Goal: Task Accomplishment & Management: Manage account settings

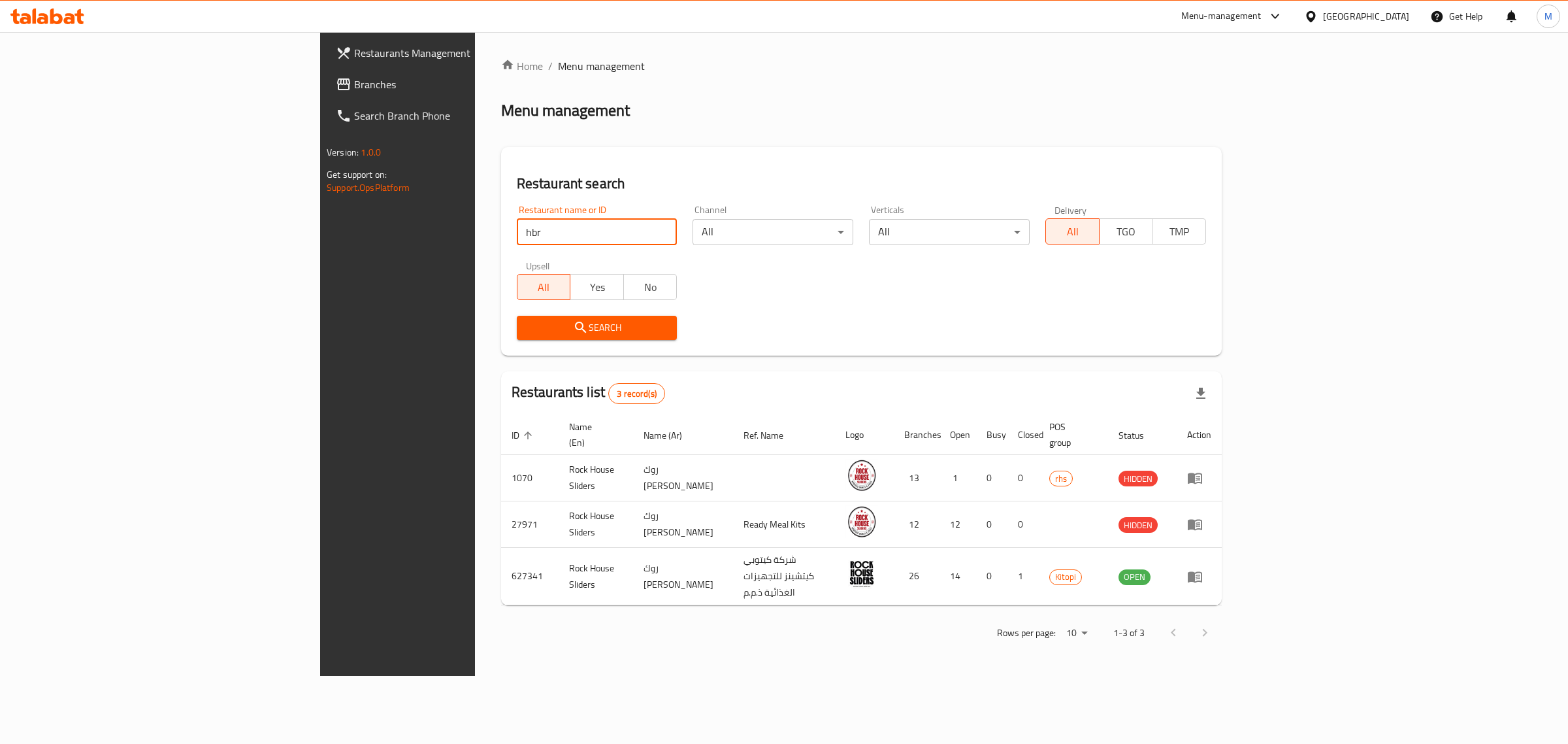
click button "Search" at bounding box center [597, 327] width 161 height 24
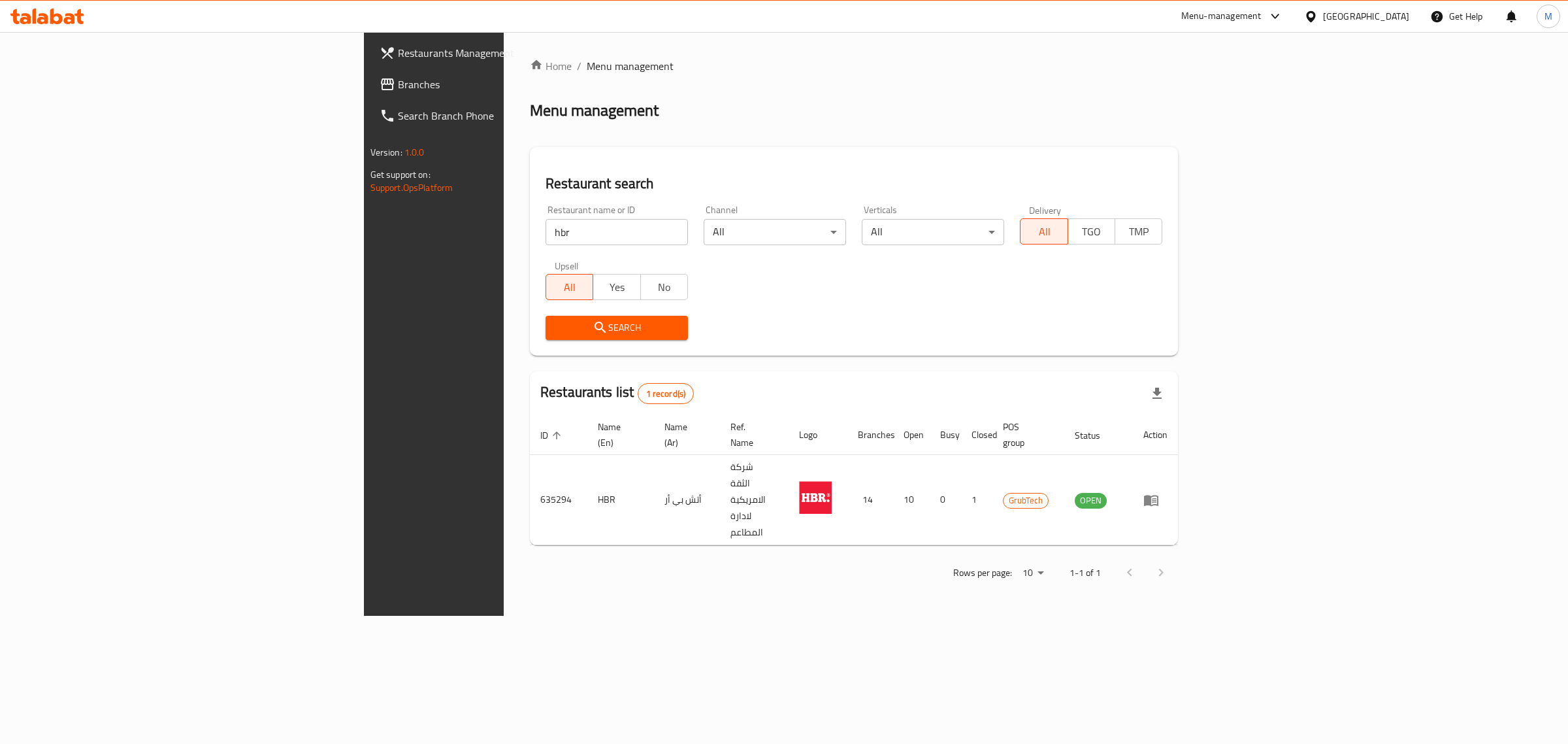
click at [546, 214] on div "Restaurant name or ID hbr Restaurant name or ID" at bounding box center [617, 225] width 142 height 40
click at [546, 234] on input "hbr" at bounding box center [617, 231] width 142 height 27
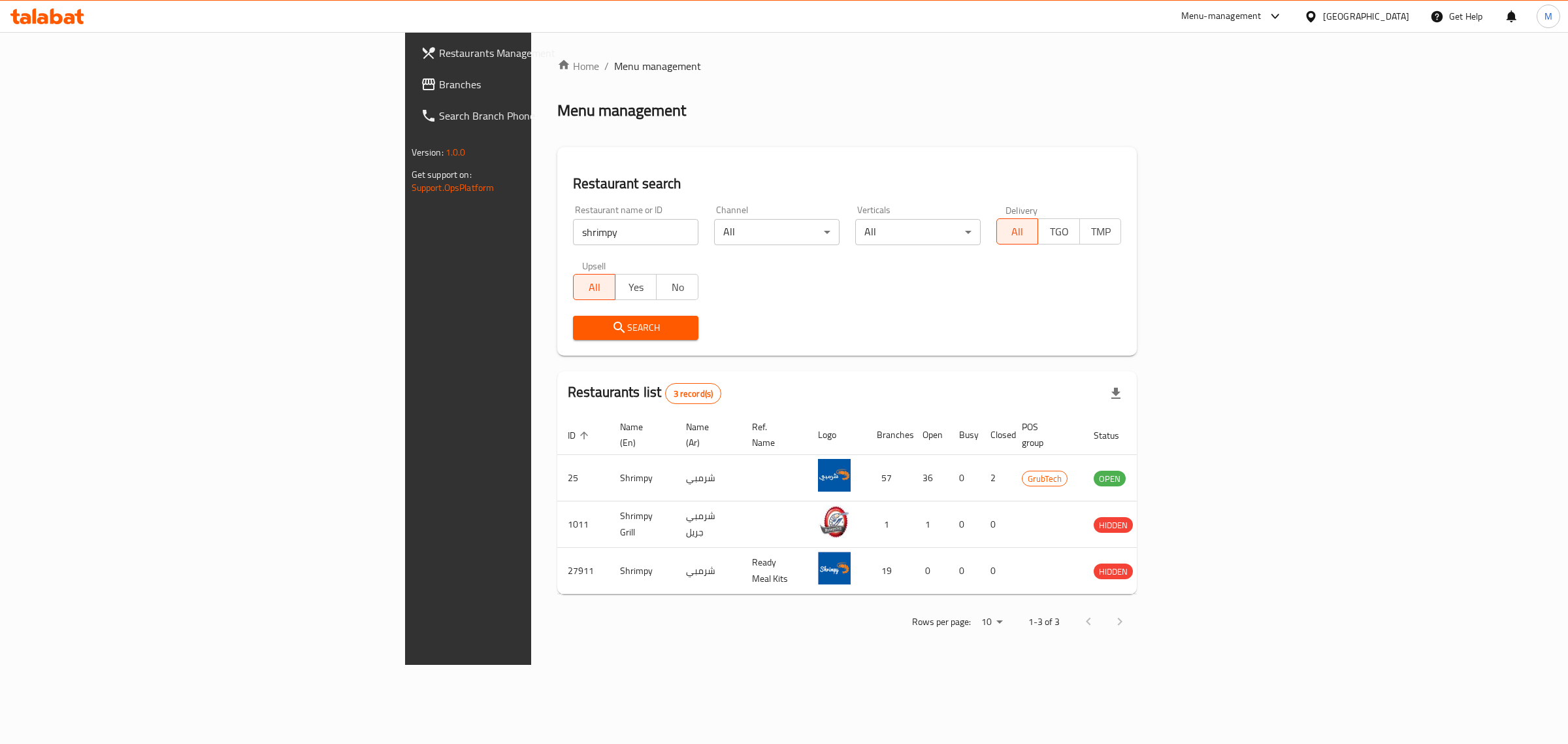
click at [573, 233] on input "shrimpy" at bounding box center [636, 231] width 125 height 27
click button "Search" at bounding box center [636, 327] width 125 height 24
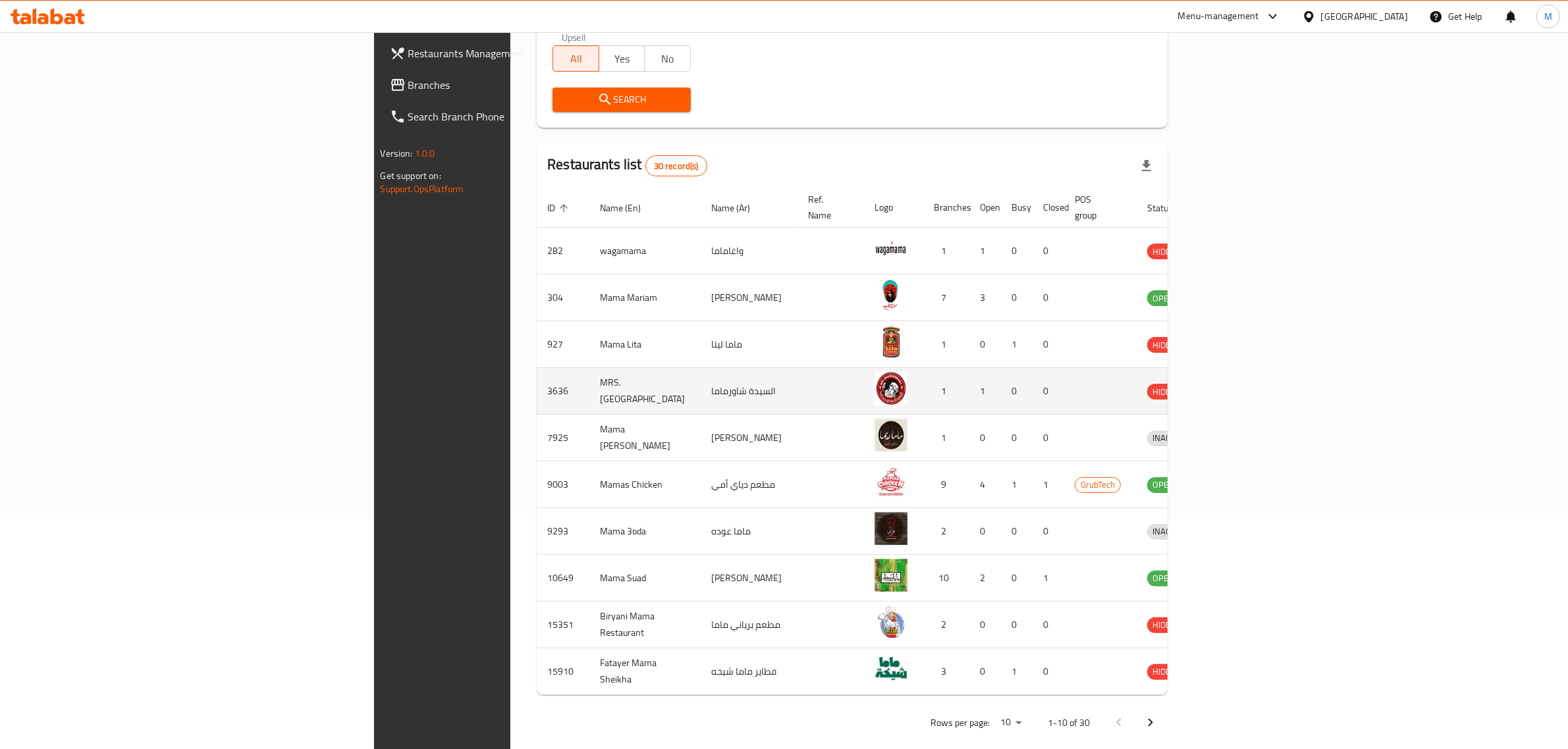
scroll to position [231, 0]
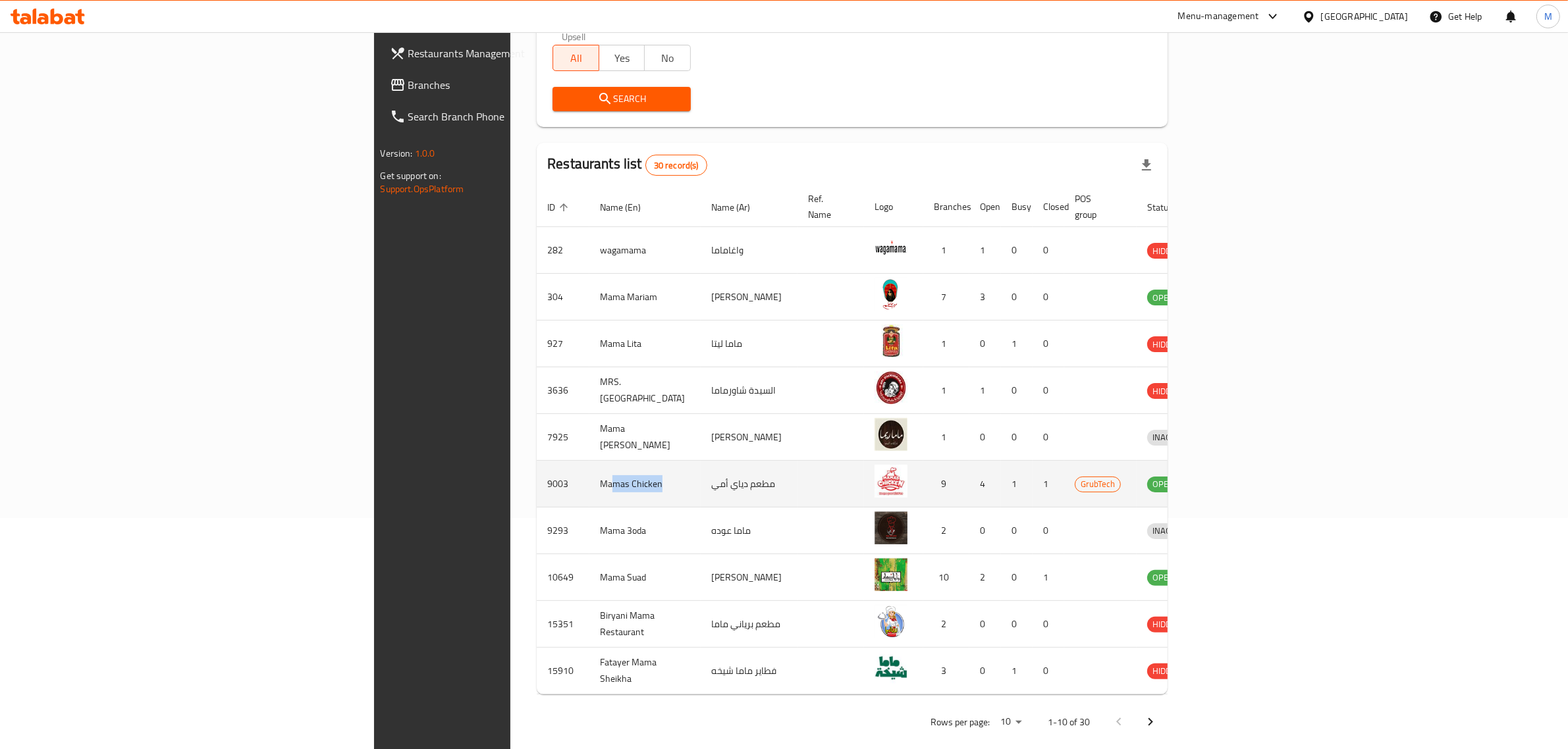
drag, startPoint x: 364, startPoint y: 467, endPoint x: 614, endPoint y: 470, distance: 250.0
click at [590, 470] on td "Mamas Chicken" at bounding box center [645, 484] width 111 height 47
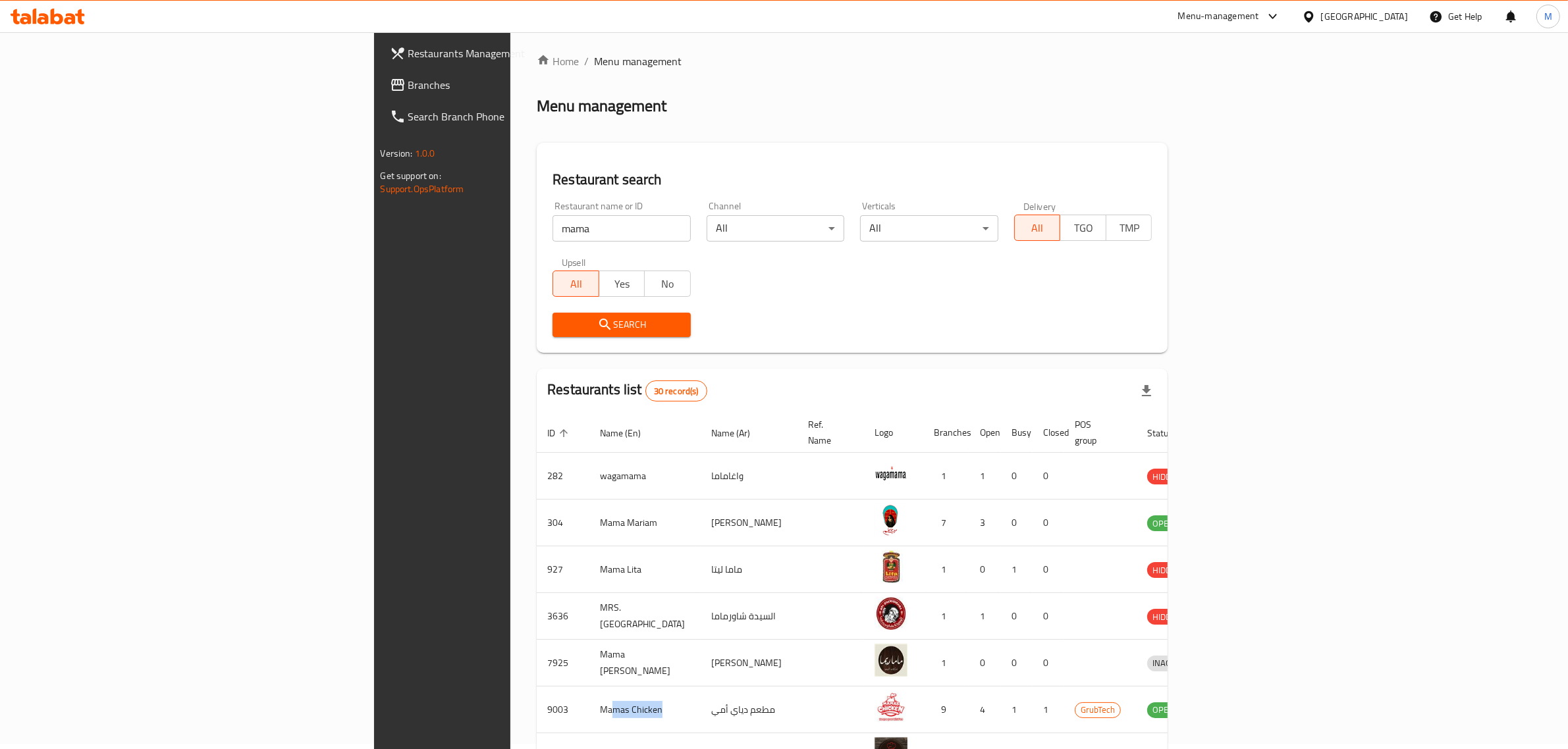
scroll to position [0, 0]
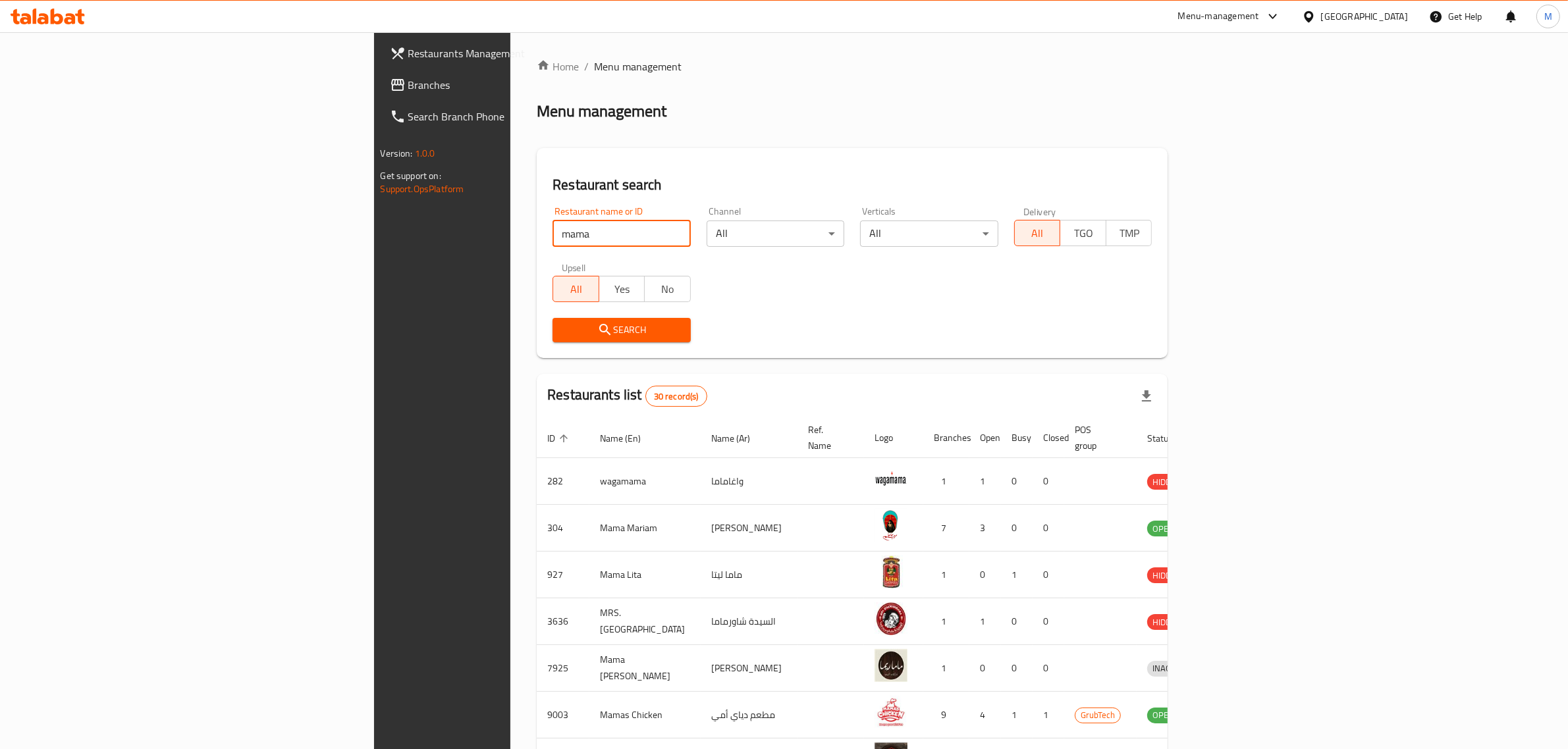
click at [553, 236] on input "mama" at bounding box center [622, 233] width 138 height 27
type input "doh"
click button "Search" at bounding box center [622, 330] width 138 height 24
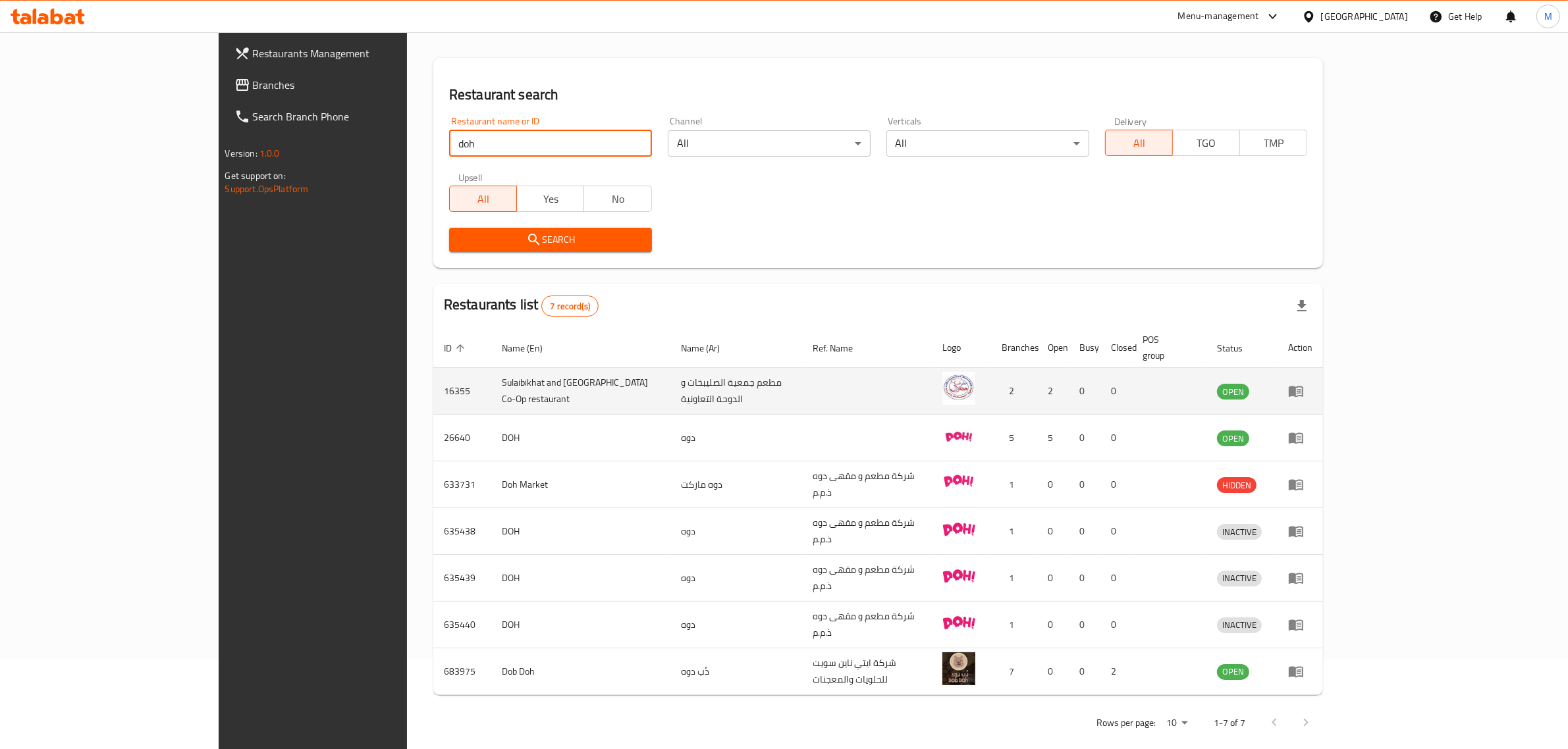
scroll to position [91, 0]
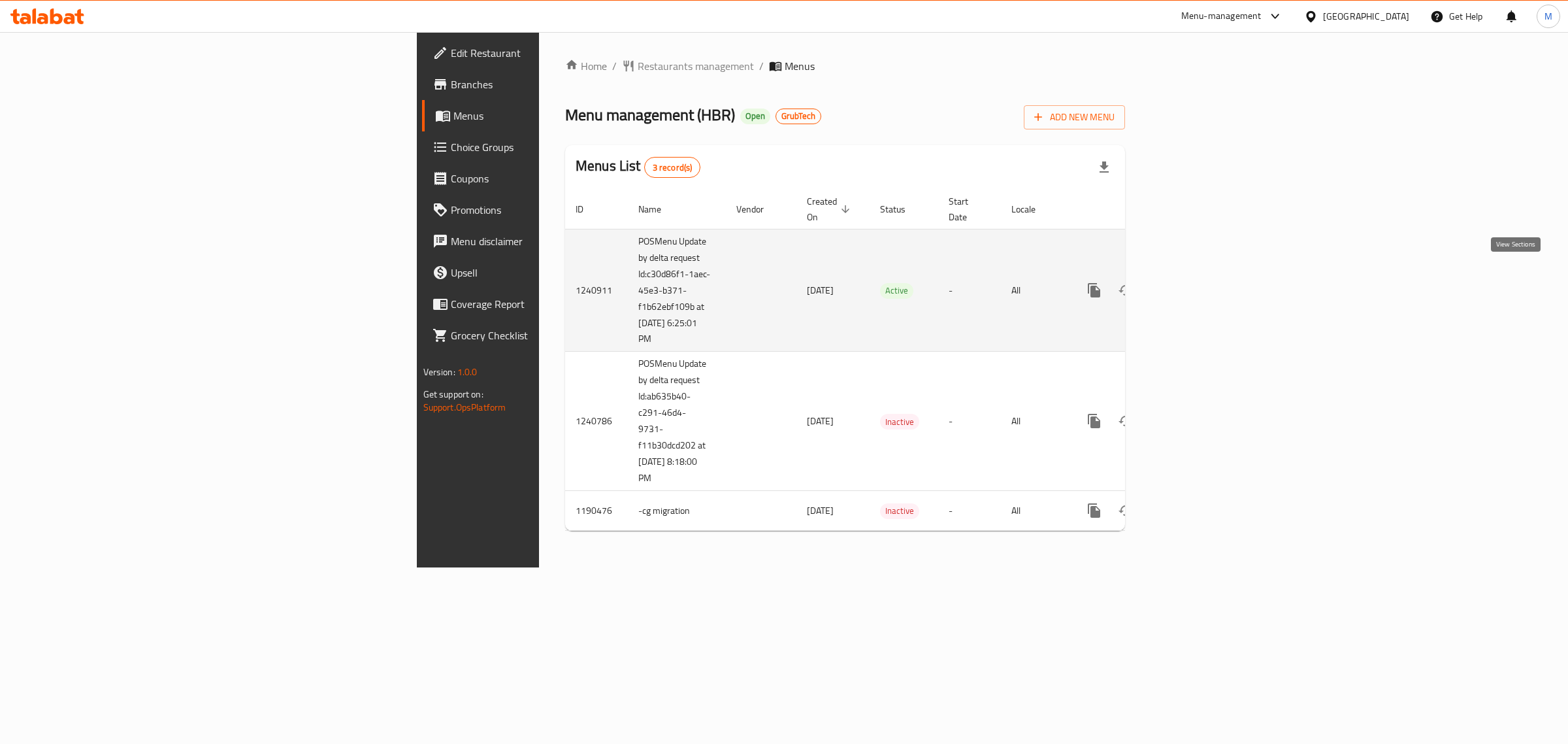
click at [1196, 282] on icon "enhanced table" at bounding box center [1188, 290] width 15 height 15
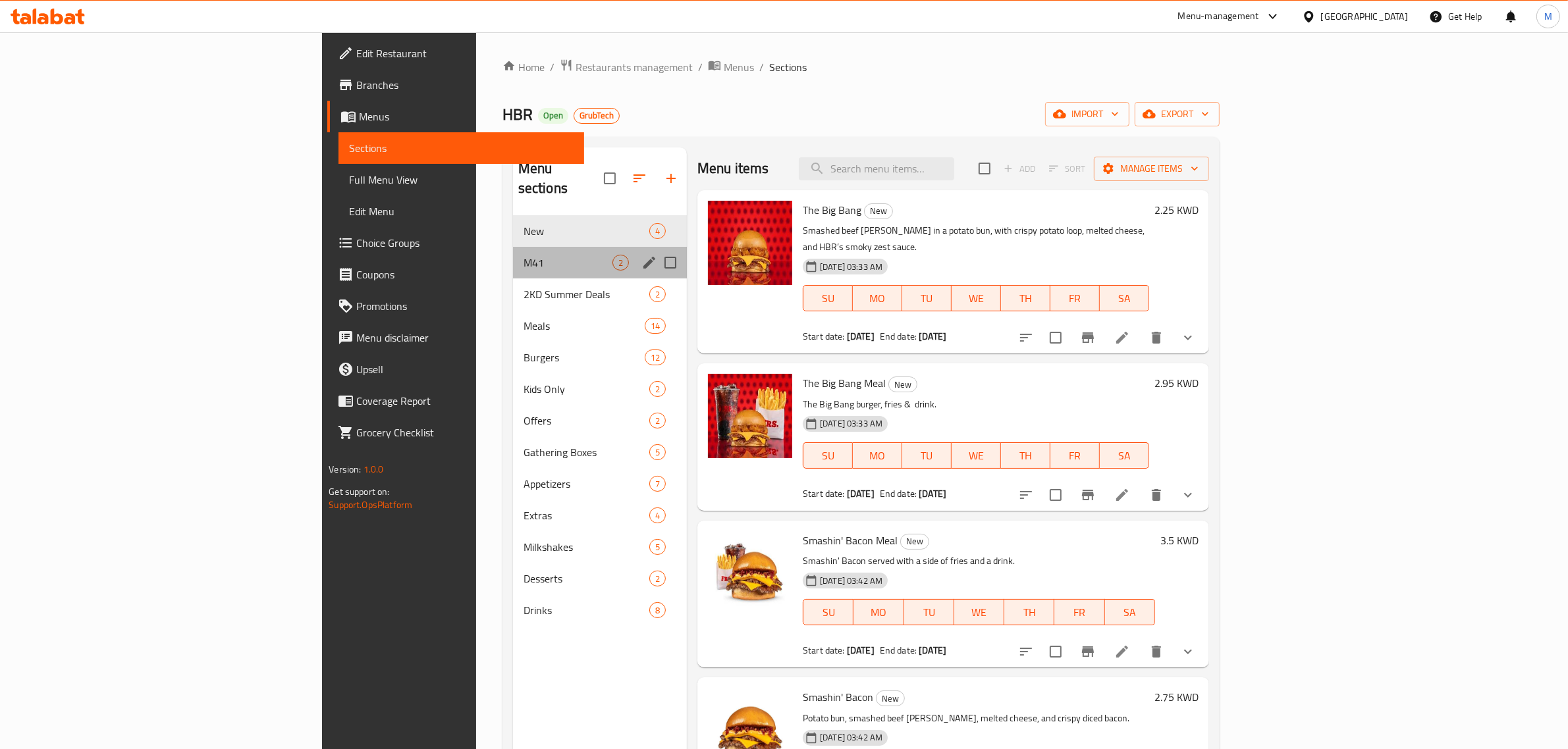
click at [513, 247] on div "M41 2" at bounding box center [599, 262] width 174 height 32
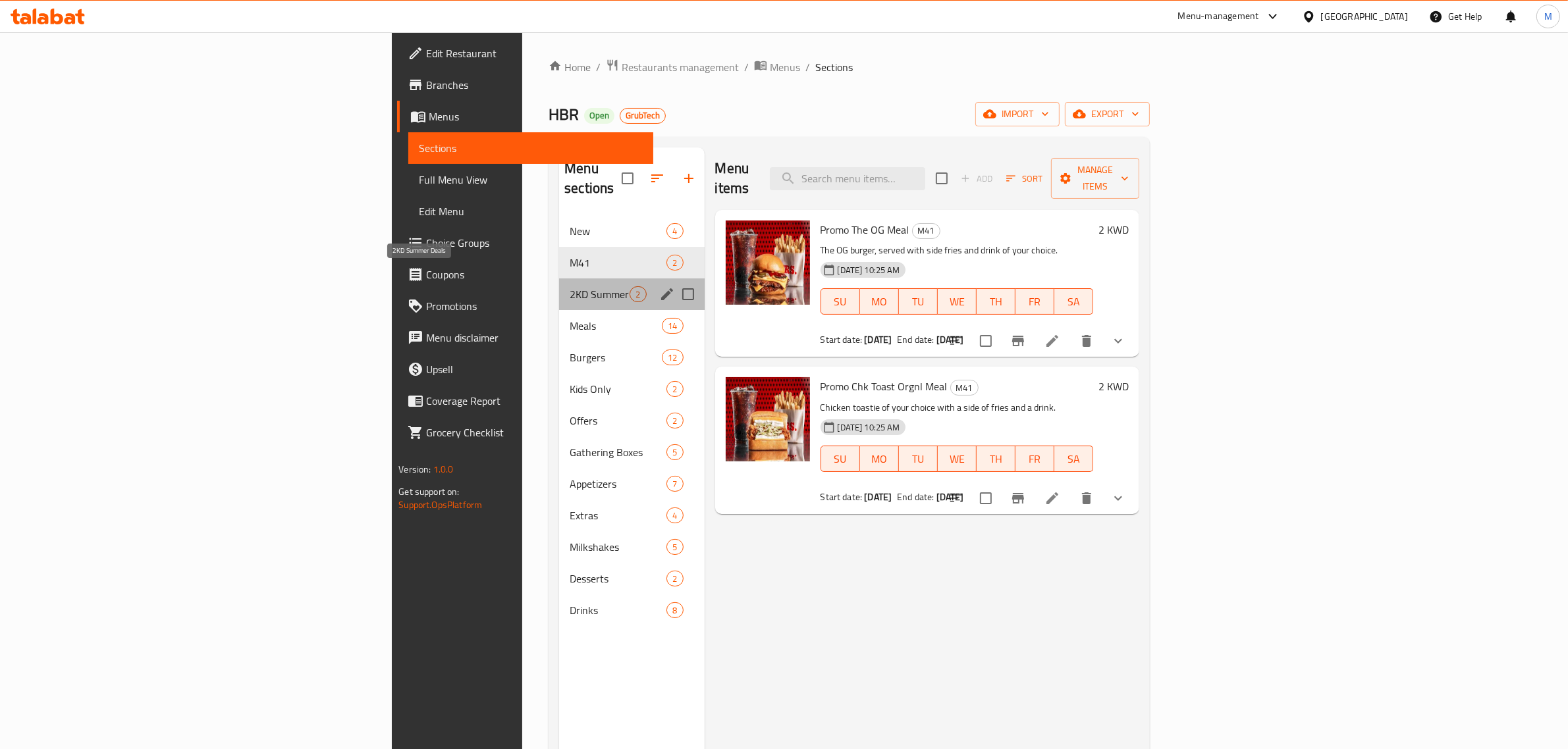
click at [570, 286] on span "2KD Summer Deals" at bounding box center [599, 294] width 60 height 16
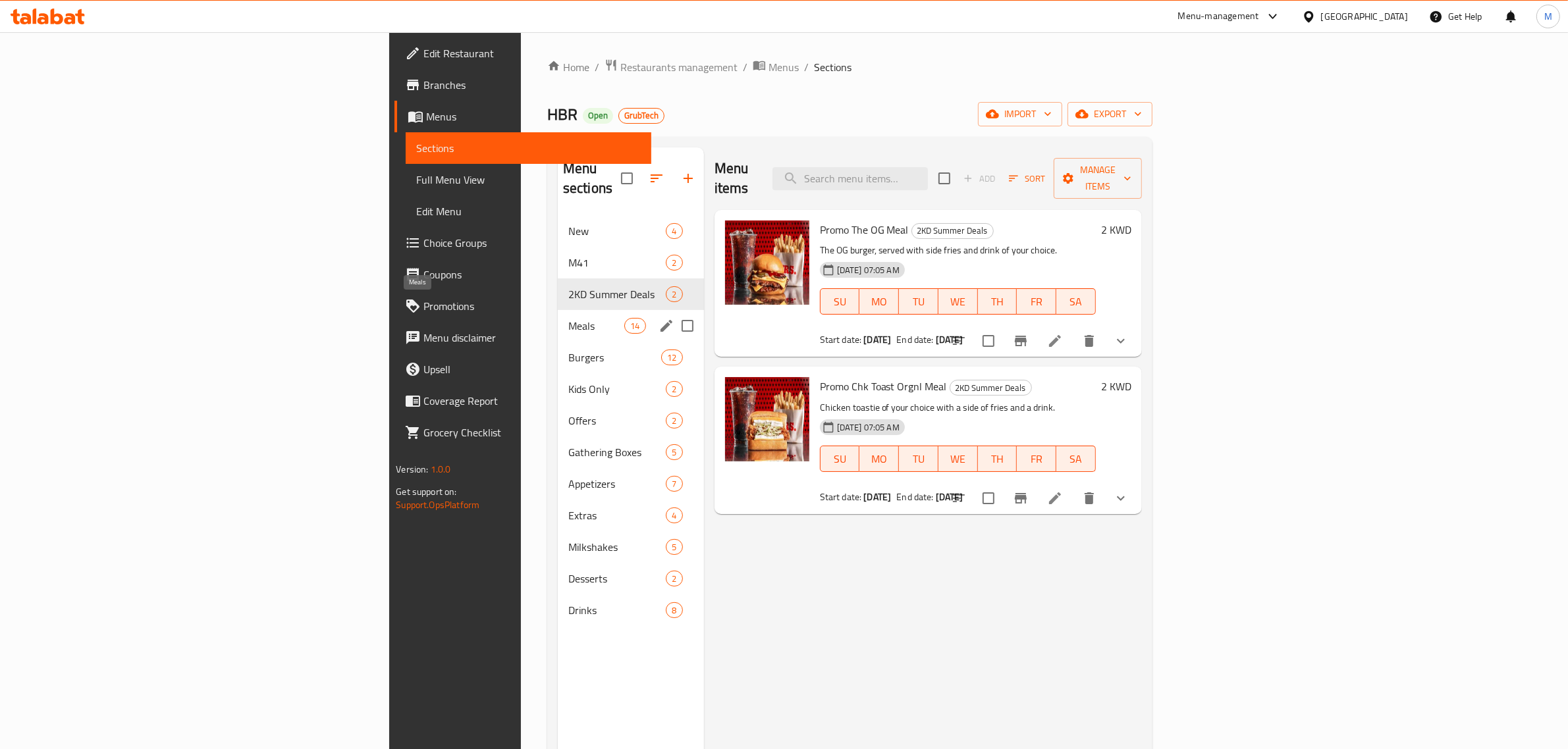
click at [568, 318] on span "Meals" at bounding box center [596, 325] width 56 height 16
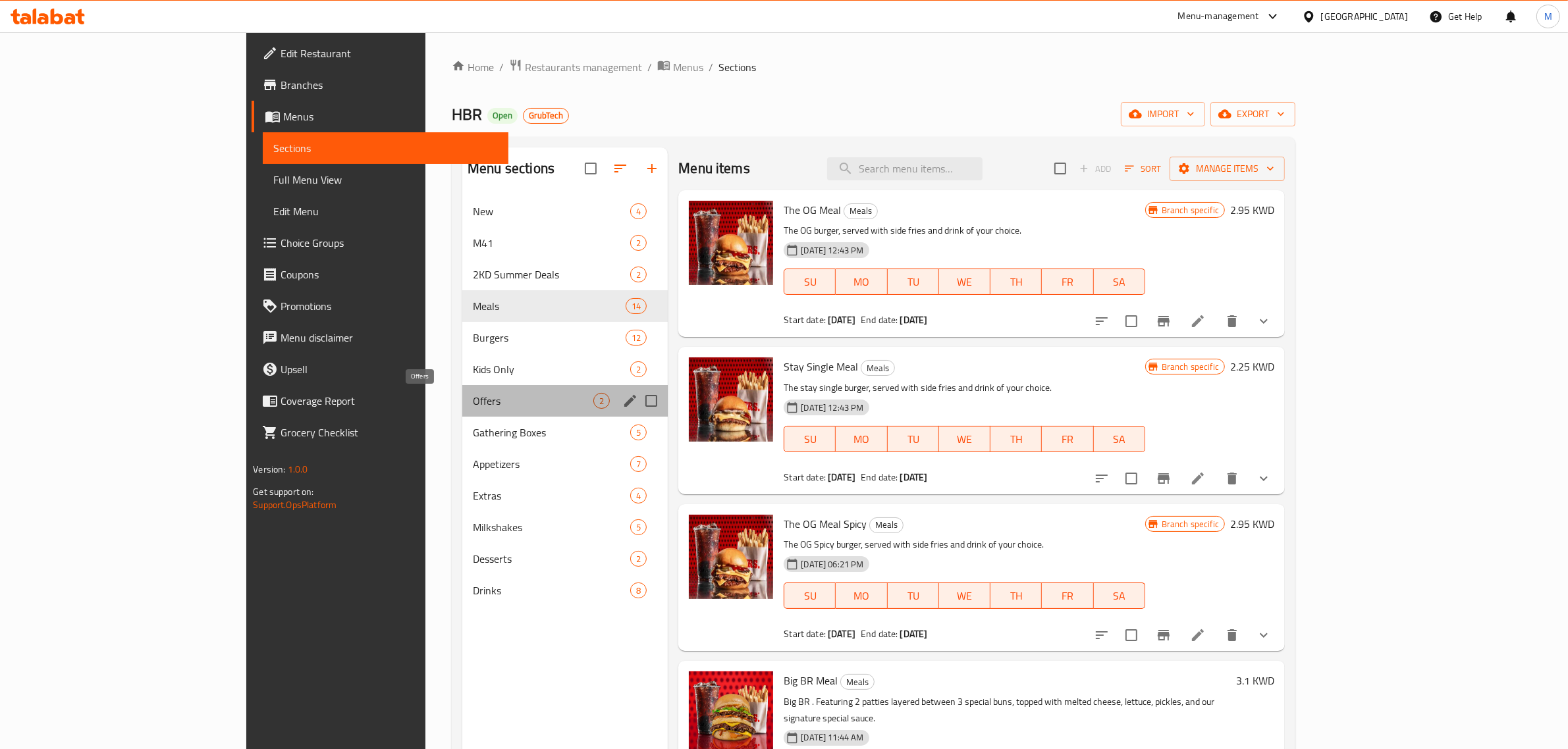
click at [473, 401] on span "Offers" at bounding box center [534, 400] width 121 height 16
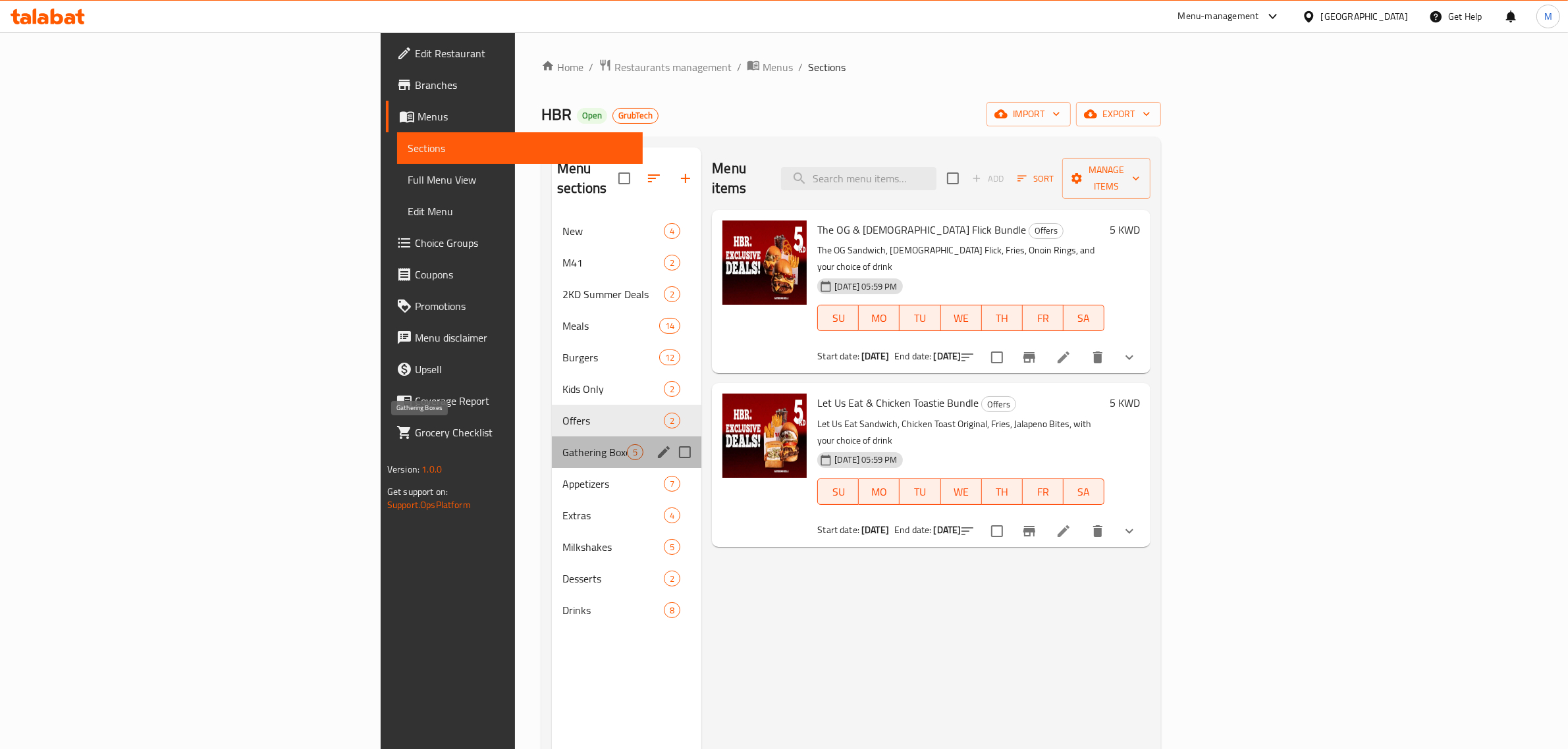
click at [562, 444] on span "Gathering Boxes" at bounding box center [594, 452] width 65 height 16
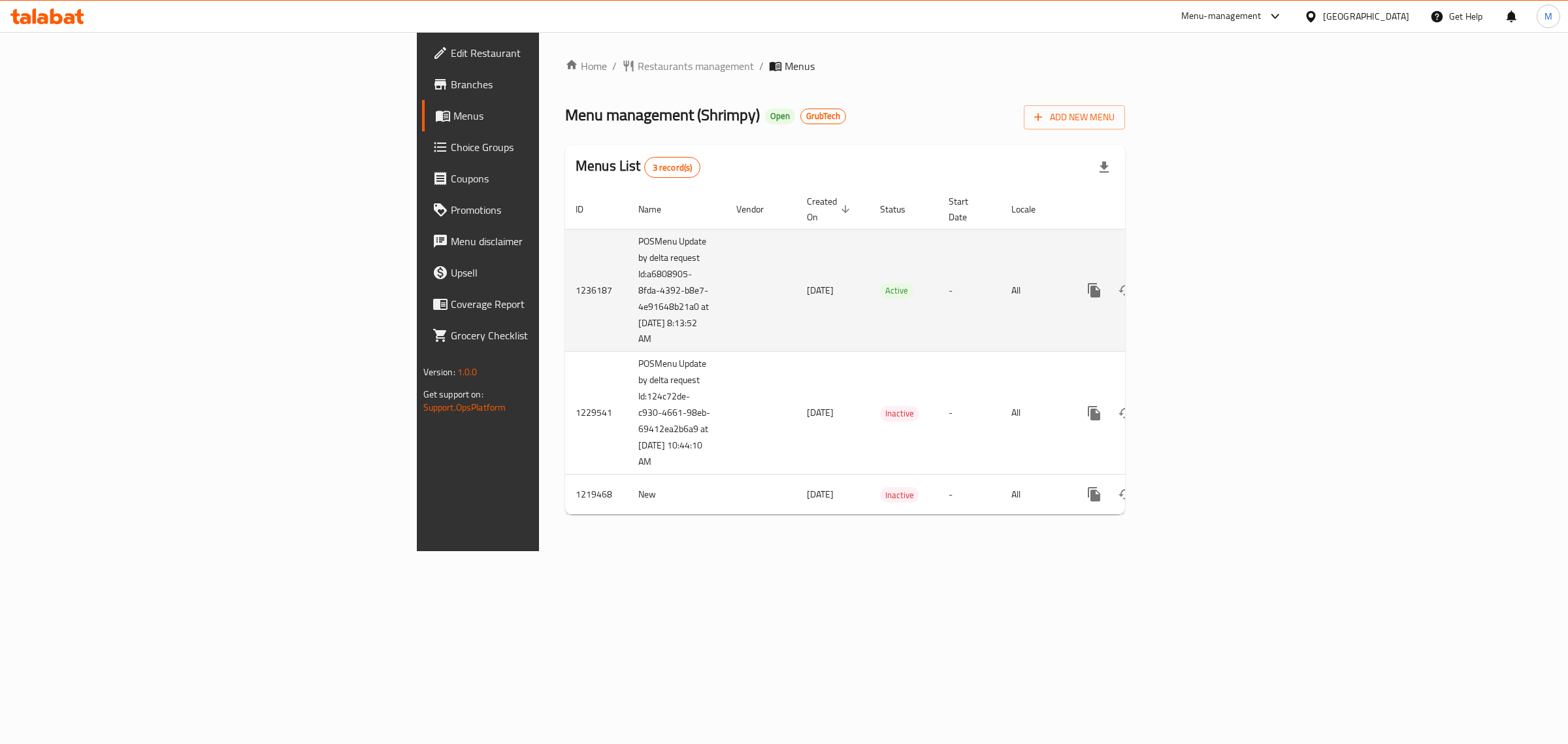
click at [1205, 274] on link "enhanced table" at bounding box center [1188, 290] width 32 height 32
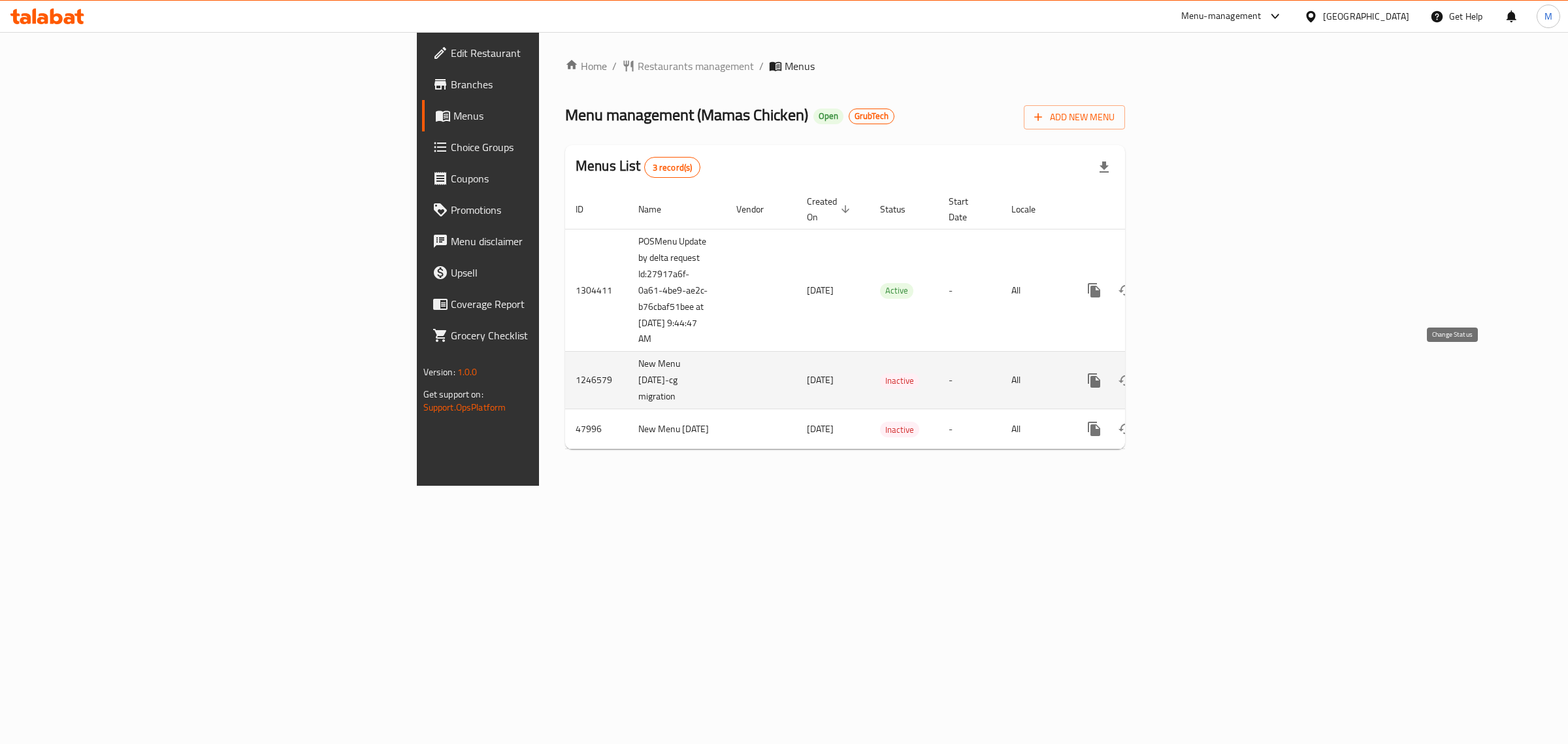
click at [1134, 373] on icon "enhanced table" at bounding box center [1126, 381] width 15 height 15
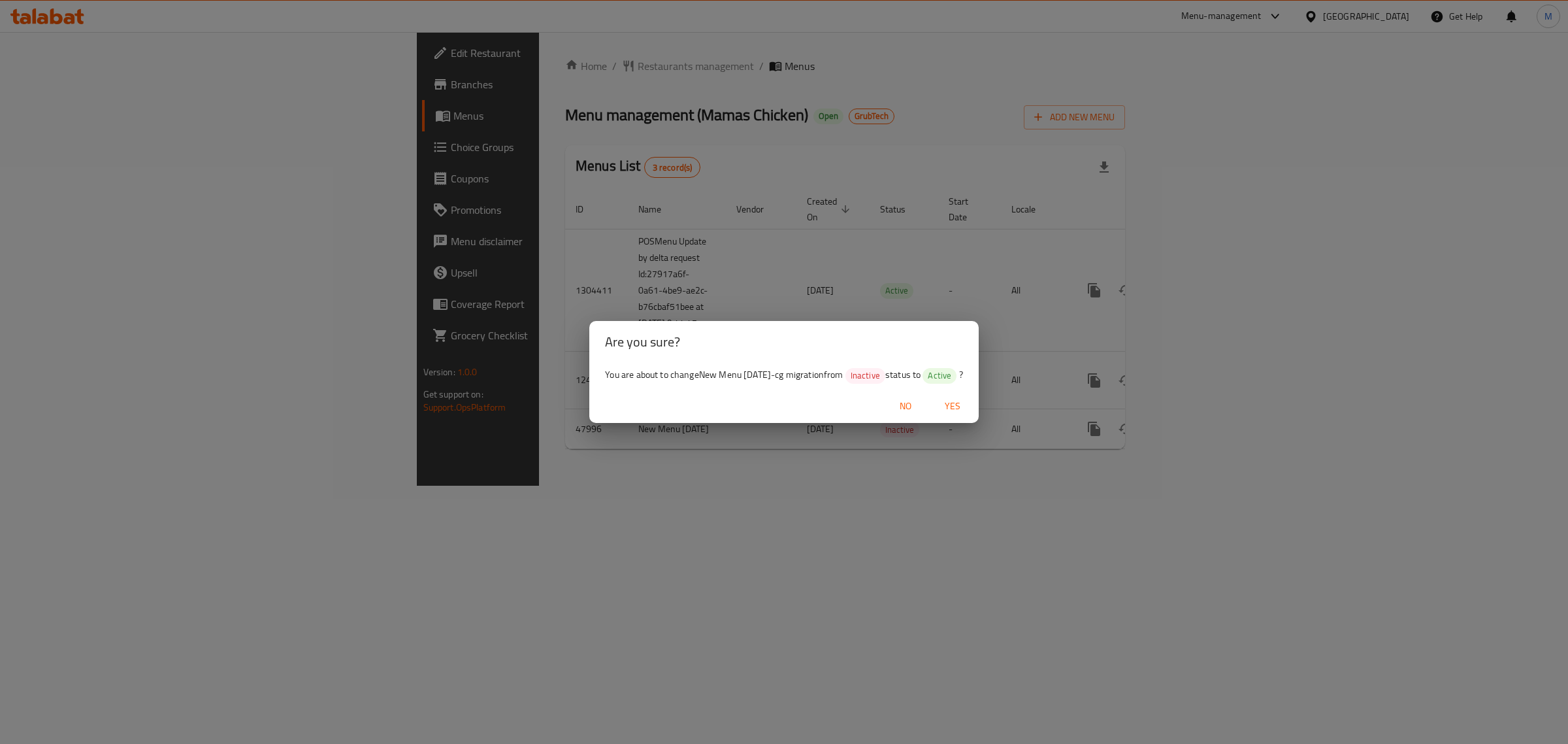
click at [955, 414] on span "Yes" at bounding box center [953, 405] width 32 height 16
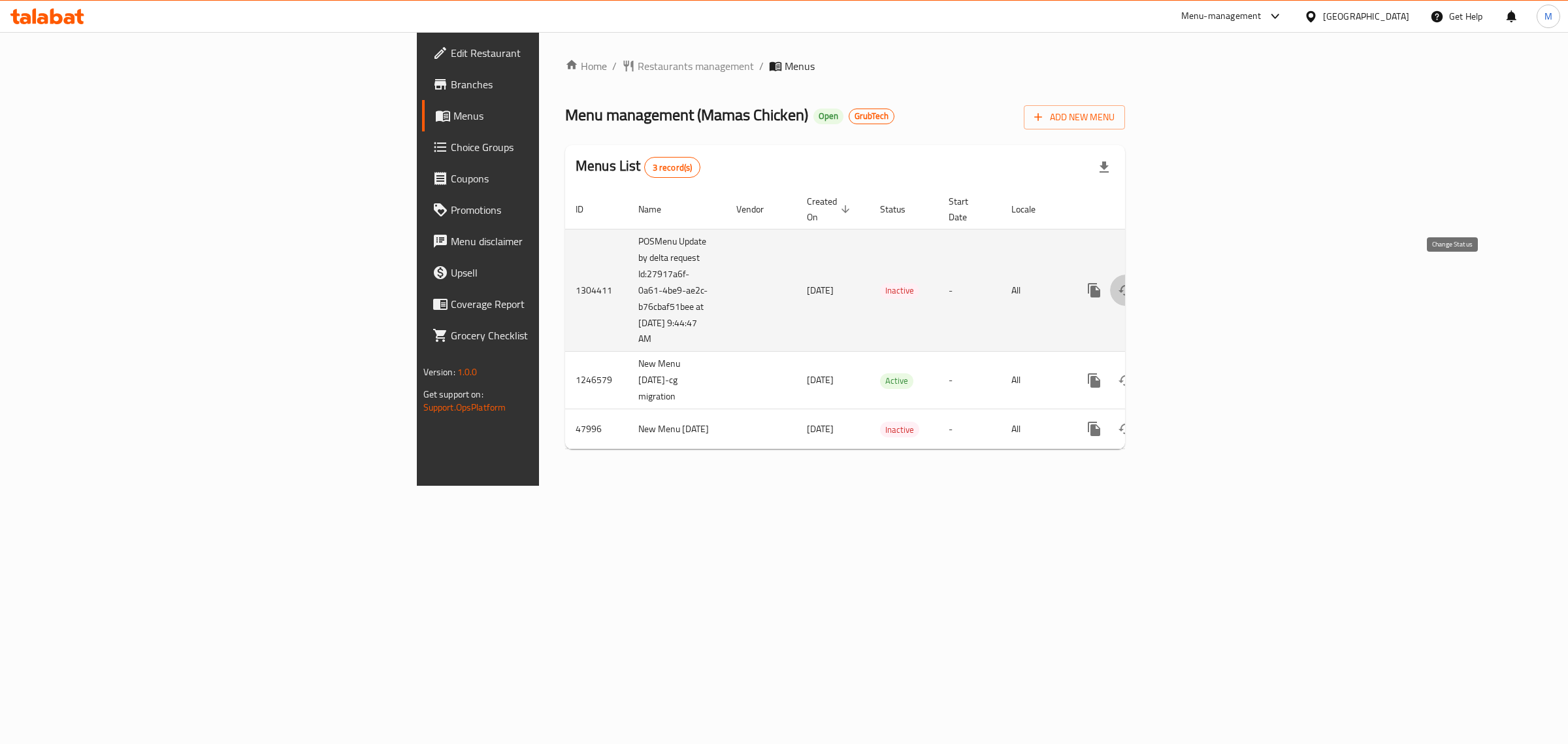
click at [1134, 282] on icon "enhanced table" at bounding box center [1126, 290] width 15 height 15
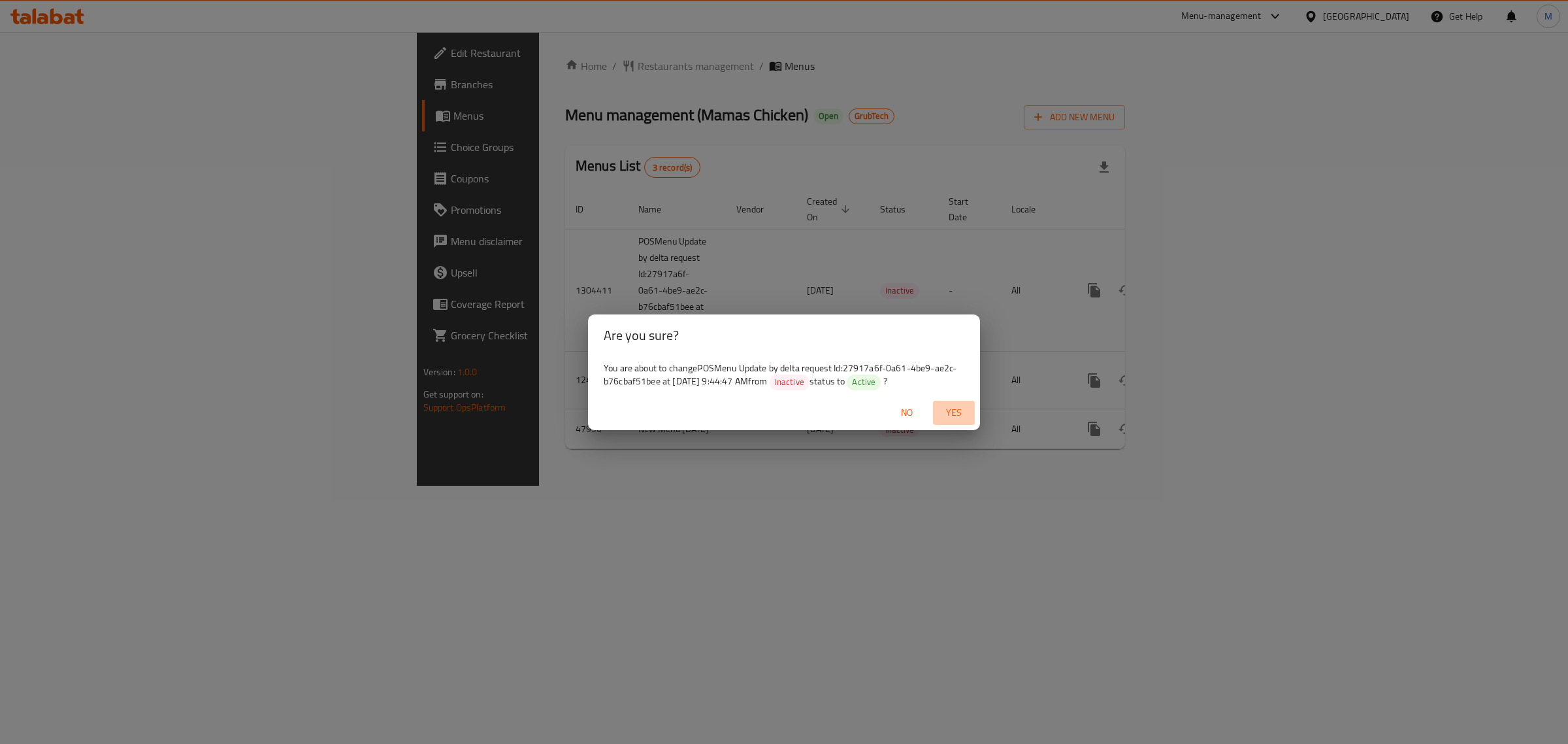
click at [948, 413] on span "Yes" at bounding box center [954, 412] width 32 height 16
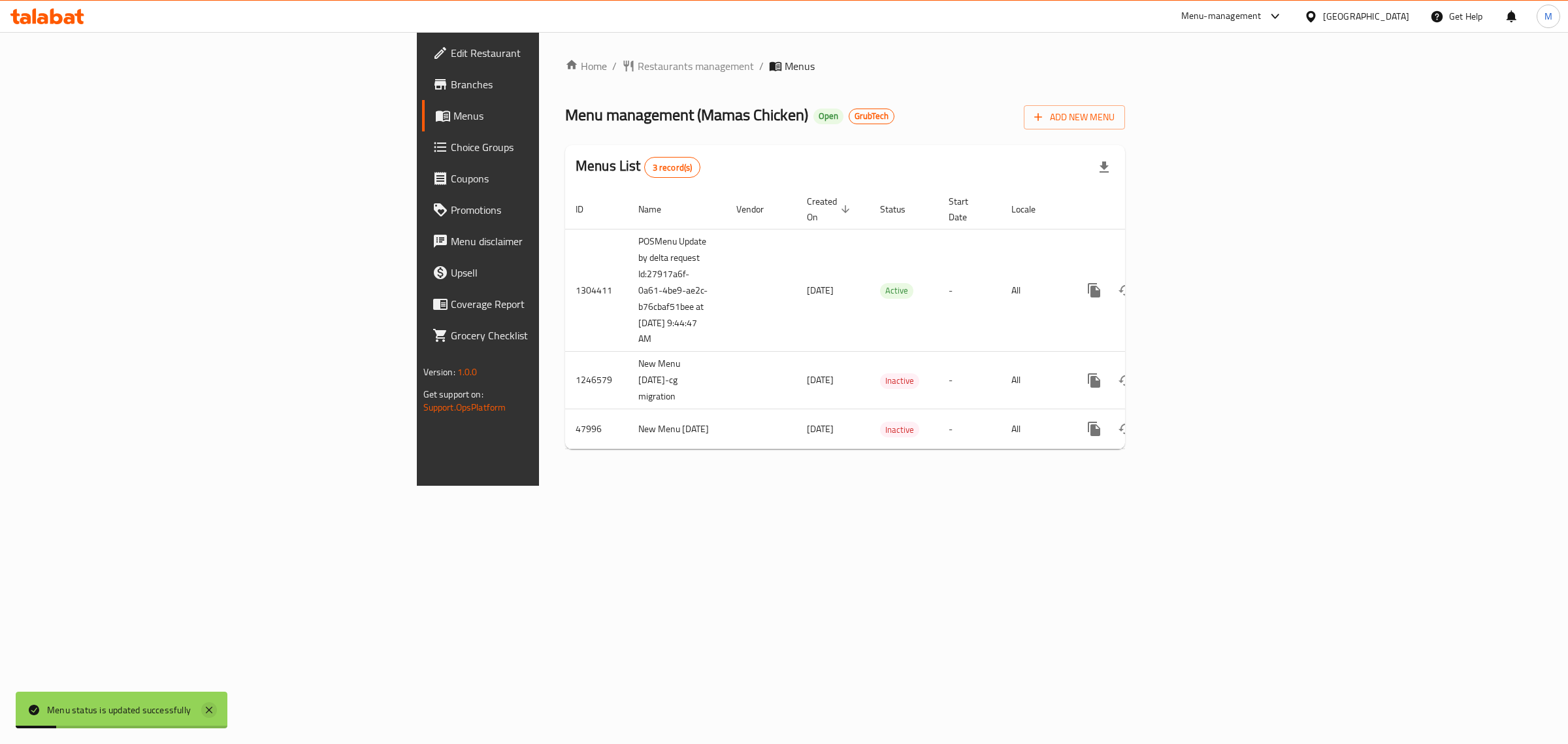
click at [209, 709] on icon at bounding box center [209, 710] width 7 height 7
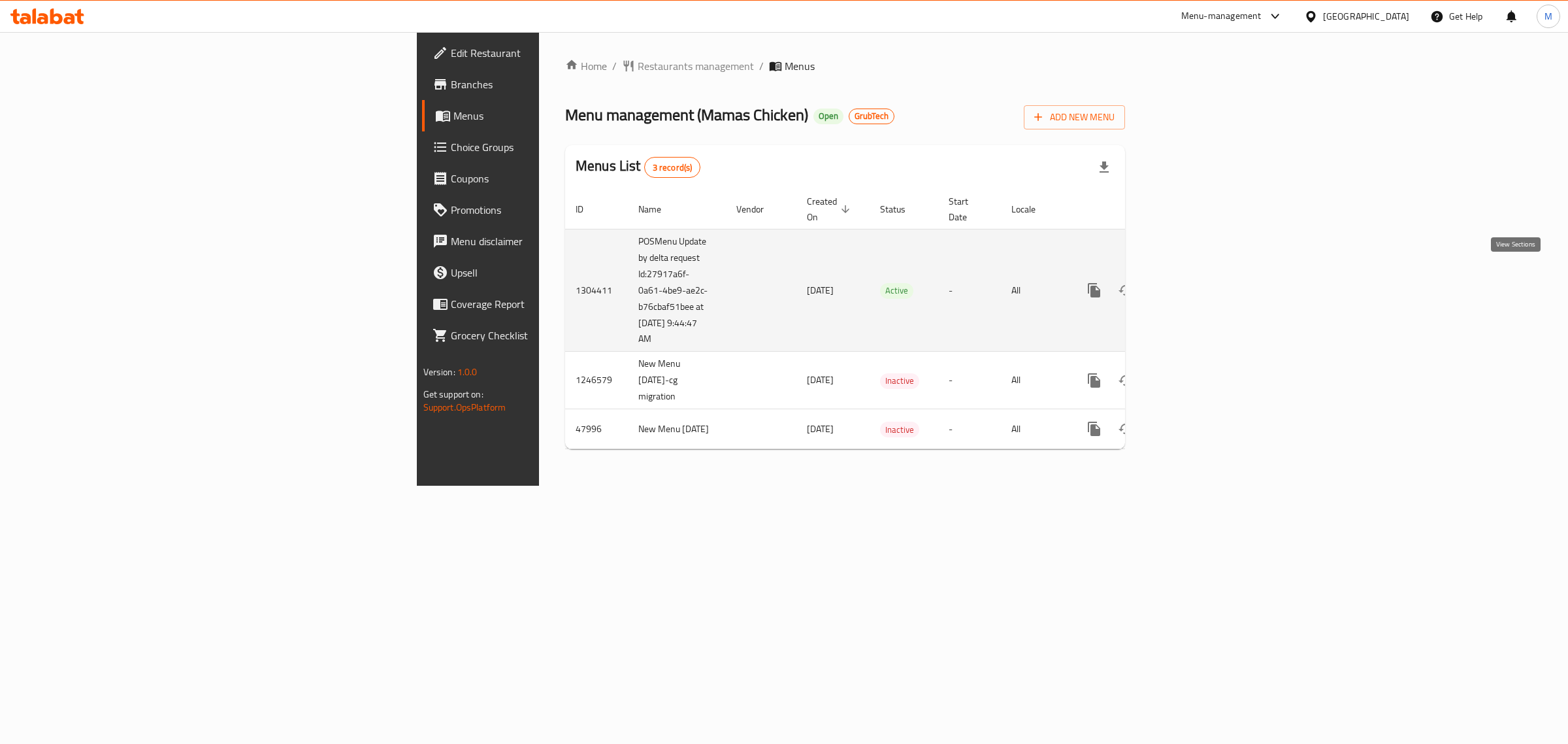
drag, startPoint x: 1516, startPoint y: 273, endPoint x: 1526, endPoint y: 290, distance: 19.7
click at [1215, 260] on td "enhanced table" at bounding box center [1141, 290] width 147 height 123
click at [1196, 282] on icon "enhanced table" at bounding box center [1188, 290] width 15 height 15
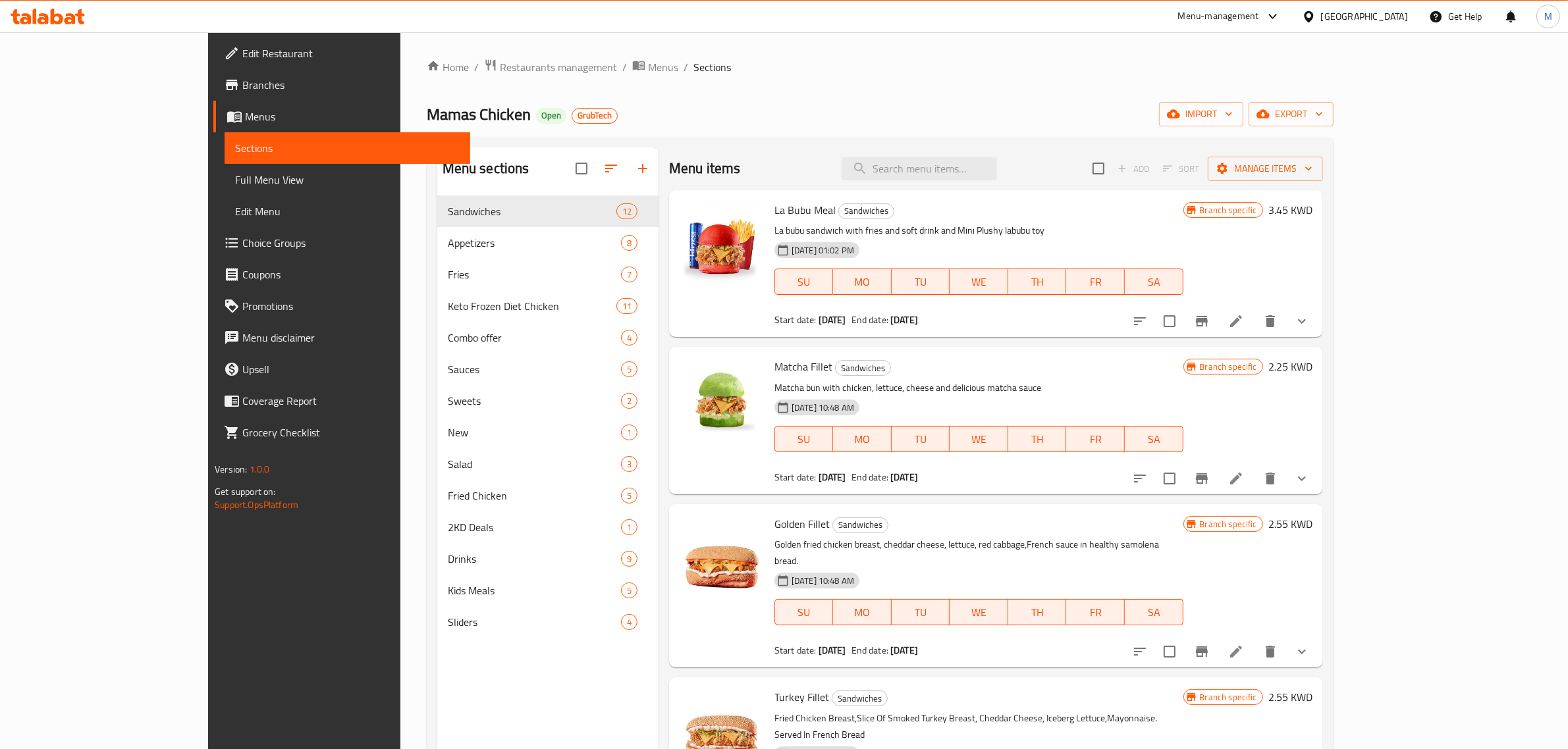
click at [1318, 329] on div at bounding box center [1221, 321] width 193 height 32
click at [1217, 329] on button "Branch-specific-item" at bounding box center [1201, 321] width 32 height 32
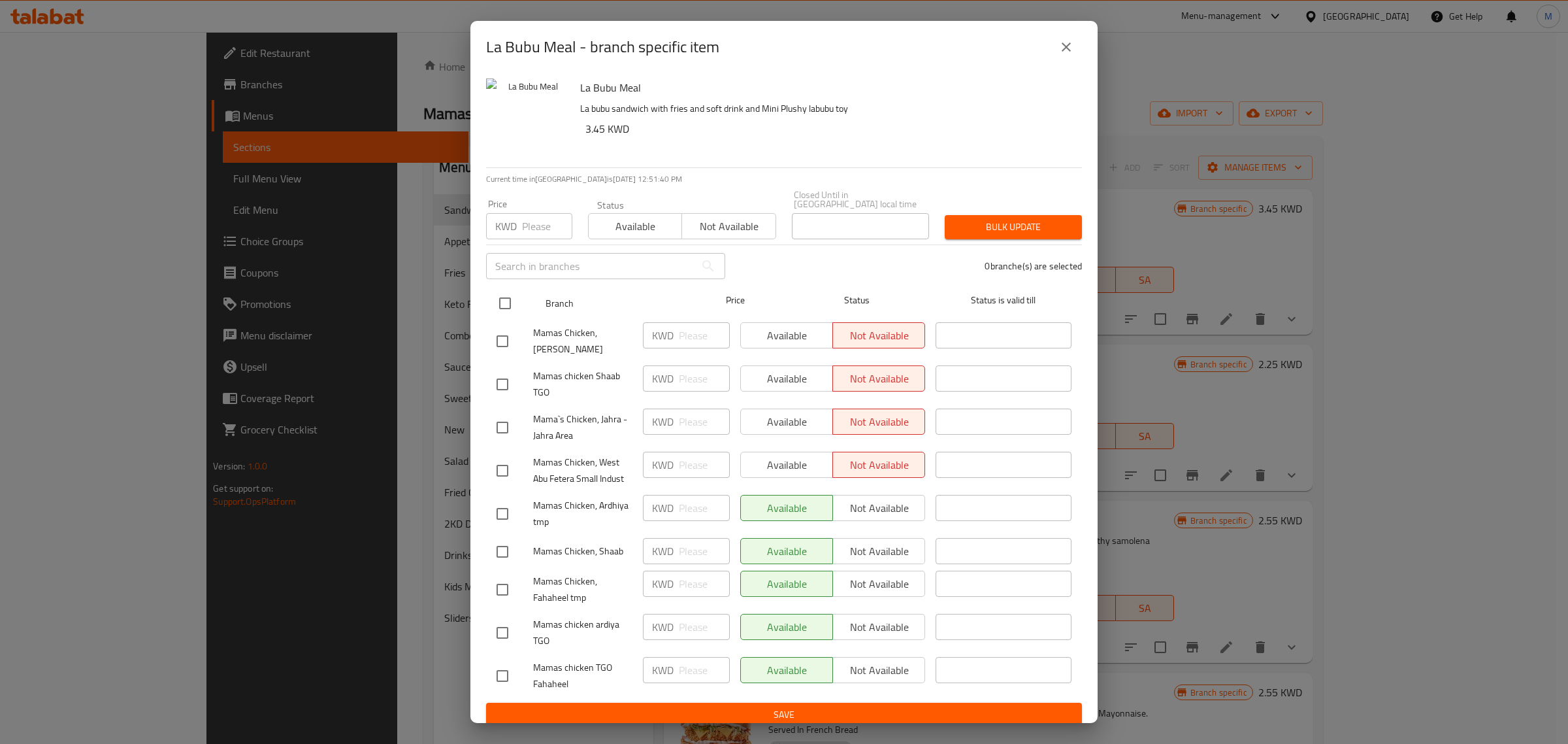
click at [502, 290] on input "checkbox" at bounding box center [505, 303] width 27 height 27
checkbox input "true"
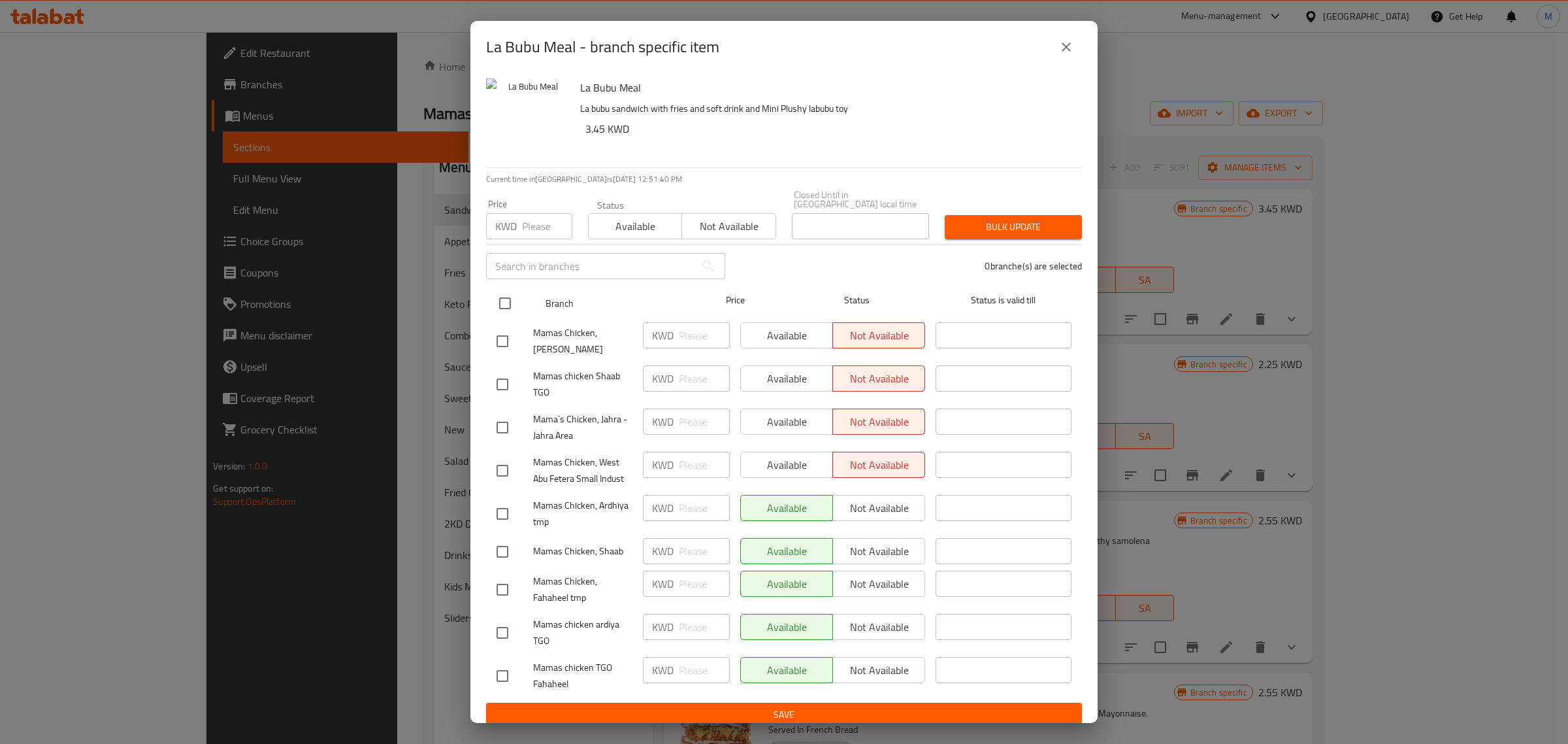
checkbox input "true"
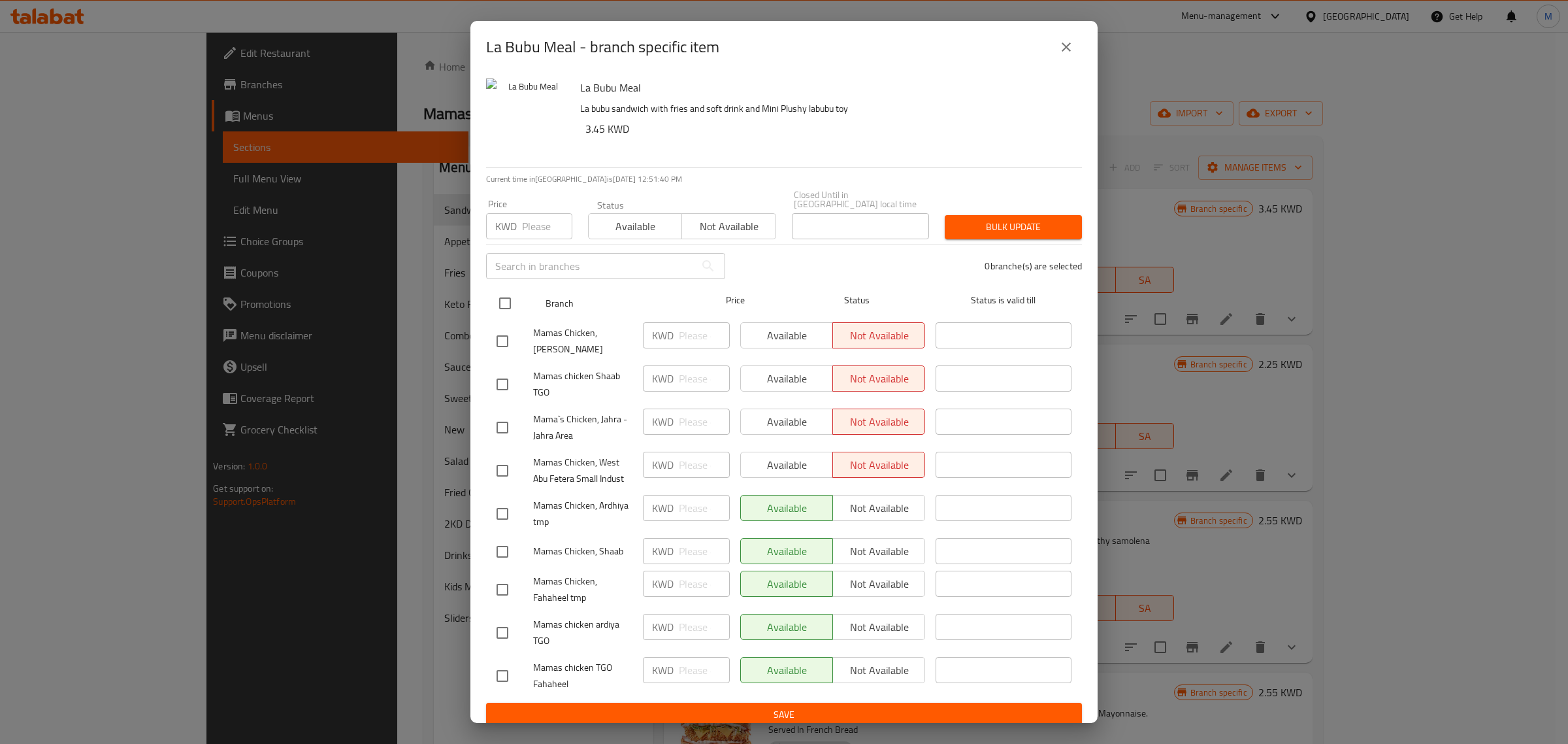
checkbox input "true"
click at [577, 497] on span "Mamas Chicken, Ardhiya tmp" at bounding box center [583, 513] width 99 height 33
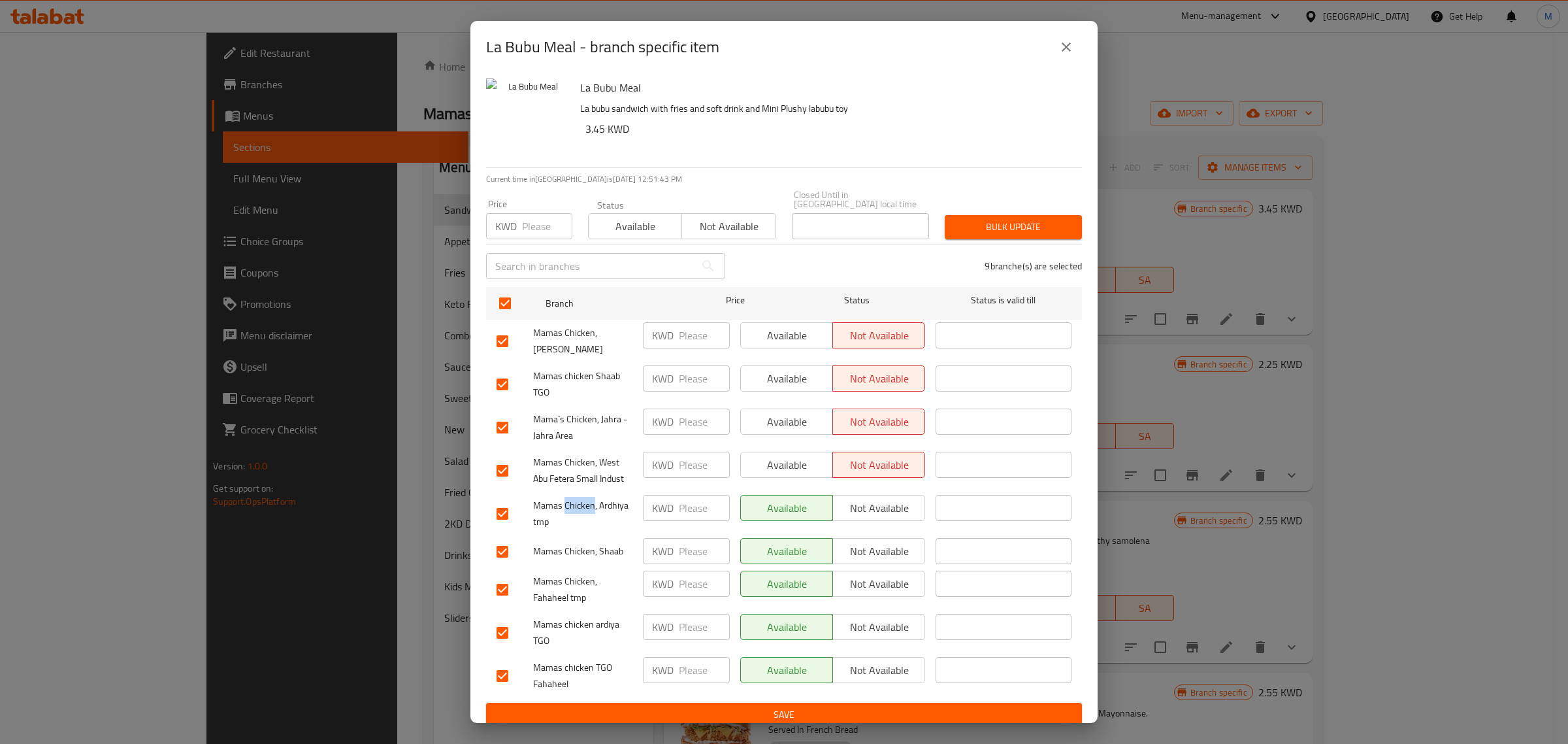
click at [577, 497] on span "Mamas Chicken, Ardhiya tmp" at bounding box center [583, 513] width 99 height 33
click at [579, 548] on span "Mamas Chicken, Shaab" at bounding box center [583, 551] width 99 height 16
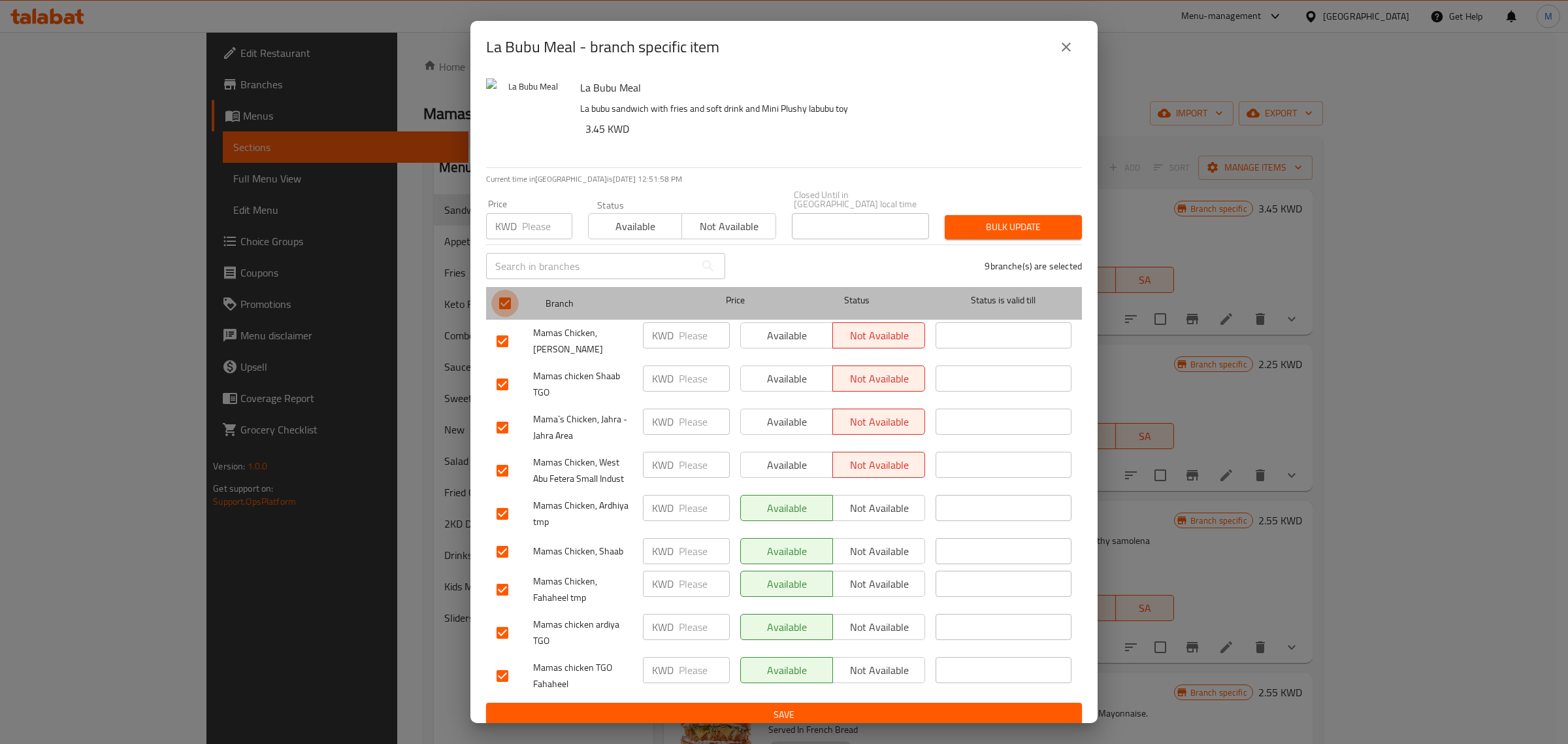
click at [500, 292] on input "checkbox" at bounding box center [505, 303] width 27 height 27
checkbox input "false"
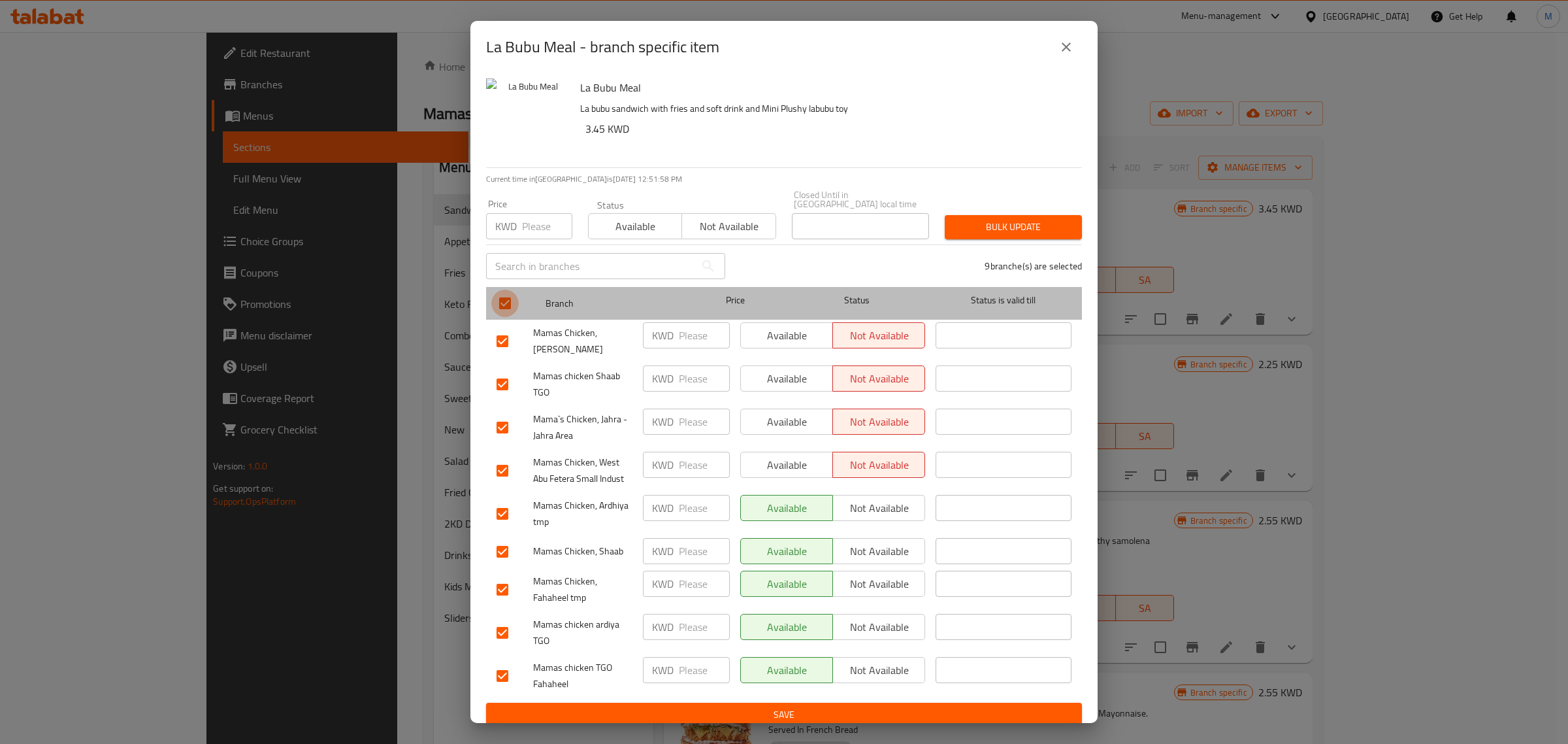
checkbox input "false"
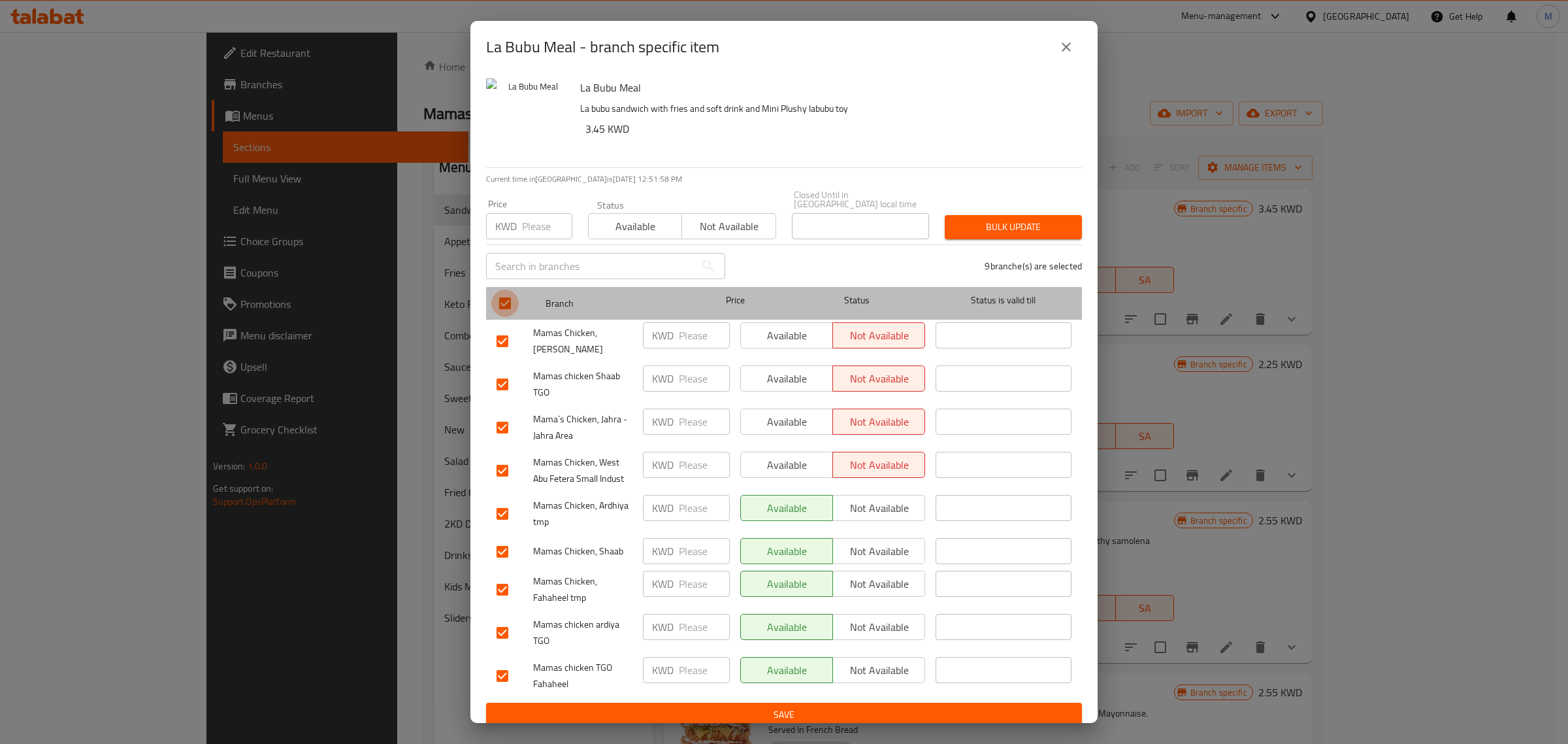
checkbox input "false"
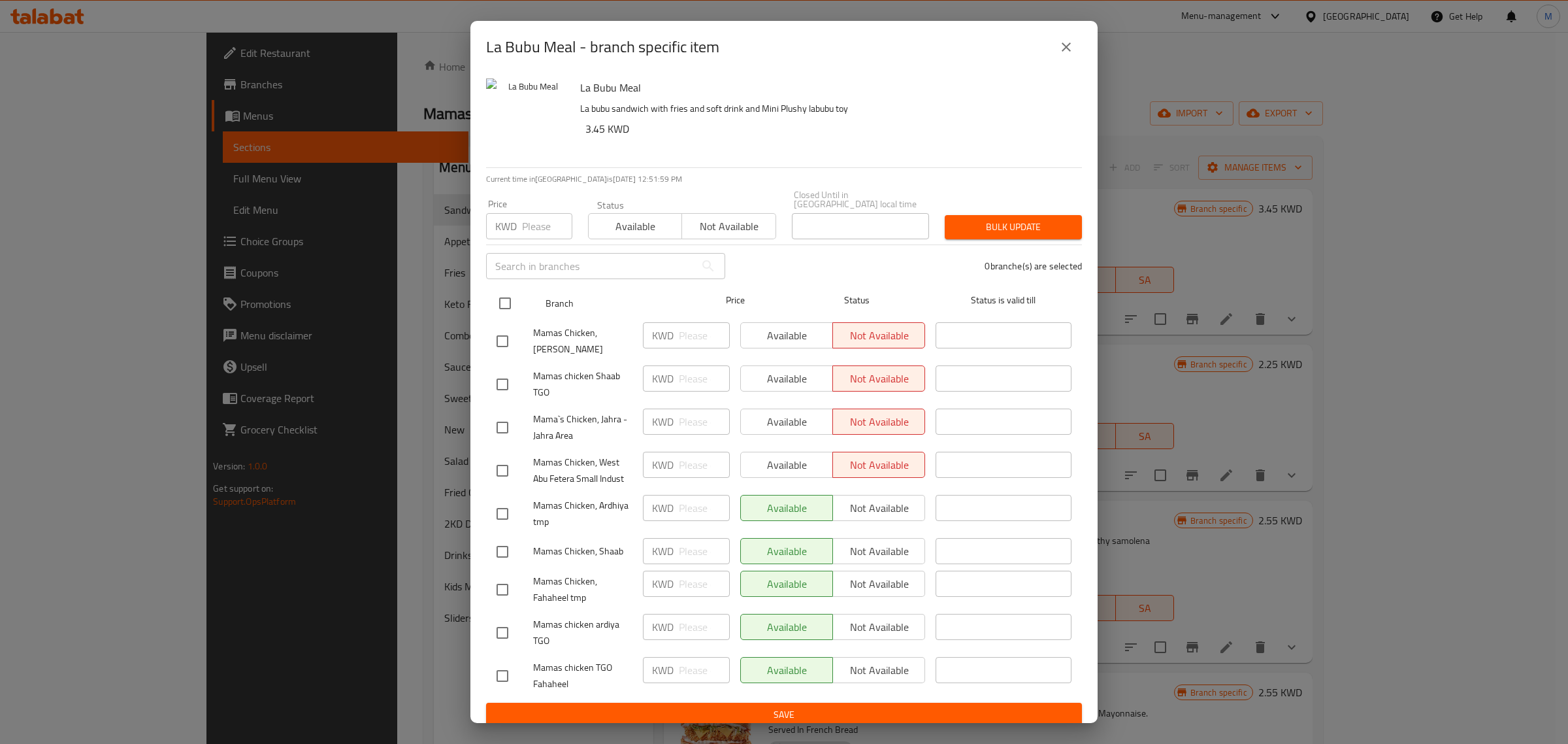
click at [500, 292] on input "checkbox" at bounding box center [505, 303] width 27 height 27
checkbox input "true"
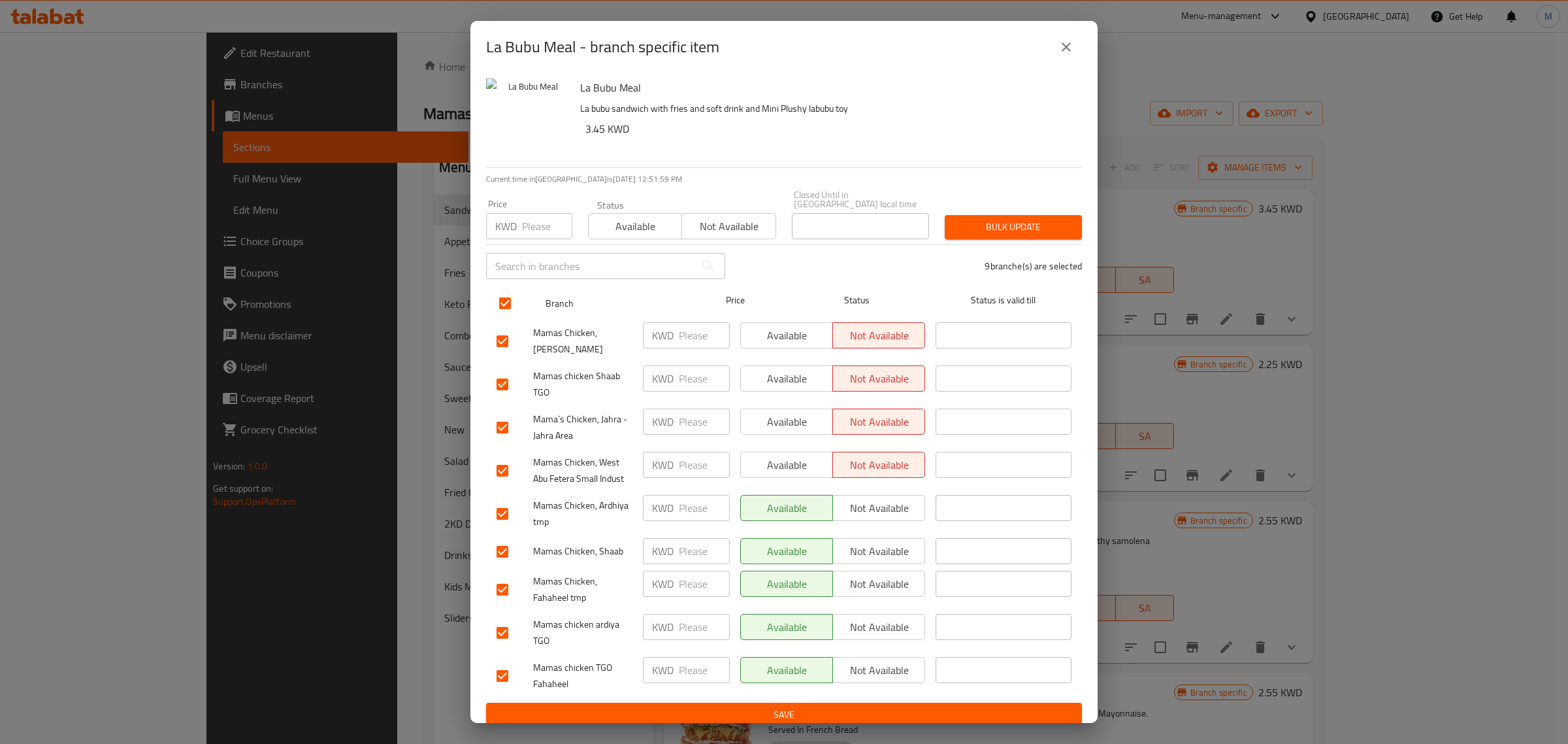
checkbox input "true"
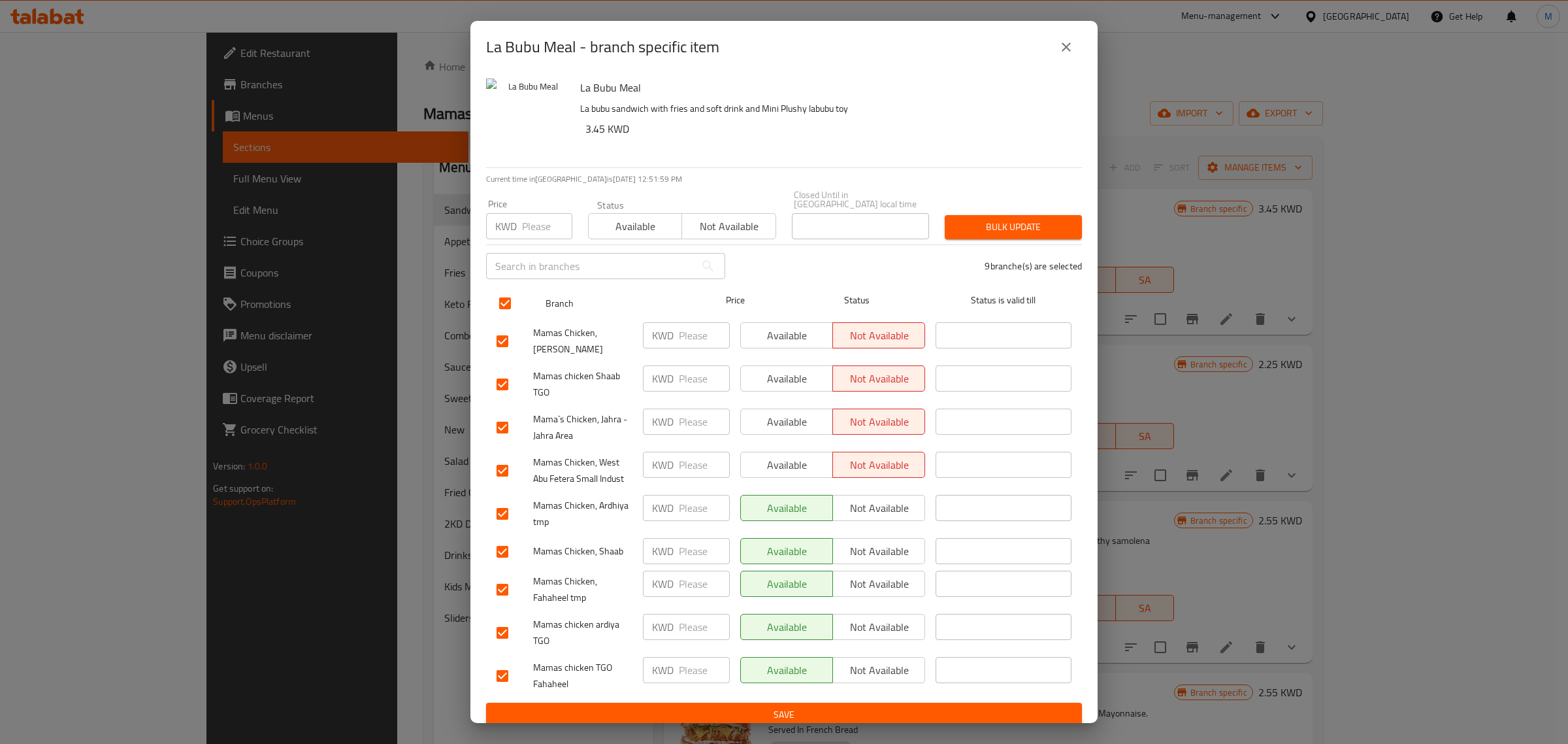
checkbox input "true"
click at [609, 224] on span "Available" at bounding box center [635, 226] width 83 height 19
click at [967, 219] on span "Bulk update" at bounding box center [1014, 226] width 117 height 16
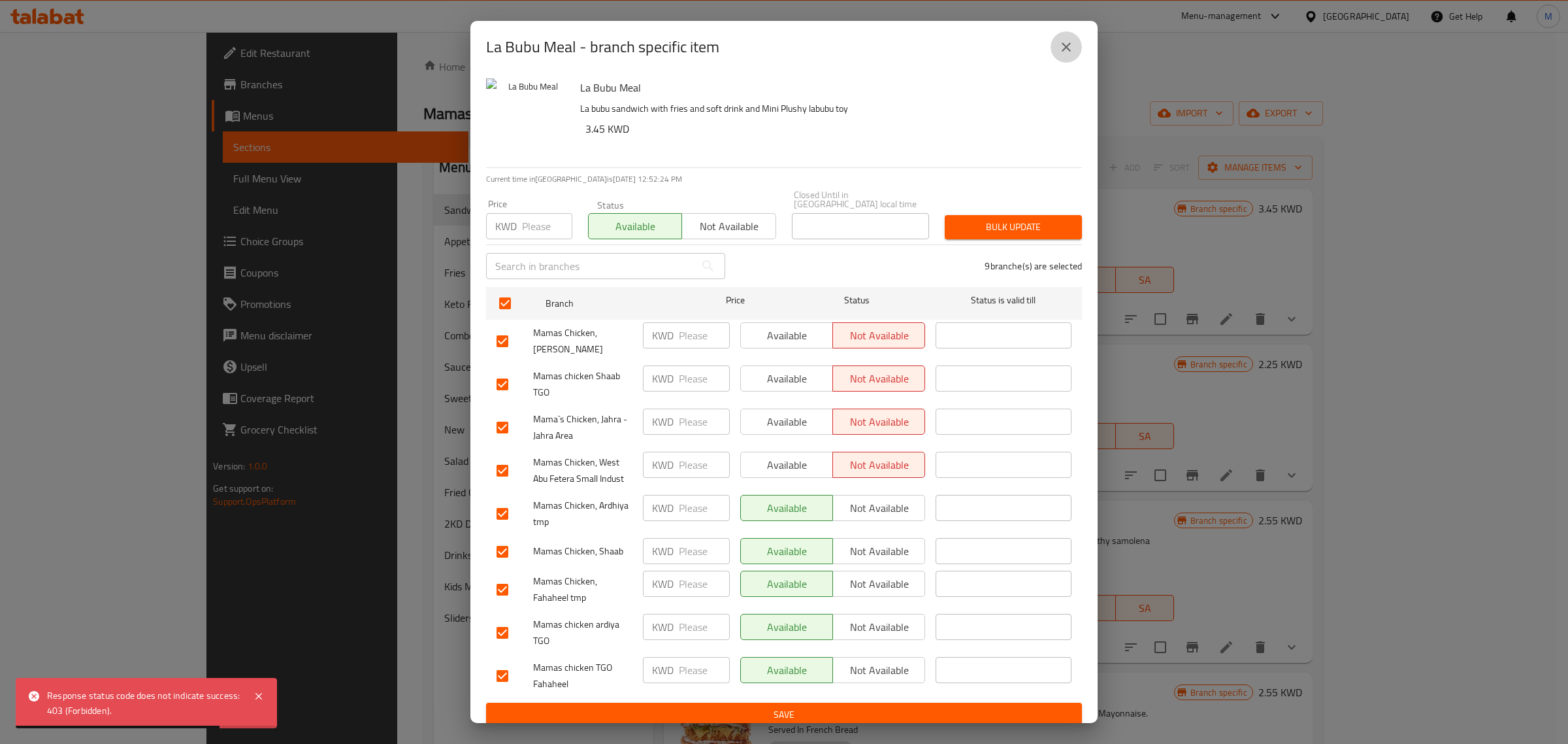
click at [1056, 49] on button "close" at bounding box center [1066, 47] width 32 height 32
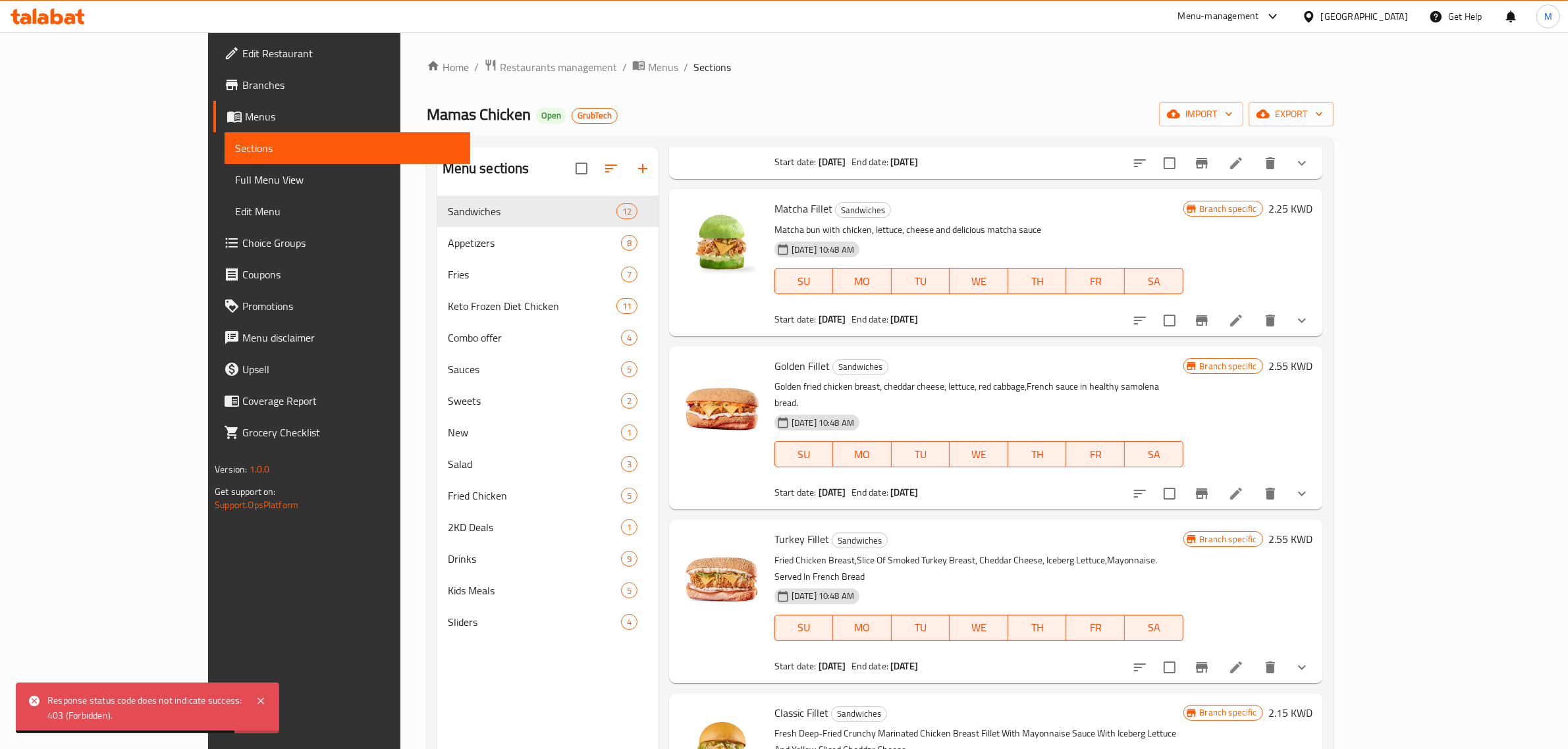
scroll to position [165, 0]
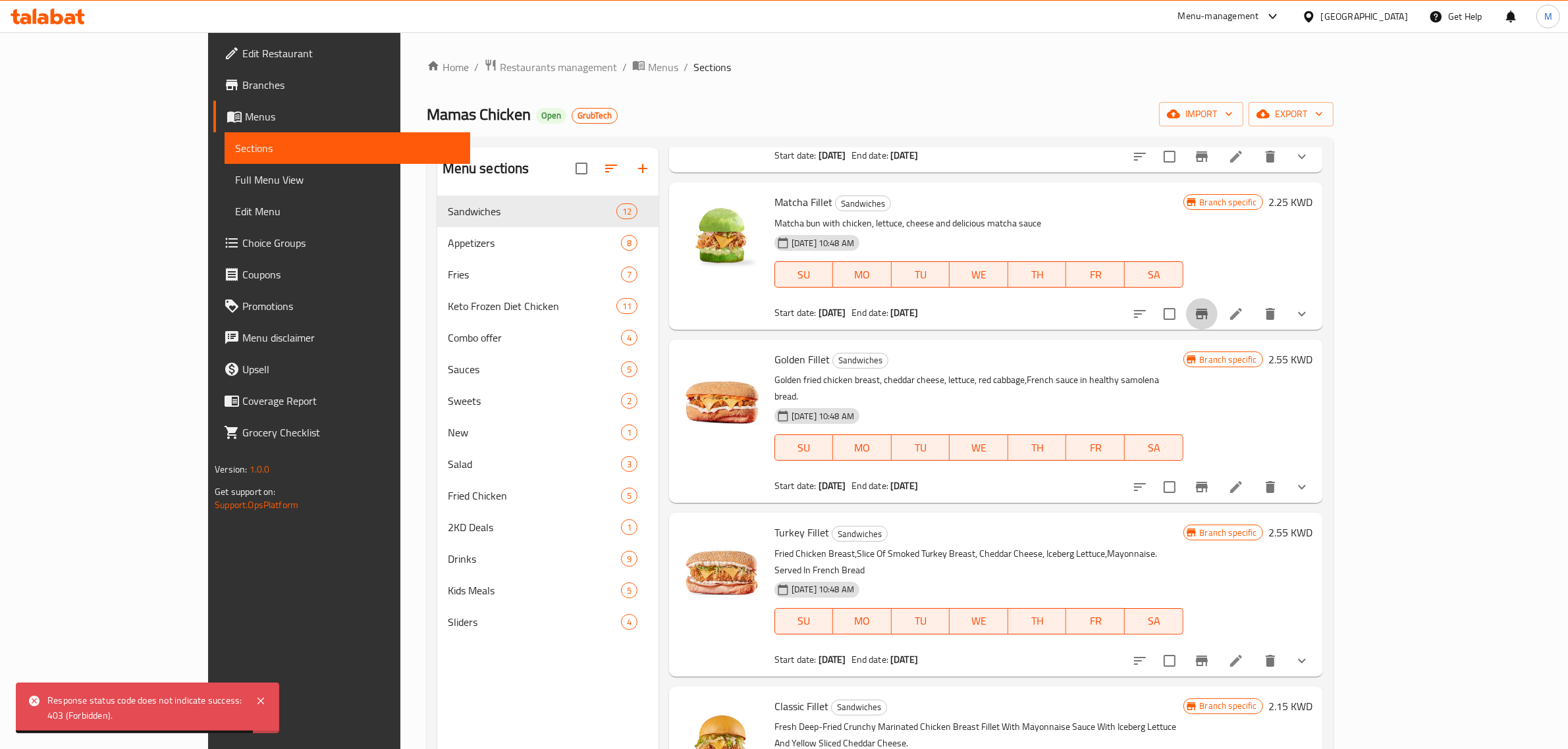
click at [1217, 324] on button "Branch-specific-item" at bounding box center [1201, 313] width 32 height 32
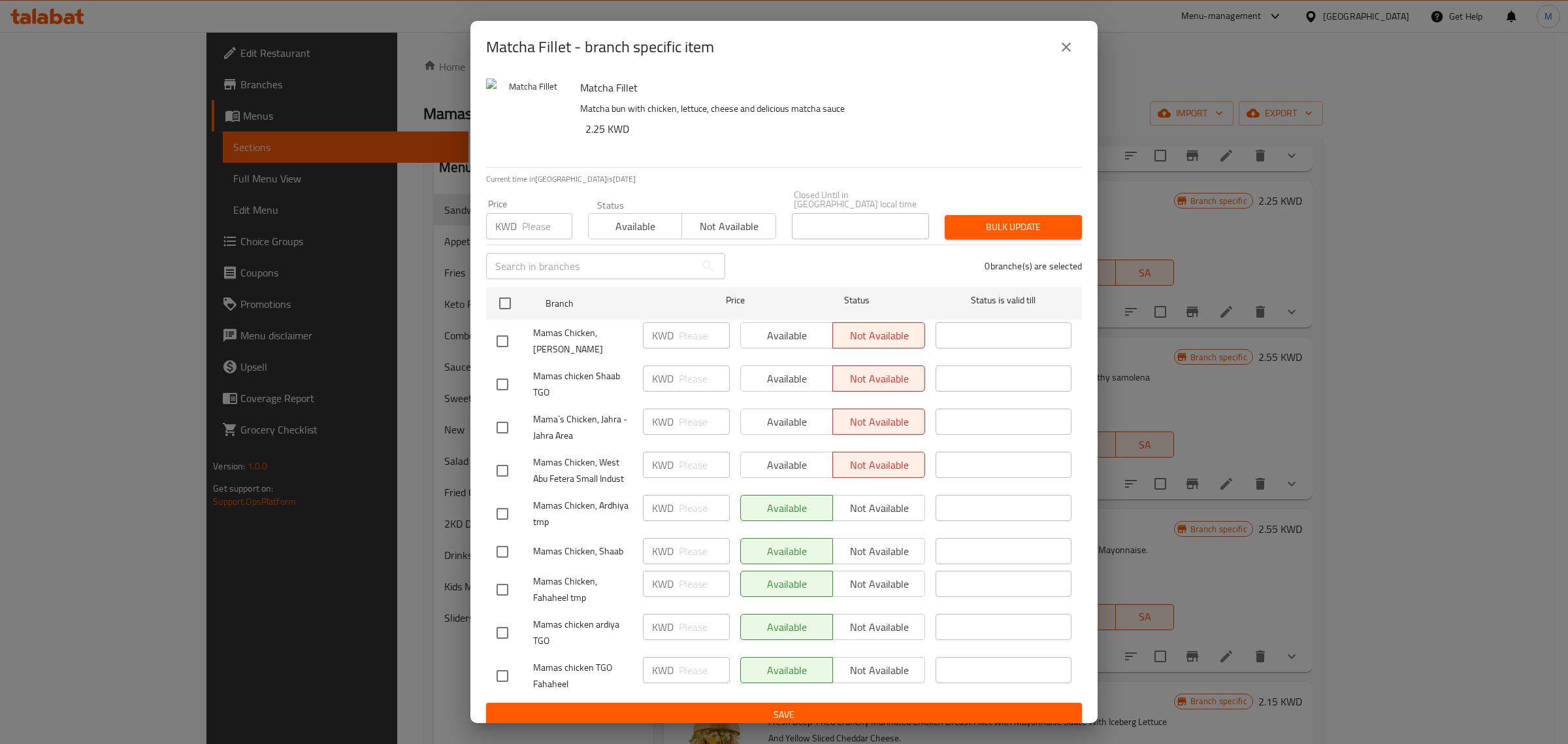
click at [1073, 49] on icon "close" at bounding box center [1066, 47] width 15 height 15
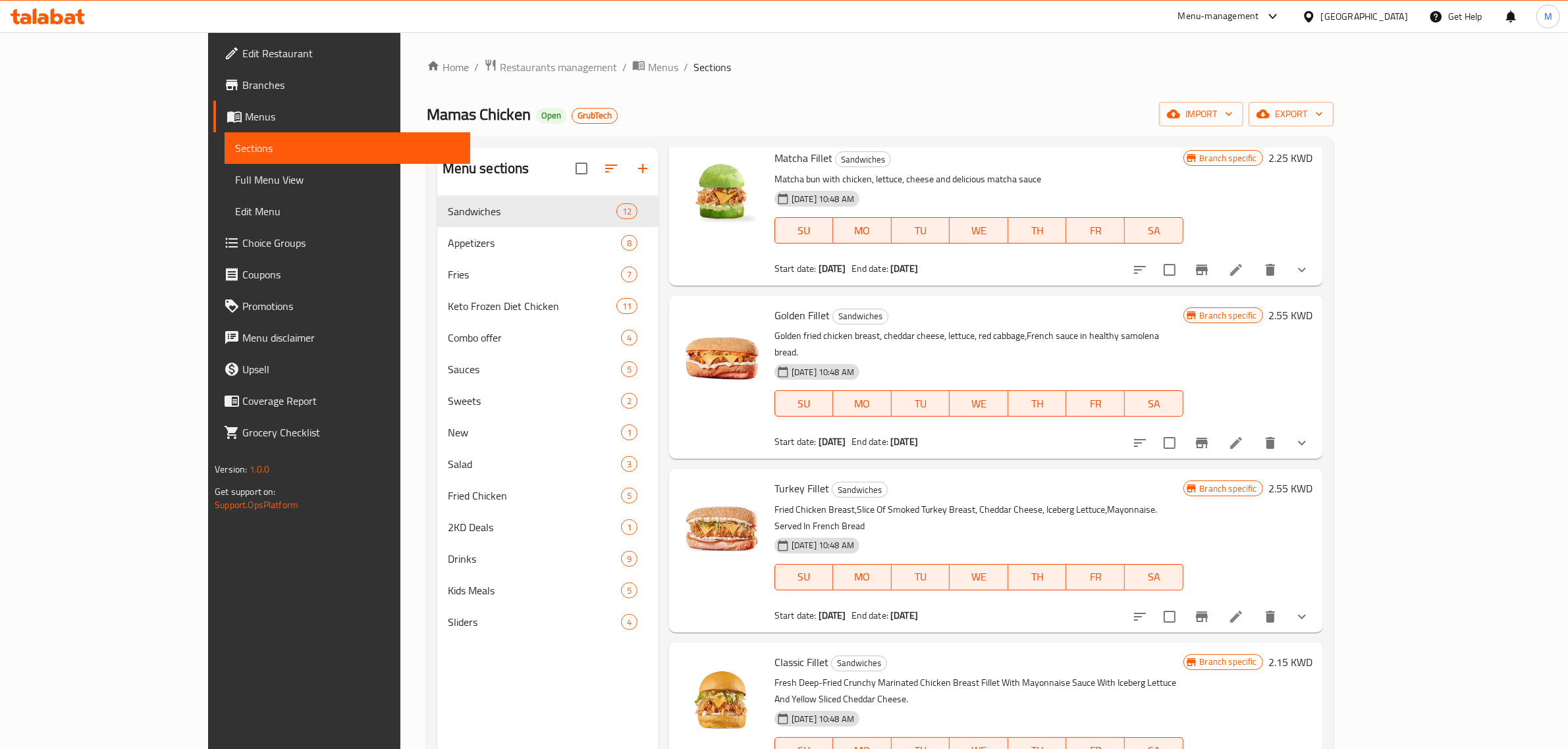
scroll to position [247, 0]
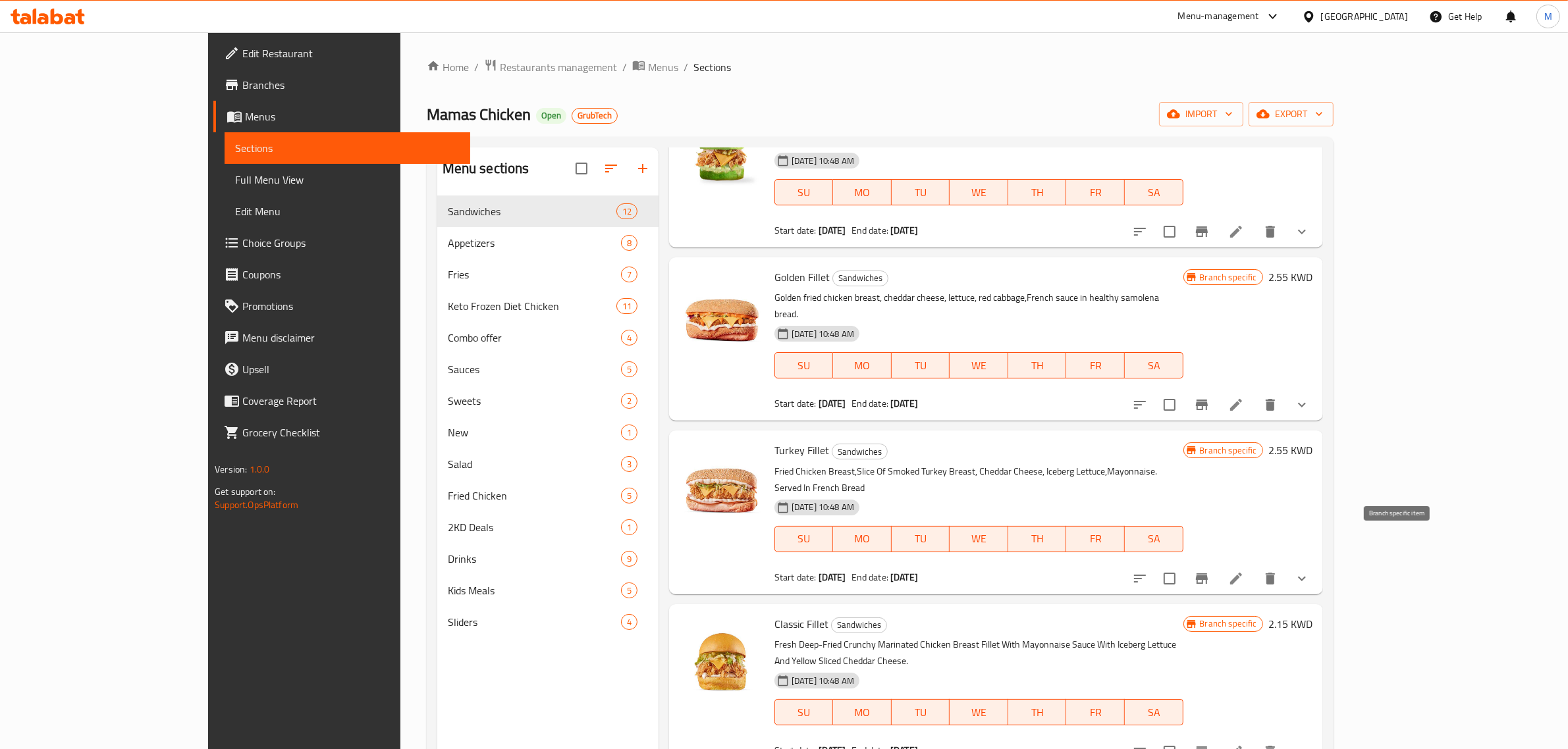
click at [1210, 570] on icon "Branch-specific-item" at bounding box center [1202, 578] width 16 height 16
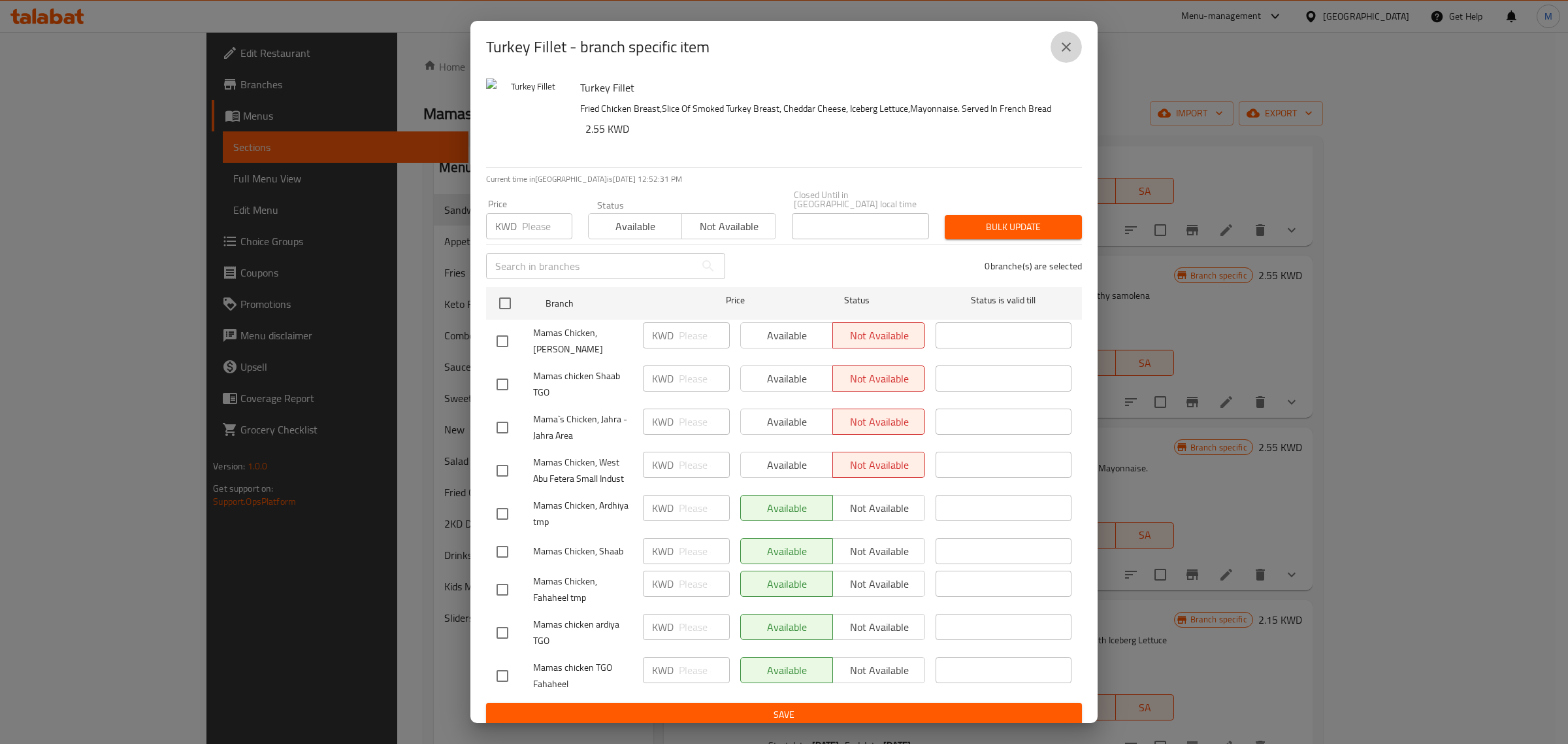
click at [1062, 43] on icon "close" at bounding box center [1066, 47] width 15 height 15
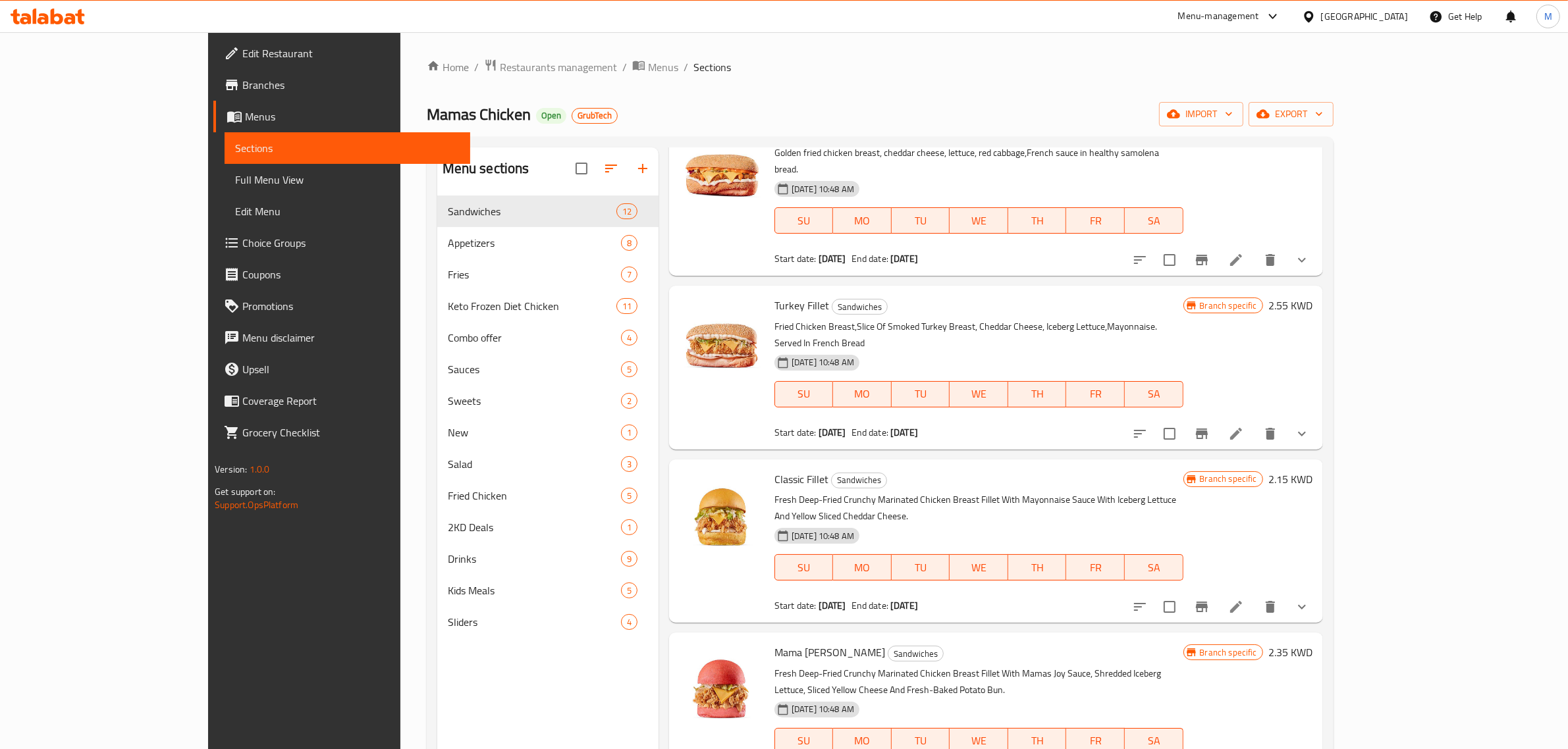
scroll to position [412, 0]
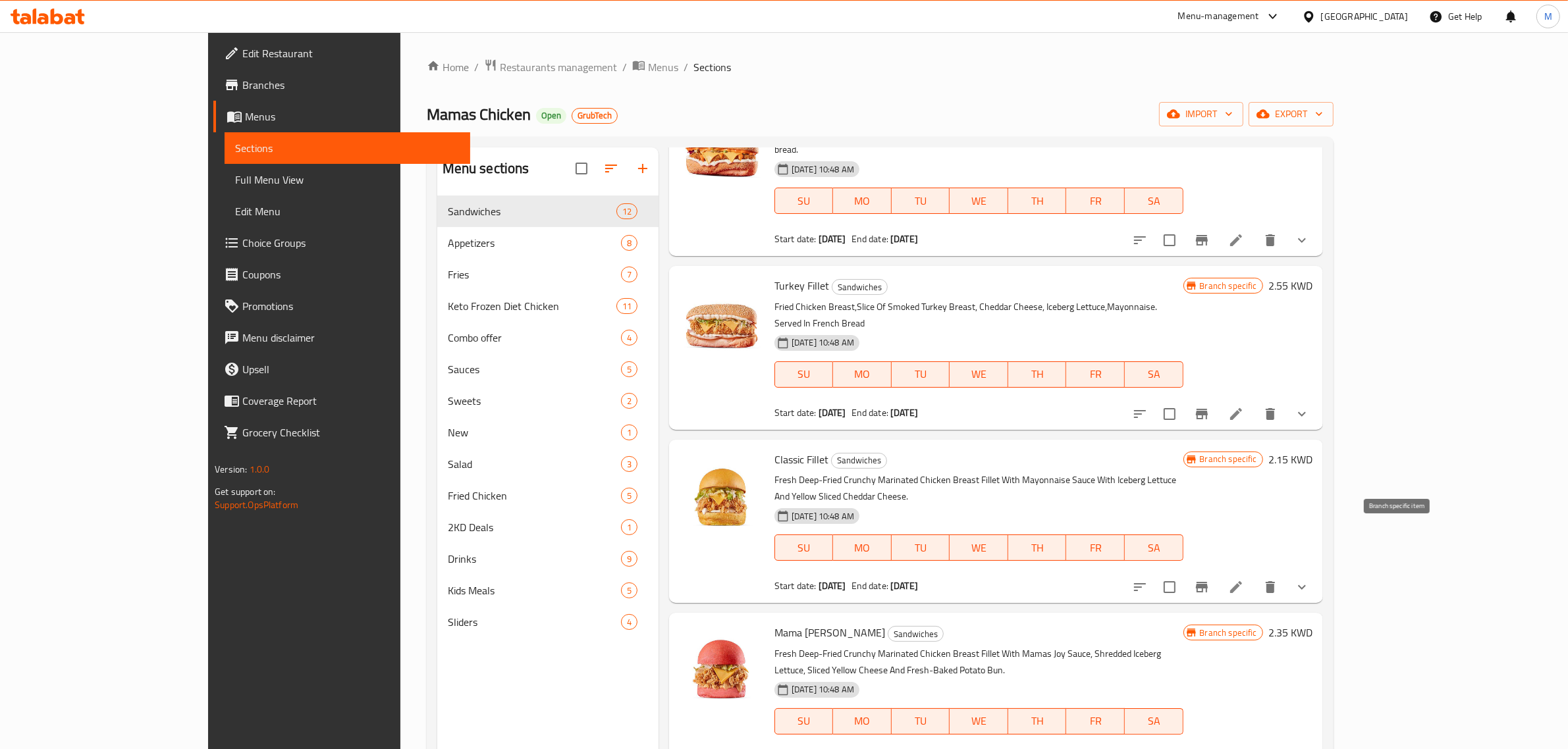
click at [1210, 579] on icon "Branch-specific-item" at bounding box center [1202, 587] width 16 height 16
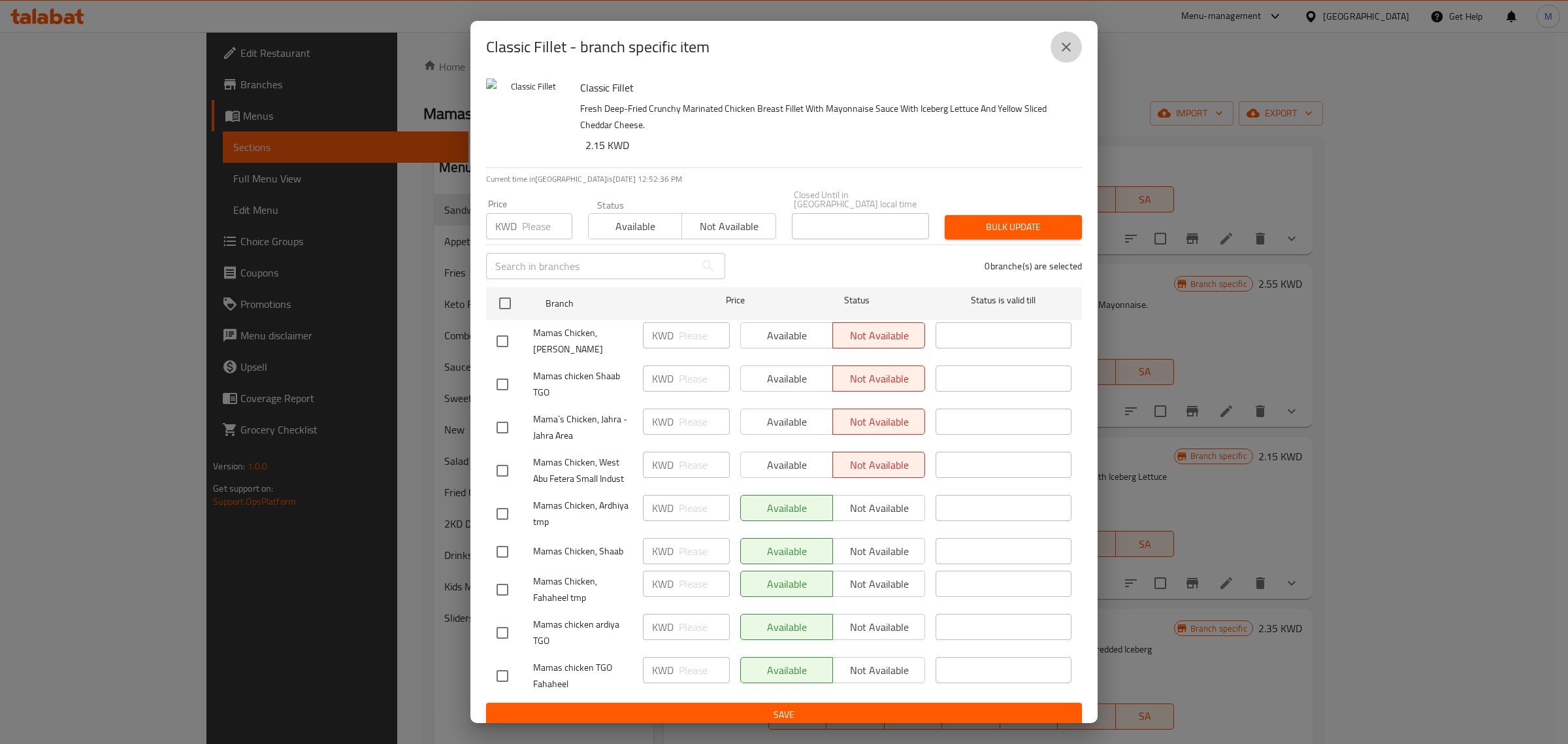
click at [1069, 47] on icon "close" at bounding box center [1066, 47] width 15 height 15
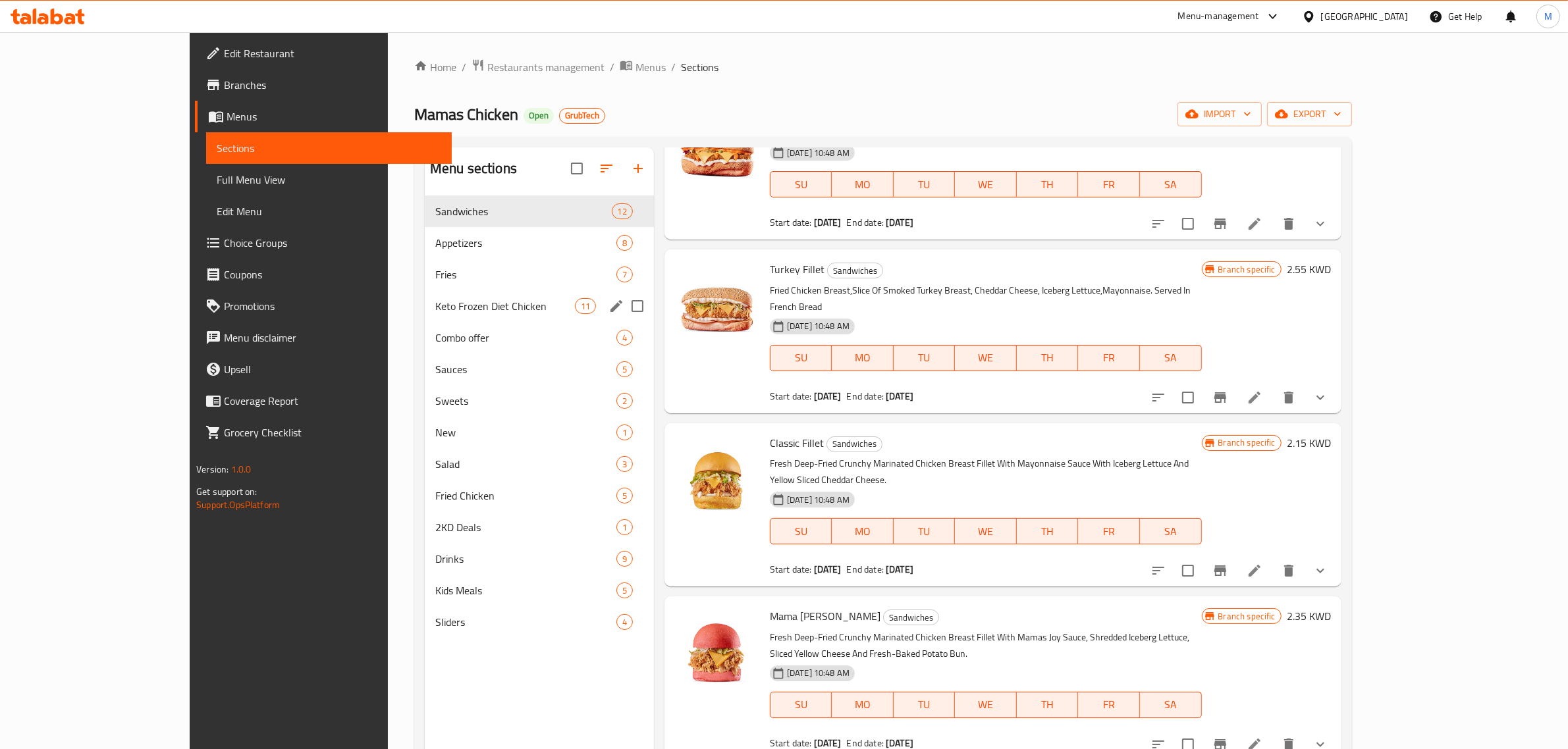
click at [425, 317] on div "Keto Frozen Diet Chicken 11" at bounding box center [539, 305] width 229 height 32
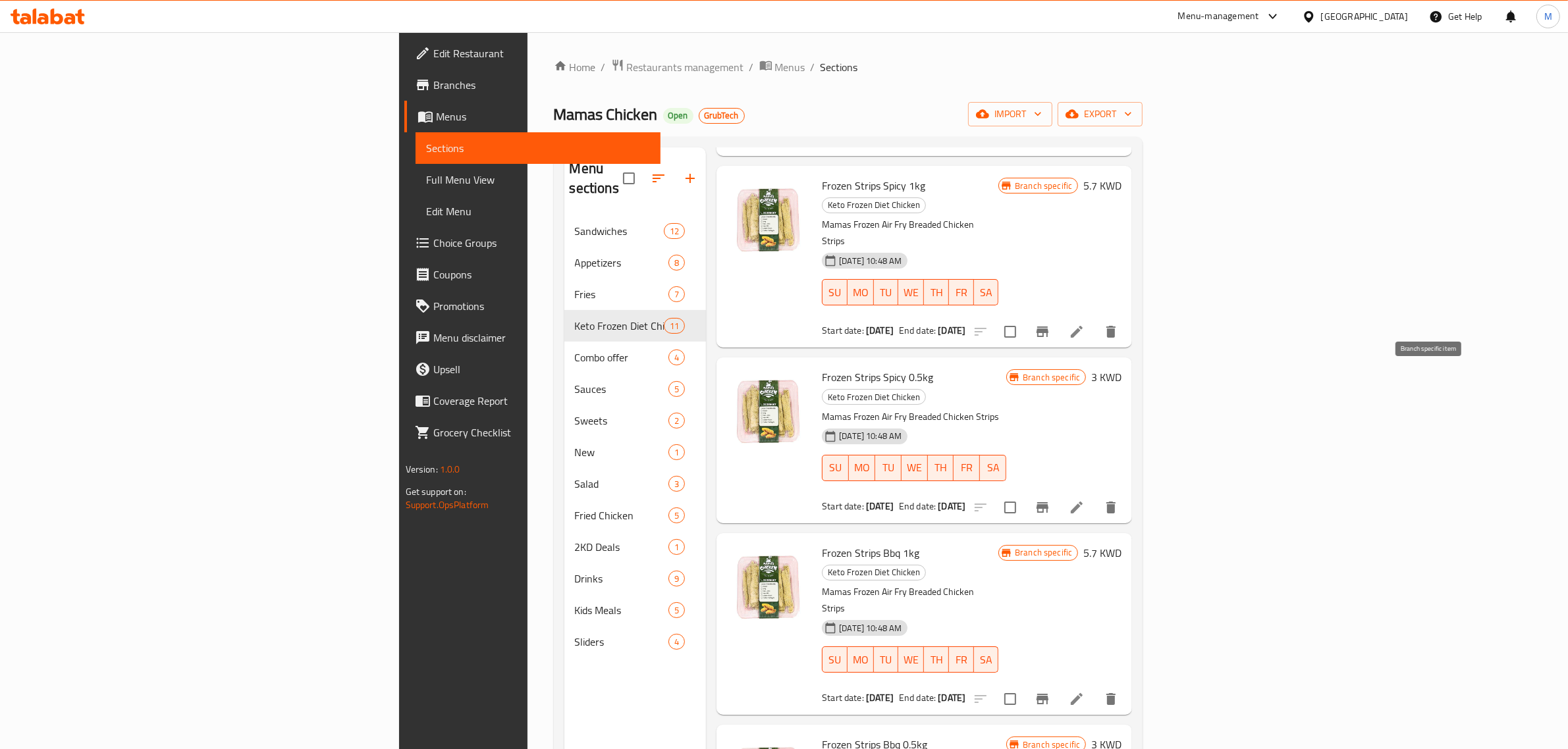
click at [1050, 500] on icon "Branch-specific-item" at bounding box center [1042, 507] width 16 height 16
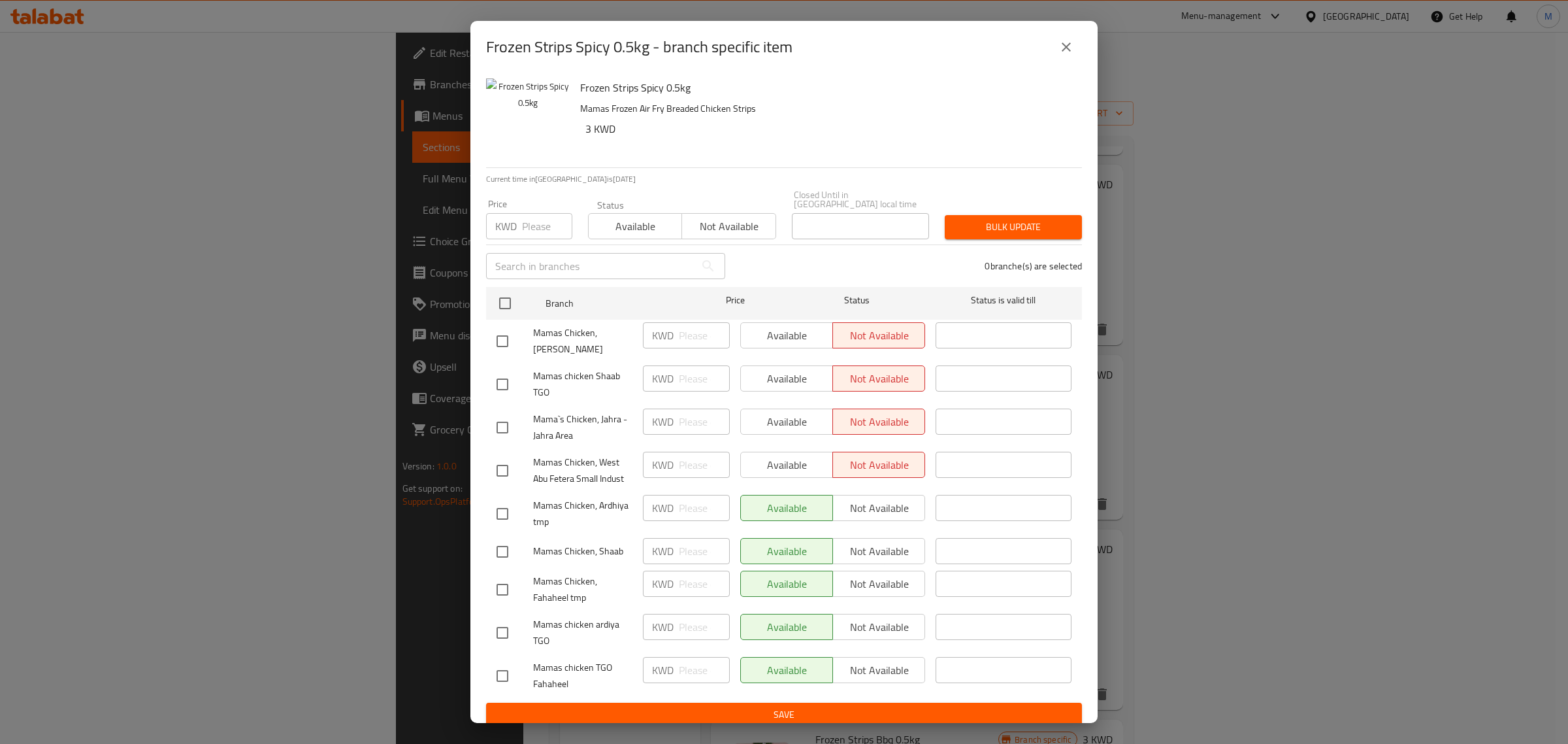
click at [1066, 37] on button "close" at bounding box center [1066, 47] width 32 height 32
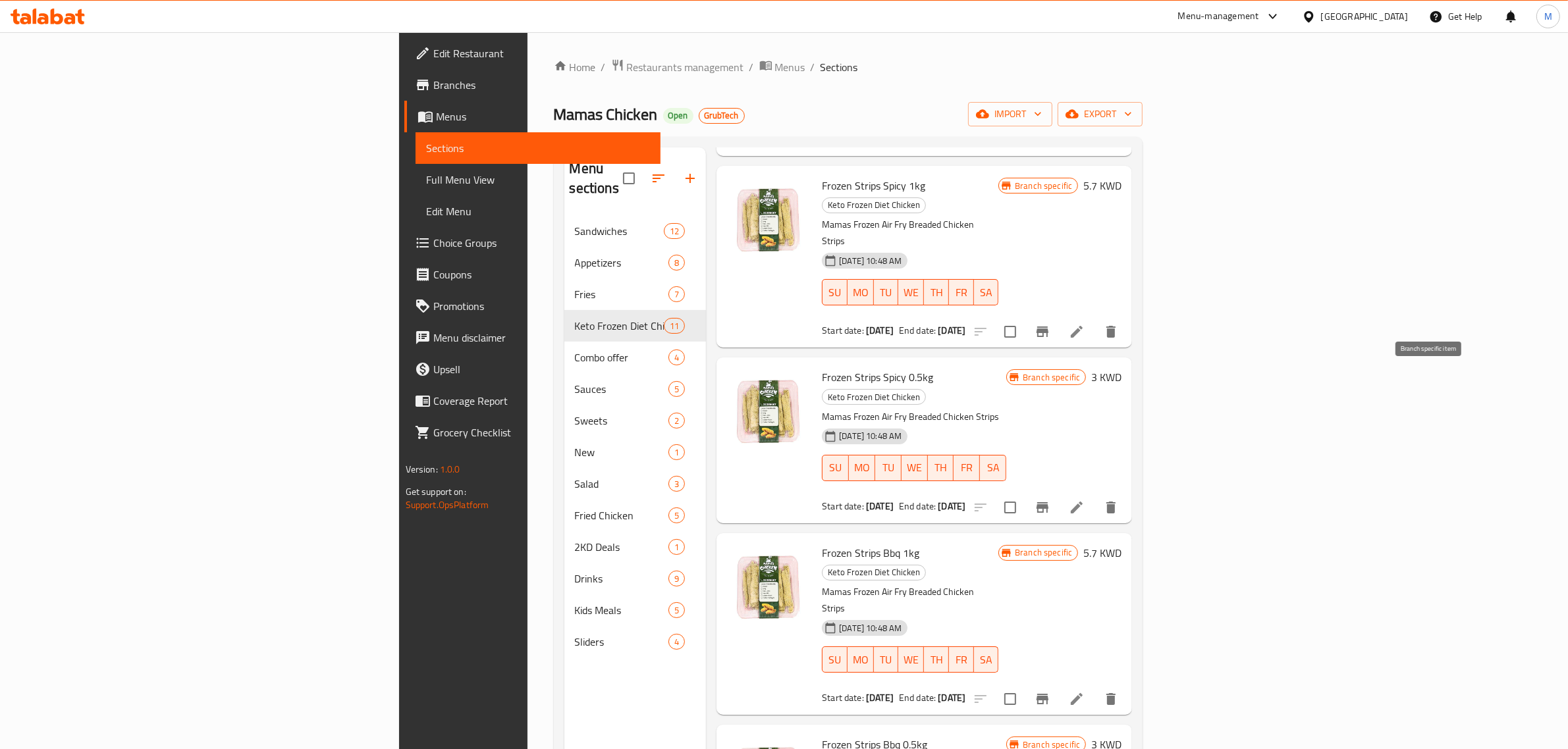
click at [1050, 500] on icon "Branch-specific-item" at bounding box center [1042, 507] width 16 height 16
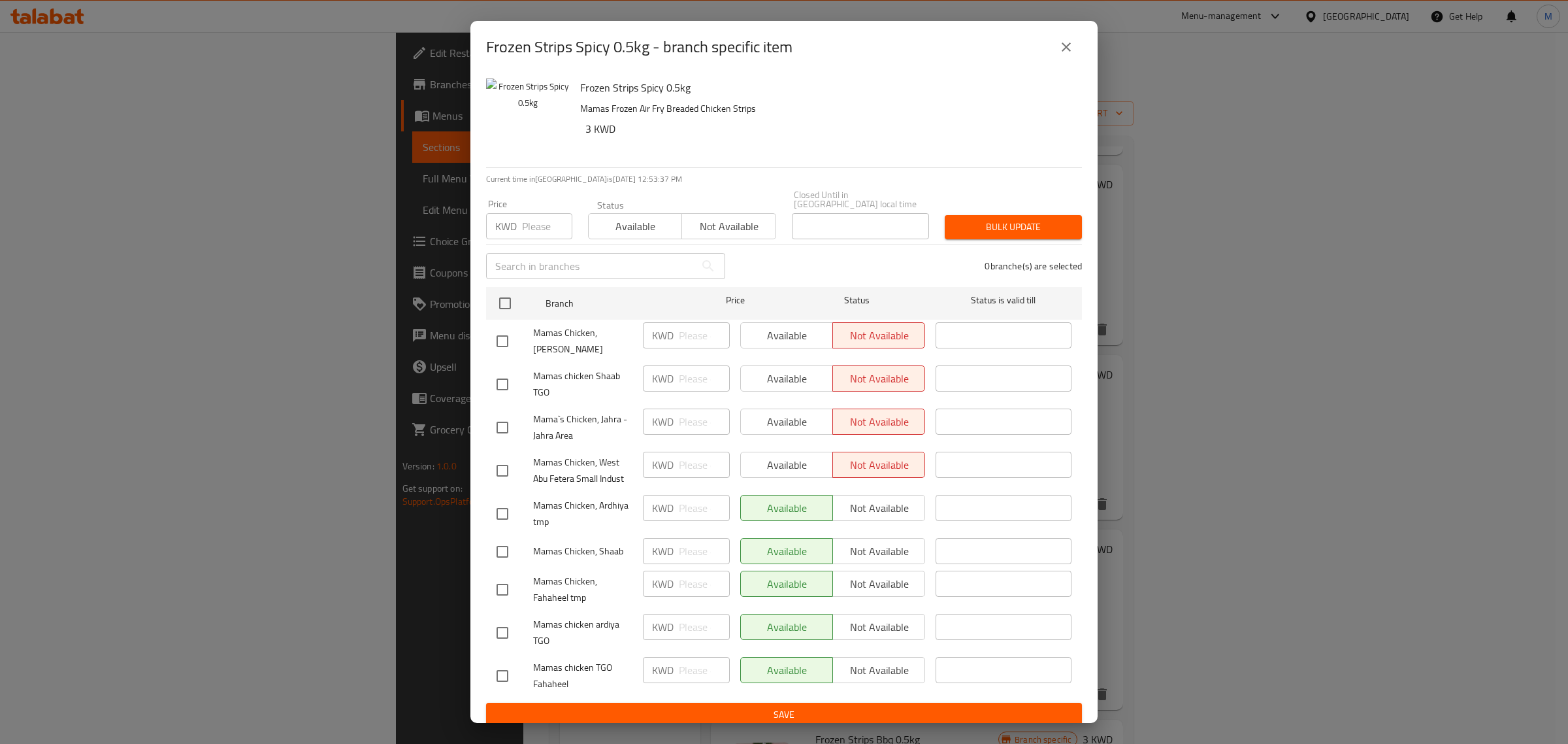
click at [1068, 40] on icon "close" at bounding box center [1066, 47] width 15 height 15
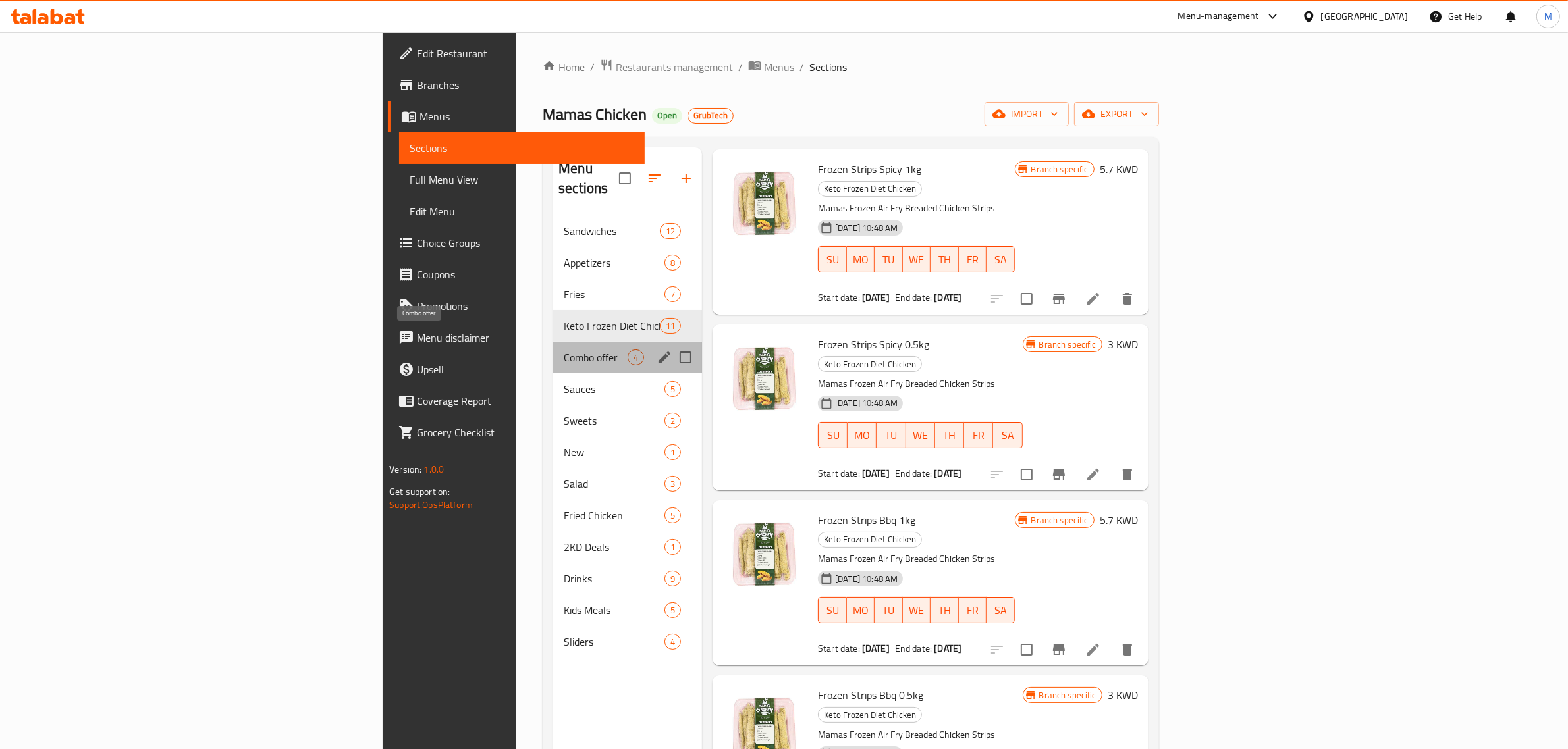
click at [564, 349] on span "Combo offer" at bounding box center [596, 357] width 64 height 16
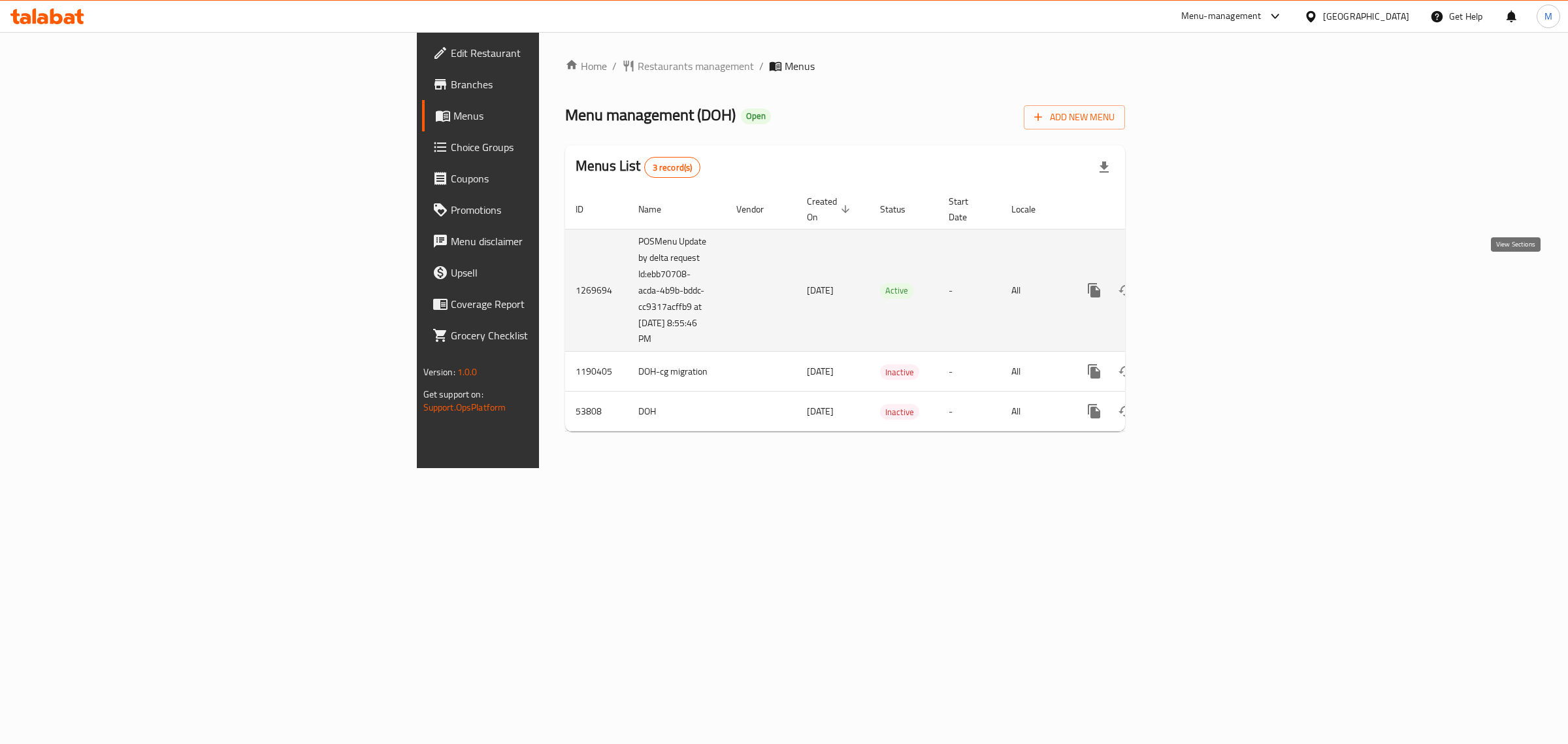
click at [1196, 282] on icon "enhanced table" at bounding box center [1188, 290] width 15 height 15
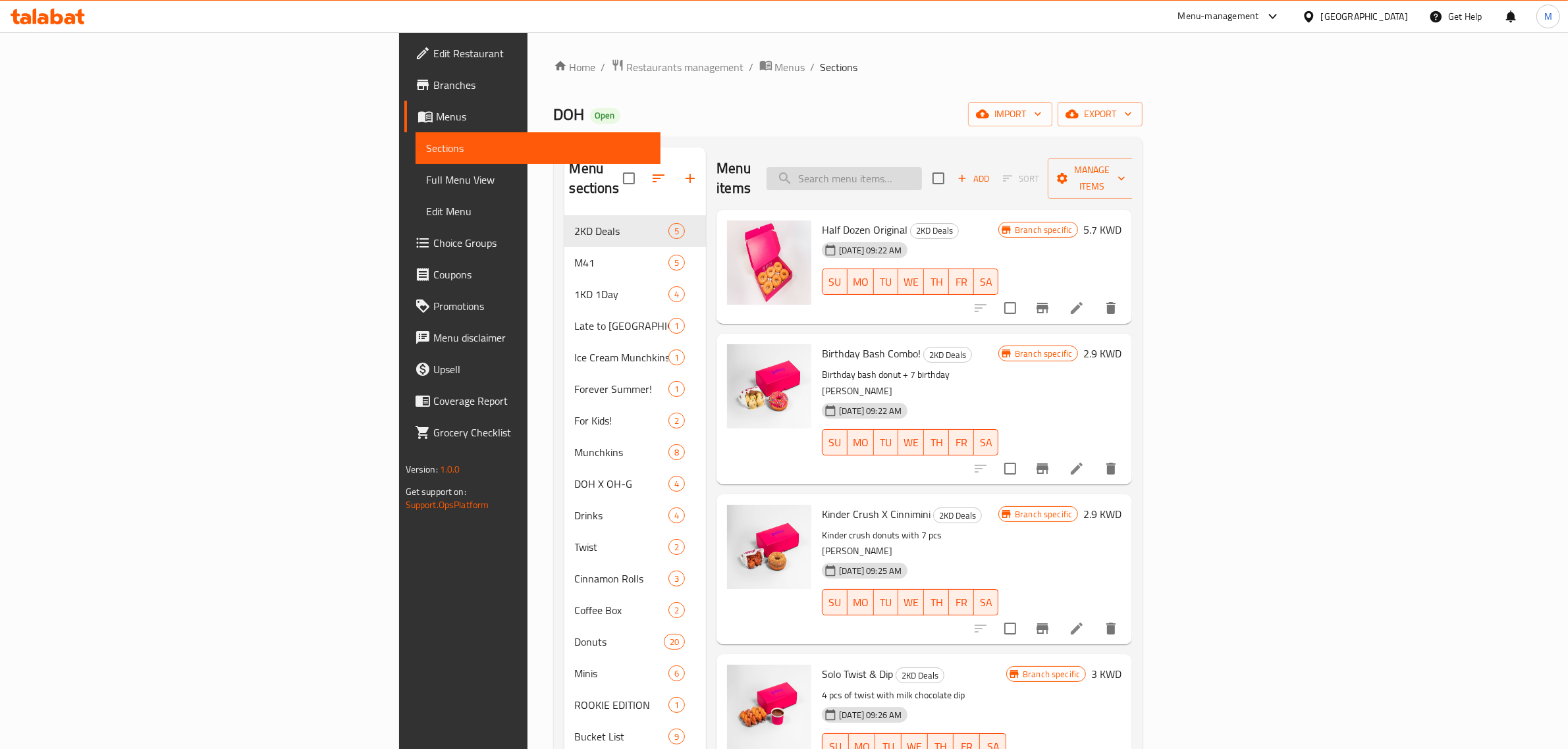
click at [922, 171] on input "search" at bounding box center [844, 179] width 155 height 23
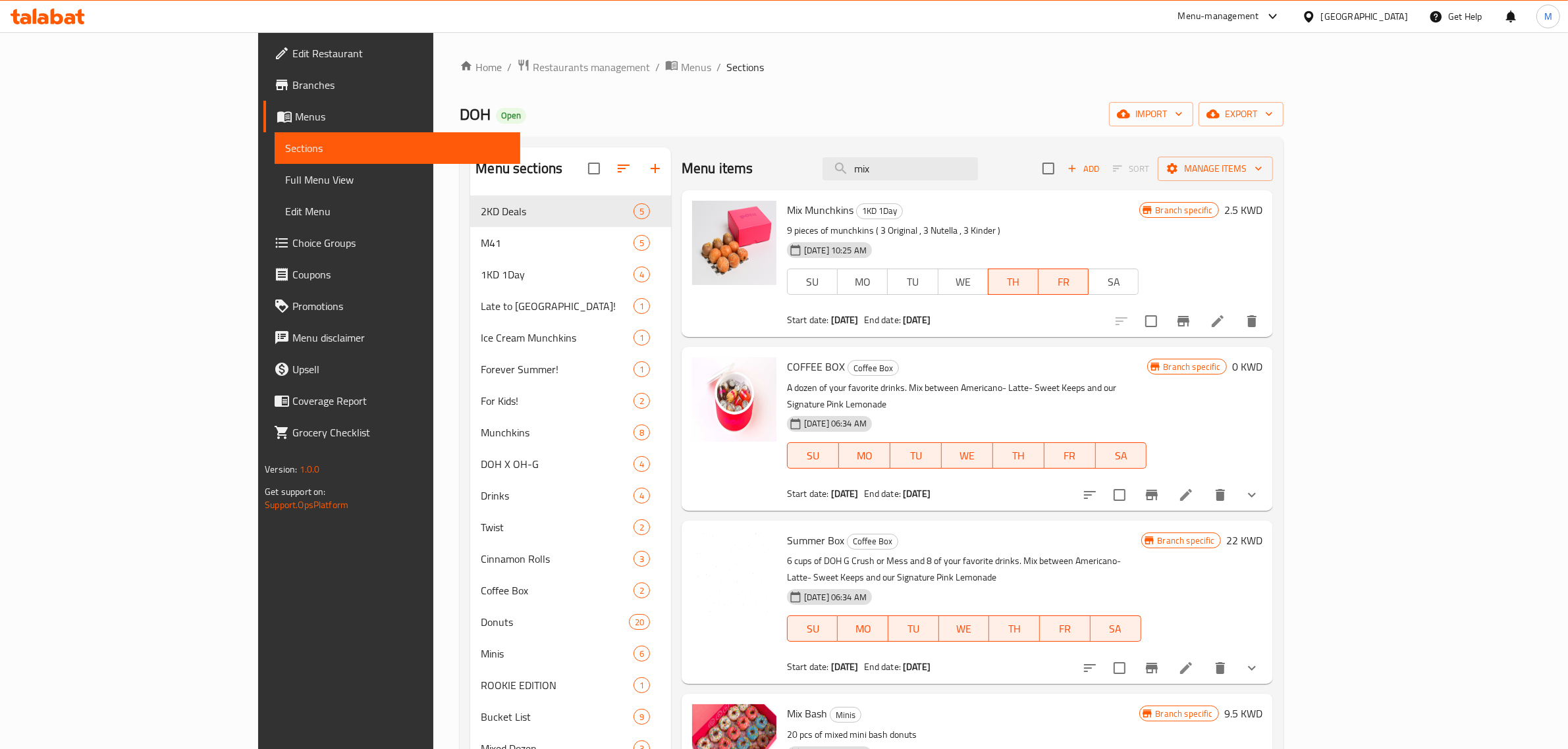
drag, startPoint x: 971, startPoint y: 173, endPoint x: 899, endPoint y: 169, distance: 72.1
click at [900, 173] on div "Menu items mix Add Sort Manage items" at bounding box center [977, 169] width 591 height 43
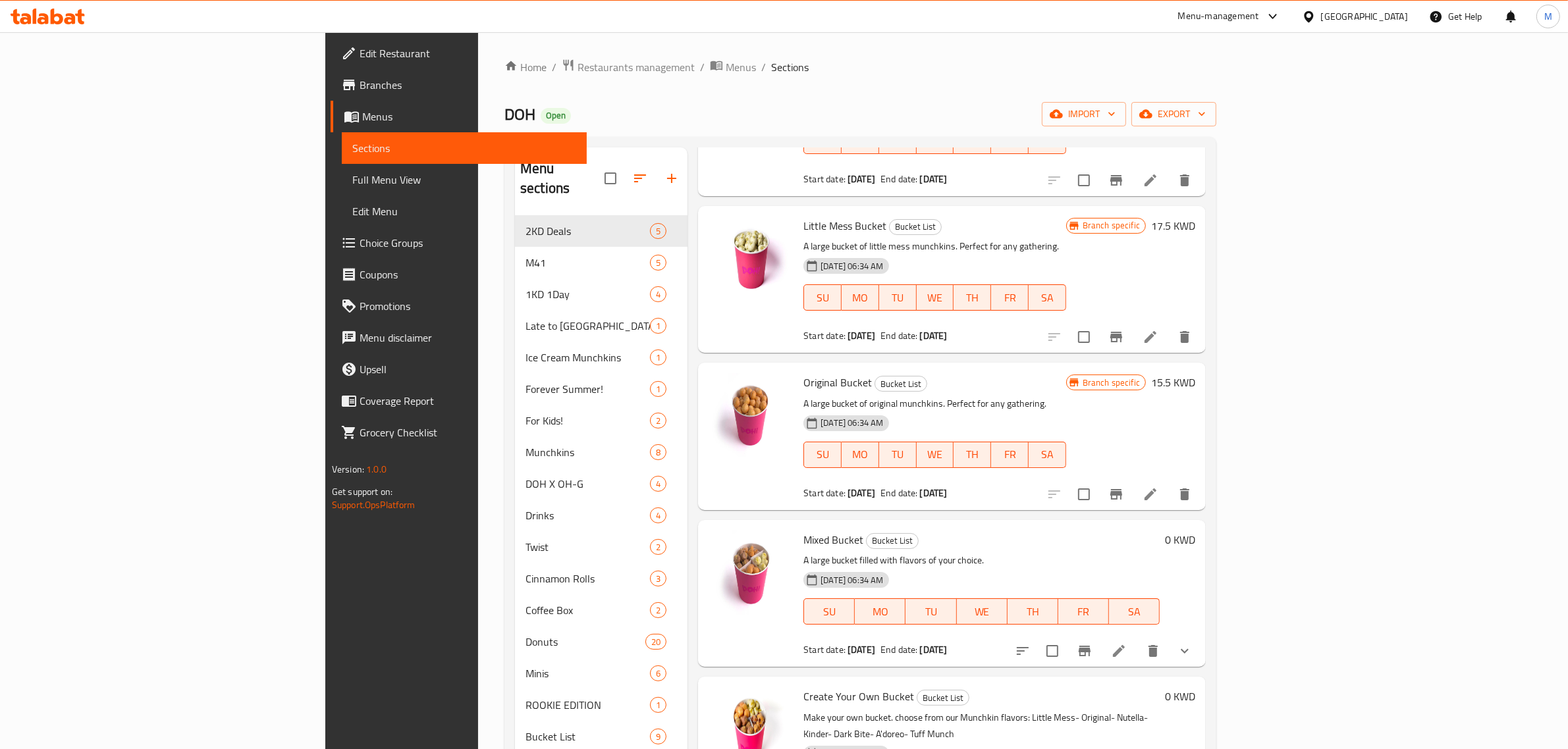
scroll to position [620, 0]
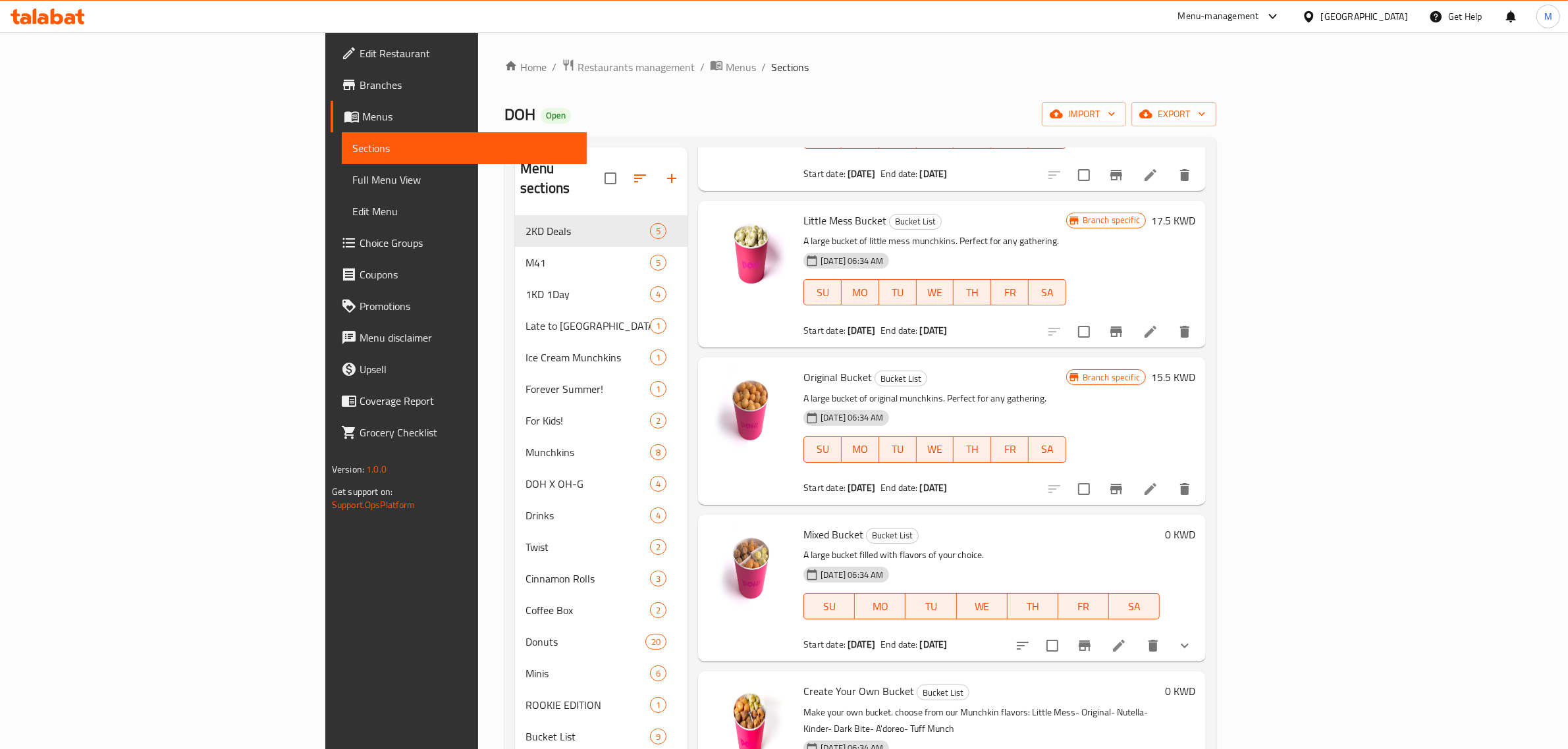
type input "bucket"
click at [803, 525] on span "Mixed Bucket" at bounding box center [832, 534] width 60 height 20
click at [1192, 638] on icon "show more" at bounding box center [1185, 645] width 16 height 16
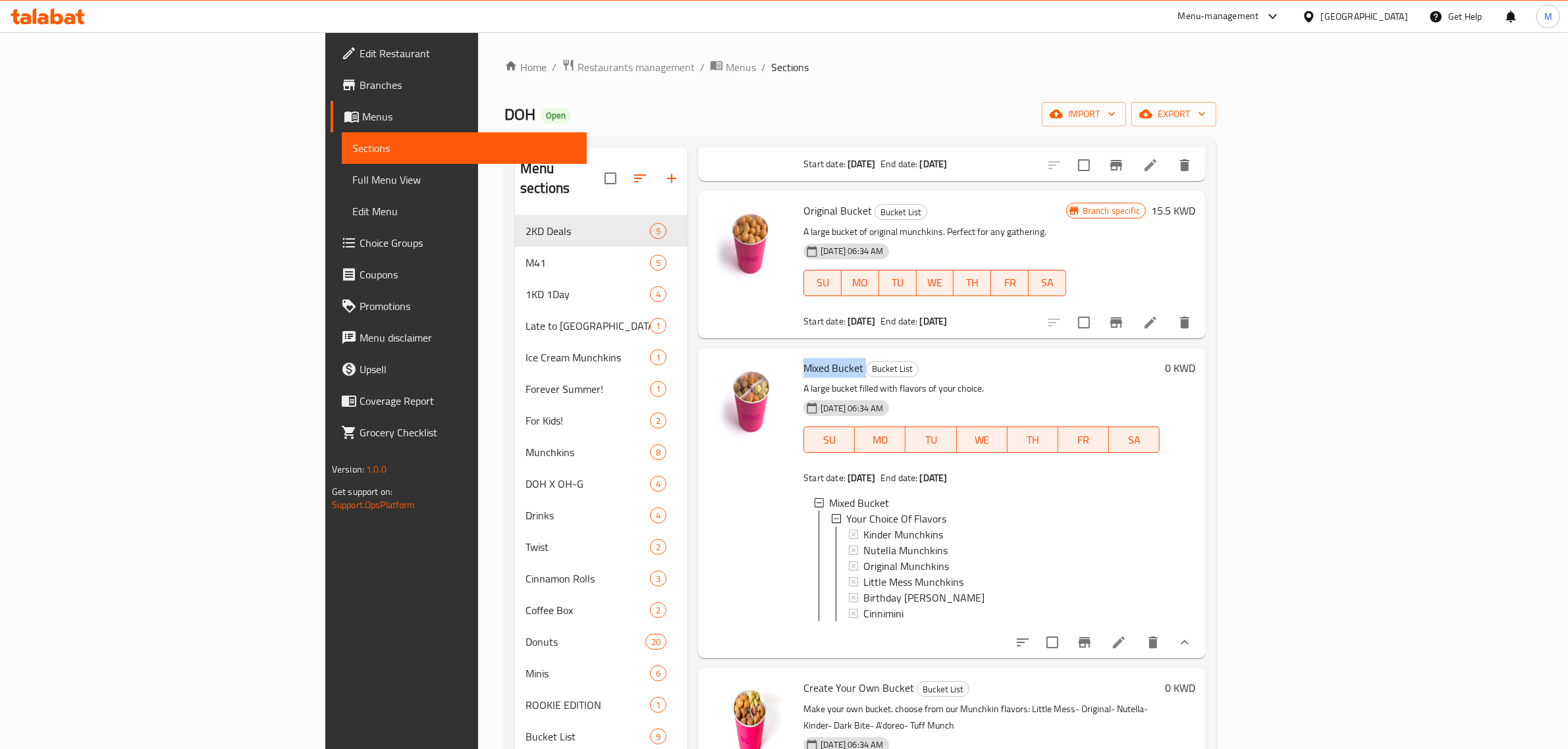
scroll to position [796, 0]
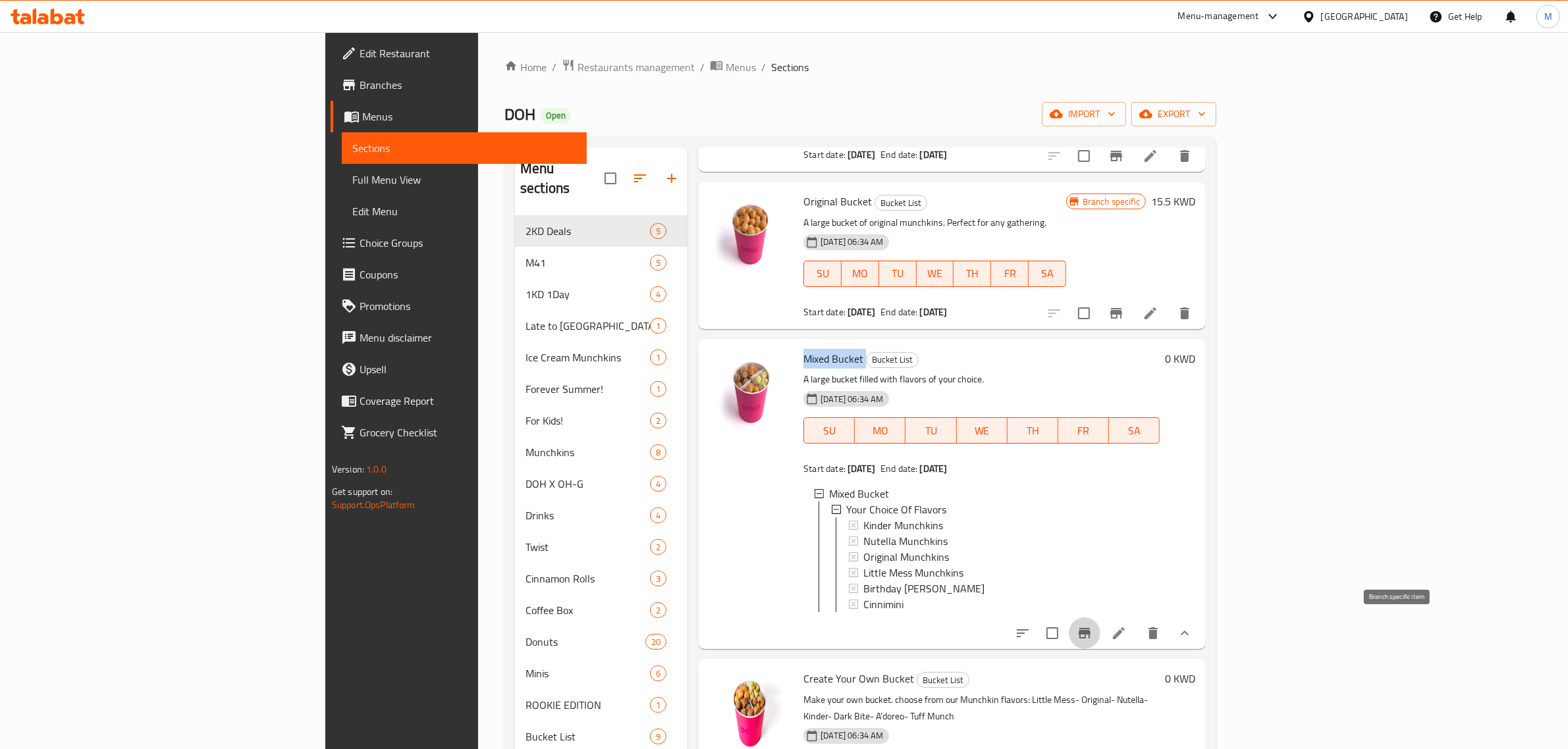
click at [1091, 628] on icon "Branch-specific-item" at bounding box center [1084, 633] width 12 height 10
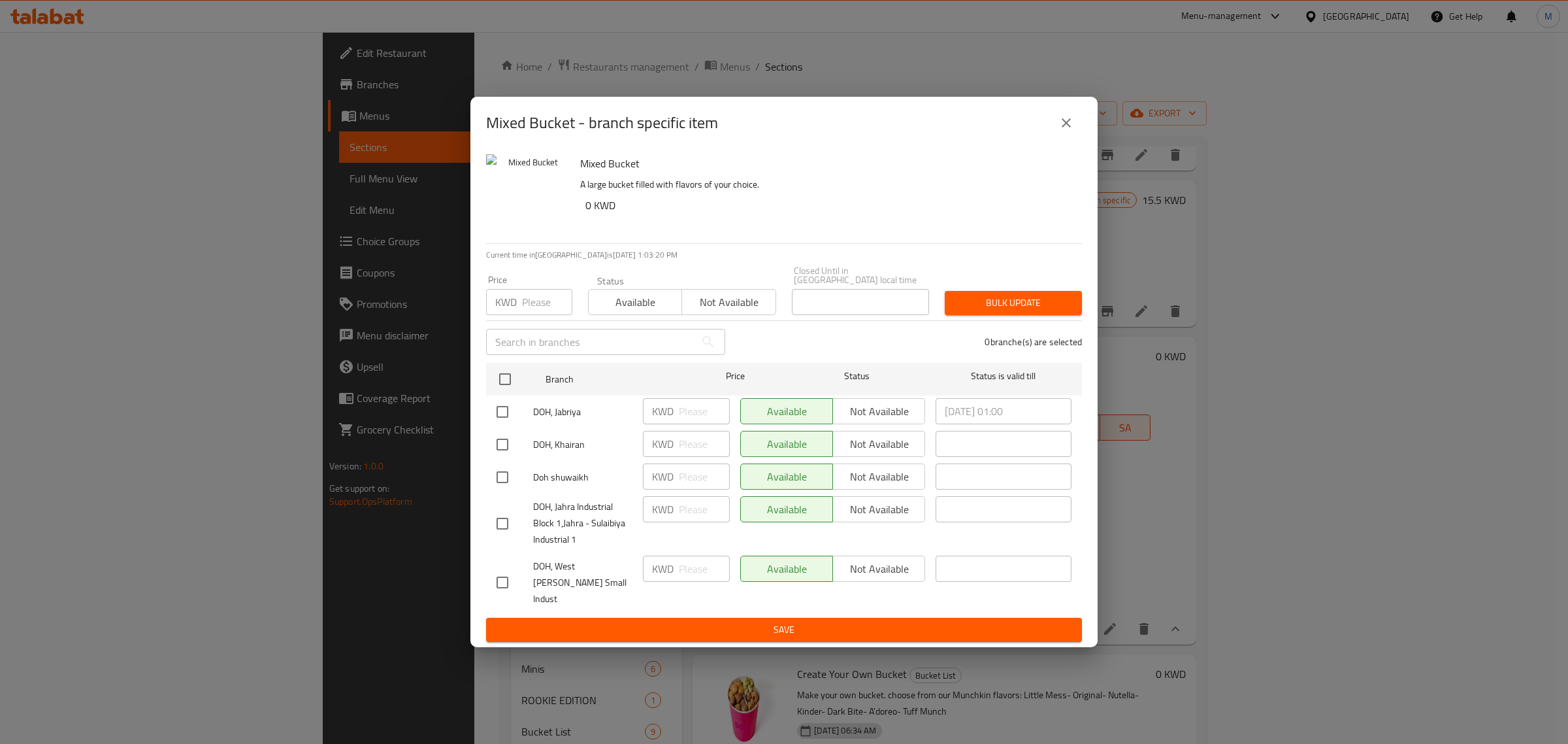
click at [1062, 131] on icon "close" at bounding box center [1066, 123] width 15 height 15
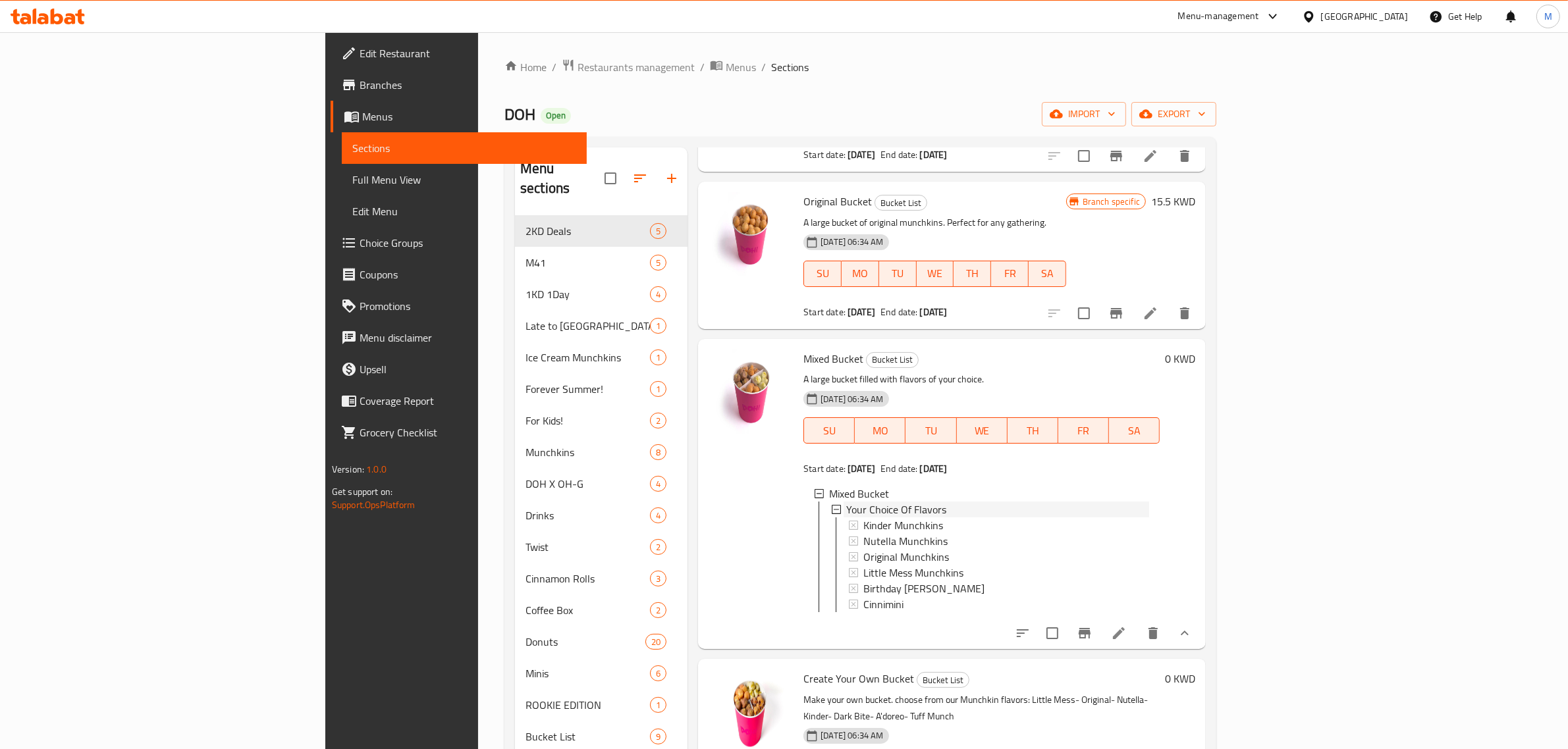
click at [846, 501] on span "Your Choice Of Flavors" at bounding box center [896, 509] width 100 height 16
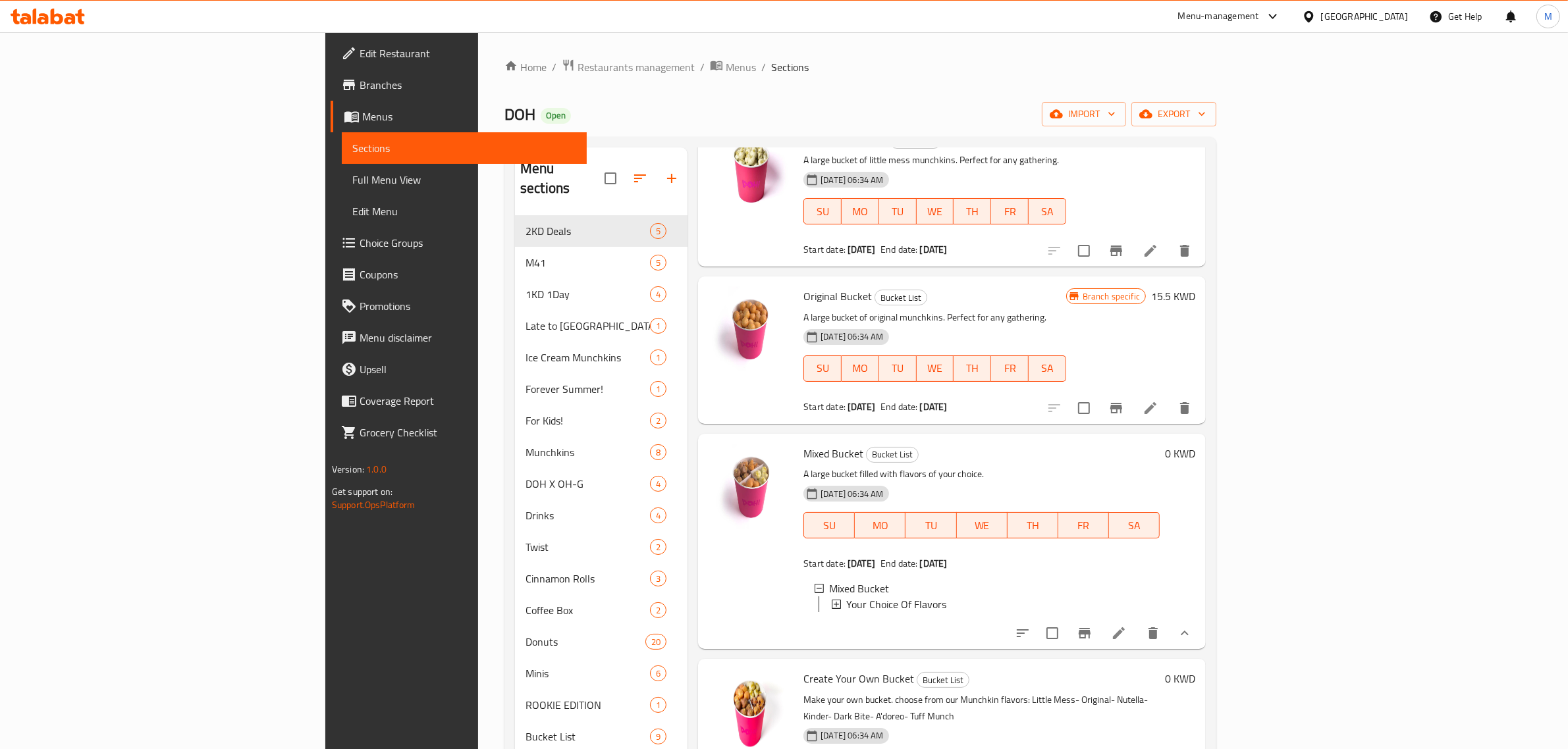
click at [846, 596] on span "Your Choice Of Flavors" at bounding box center [896, 604] width 100 height 16
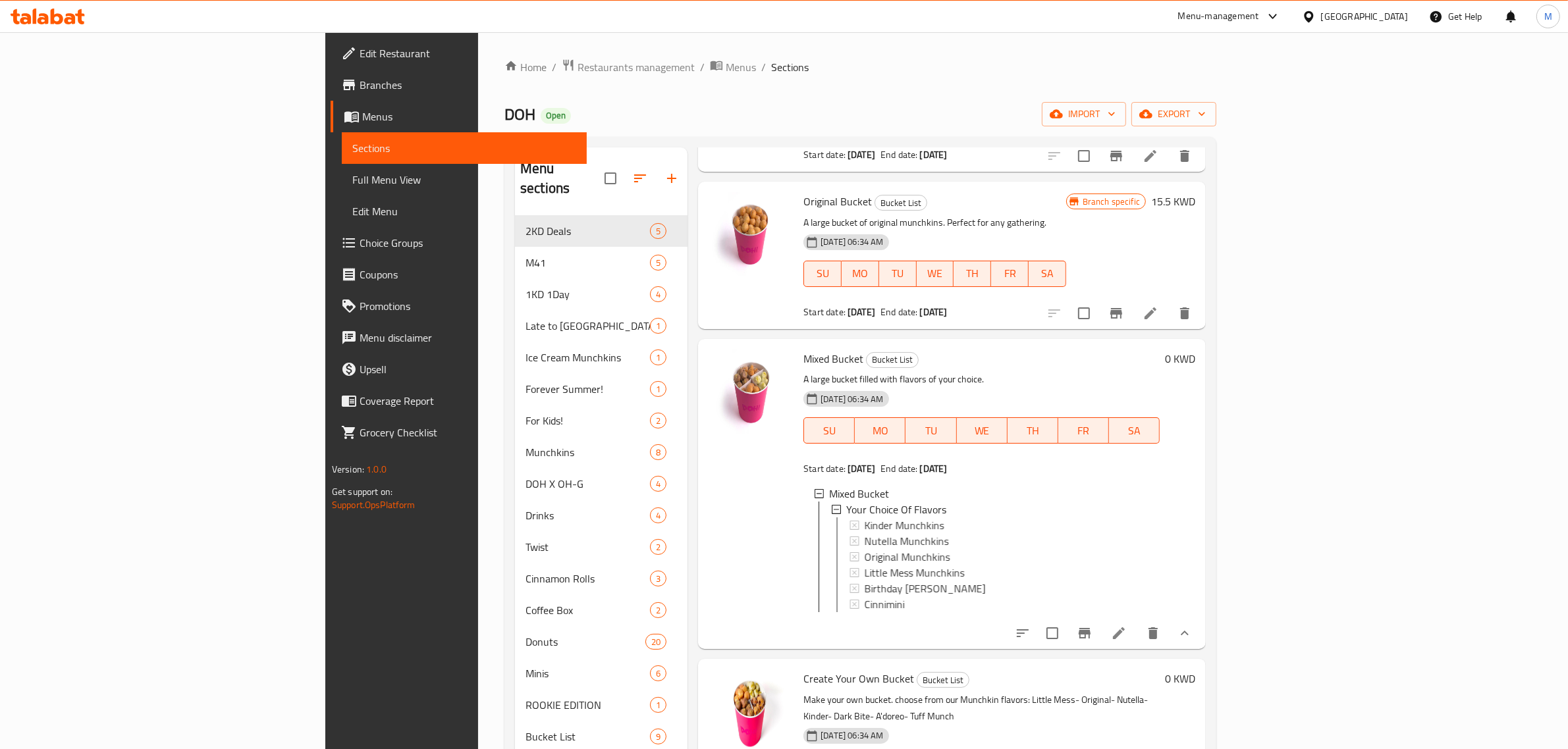
scroll to position [1, 0]
click at [863, 517] on span "Kinder Munchkins" at bounding box center [903, 525] width 79 height 16
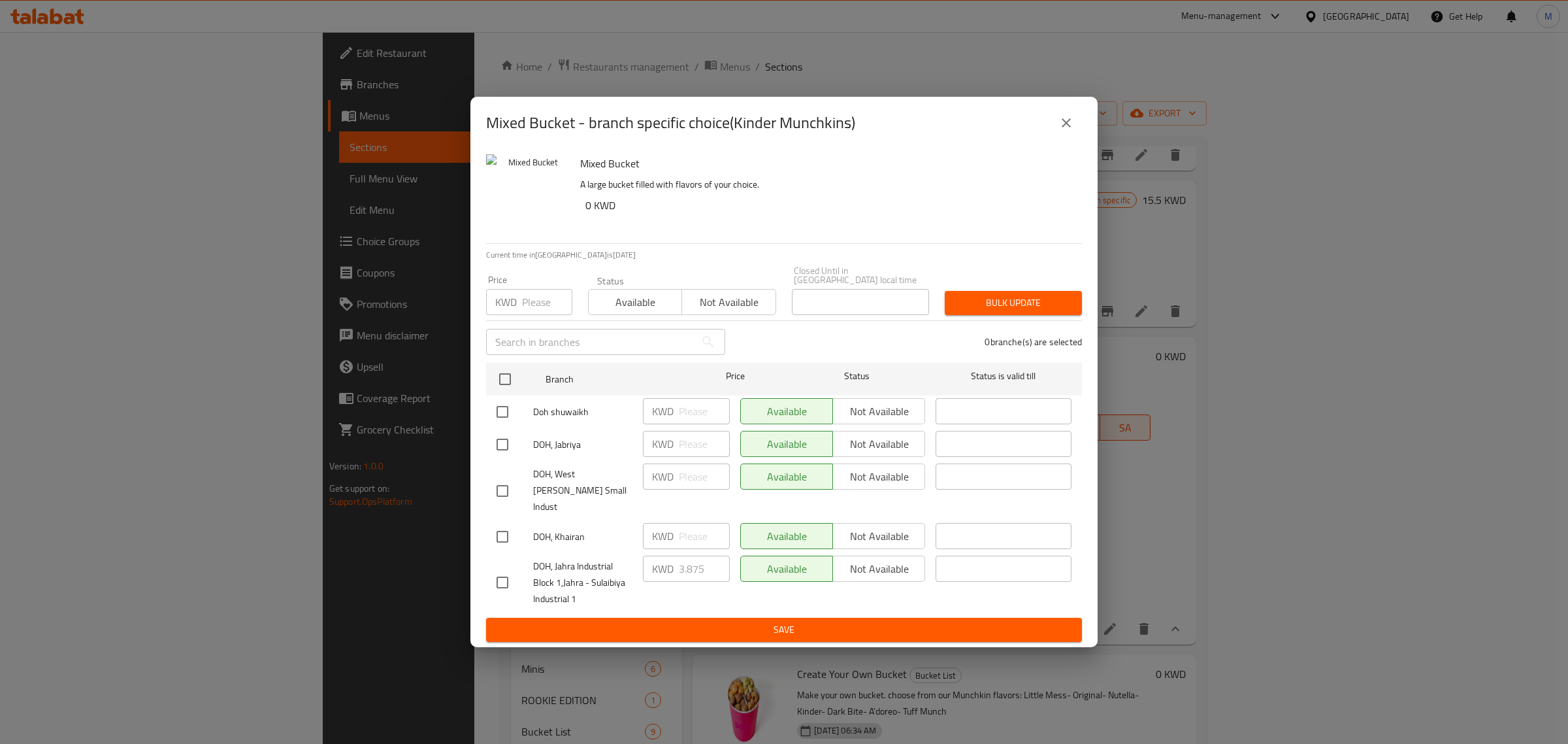
click at [1163, 478] on div "Mixed Bucket - branch specific choice(Kinder Munchkins) Mixed Bucket A large bu…" at bounding box center [784, 372] width 1568 height 744
click at [1068, 131] on icon "close" at bounding box center [1066, 123] width 15 height 15
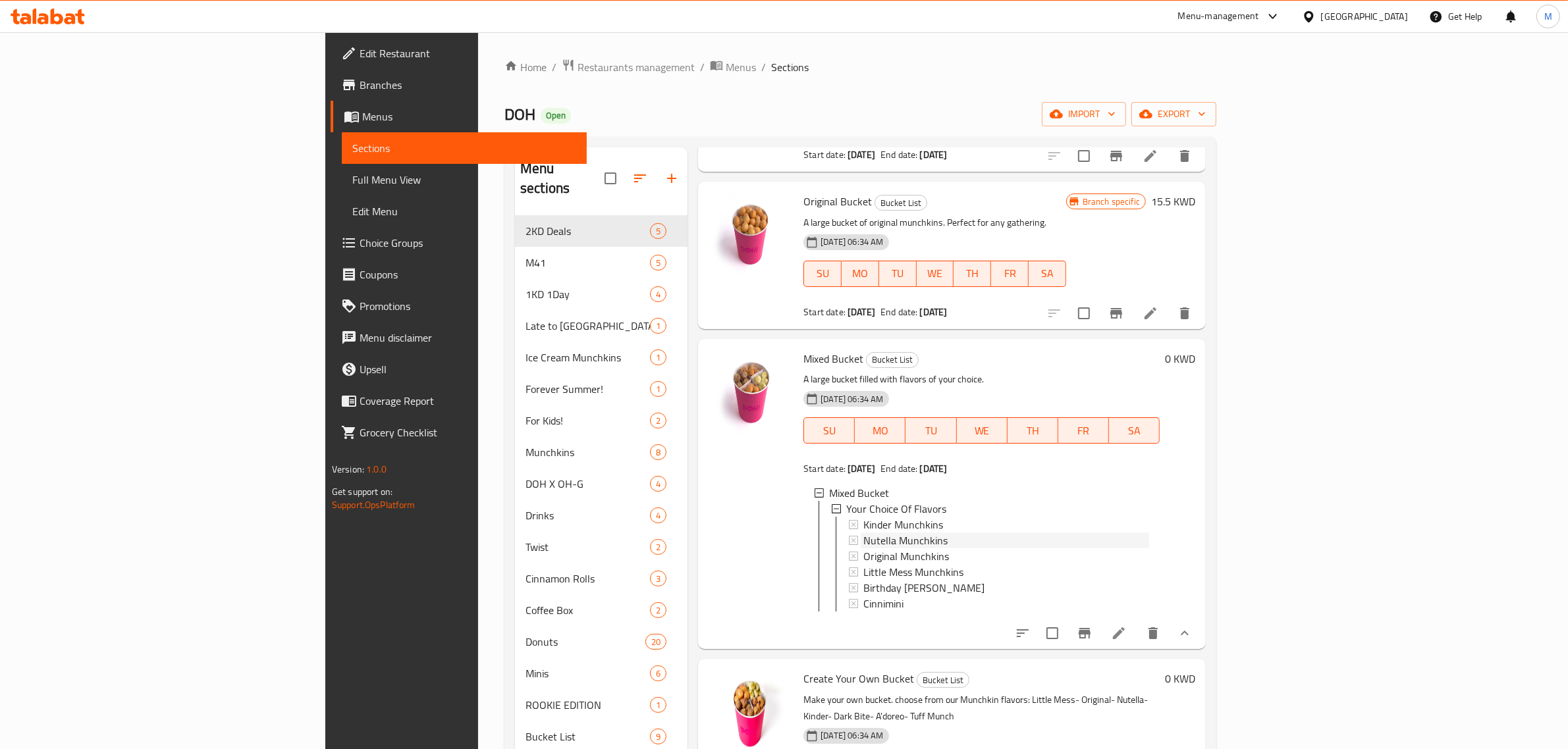
click at [863, 532] on span "Nutella Munchkins" at bounding box center [906, 540] width 85 height 16
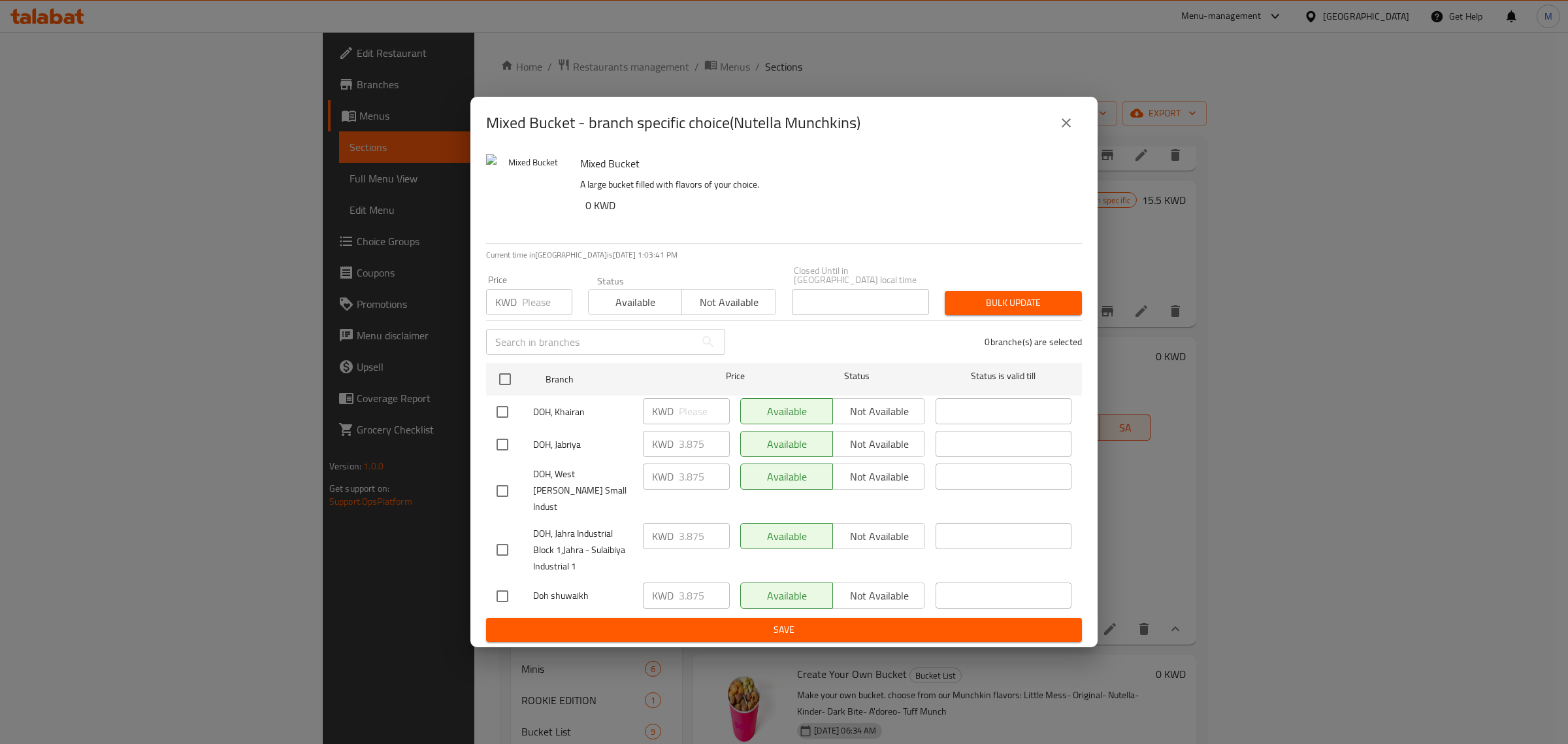
click at [1060, 131] on icon "close" at bounding box center [1066, 123] width 15 height 15
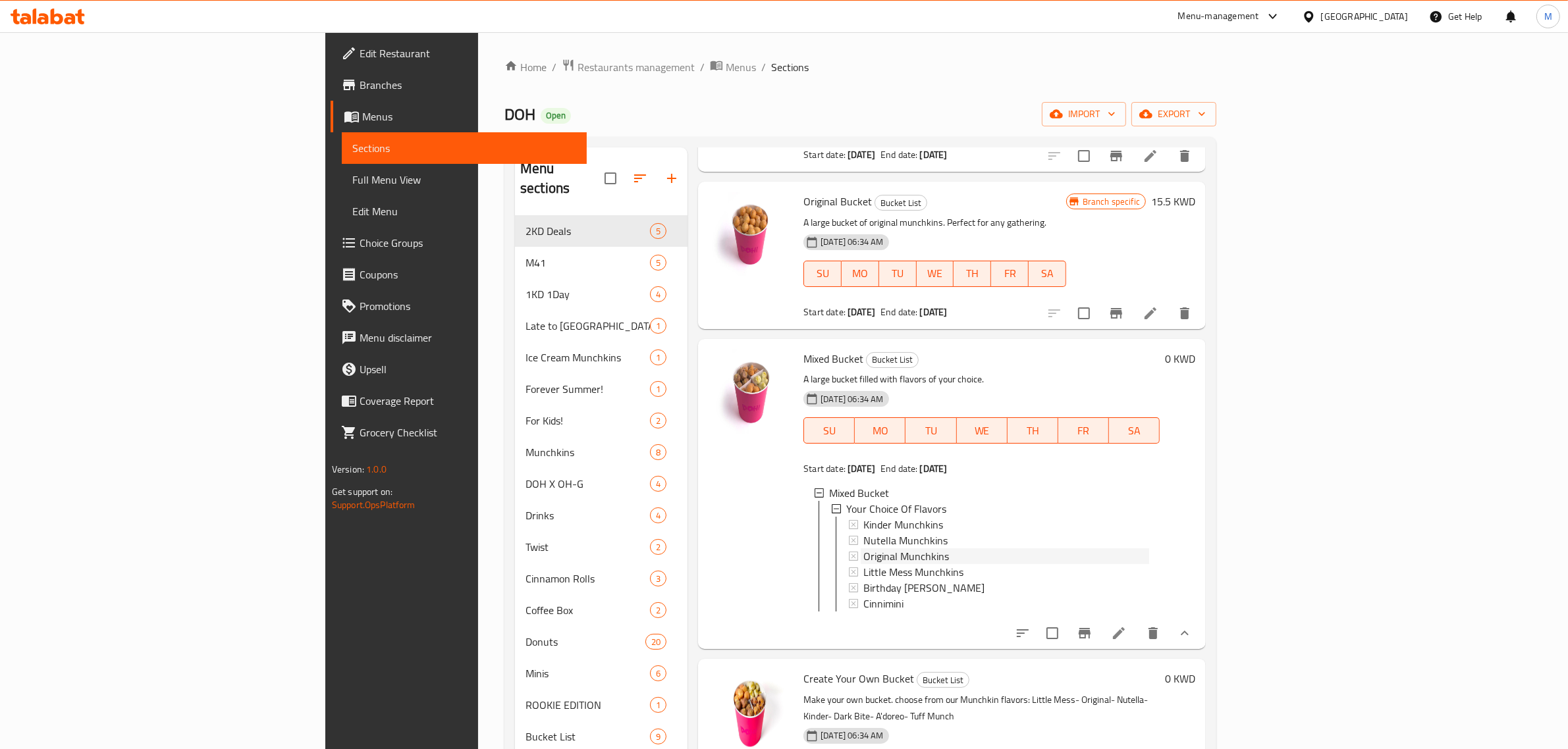
click at [863, 548] on span "Original Munchkins" at bounding box center [906, 556] width 85 height 16
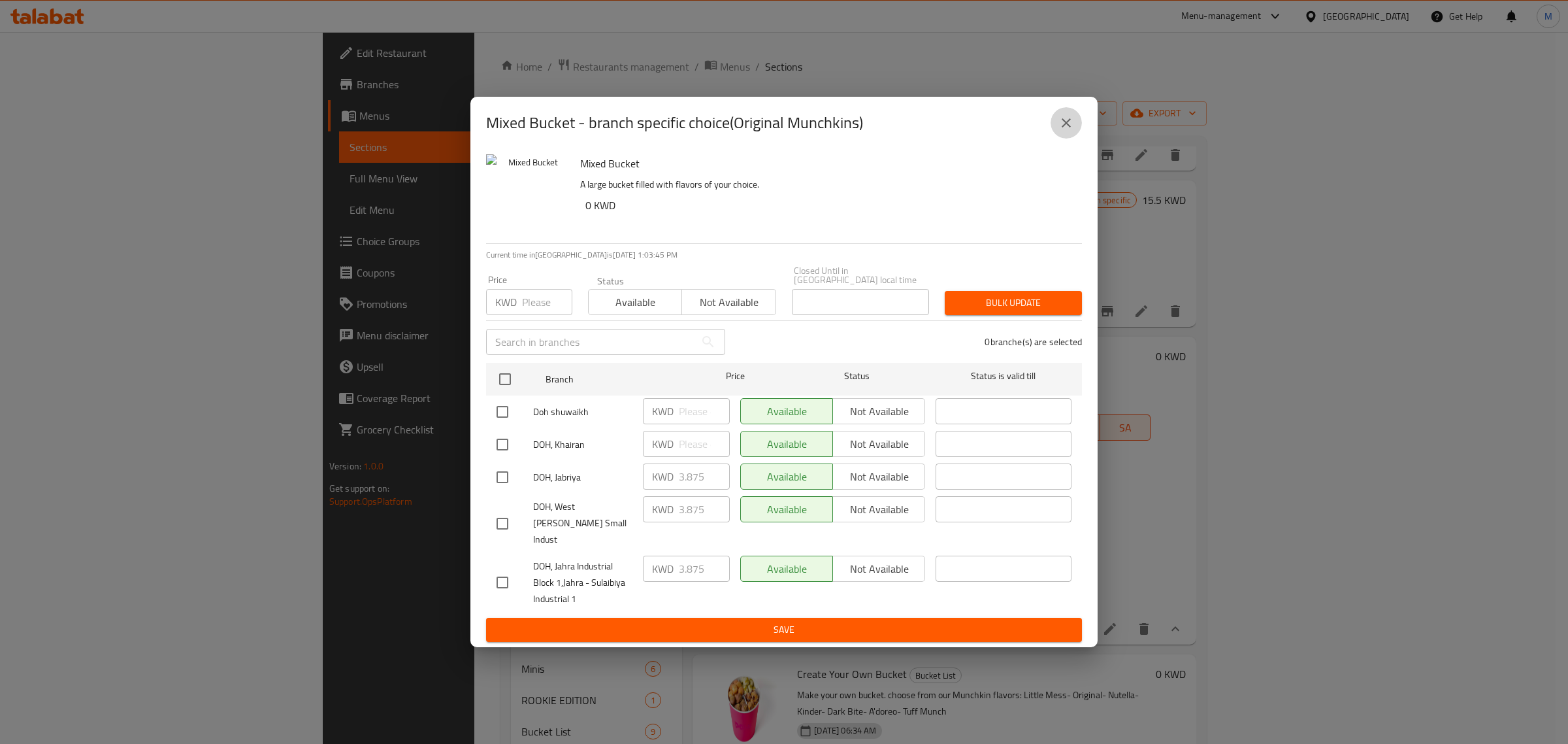
click at [1065, 131] on icon "close" at bounding box center [1066, 123] width 15 height 15
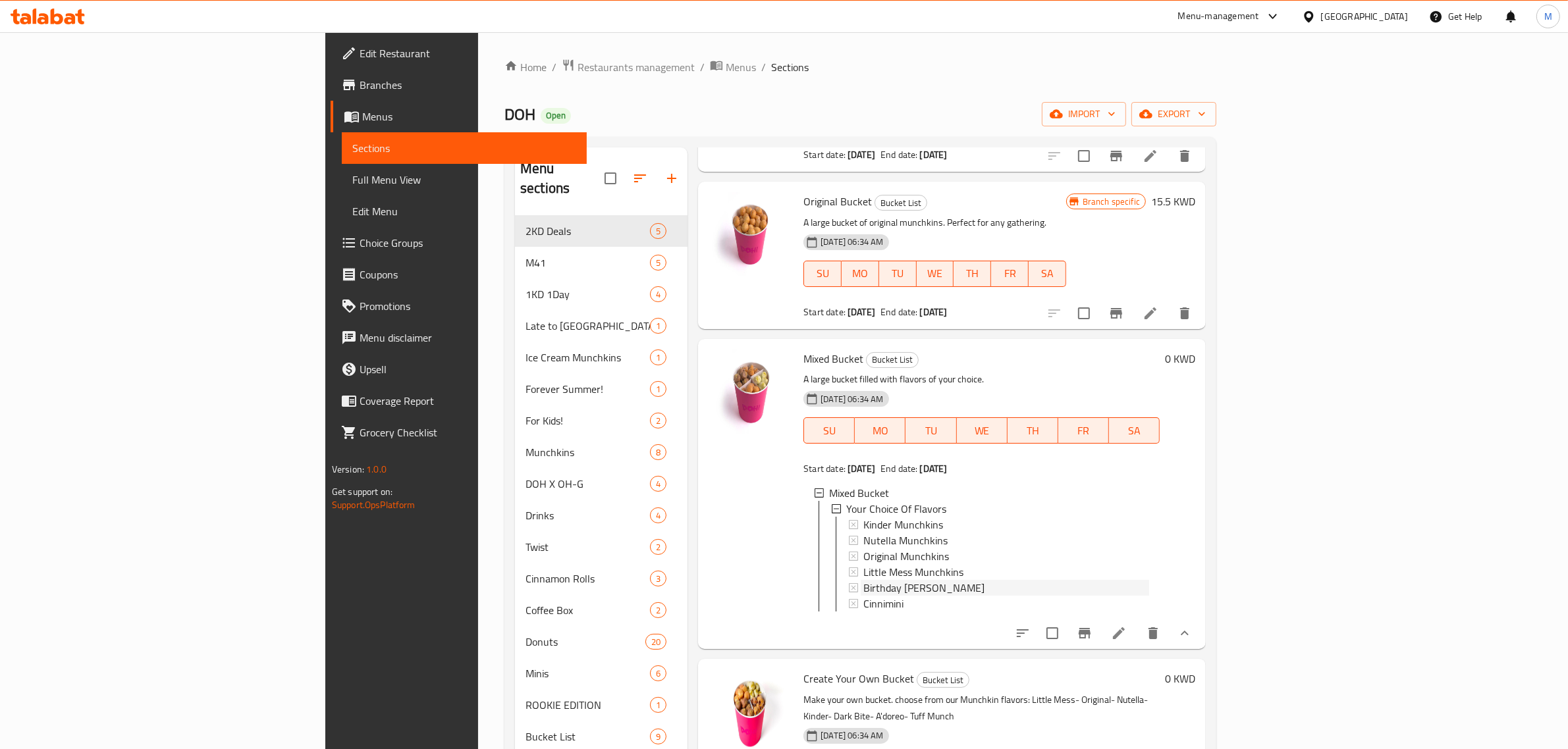
click at [875, 580] on span "Birthday [PERSON_NAME]" at bounding box center [924, 588] width 121 height 16
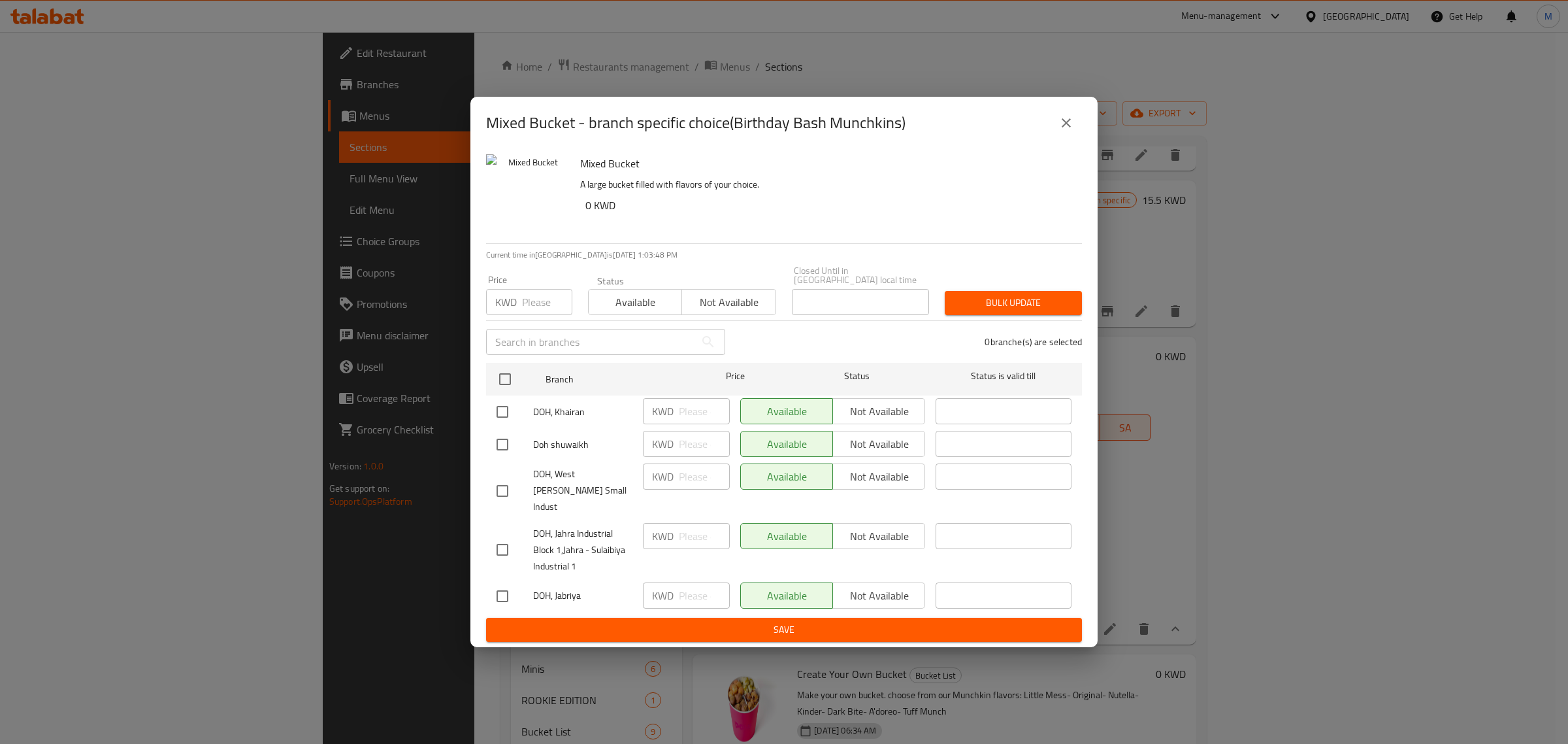
click at [1069, 123] on button "close" at bounding box center [1066, 123] width 32 height 32
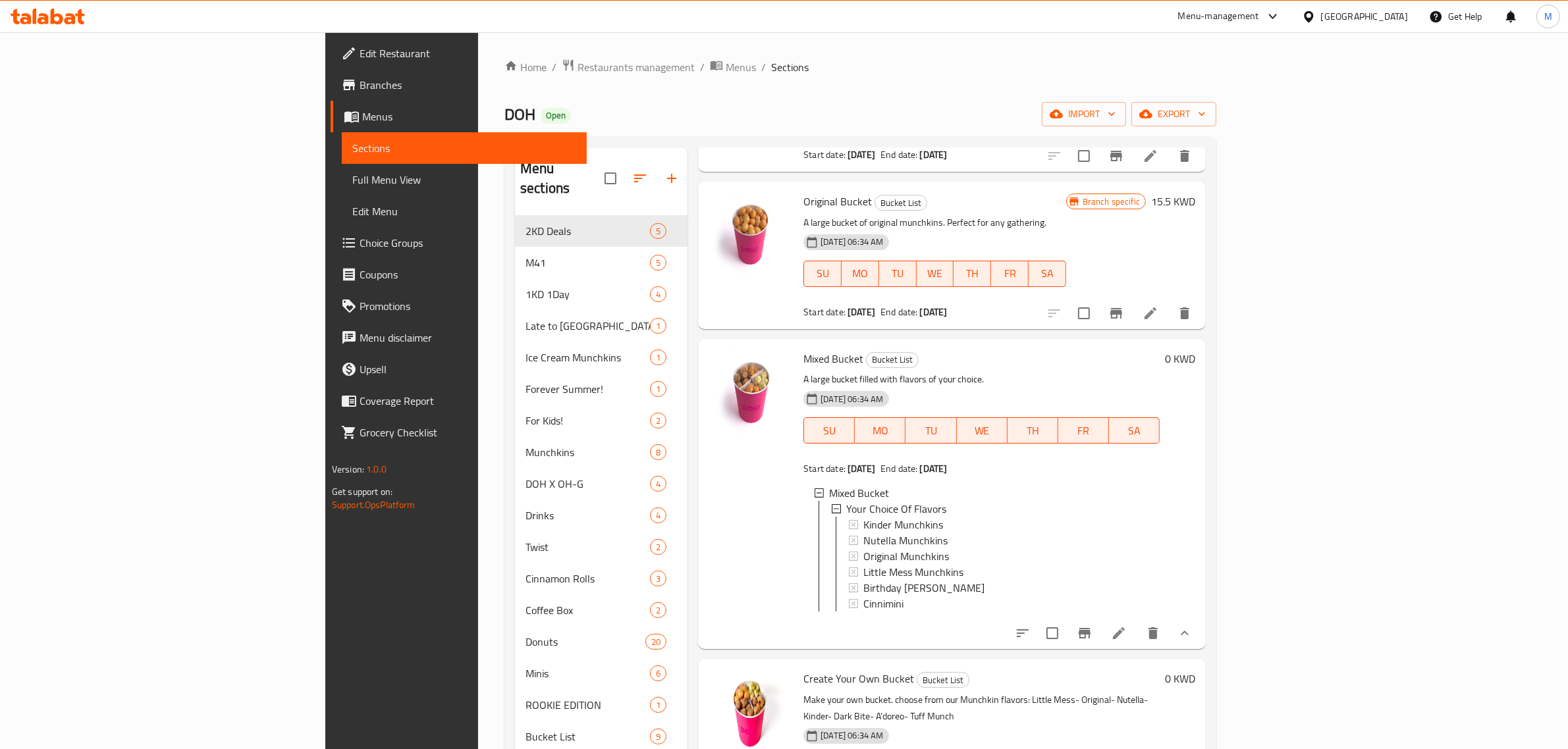
click at [1066, 626] on input "checkbox" at bounding box center [1053, 633] width 28 height 28
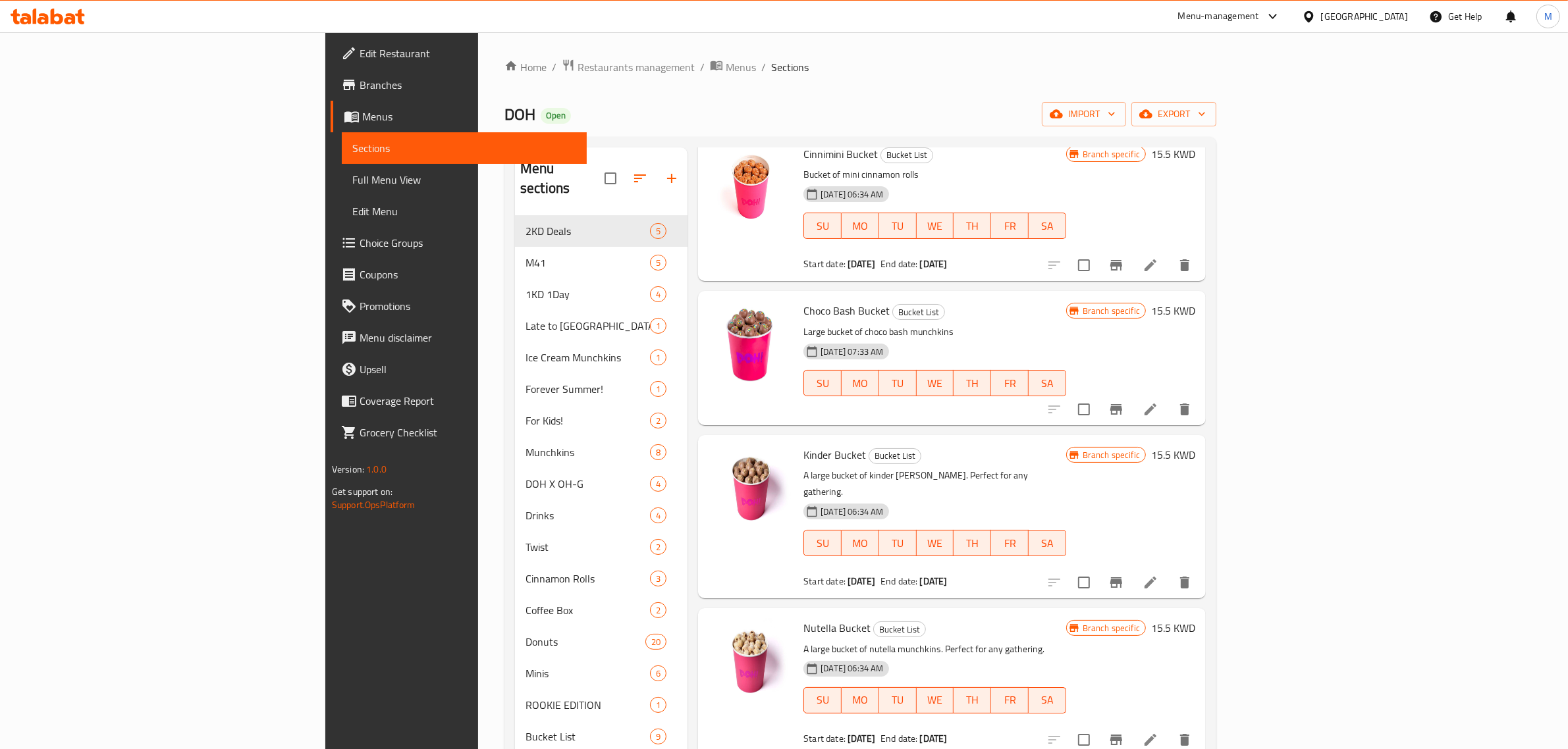
scroll to position [0, 0]
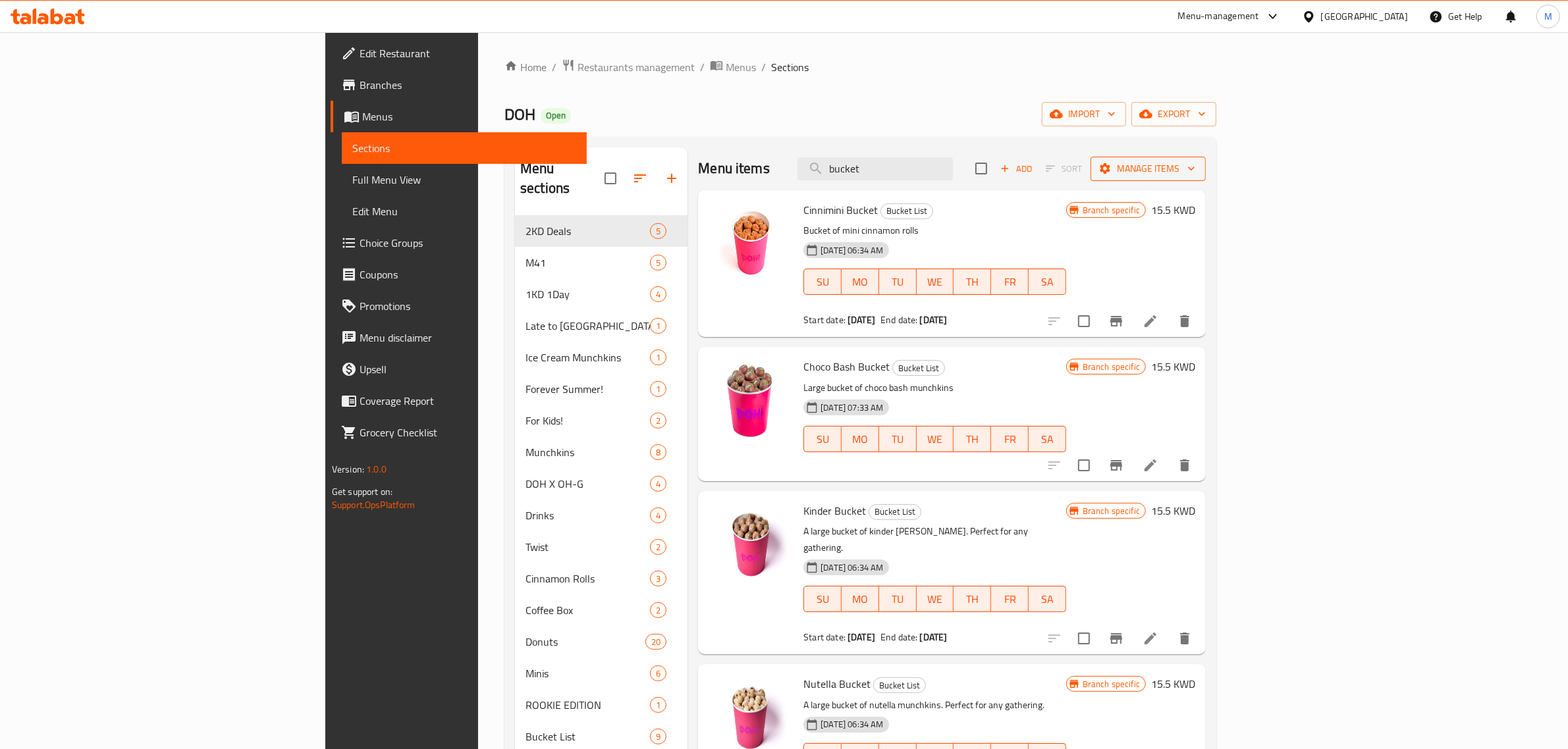
click at [1195, 171] on span "Manage items" at bounding box center [1148, 168] width 94 height 16
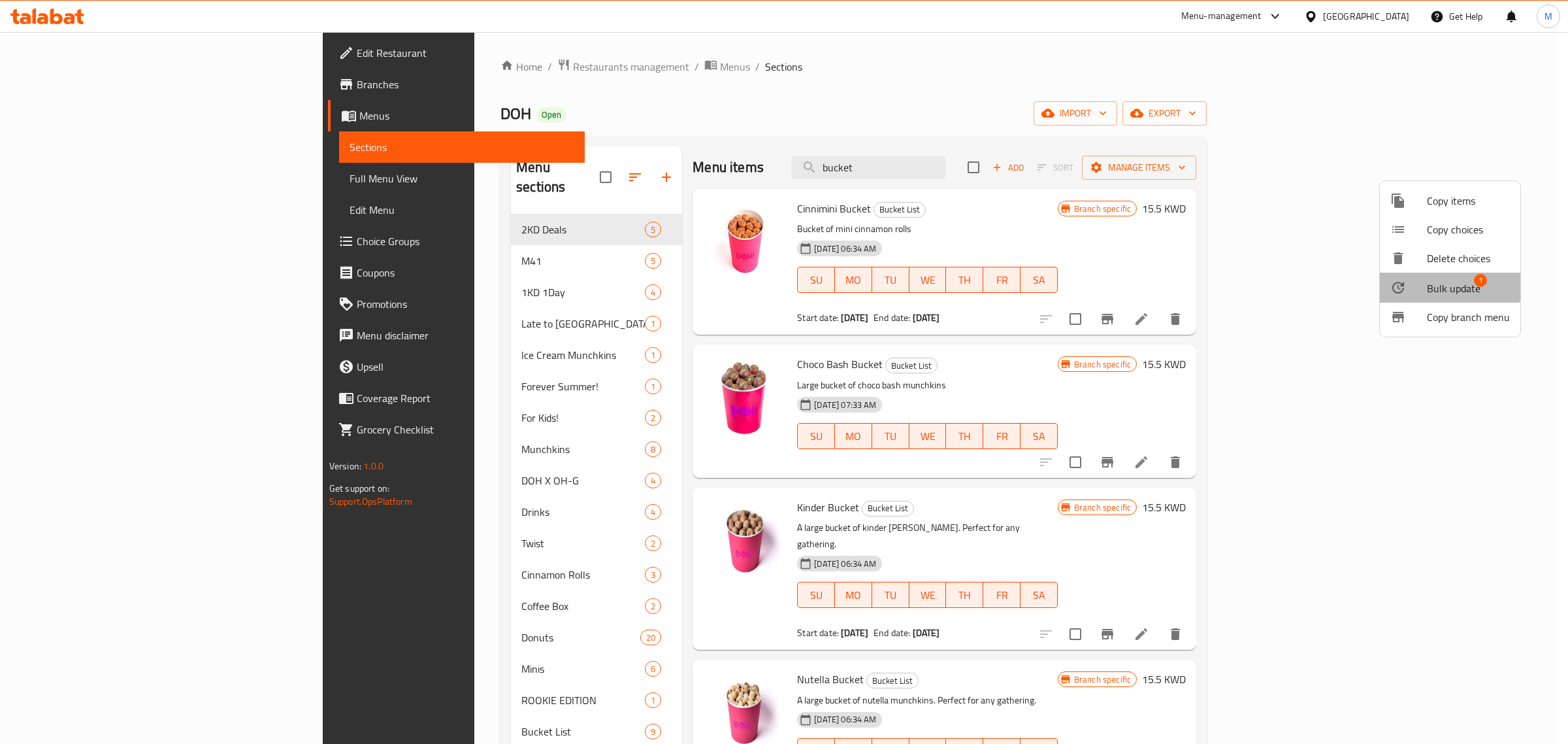
click at [1441, 282] on span "Bulk update" at bounding box center [1454, 288] width 54 height 15
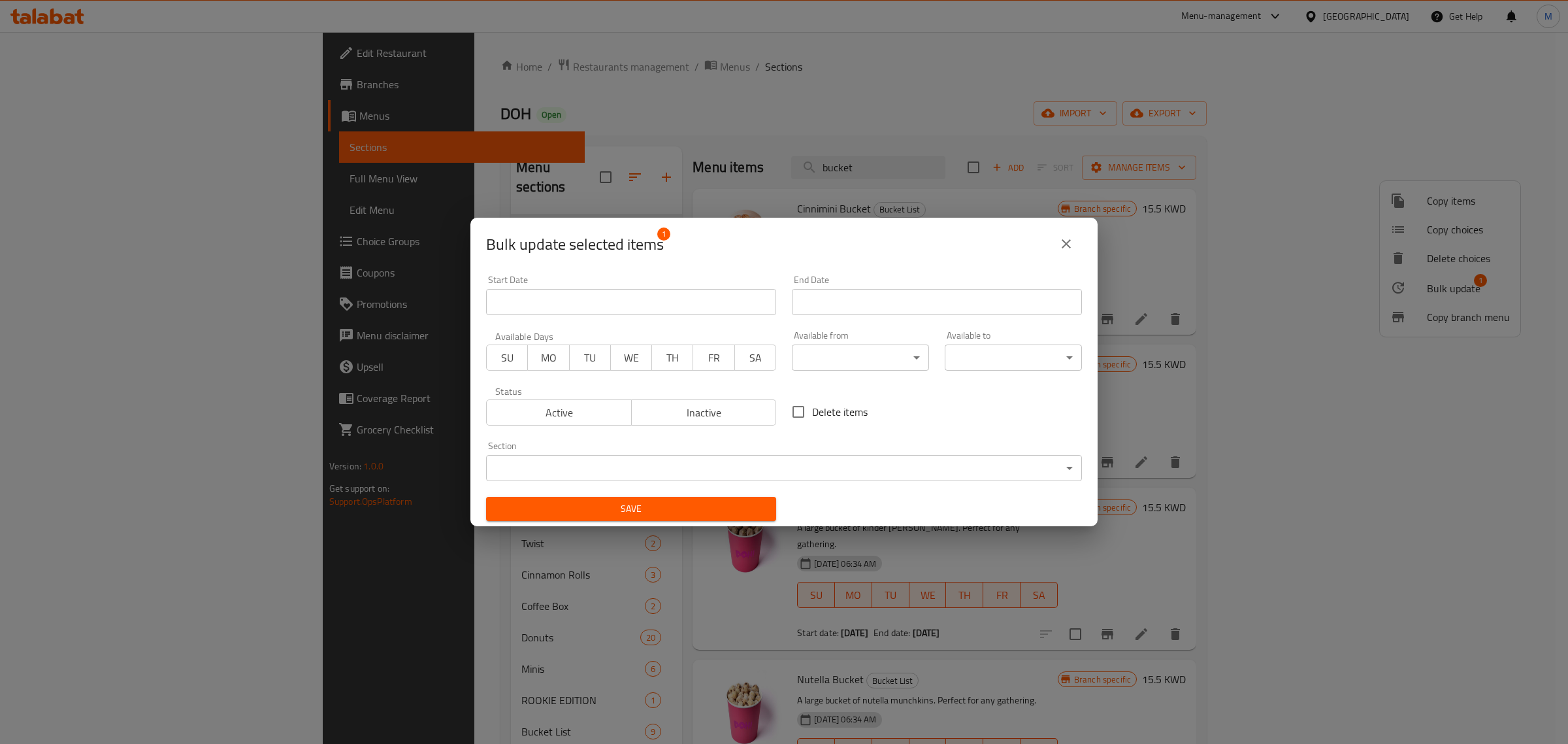
click at [690, 414] on span "Inactive" at bounding box center [704, 413] width 135 height 19
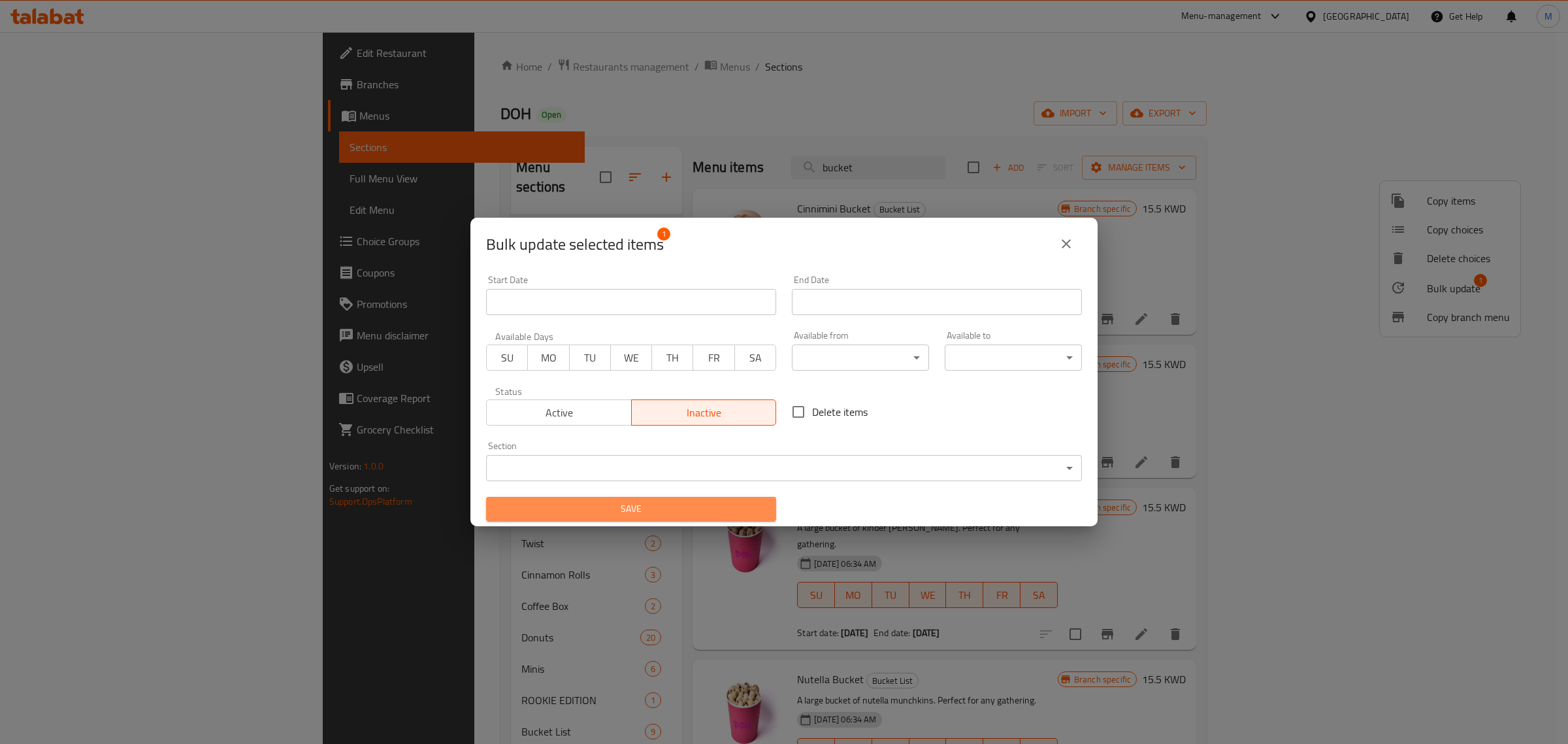
click at [672, 508] on span "Save" at bounding box center [631, 508] width 269 height 16
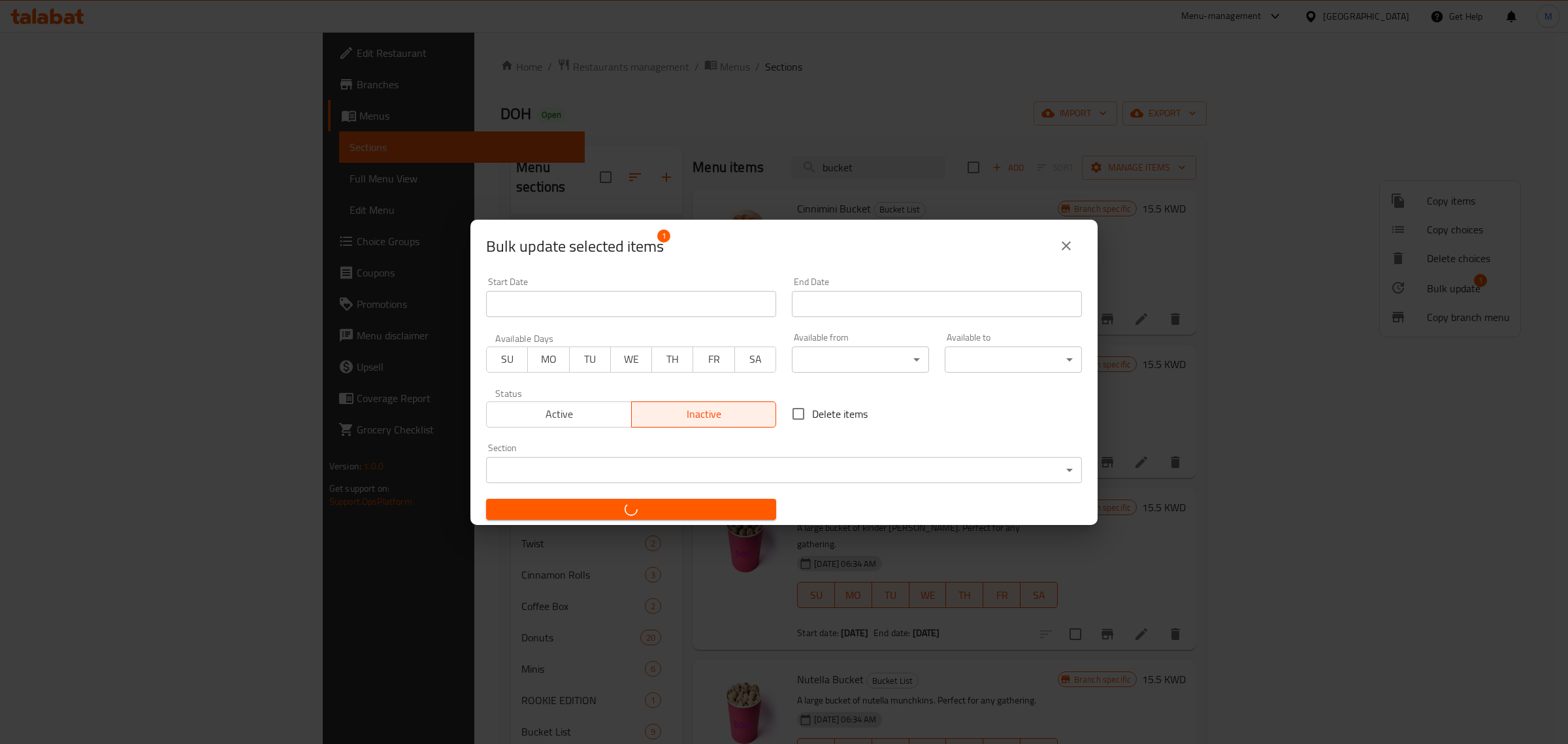
checkbox input "false"
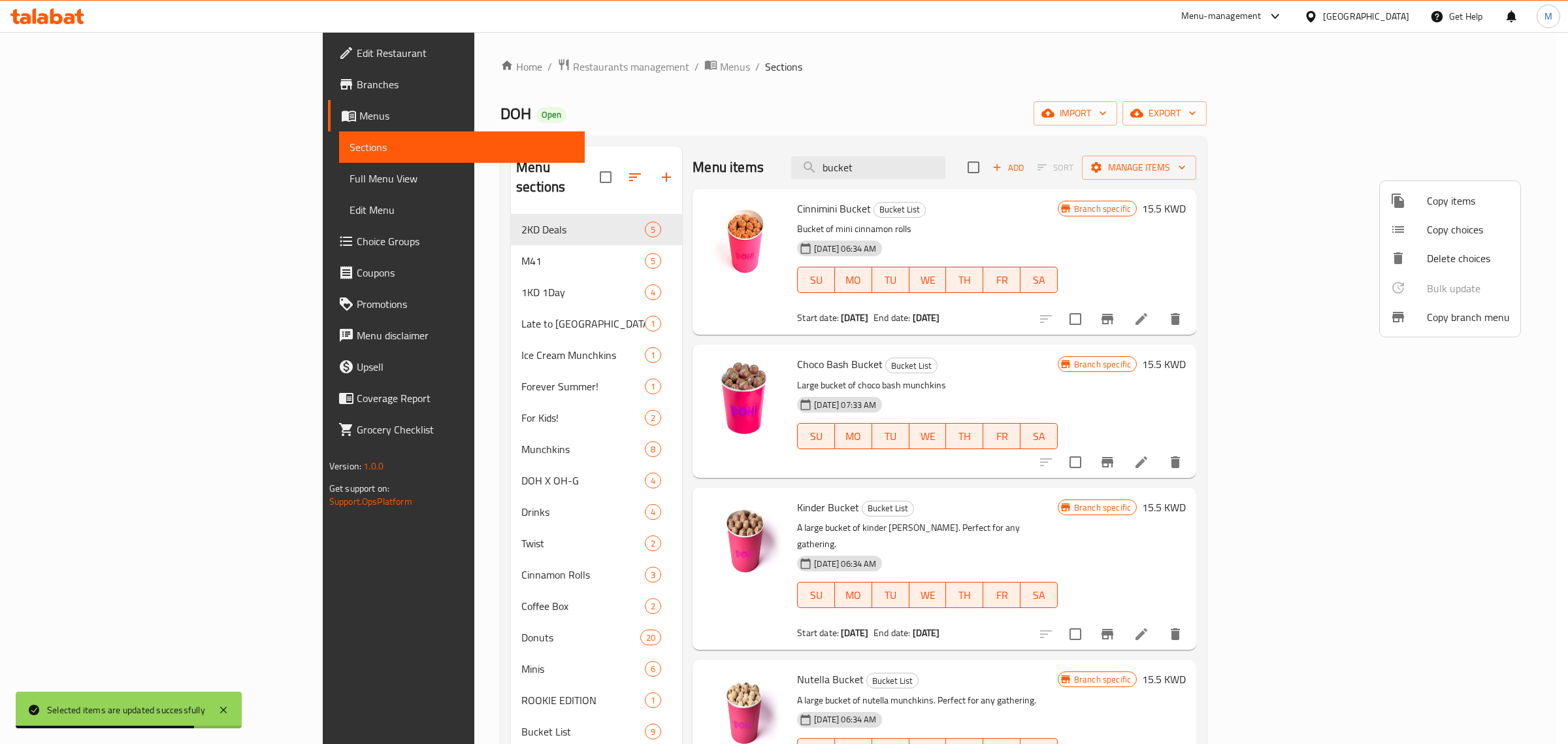
click at [1060, 629] on div at bounding box center [784, 372] width 1568 height 744
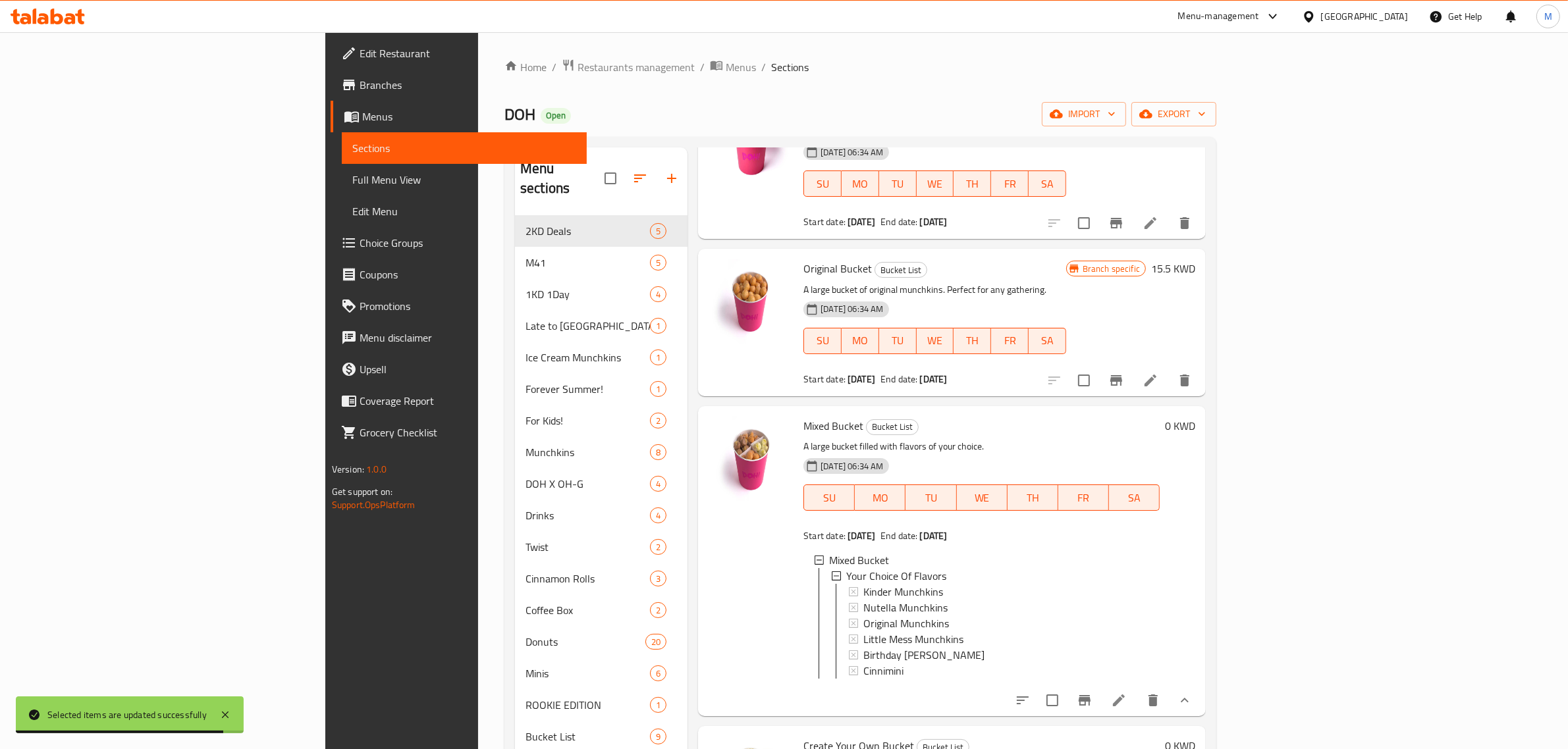
scroll to position [796, 0]
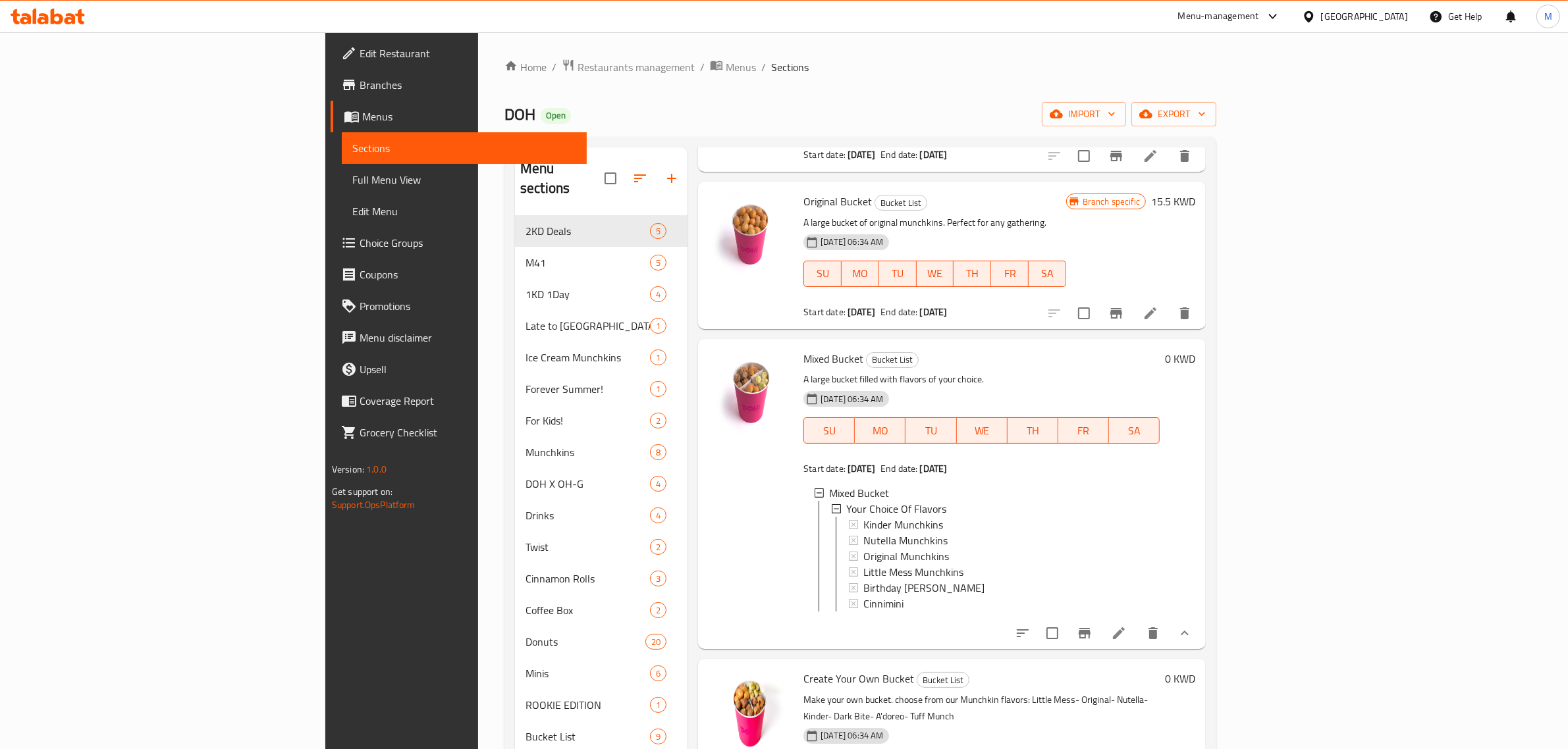
click at [803, 349] on span "Mixed Bucket" at bounding box center [832, 358] width 60 height 20
copy span "Mixed"
click at [803, 349] on span "Mixed Bucket" at bounding box center [832, 358] width 60 height 20
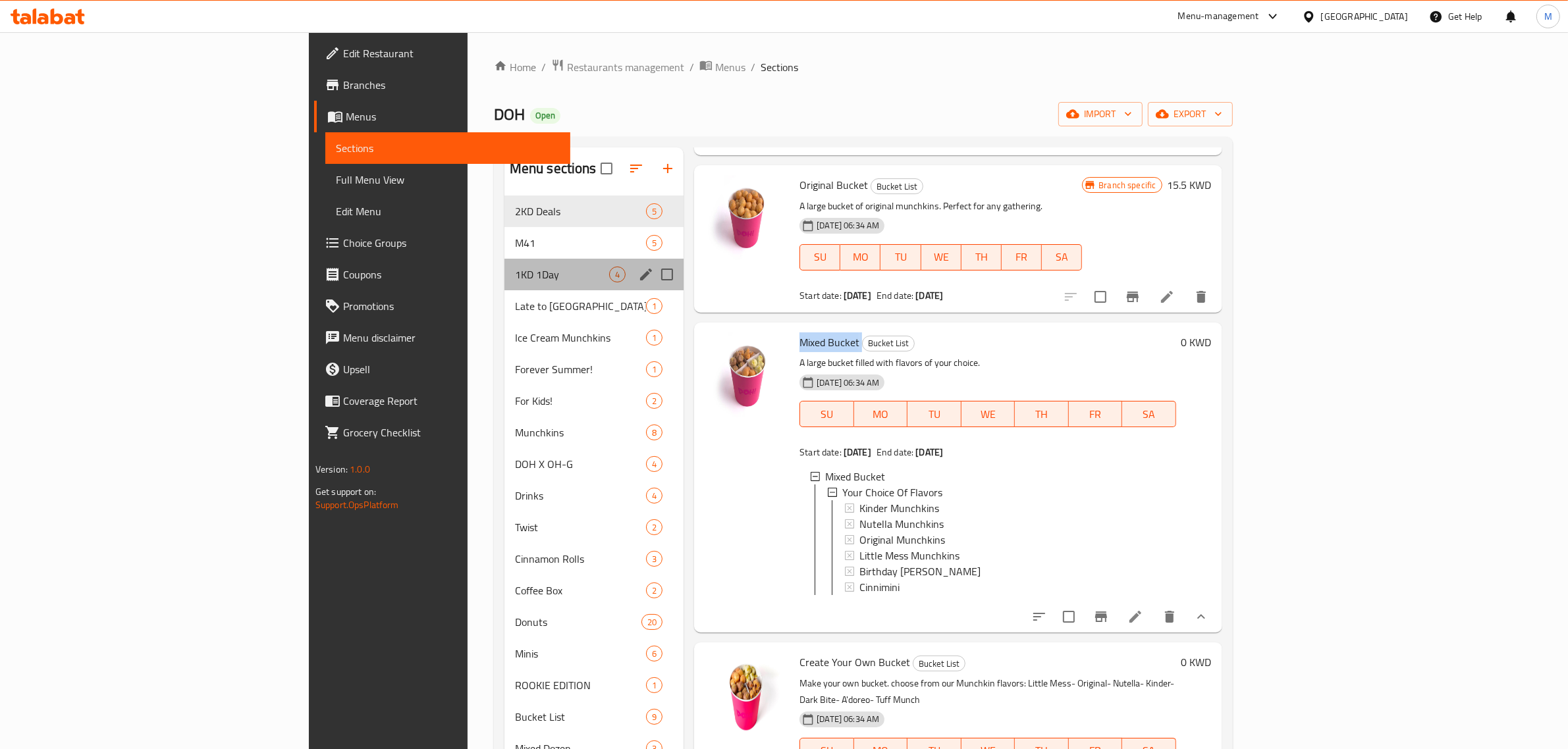
click at [504, 285] on div "1KD 1Day 4" at bounding box center [593, 274] width 179 height 32
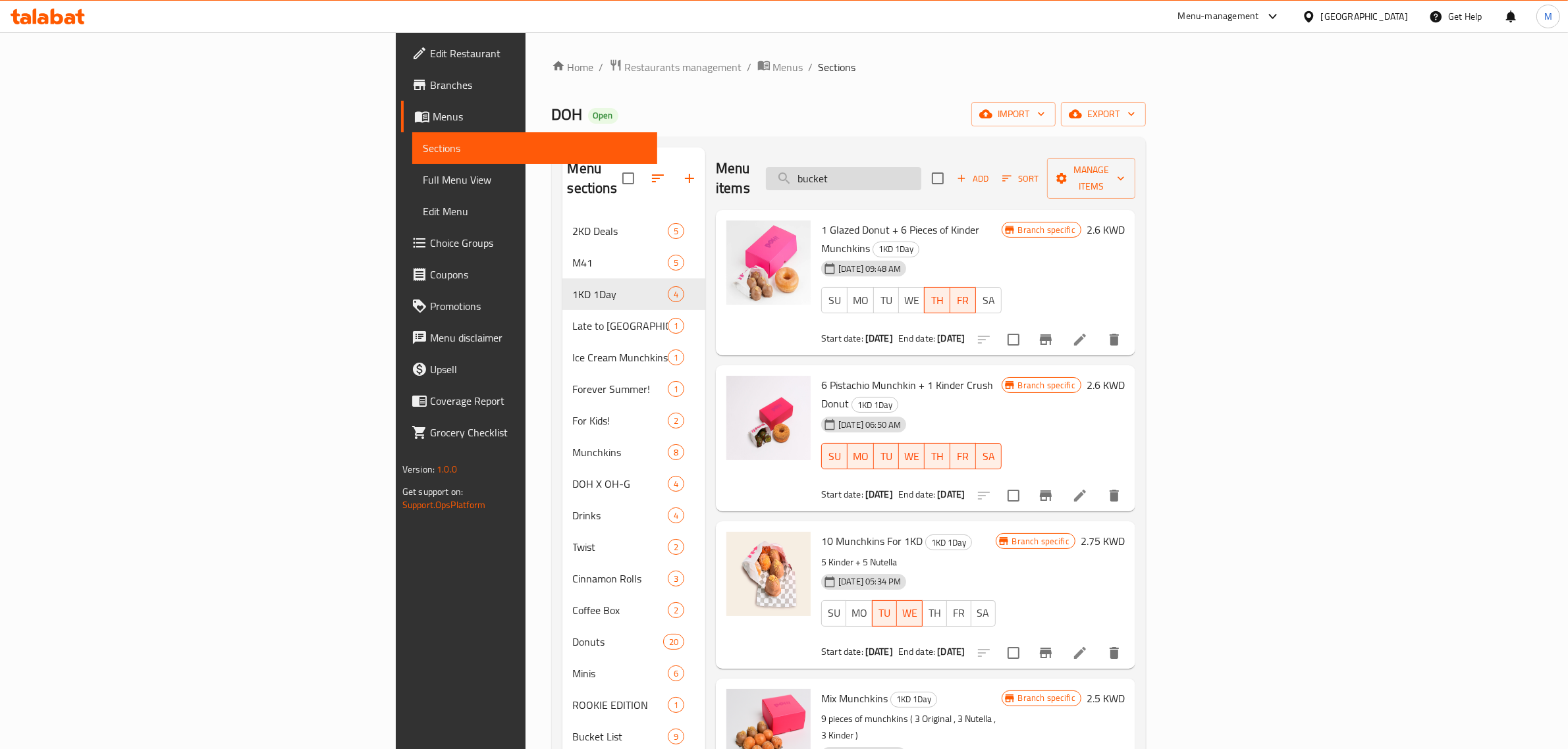
drag, startPoint x: 991, startPoint y: 172, endPoint x: 920, endPoint y: 166, distance: 71.3
click at [920, 167] on input "bucket" at bounding box center [844, 179] width 155 height 23
paste input "Mixed"
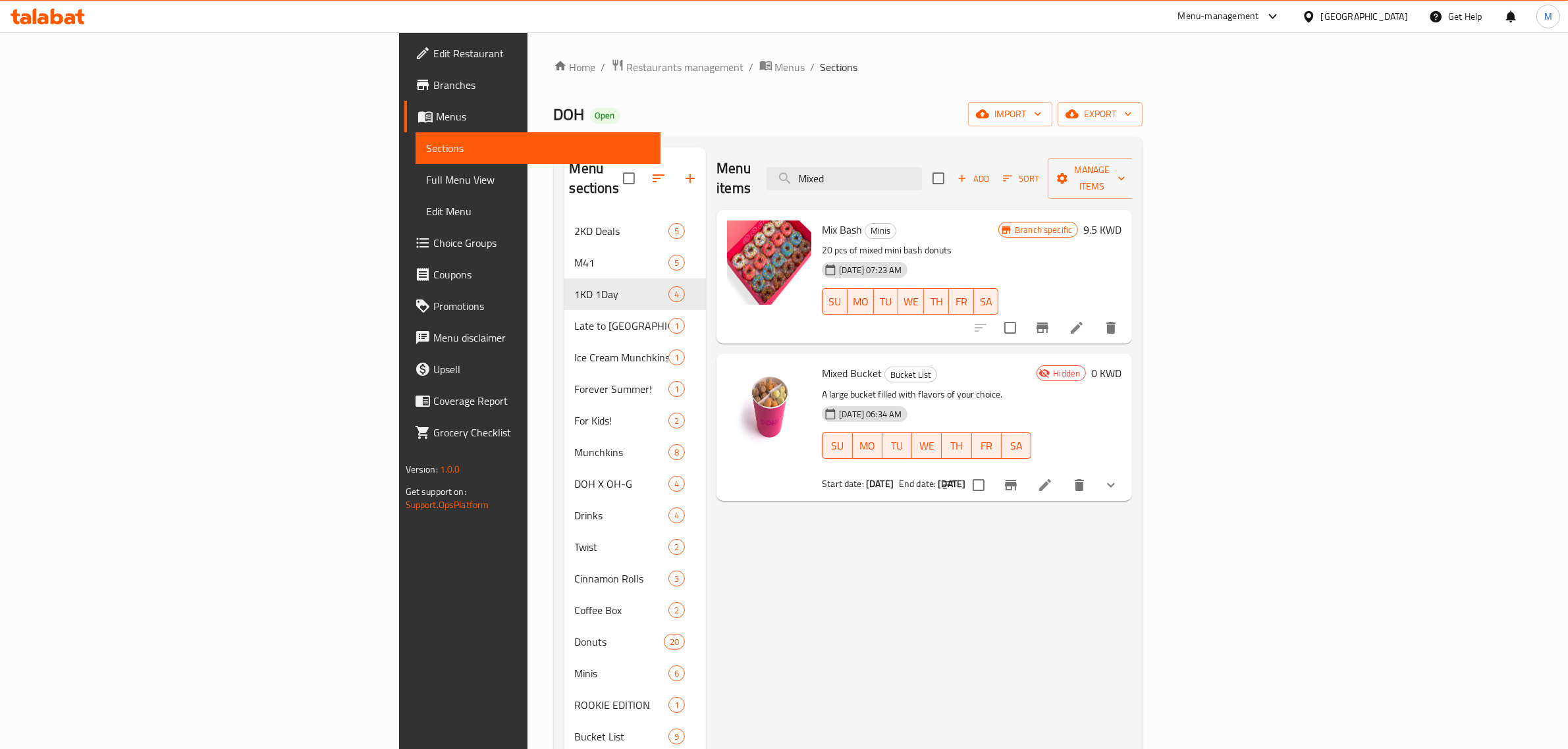
type input "Mixed"
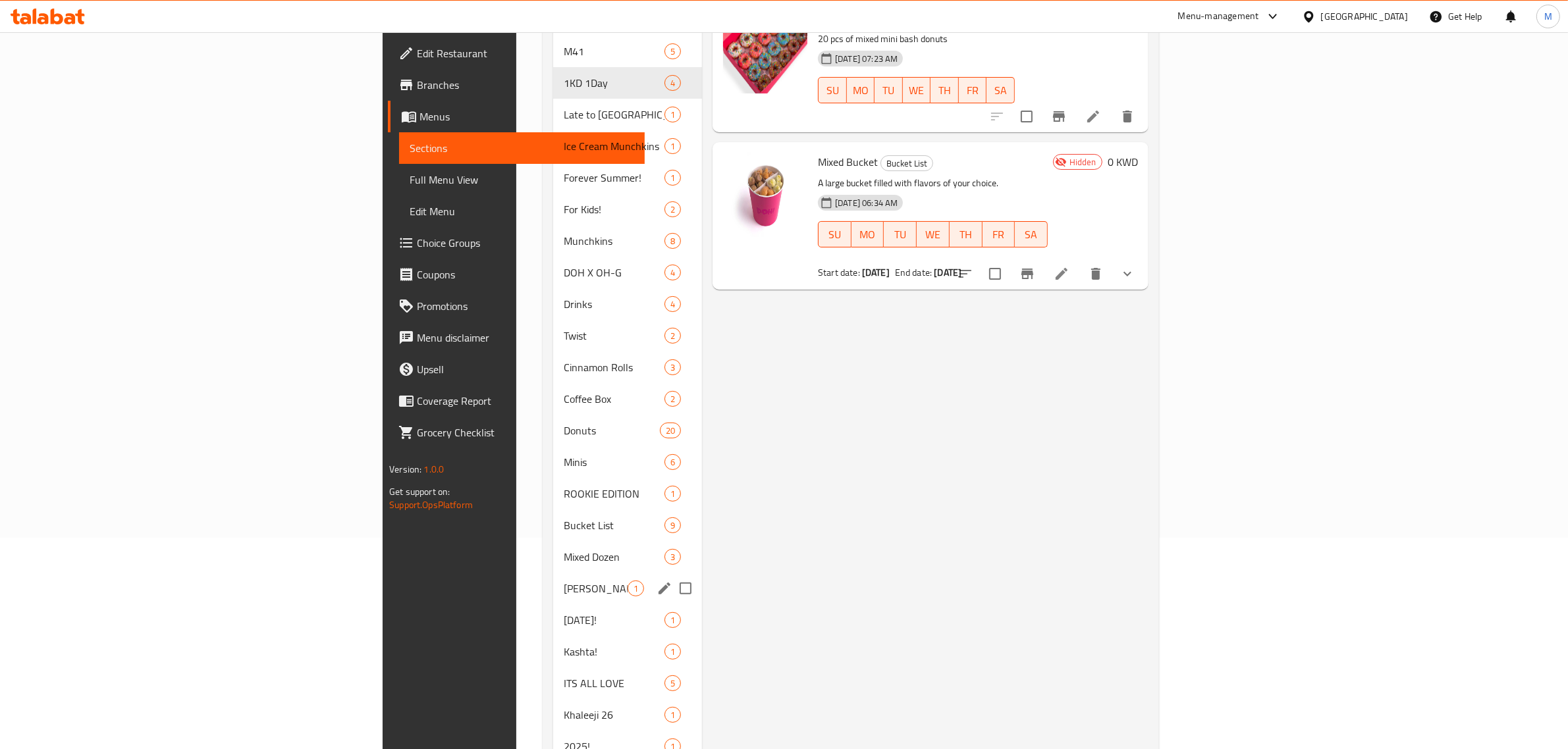
scroll to position [245, 0]
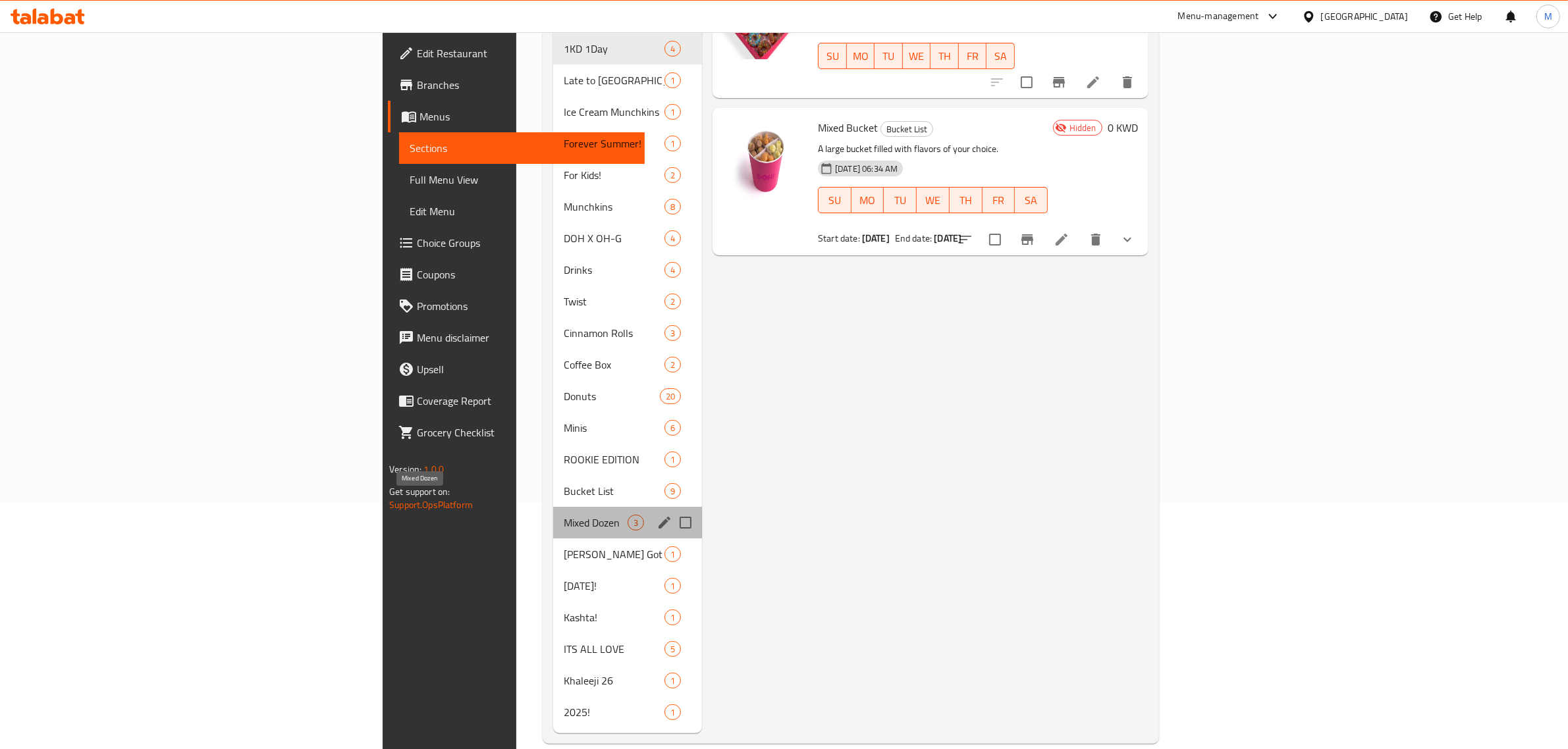
click at [564, 514] on span "Mixed Dozen" at bounding box center [596, 522] width 64 height 16
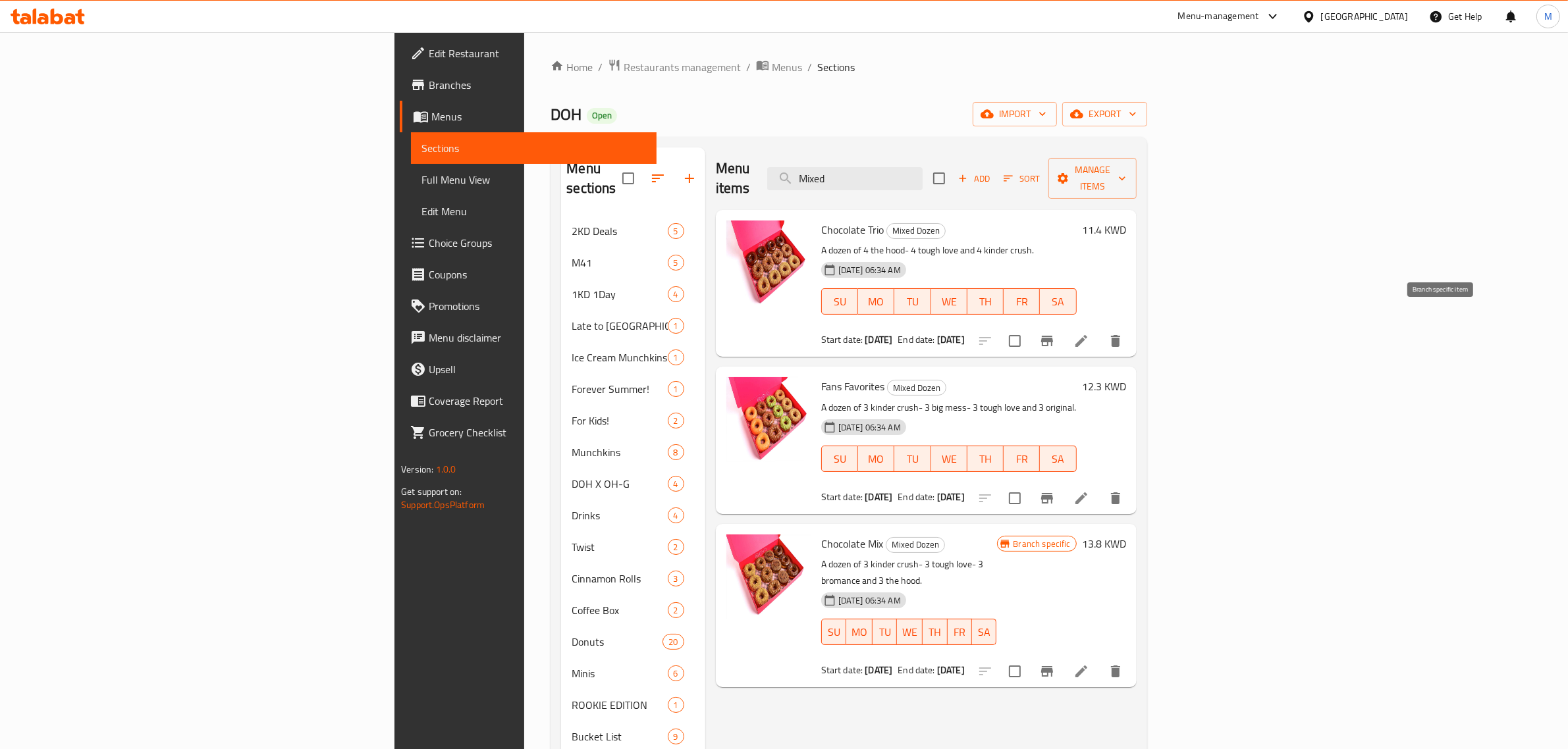
click at [1055, 333] on icon "Branch-specific-item" at bounding box center [1046, 341] width 16 height 16
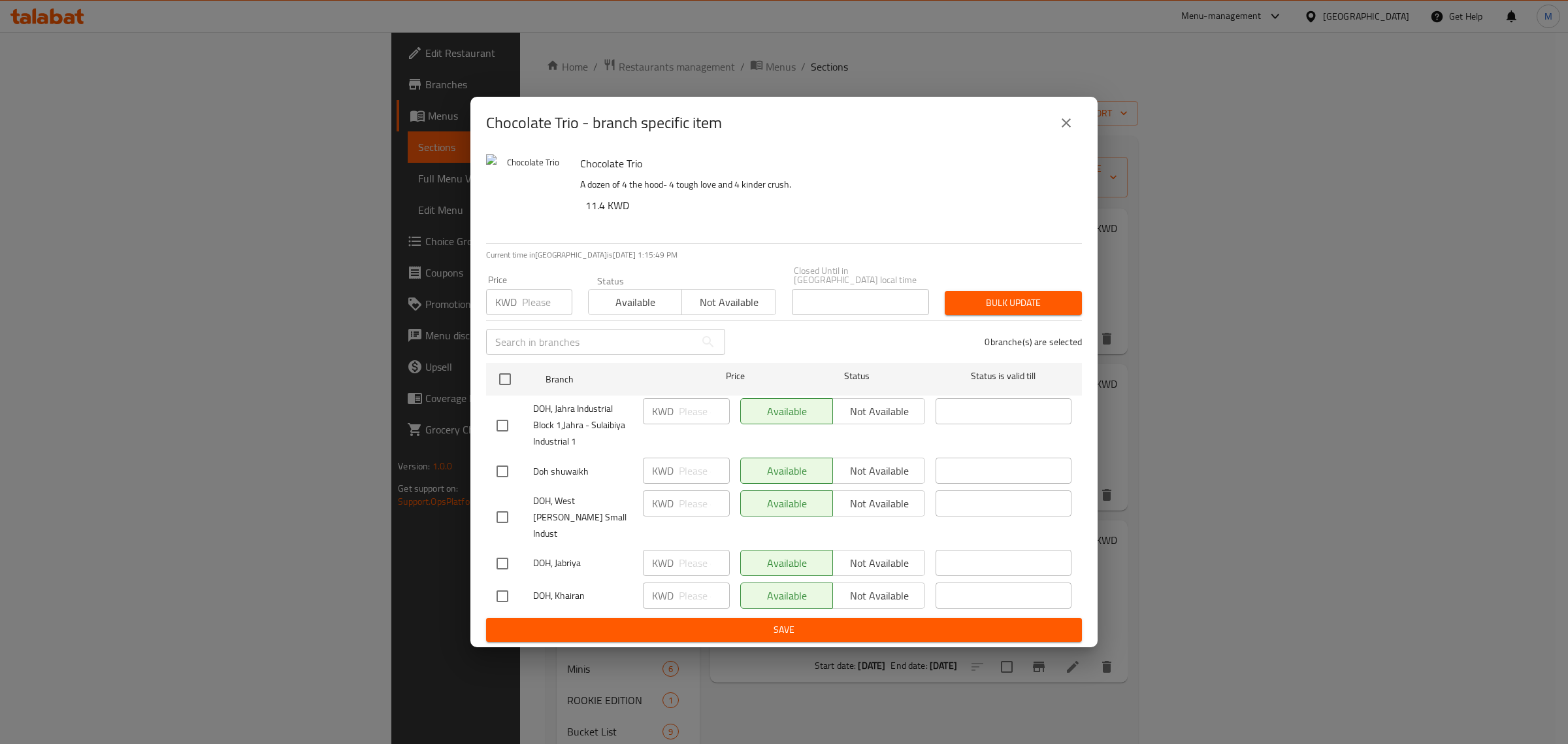
click at [1067, 131] on icon "close" at bounding box center [1066, 123] width 15 height 15
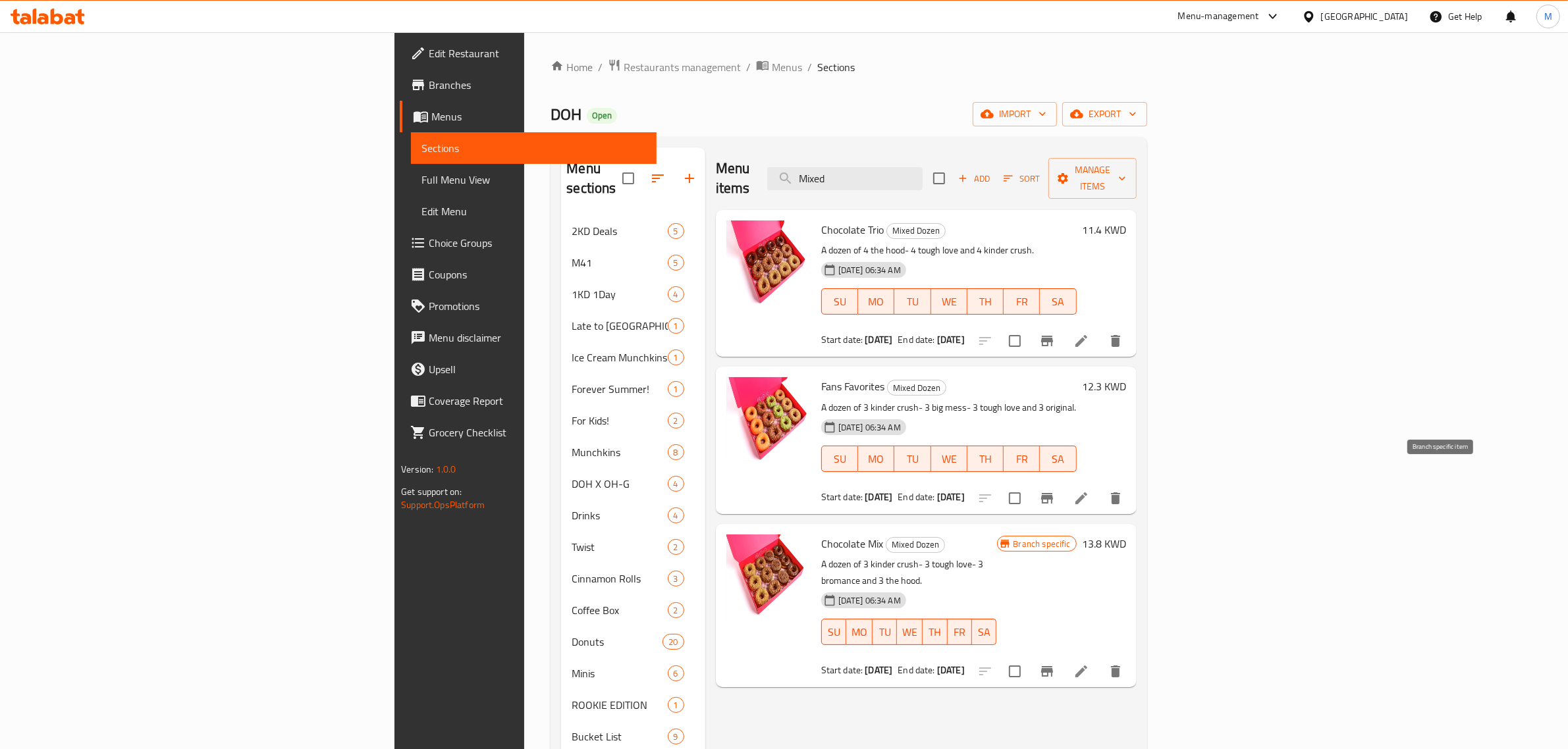
click at [1053, 493] on icon "Branch-specific-item" at bounding box center [1047, 498] width 12 height 10
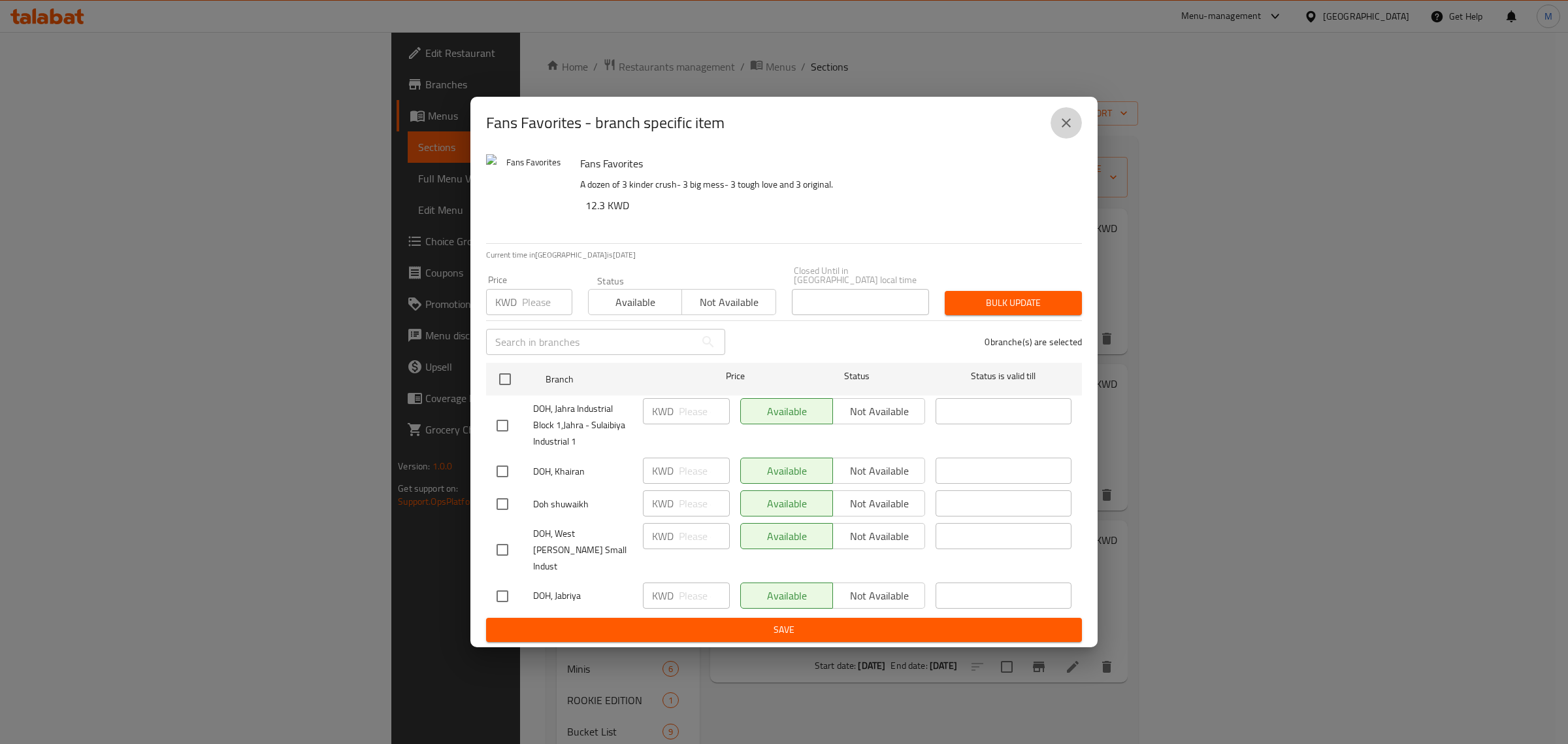
click at [1058, 131] on icon "close" at bounding box center [1066, 123] width 15 height 15
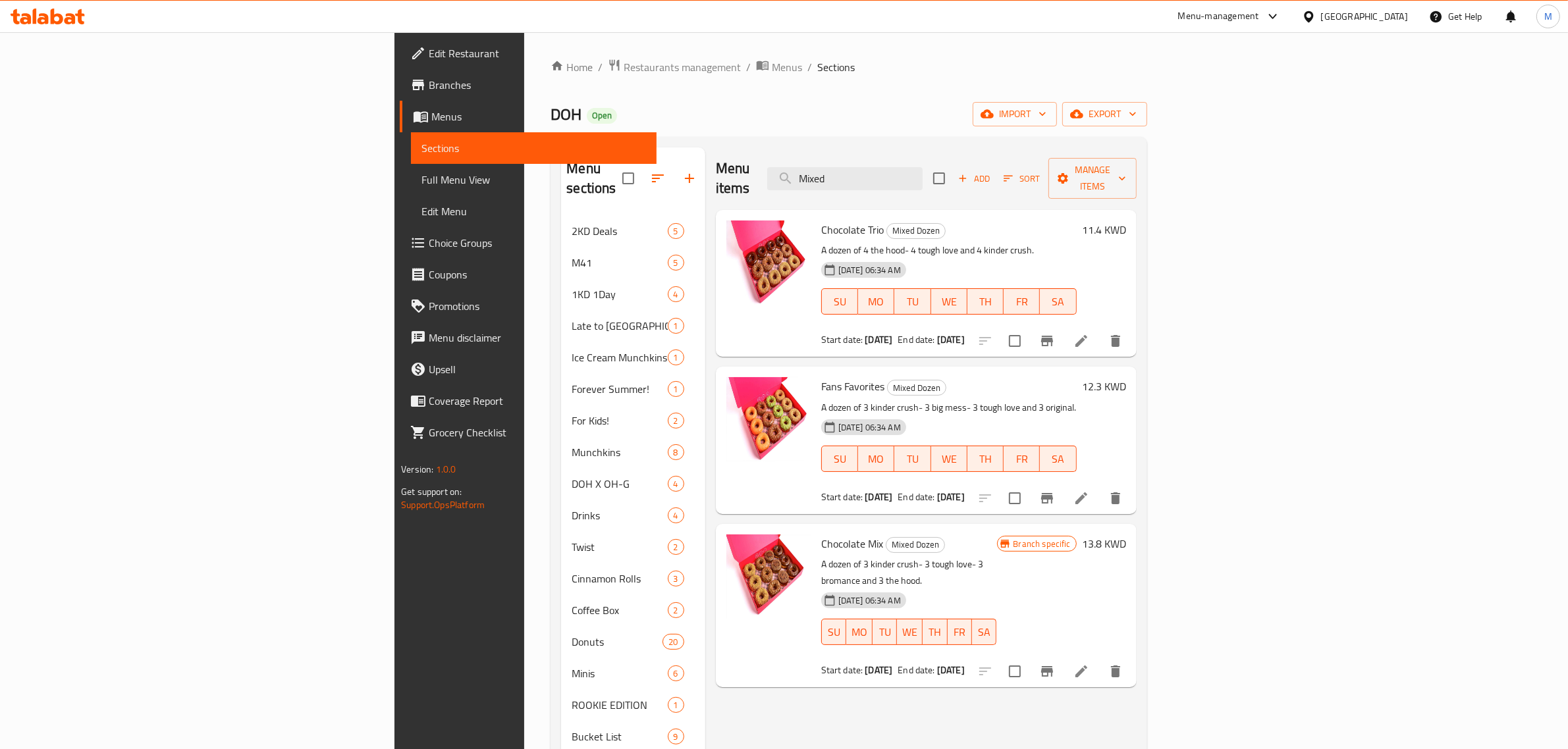
click at [1055, 664] on icon "Branch-specific-item" at bounding box center [1046, 671] width 16 height 16
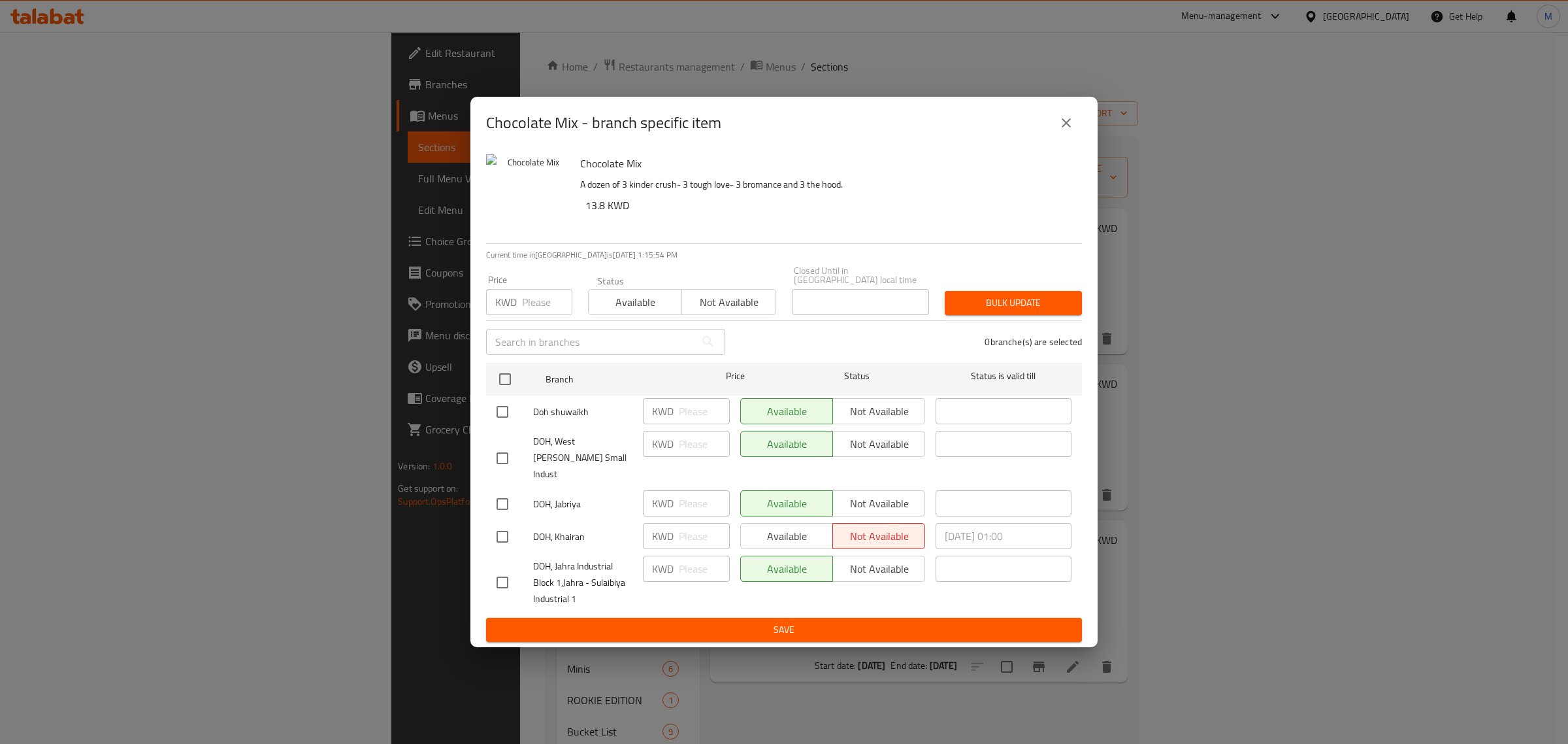
click at [1062, 139] on button "close" at bounding box center [1066, 123] width 32 height 32
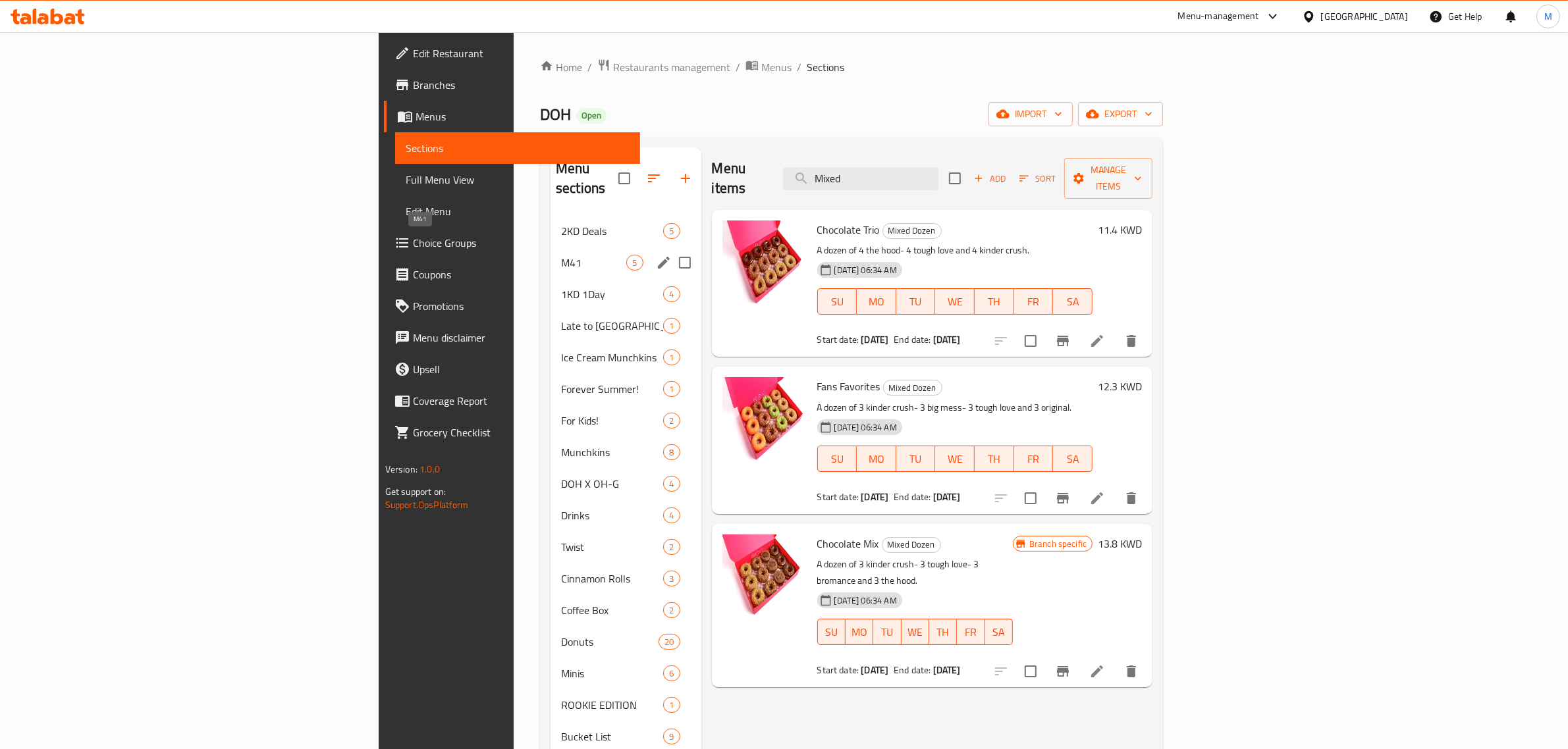
click at [561, 255] on span "M41" at bounding box center [593, 262] width 65 height 16
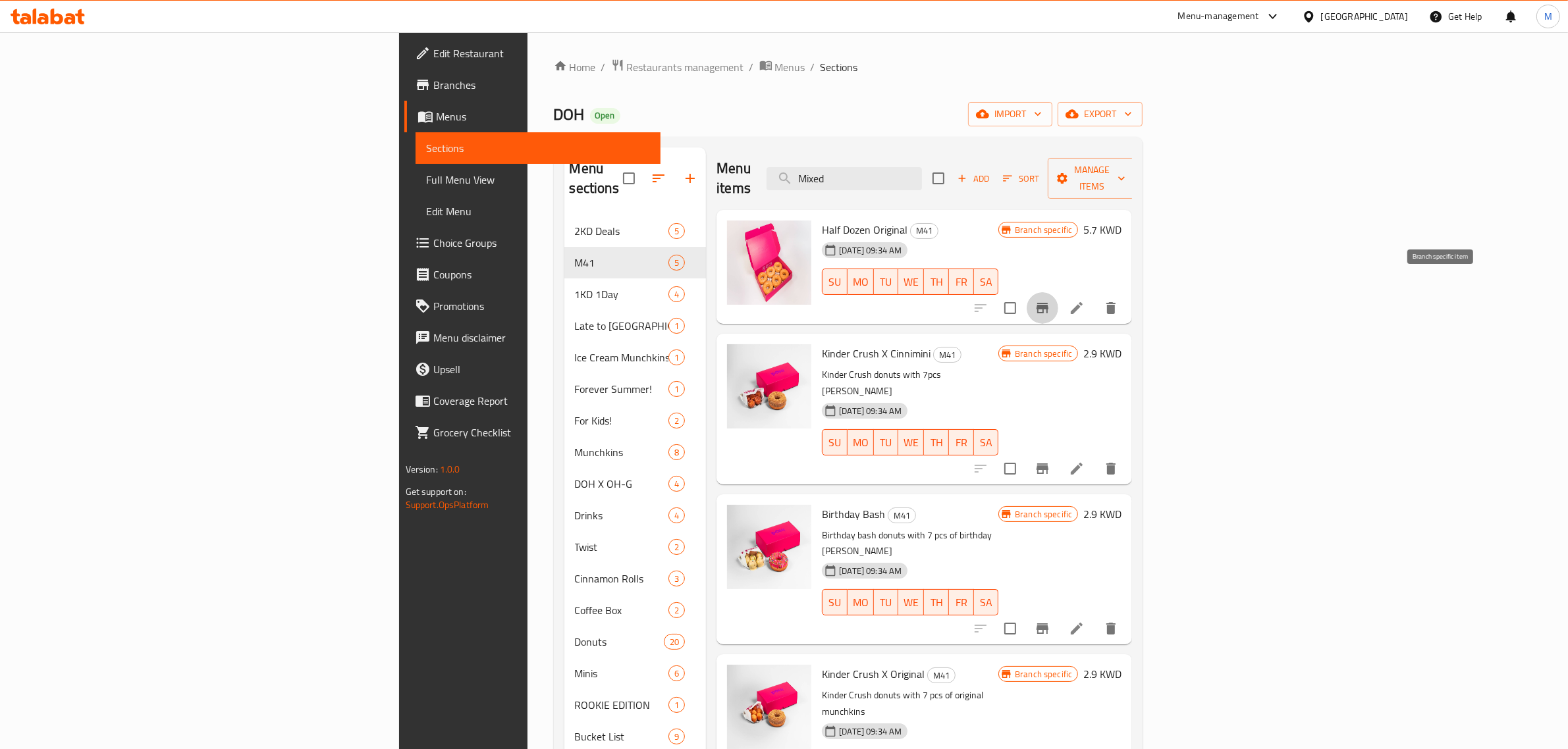
click at [1059, 293] on button "Branch-specific-item" at bounding box center [1042, 308] width 32 height 32
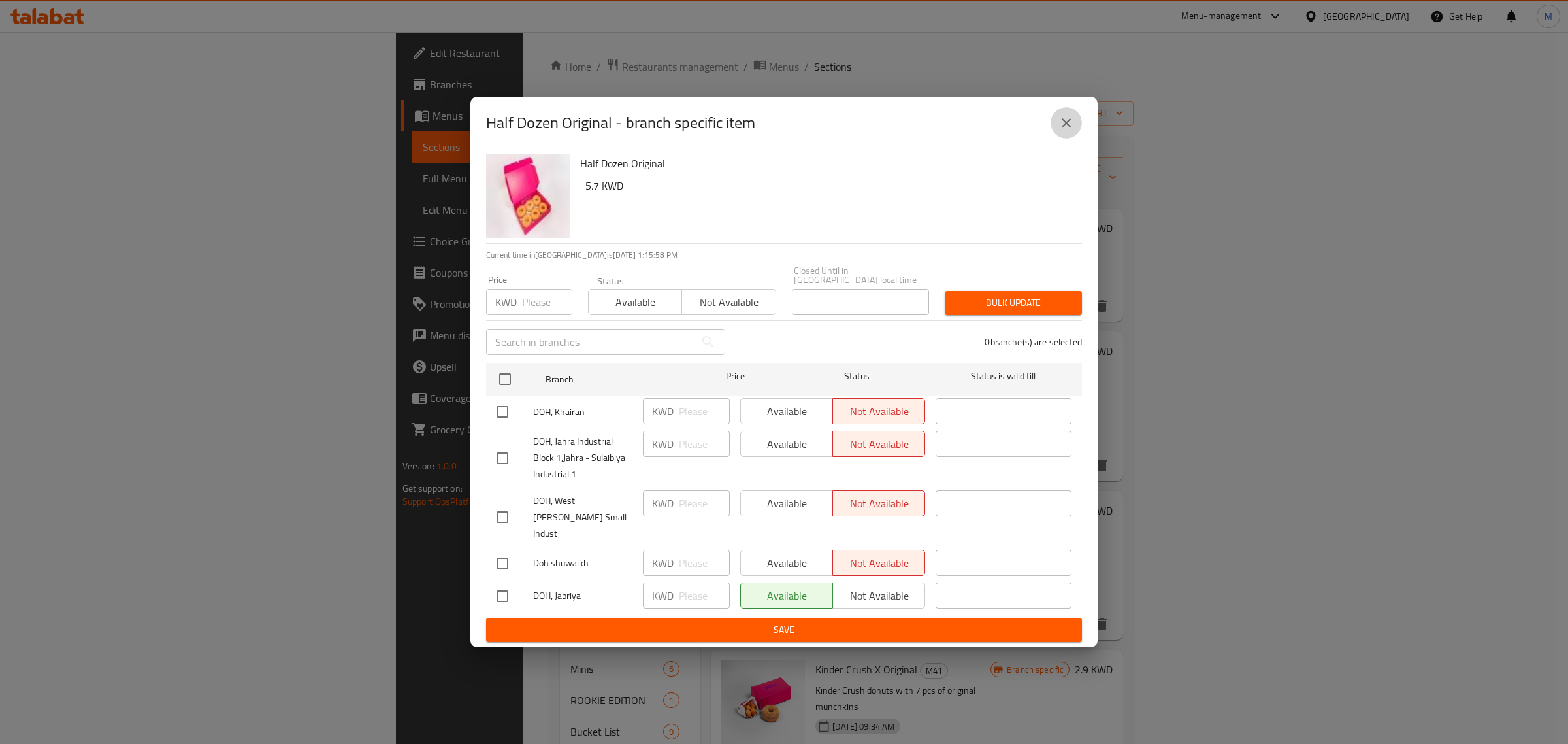
click at [1061, 131] on icon "close" at bounding box center [1066, 123] width 15 height 15
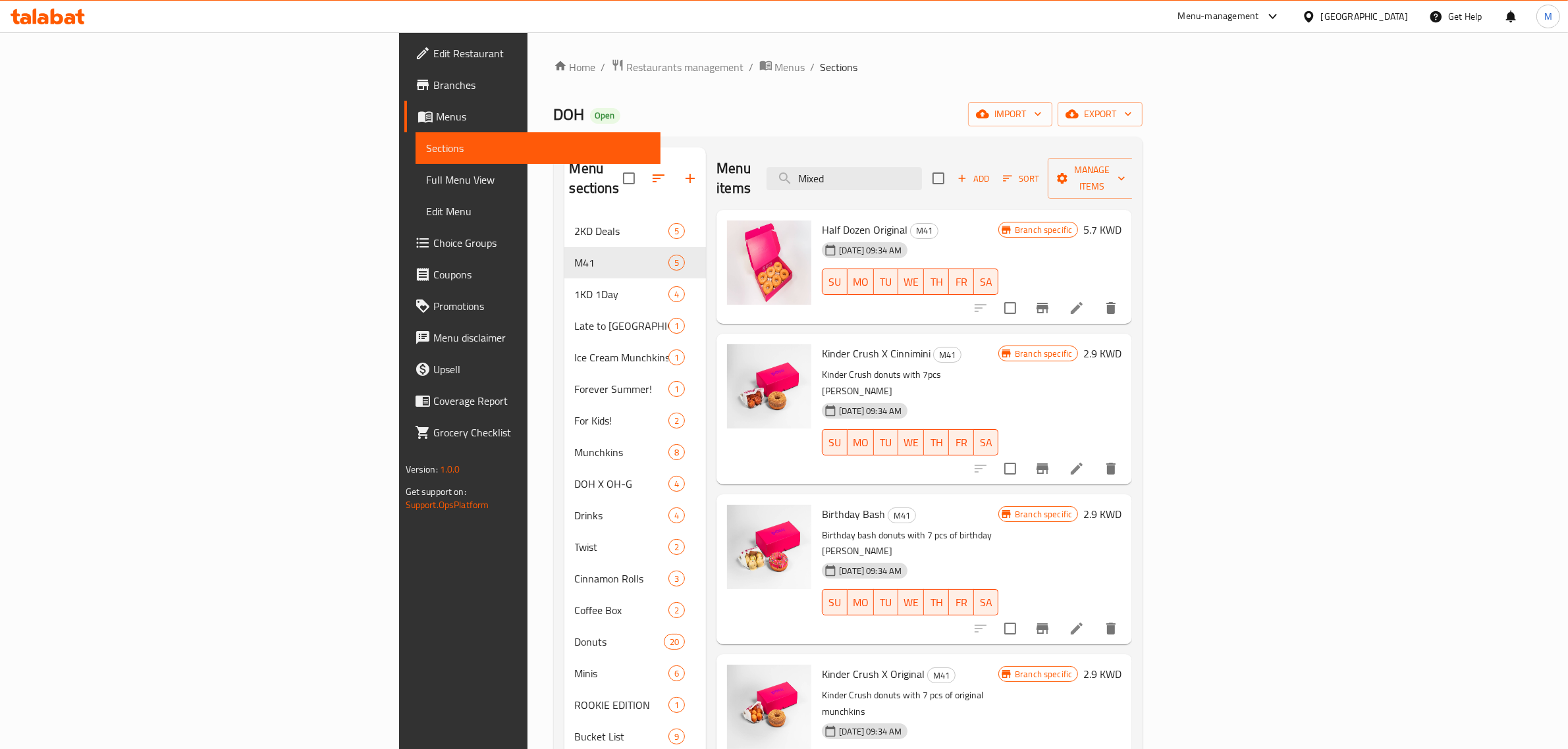
click at [1122, 413] on div "Branch specific 2.9 KWD" at bounding box center [1059, 408] width 123 height 129
click at [1048, 463] on icon "Branch-specific-item" at bounding box center [1042, 469] width 12 height 10
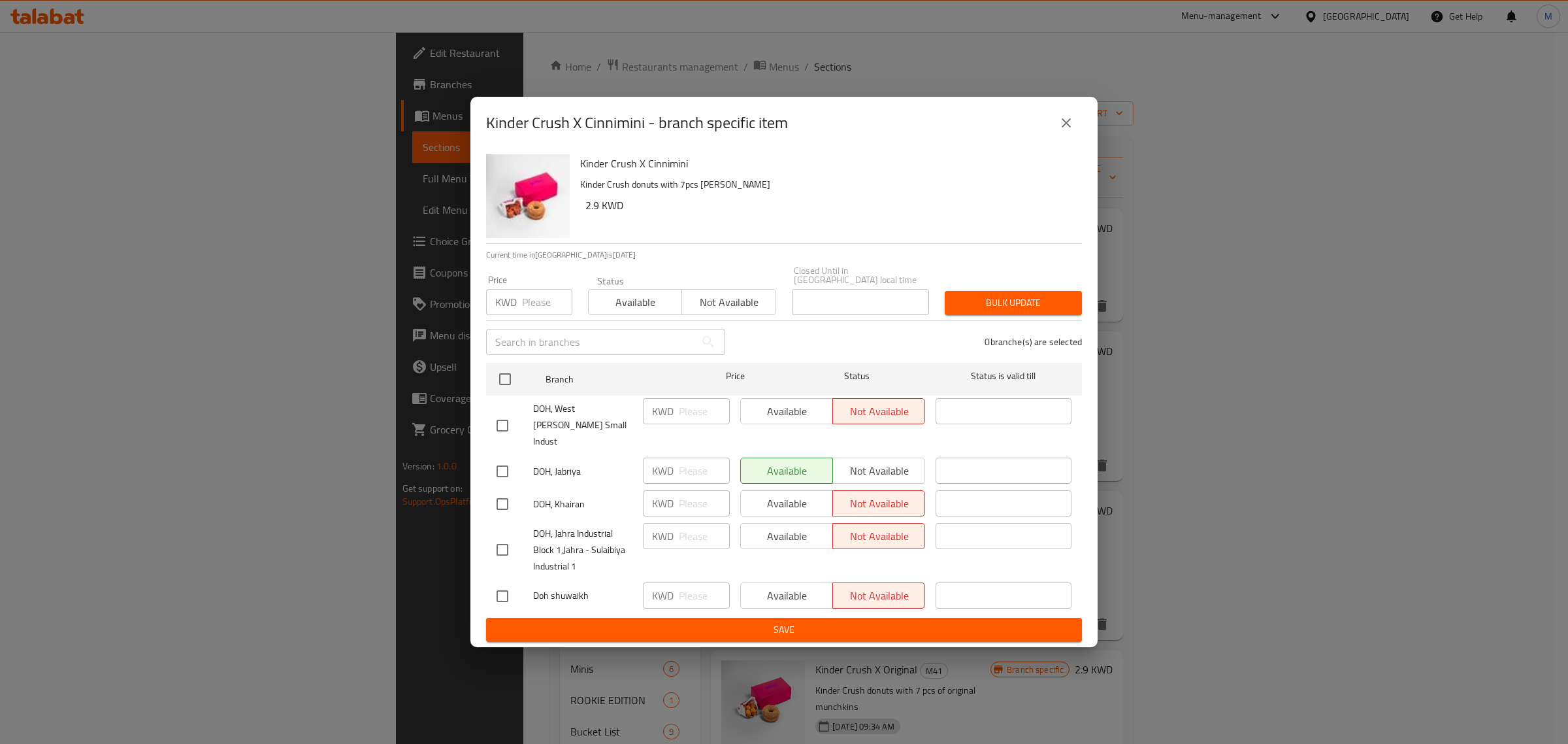
click at [1069, 128] on icon "close" at bounding box center [1066, 123] width 9 height 9
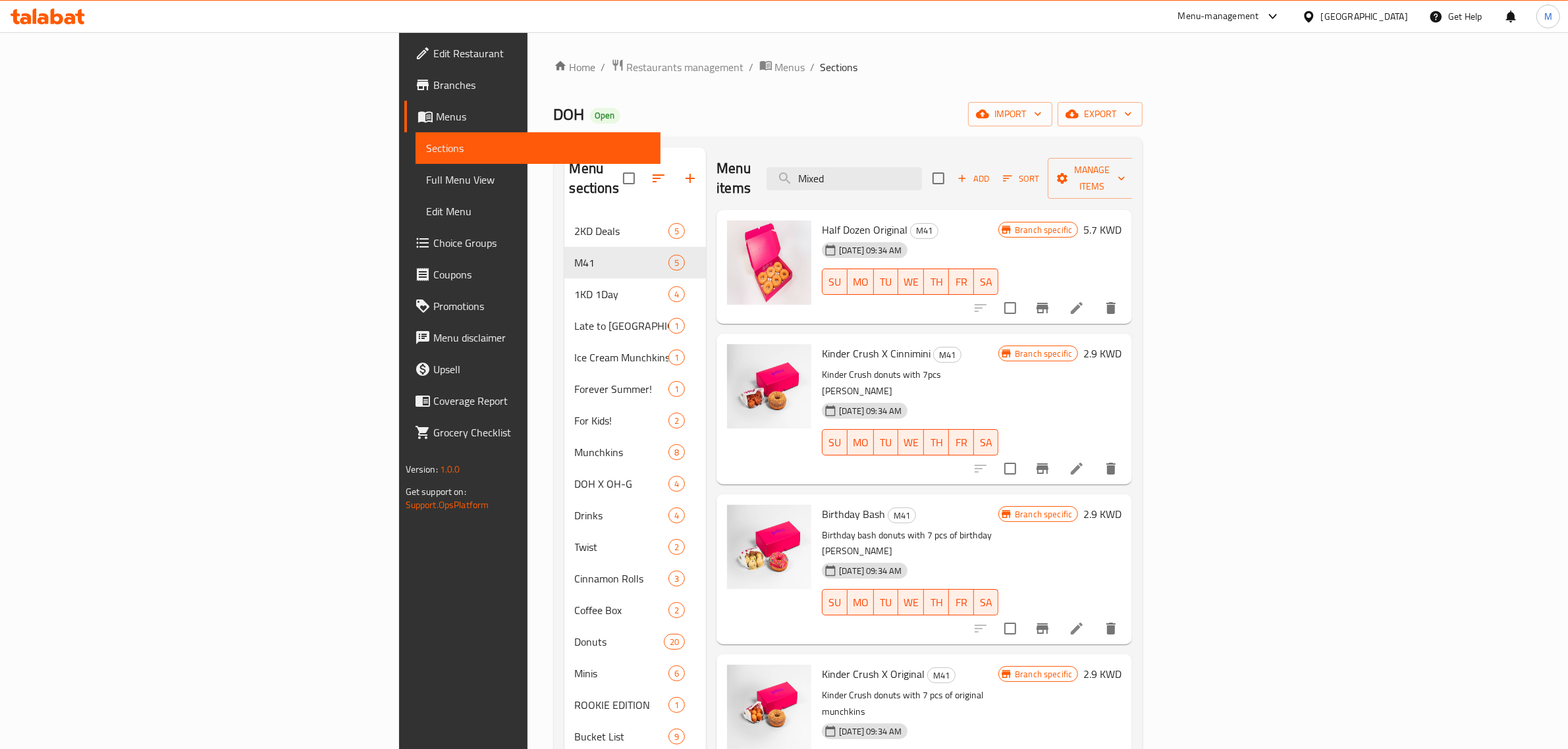
click at [1059, 613] on button "Branch-specific-item" at bounding box center [1042, 628] width 32 height 32
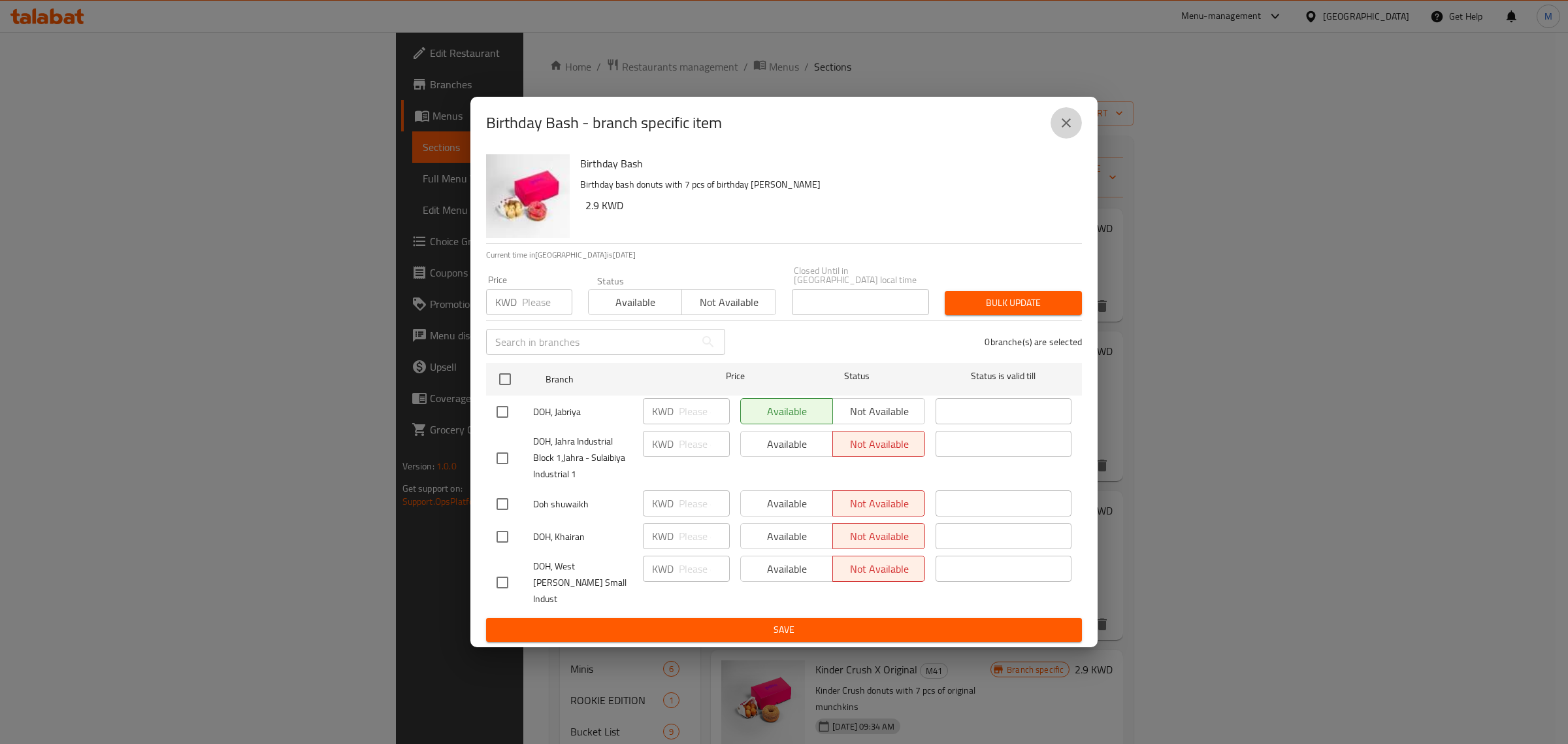
click at [1059, 128] on icon "close" at bounding box center [1066, 123] width 15 height 15
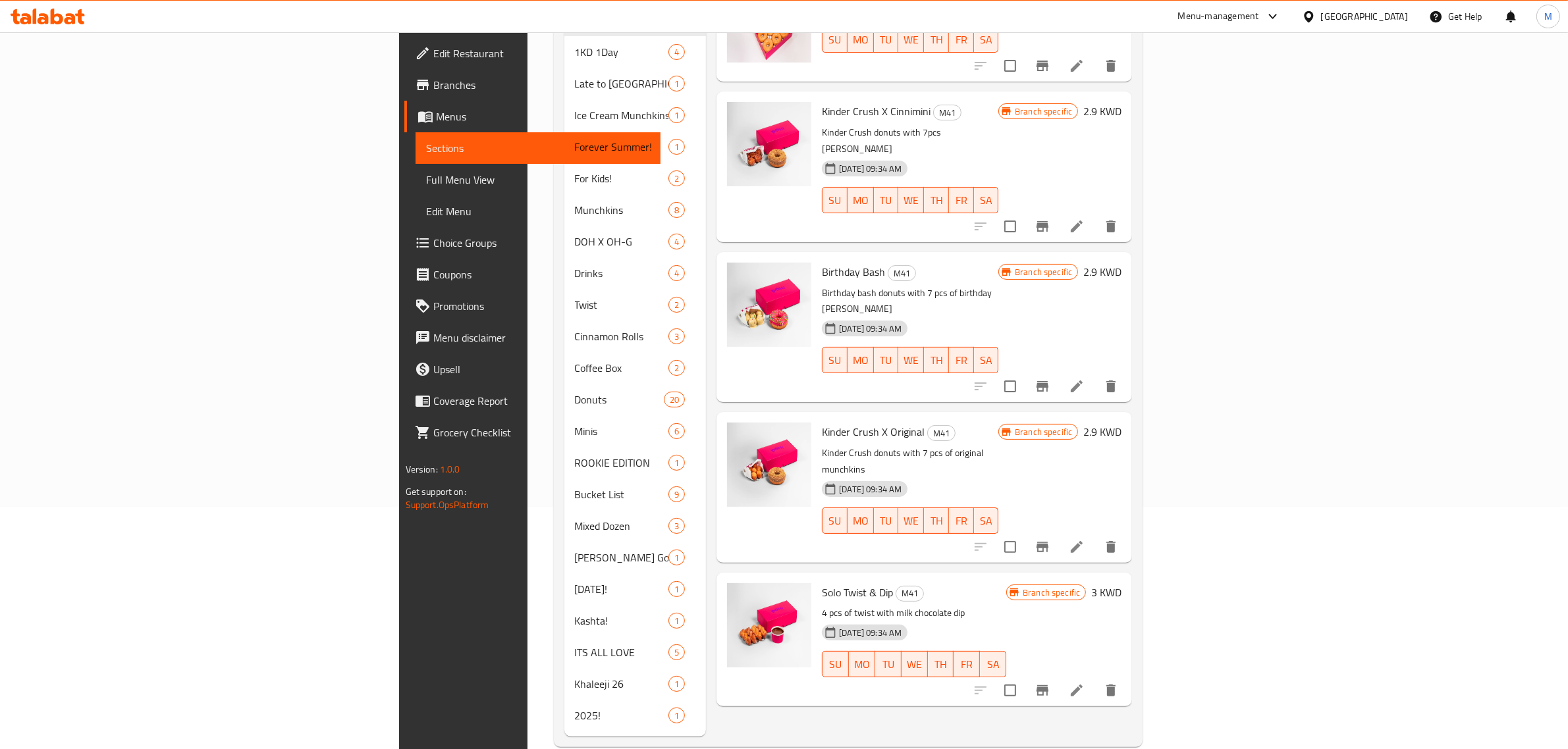
scroll to position [245, 0]
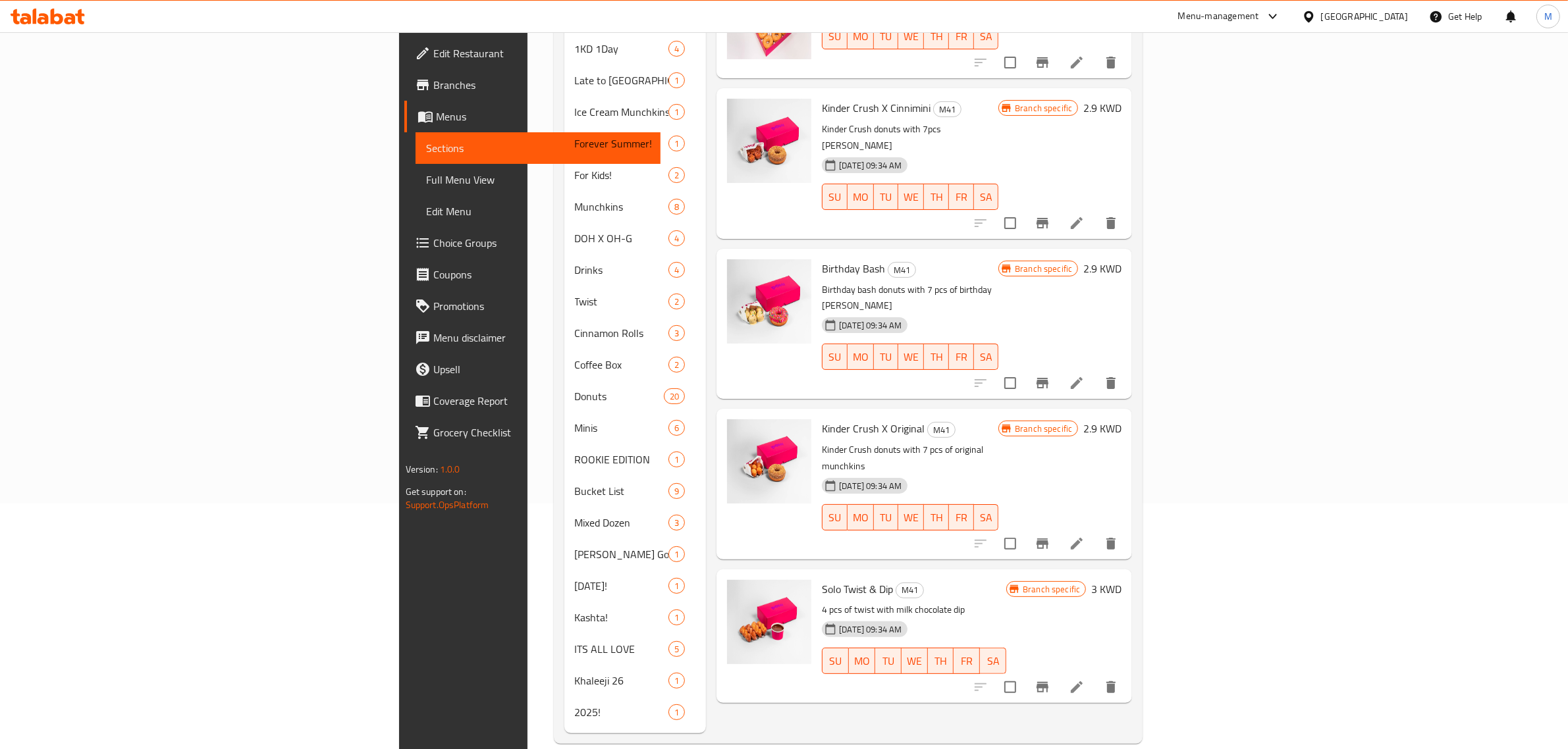
click at [1050, 536] on icon "Branch-specific-item" at bounding box center [1042, 544] width 16 height 16
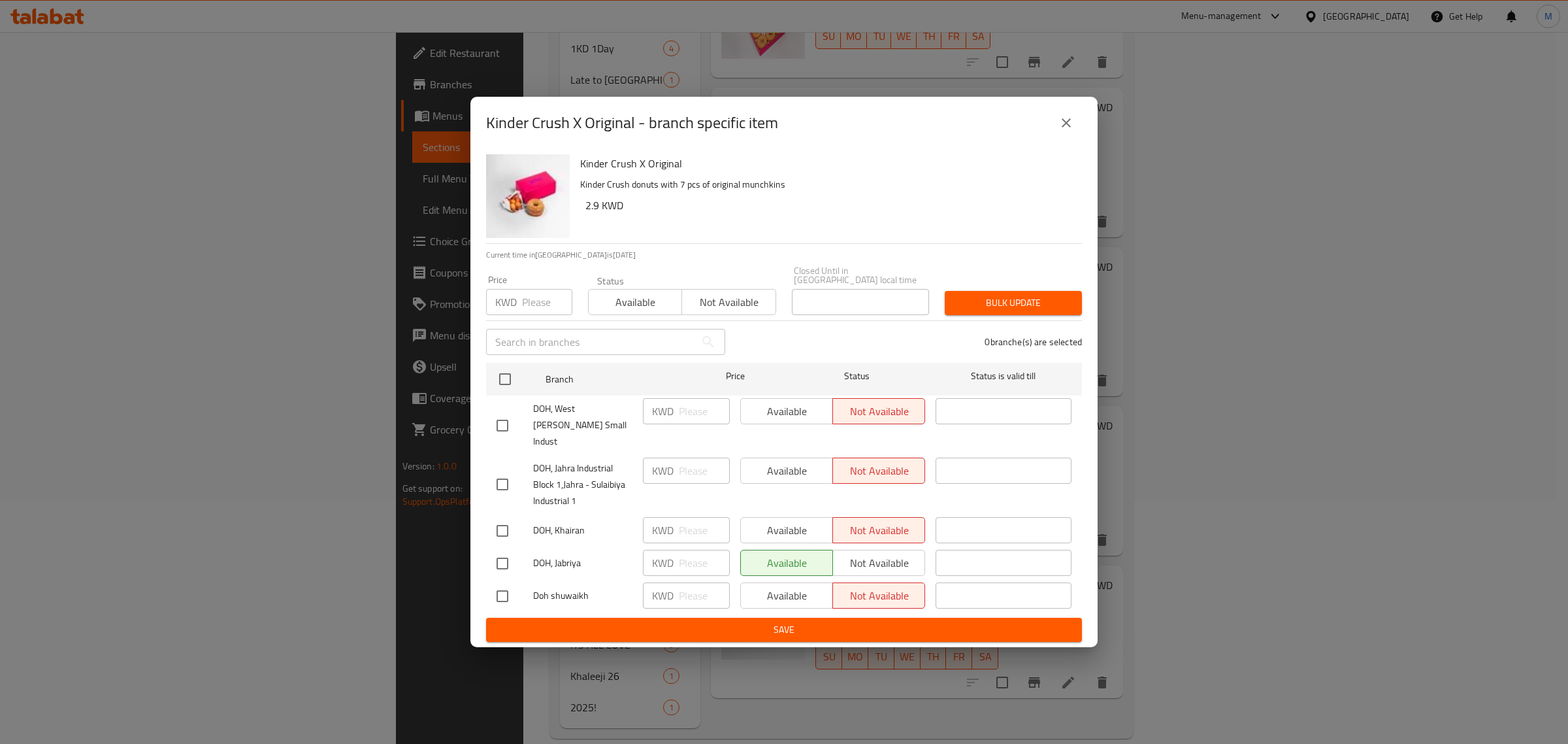
click at [1062, 131] on icon "close" at bounding box center [1066, 123] width 15 height 15
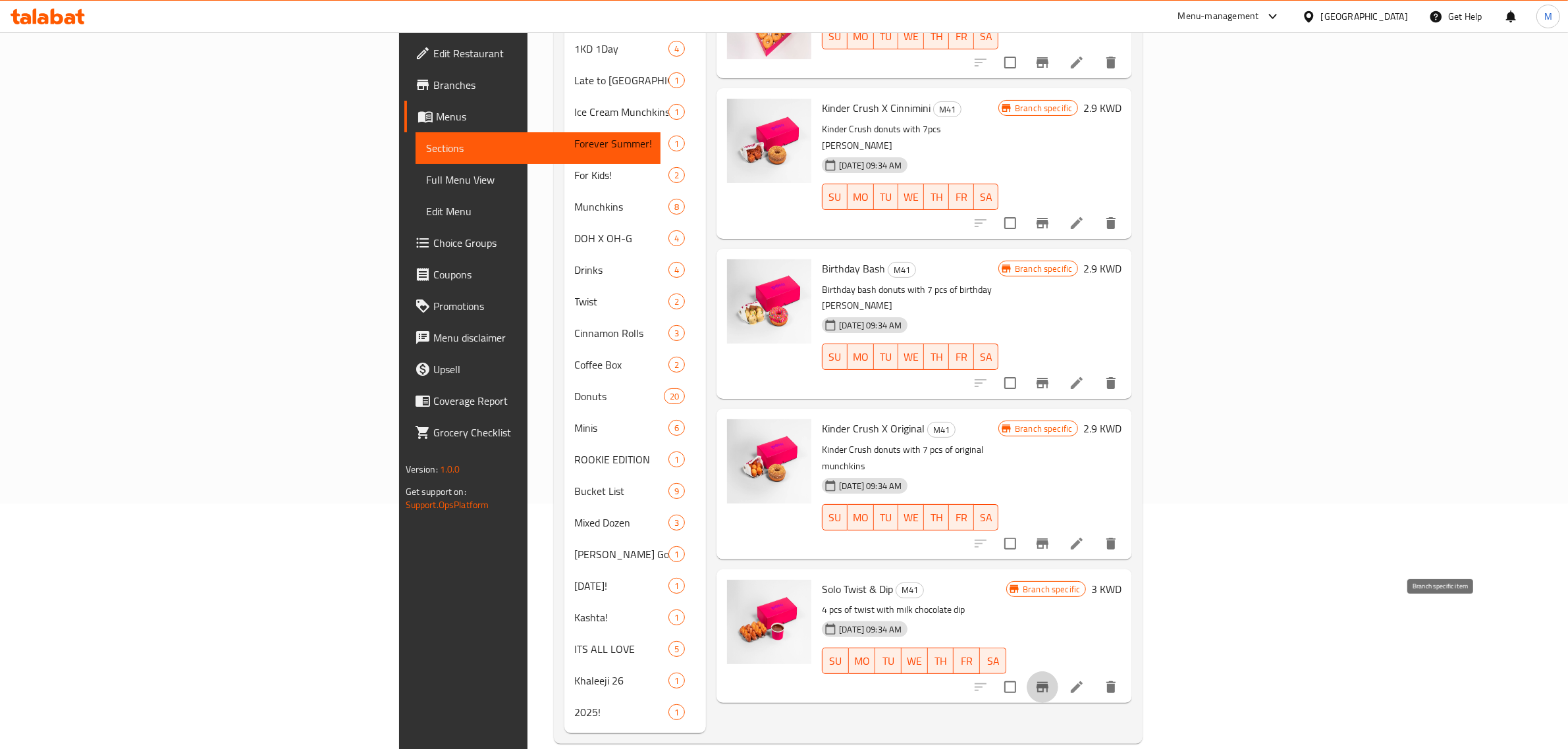
click at [1050, 679] on icon "Branch-specific-item" at bounding box center [1042, 687] width 16 height 16
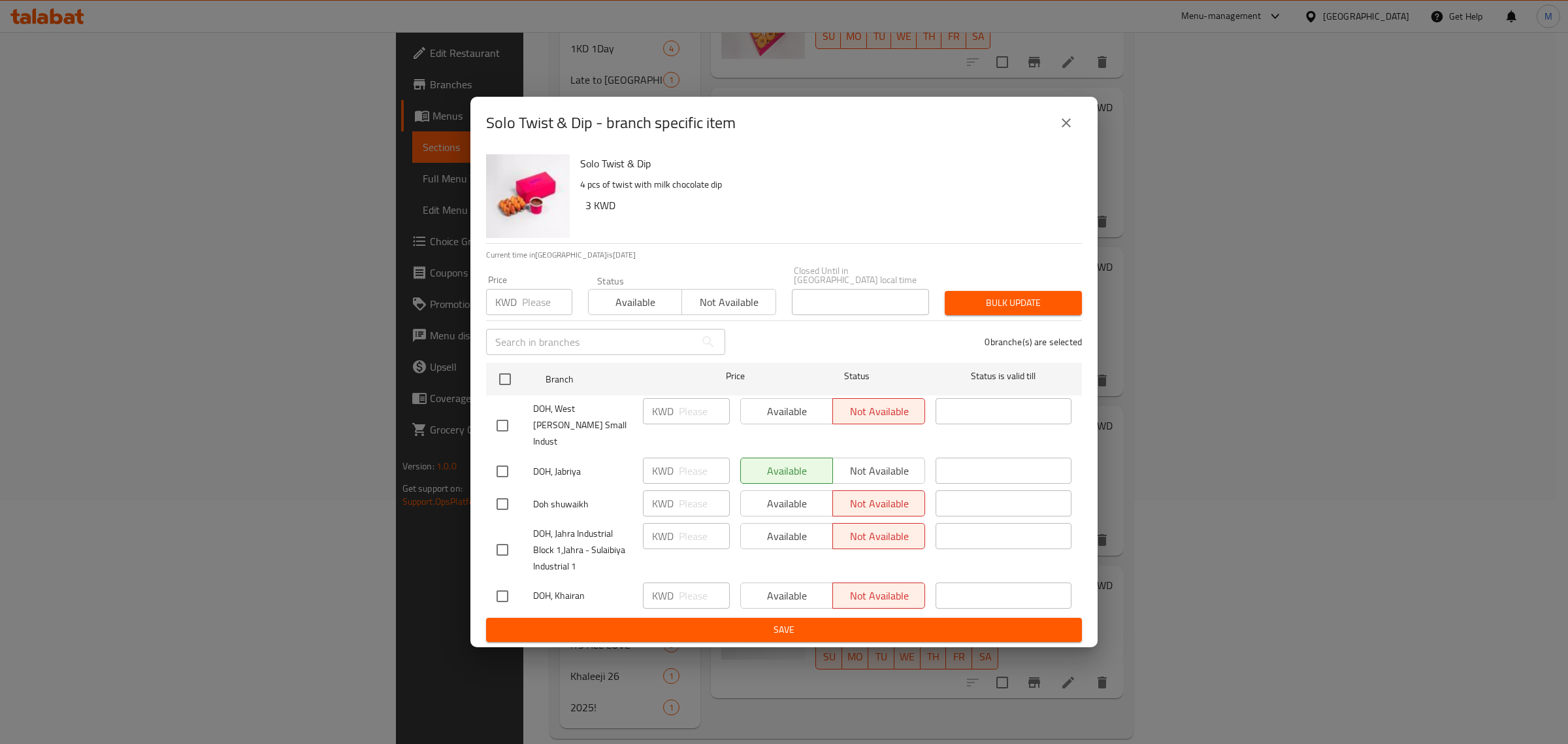
click at [1056, 139] on button "close" at bounding box center [1066, 123] width 32 height 32
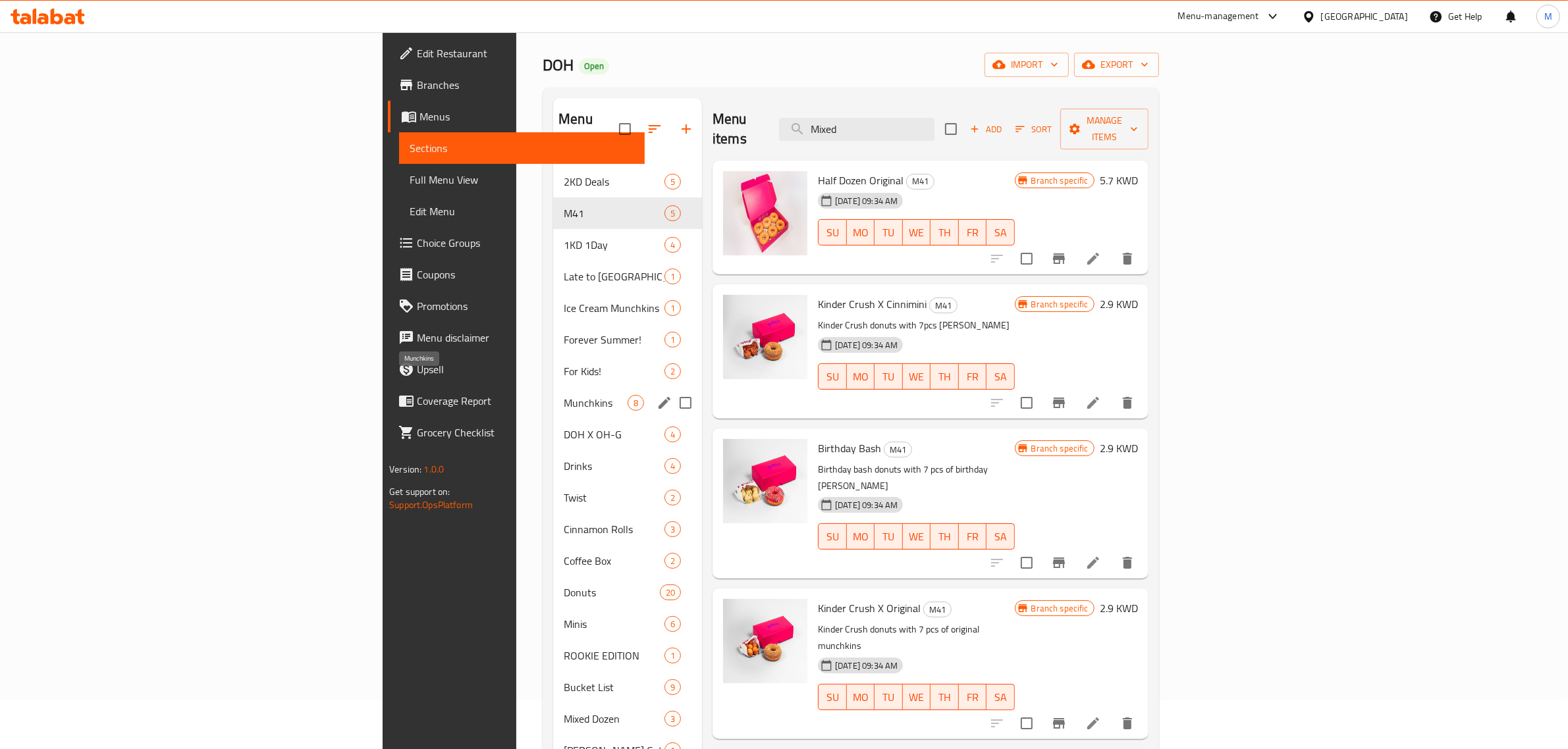
scroll to position [0, 0]
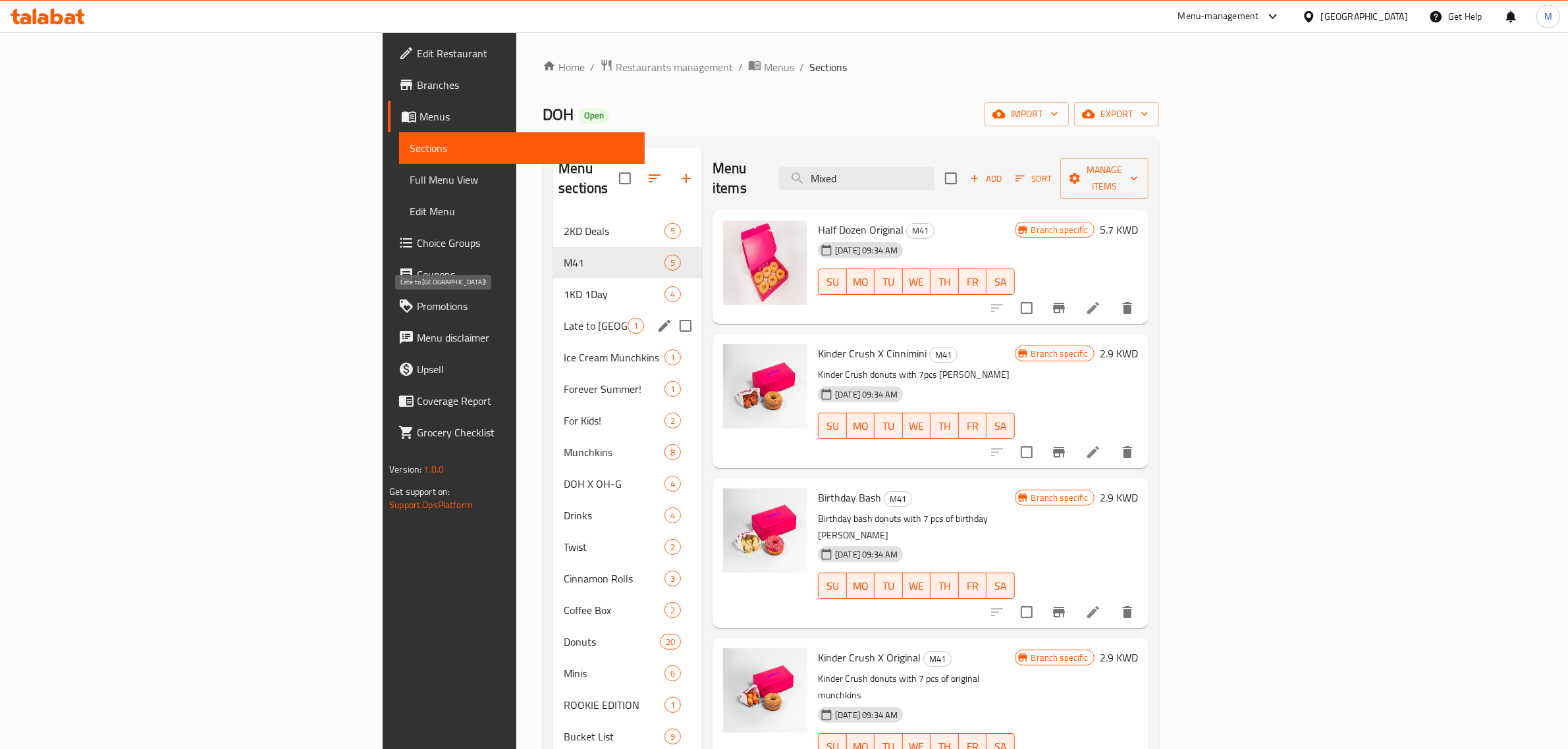
click at [564, 318] on span "Late to [GEOGRAPHIC_DATA]!" at bounding box center [596, 325] width 64 height 16
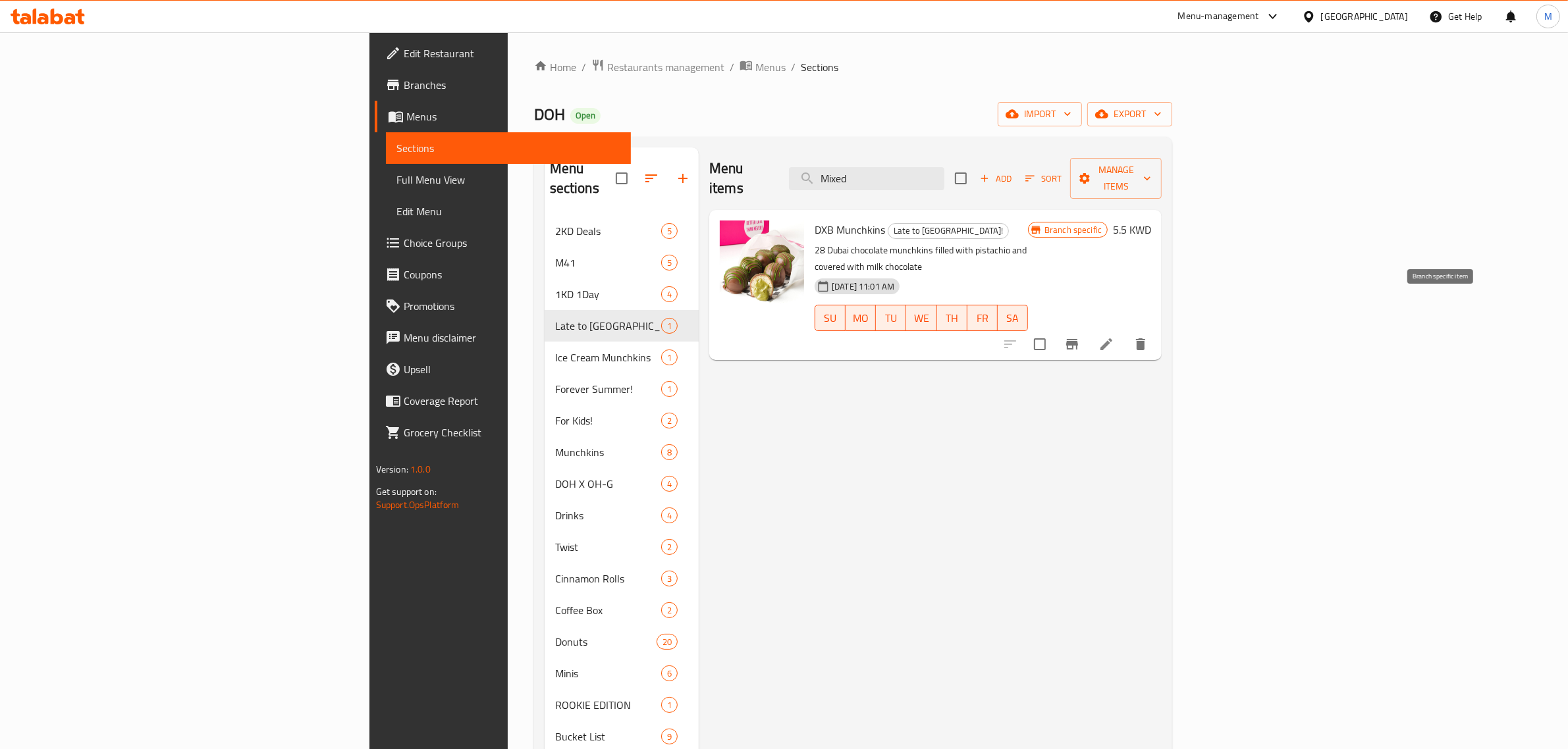
click at [1078, 339] on icon "Branch-specific-item" at bounding box center [1072, 344] width 12 height 10
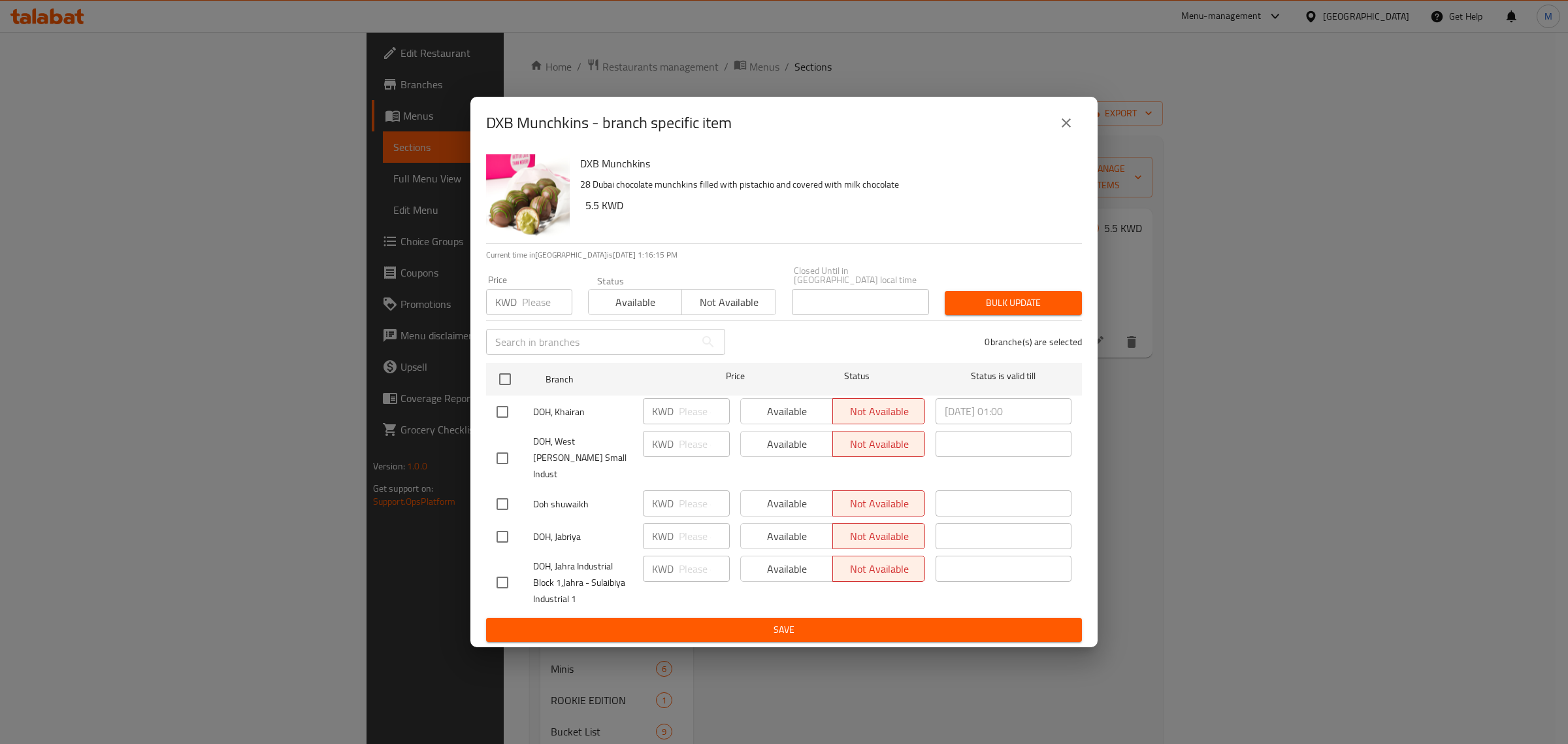
click at [1064, 128] on button "close" at bounding box center [1066, 123] width 32 height 32
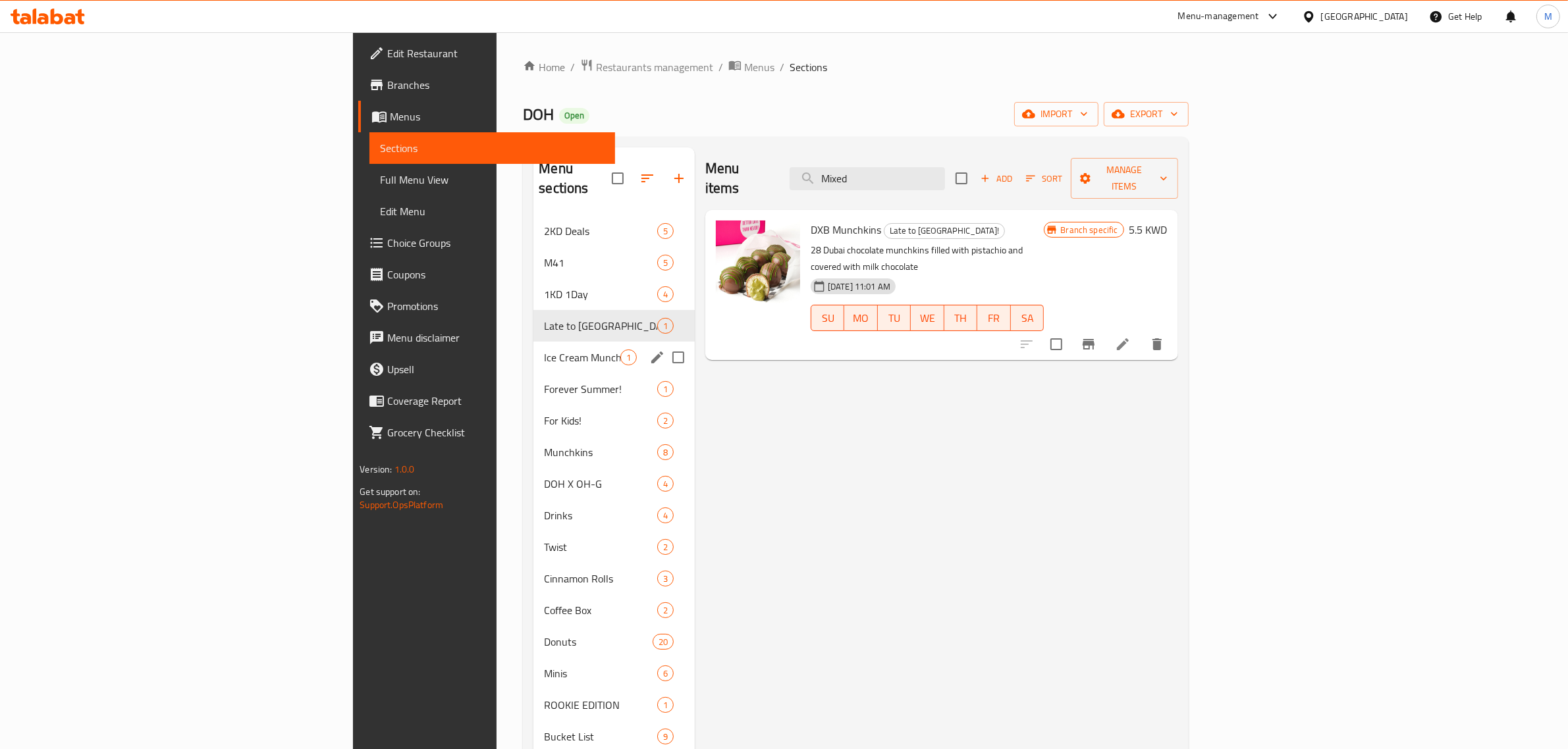
click at [544, 349] on span "Ice Cream Munchkins" at bounding box center [582, 357] width 76 height 16
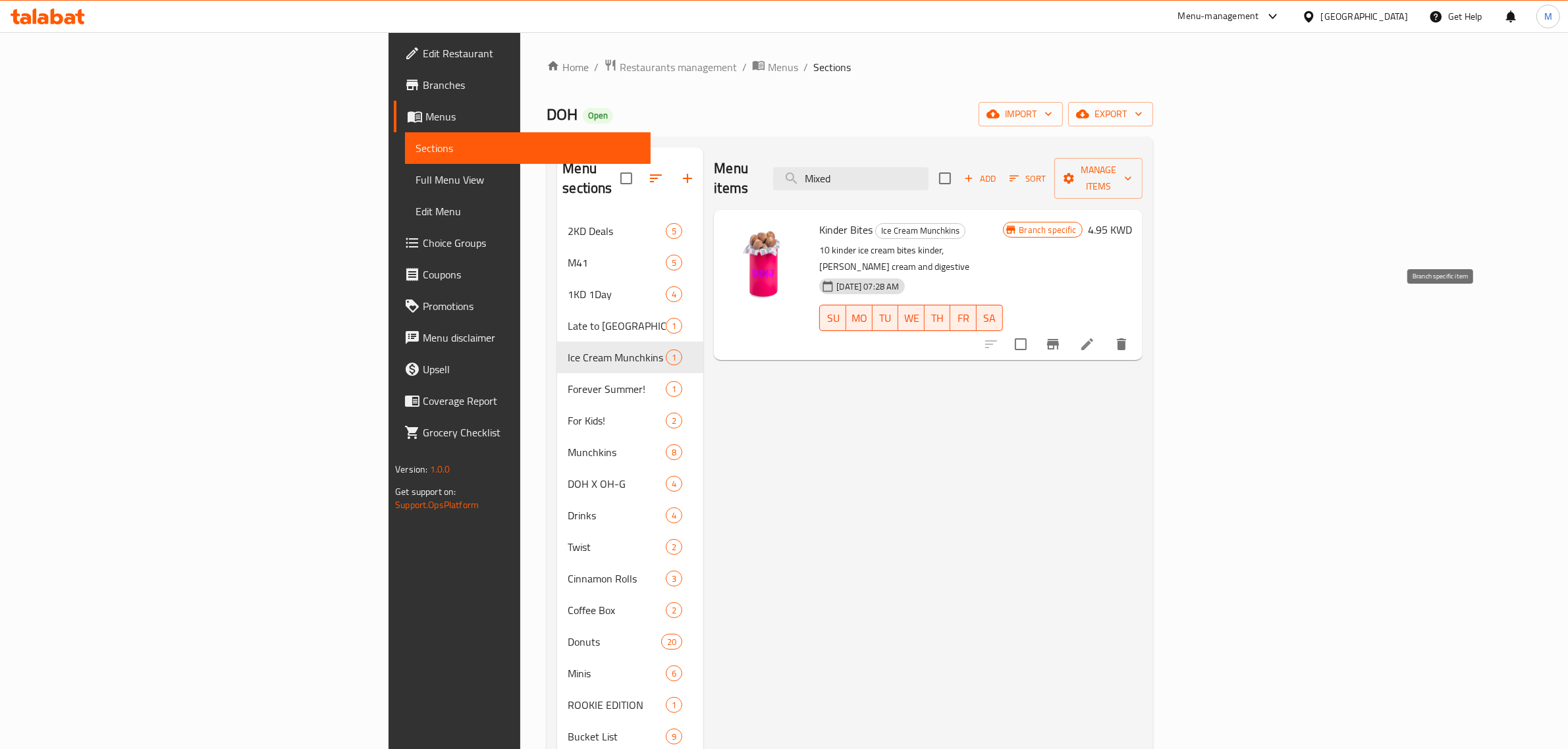
click at [1061, 337] on icon "Branch-specific-item" at bounding box center [1053, 344] width 16 height 16
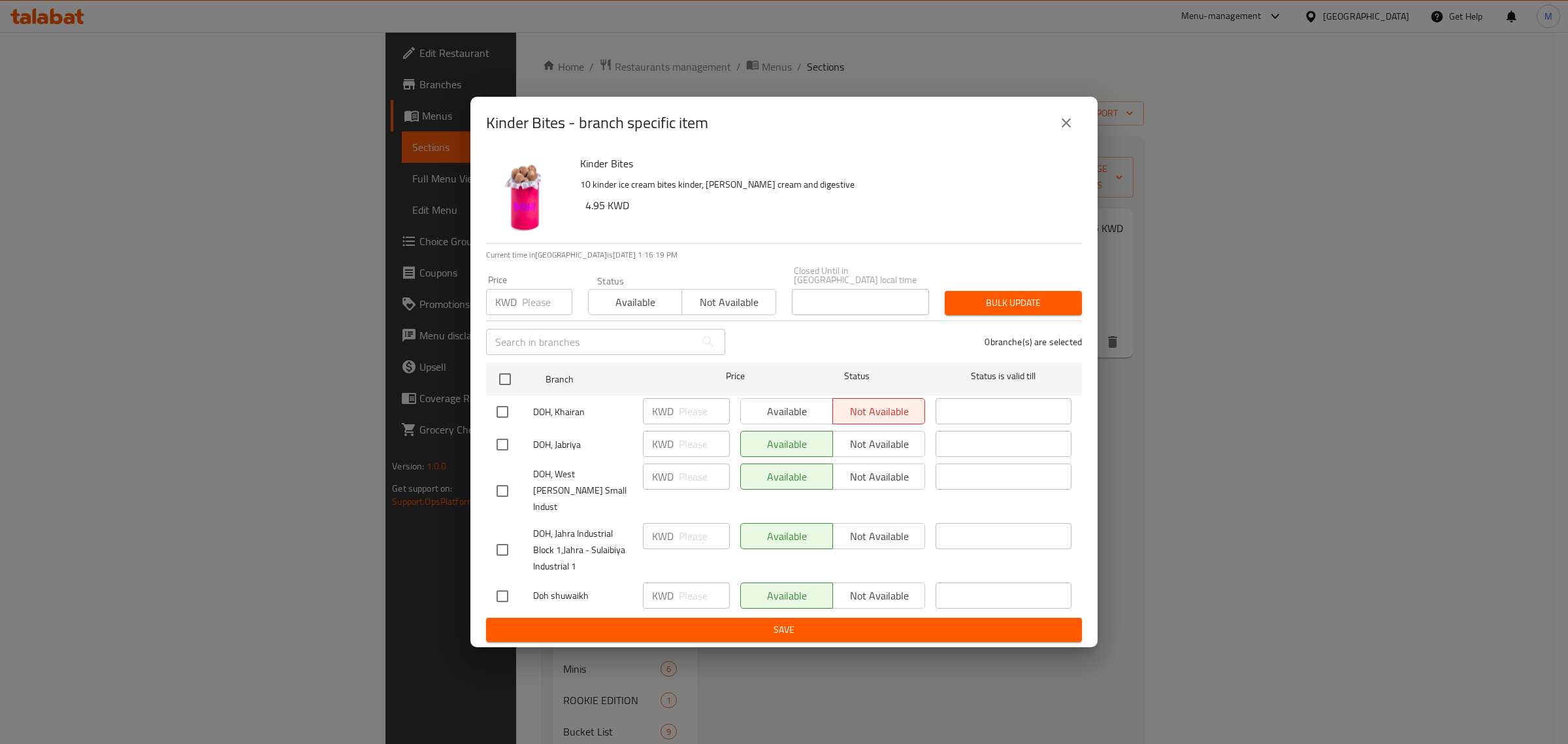
click at [1061, 131] on icon "close" at bounding box center [1066, 123] width 15 height 15
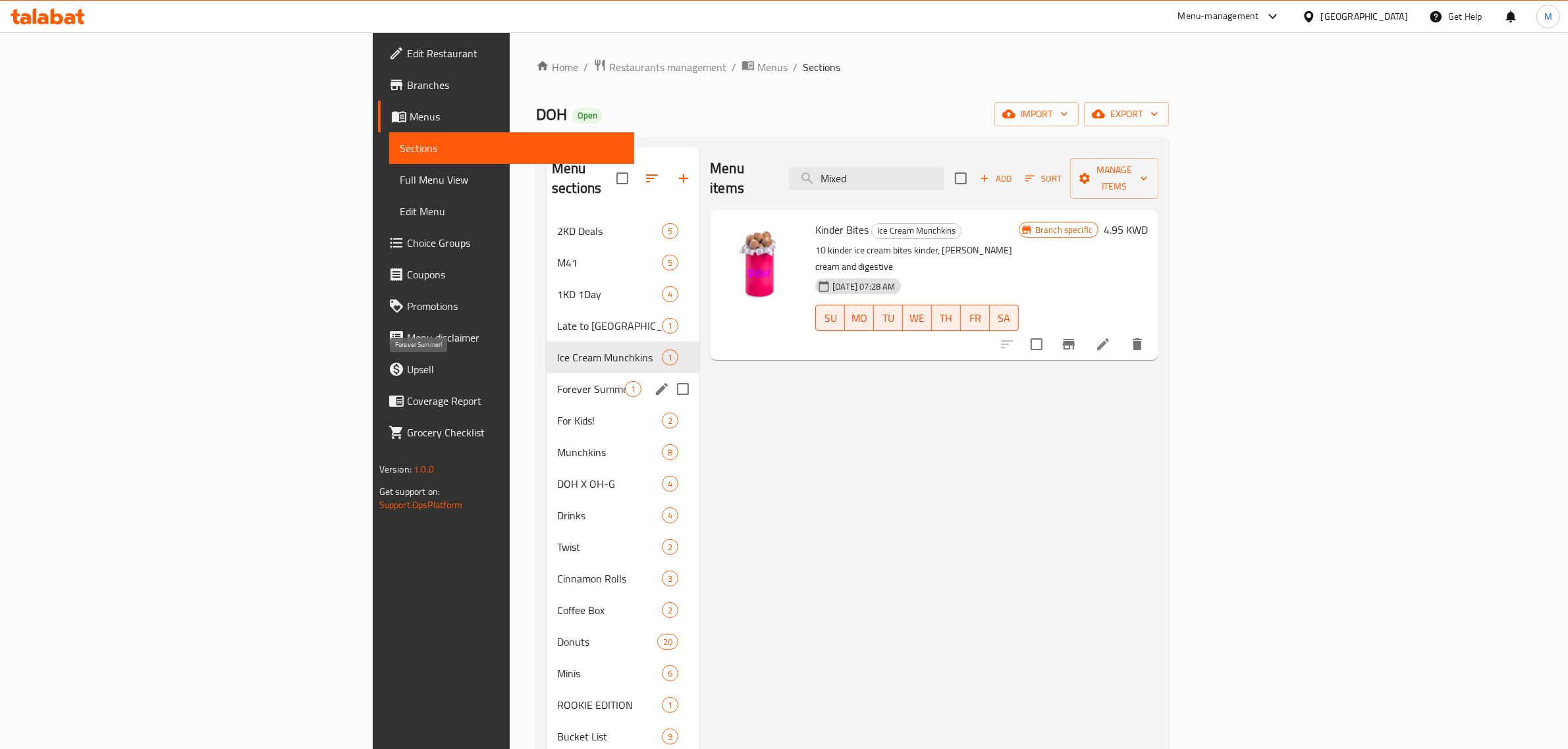
click at [557, 381] on span "Forever Summer!" at bounding box center [591, 389] width 68 height 16
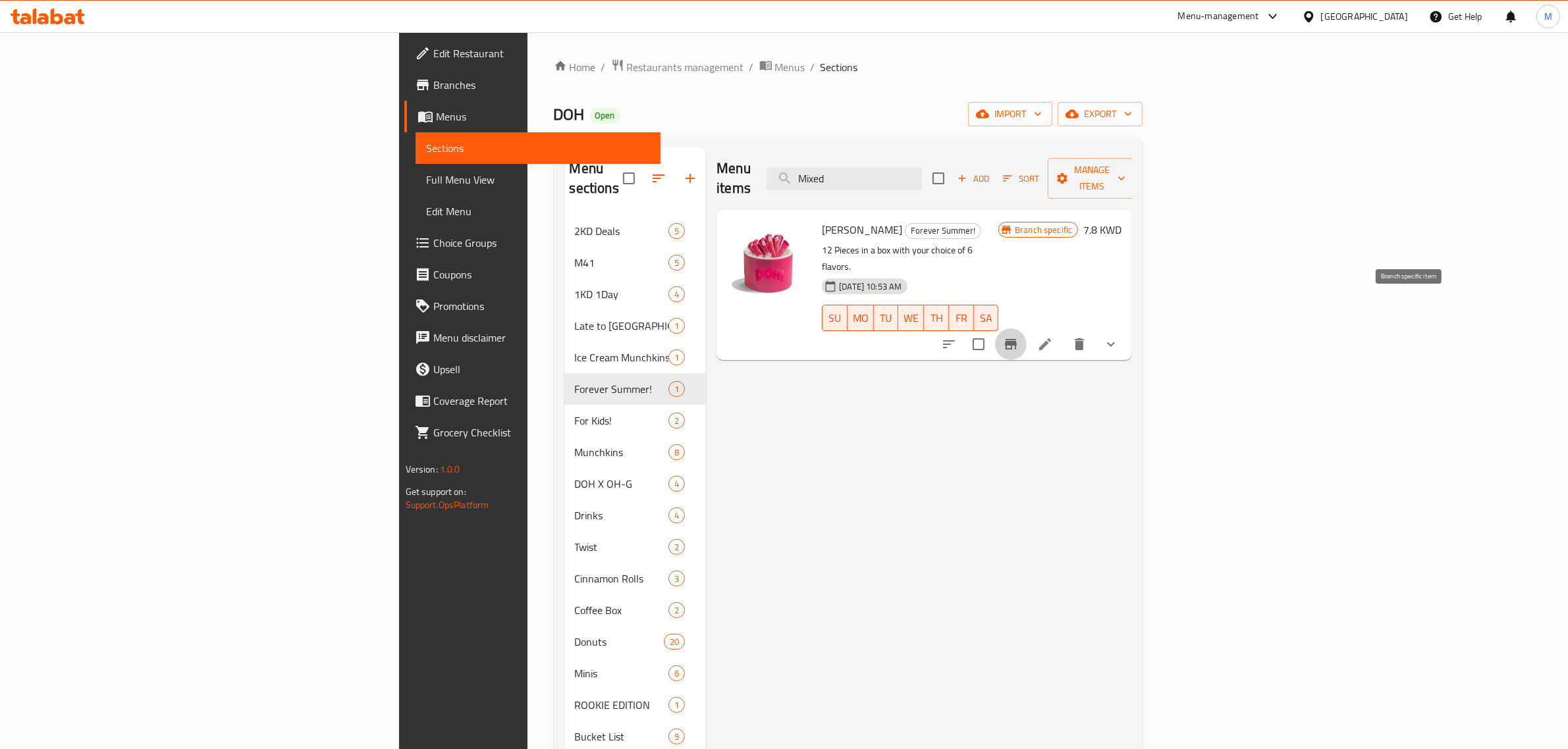
click at [1016, 339] on icon "Branch-specific-item" at bounding box center [1011, 344] width 12 height 10
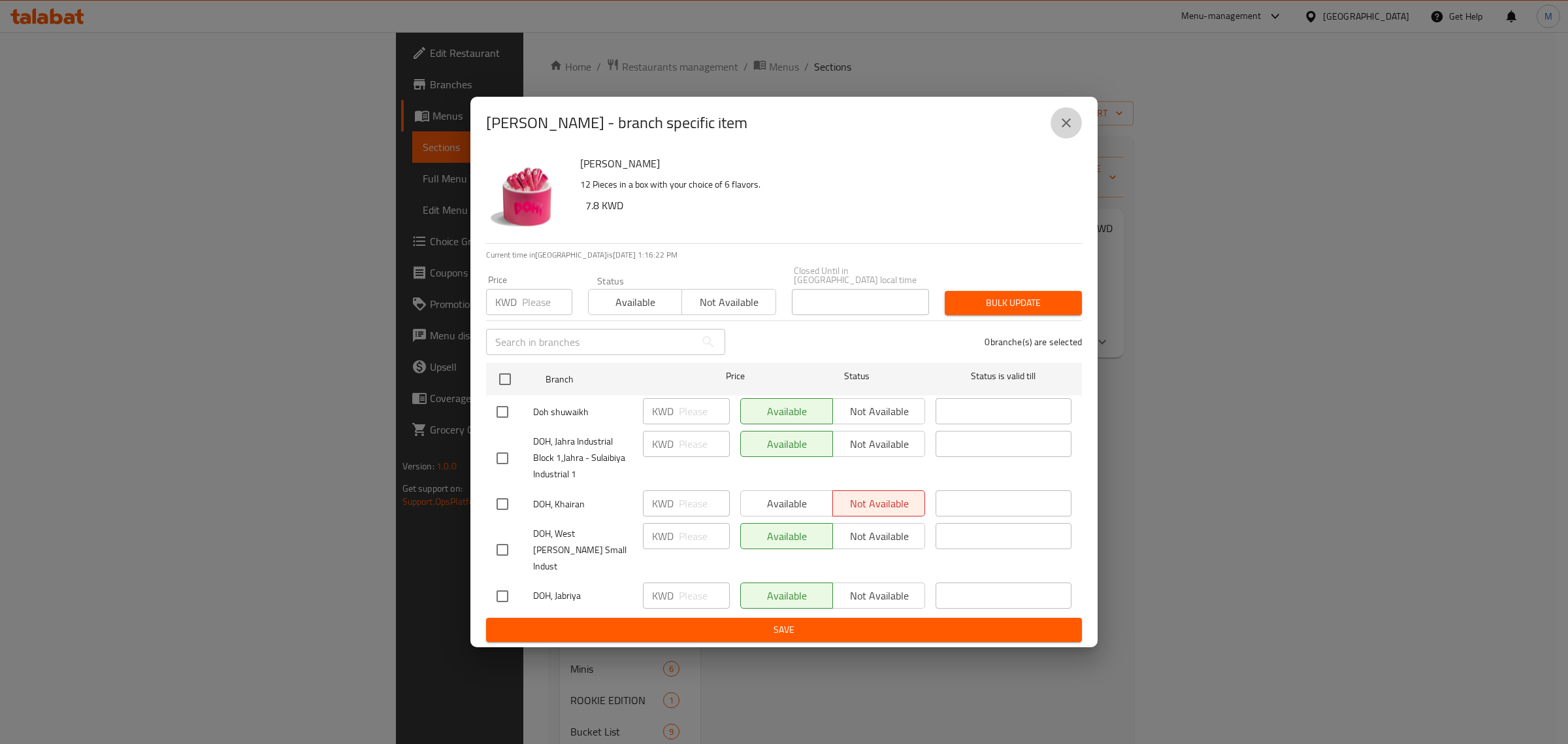
click at [1067, 131] on icon "close" at bounding box center [1066, 123] width 15 height 15
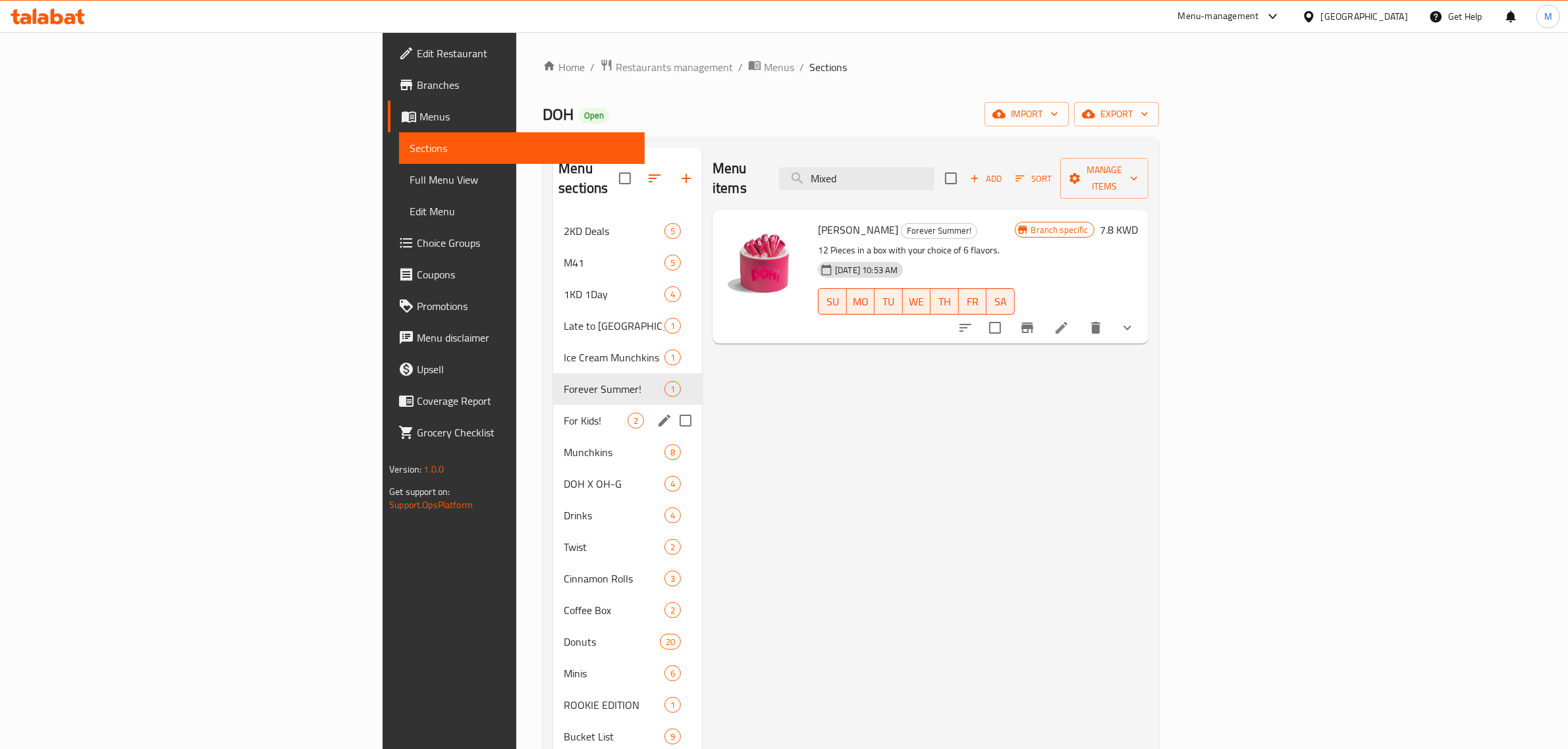
click at [564, 412] on span "For Kids!" at bounding box center [596, 420] width 64 height 16
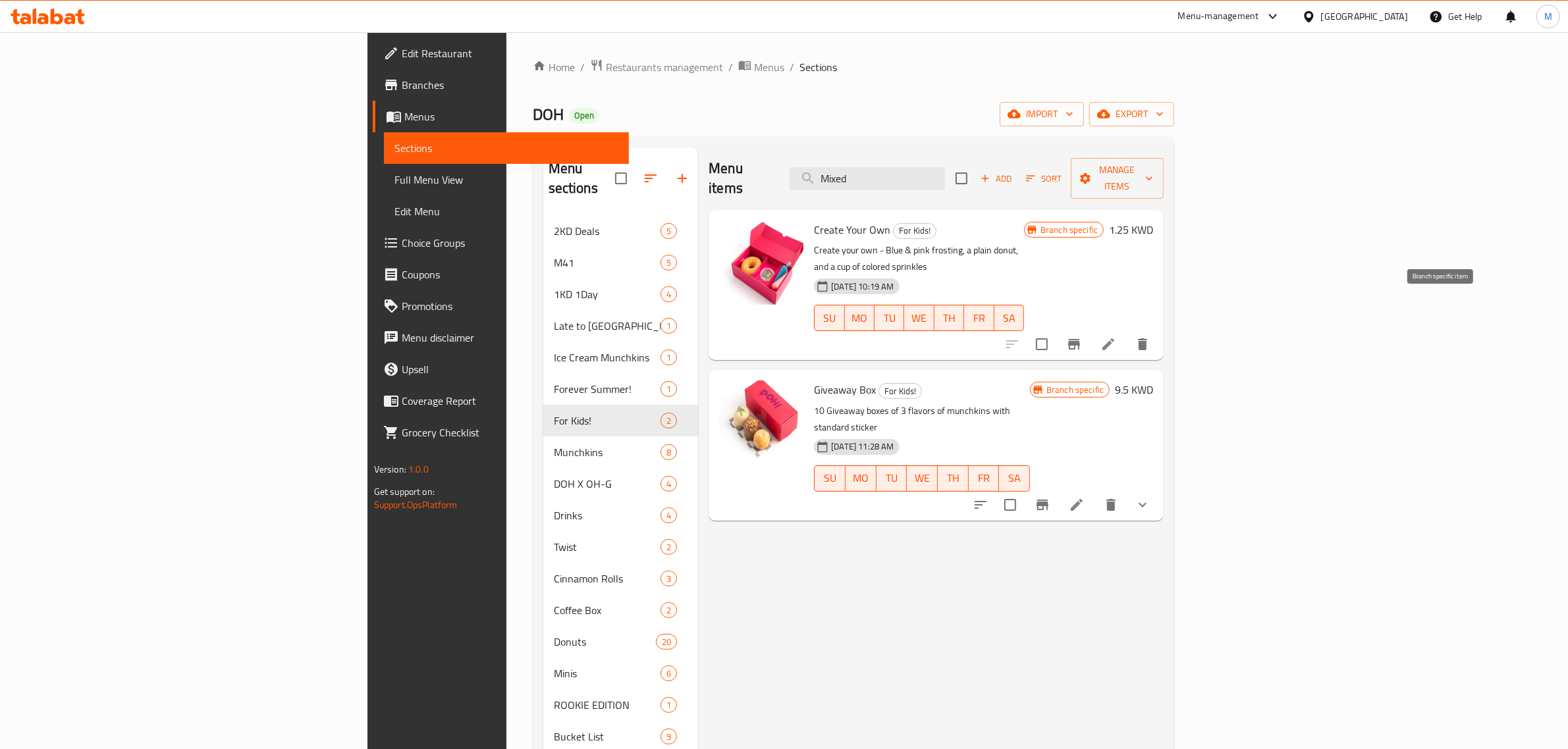
click at [1082, 337] on icon "Branch-specific-item" at bounding box center [1074, 344] width 16 height 16
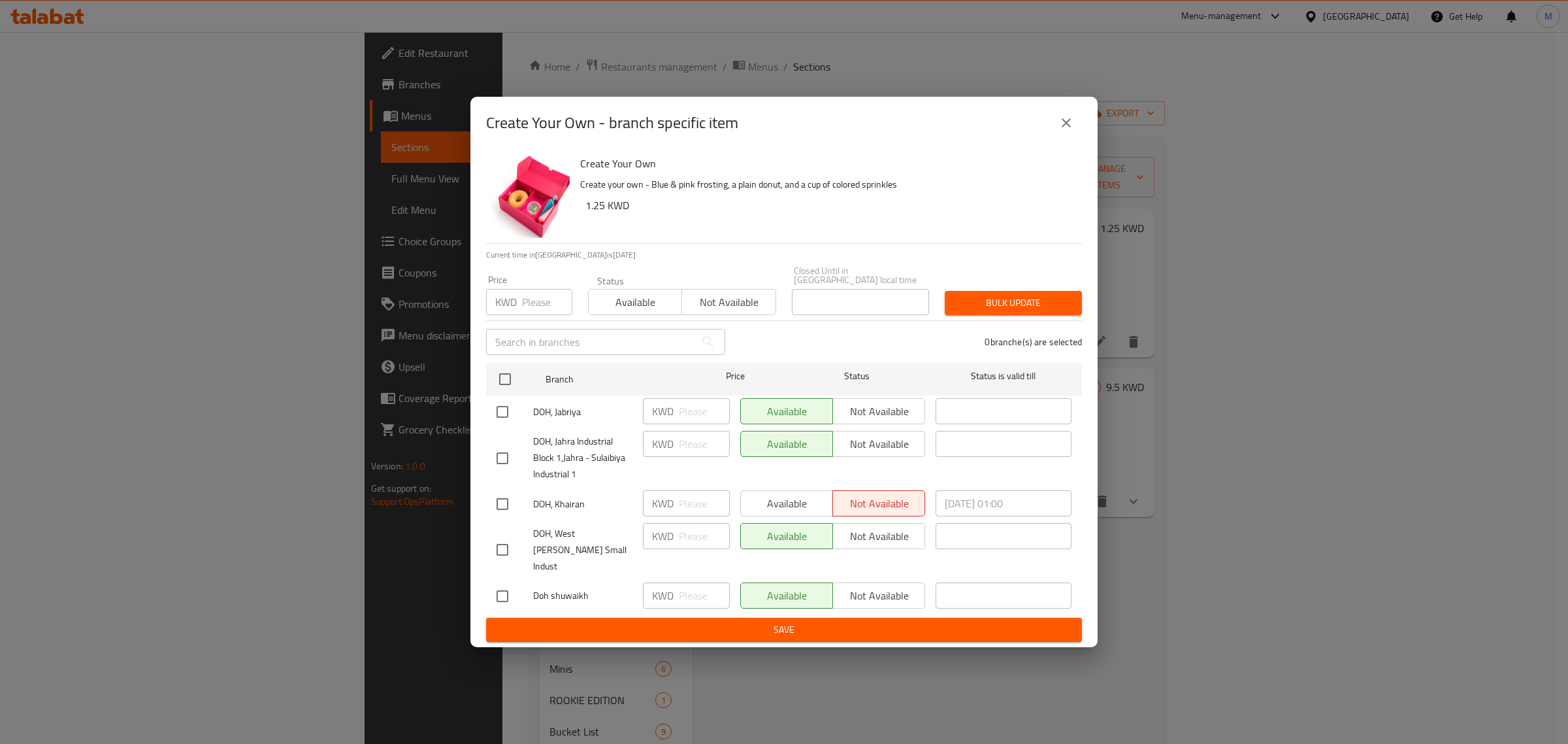
click at [1069, 139] on button "close" at bounding box center [1066, 123] width 32 height 32
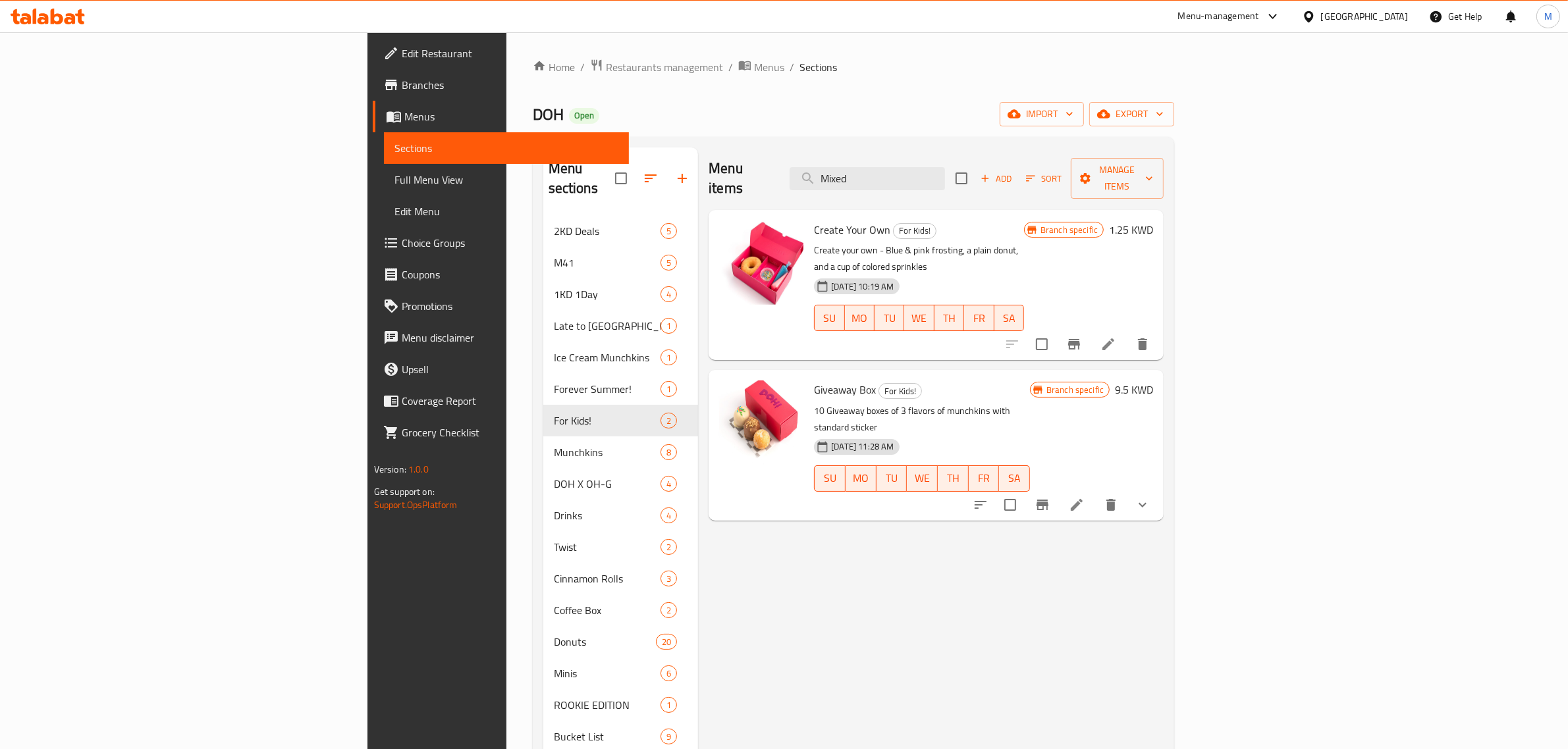
click at [1050, 497] on icon "Branch-specific-item" at bounding box center [1042, 505] width 16 height 16
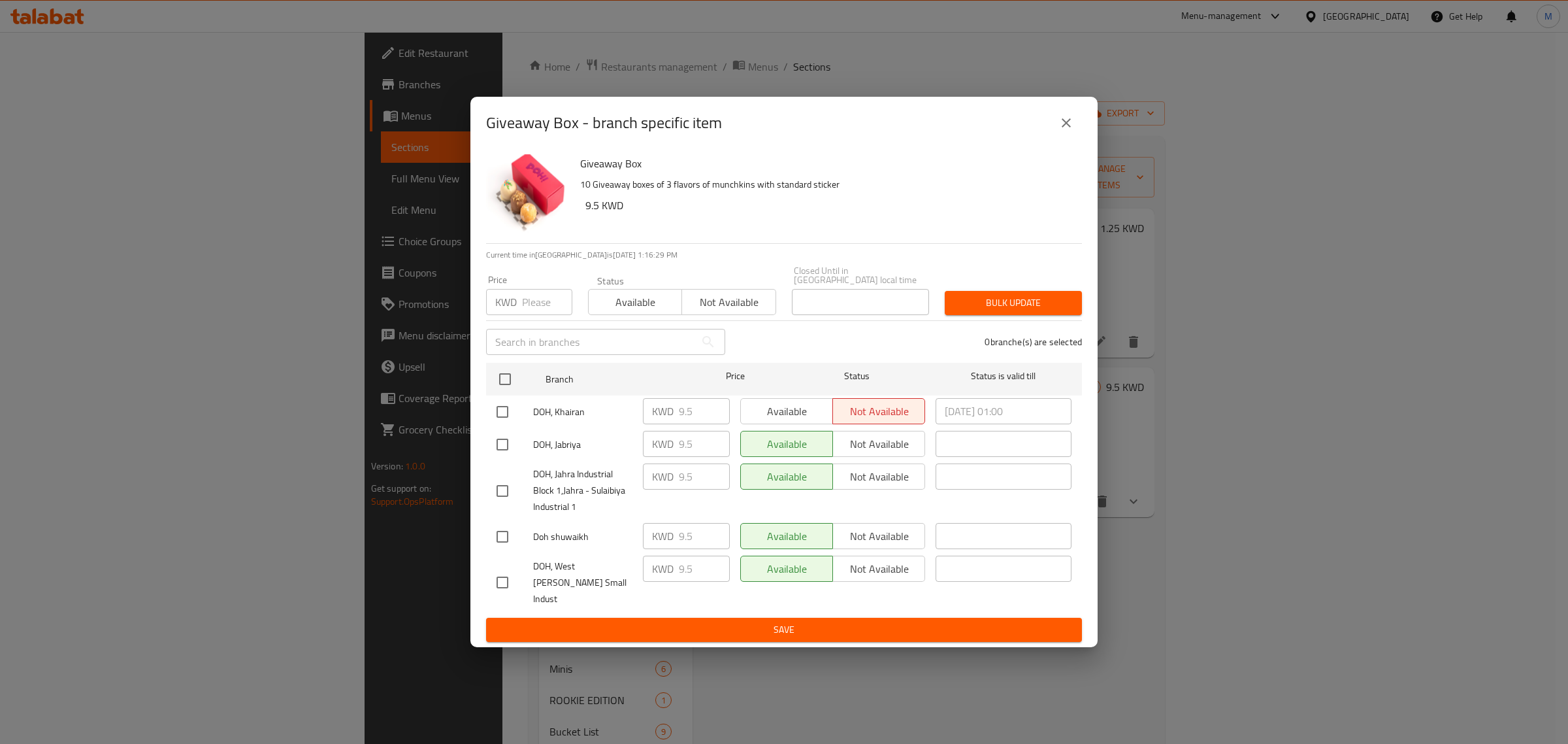
click at [1077, 139] on button "close" at bounding box center [1066, 123] width 32 height 32
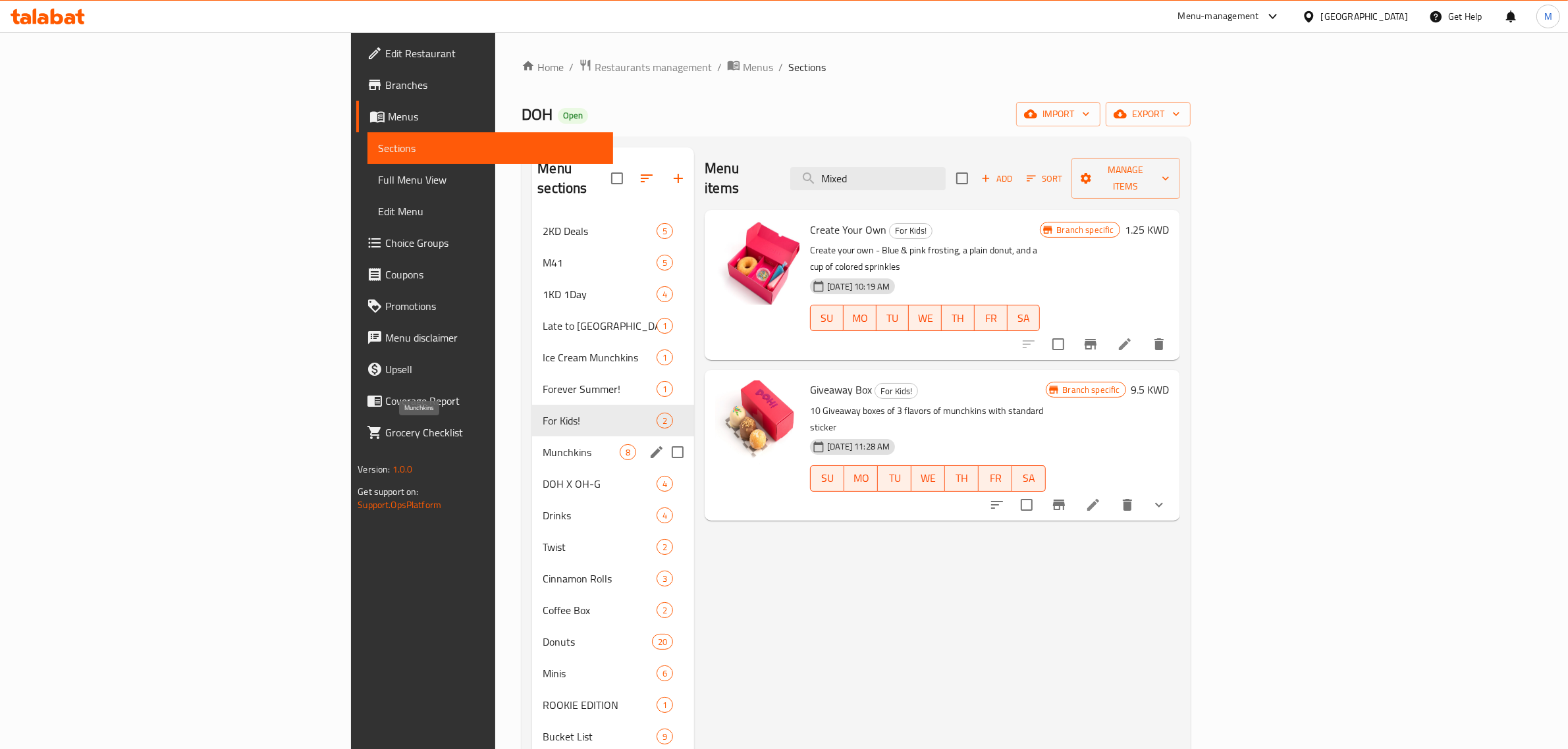
click at [542, 444] on span "Munchkins" at bounding box center [580, 452] width 77 height 16
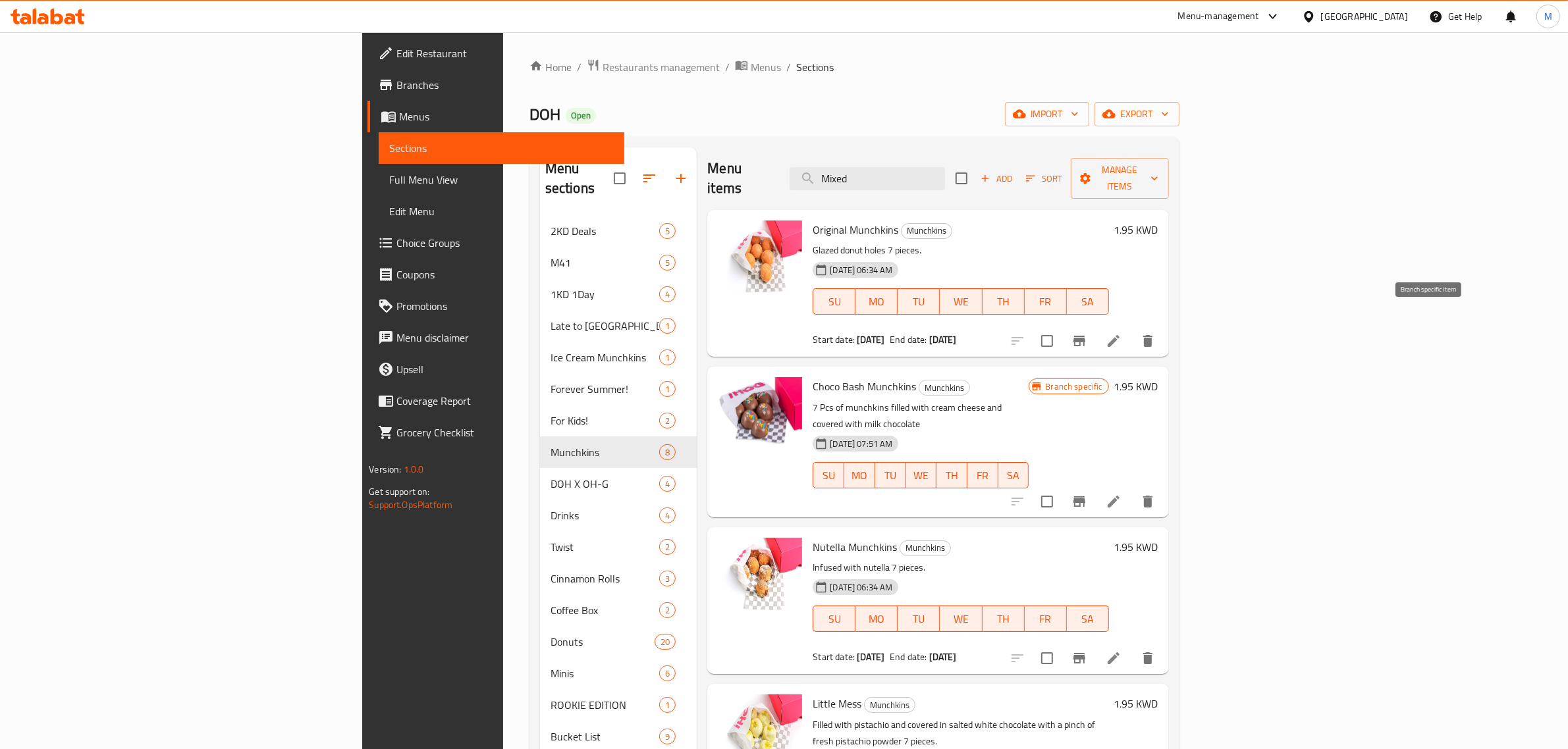
click at [1095, 325] on button "Branch-specific-item" at bounding box center [1079, 341] width 32 height 32
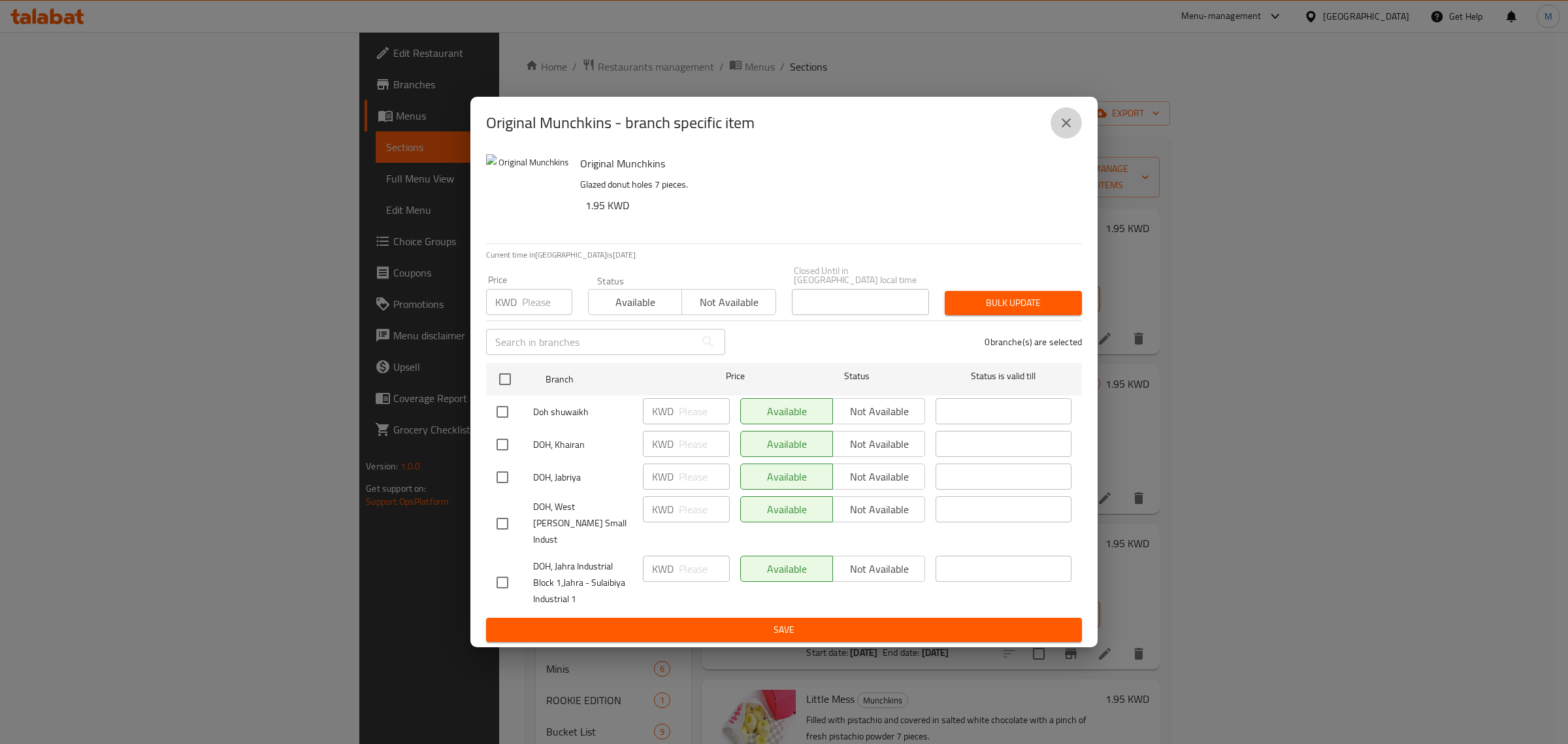
click at [1070, 128] on icon "close" at bounding box center [1066, 123] width 9 height 9
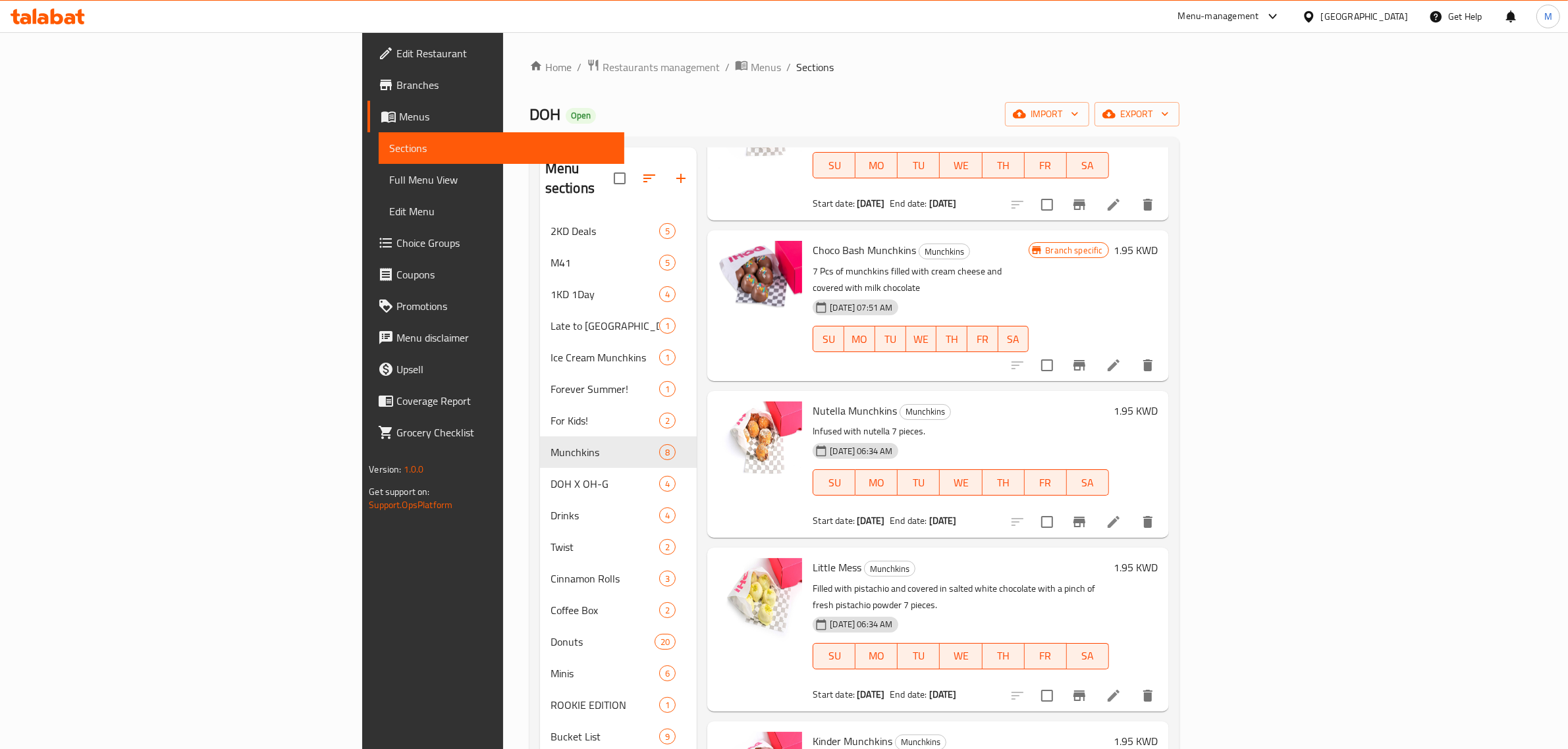
scroll to position [165, 0]
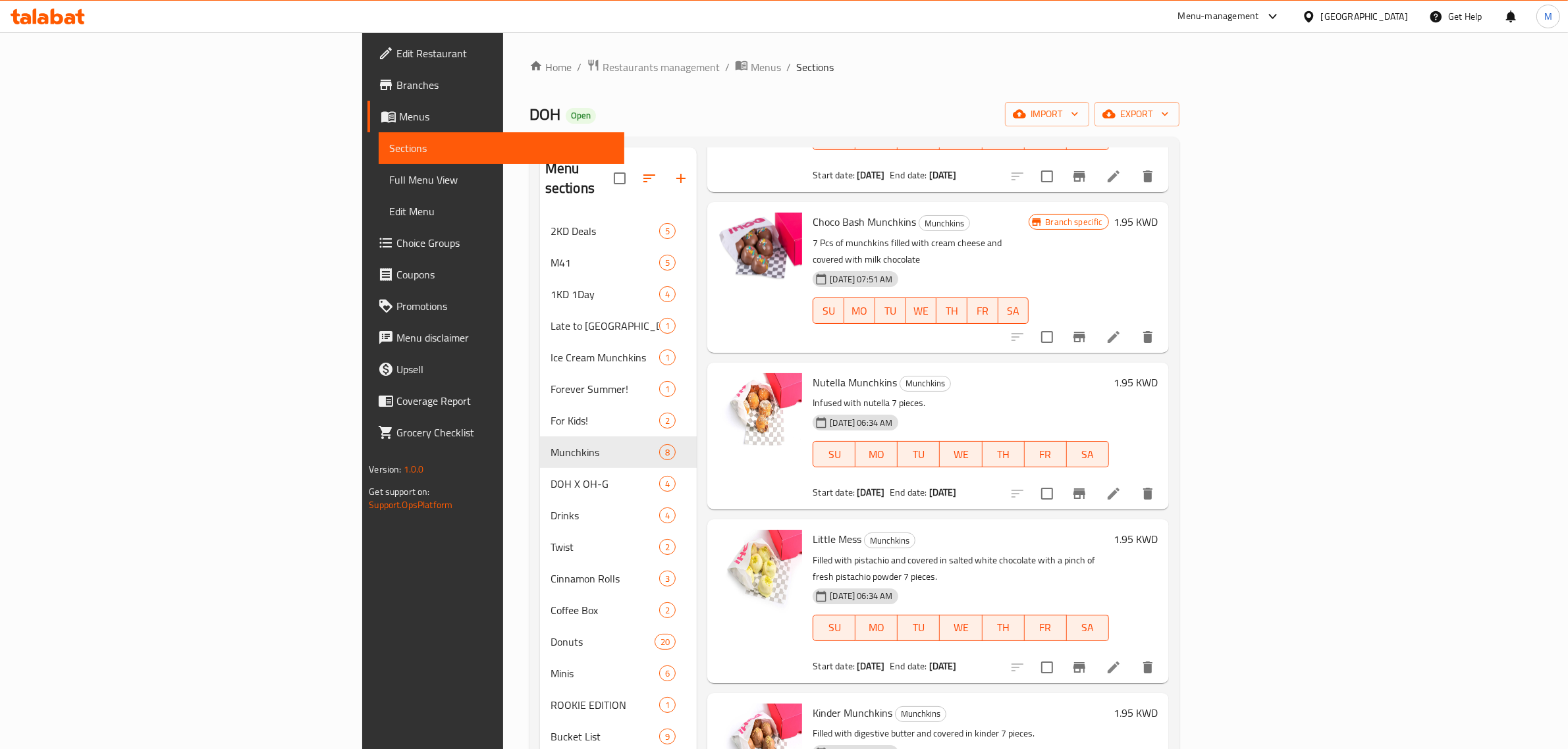
click at [1087, 329] on icon "Branch-specific-item" at bounding box center [1079, 337] width 16 height 16
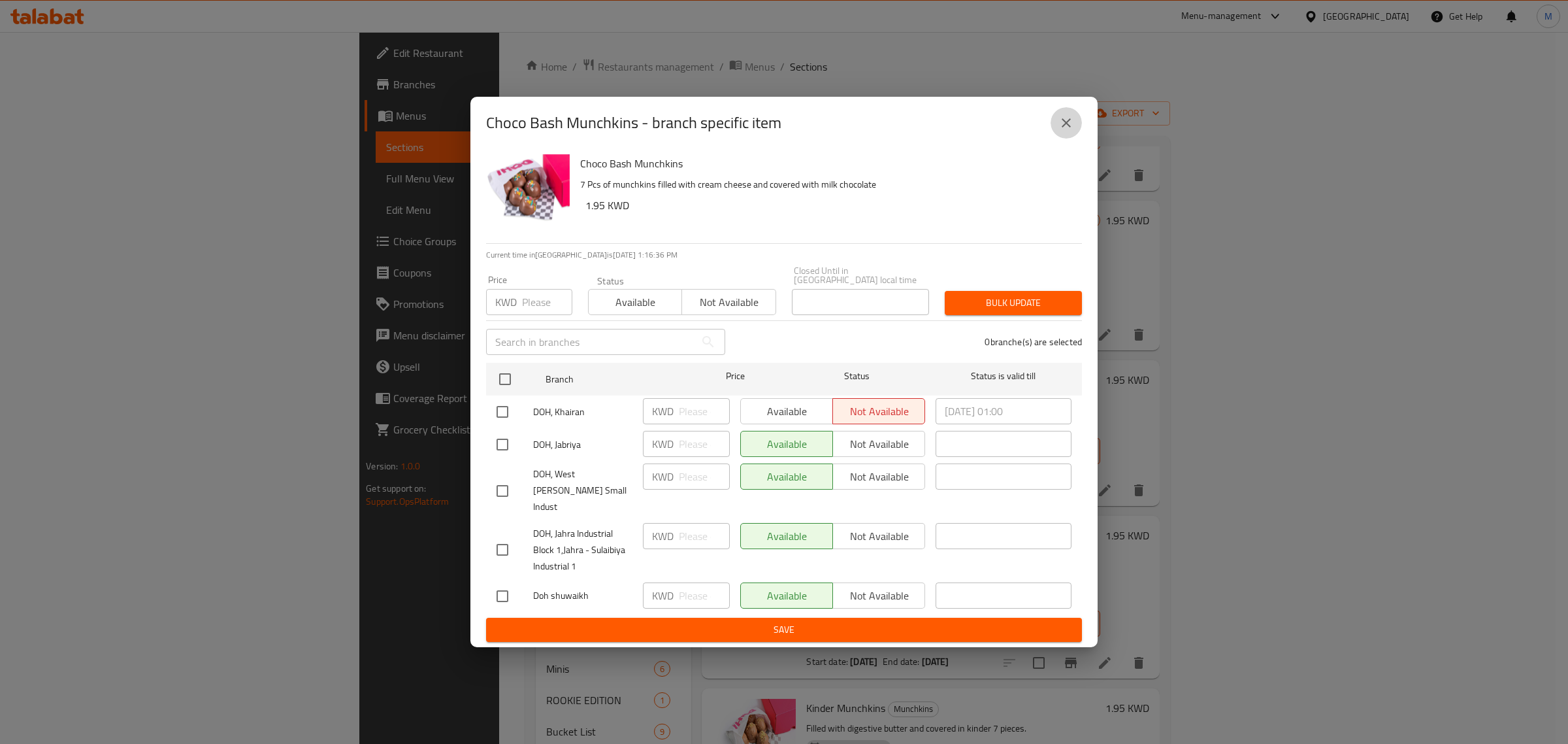
click at [1058, 131] on icon "close" at bounding box center [1066, 123] width 15 height 15
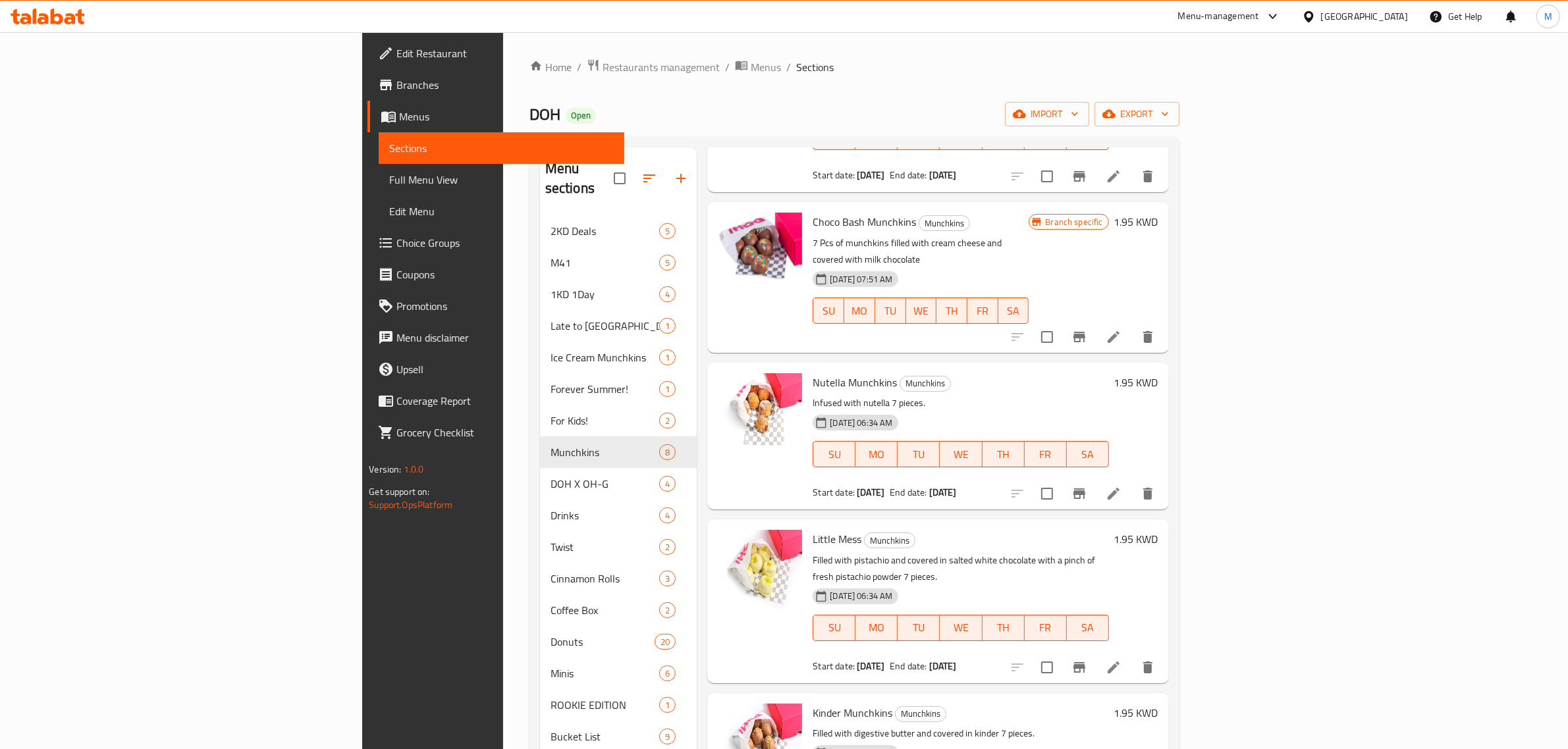
click at [1087, 486] on icon "Branch-specific-item" at bounding box center [1079, 494] width 16 height 16
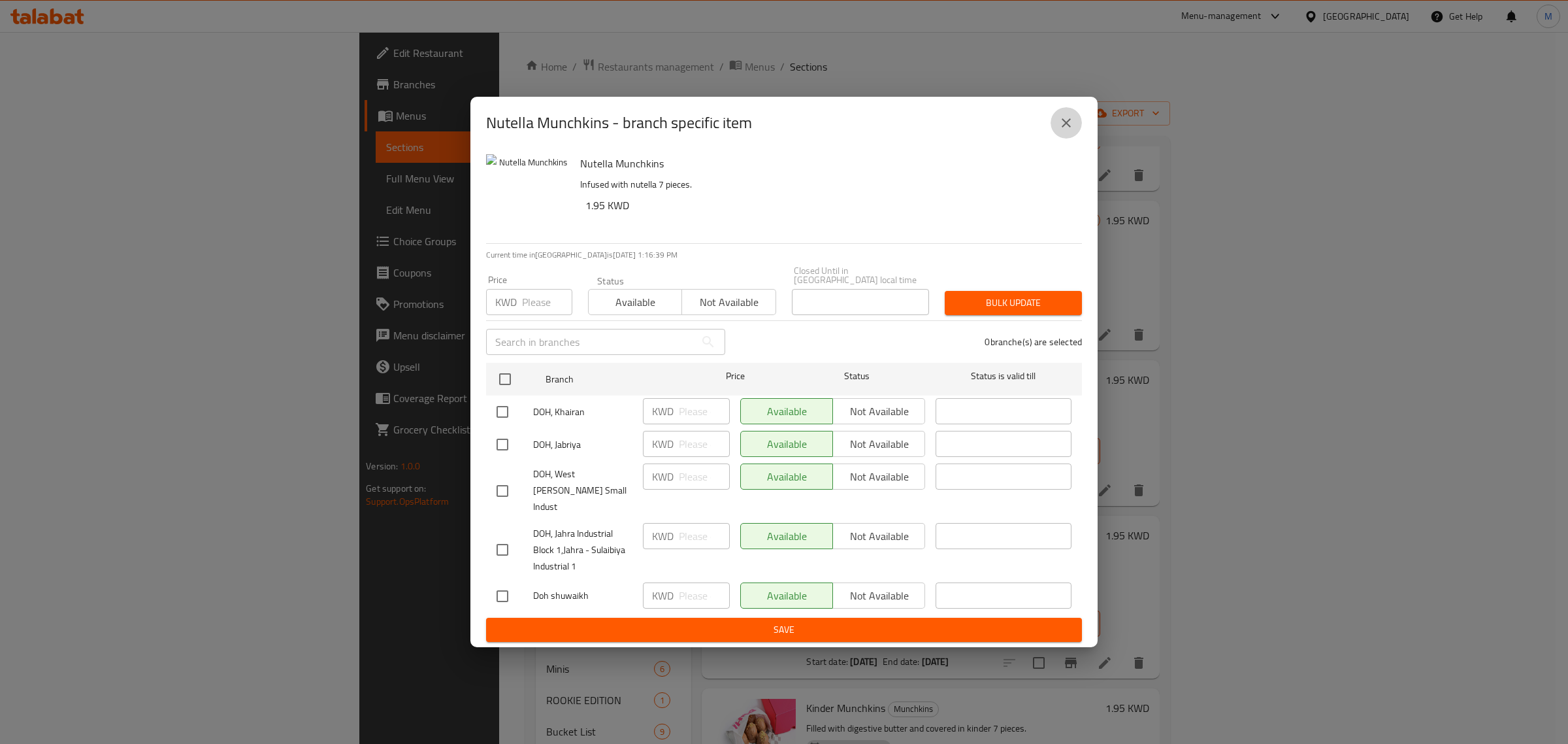
click at [1069, 131] on icon "close" at bounding box center [1066, 123] width 15 height 15
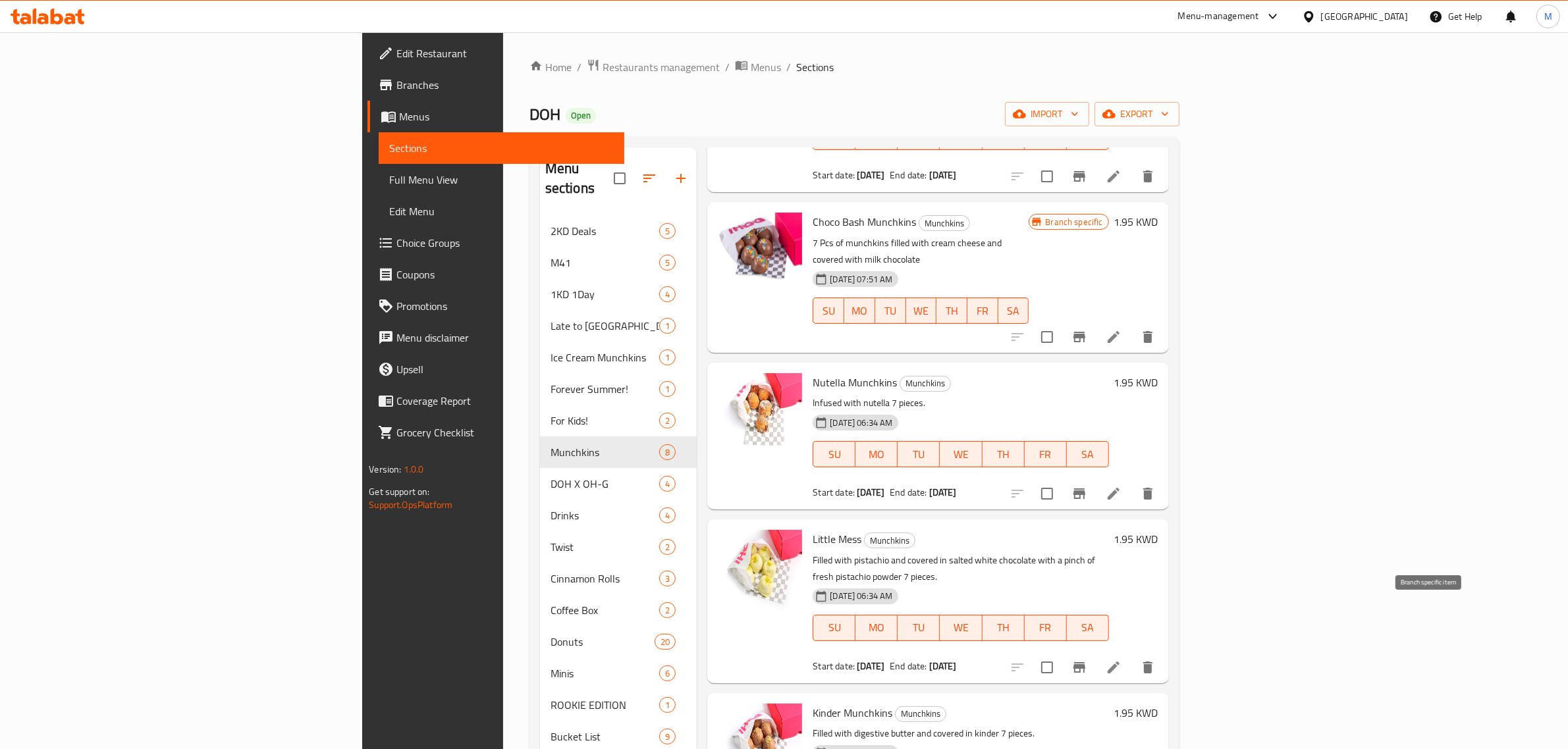
click at [1085, 662] on icon "Branch-specific-item" at bounding box center [1079, 667] width 12 height 10
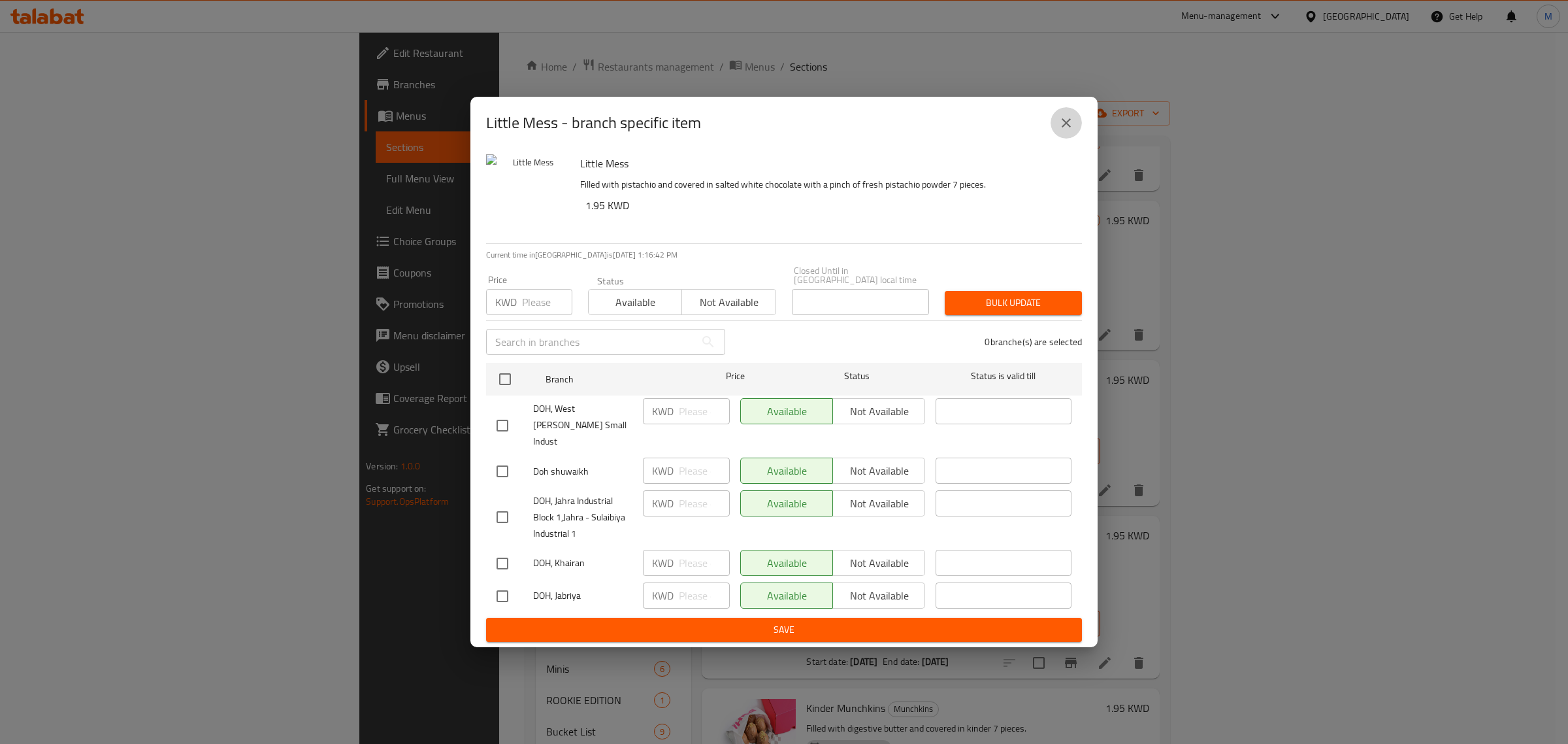
click at [1066, 131] on icon "close" at bounding box center [1066, 123] width 15 height 15
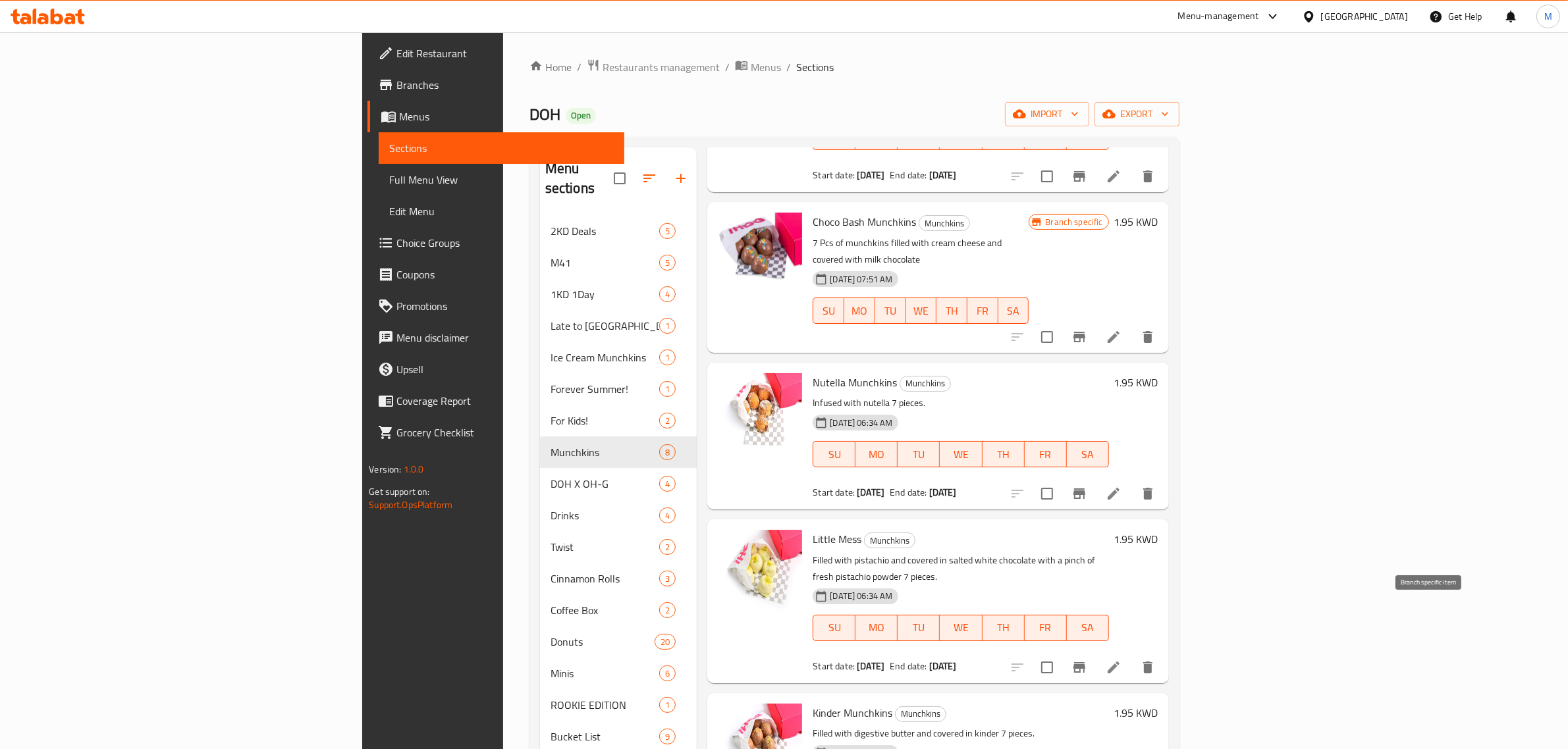
click at [1087, 659] on icon "Branch-specific-item" at bounding box center [1079, 667] width 16 height 16
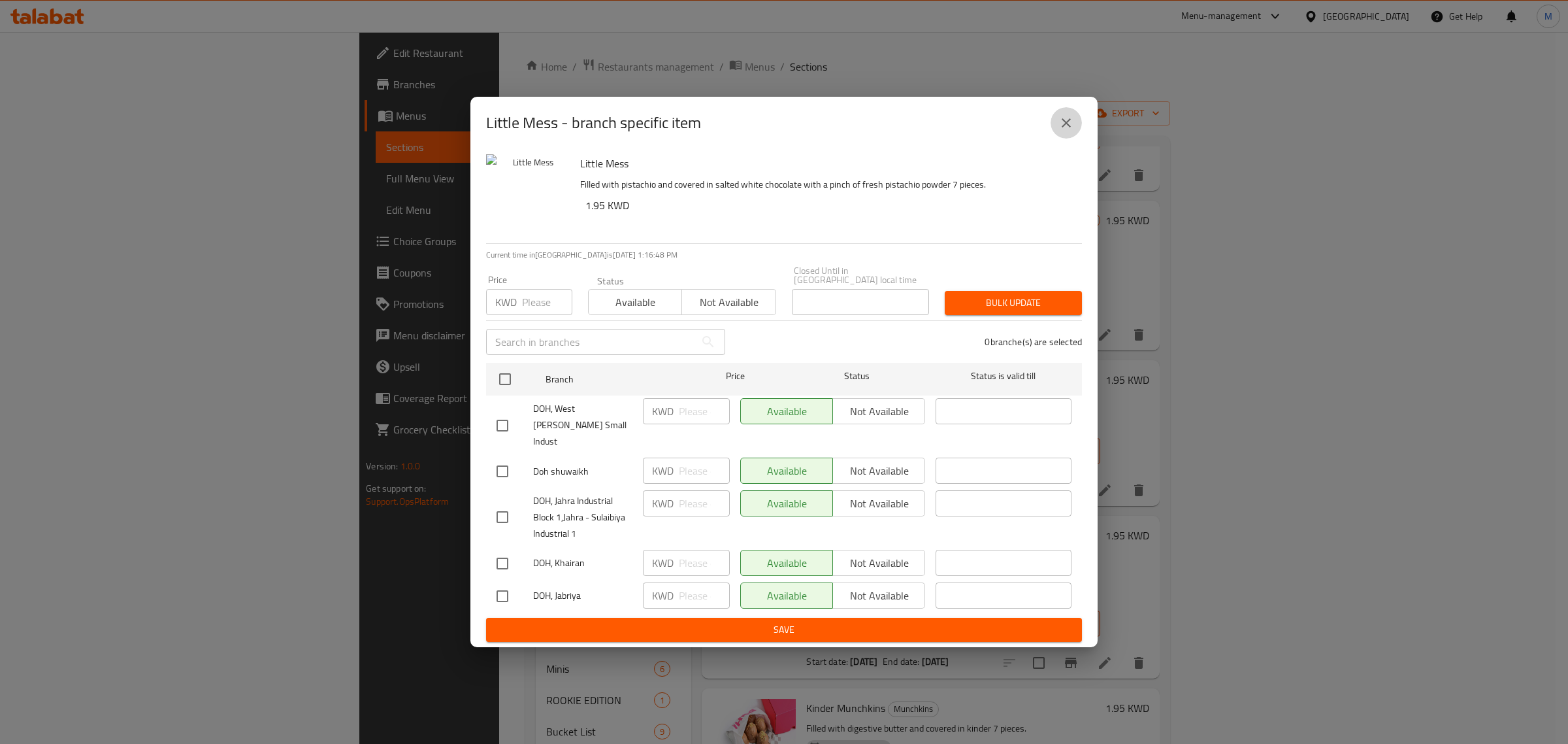
click at [1079, 134] on button "close" at bounding box center [1066, 123] width 32 height 32
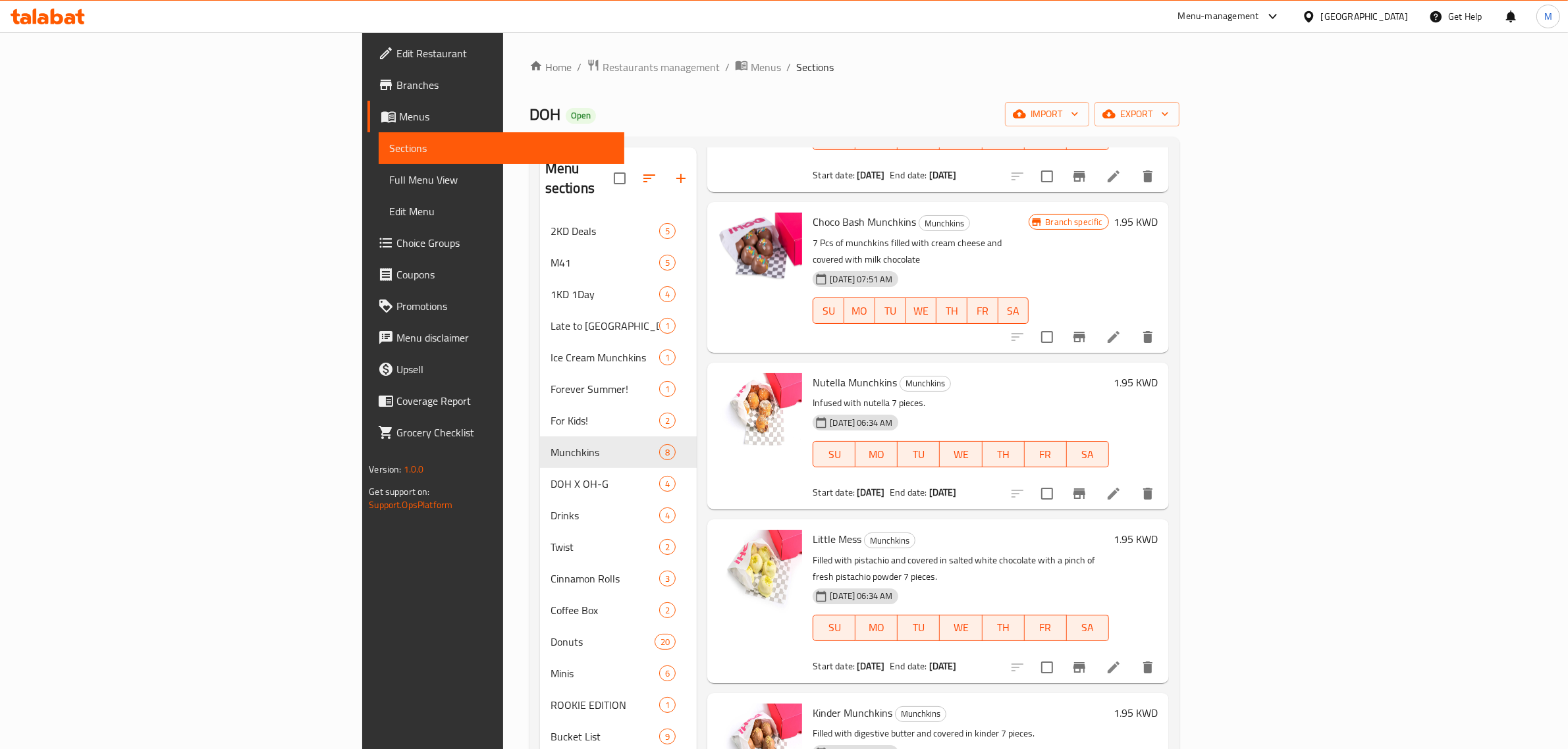
click at [1087, 486] on icon "Branch-specific-item" at bounding box center [1079, 494] width 16 height 16
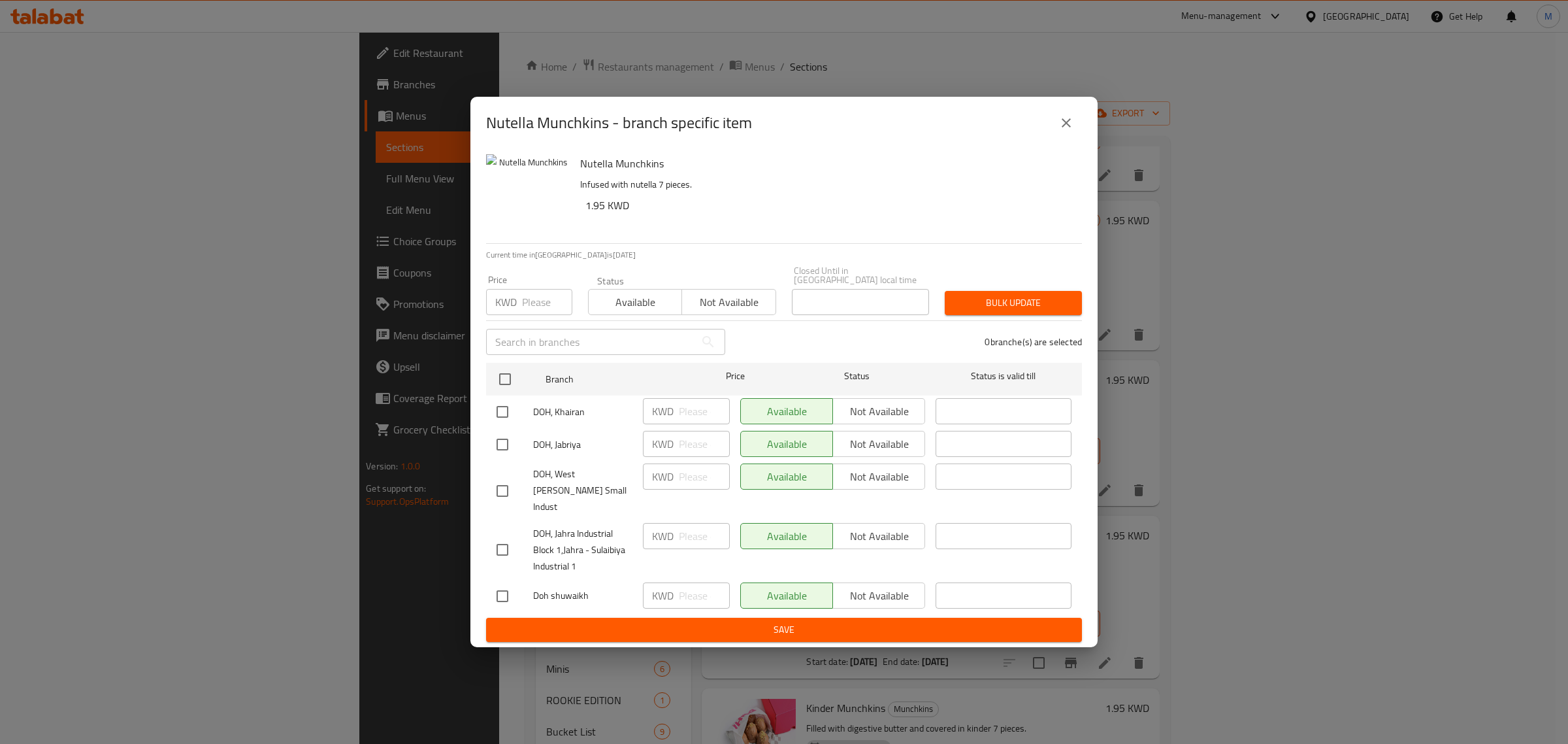
click at [1072, 122] on button "close" at bounding box center [1066, 123] width 32 height 32
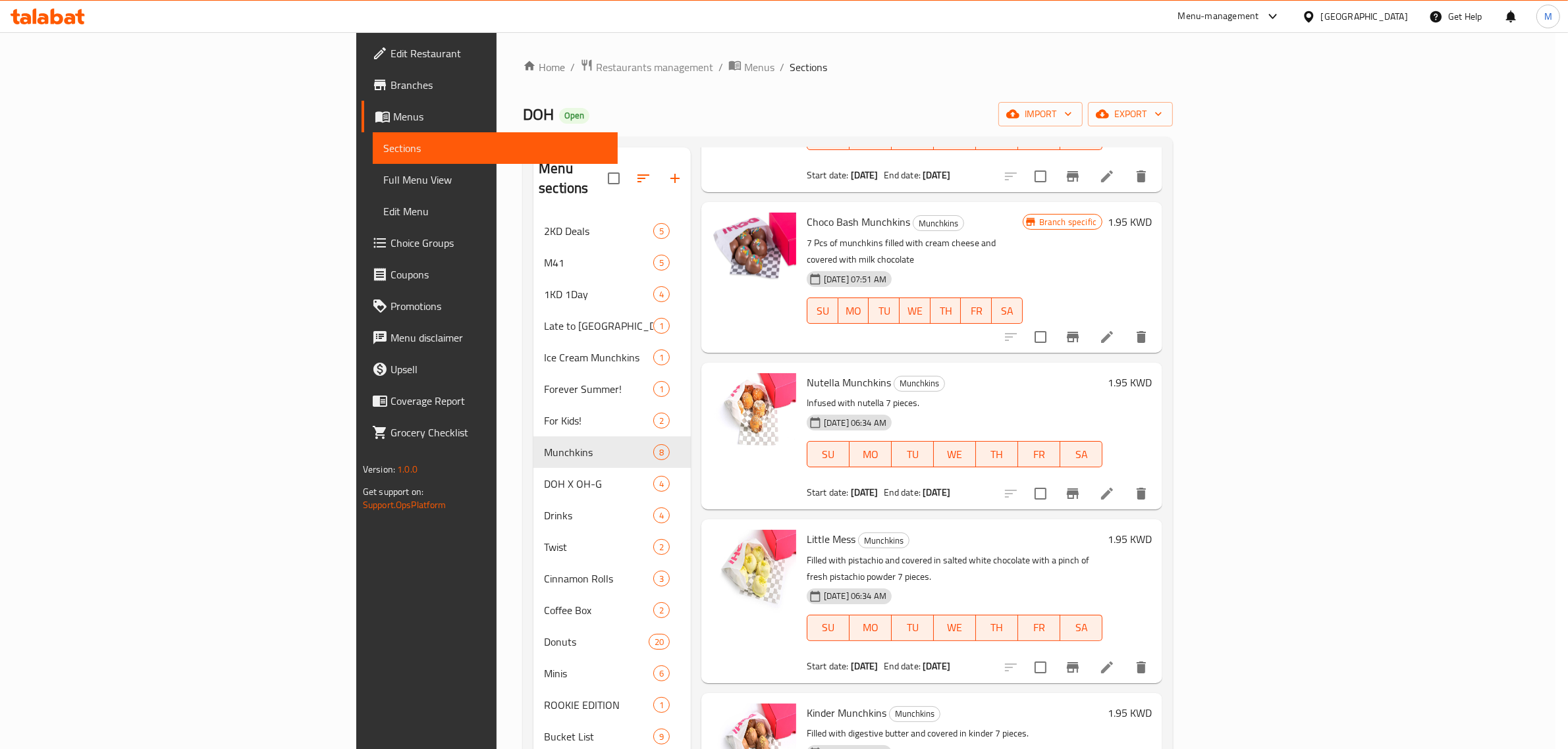
click at [1075, 138] on div "Menu sections 2KD Deals 5 M41 5 1KD 1Day 4 Late to [GEOGRAPHIC_DATA]! 1 Ice Cre…" at bounding box center [848, 563] width 650 height 853
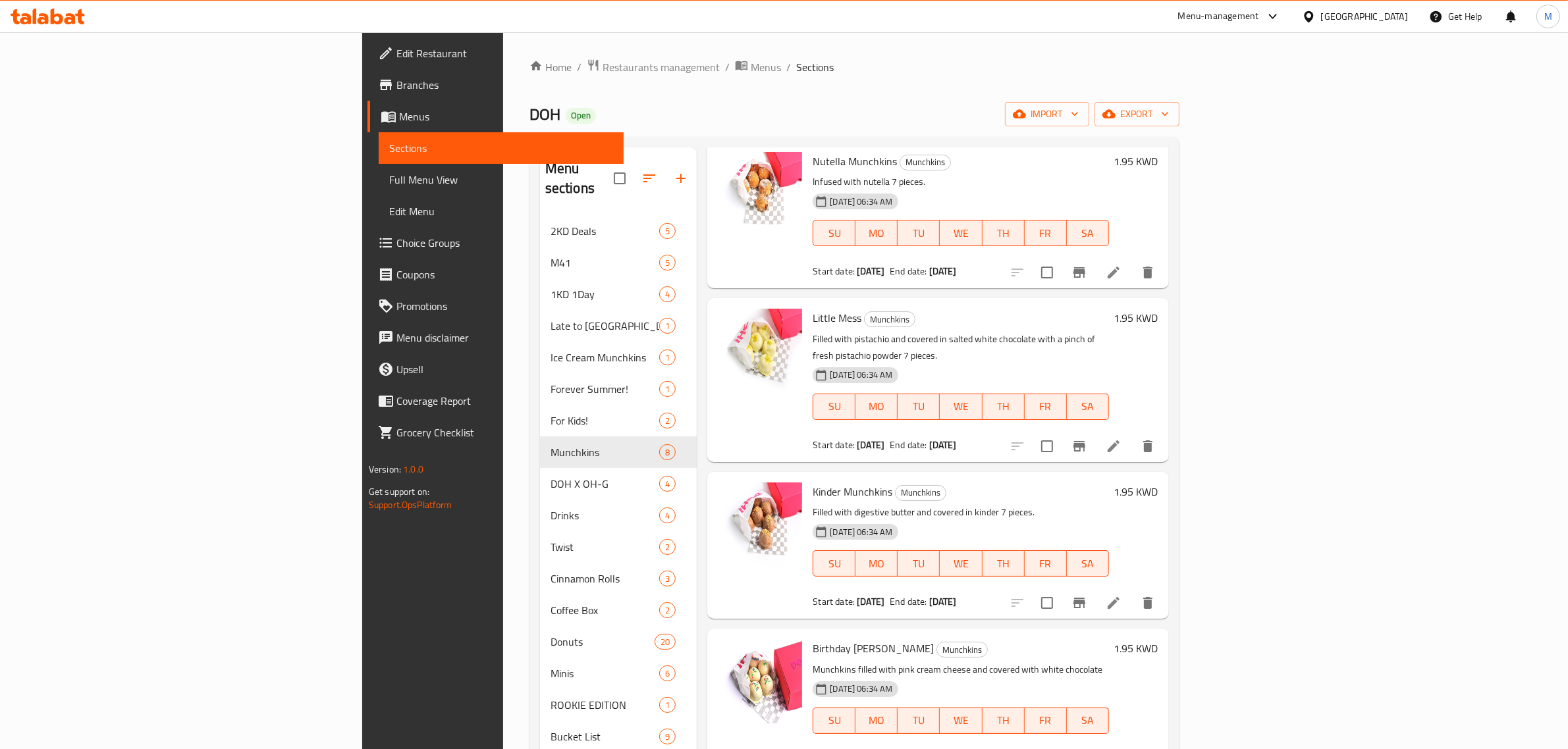
scroll to position [412, 0]
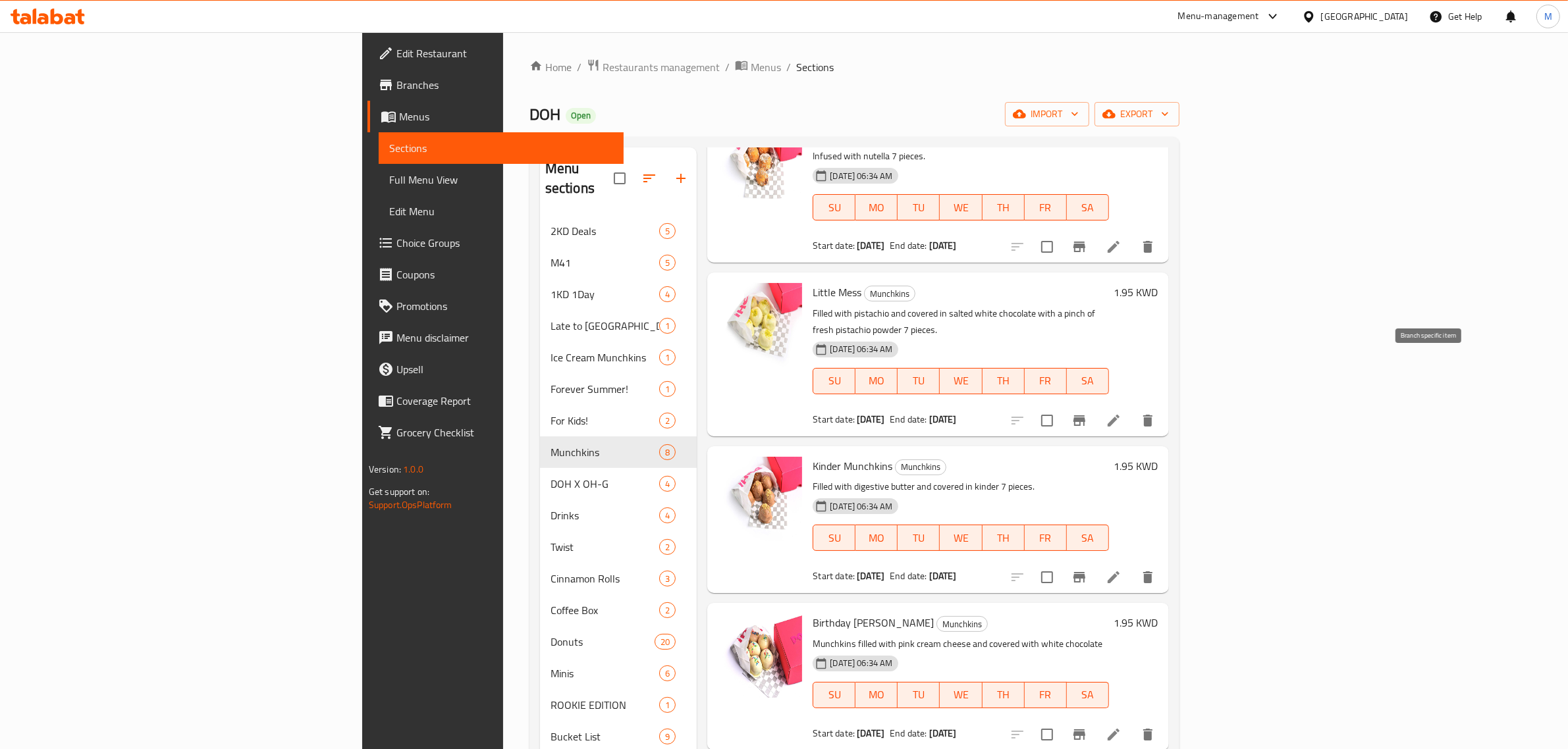
click at [1087, 412] on icon "Branch-specific-item" at bounding box center [1079, 420] width 16 height 16
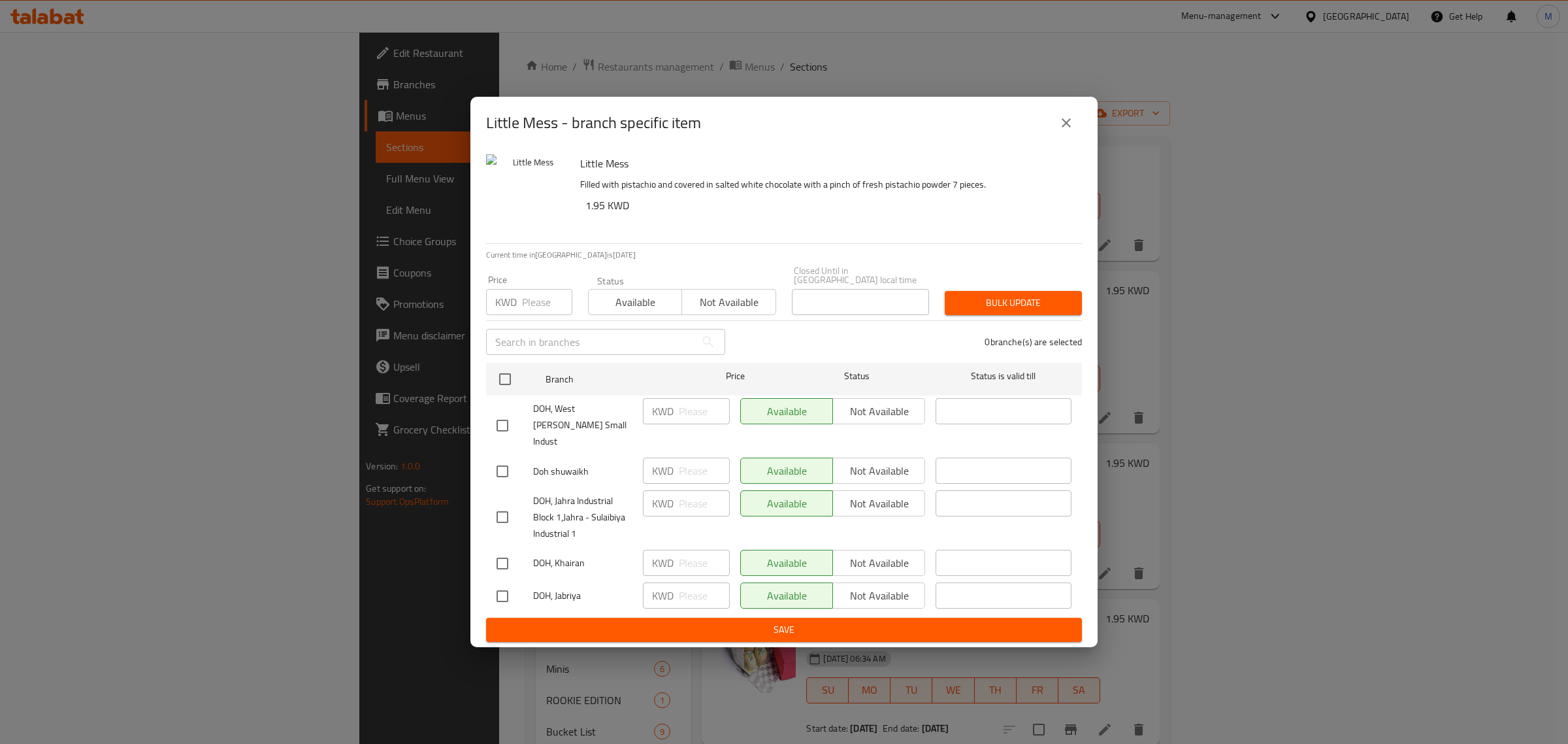
click at [1070, 131] on icon "close" at bounding box center [1066, 123] width 15 height 15
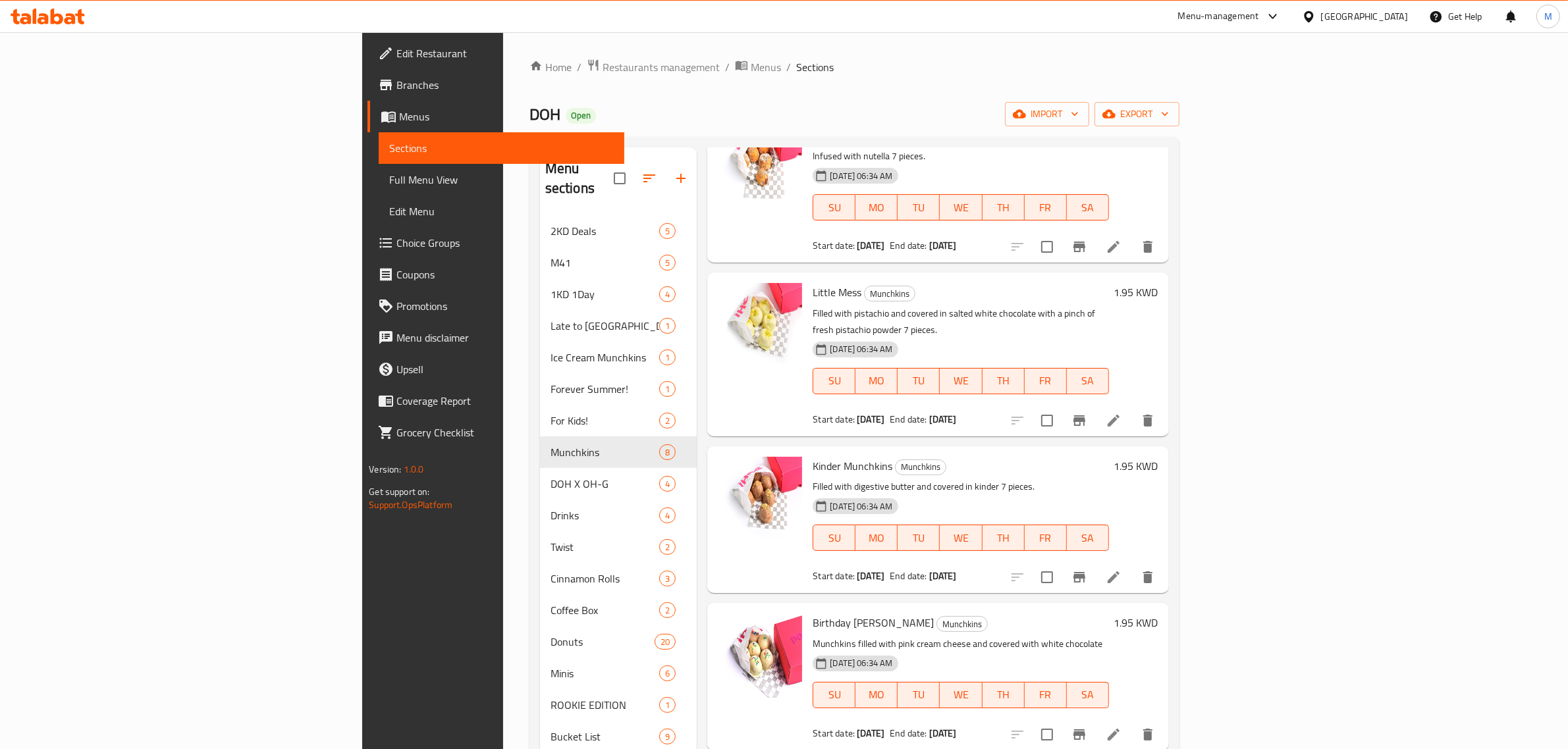
click at [1095, 562] on button "Branch-specific-item" at bounding box center [1079, 577] width 32 height 32
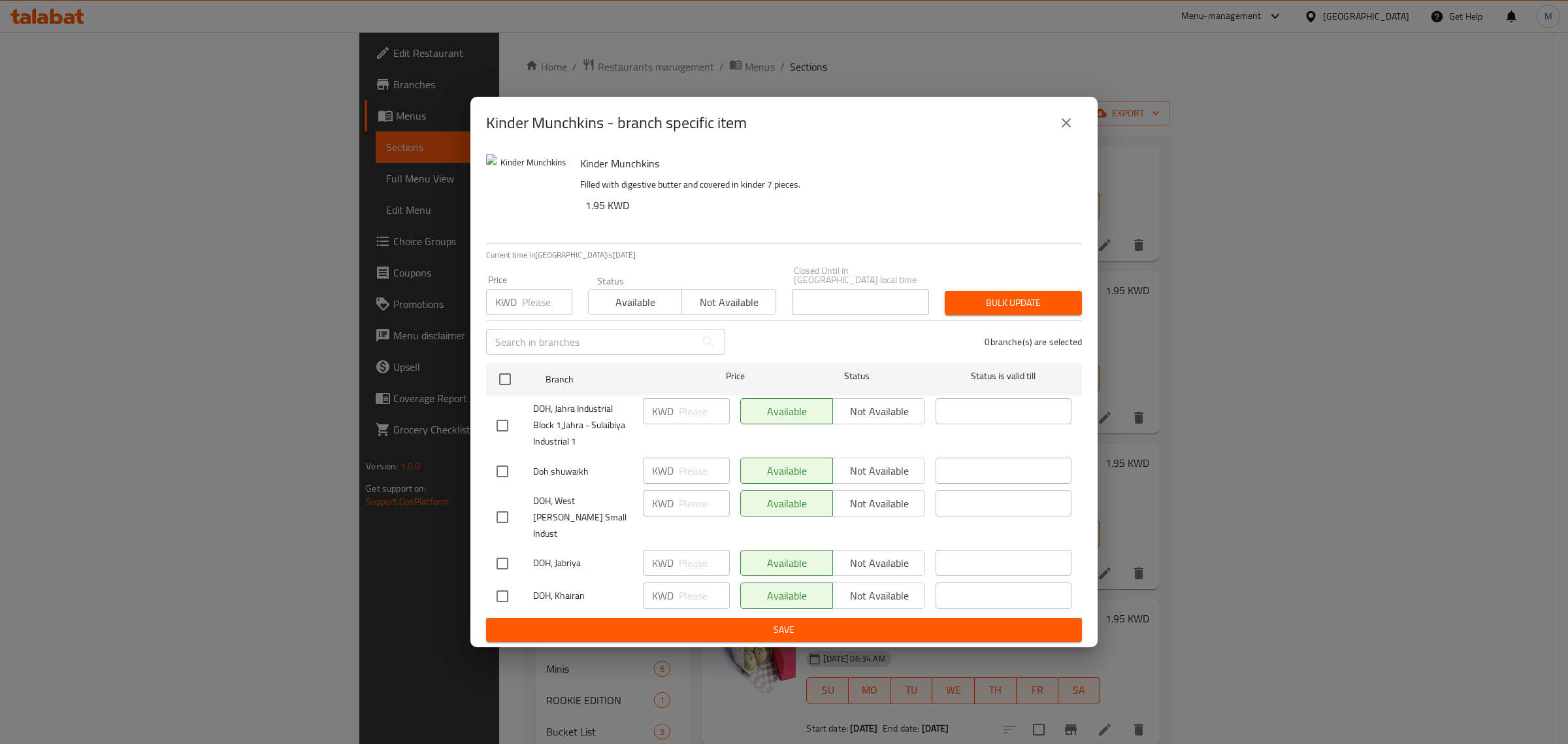
click at [1065, 131] on icon "close" at bounding box center [1066, 123] width 15 height 15
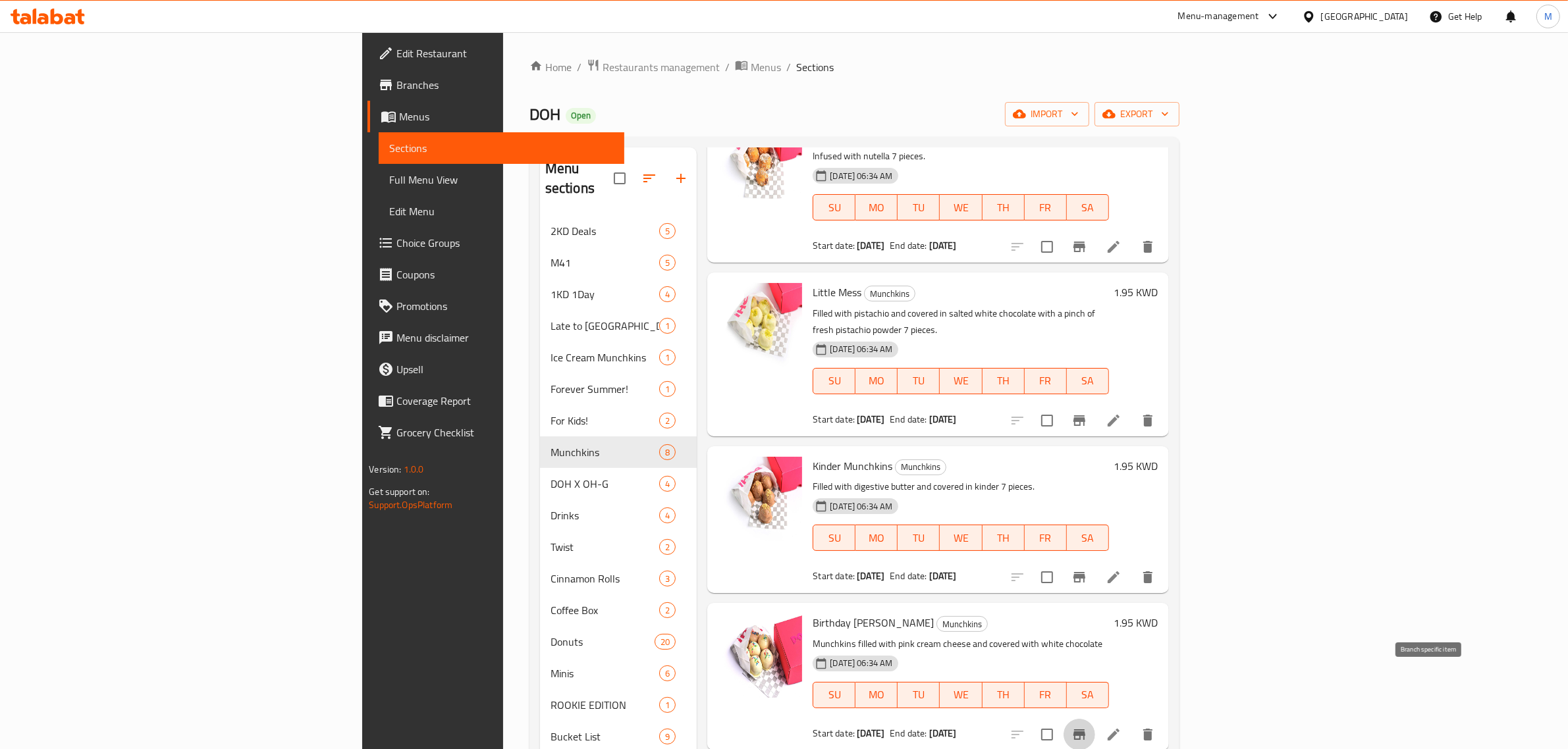
click at [1087, 727] on icon "Branch-specific-item" at bounding box center [1079, 734] width 16 height 16
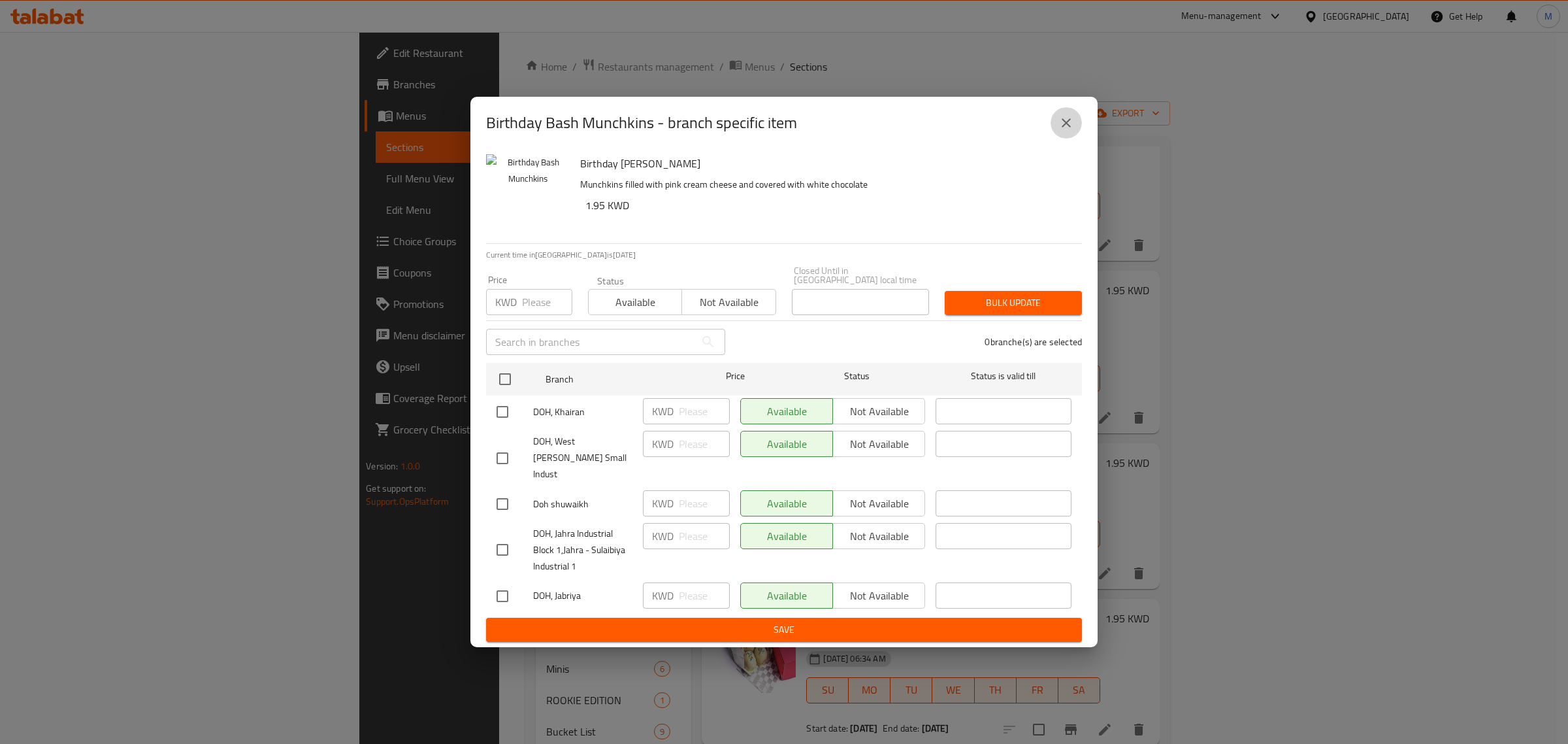
click at [1056, 132] on button "close" at bounding box center [1066, 123] width 32 height 32
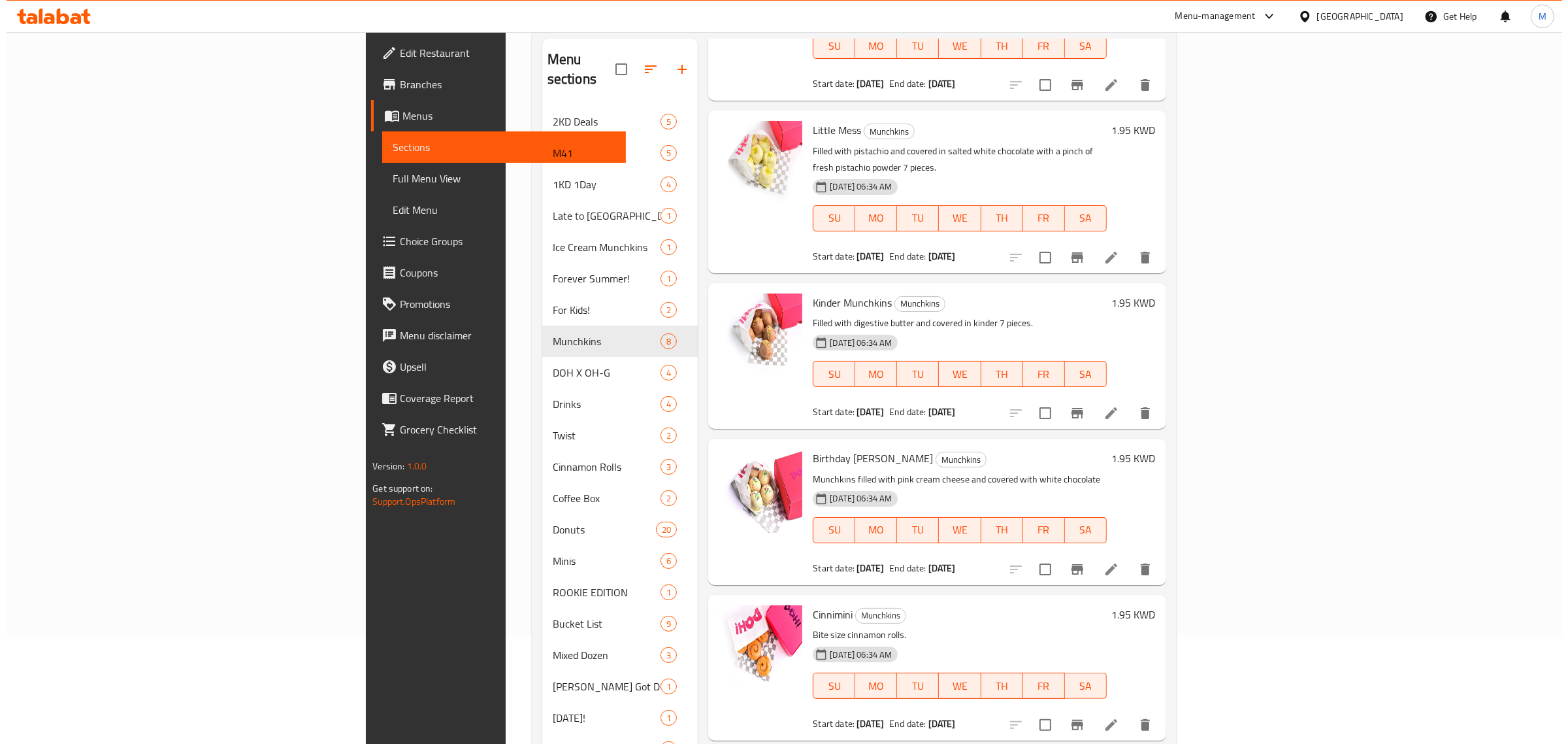
scroll to position [243, 0]
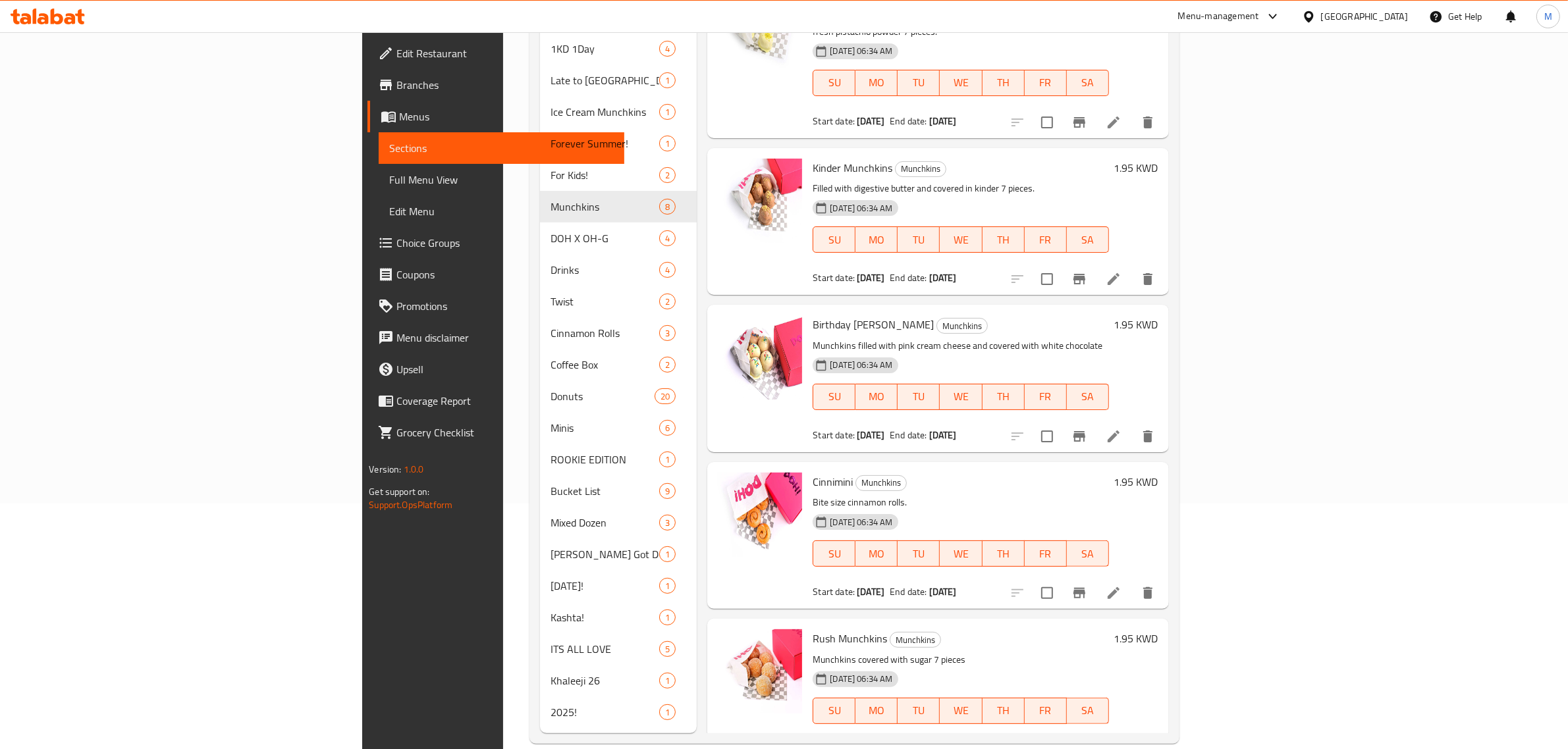
click at [1087, 585] on icon "Branch-specific-item" at bounding box center [1079, 593] width 16 height 16
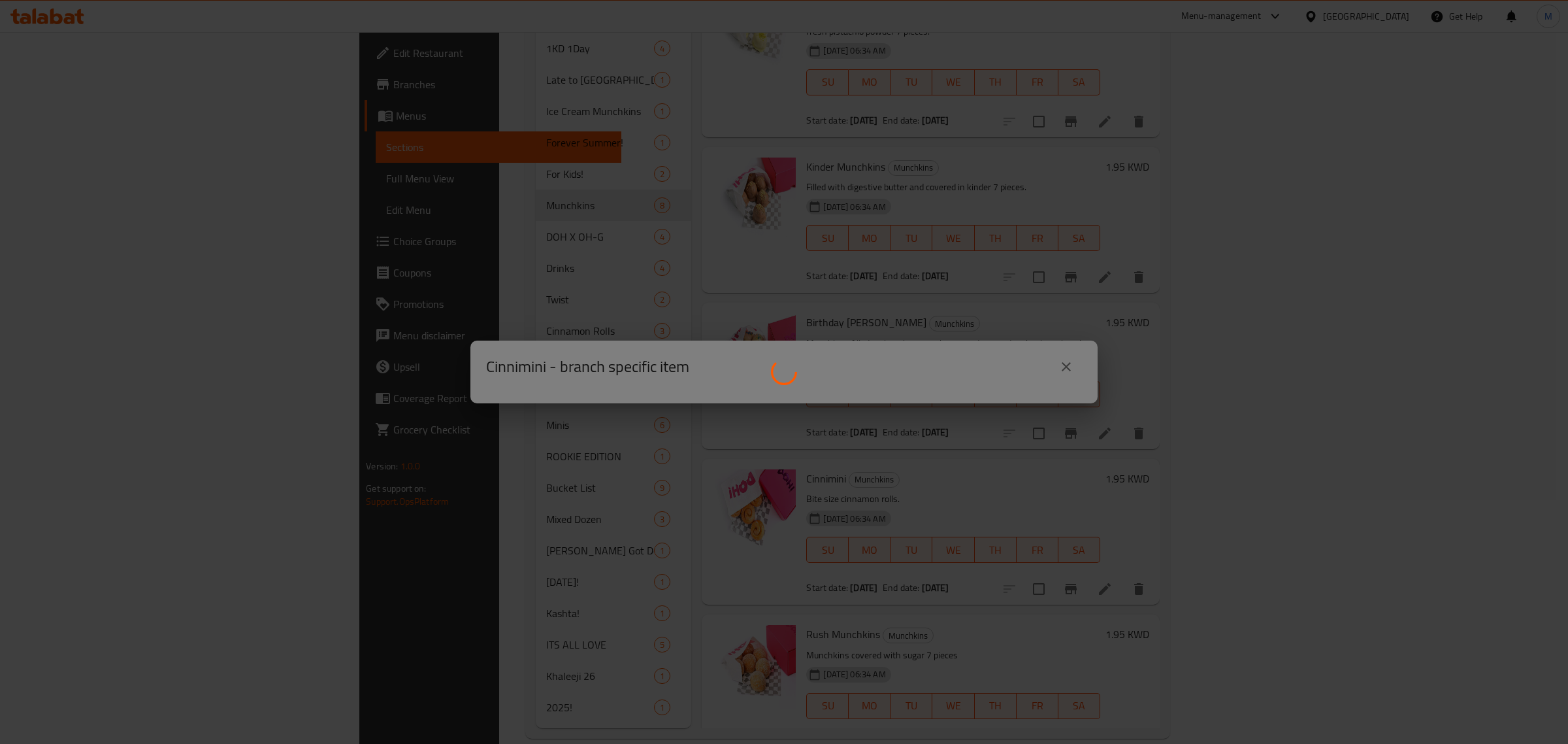
click at [1118, 311] on div at bounding box center [784, 372] width 1568 height 744
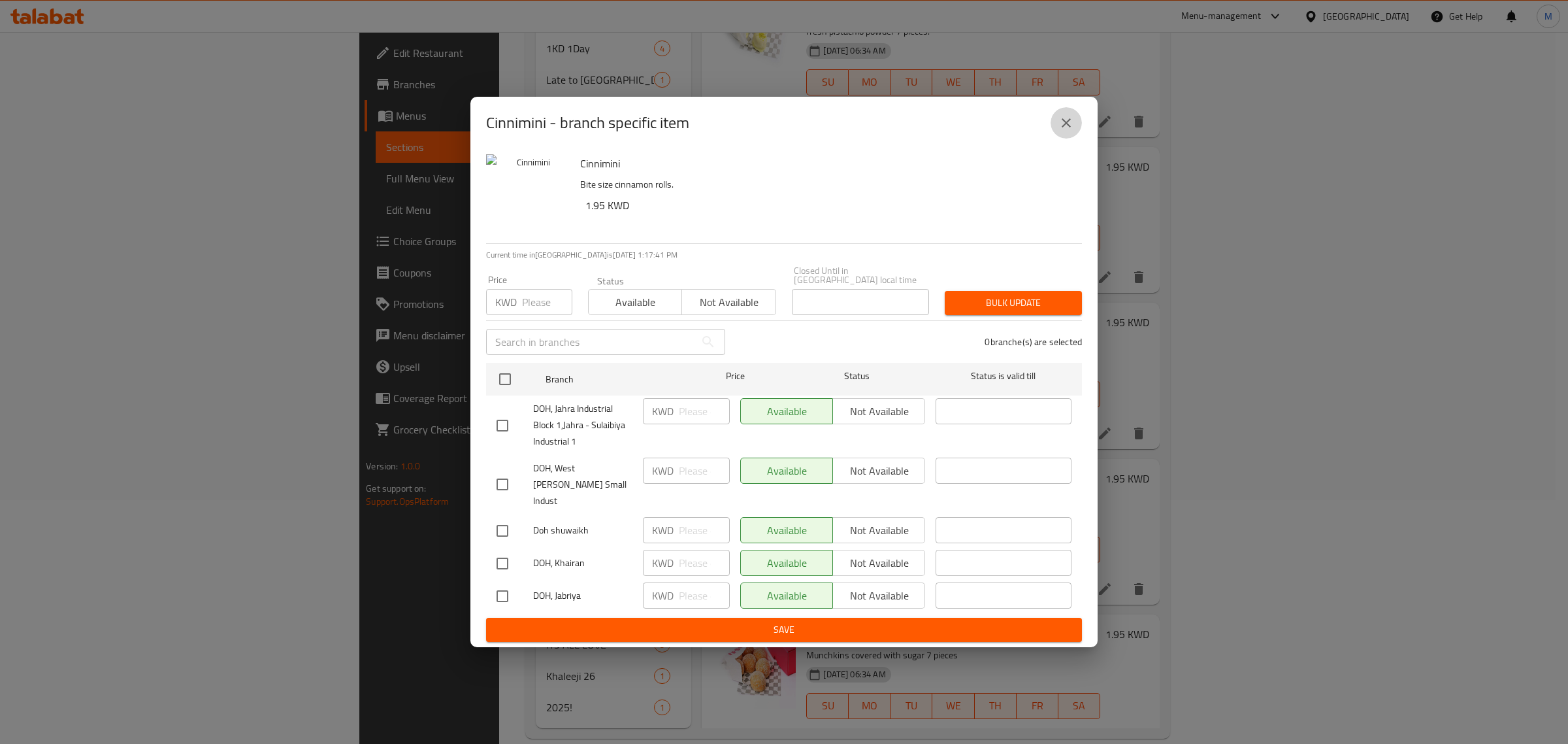
click at [1075, 131] on button "close" at bounding box center [1066, 123] width 32 height 32
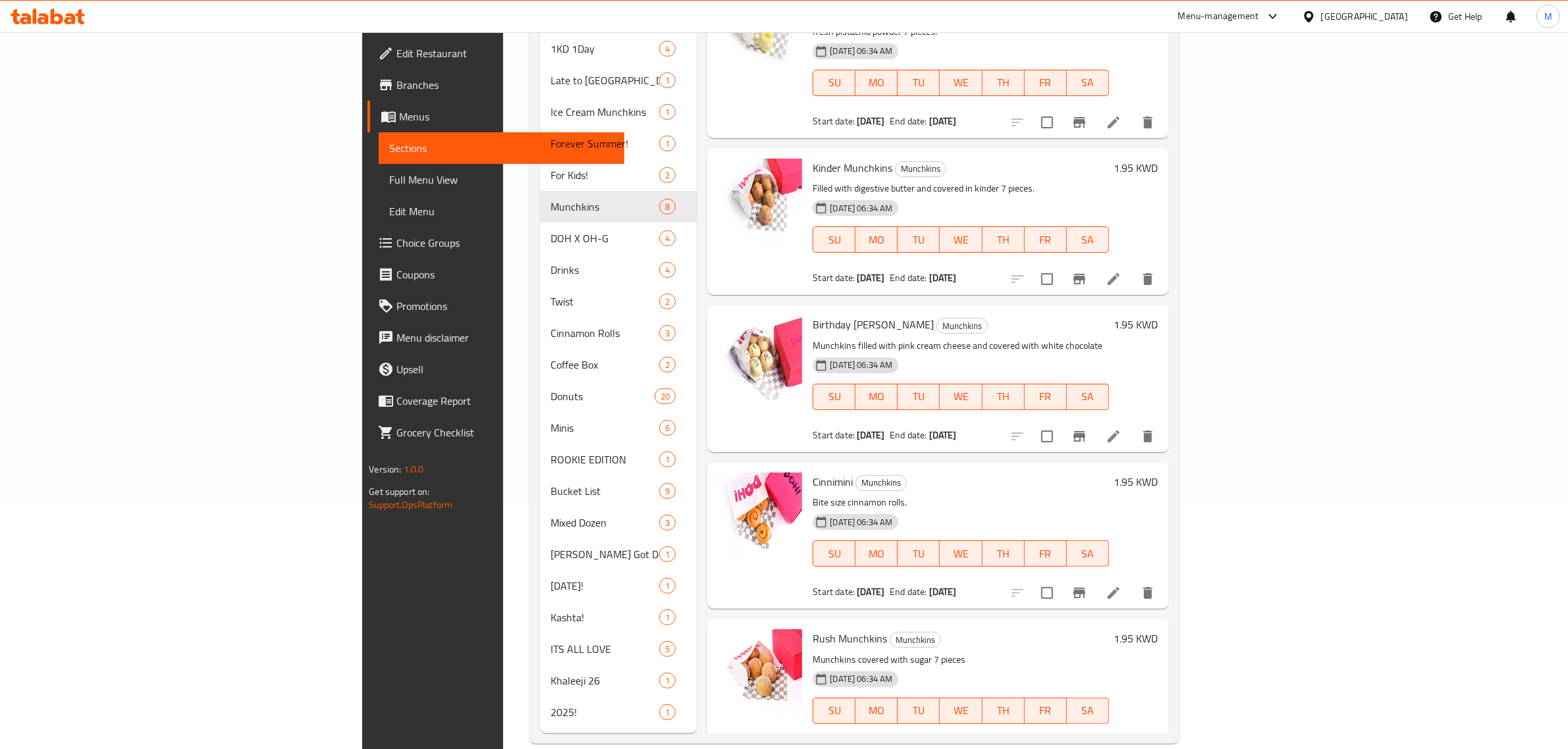
click at [1087, 742] on icon "Branch-specific-item" at bounding box center [1079, 750] width 16 height 16
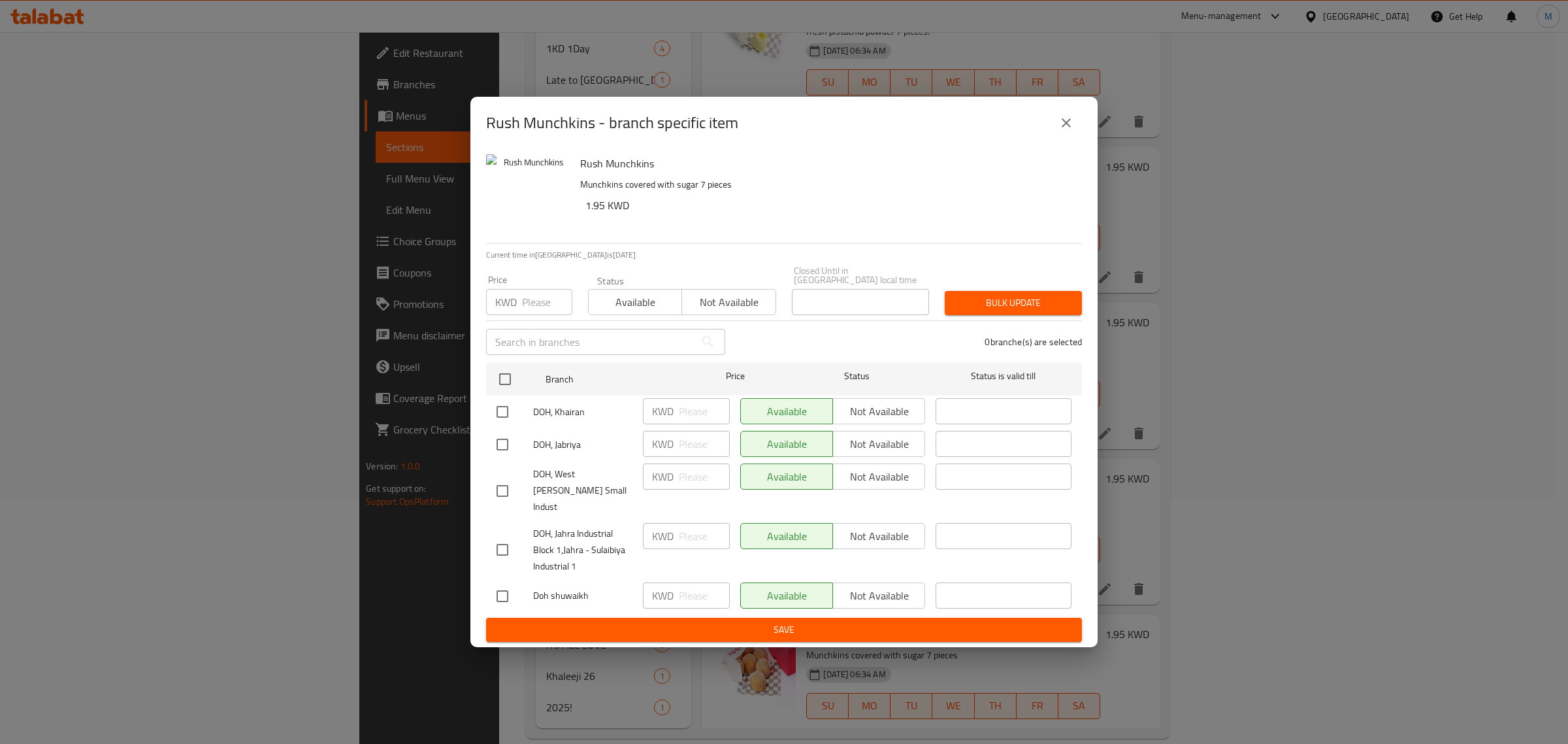
click at [1073, 124] on button "close" at bounding box center [1066, 123] width 32 height 32
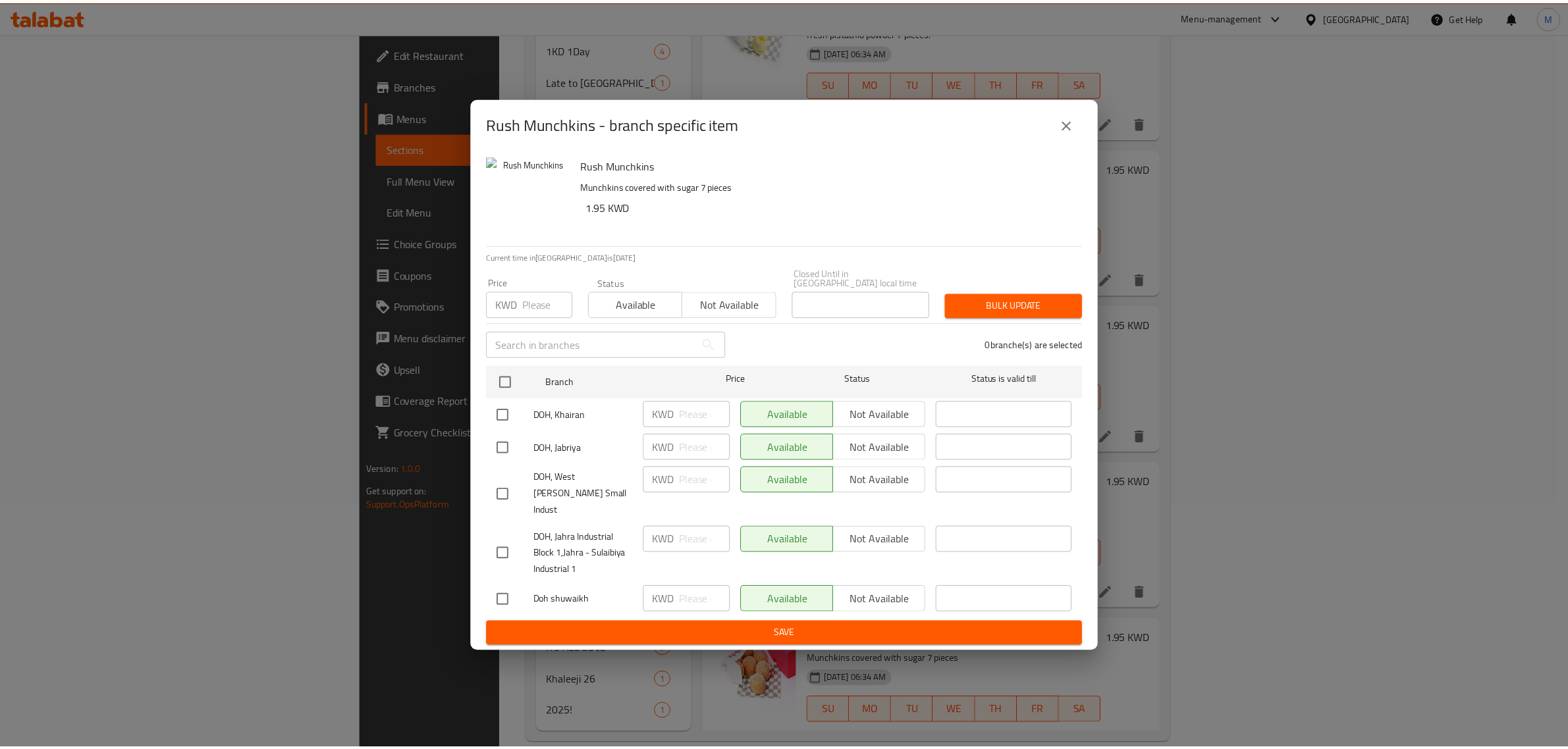
scroll to position [464, 0]
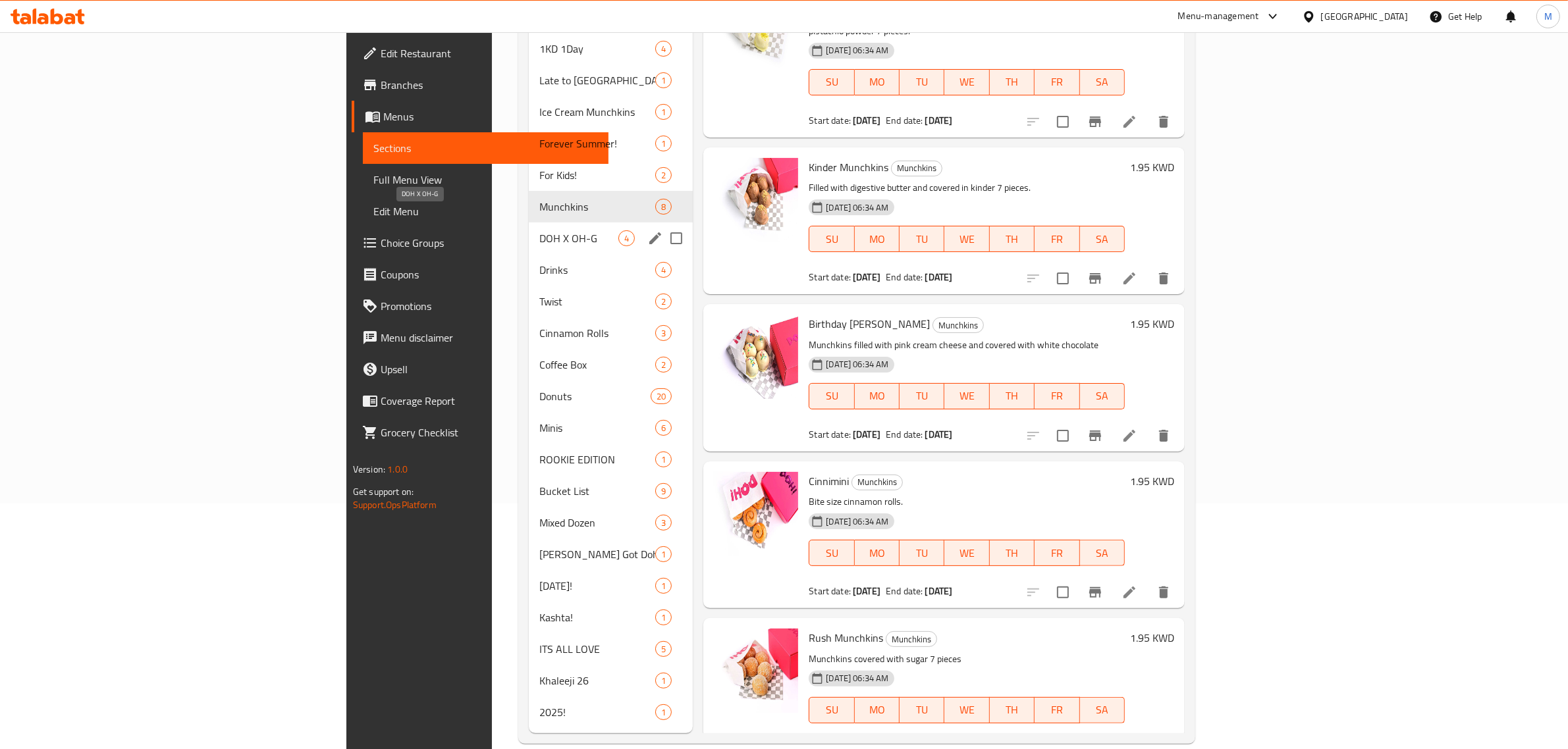
click at [540, 230] on span "DOH X OH-G" at bounding box center [579, 238] width 79 height 16
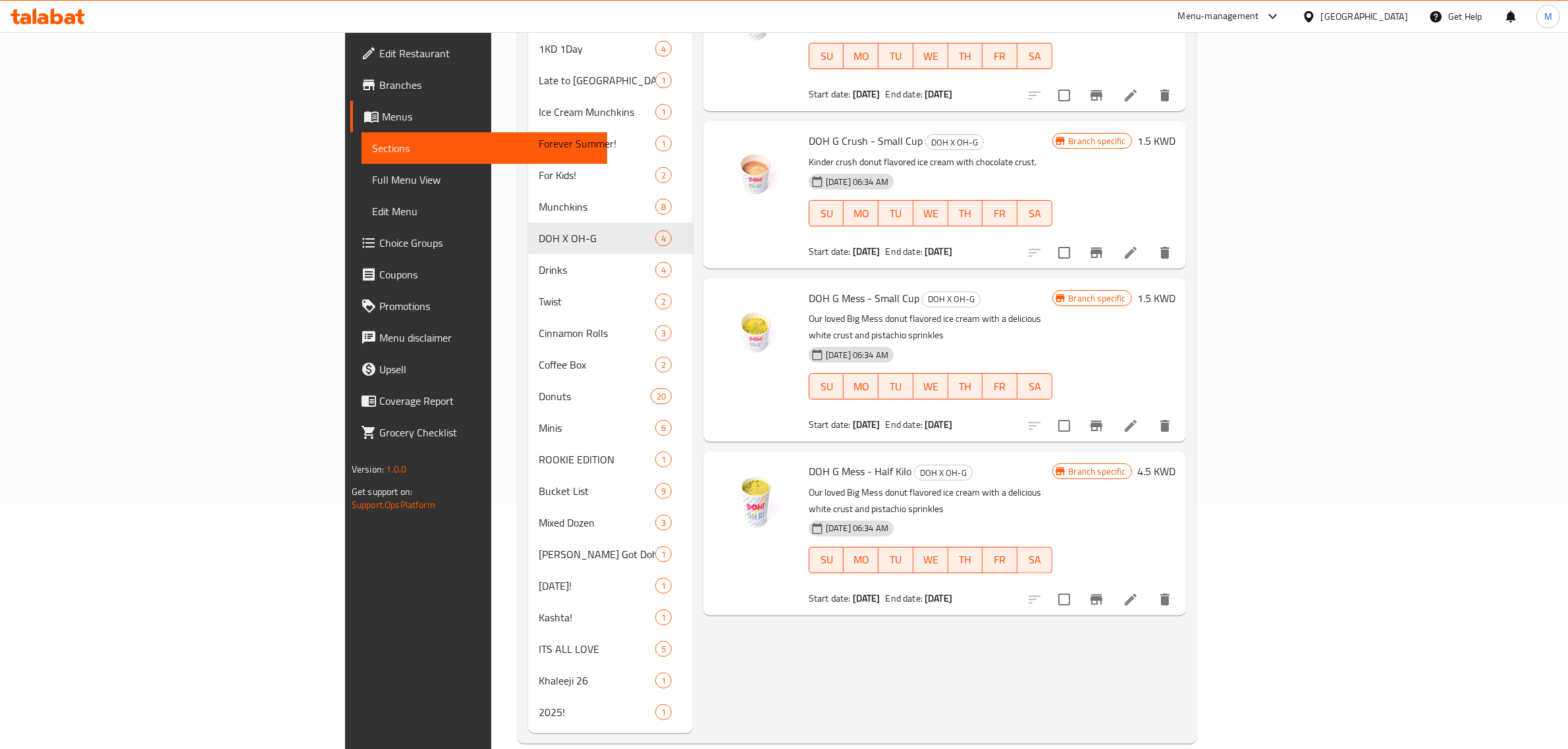
scroll to position [163, 0]
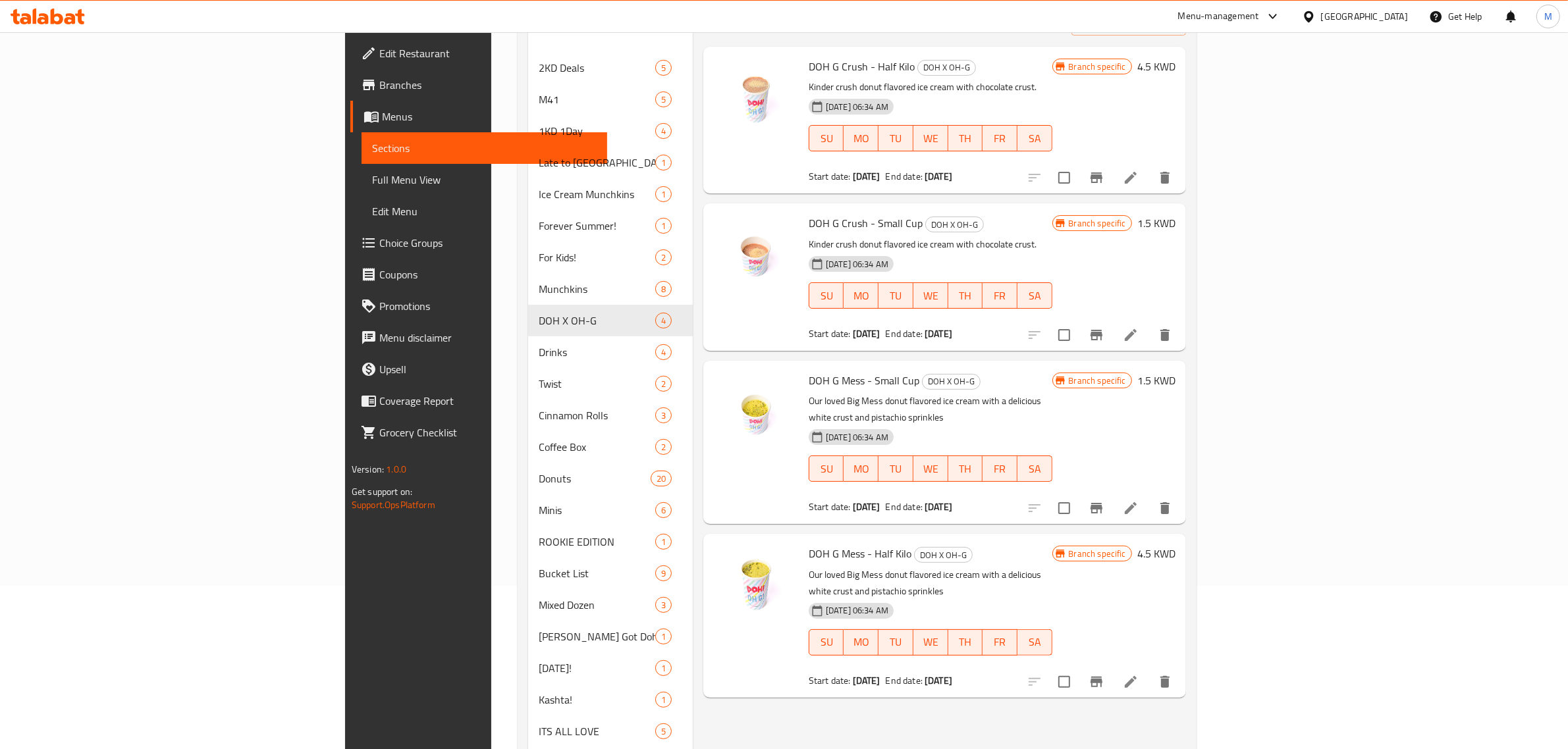
click at [1112, 666] on button "Branch-specific-item" at bounding box center [1096, 682] width 32 height 32
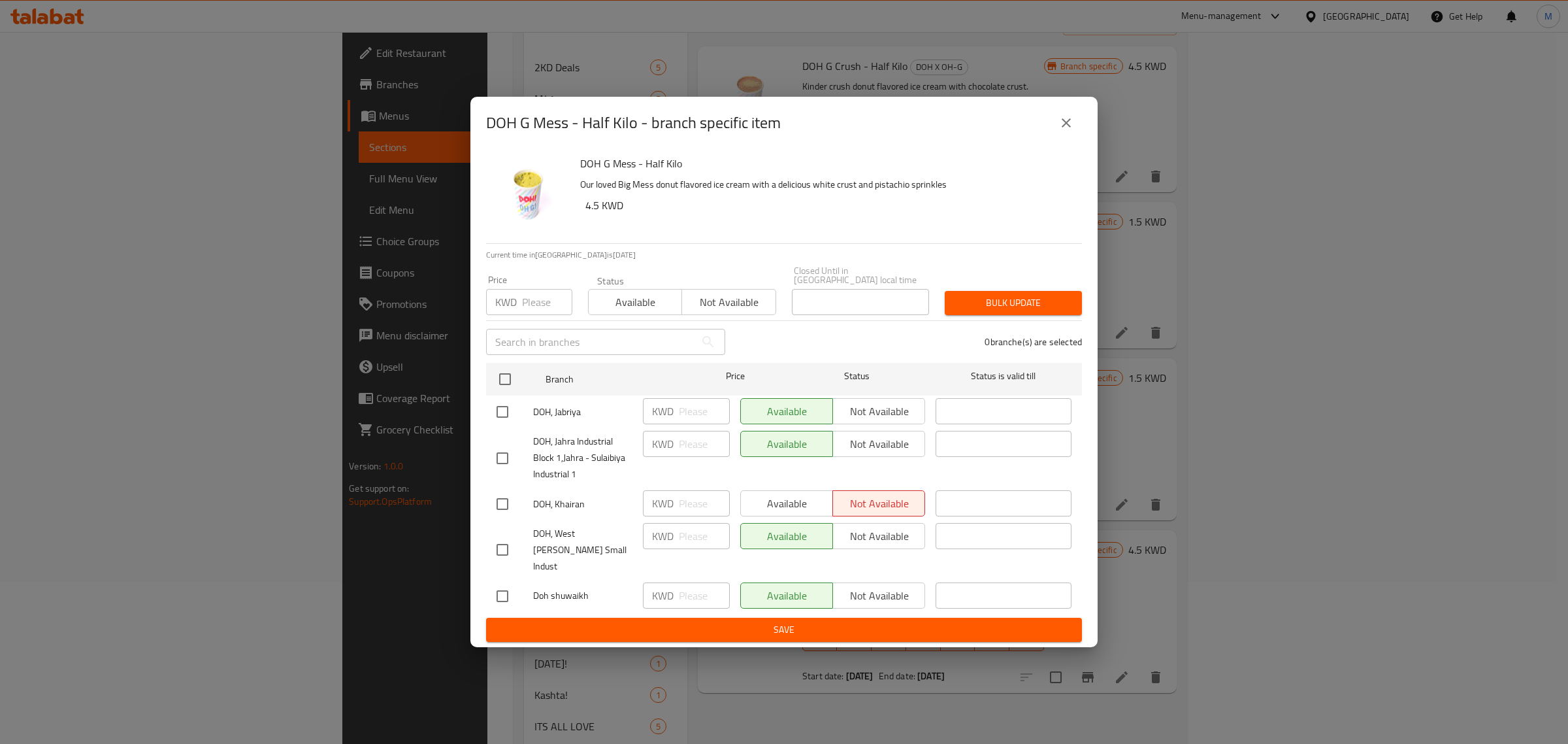
click at [1082, 147] on div "DOH G Mess - Half Kilo - branch specific item" at bounding box center [784, 123] width 627 height 52
click at [1078, 139] on button "close" at bounding box center [1066, 123] width 32 height 32
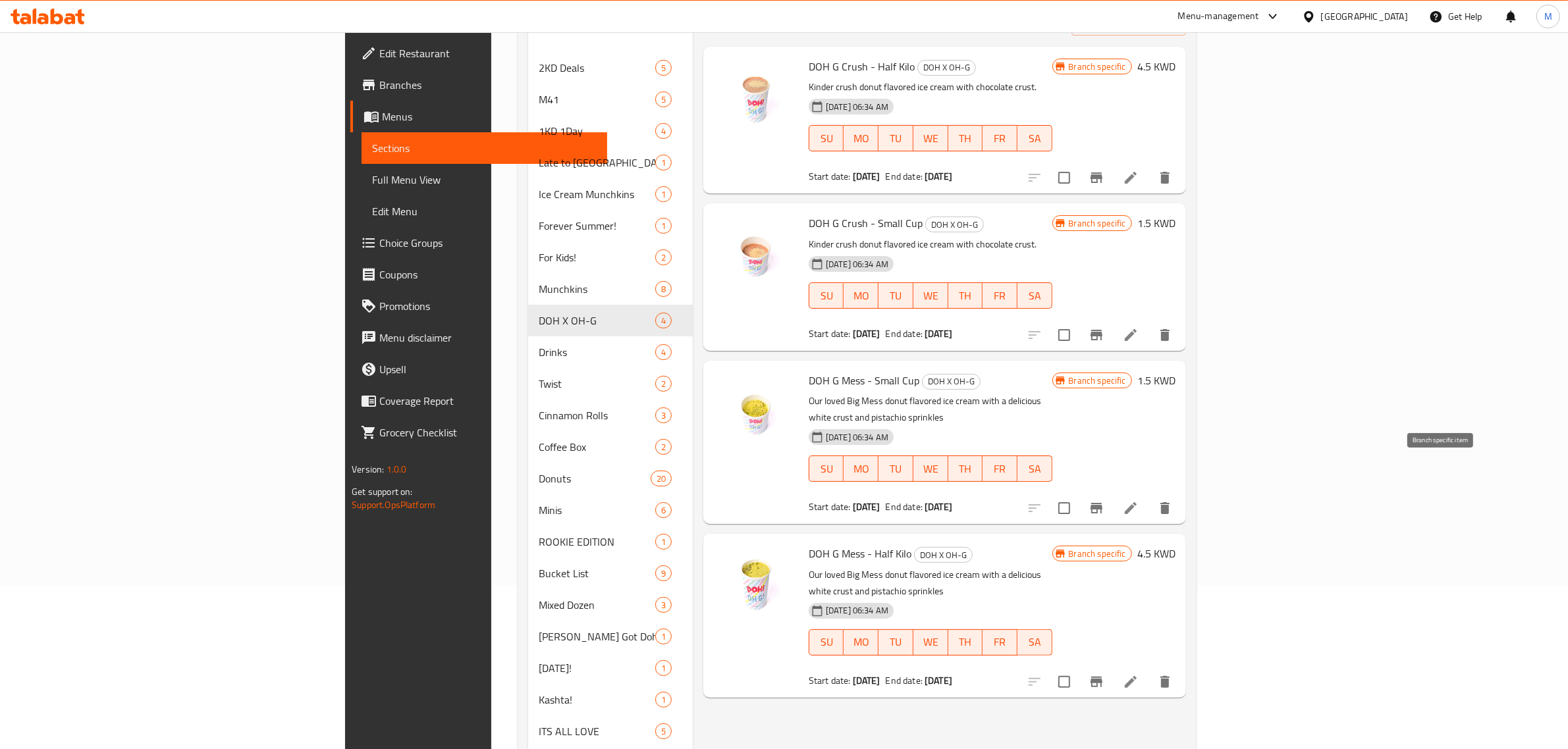
click at [1103, 503] on icon "Branch-specific-item" at bounding box center [1097, 508] width 12 height 10
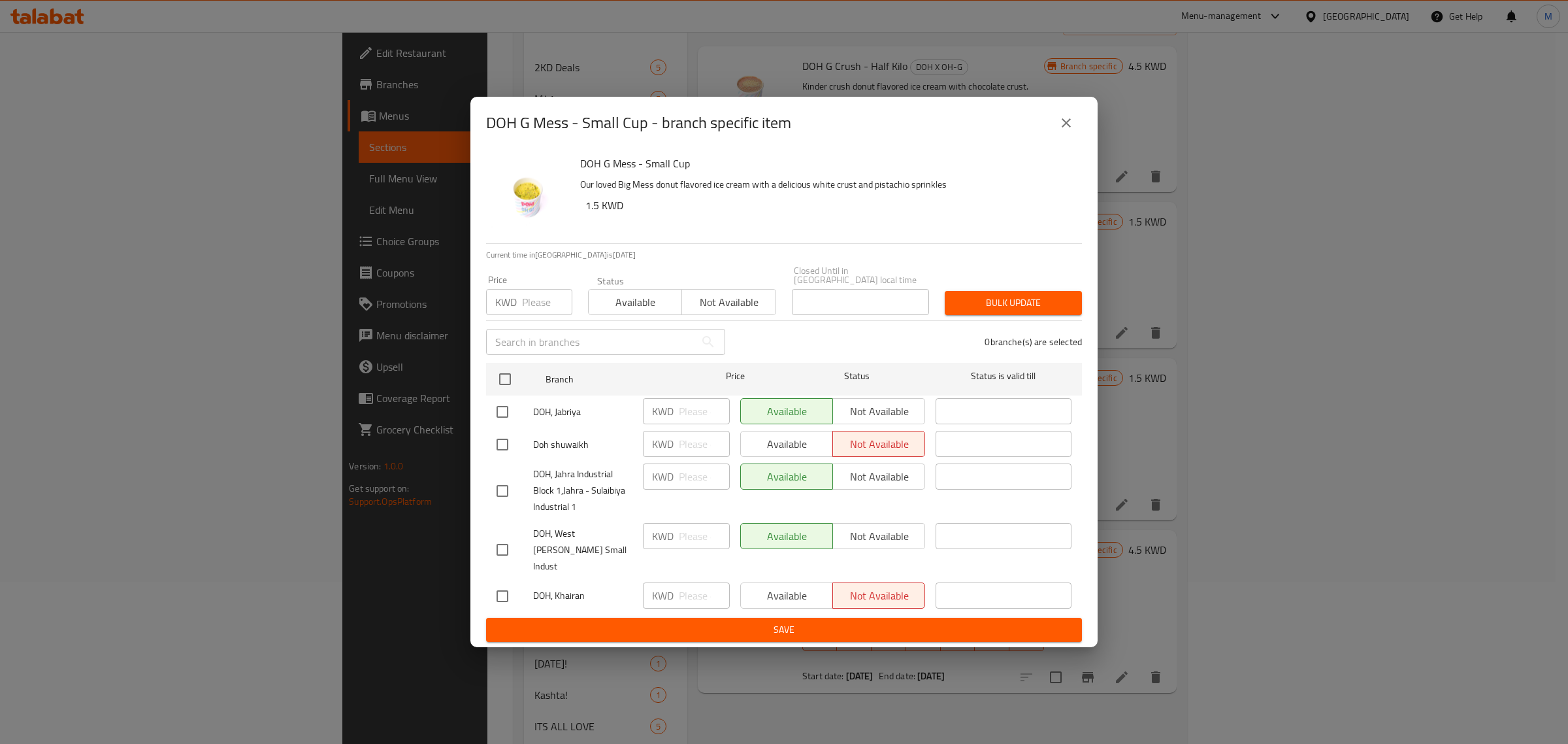
click at [1067, 139] on button "close" at bounding box center [1066, 123] width 32 height 32
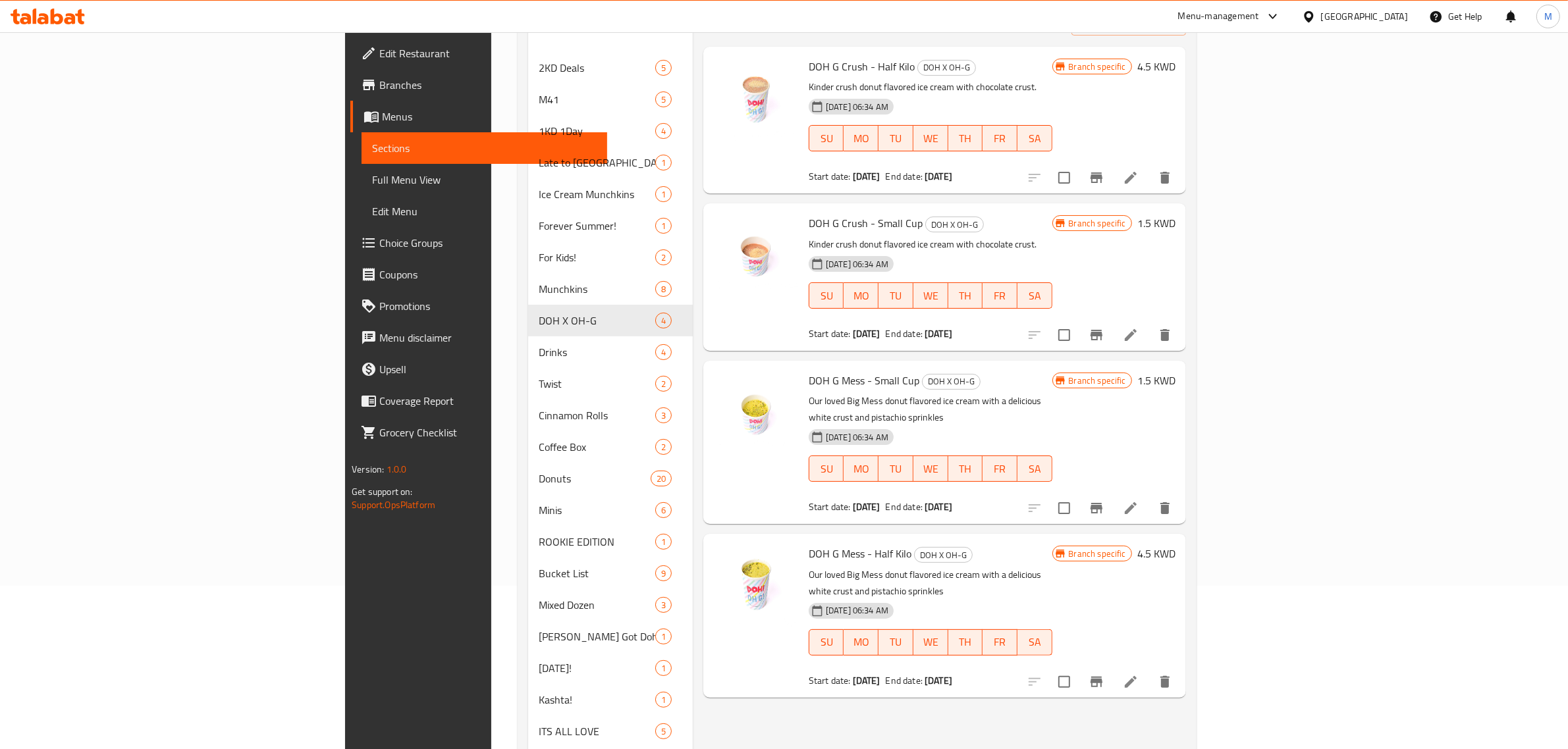
click at [1112, 319] on button "Branch-specific-item" at bounding box center [1096, 335] width 32 height 32
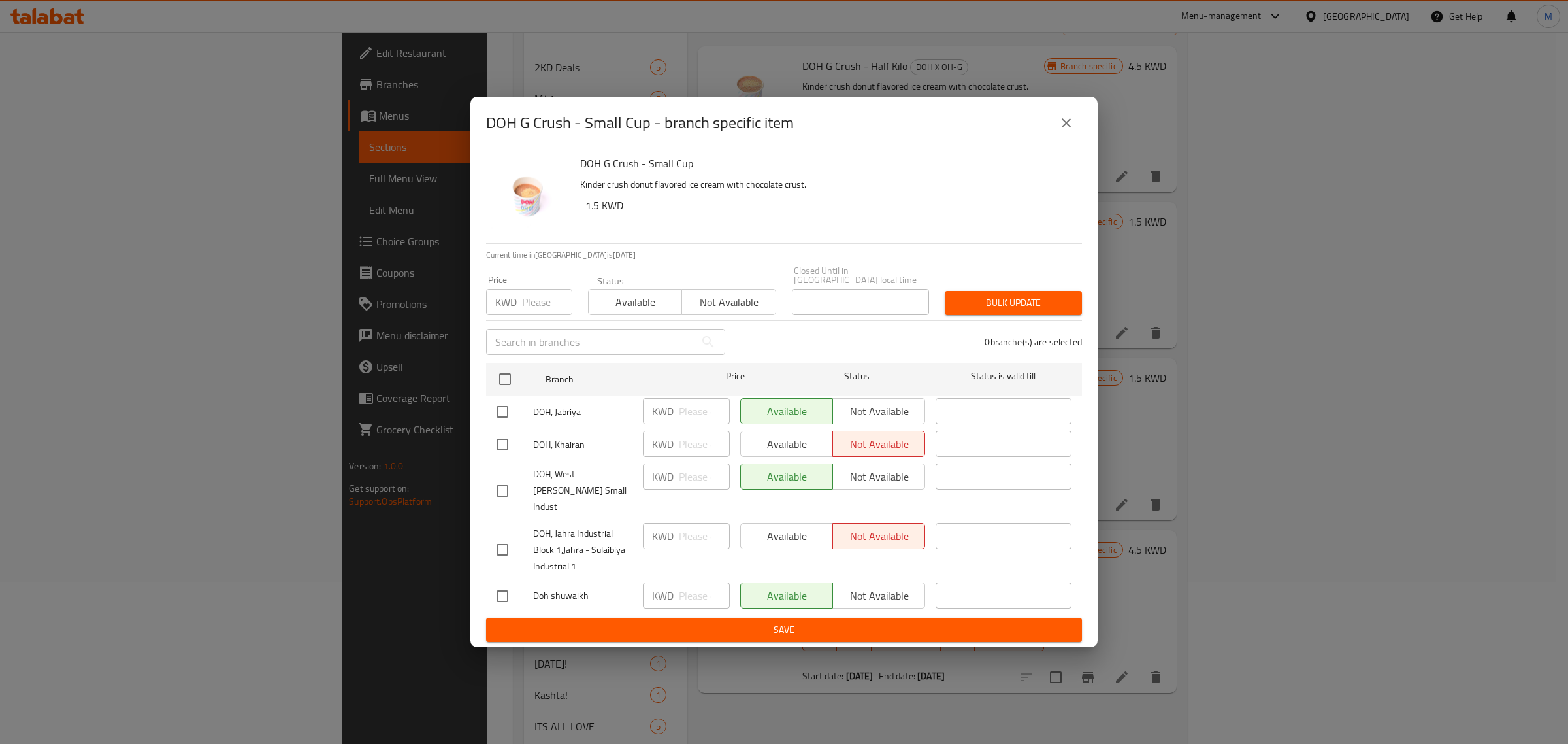
click at [1062, 128] on icon "close" at bounding box center [1066, 123] width 9 height 9
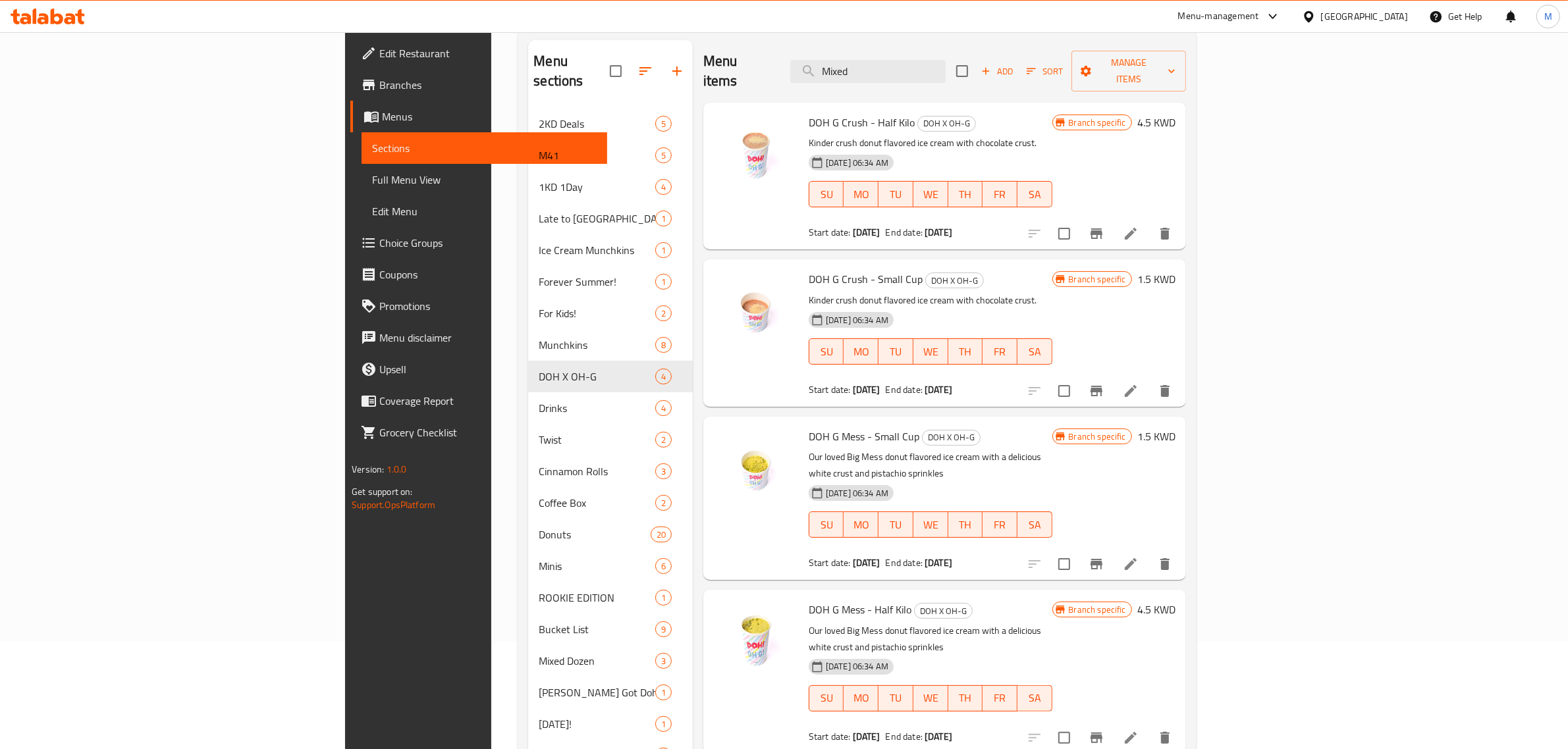
scroll to position [0, 0]
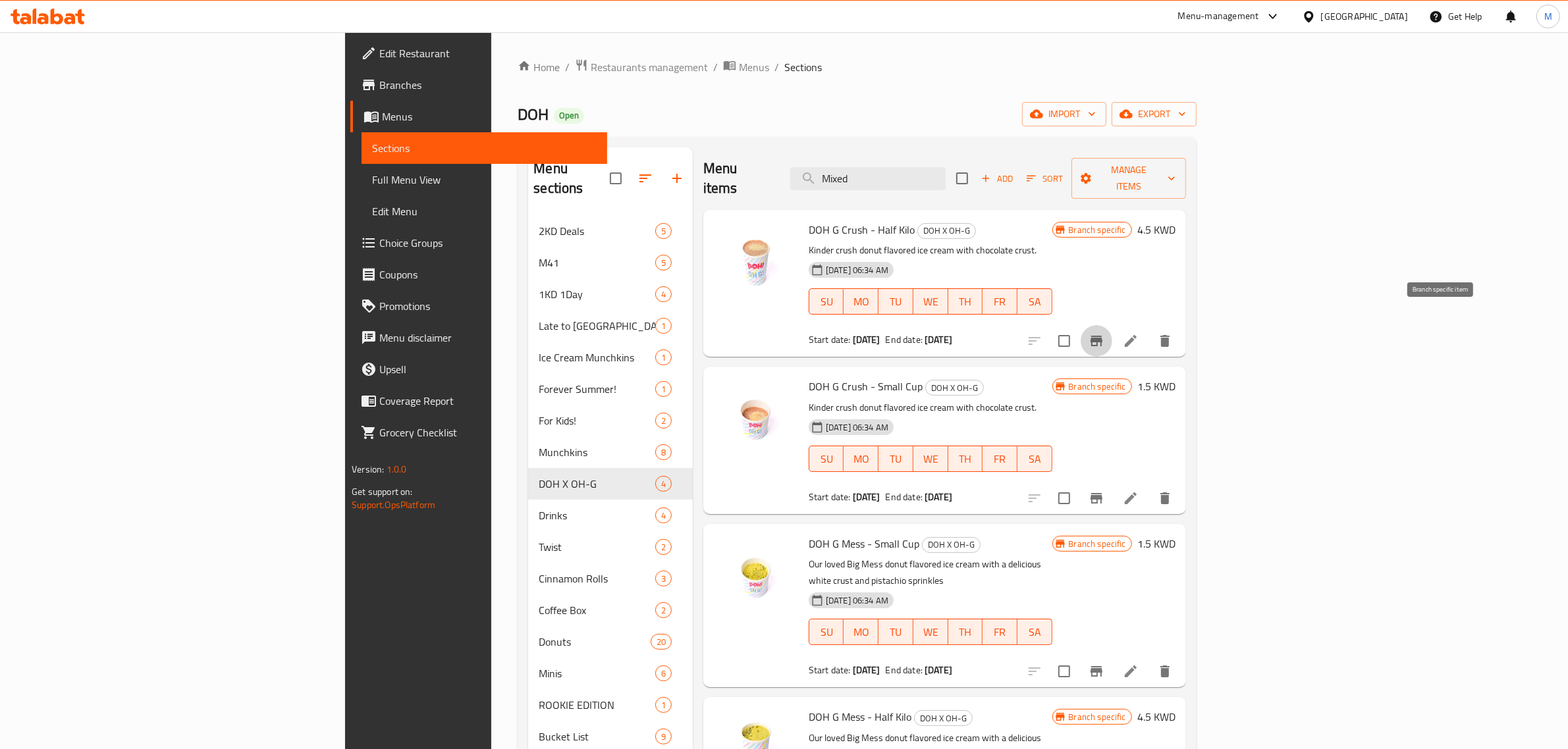
click at [1112, 325] on button "Branch-specific-item" at bounding box center [1096, 341] width 32 height 32
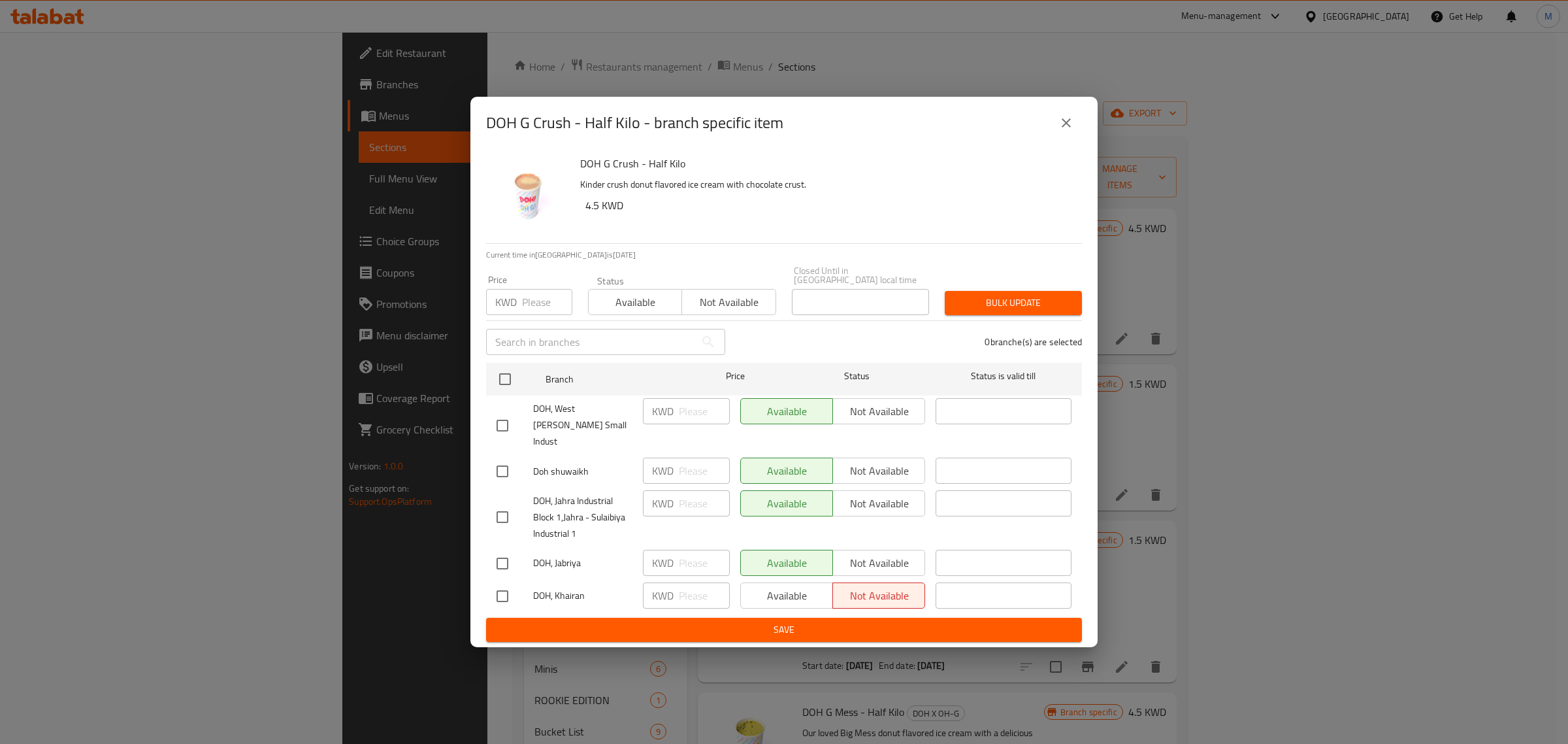
click at [1089, 119] on div "DOH G Crush - Half Kilo - branch specific item" at bounding box center [784, 123] width 627 height 52
click at [1069, 128] on icon "close" at bounding box center [1066, 123] width 9 height 9
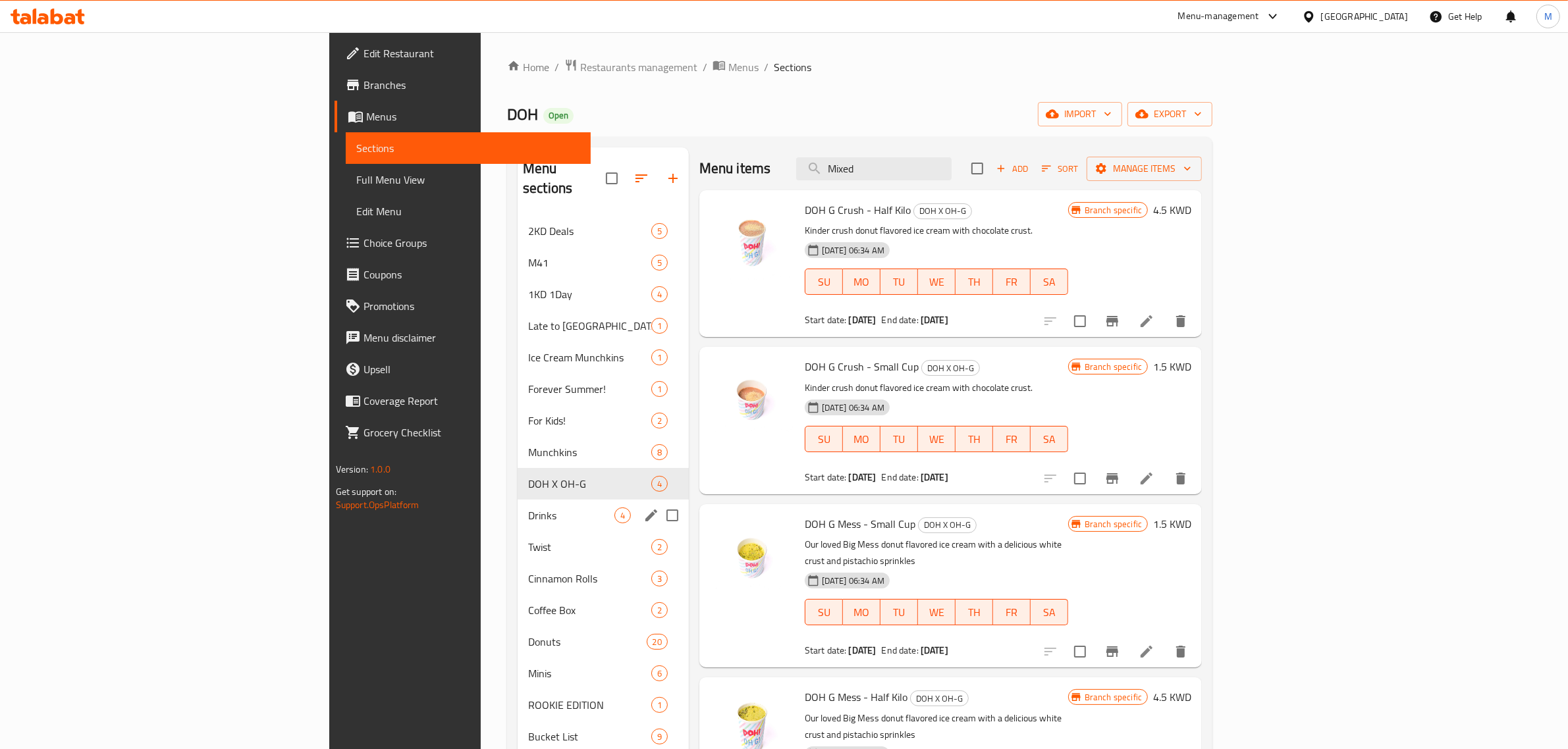
click at [528, 507] on span "Drinks" at bounding box center [572, 515] width 86 height 16
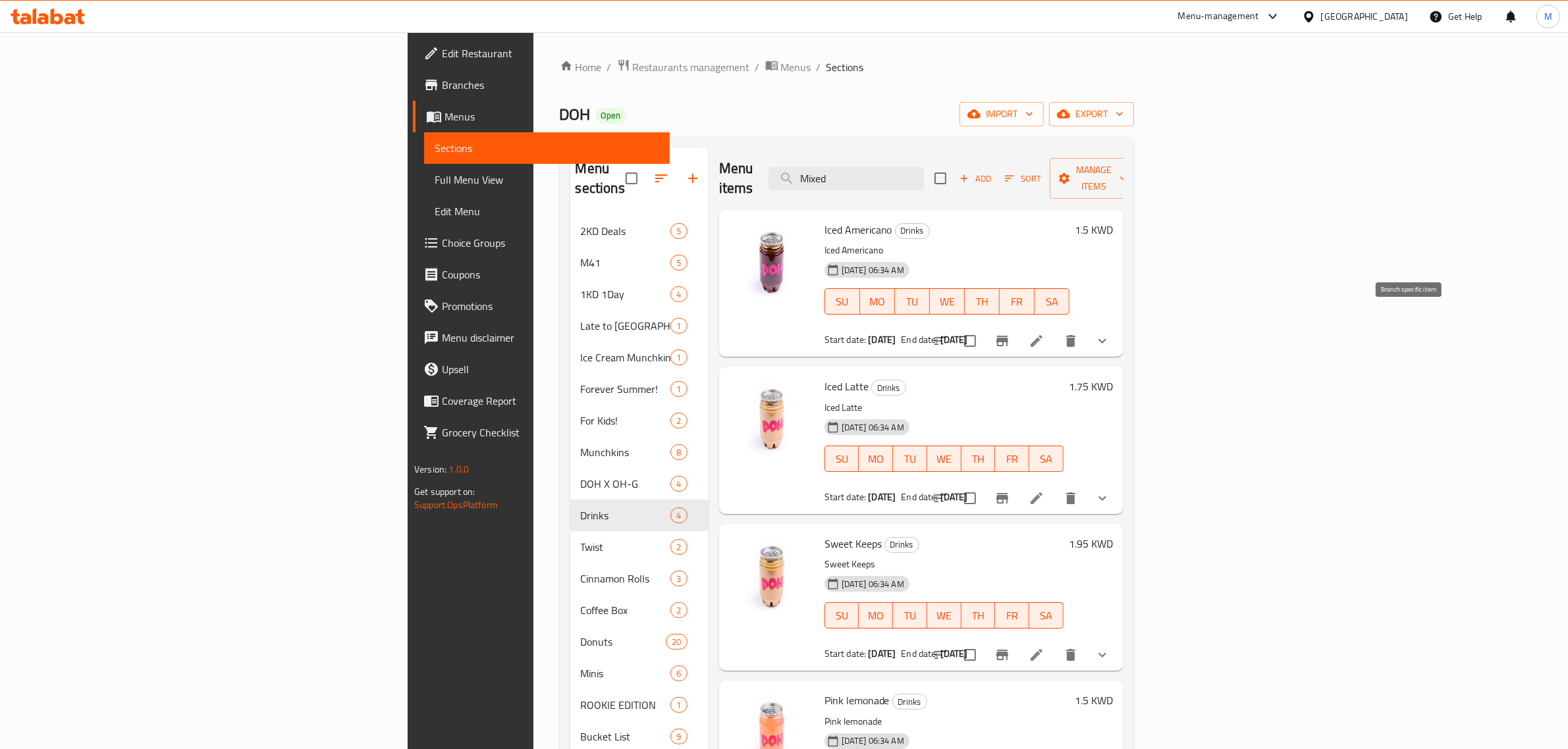
click at [1008, 336] on icon "Branch-specific-item" at bounding box center [1002, 341] width 12 height 10
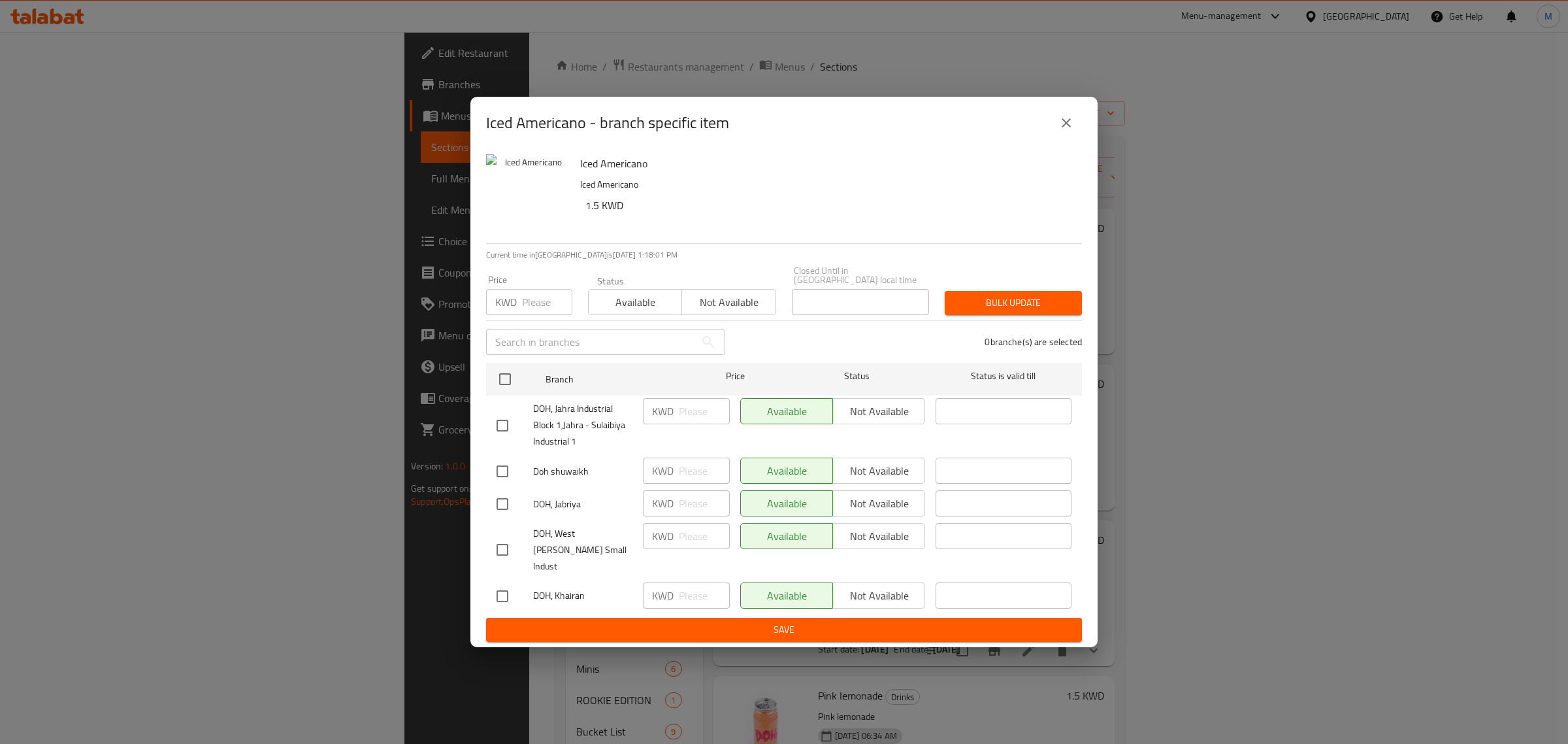
click at [1069, 128] on icon "close" at bounding box center [1066, 123] width 9 height 9
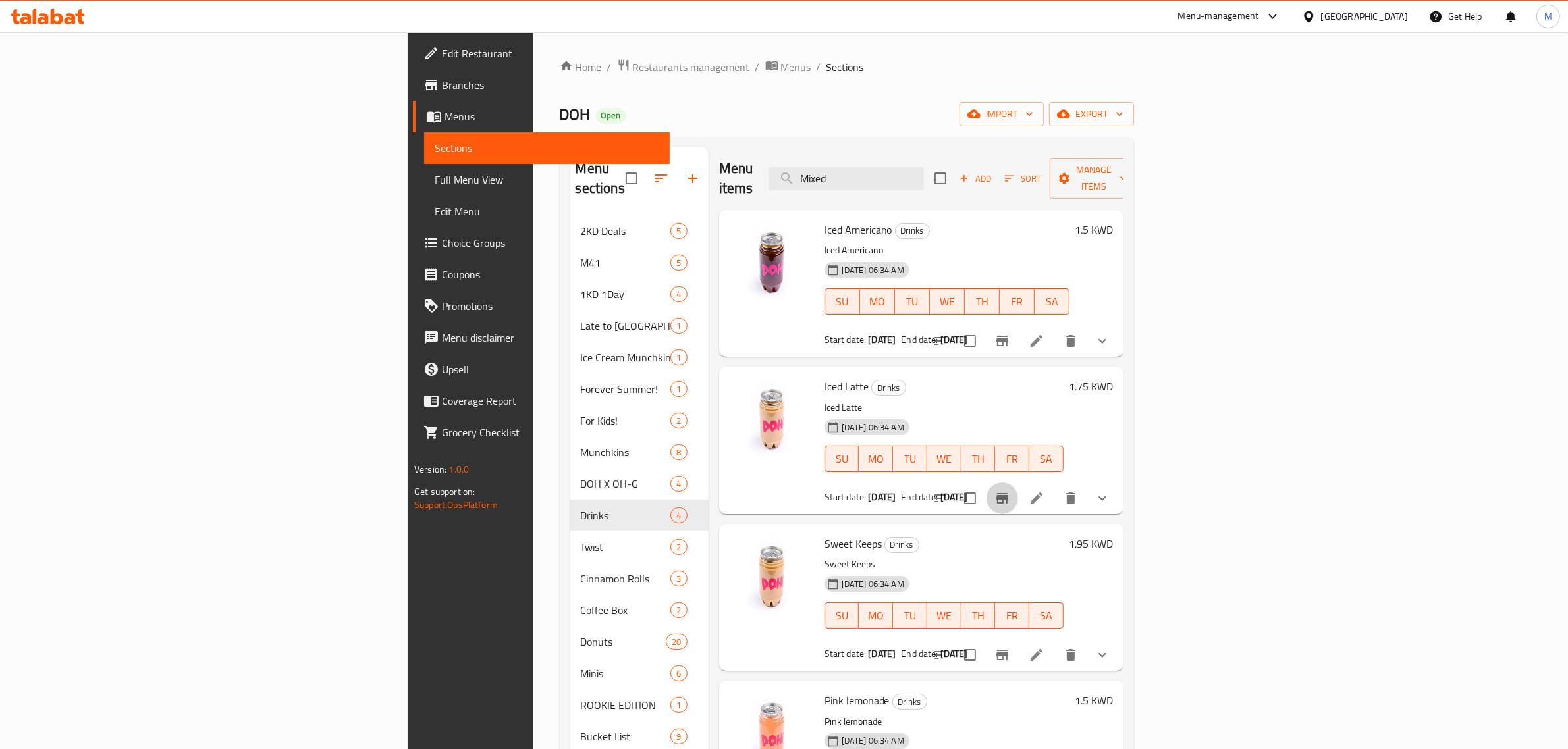
click at [1010, 490] on icon "Branch-specific-item" at bounding box center [1002, 498] width 16 height 16
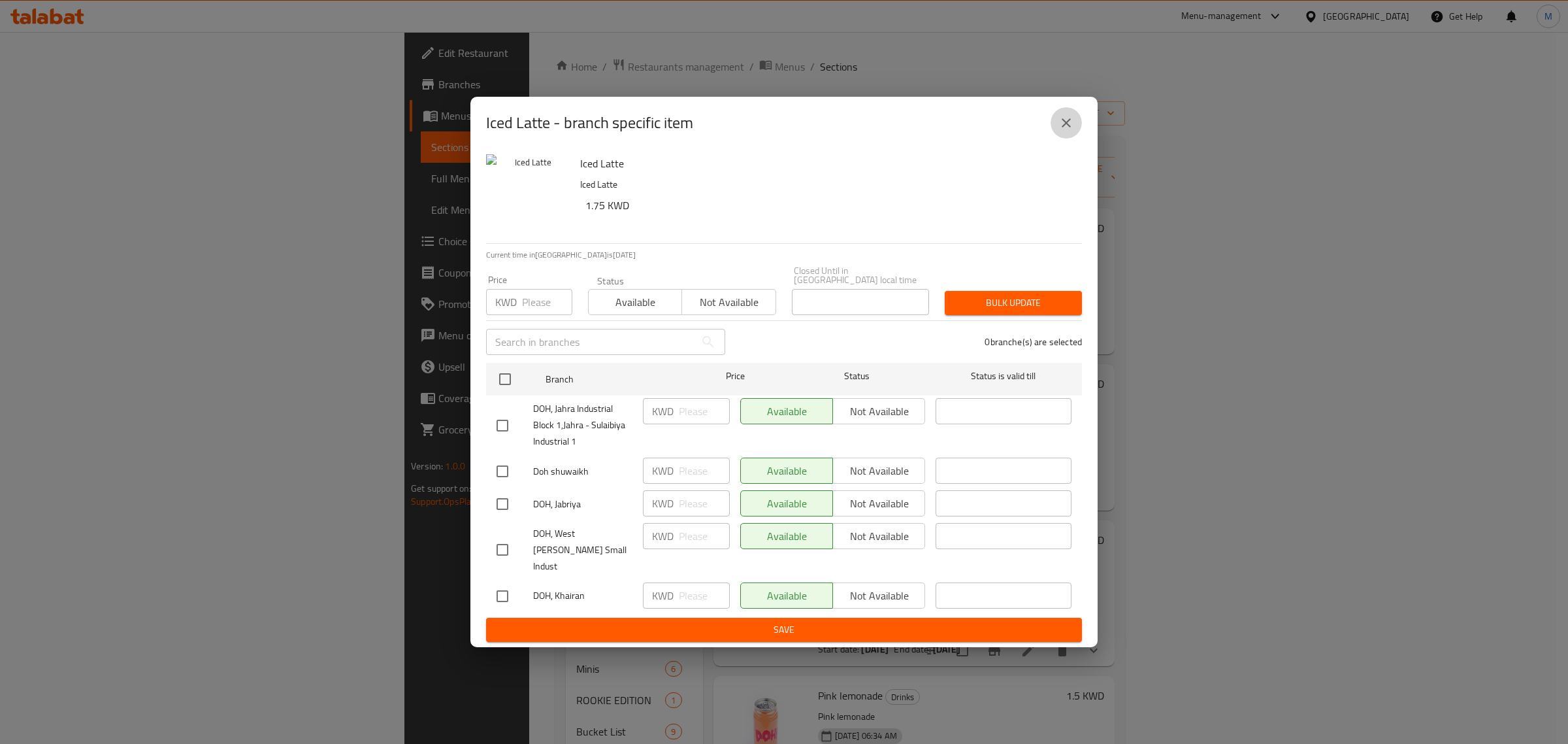
click at [1063, 129] on icon "close" at bounding box center [1066, 123] width 15 height 15
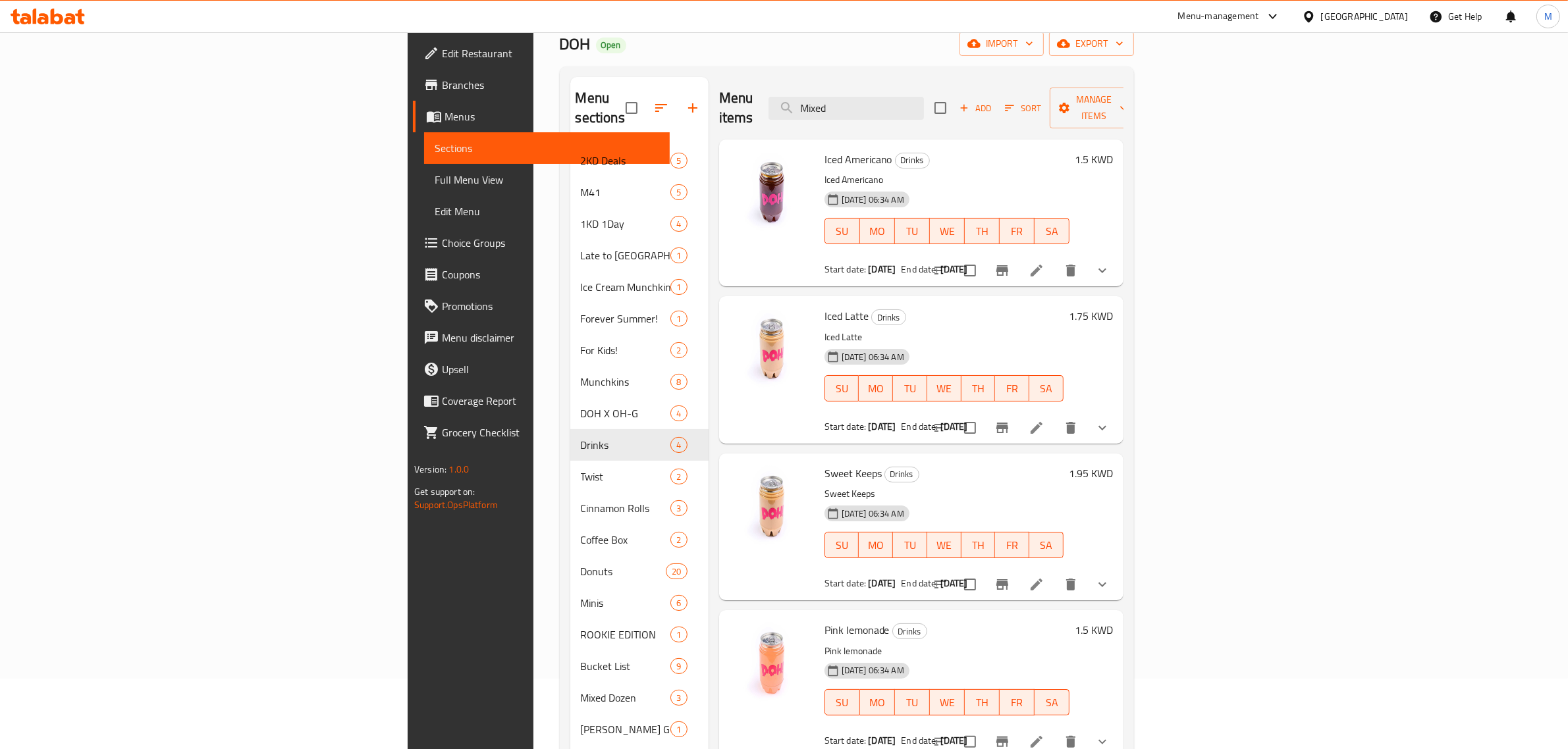
scroll to position [165, 0]
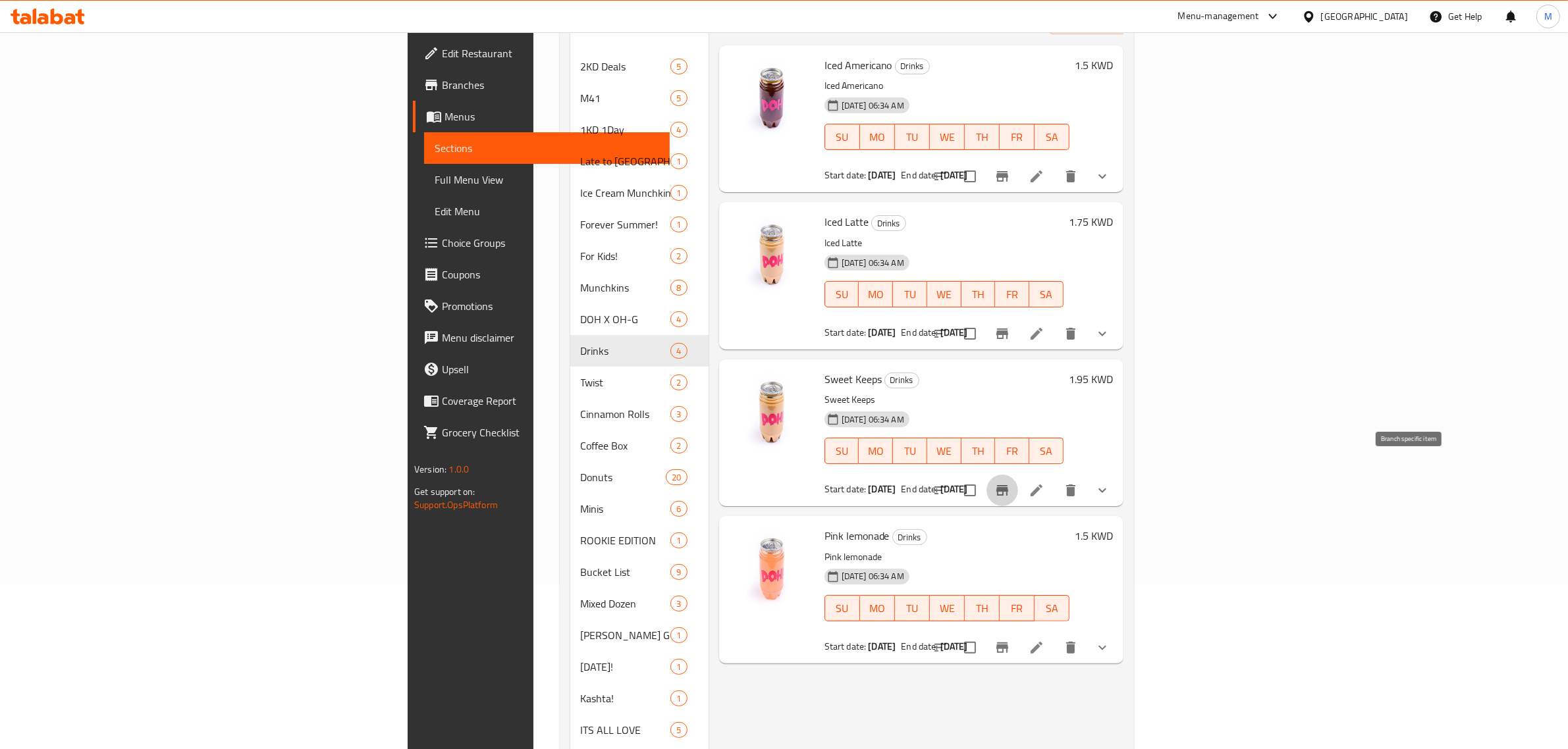
click at [1018, 475] on button "Branch-specific-item" at bounding box center [1002, 490] width 32 height 32
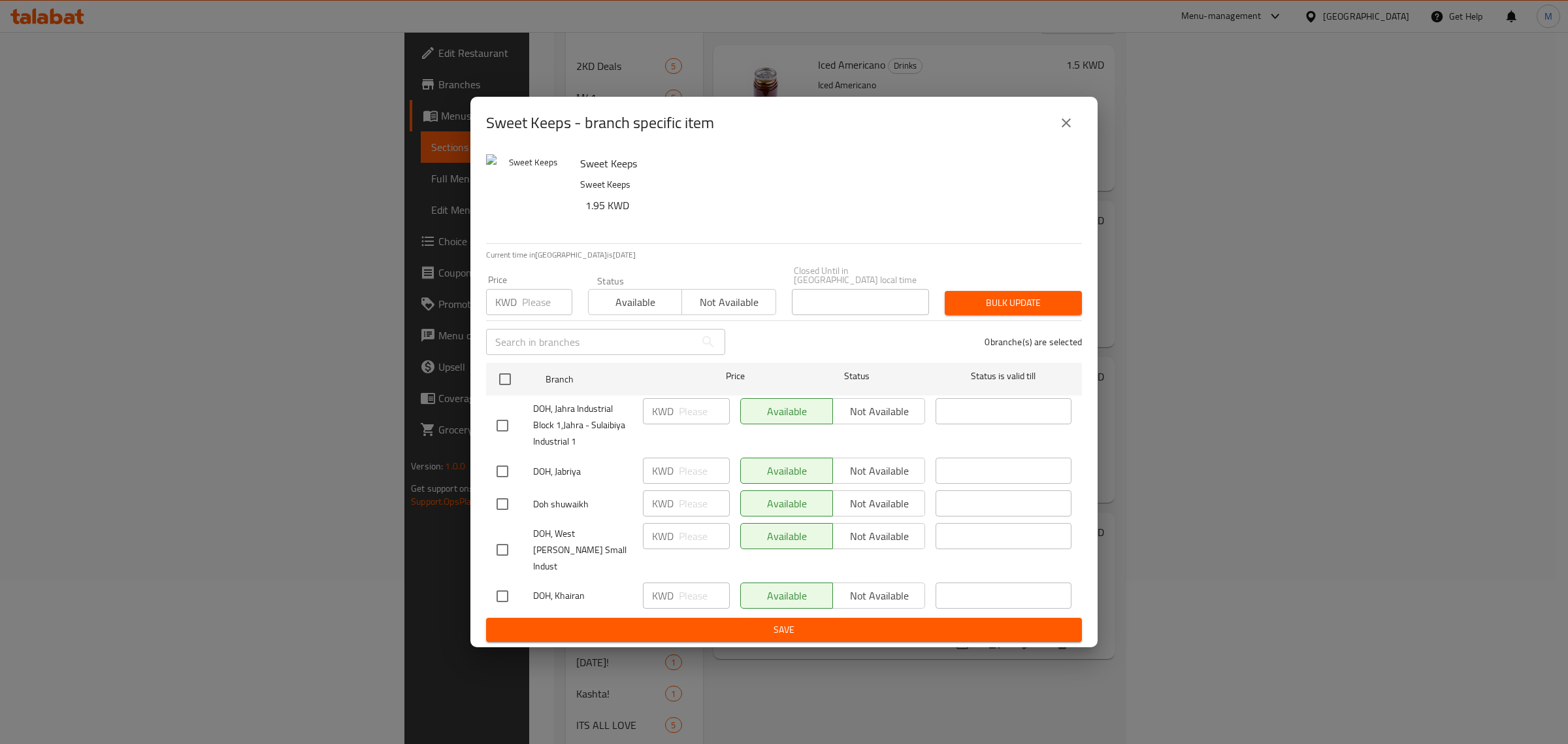
click at [1070, 131] on icon "close" at bounding box center [1066, 123] width 15 height 15
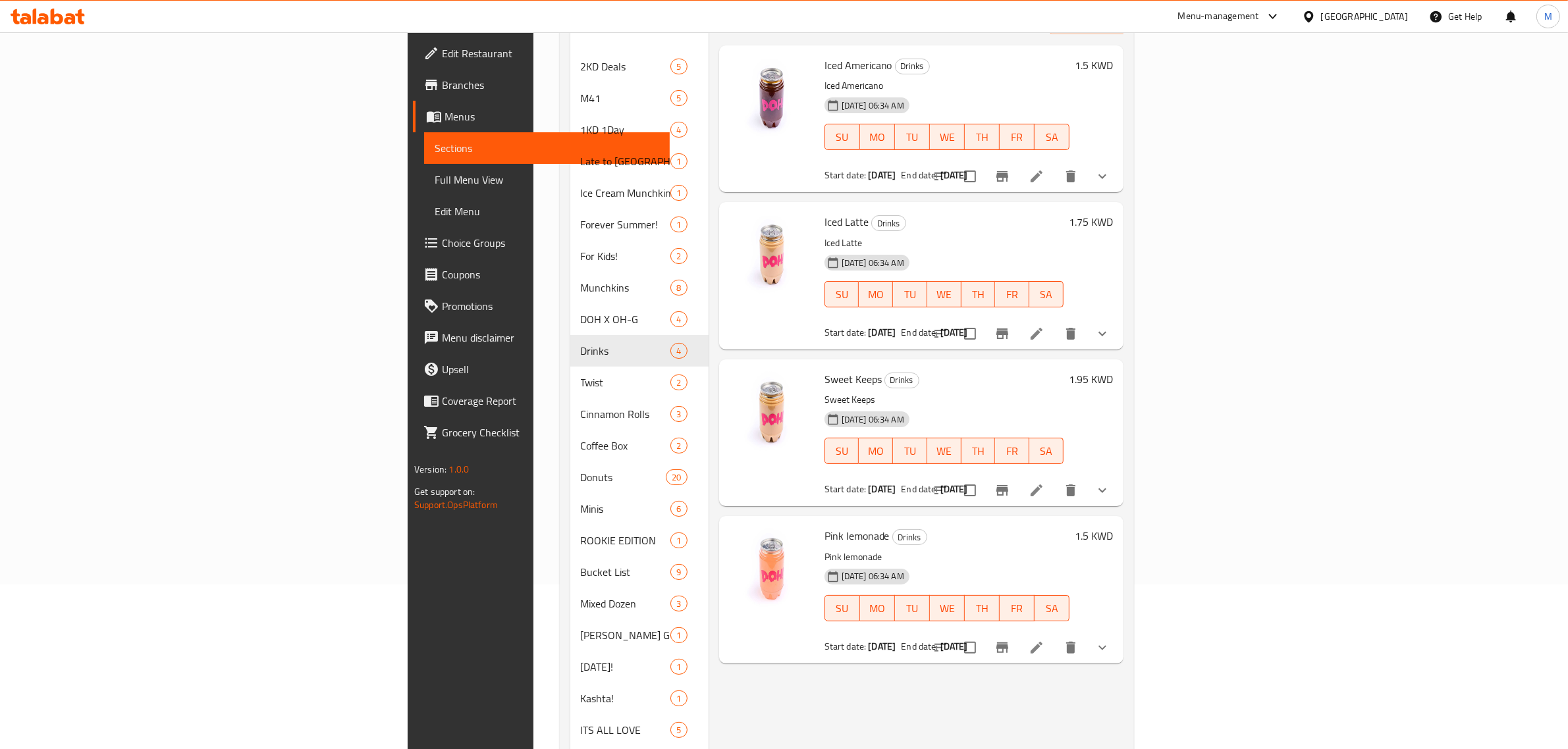
click at [1018, 632] on button "Branch-specific-item" at bounding box center [1002, 647] width 32 height 32
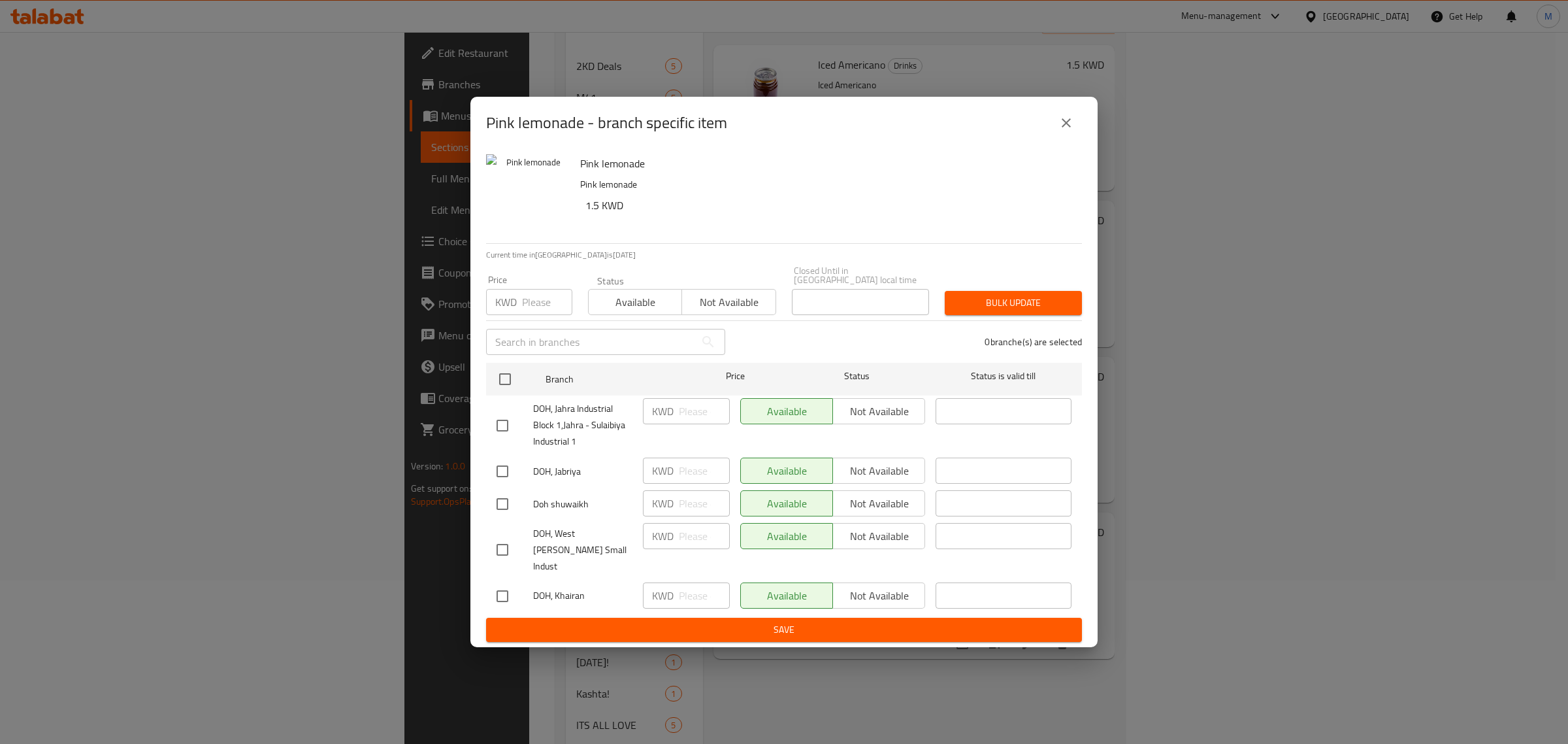
click at [1064, 128] on icon "close" at bounding box center [1066, 123] width 9 height 9
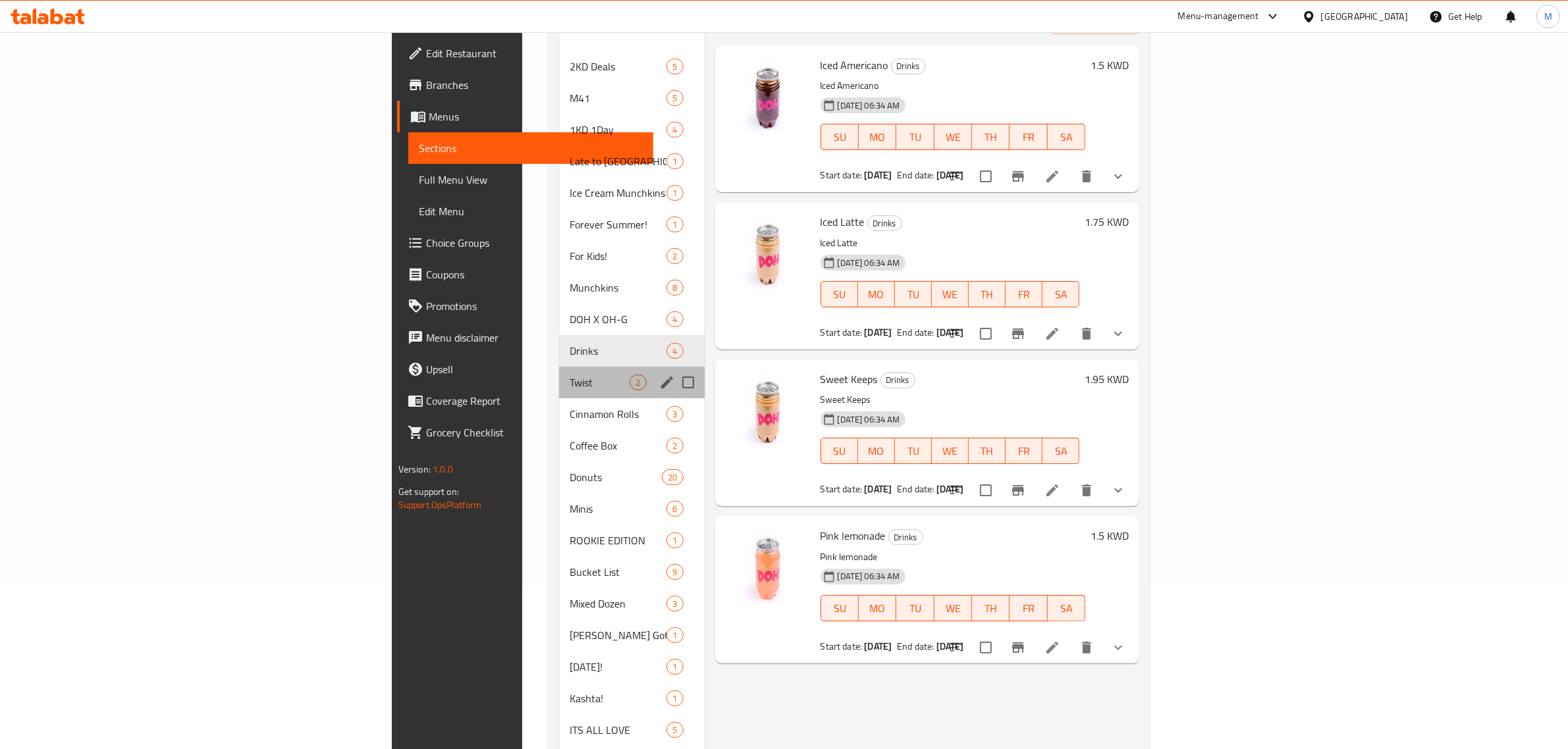
click at [559, 367] on div "Twist 2" at bounding box center [631, 382] width 145 height 32
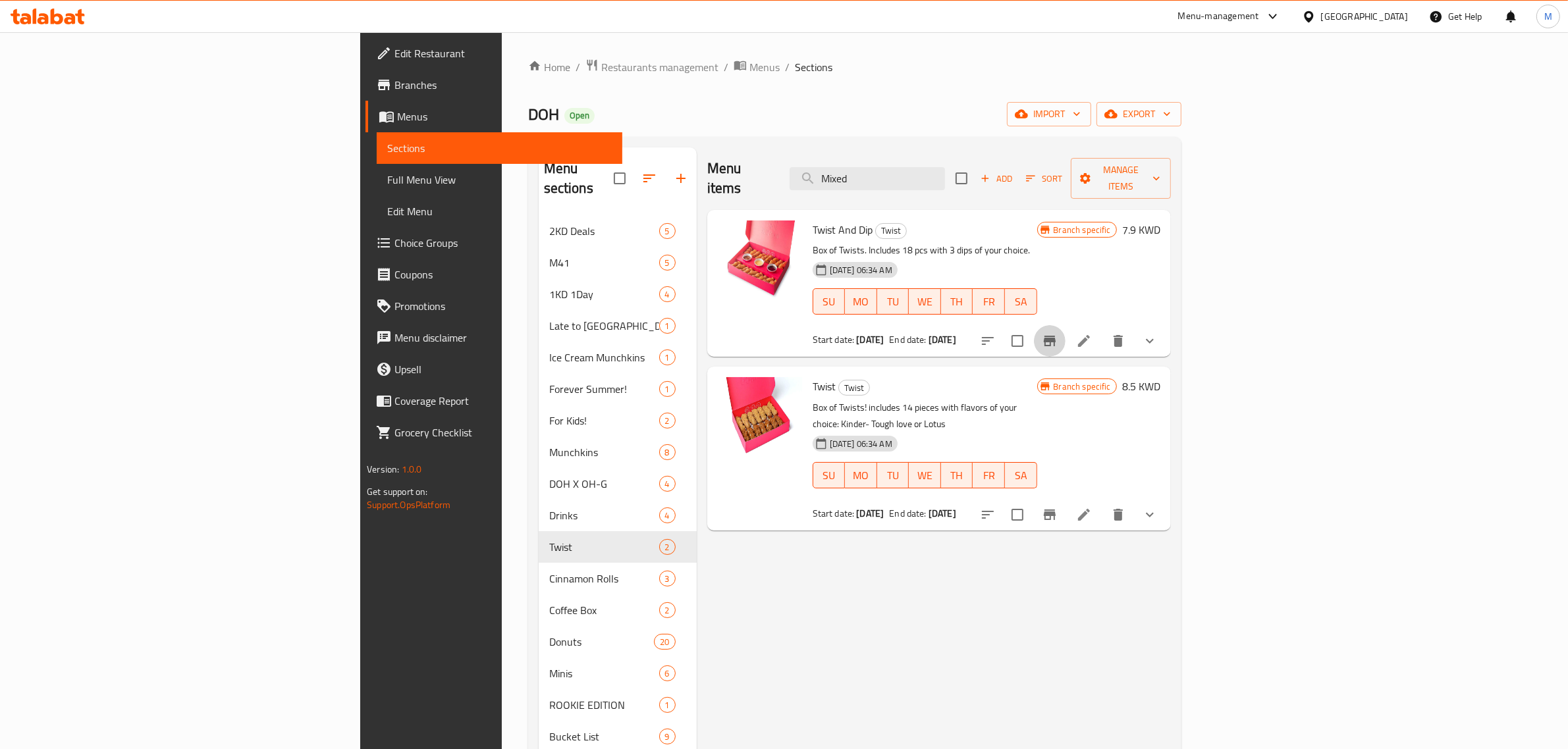
click at [1058, 333] on icon "Branch-specific-item" at bounding box center [1049, 341] width 16 height 16
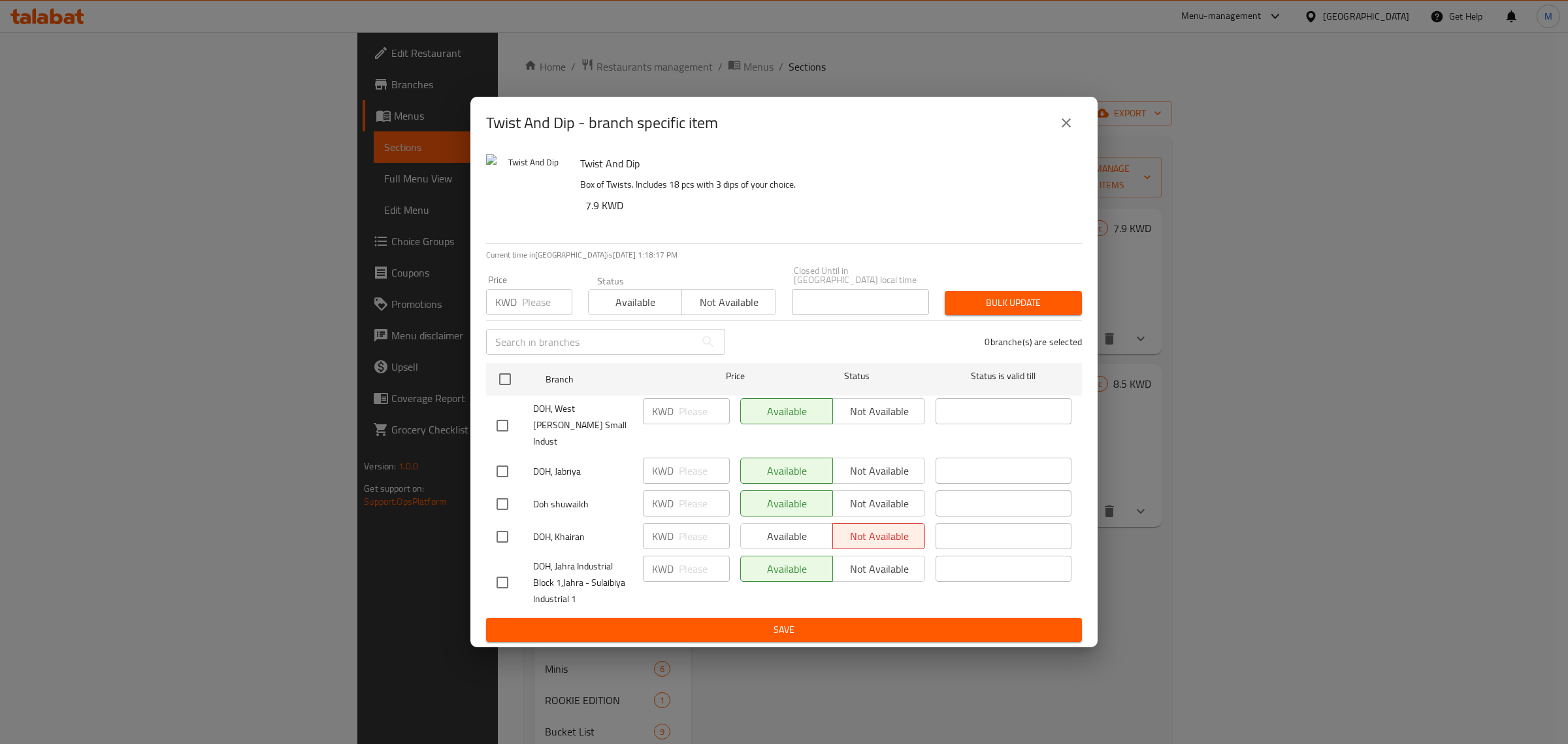
click at [1065, 131] on icon "close" at bounding box center [1066, 123] width 15 height 15
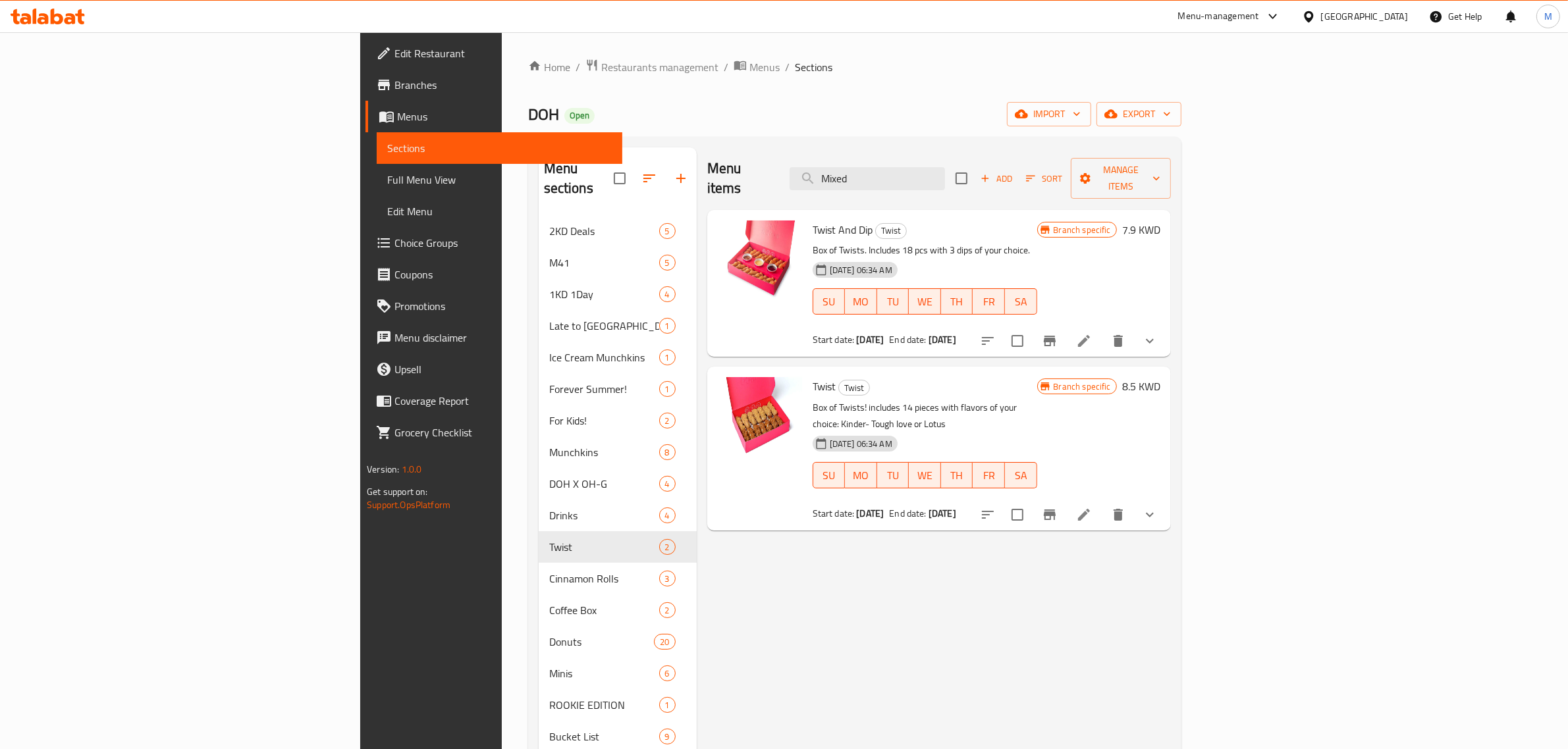
click at [1055, 509] on icon "Branch-specific-item" at bounding box center [1050, 514] width 12 height 10
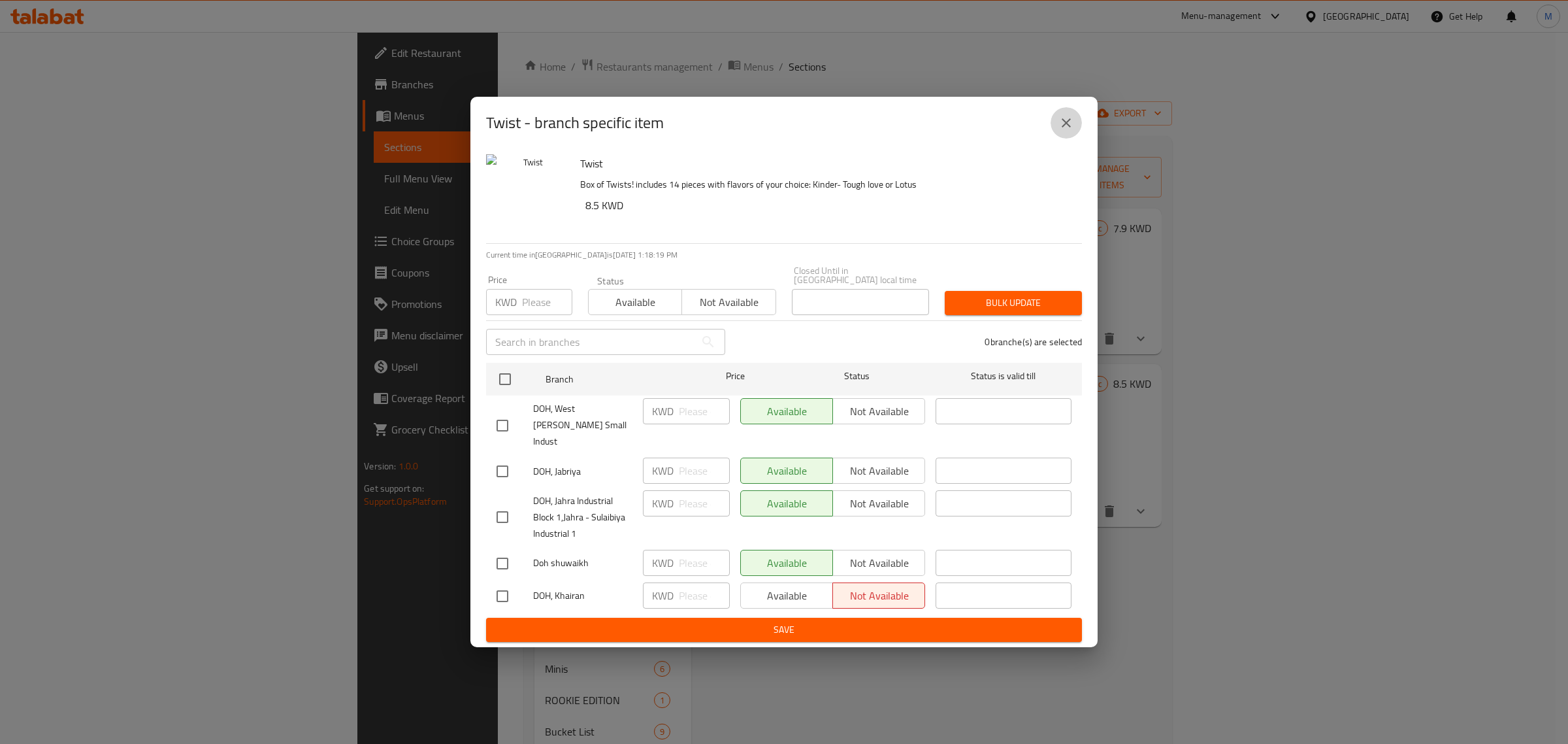
click at [1076, 129] on button "close" at bounding box center [1066, 123] width 32 height 32
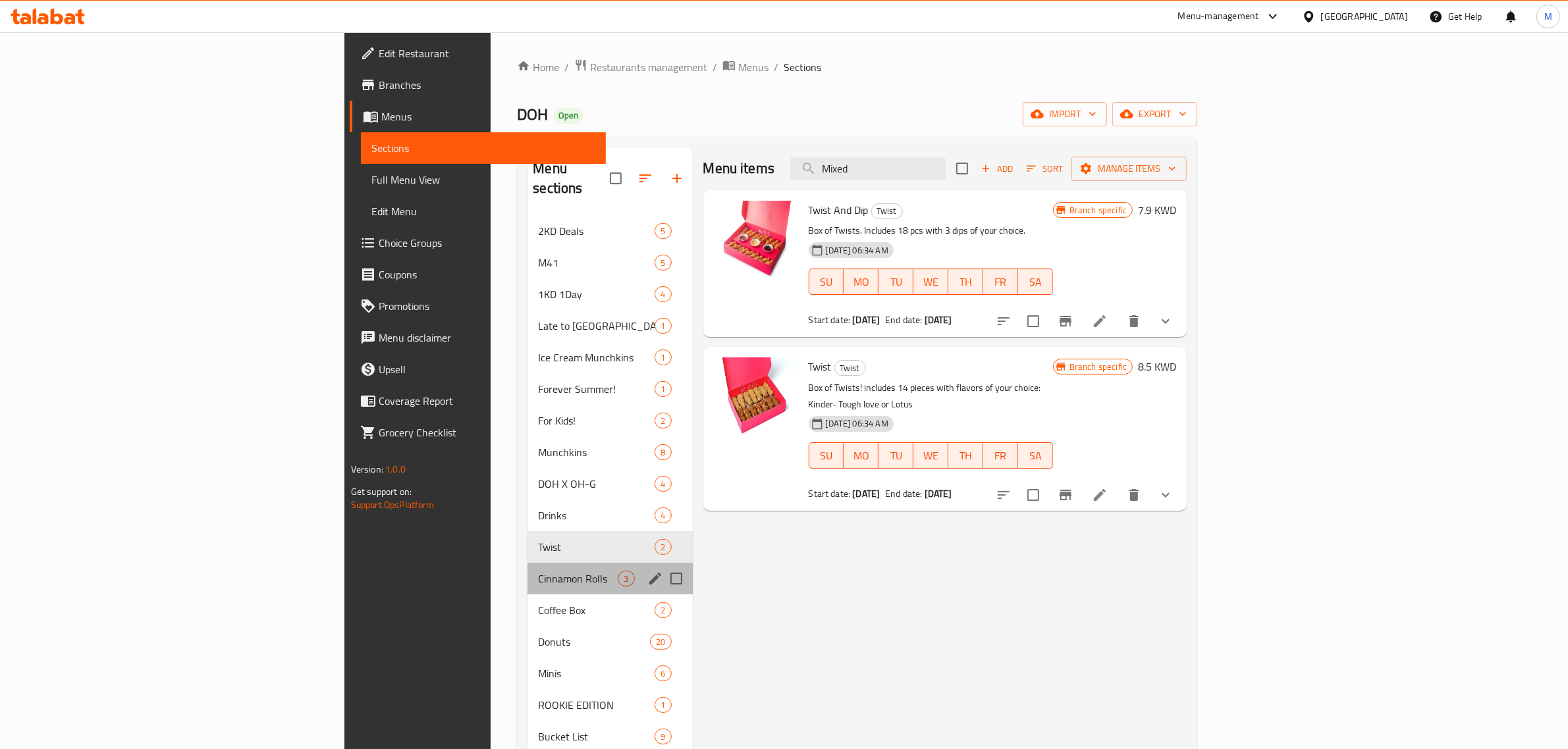
click at [528, 563] on div "Cinnamon Rolls 3" at bounding box center [610, 578] width 165 height 32
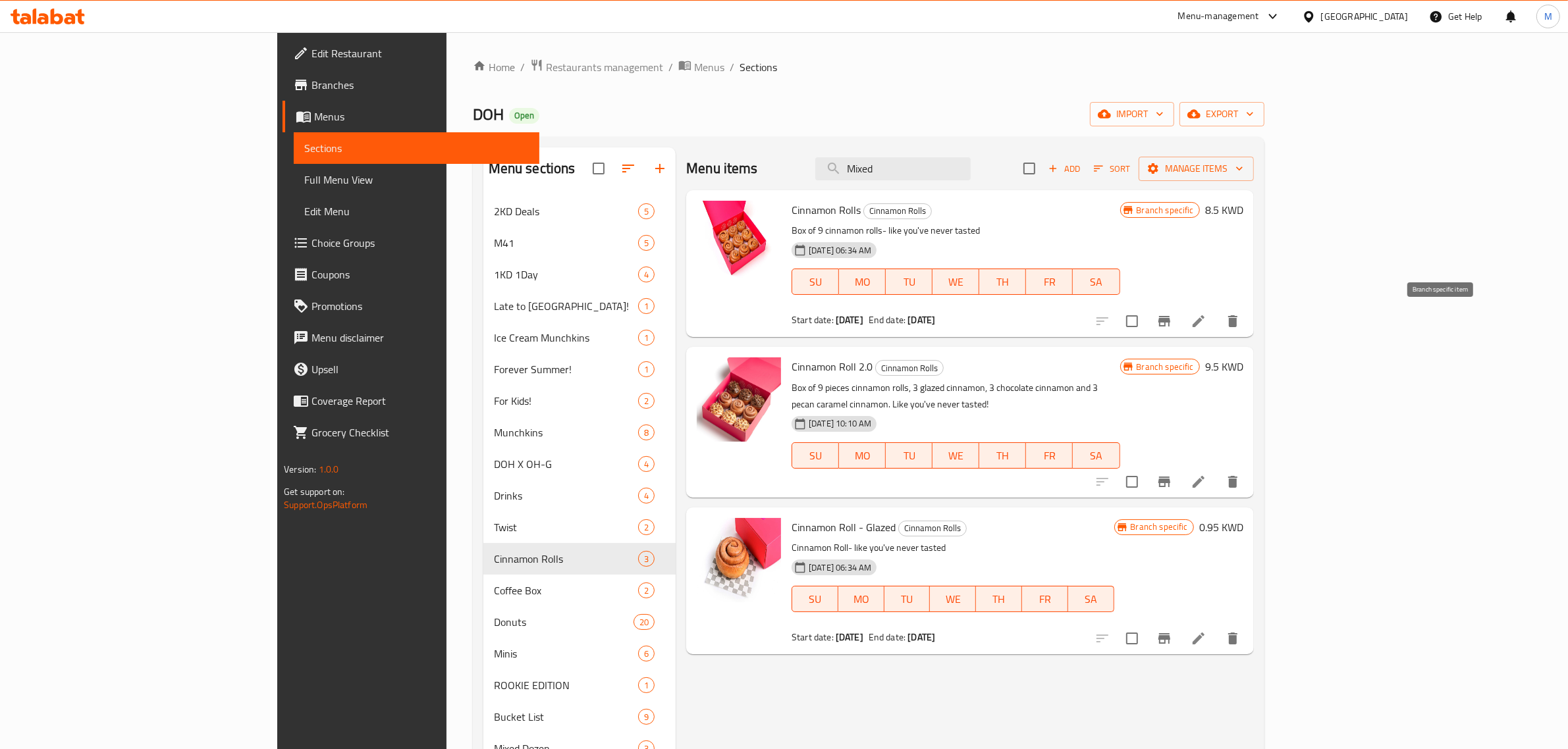
click at [1180, 330] on button "Branch-specific-item" at bounding box center [1164, 321] width 32 height 32
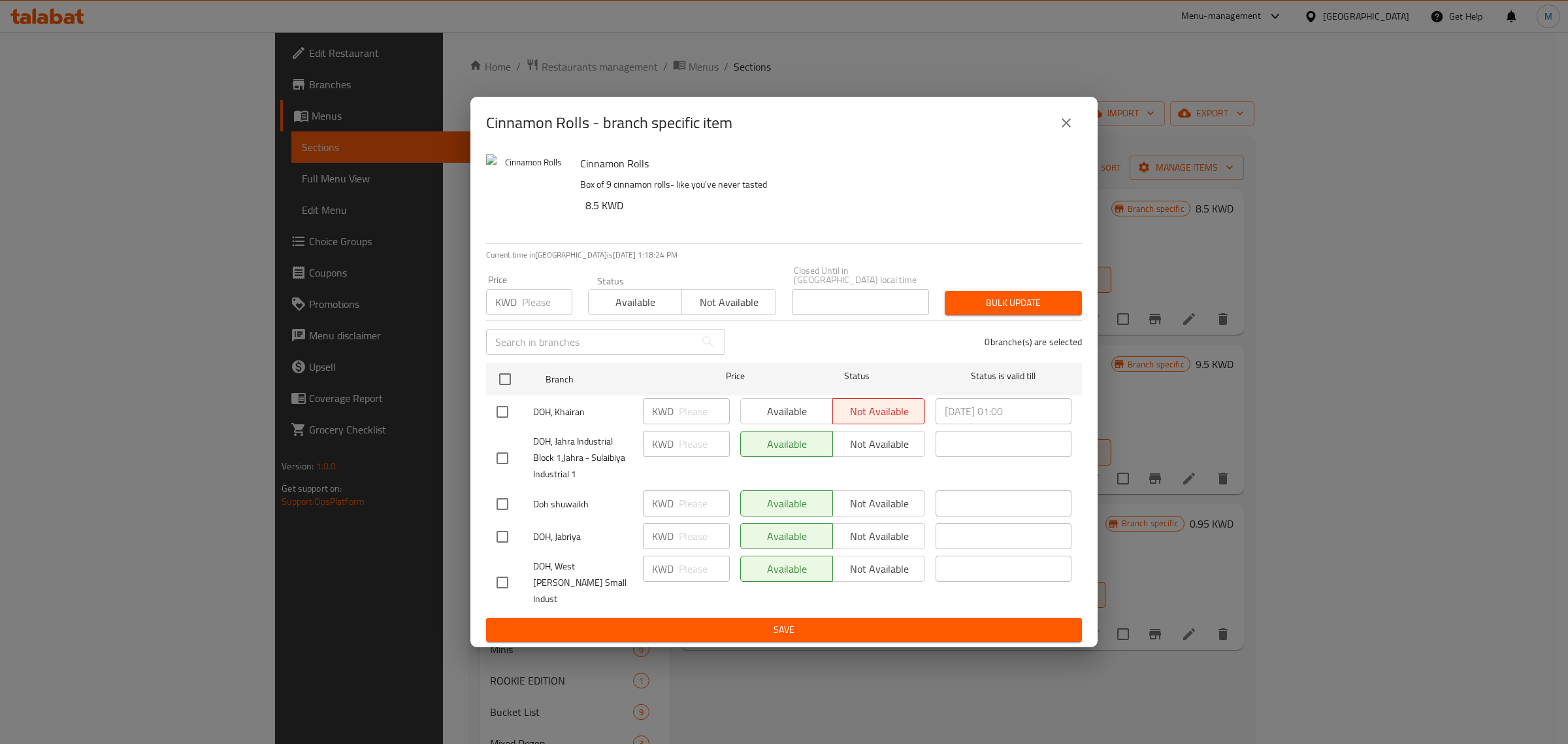
click at [1069, 131] on icon "close" at bounding box center [1066, 123] width 15 height 15
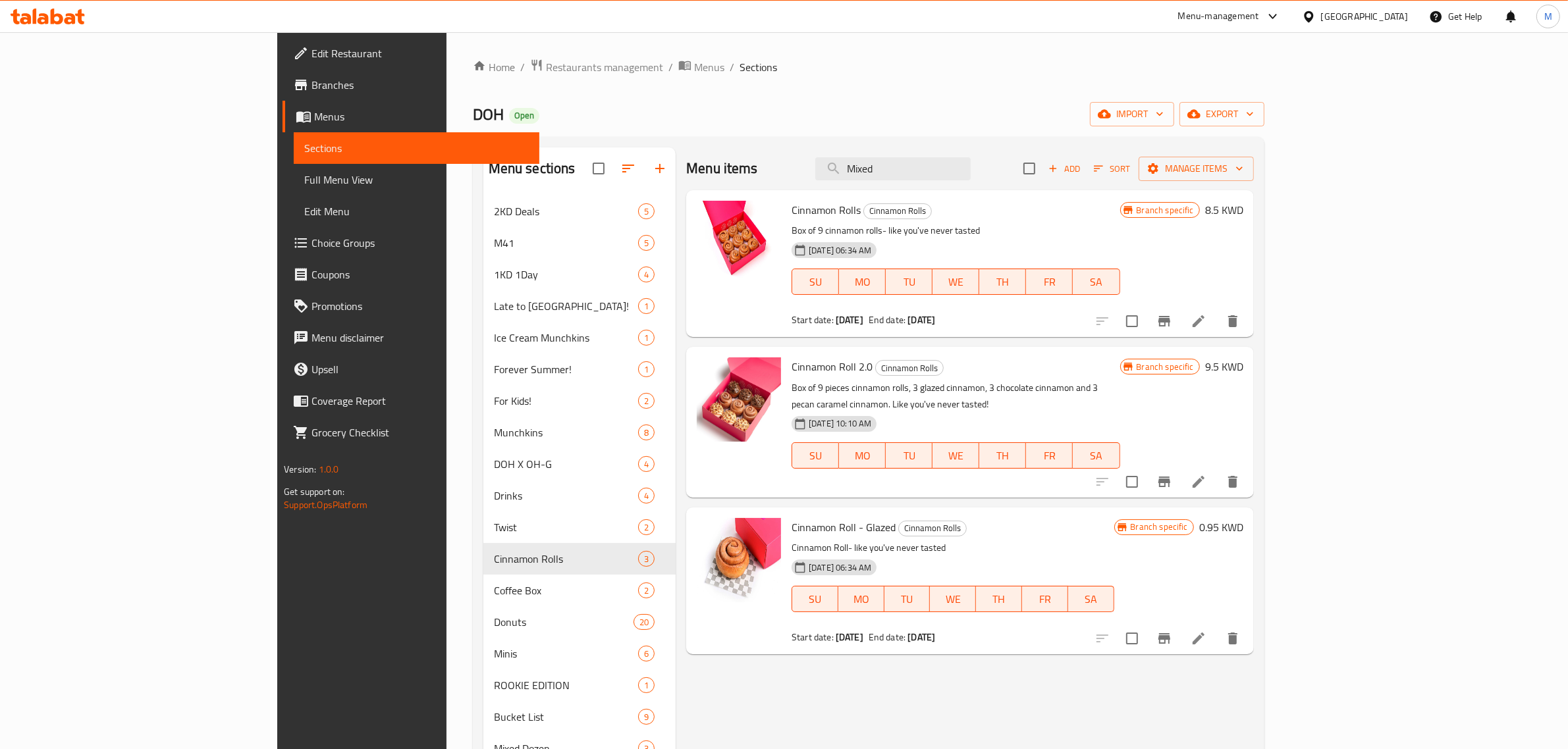
click at [1172, 474] on icon "Branch-specific-item" at bounding box center [1164, 482] width 16 height 16
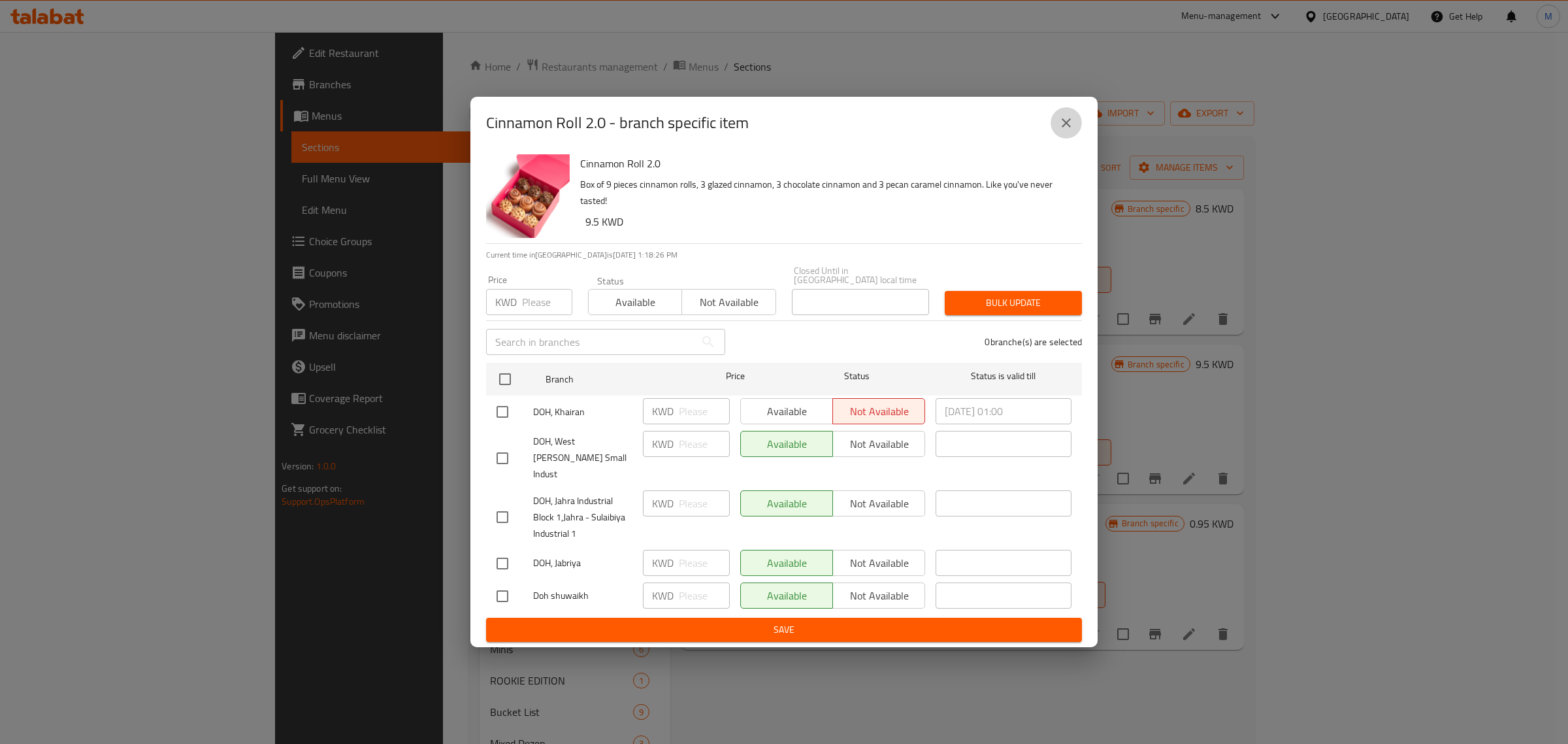
click at [1067, 131] on icon "close" at bounding box center [1066, 123] width 15 height 15
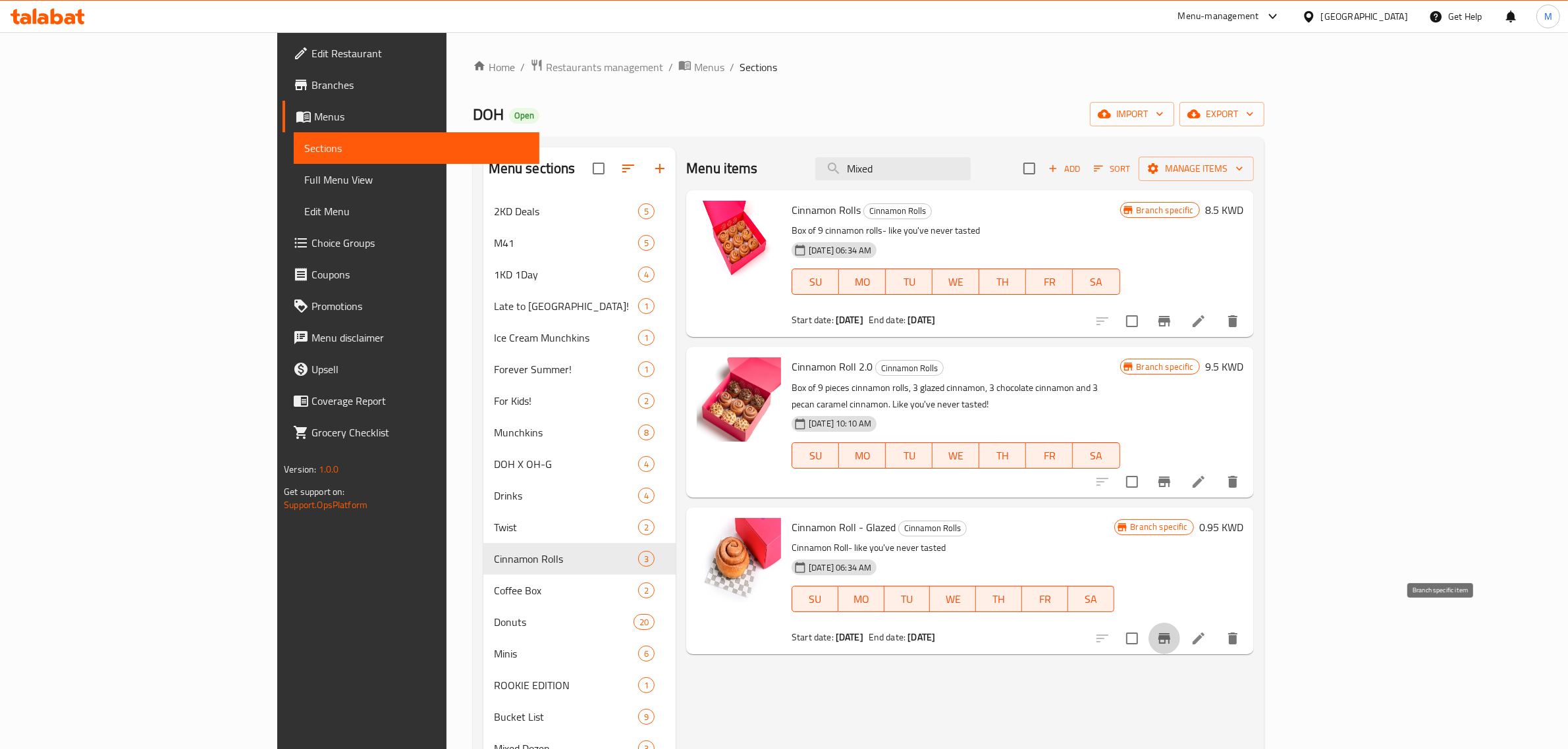
click at [1172, 631] on icon "Branch-specific-item" at bounding box center [1164, 639] width 16 height 16
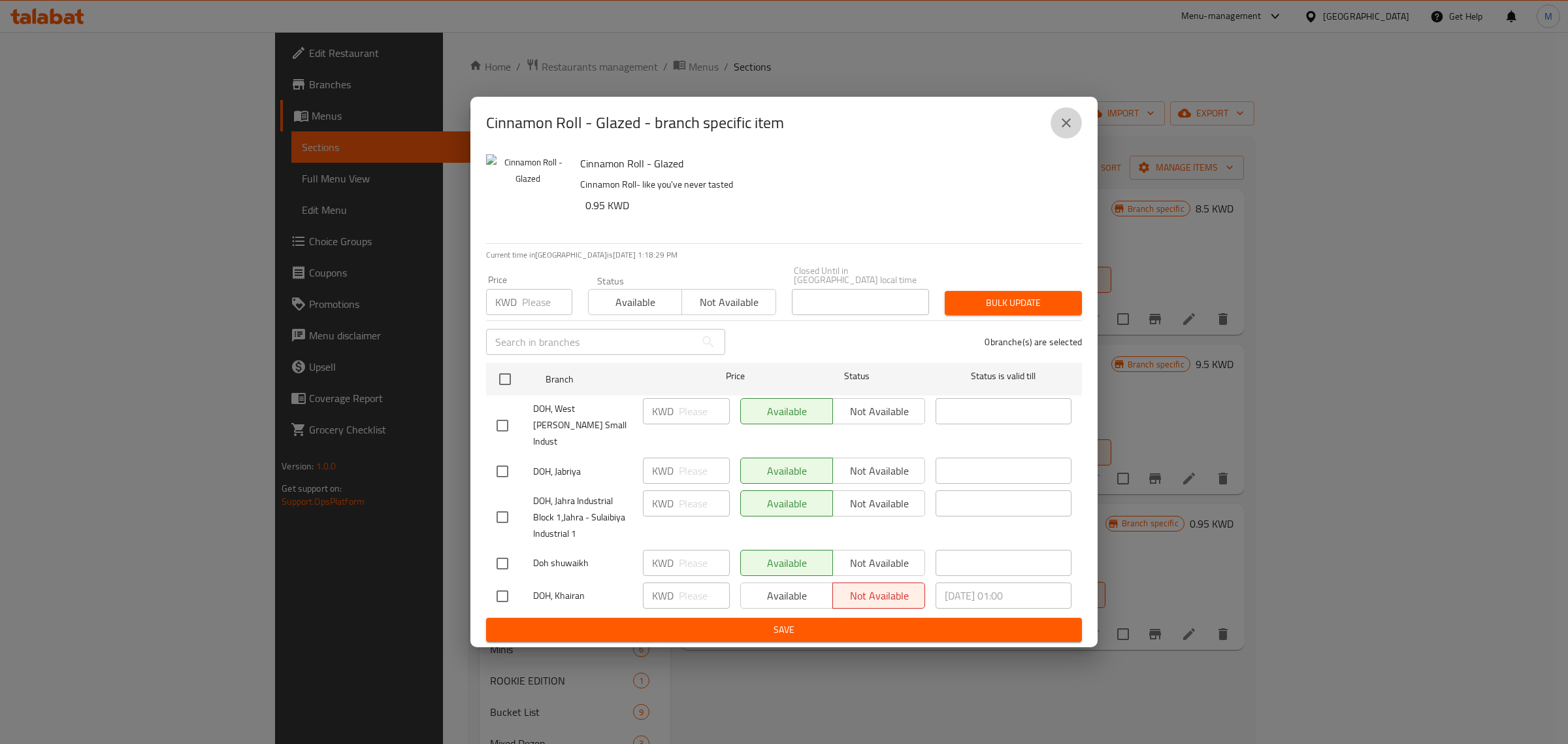
click at [1066, 131] on icon "close" at bounding box center [1066, 123] width 15 height 15
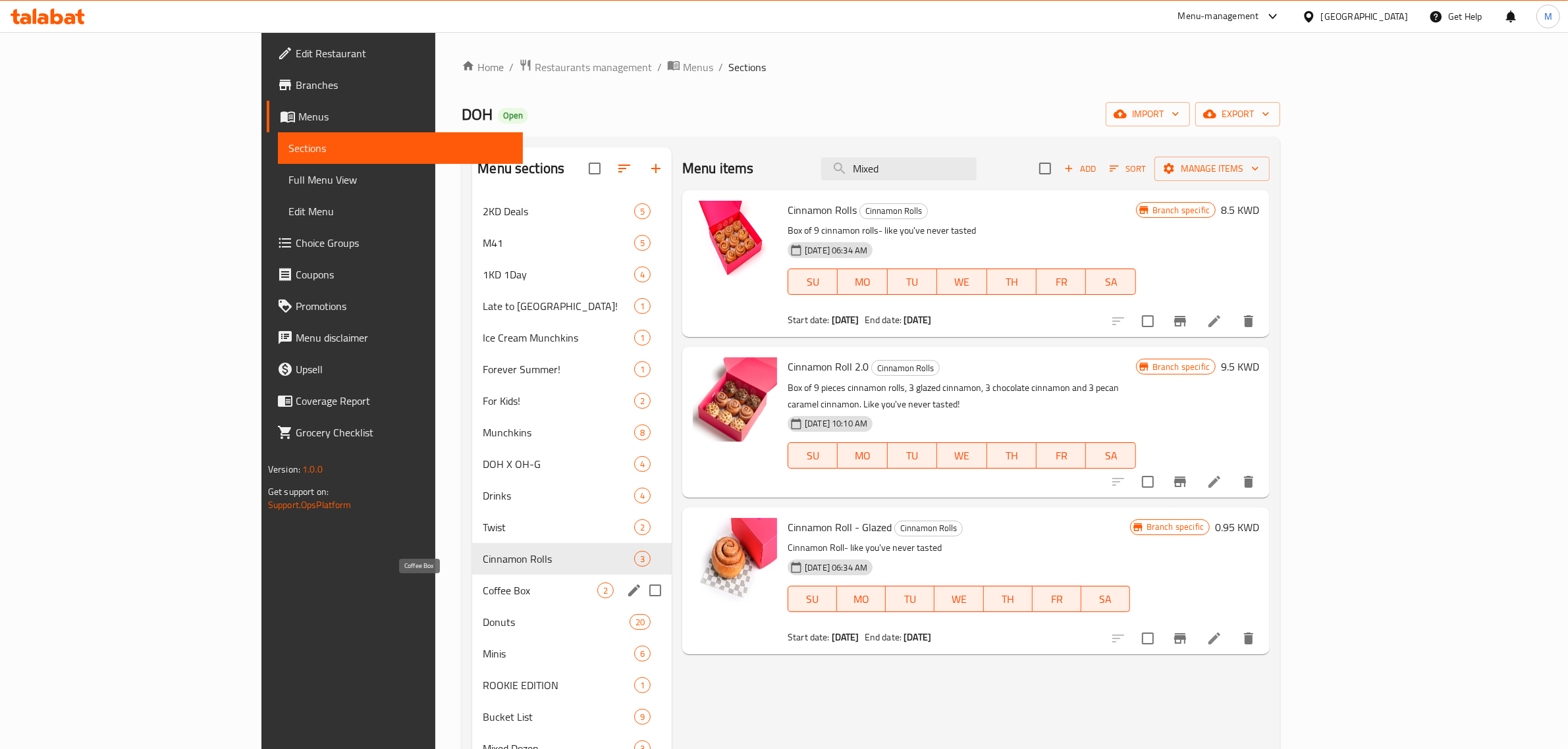
click at [483, 588] on span "Coffee Box" at bounding box center [540, 590] width 115 height 16
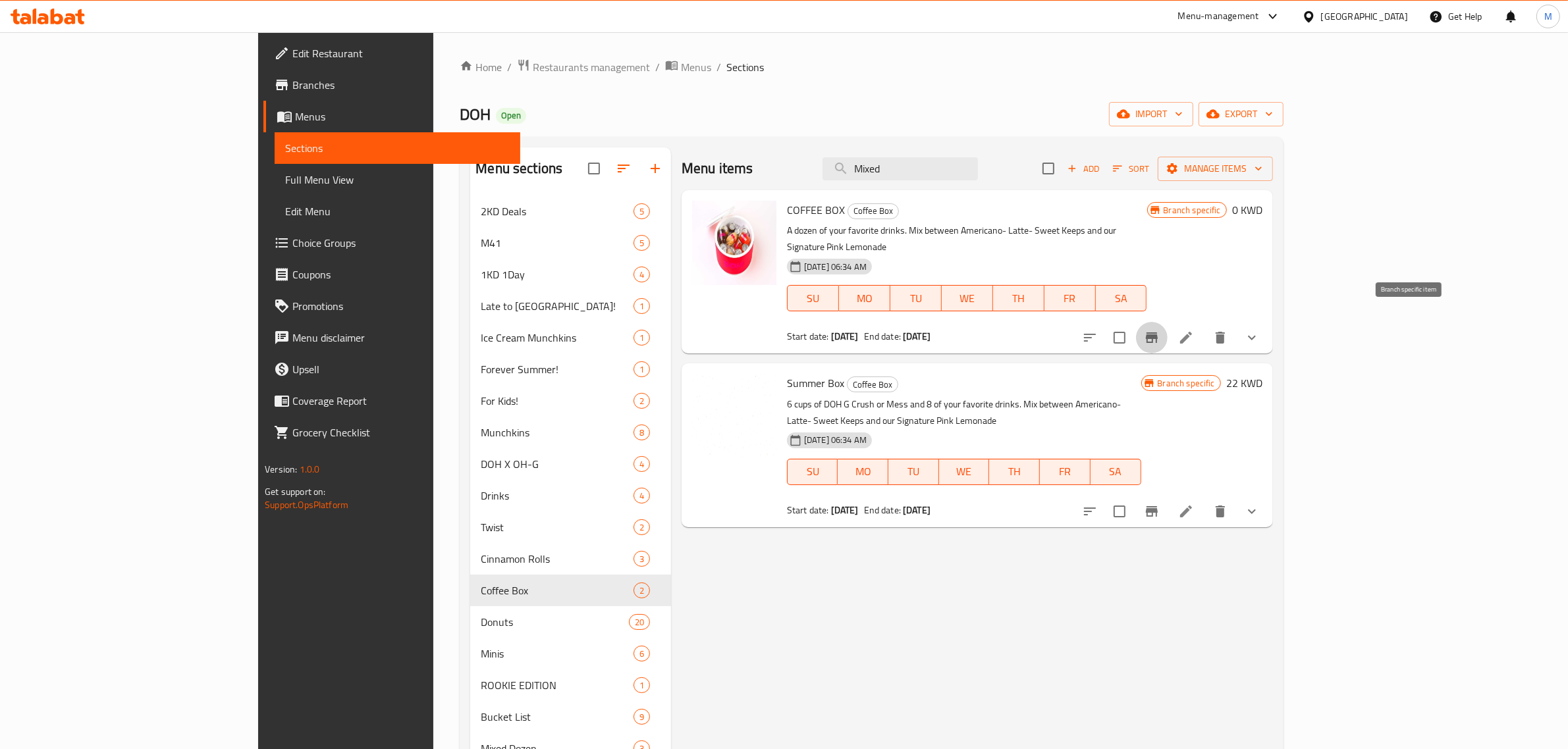
click at [1158, 332] on icon "Branch-specific-item" at bounding box center [1152, 337] width 12 height 10
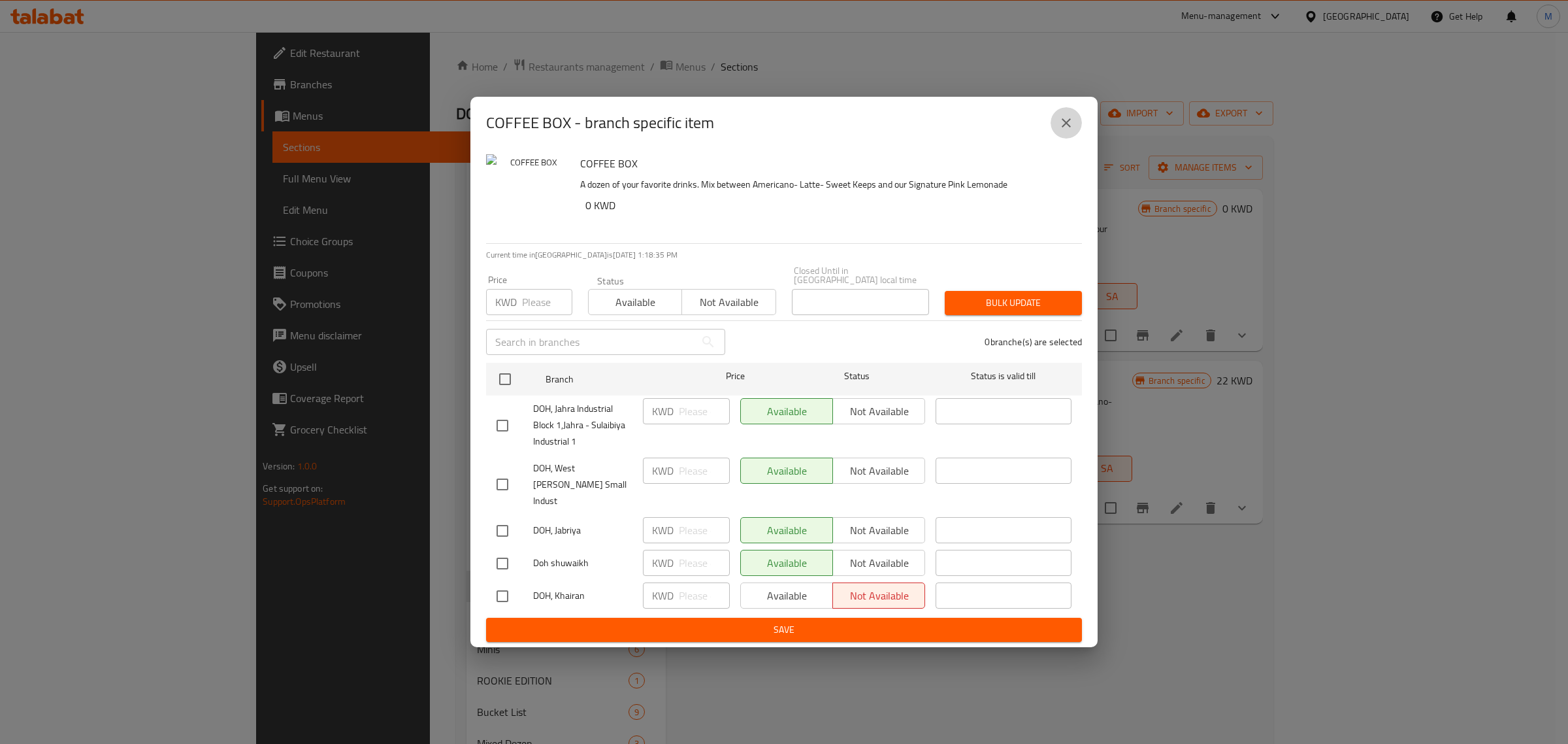
click at [1067, 131] on icon "close" at bounding box center [1066, 123] width 15 height 15
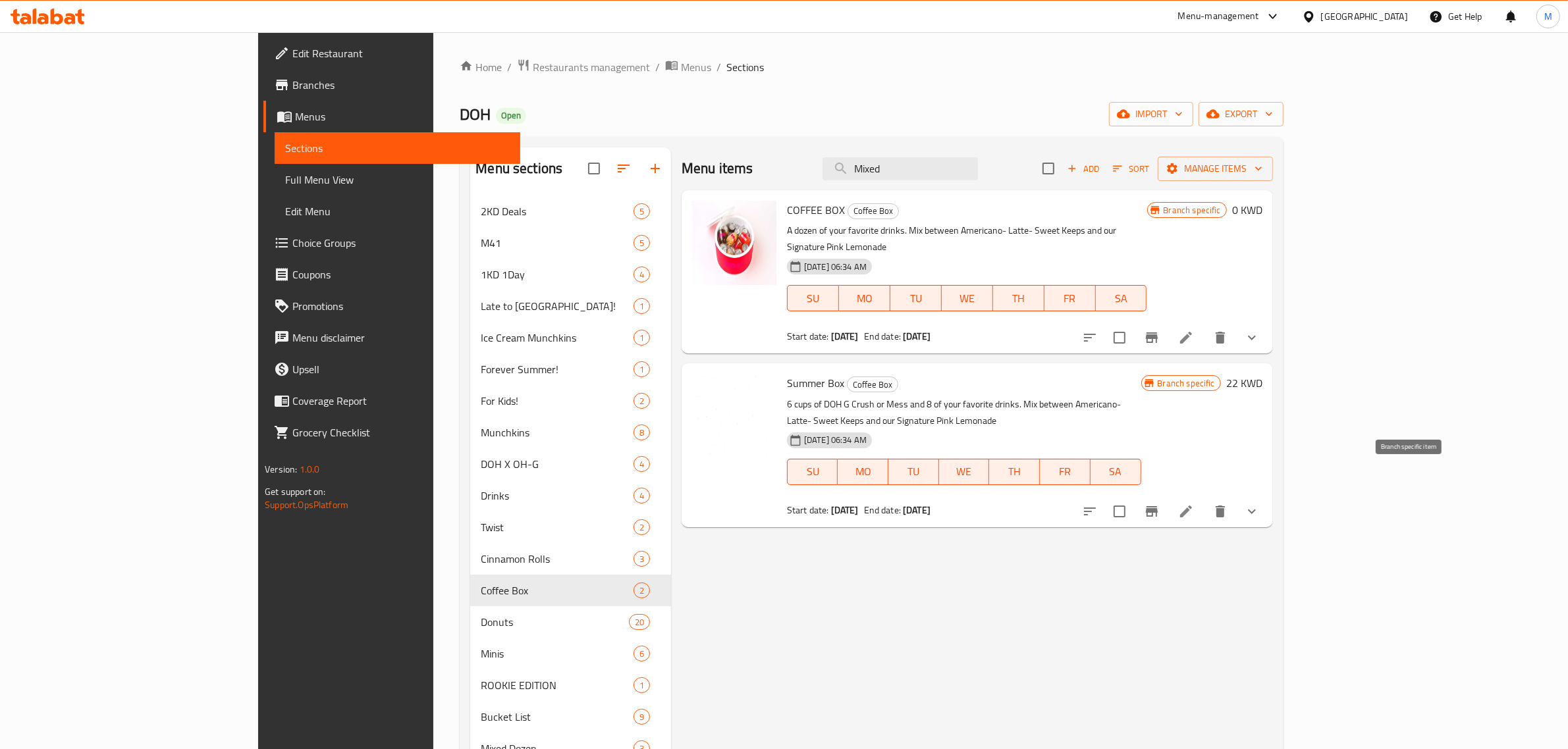
click at [1167, 495] on button "Branch-specific-item" at bounding box center [1152, 511] width 32 height 32
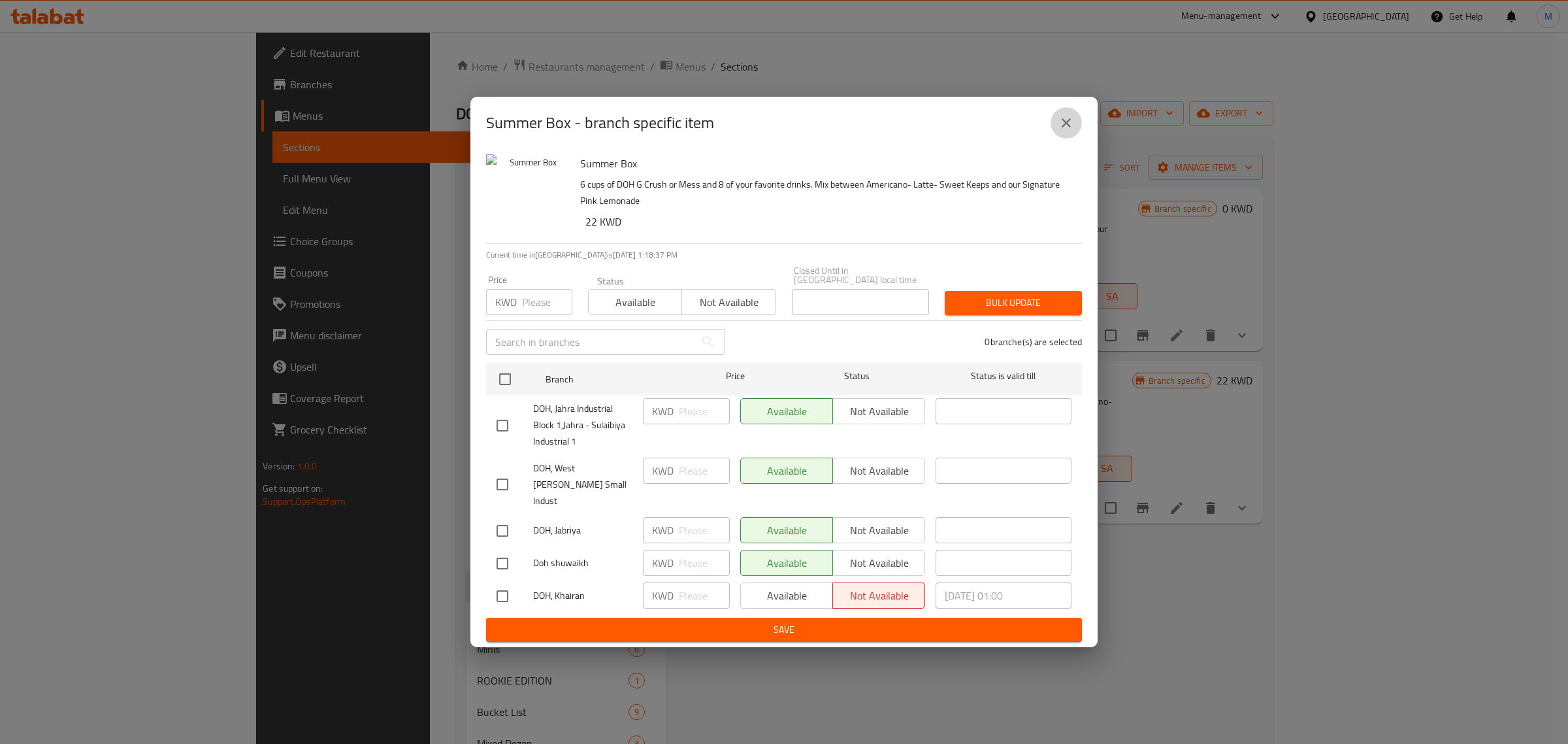
click at [1066, 131] on icon "close" at bounding box center [1066, 123] width 15 height 15
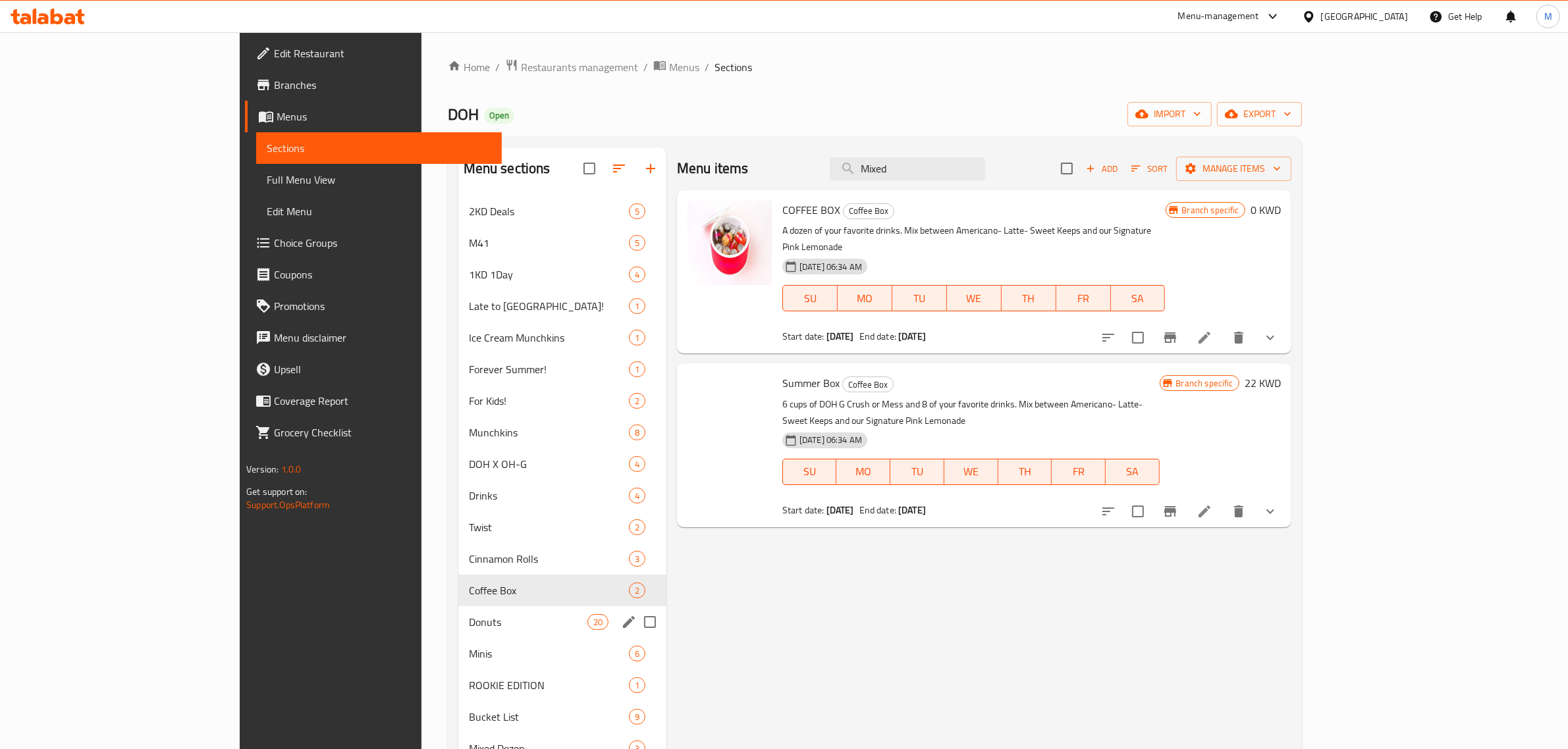
click at [469, 622] on span "Donuts" at bounding box center [528, 622] width 118 height 16
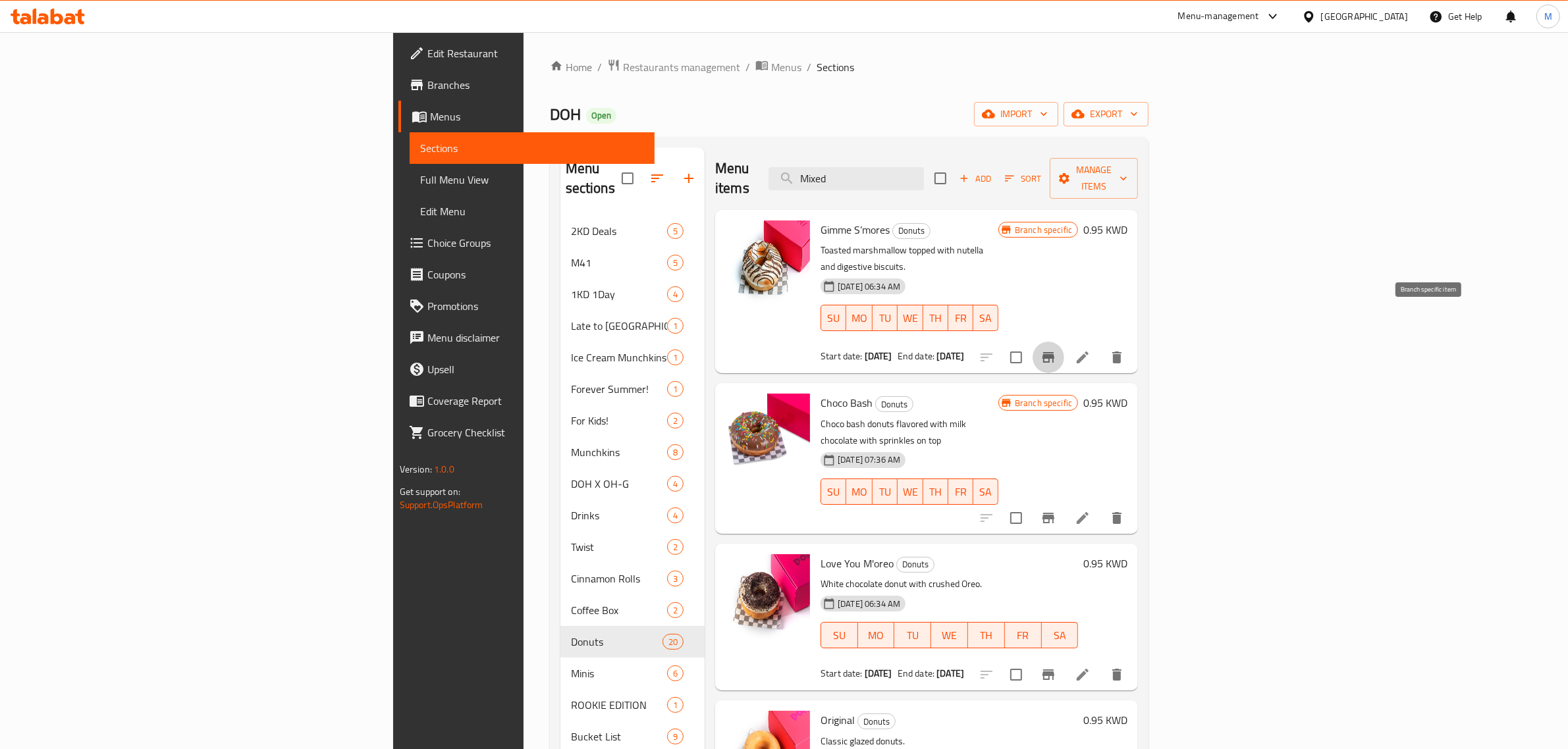
click at [1056, 349] on icon "Branch-specific-item" at bounding box center [1048, 357] width 16 height 16
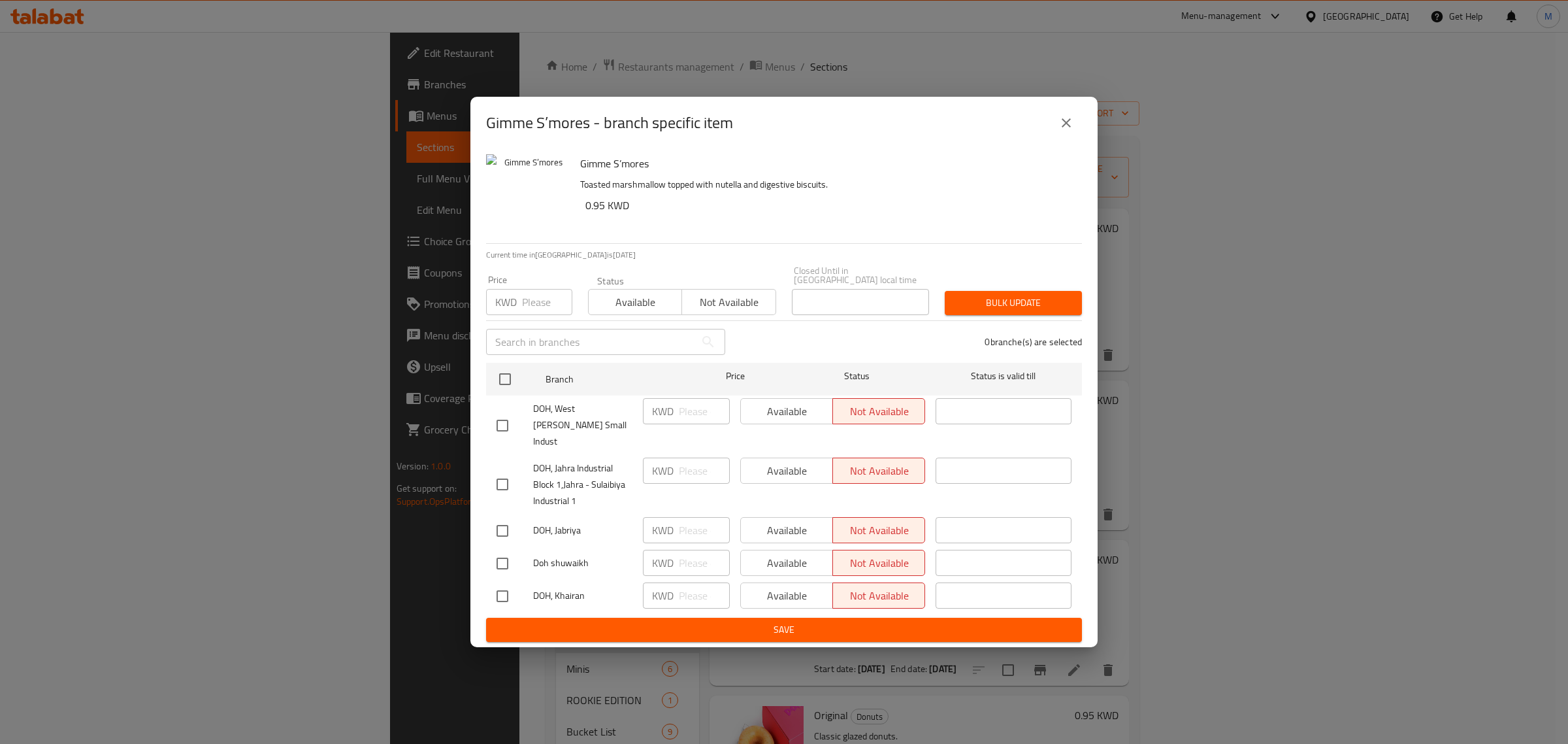
click at [1063, 131] on icon "close" at bounding box center [1066, 123] width 15 height 15
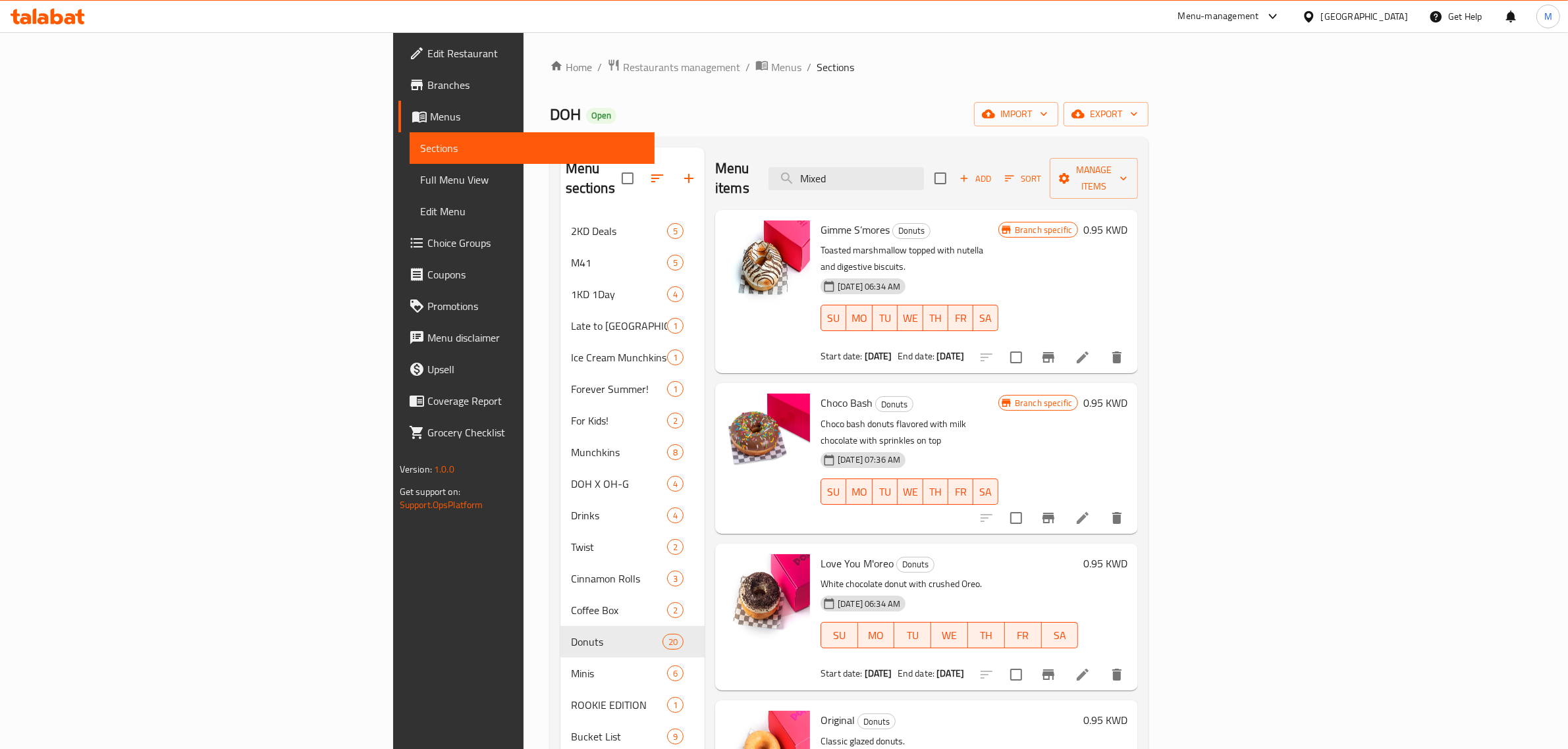
click at [1054, 513] on icon "Branch-specific-item" at bounding box center [1048, 518] width 12 height 10
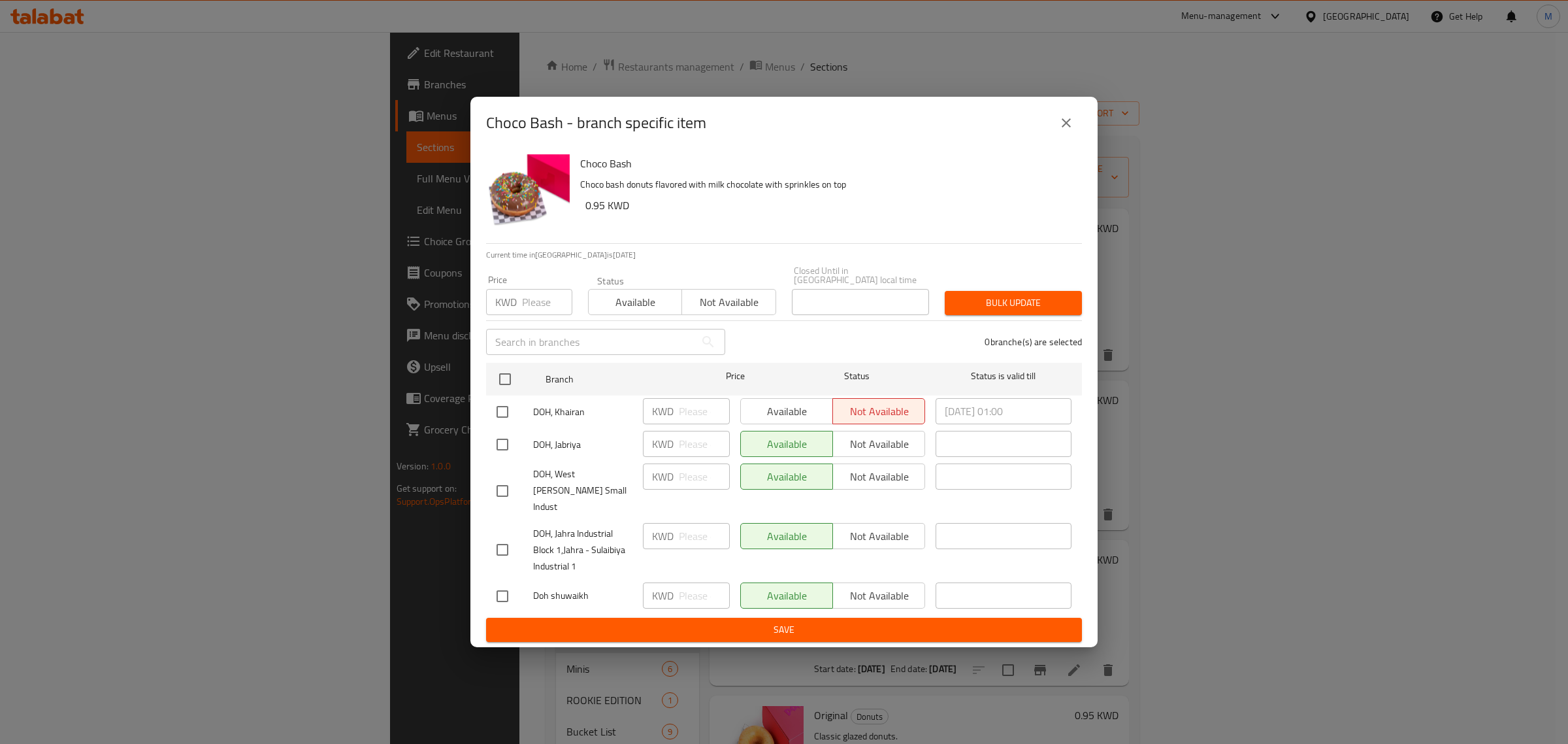
click at [1056, 139] on button "close" at bounding box center [1066, 123] width 32 height 32
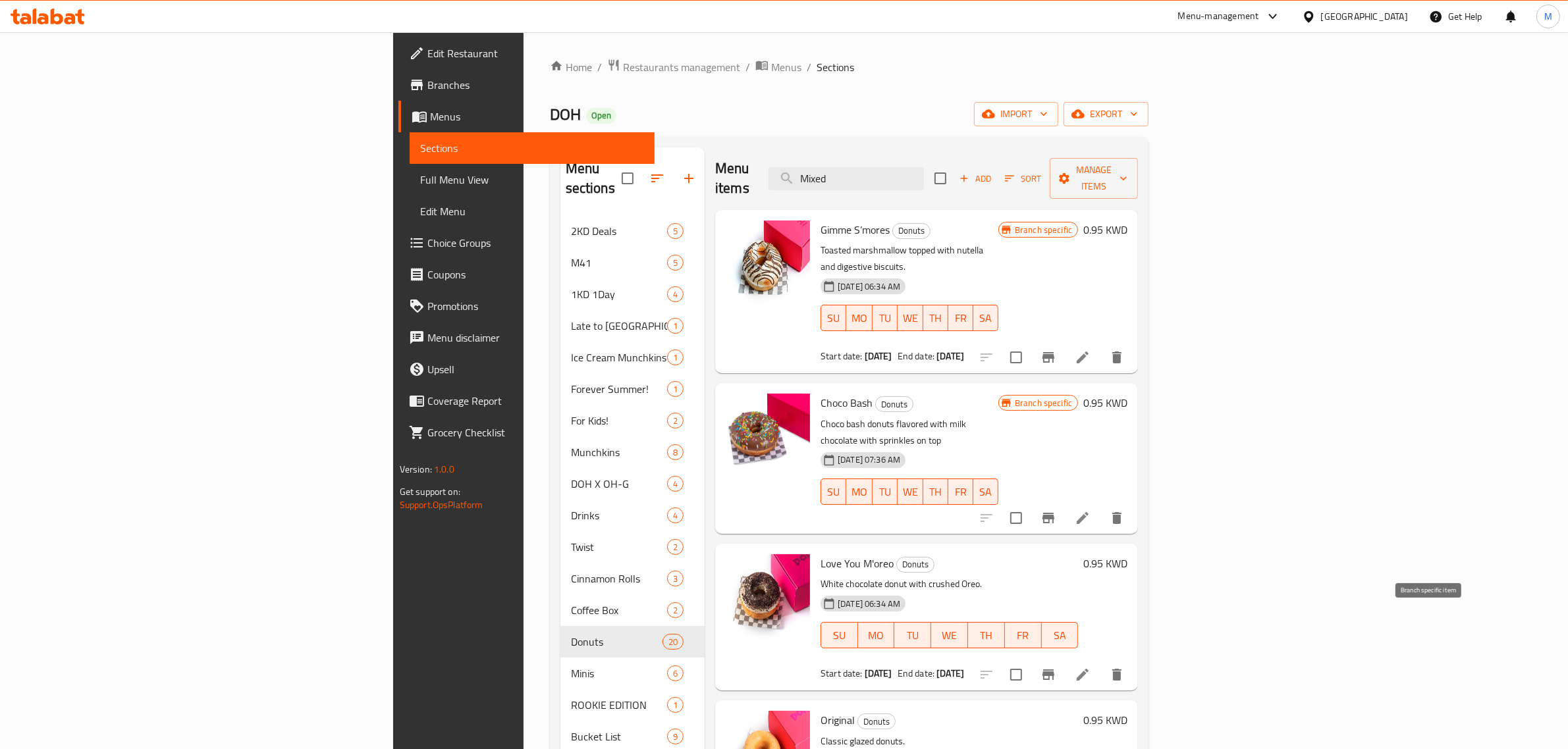
click at [1056, 667] on icon "Branch-specific-item" at bounding box center [1048, 675] width 16 height 16
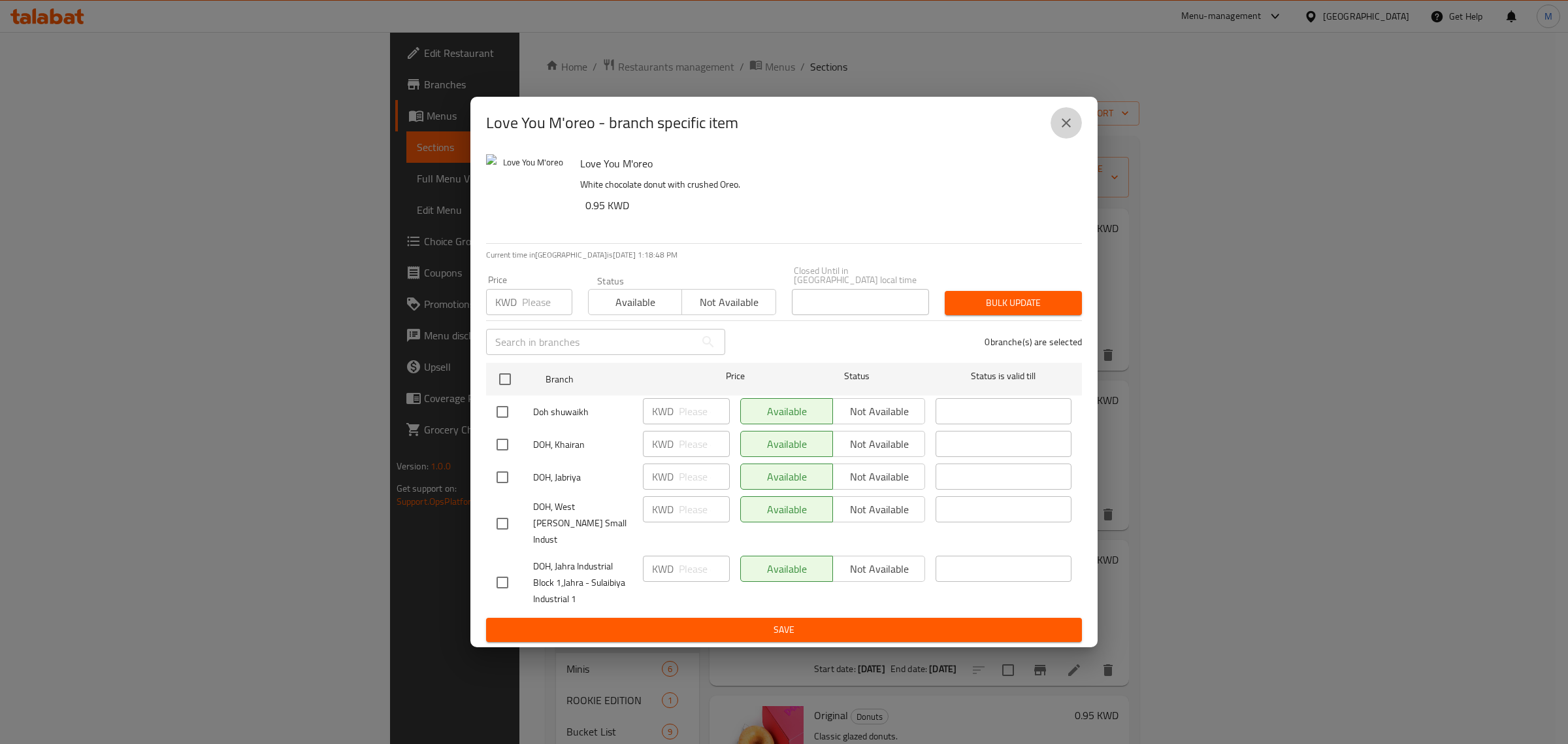
click at [1069, 131] on icon "close" at bounding box center [1066, 123] width 15 height 15
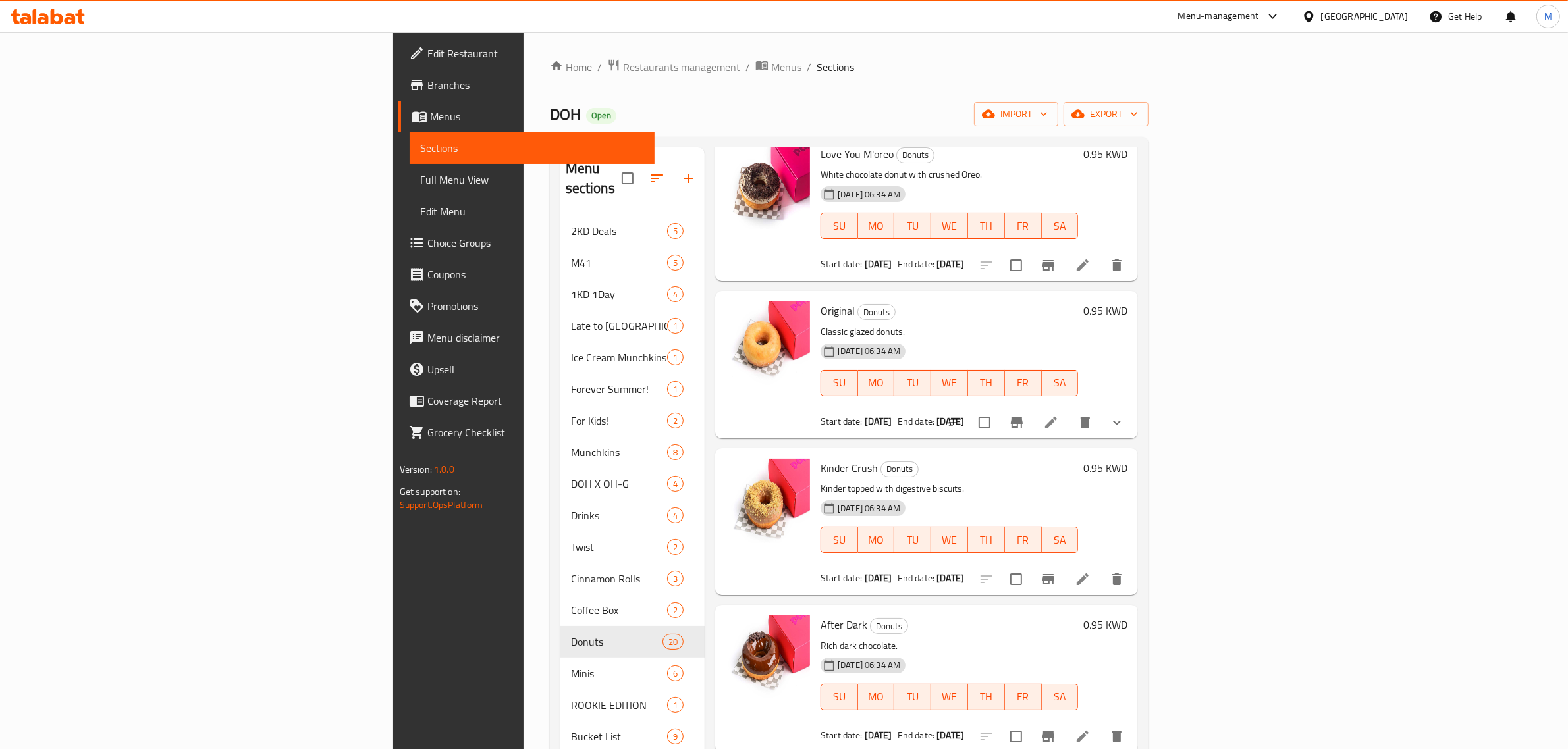
scroll to position [412, 0]
click at [1025, 412] on icon "Branch-specific-item" at bounding box center [1016, 420] width 16 height 16
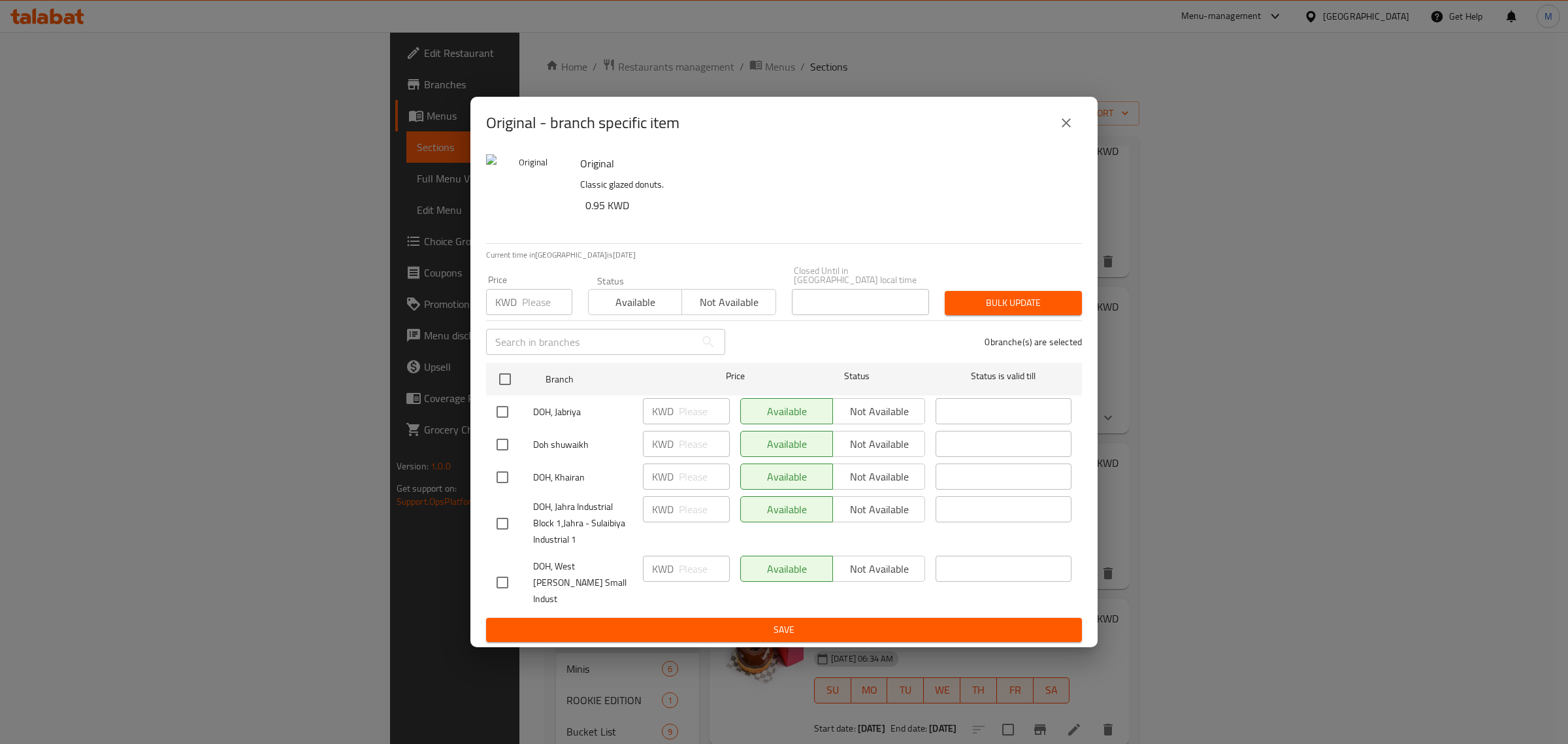
click at [1090, 126] on div "Original - branch specific item" at bounding box center [784, 123] width 627 height 52
click at [1066, 129] on icon "close" at bounding box center [1066, 123] width 15 height 15
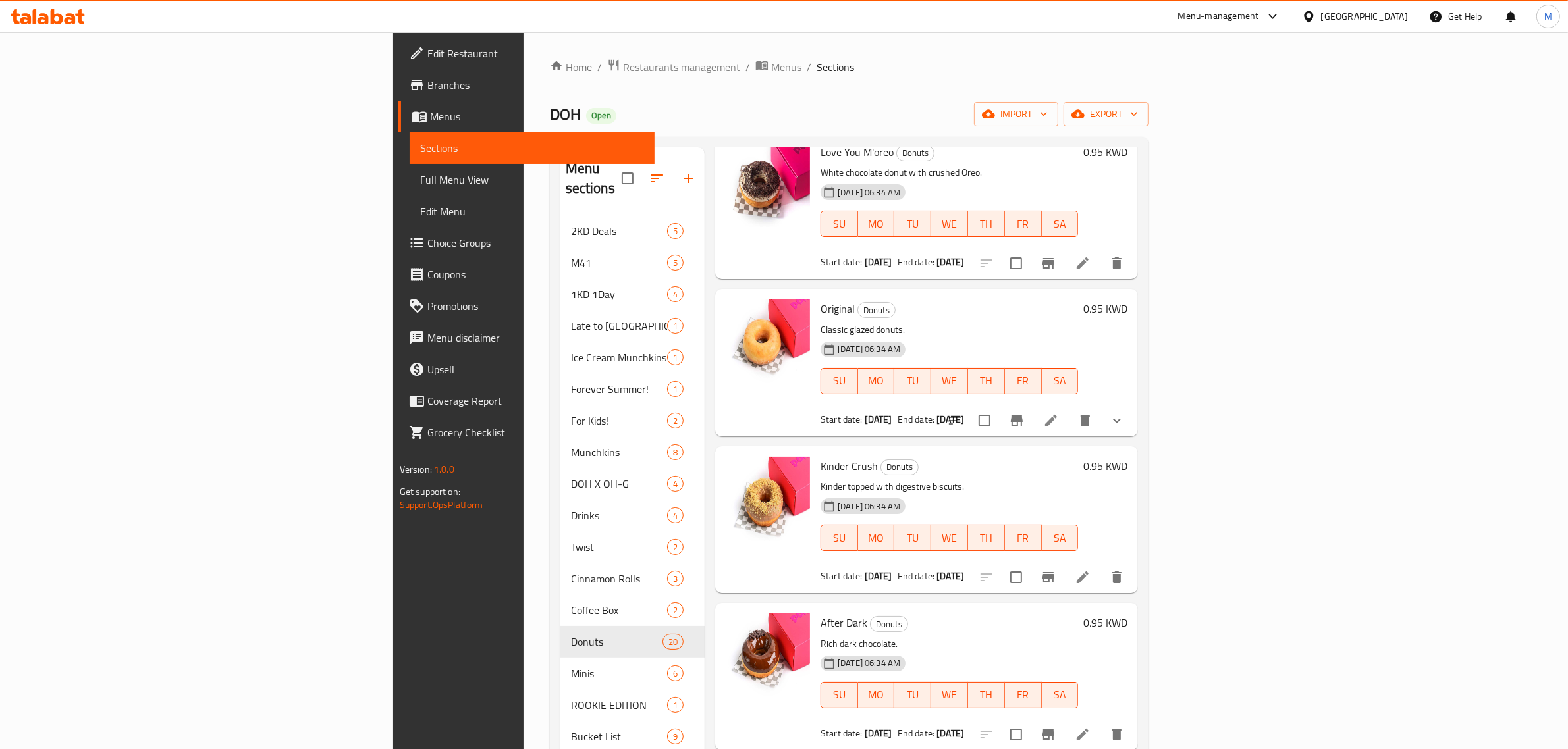
click at [1054, 572] on icon "Branch-specific-item" at bounding box center [1048, 577] width 12 height 10
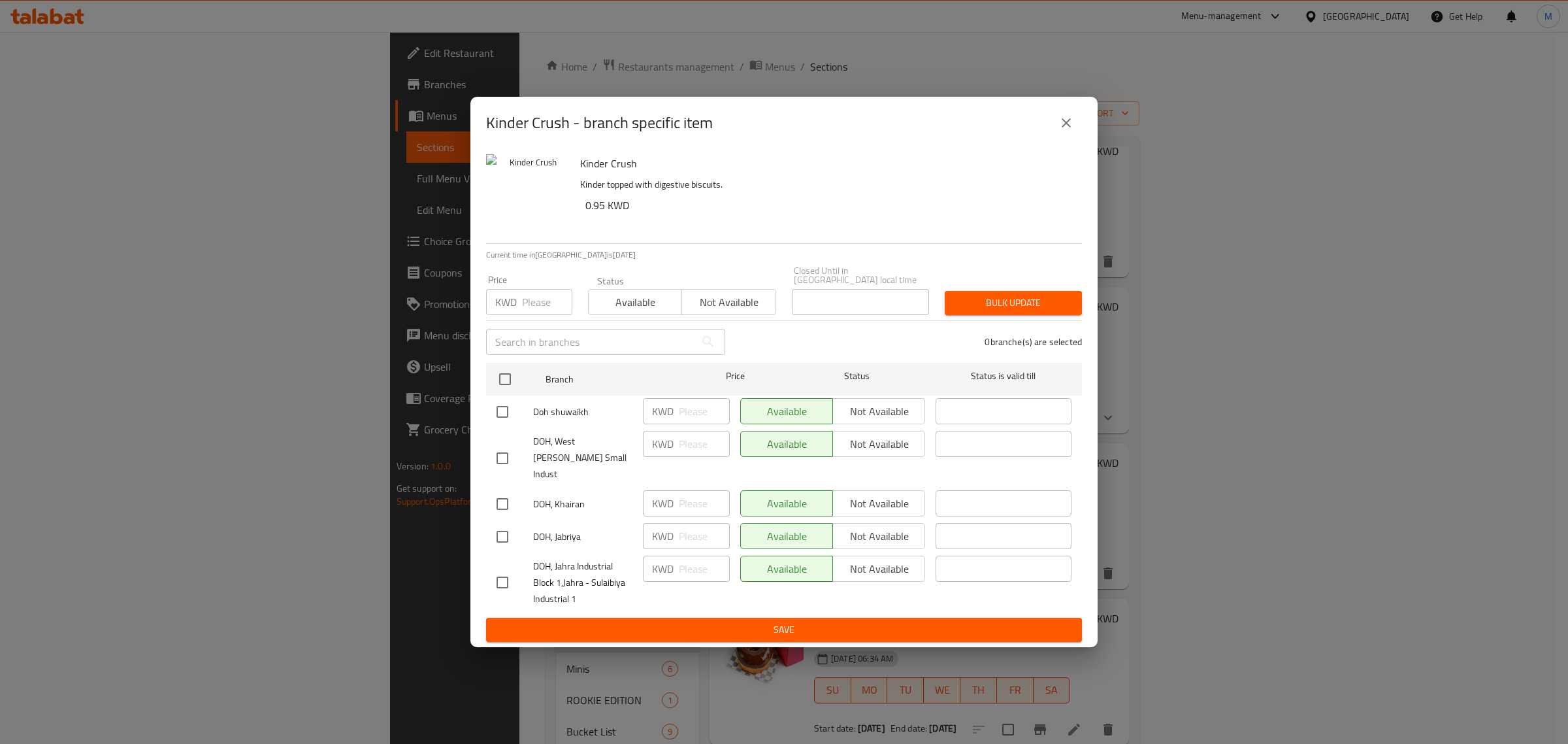
click at [1061, 125] on button "close" at bounding box center [1066, 123] width 32 height 32
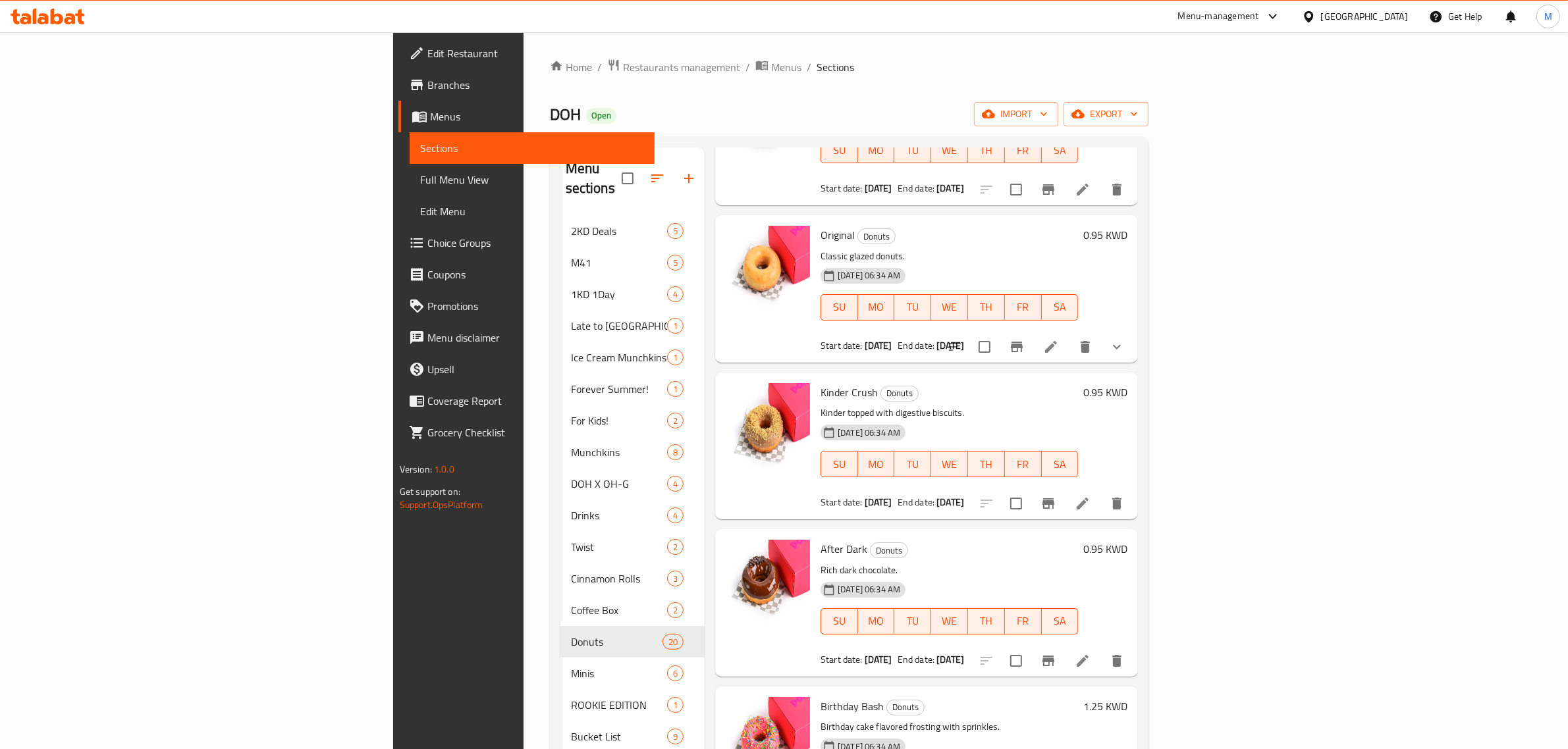
scroll to position [576, 0]
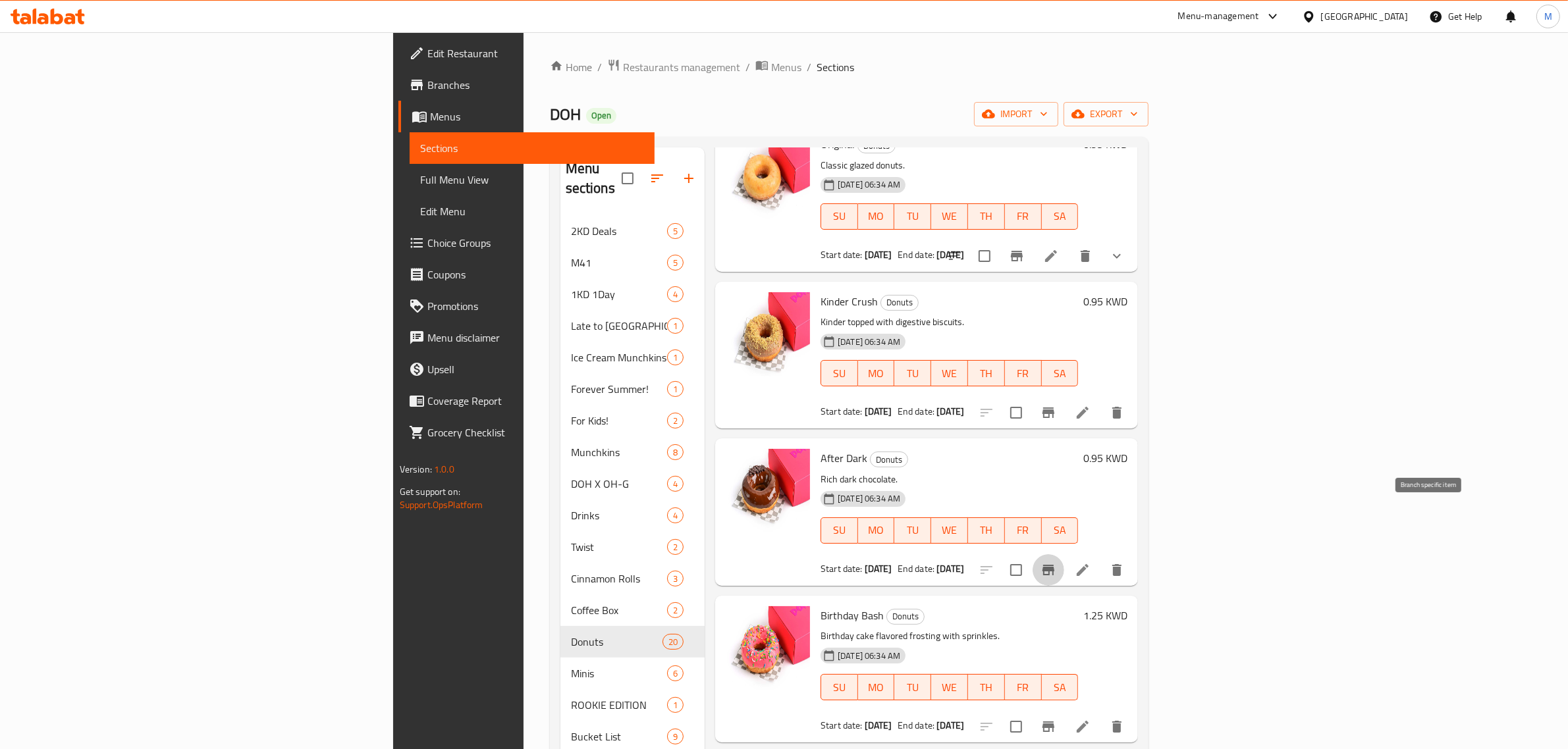
click at [1056, 562] on icon "Branch-specific-item" at bounding box center [1048, 570] width 16 height 16
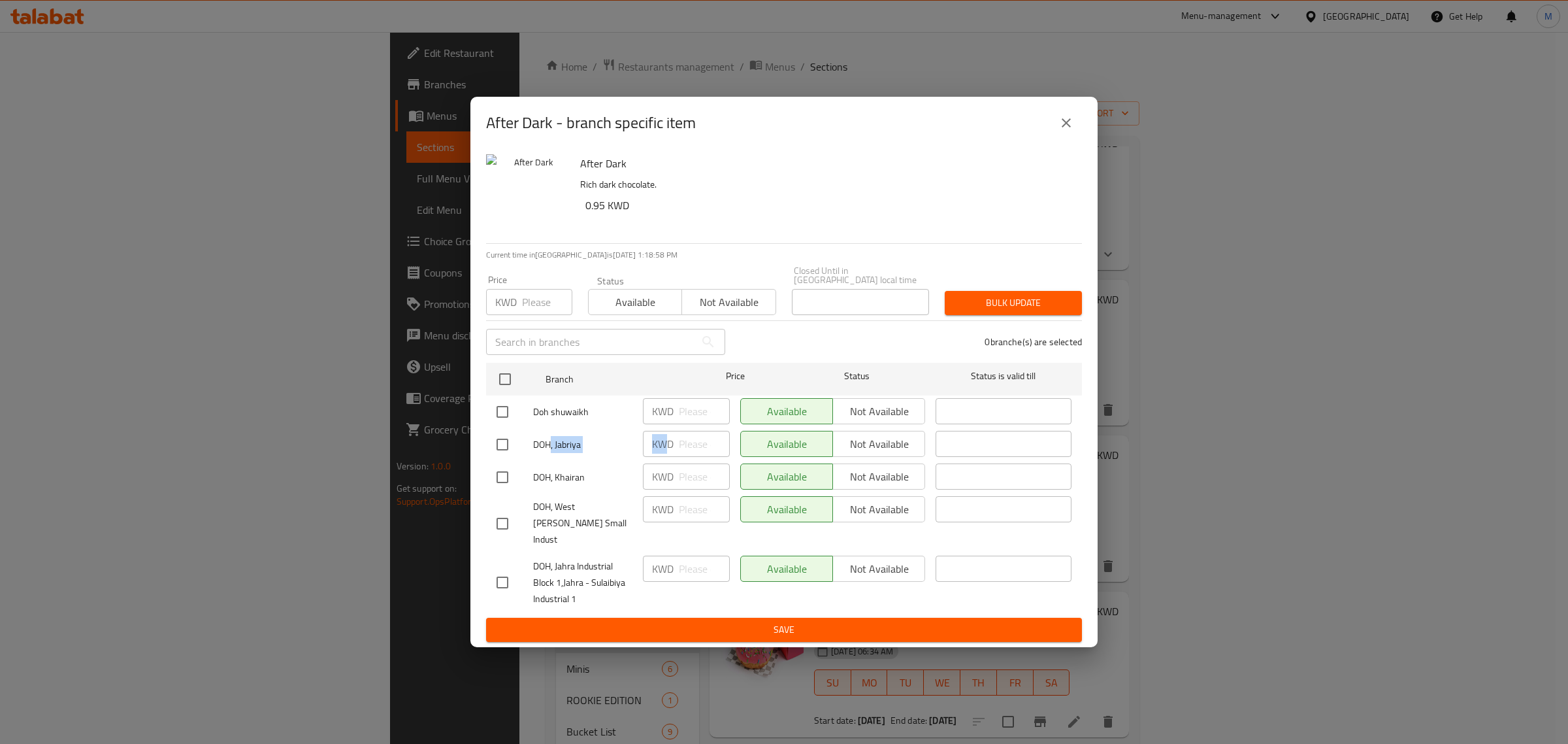
drag, startPoint x: 551, startPoint y: 449, endPoint x: 672, endPoint y: 445, distance: 121.1
click at [671, 445] on div "DOH, Jabriya KWD ​ Available Not available ​" at bounding box center [783, 444] width 585 height 38
click at [1069, 128] on icon "close" at bounding box center [1066, 123] width 9 height 9
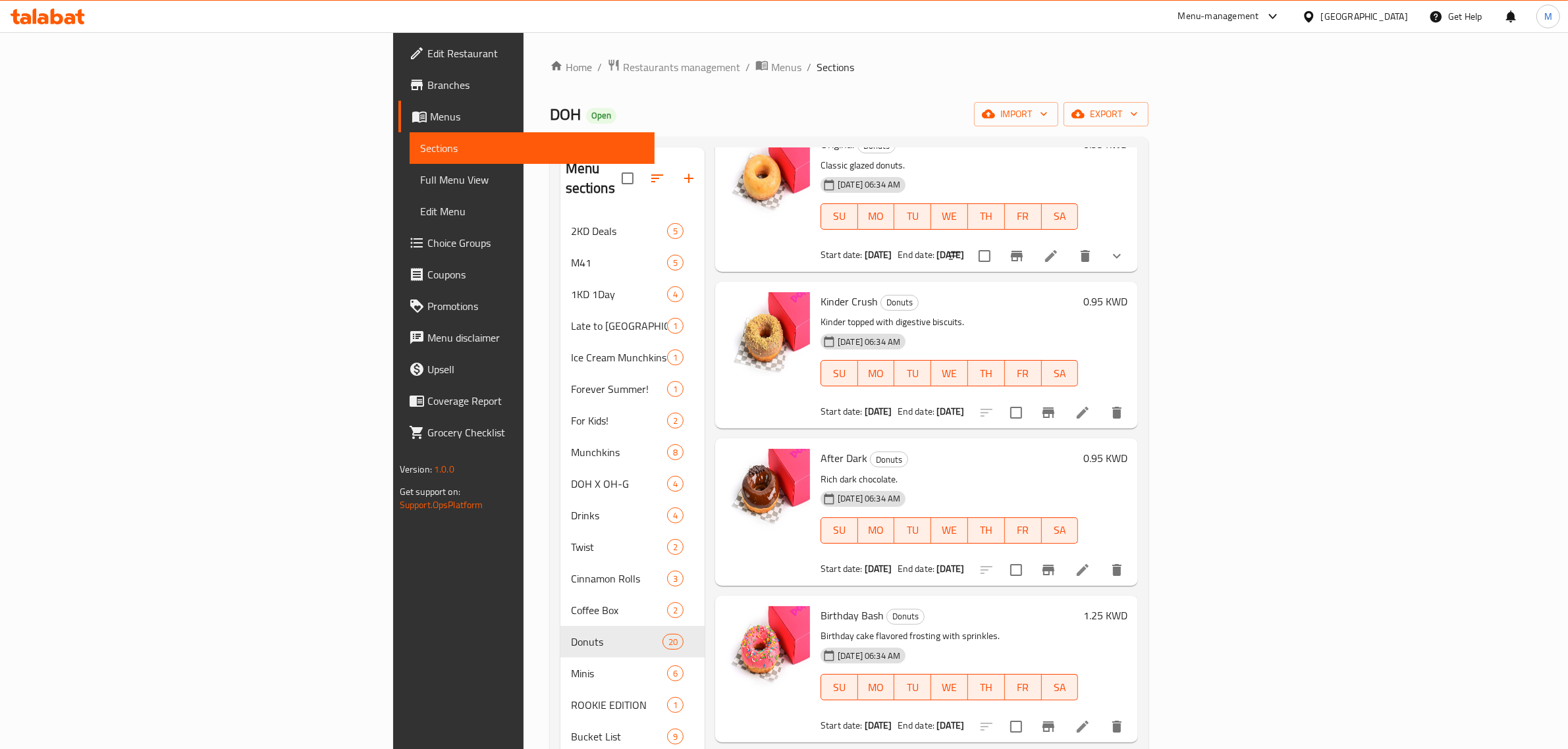
scroll to position [658, 0]
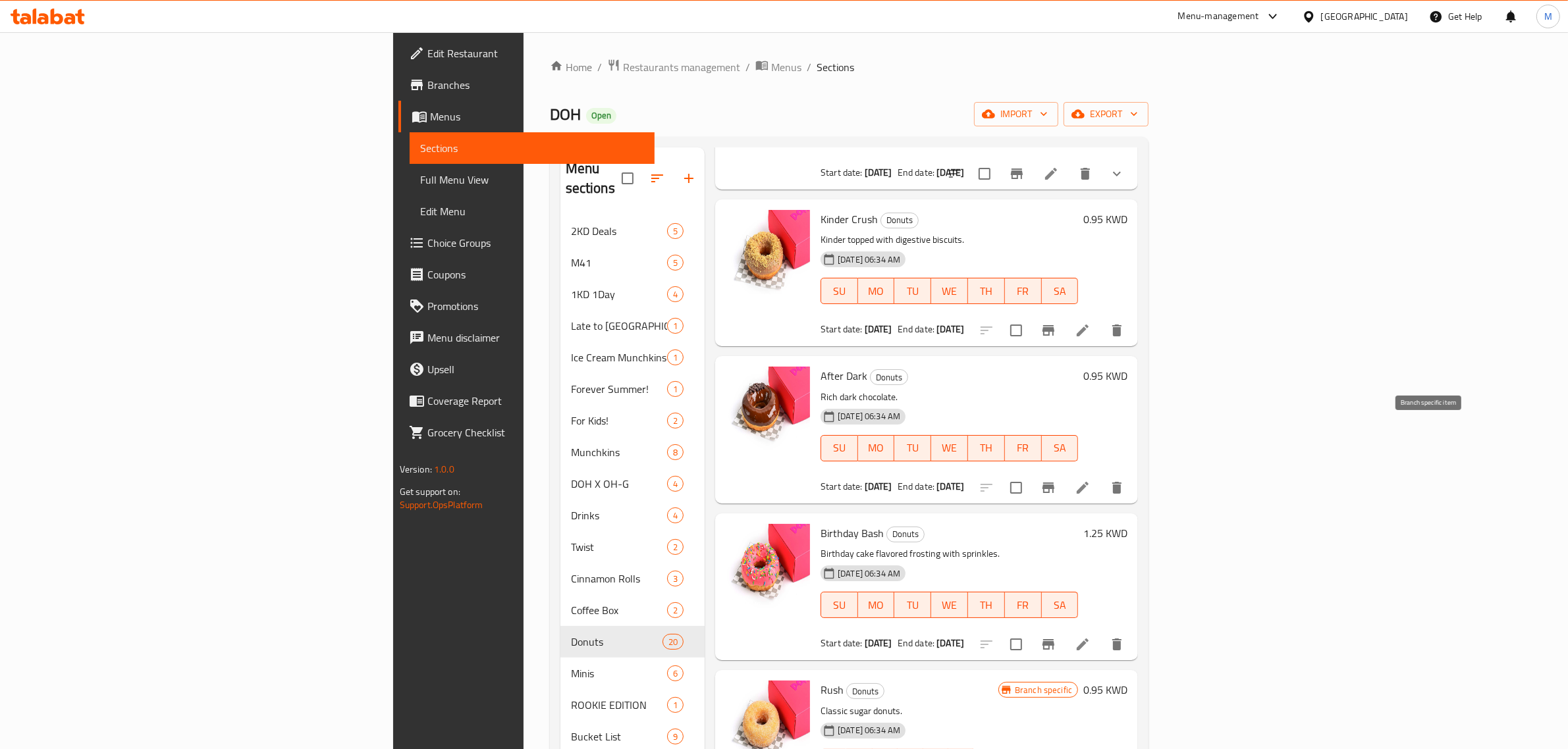
click at [1064, 472] on button "Branch-specific-item" at bounding box center [1048, 488] width 32 height 32
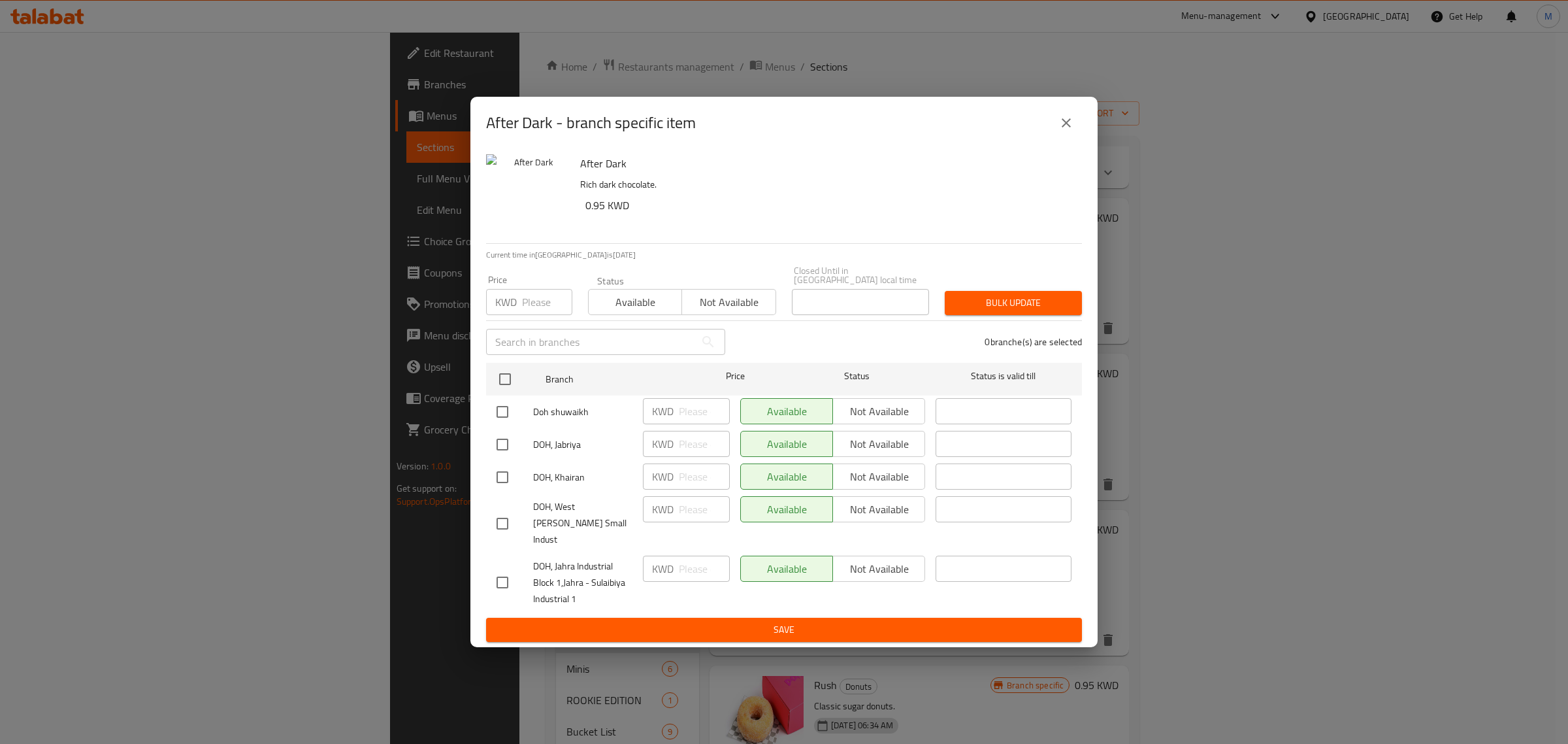
click at [1064, 131] on icon "close" at bounding box center [1066, 123] width 15 height 15
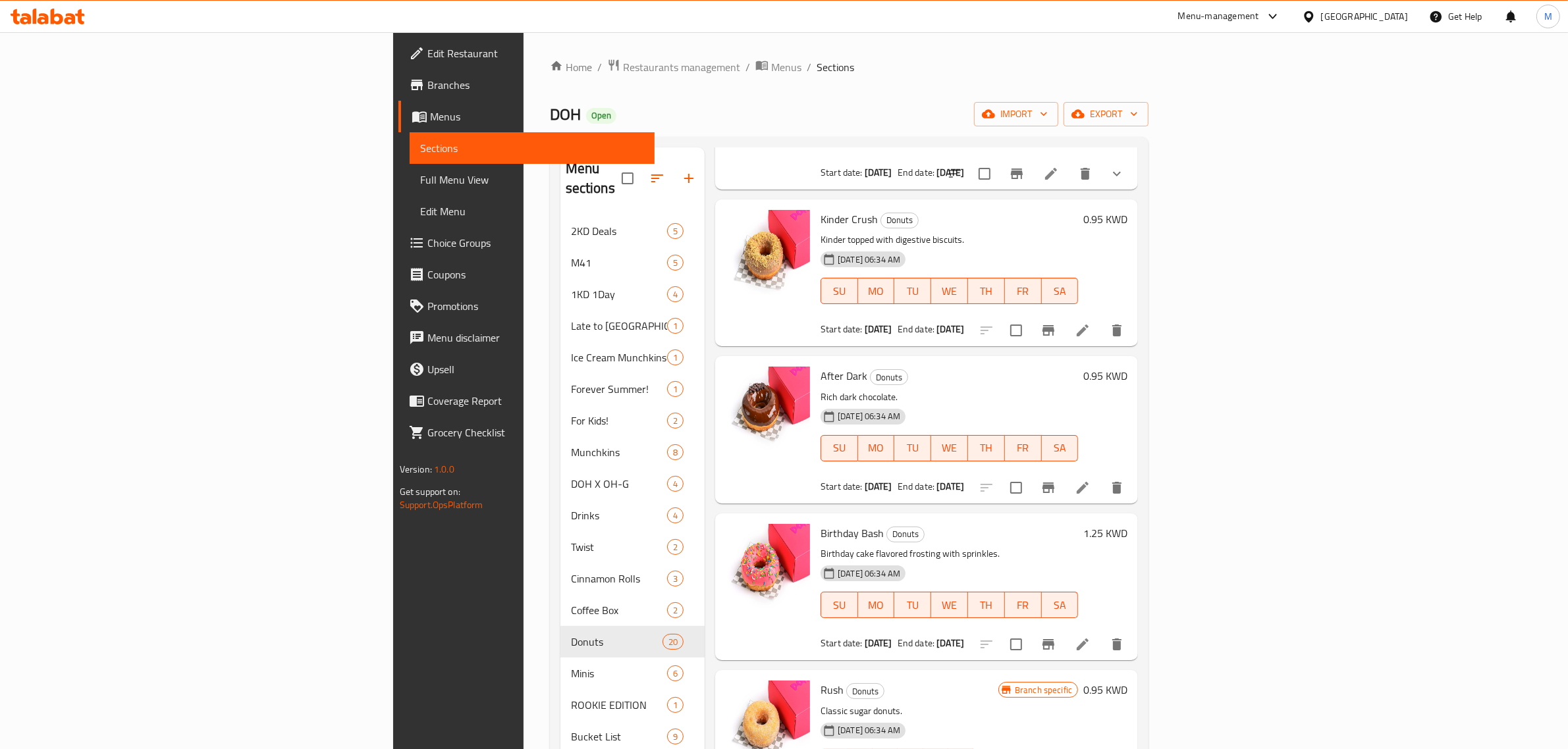
click at [1056, 636] on icon "Branch-specific-item" at bounding box center [1048, 644] width 16 height 16
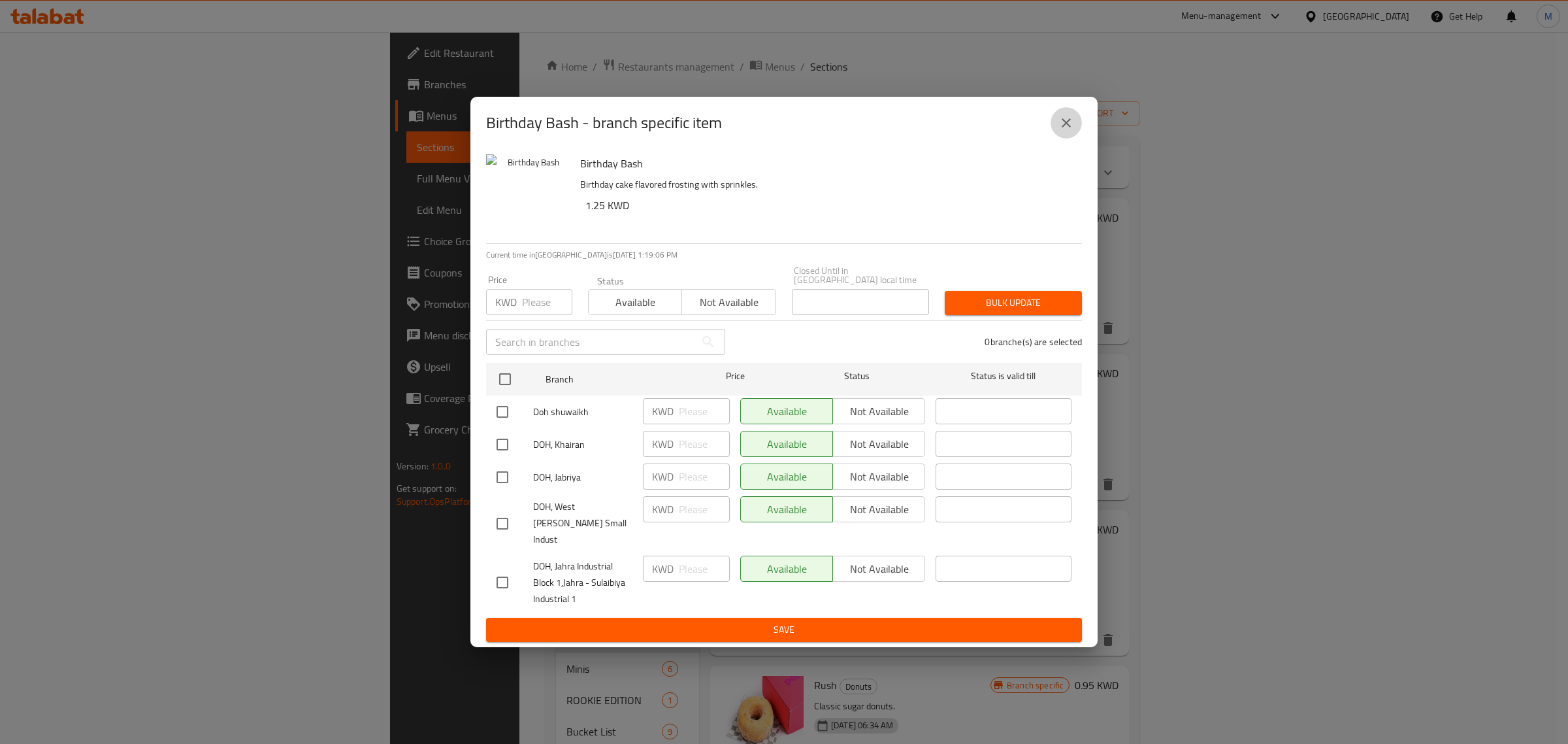
click at [1068, 131] on icon "close" at bounding box center [1066, 123] width 15 height 15
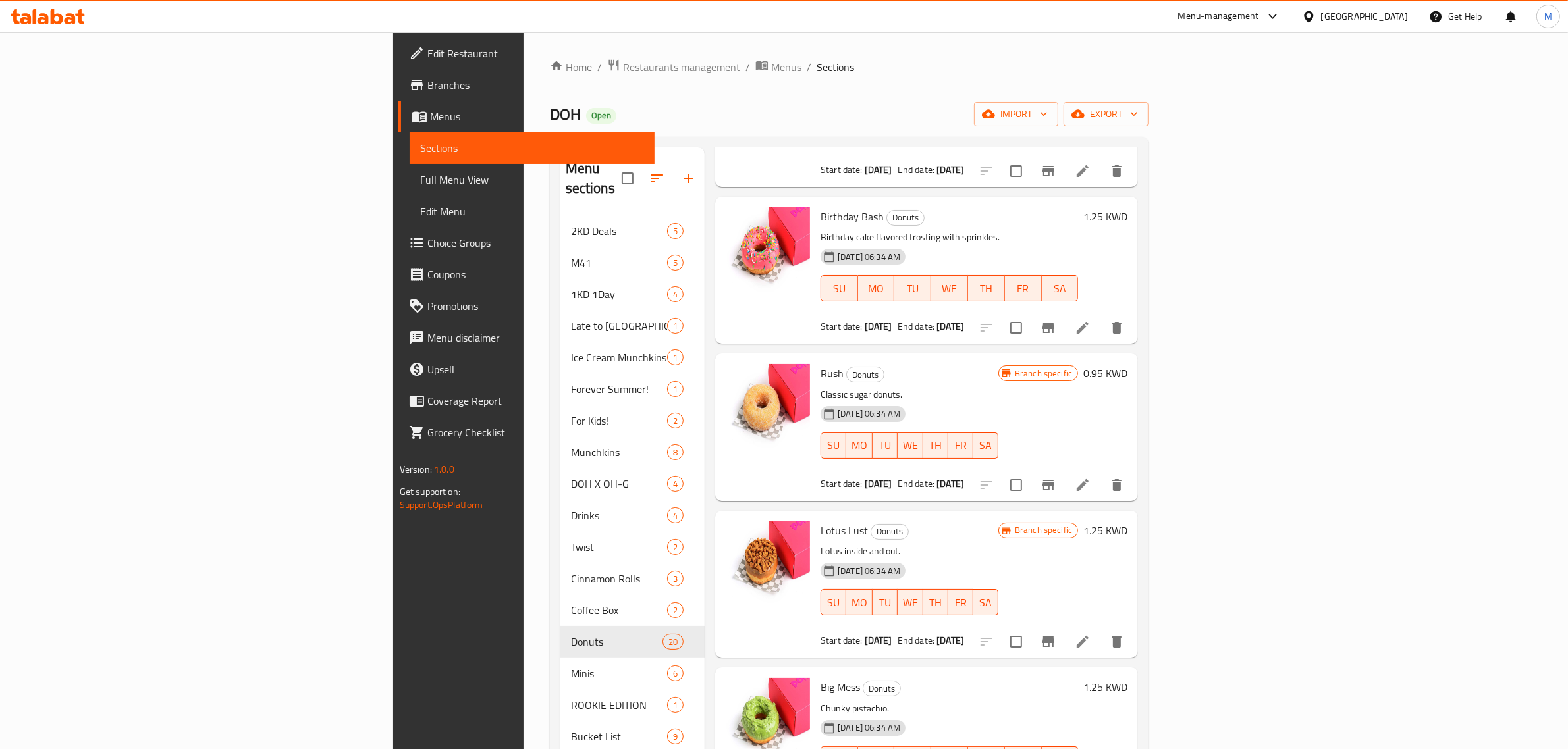
scroll to position [1069, 0]
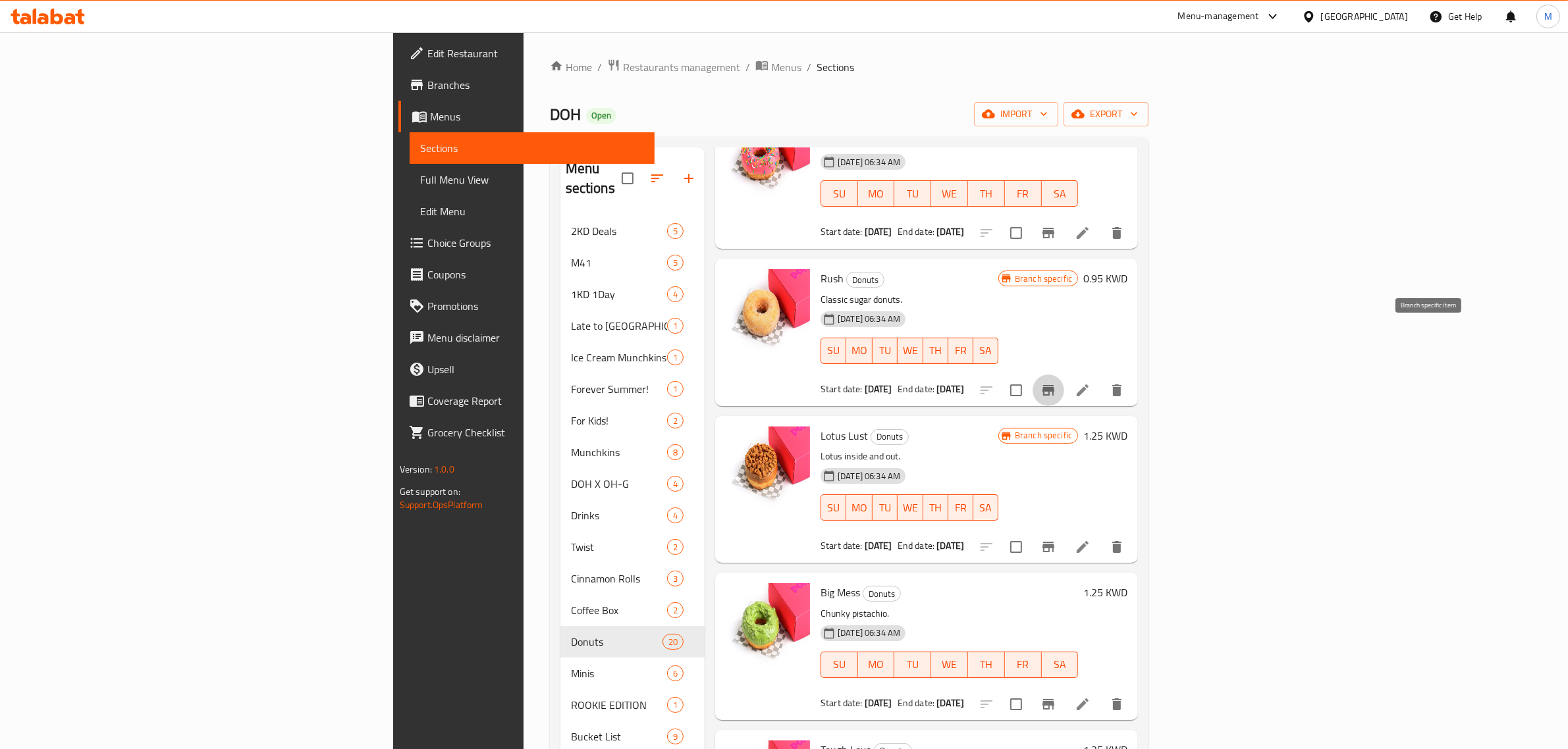
click at [1056, 382] on icon "Branch-specific-item" at bounding box center [1048, 390] width 16 height 16
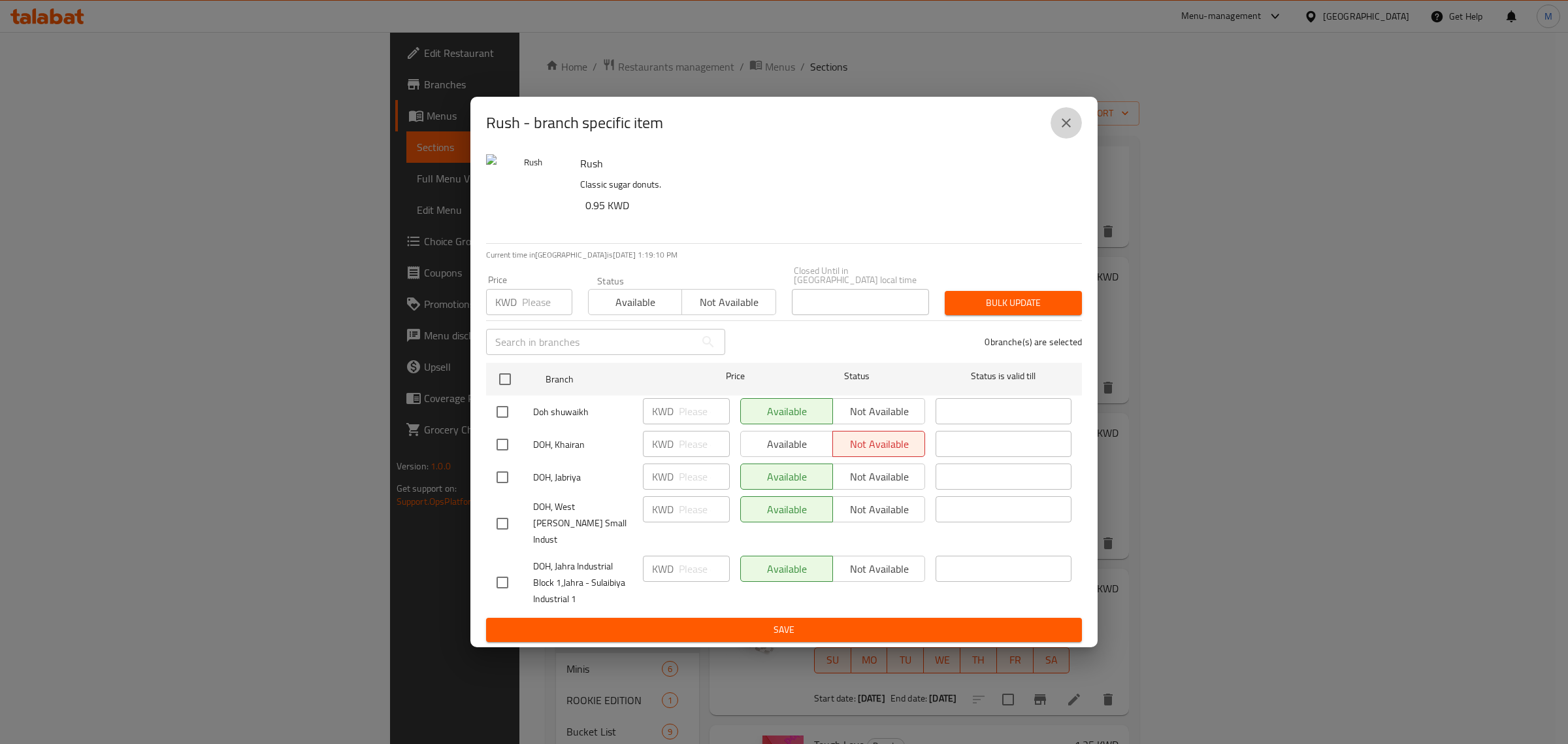
click at [1066, 128] on icon "close" at bounding box center [1066, 123] width 9 height 9
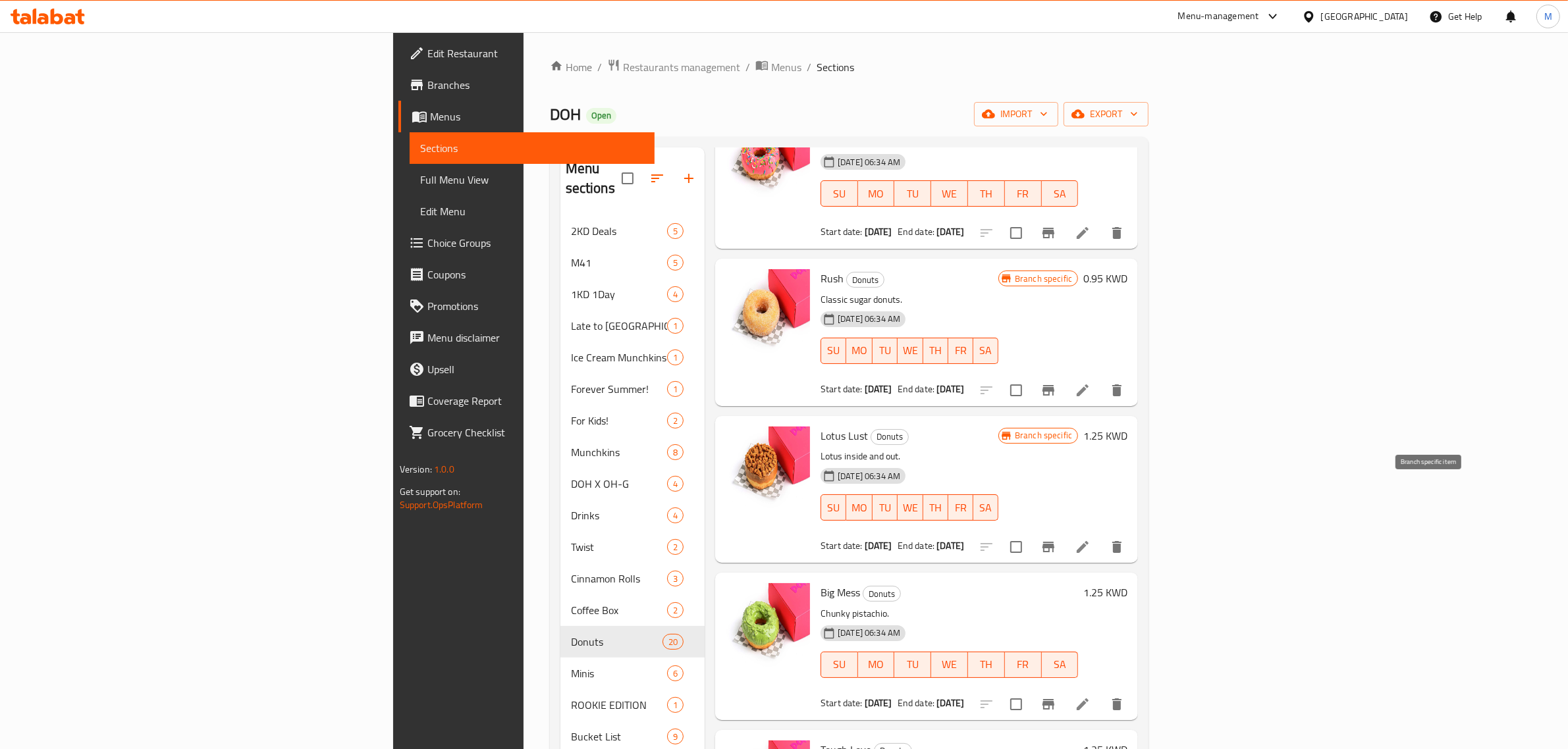
click at [1064, 531] on button "Branch-specific-item" at bounding box center [1048, 546] width 32 height 32
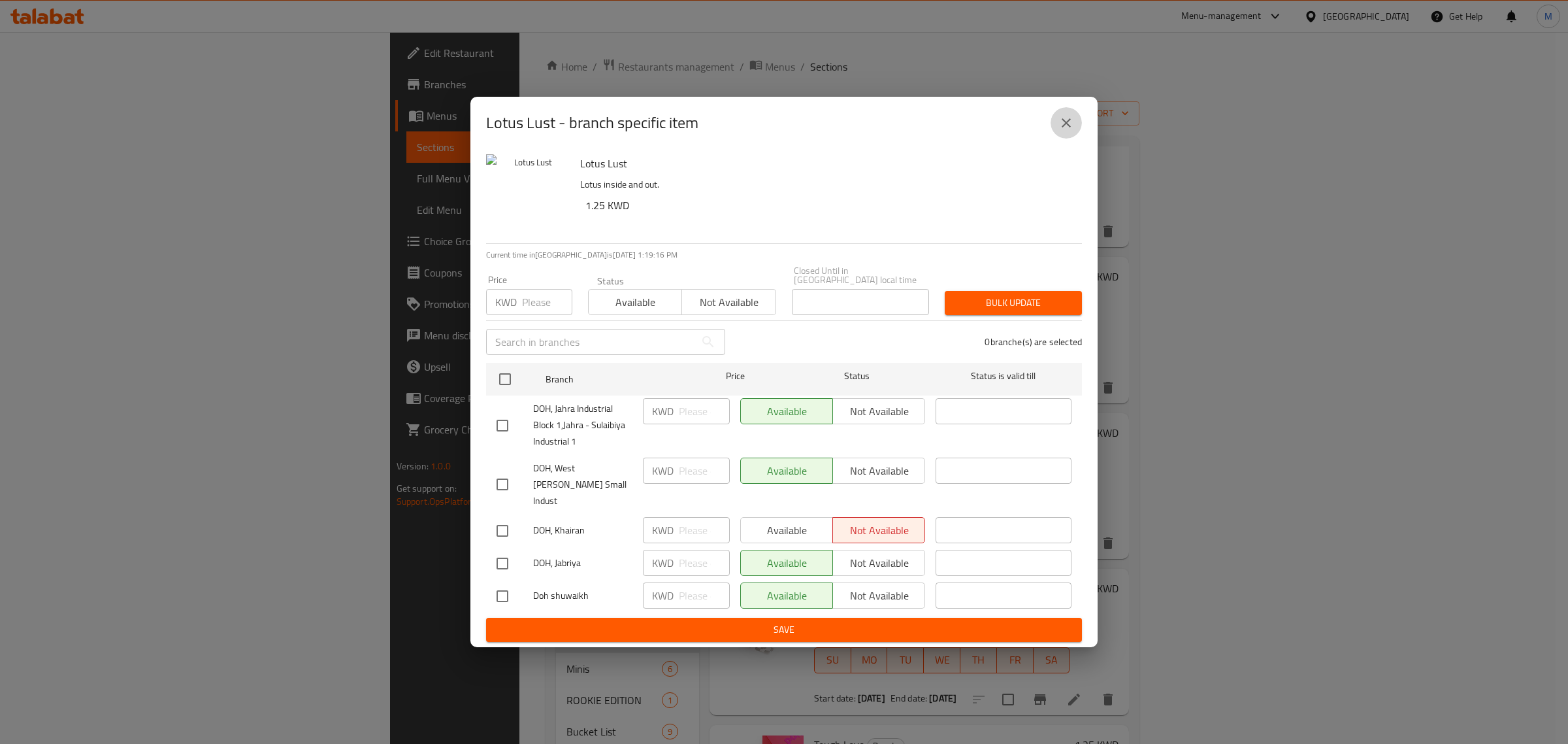
click at [1062, 131] on icon "close" at bounding box center [1066, 123] width 15 height 15
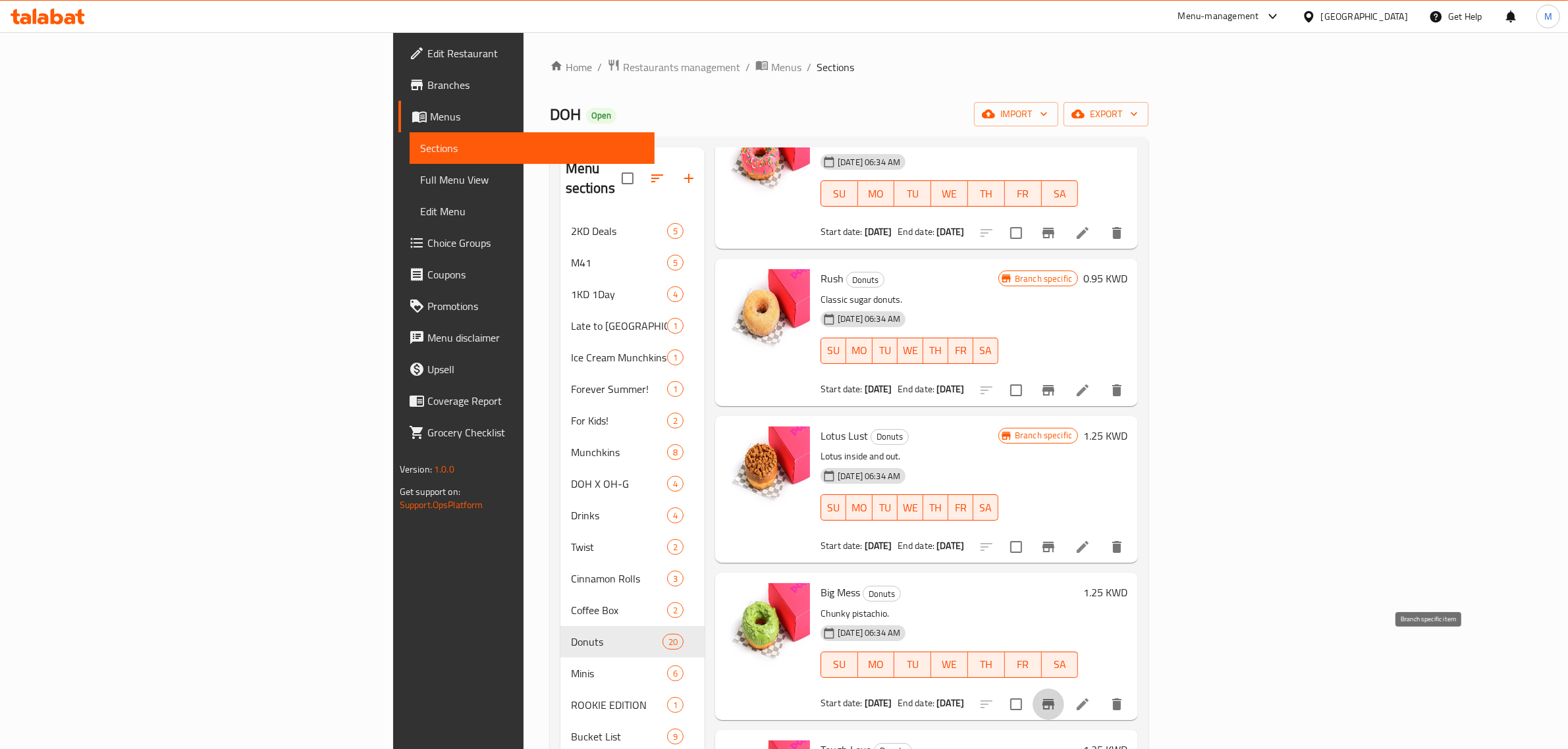
click at [1054, 699] on icon "Branch-specific-item" at bounding box center [1048, 704] width 12 height 10
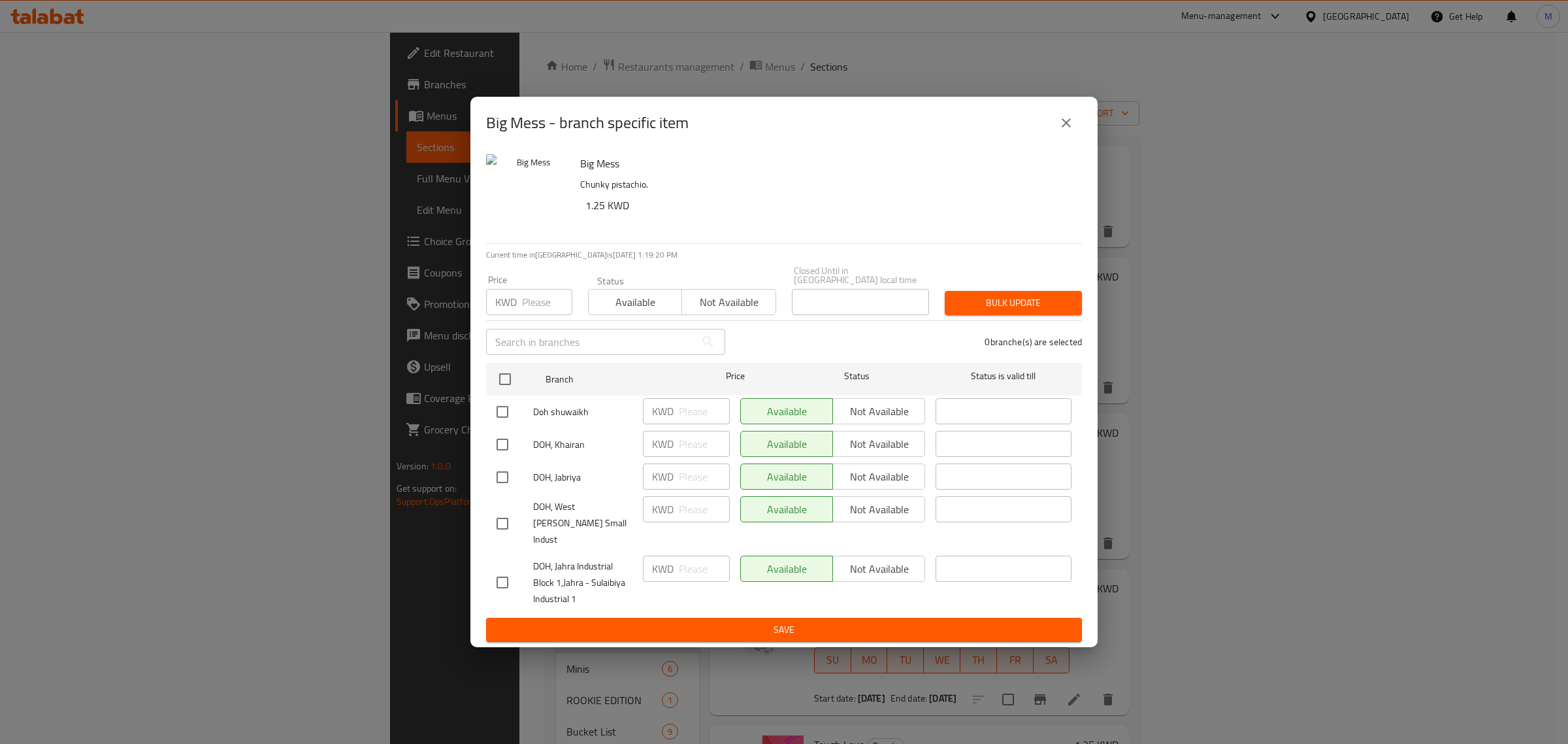
drag, startPoint x: 1050, startPoint y: 145, endPoint x: 1058, endPoint y: 141, distance: 8.9
click at [1050, 139] on div "Big Mess - branch specific item" at bounding box center [784, 123] width 596 height 32
click at [1060, 131] on icon "close" at bounding box center [1066, 123] width 15 height 15
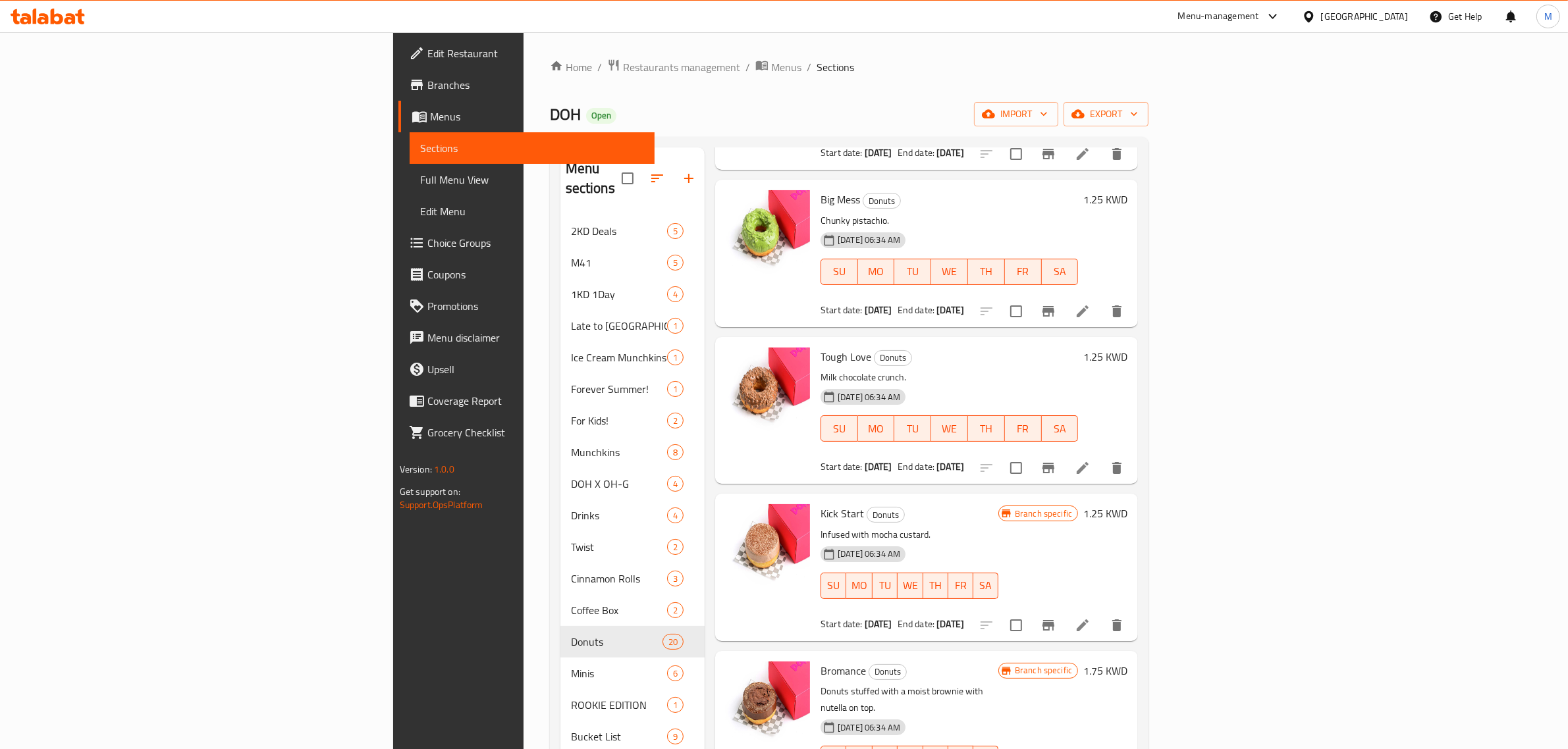
scroll to position [1481, 0]
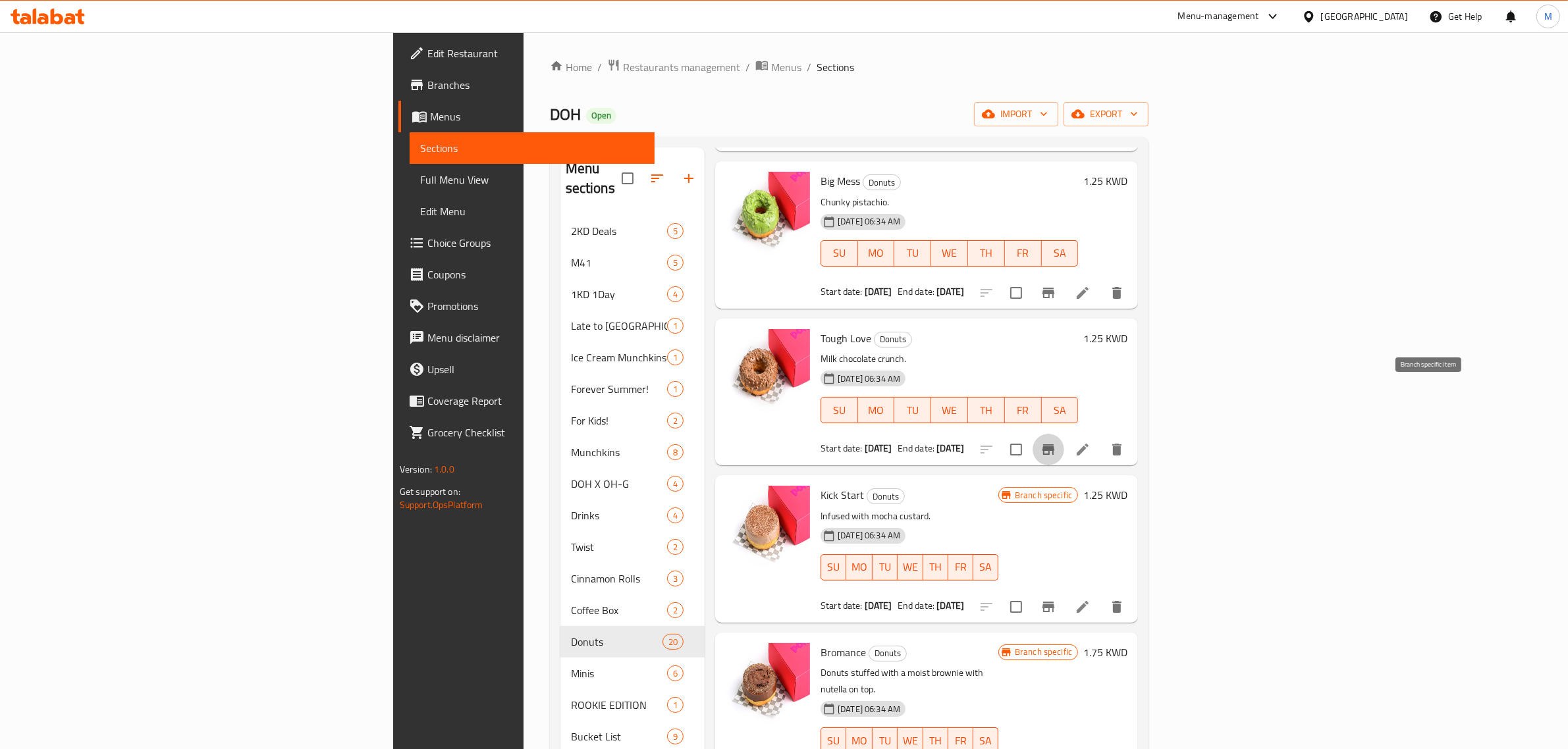
click at [1054, 444] on icon "Branch-specific-item" at bounding box center [1048, 450] width 12 height 10
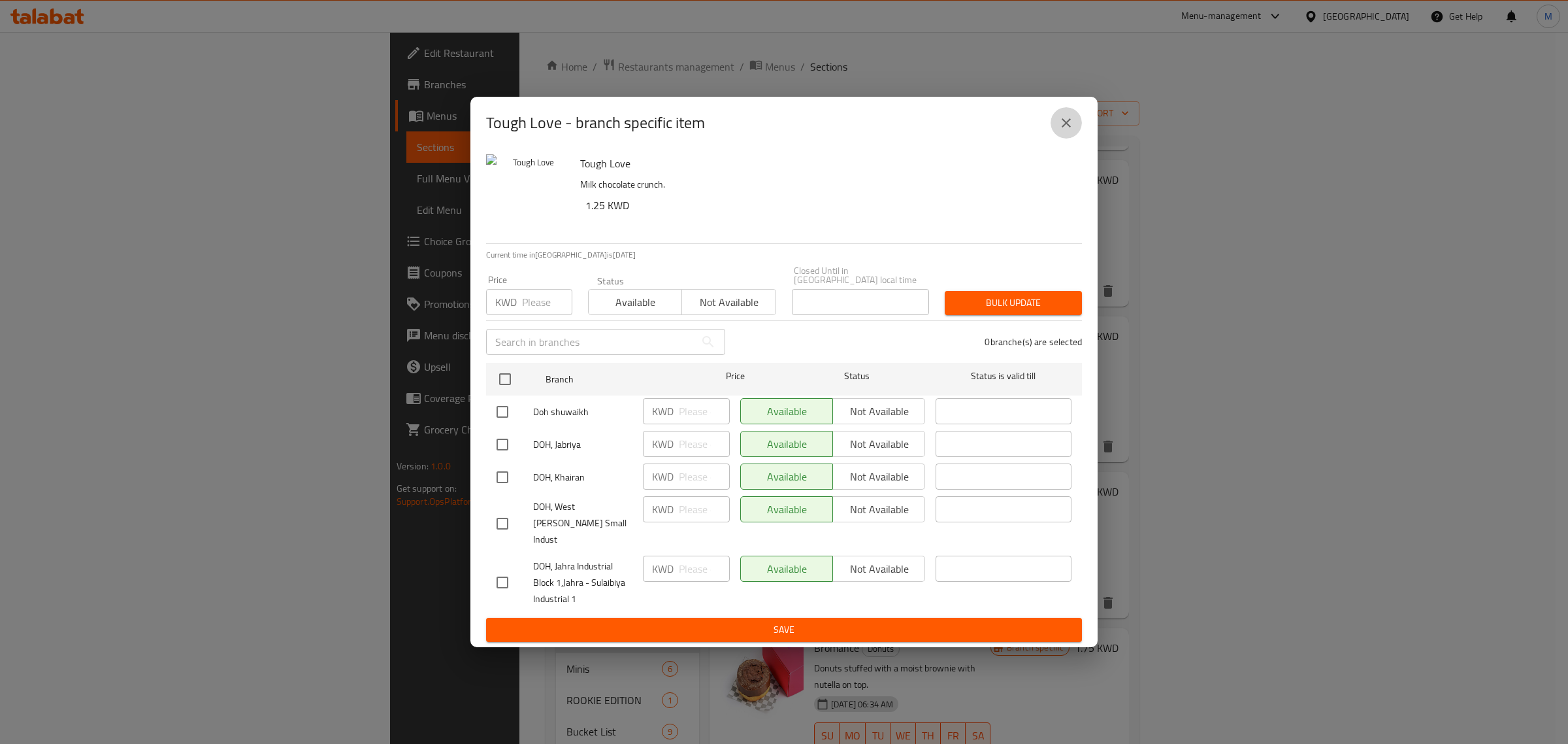
click at [1070, 128] on icon "close" at bounding box center [1066, 123] width 15 height 15
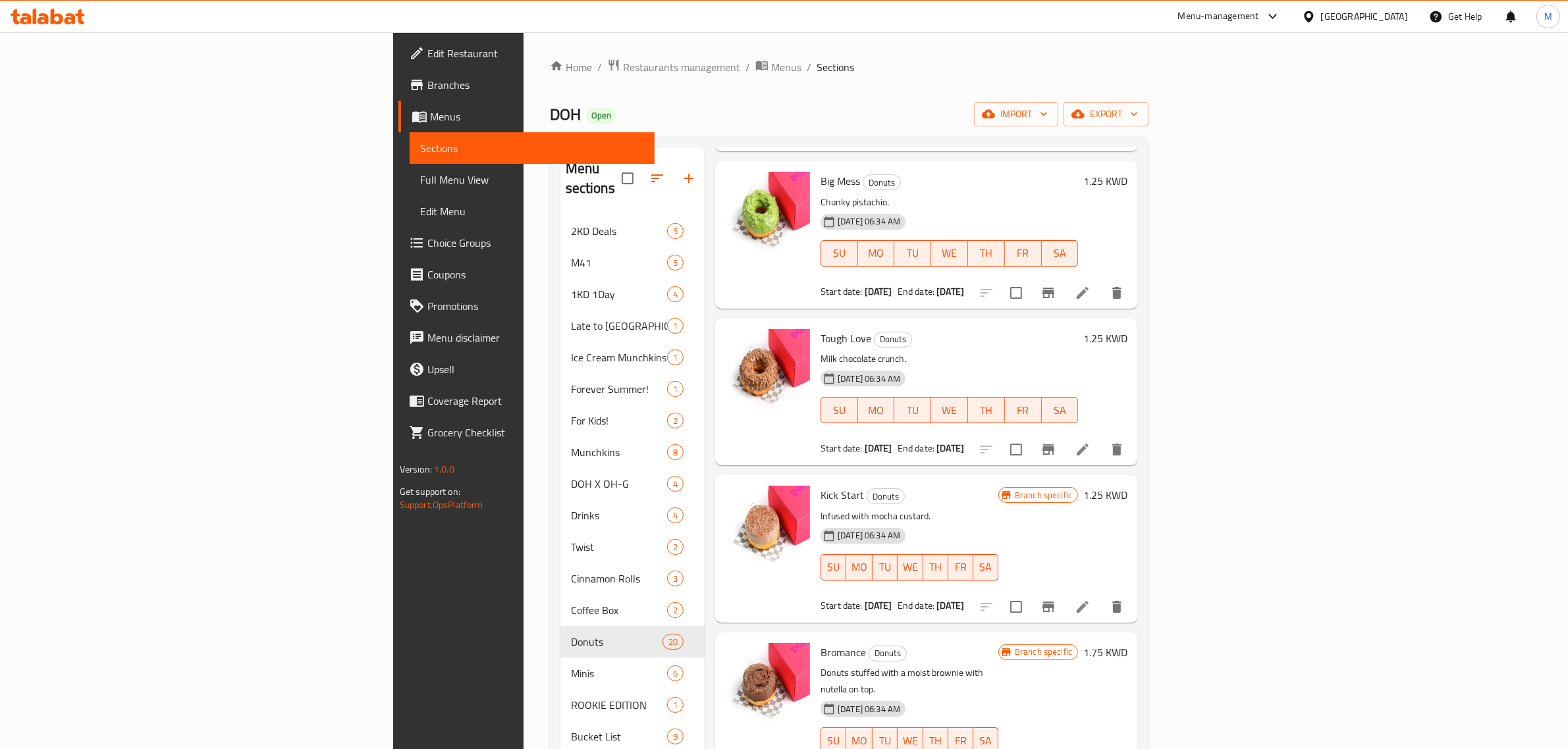
click at [1056, 599] on icon "Branch-specific-item" at bounding box center [1048, 607] width 16 height 16
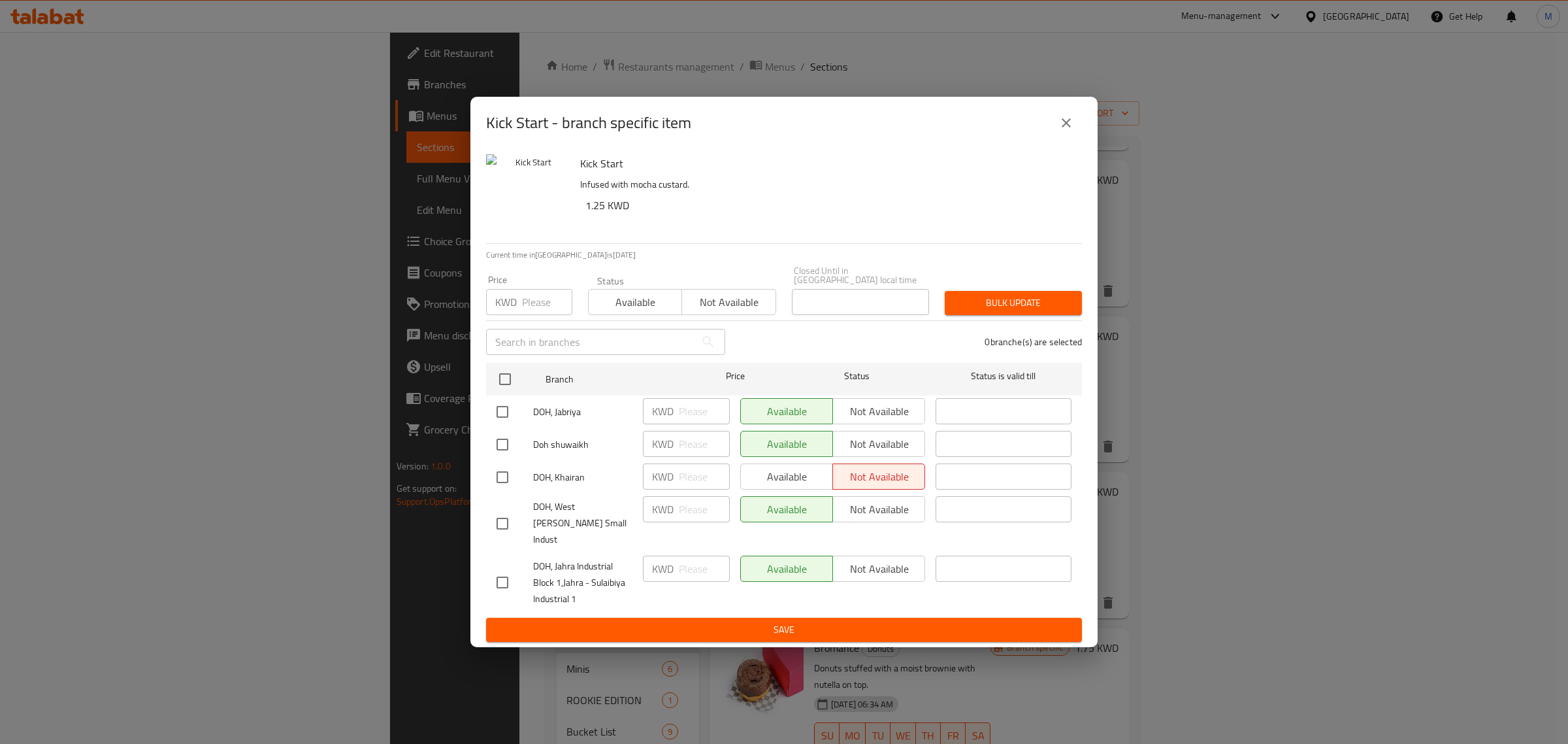
click at [1073, 131] on icon "close" at bounding box center [1066, 123] width 15 height 15
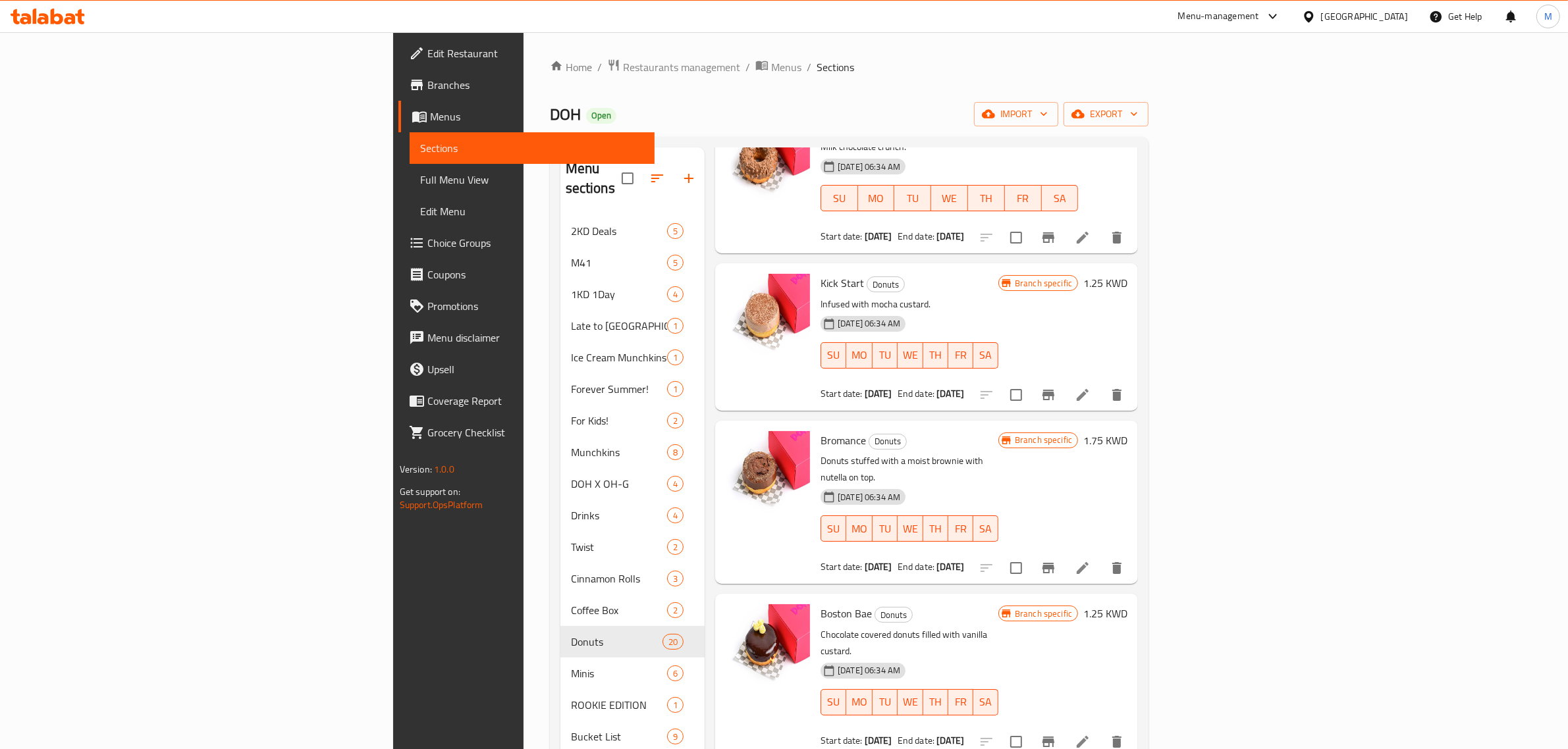
scroll to position [1810, 0]
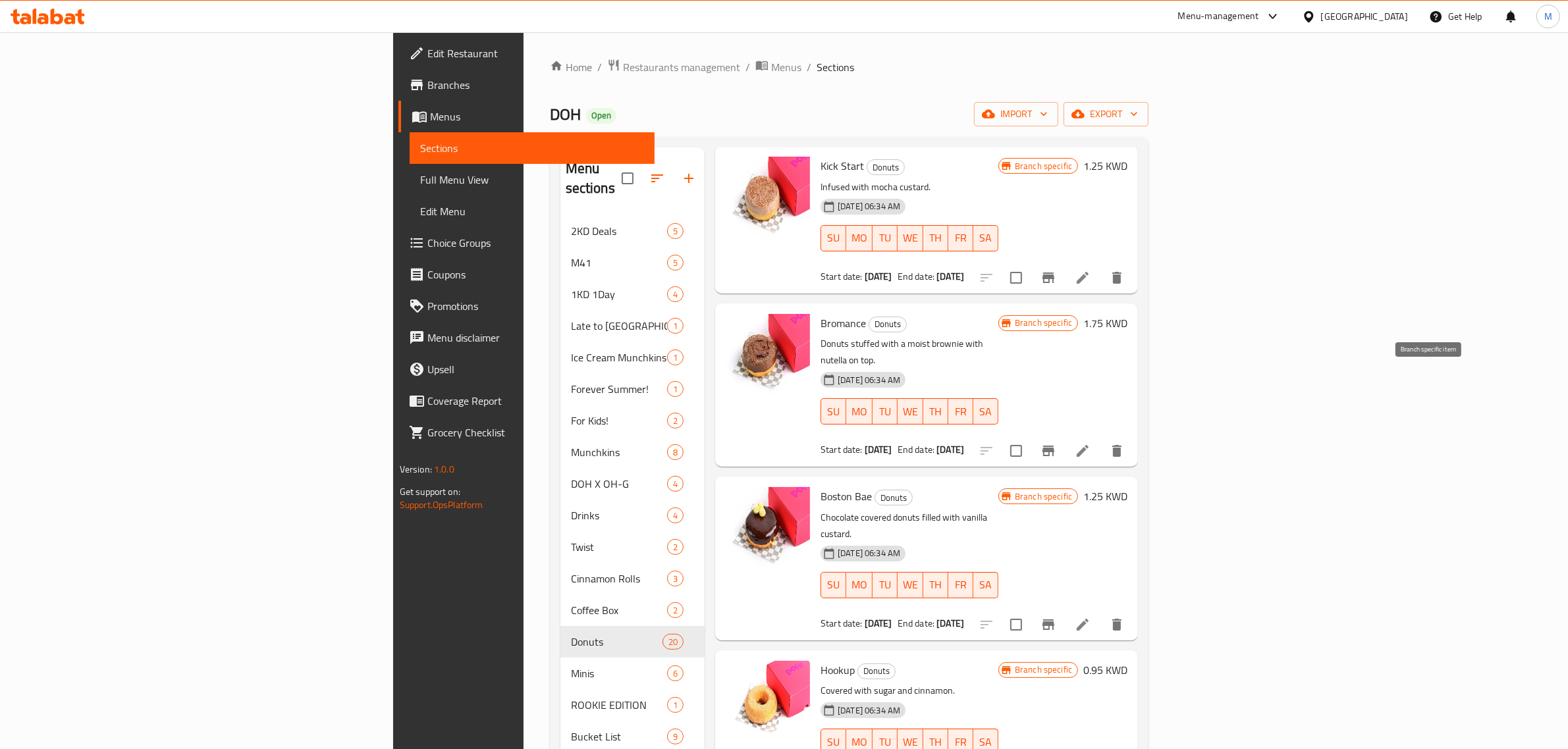
click at [1054, 445] on icon "Branch-specific-item" at bounding box center [1048, 450] width 12 height 10
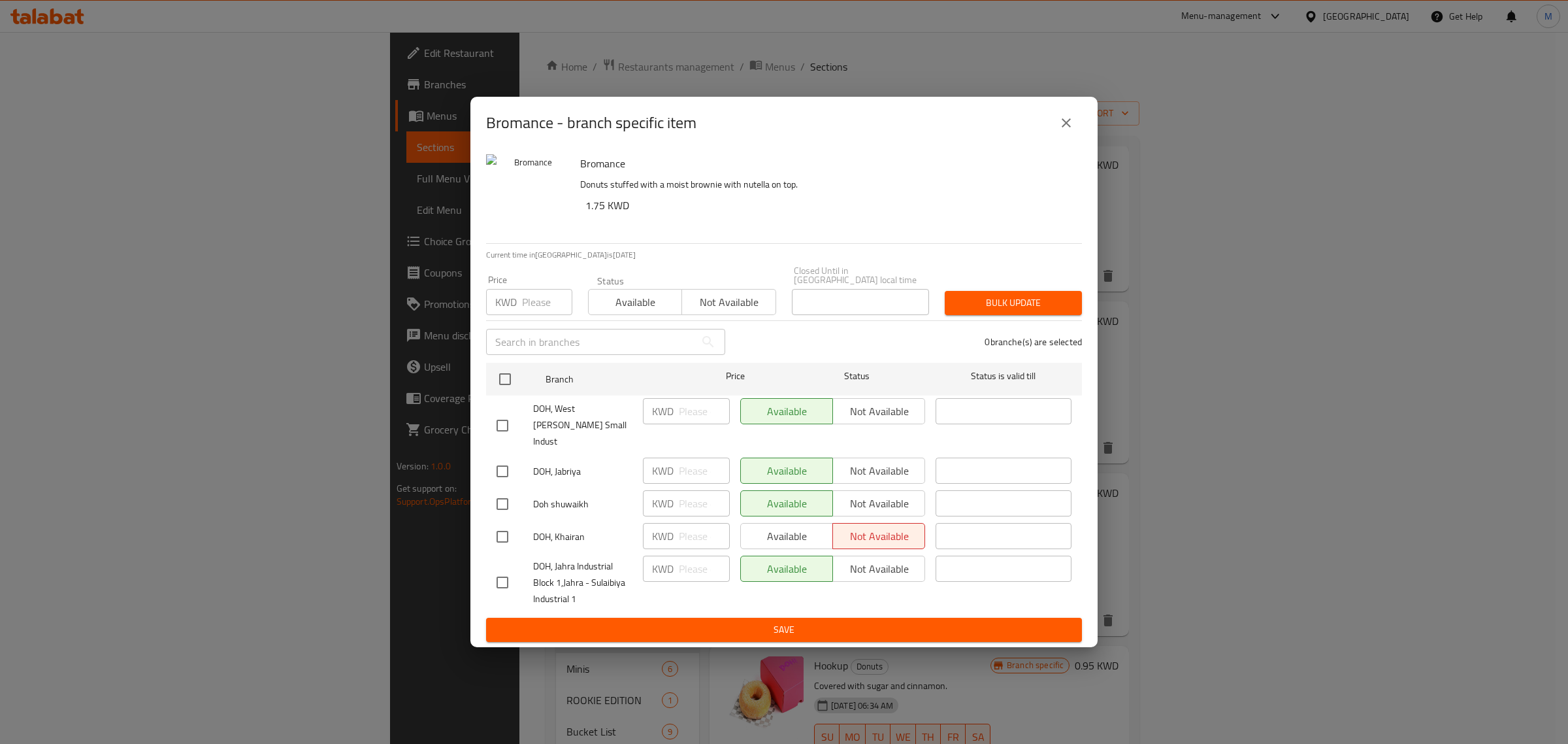
click at [1060, 131] on icon "close" at bounding box center [1066, 123] width 15 height 15
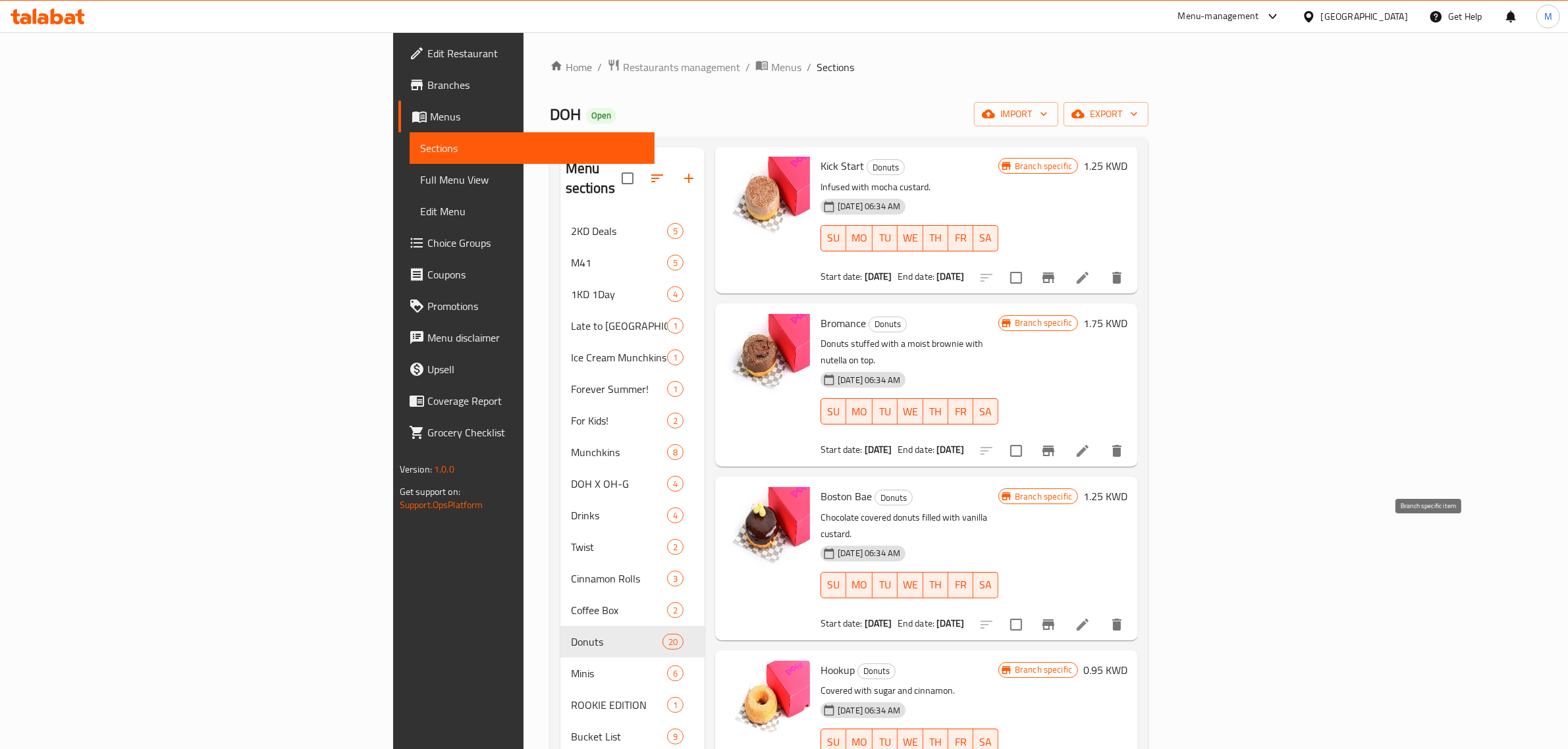
click at [1056, 617] on icon "Branch-specific-item" at bounding box center [1048, 625] width 16 height 16
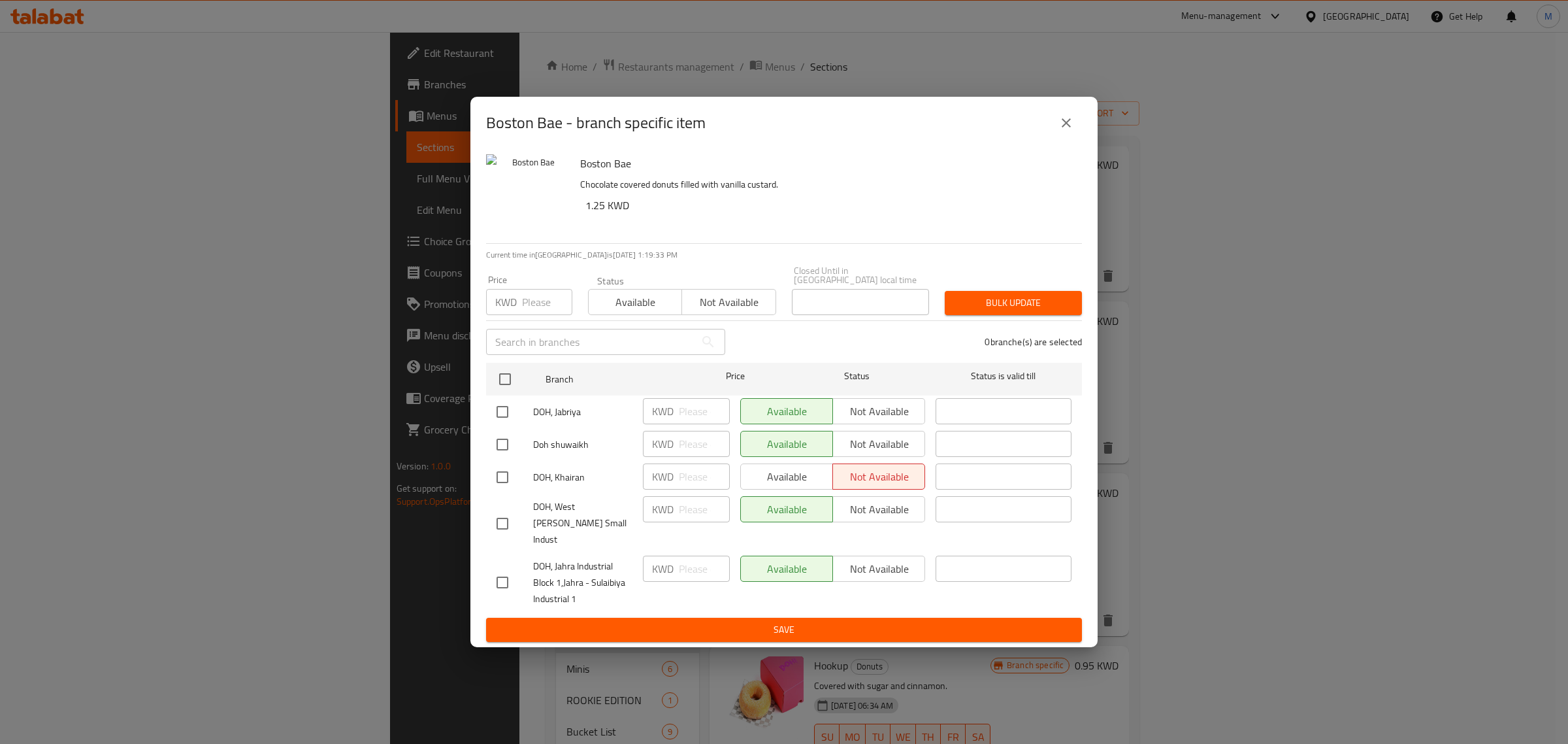
click at [1073, 131] on icon "close" at bounding box center [1066, 123] width 15 height 15
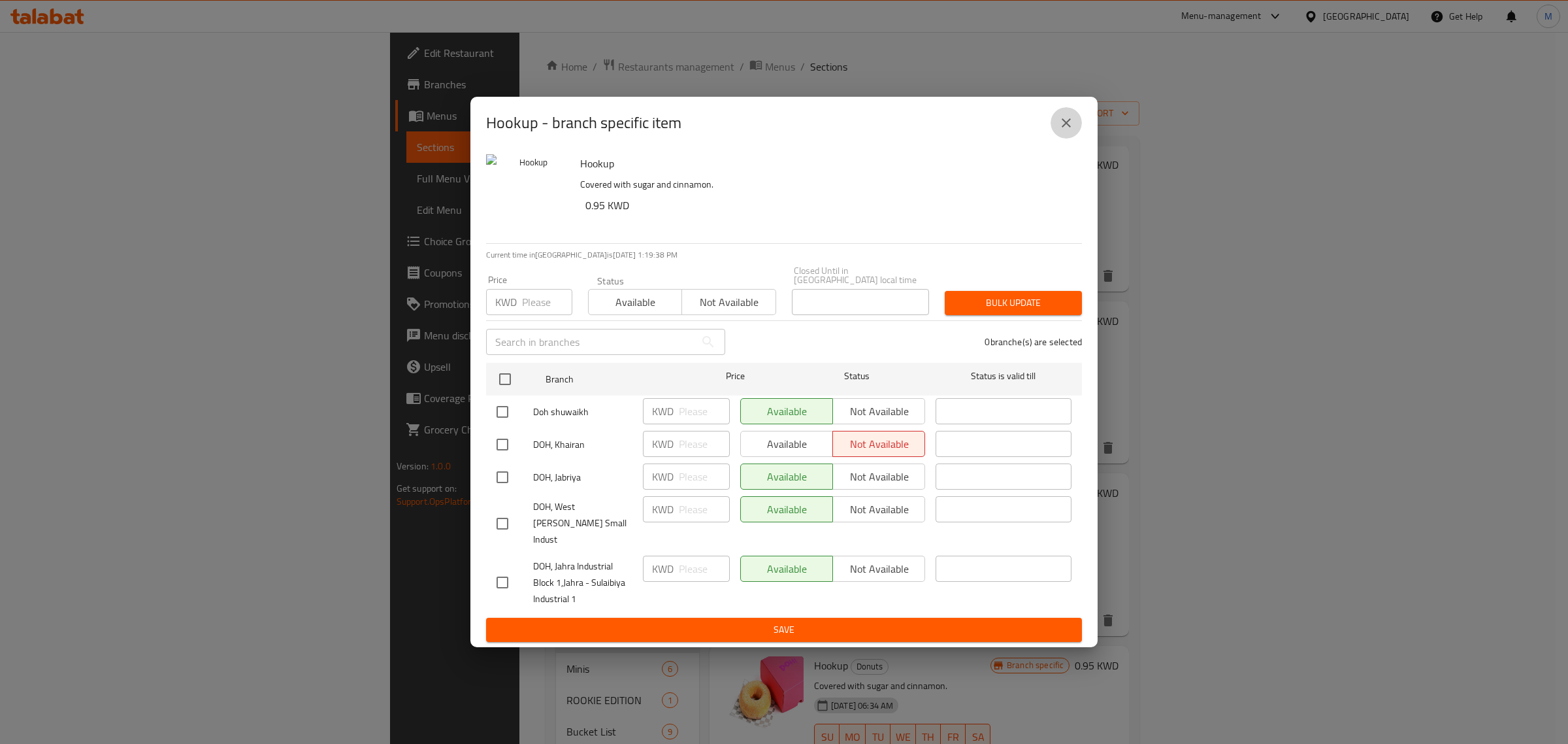
click at [1061, 131] on icon "close" at bounding box center [1066, 123] width 15 height 15
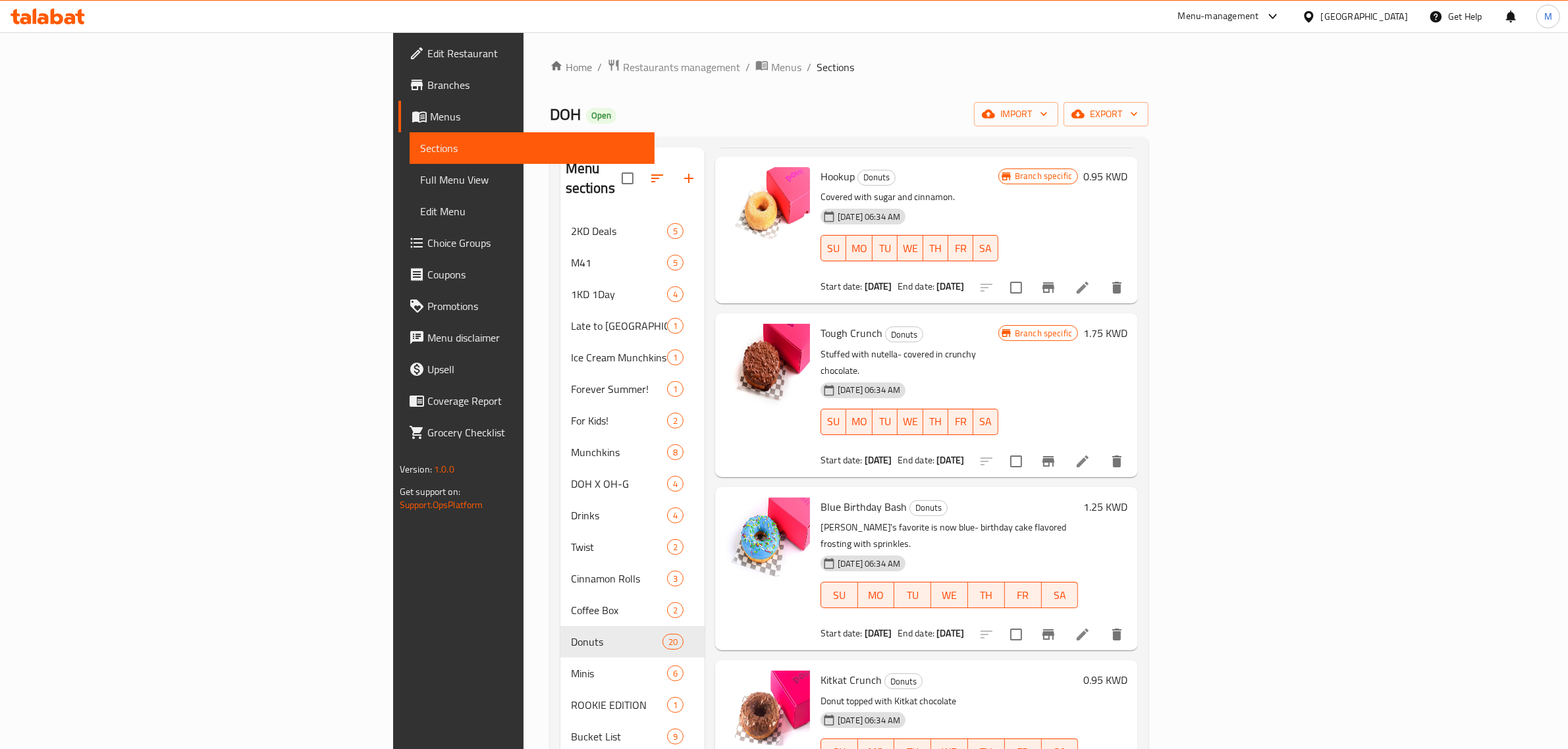
scroll to position [2347, 0]
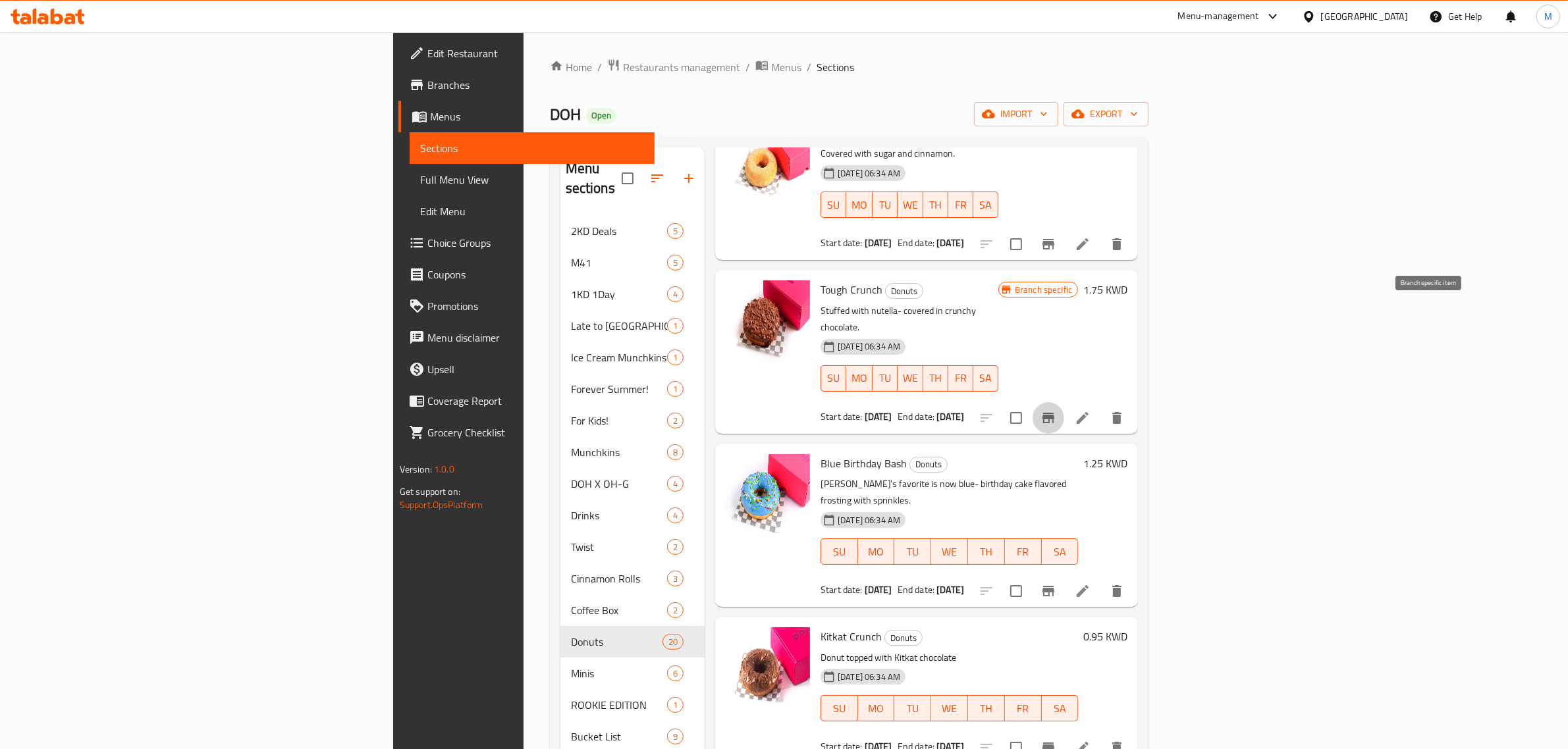
click at [1056, 410] on icon "Branch-specific-item" at bounding box center [1048, 418] width 16 height 16
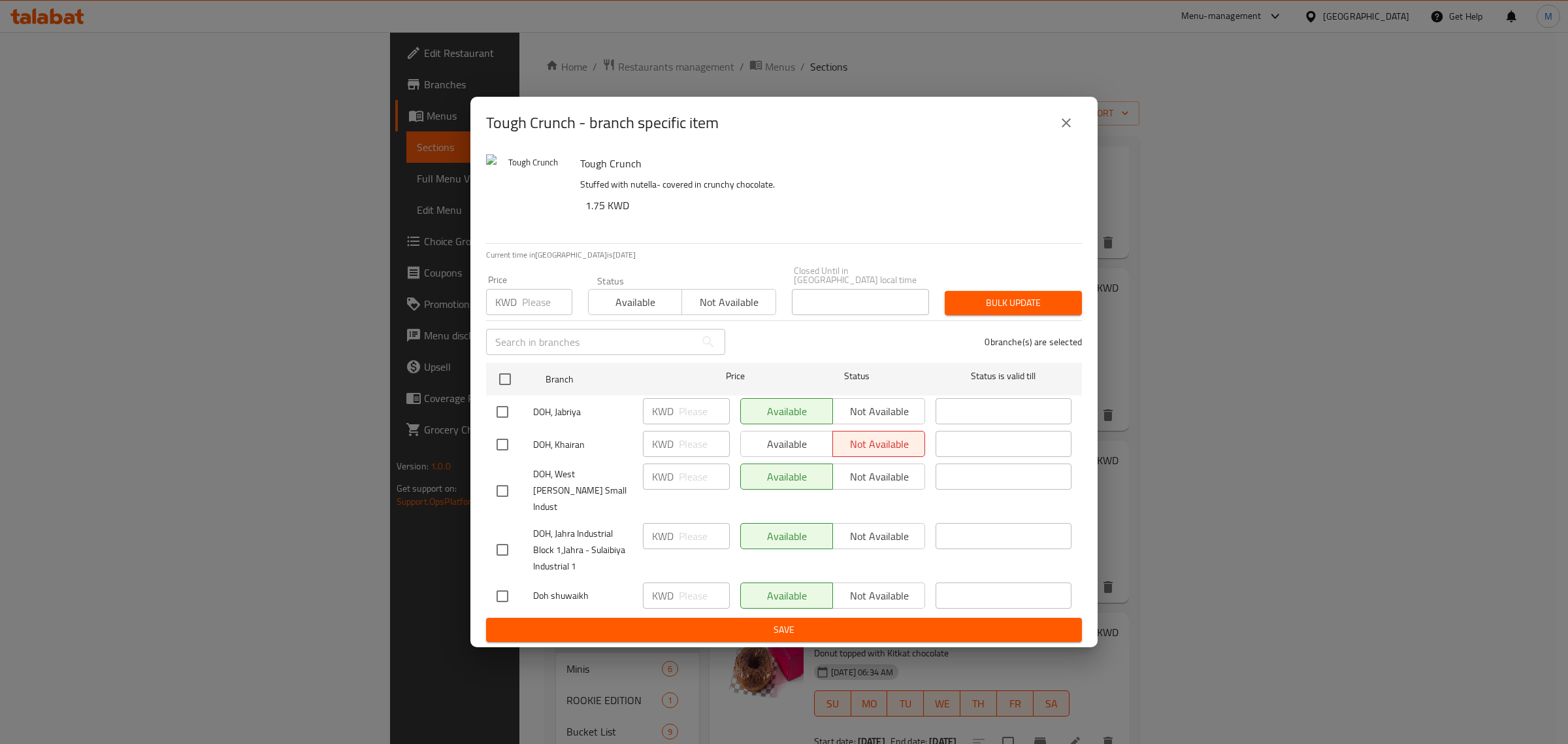
click at [1063, 128] on icon "close" at bounding box center [1066, 123] width 9 height 9
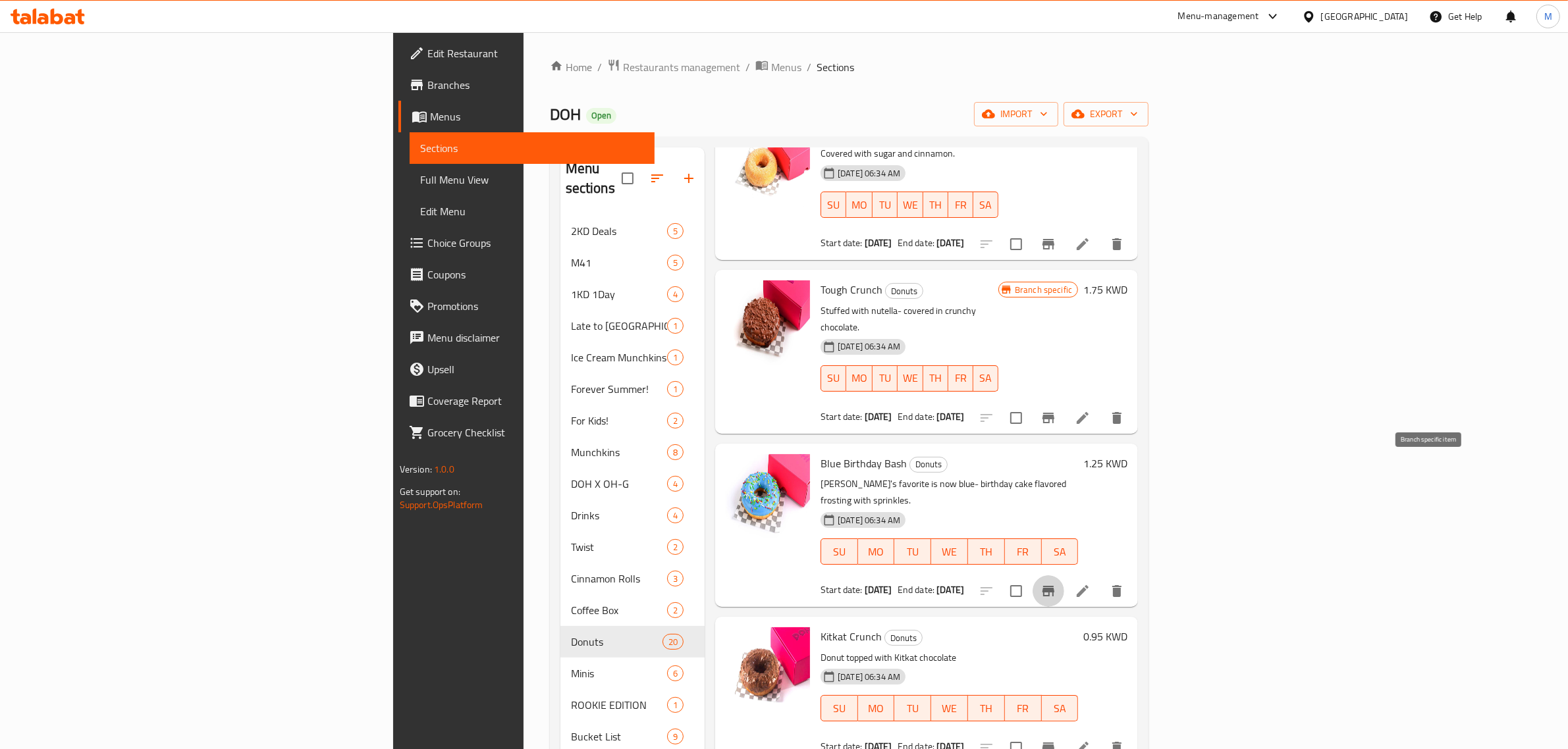
click at [1054, 586] on icon "Branch-specific-item" at bounding box center [1048, 591] width 12 height 10
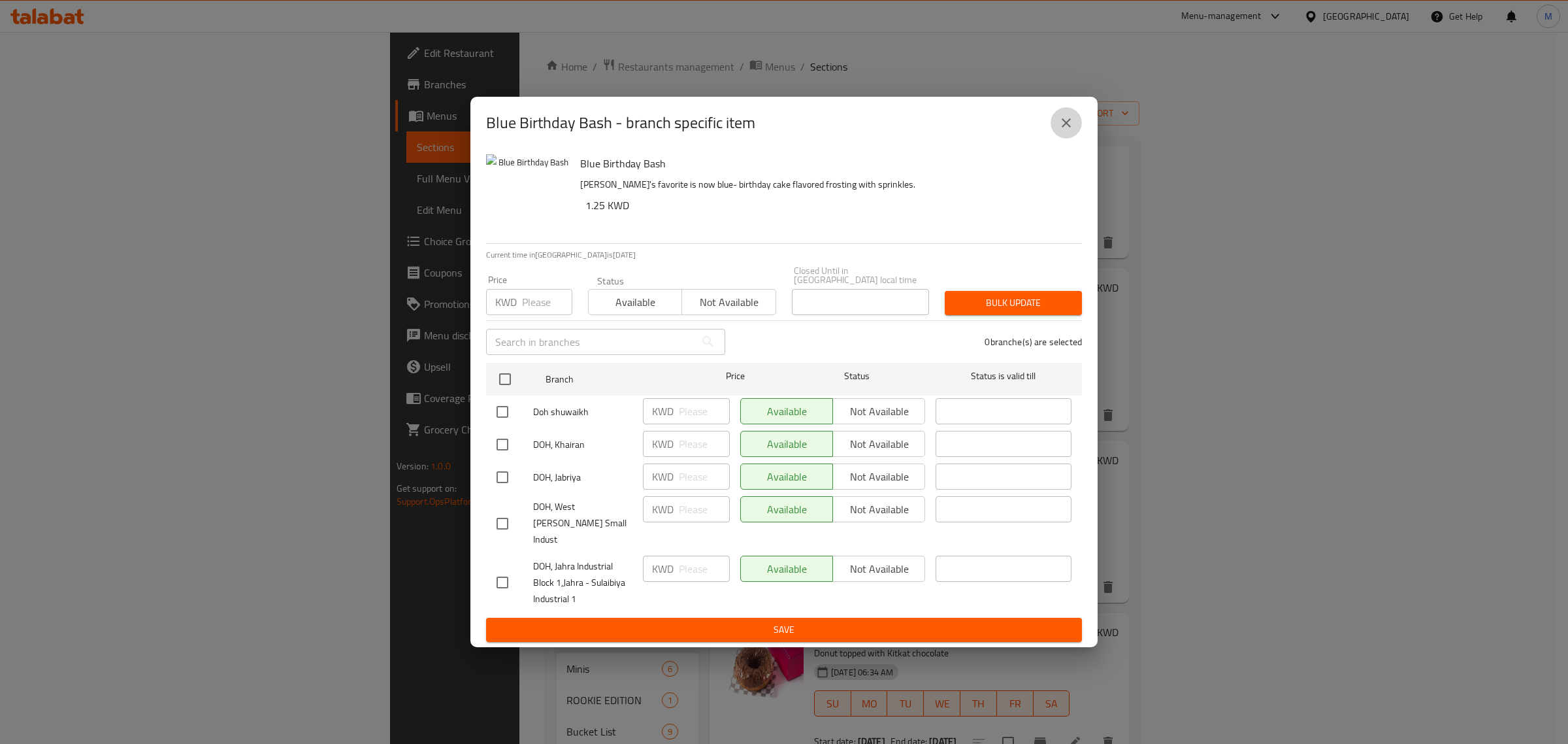
click at [1056, 135] on button "close" at bounding box center [1066, 123] width 32 height 32
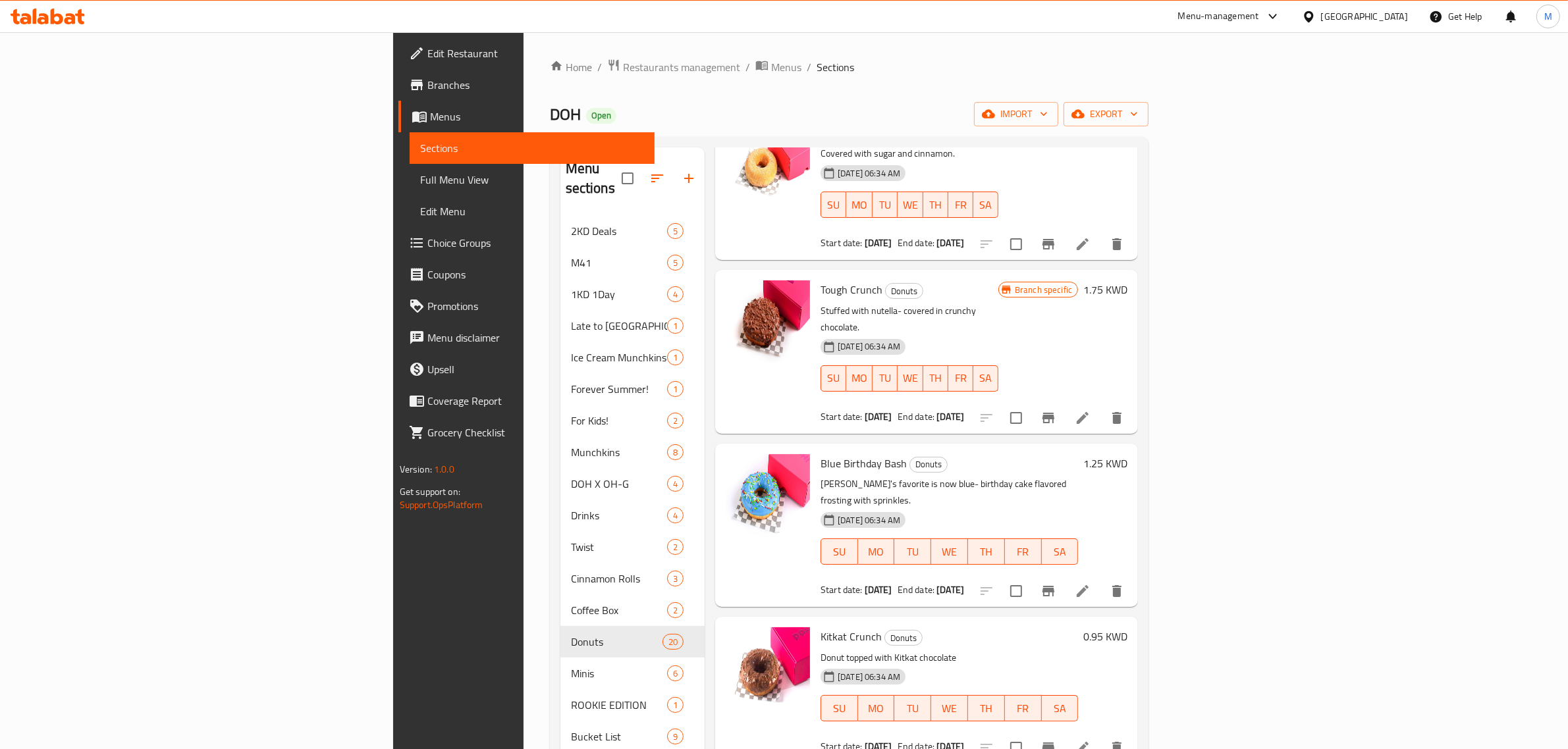
click at [1056, 740] on icon "Branch-specific-item" at bounding box center [1048, 747] width 16 height 16
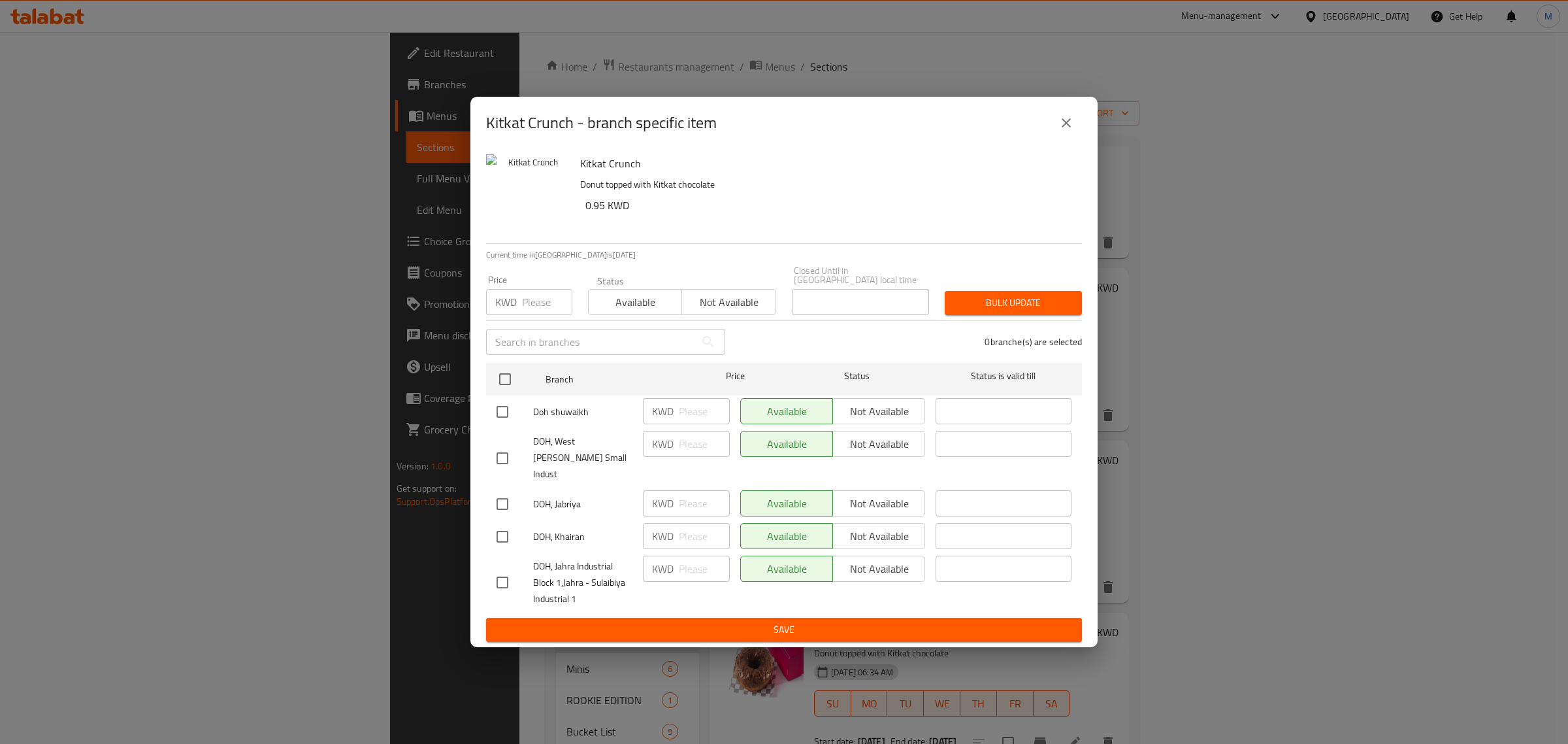
click at [1053, 149] on div "Kitkat Crunch - branch specific item" at bounding box center [784, 123] width 627 height 52
click at [1058, 131] on icon "close" at bounding box center [1066, 123] width 15 height 15
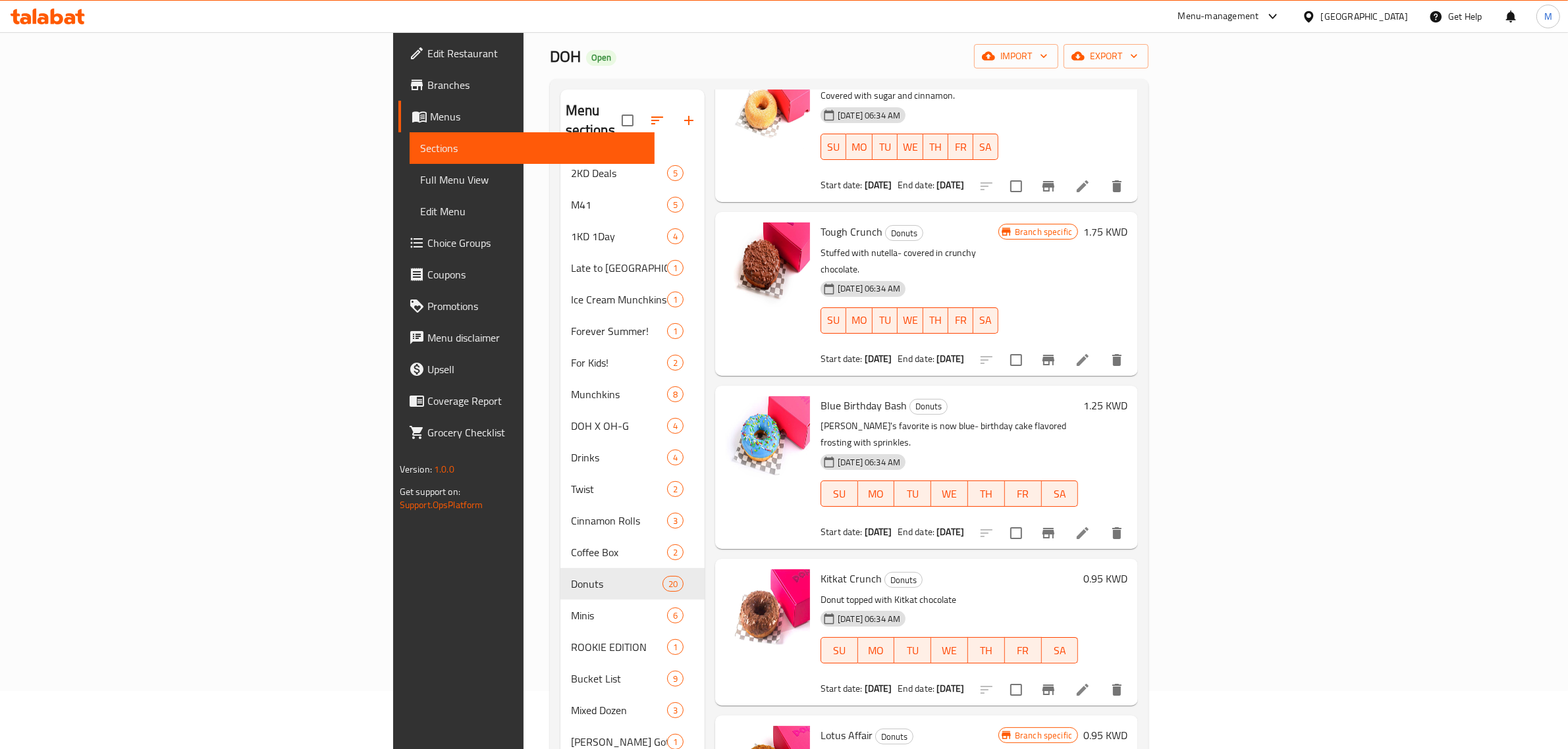
scroll to position [245, 0]
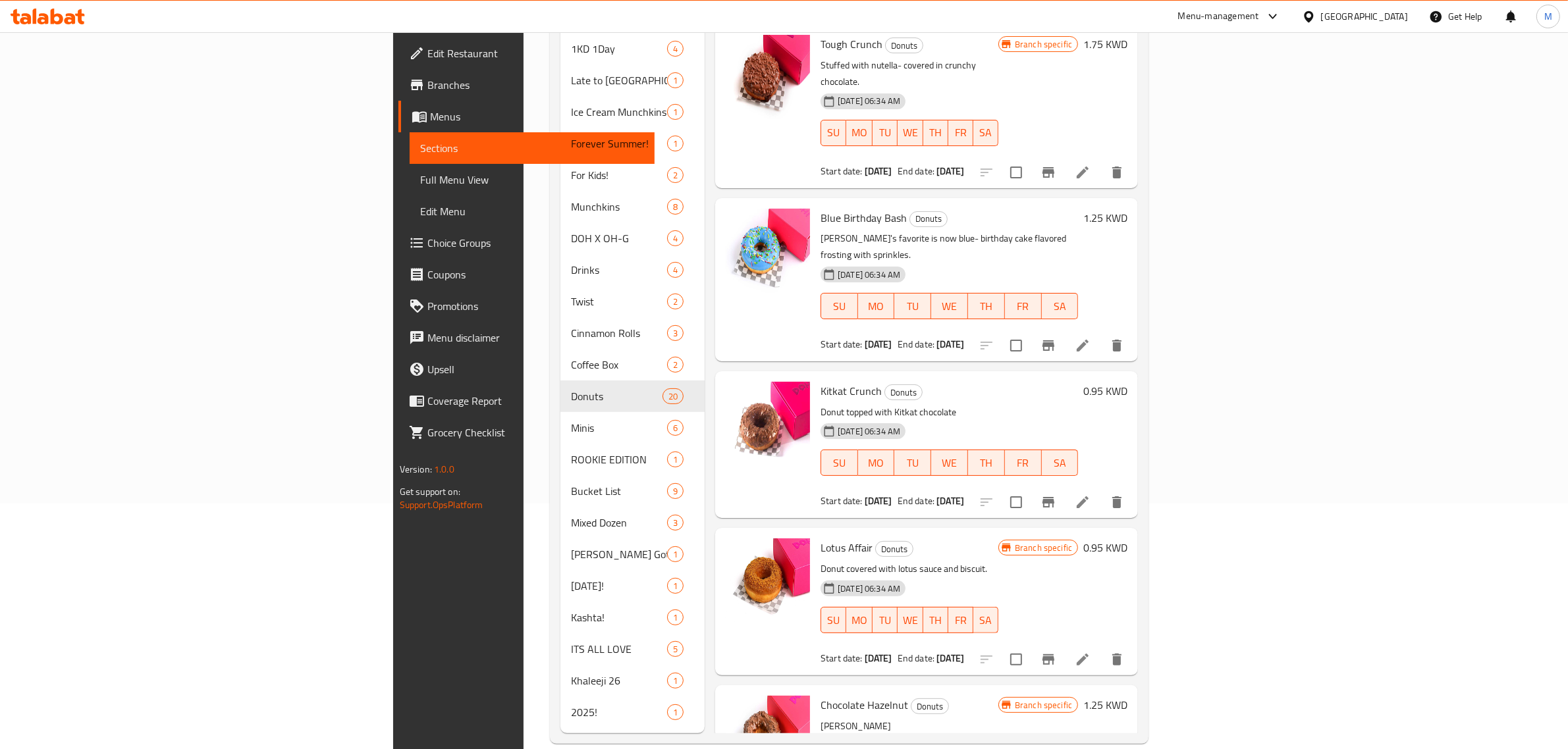
click at [1056, 651] on icon "Branch-specific-item" at bounding box center [1048, 659] width 16 height 16
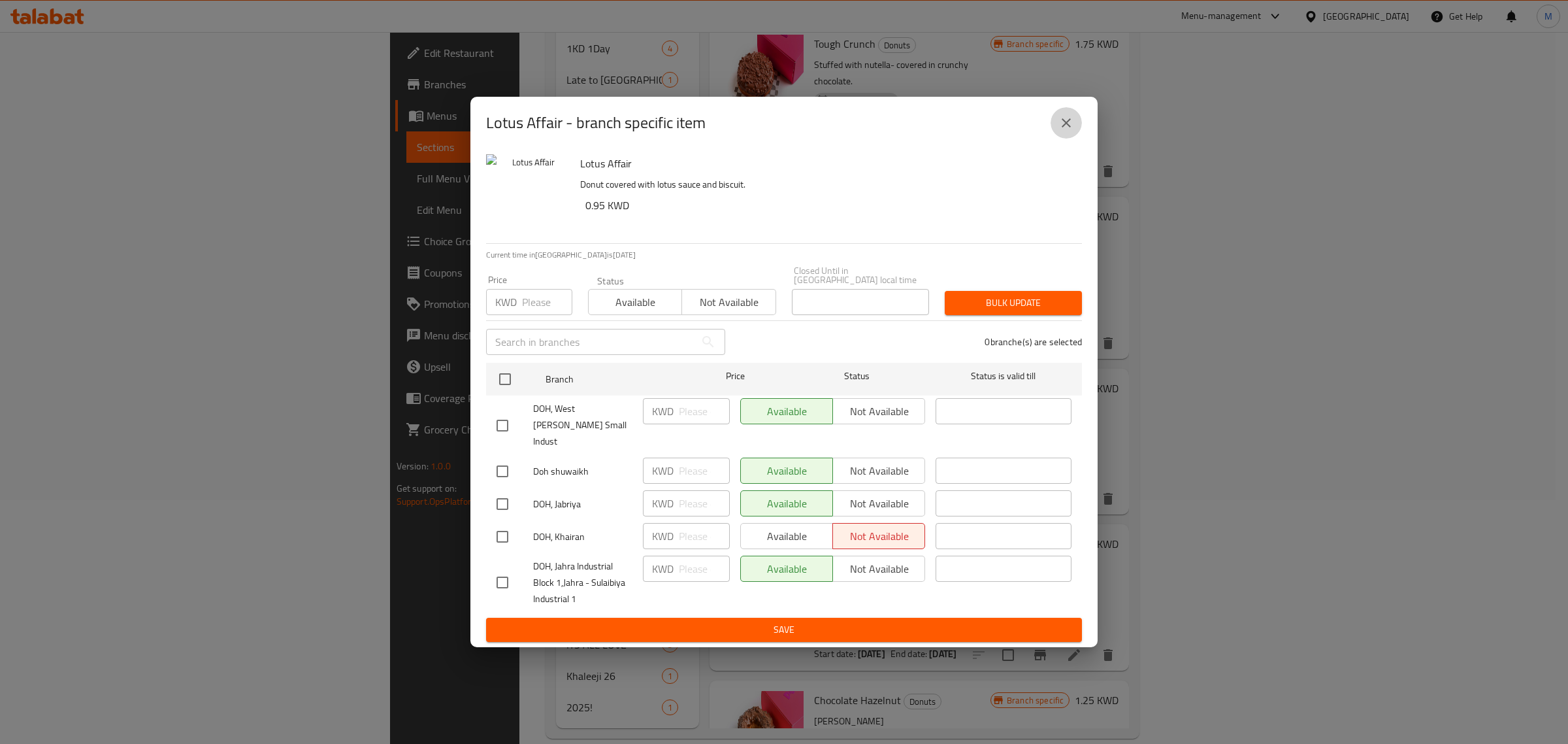
click at [1064, 131] on icon "close" at bounding box center [1066, 123] width 15 height 15
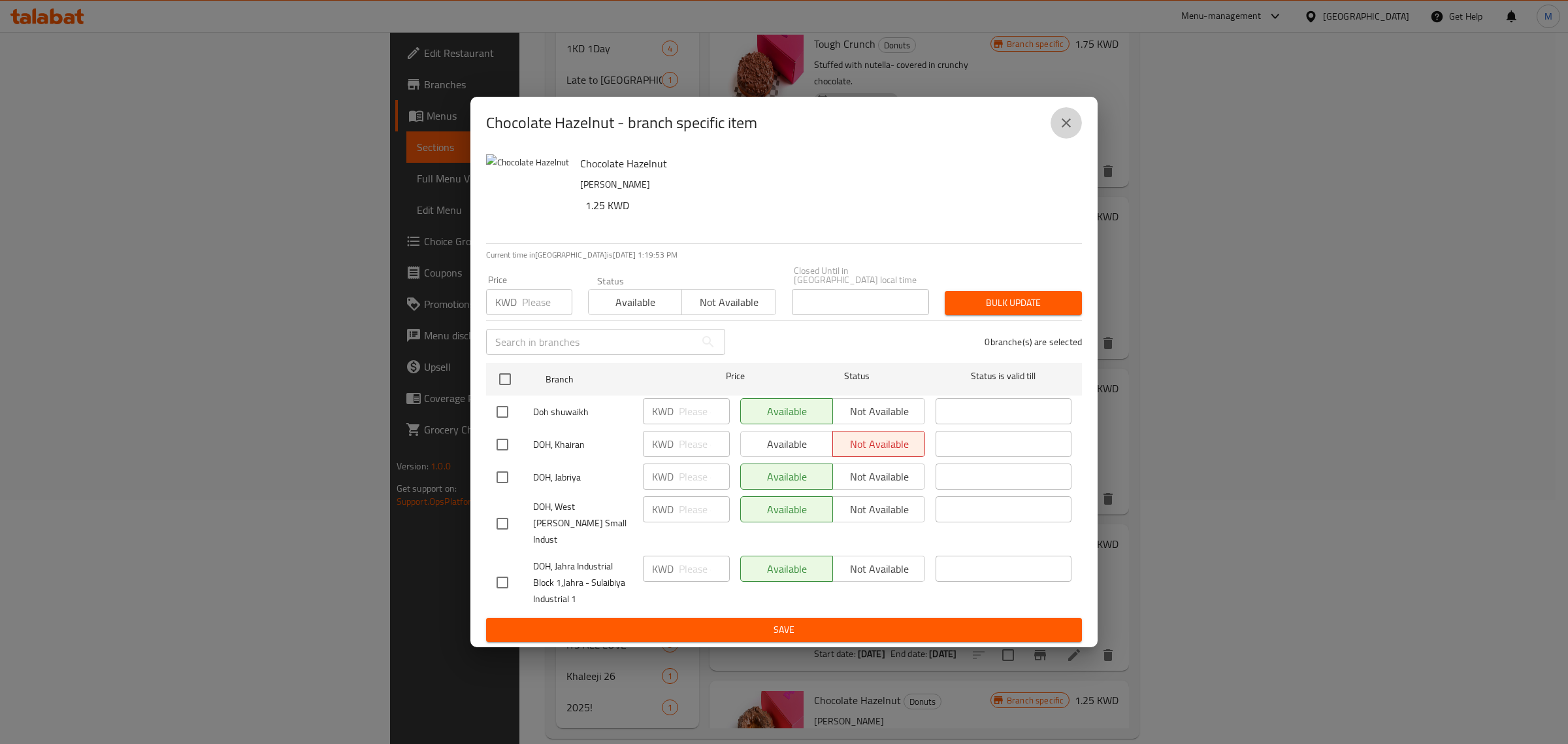
click at [1061, 131] on icon "close" at bounding box center [1066, 123] width 15 height 15
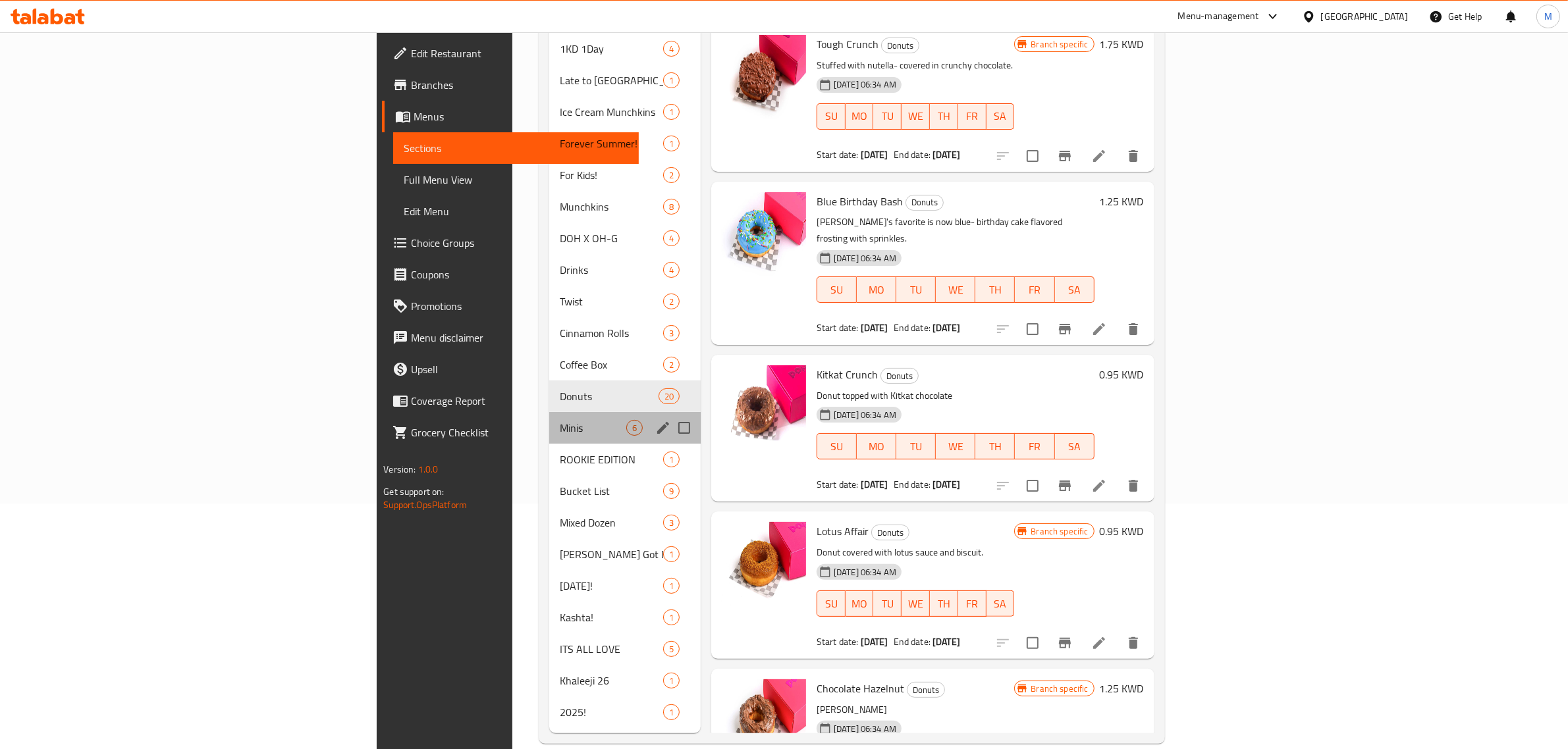
click at [549, 412] on div "Minis 6" at bounding box center [624, 427] width 151 height 32
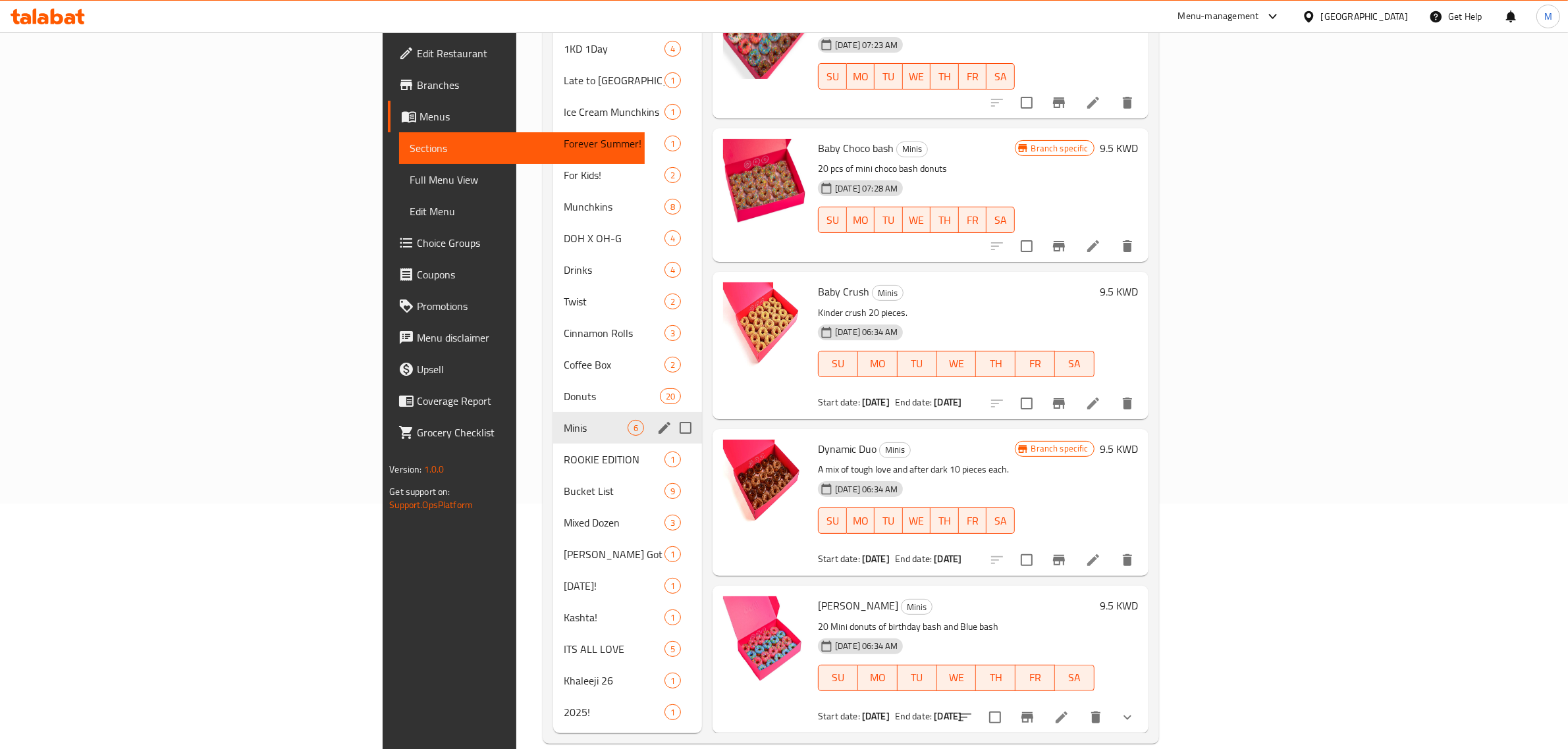
scroll to position [137, 0]
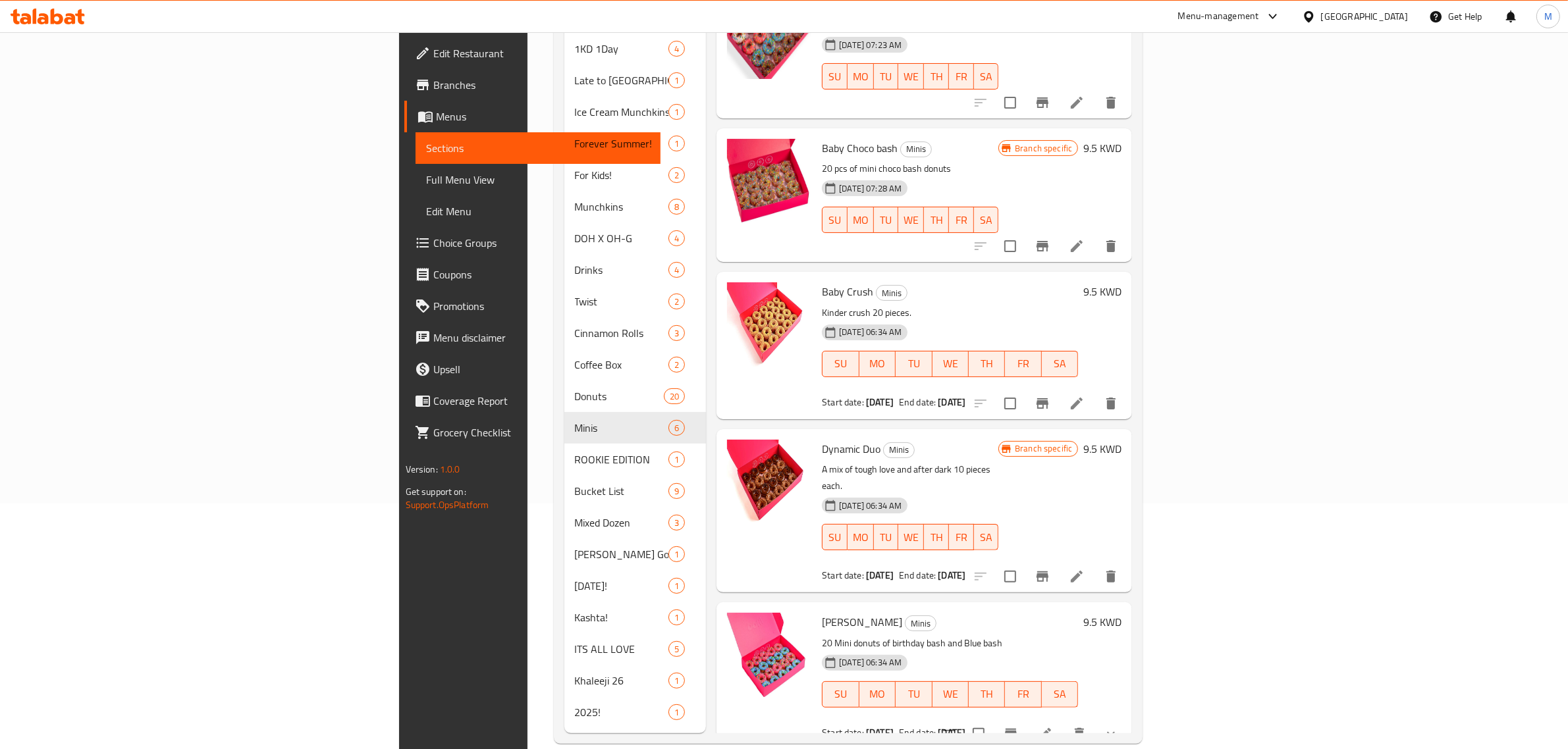
click at [1027, 718] on button "Branch-specific-item" at bounding box center [1010, 733] width 32 height 32
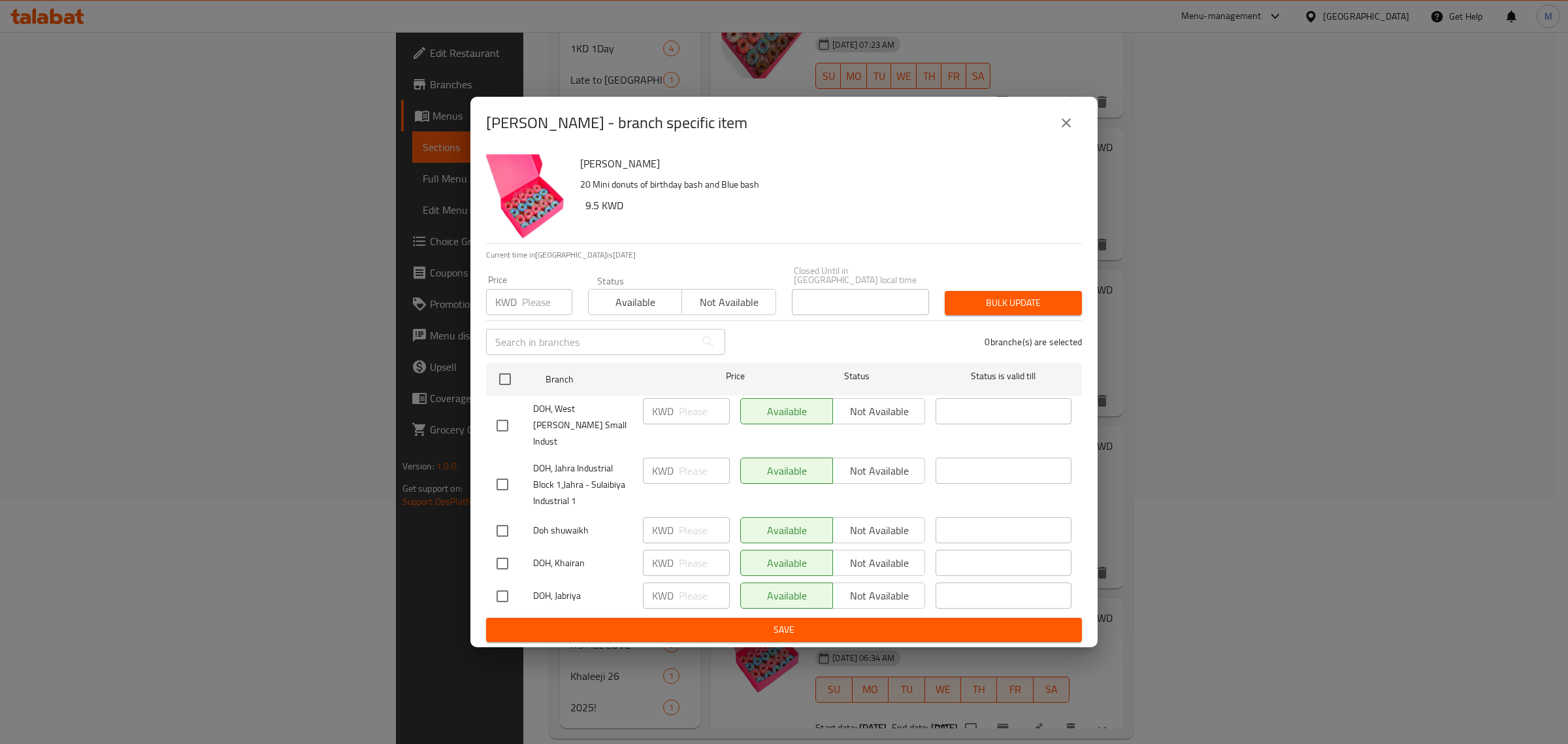
click at [1057, 139] on button "close" at bounding box center [1066, 123] width 32 height 32
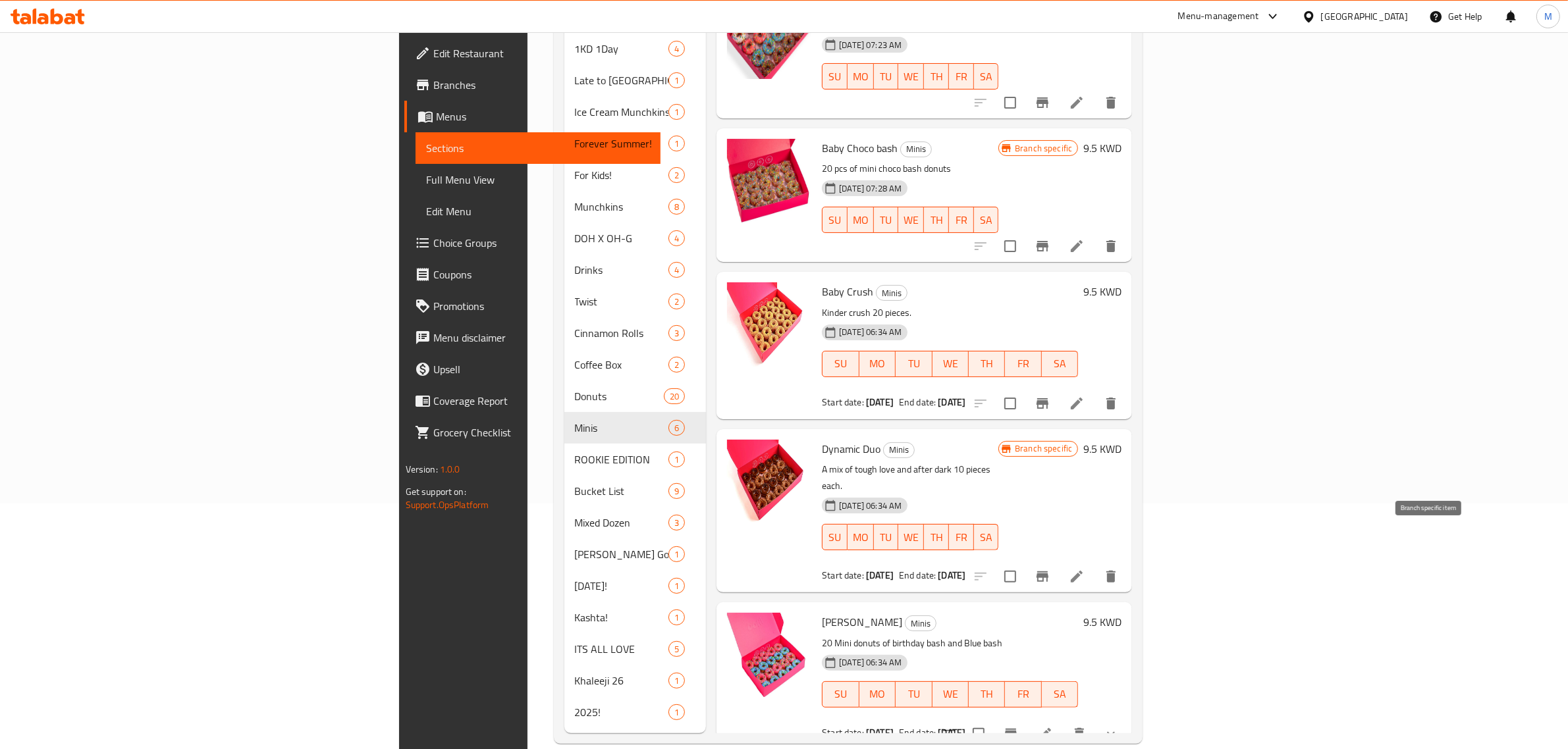
click at [1059, 561] on button "Branch-specific-item" at bounding box center [1042, 576] width 32 height 32
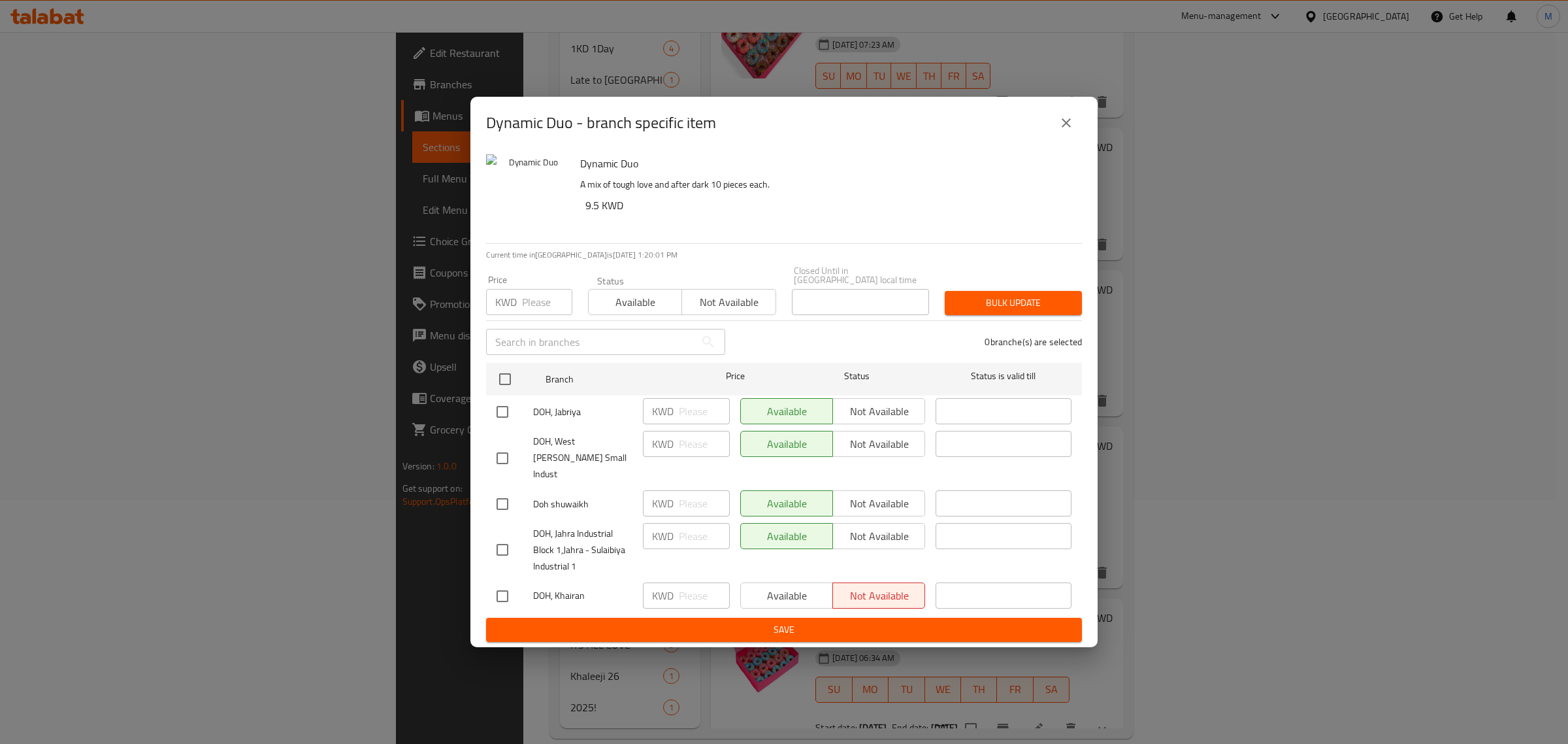
click at [1061, 131] on icon "close" at bounding box center [1066, 123] width 15 height 15
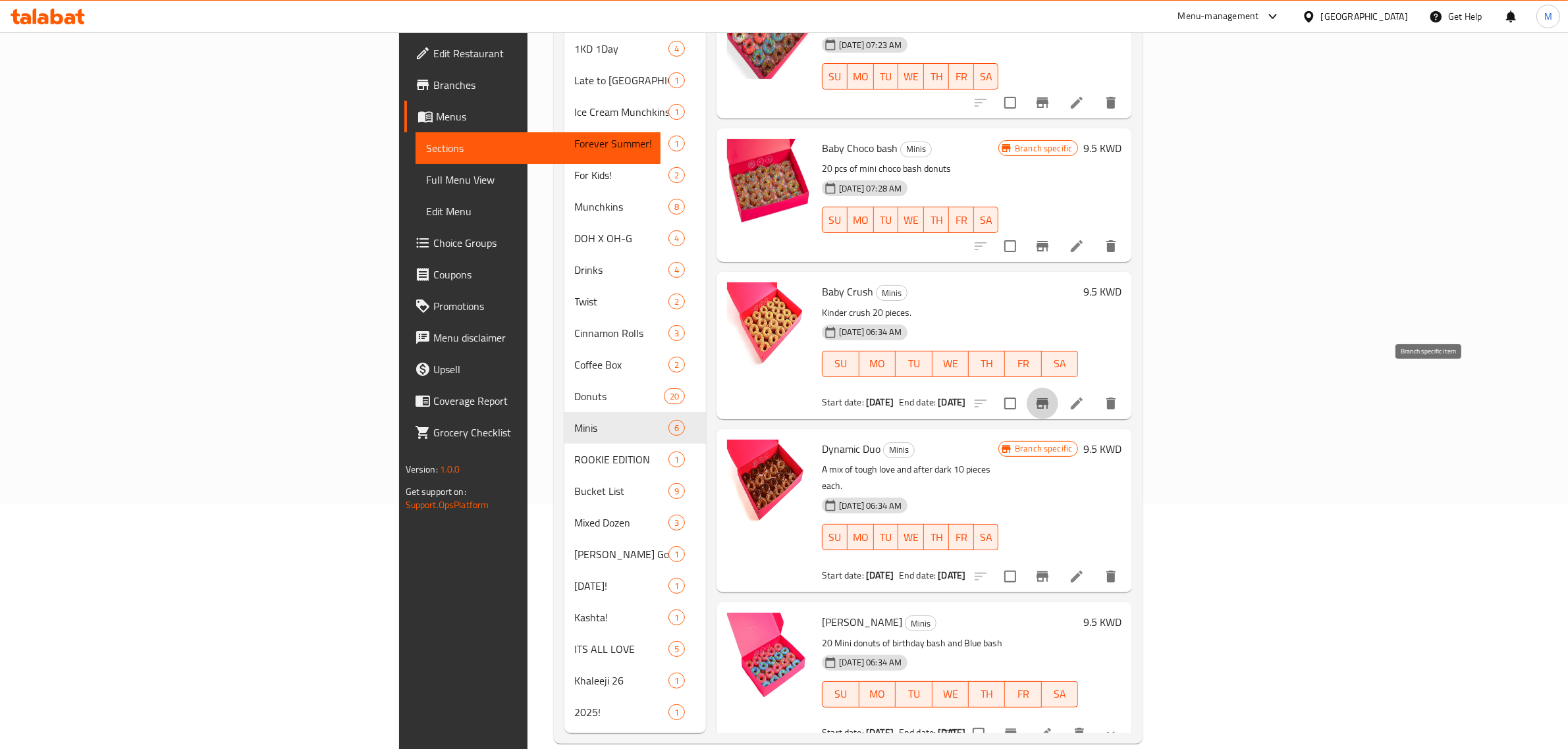
click at [1050, 395] on icon "Branch-specific-item" at bounding box center [1042, 403] width 16 height 16
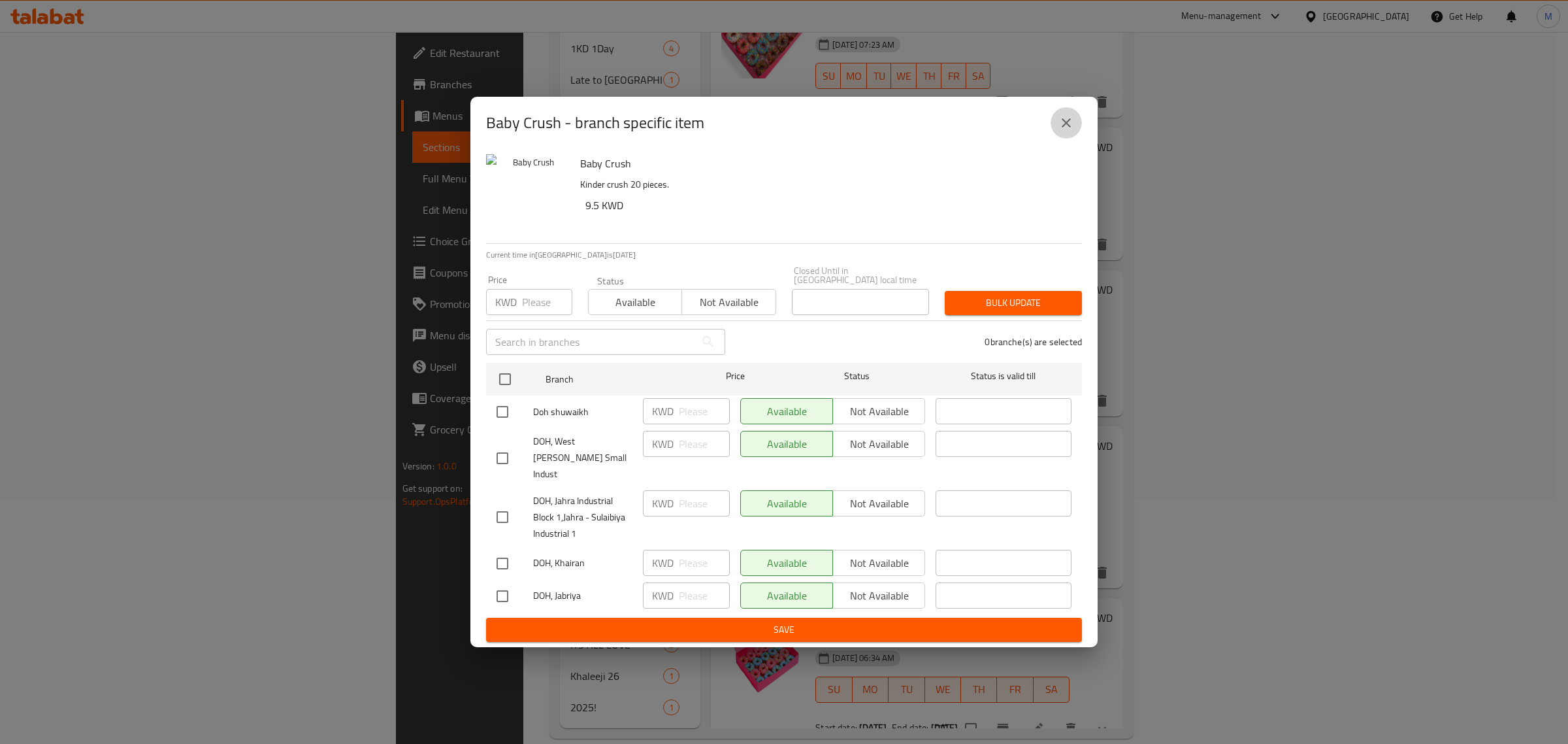
click at [1072, 131] on icon "close" at bounding box center [1066, 123] width 15 height 15
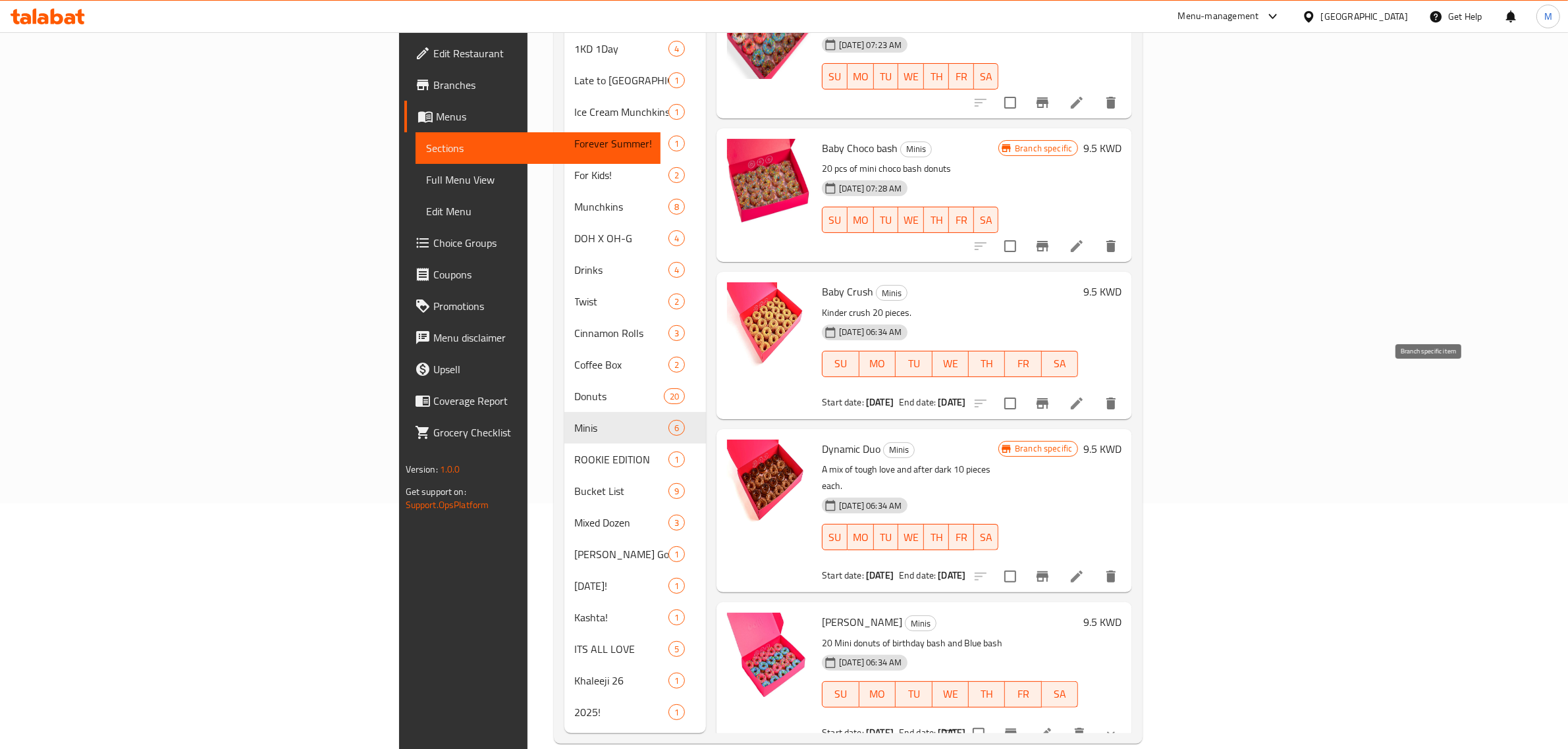
click at [1048, 398] on icon "Branch-specific-item" at bounding box center [1042, 403] width 12 height 10
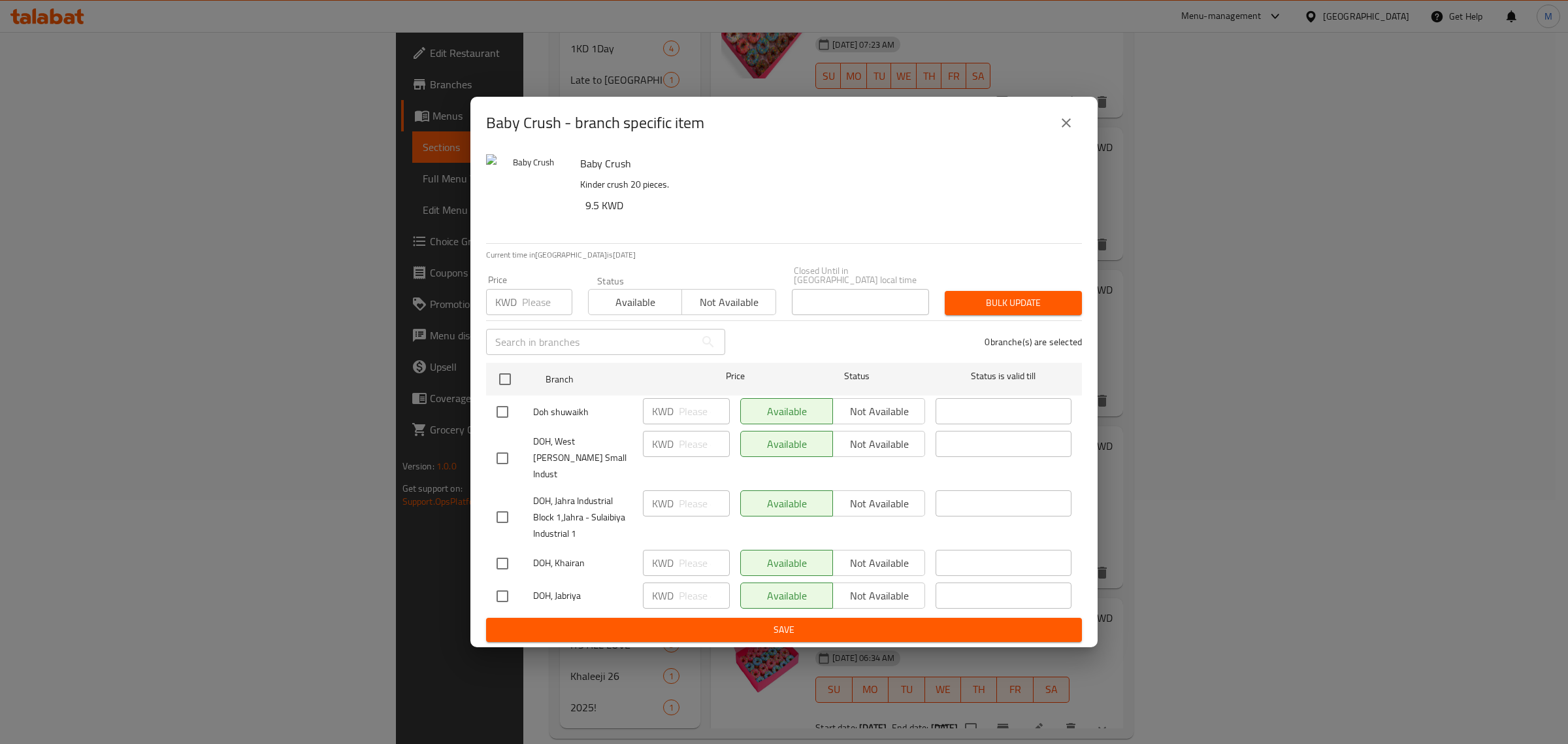
click at [1062, 122] on button "close" at bounding box center [1066, 123] width 32 height 32
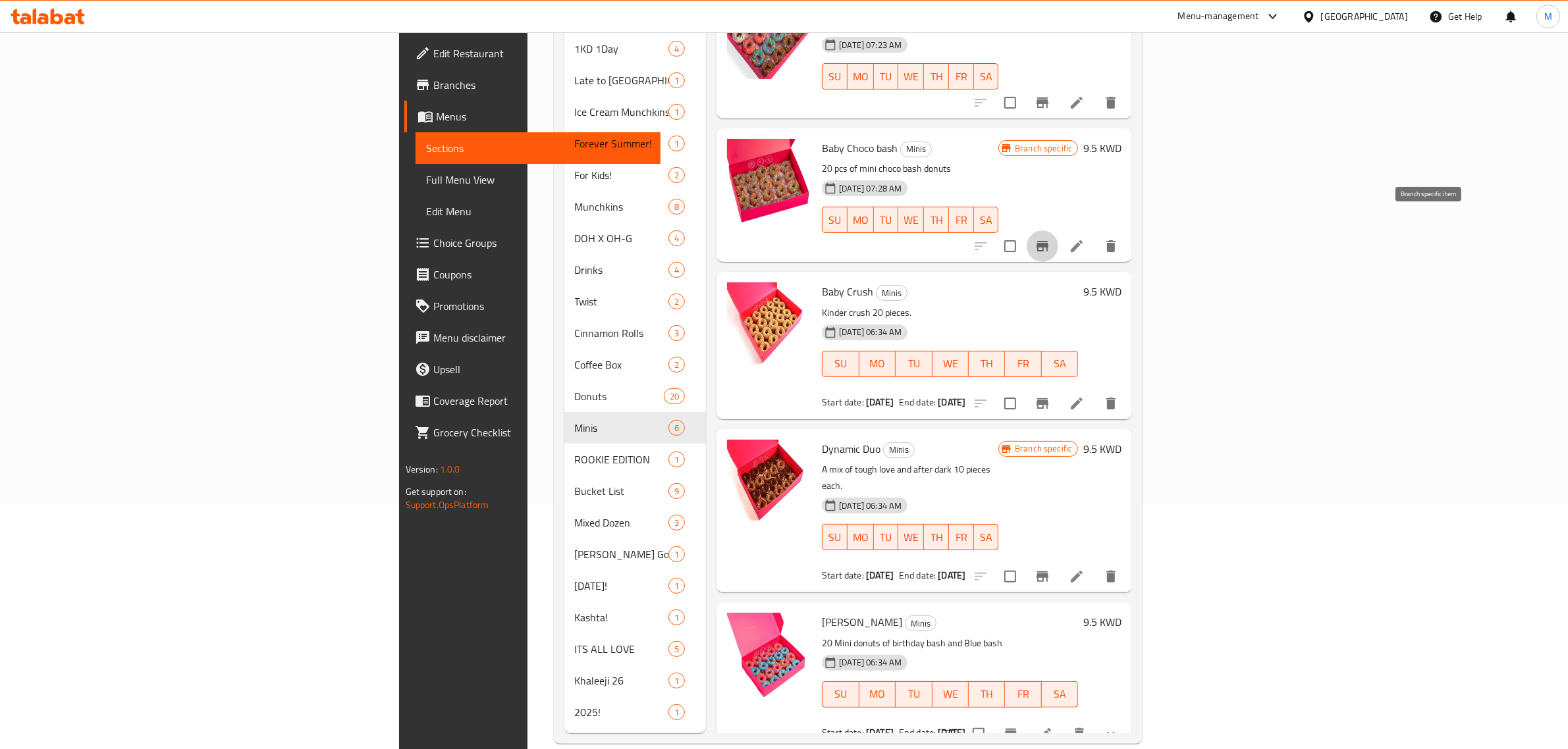
click at [1059, 230] on button "Branch-specific-item" at bounding box center [1042, 246] width 32 height 32
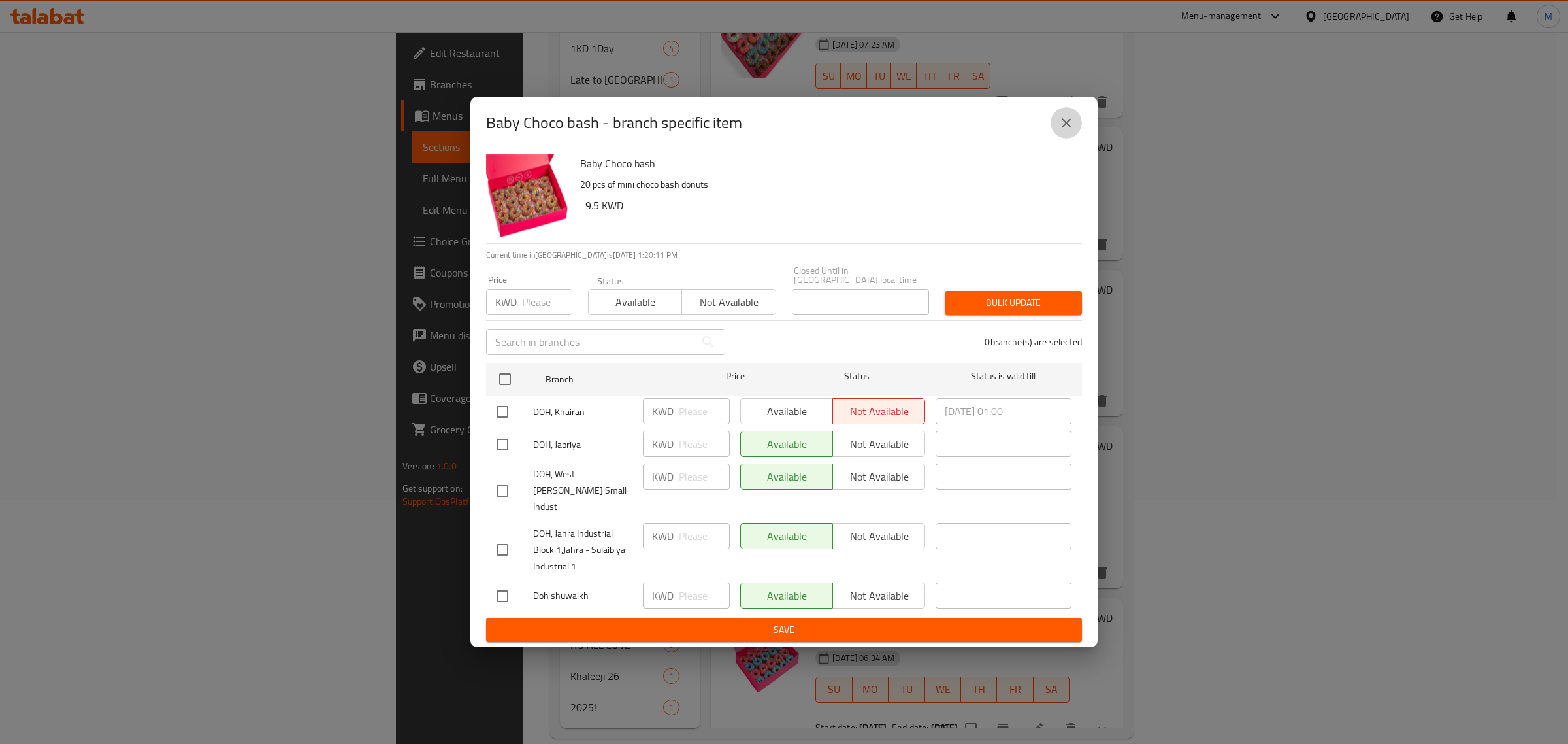
click at [1067, 128] on icon "close" at bounding box center [1066, 123] width 9 height 9
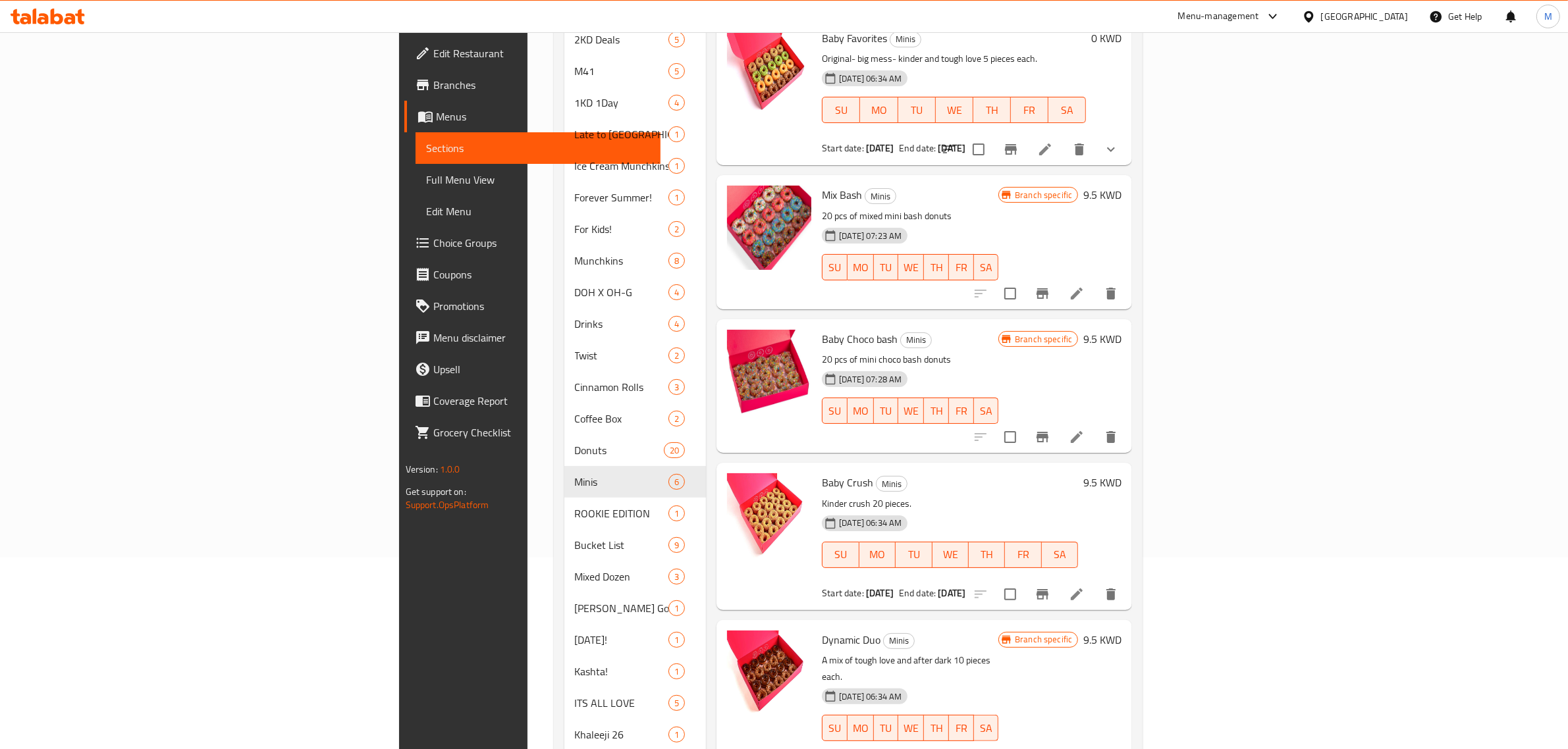
scroll to position [163, 0]
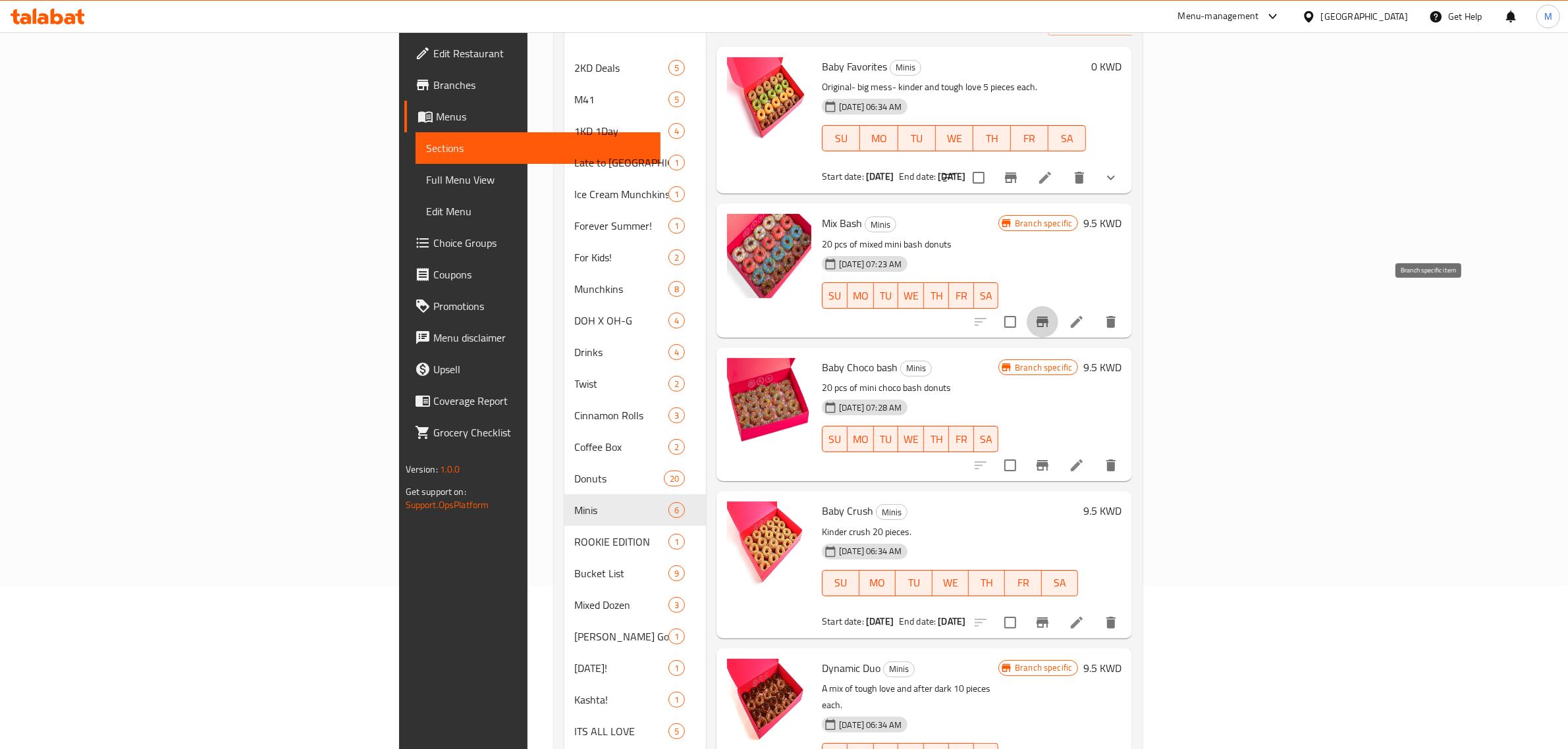
click at [1050, 314] on icon "Branch-specific-item" at bounding box center [1042, 322] width 16 height 16
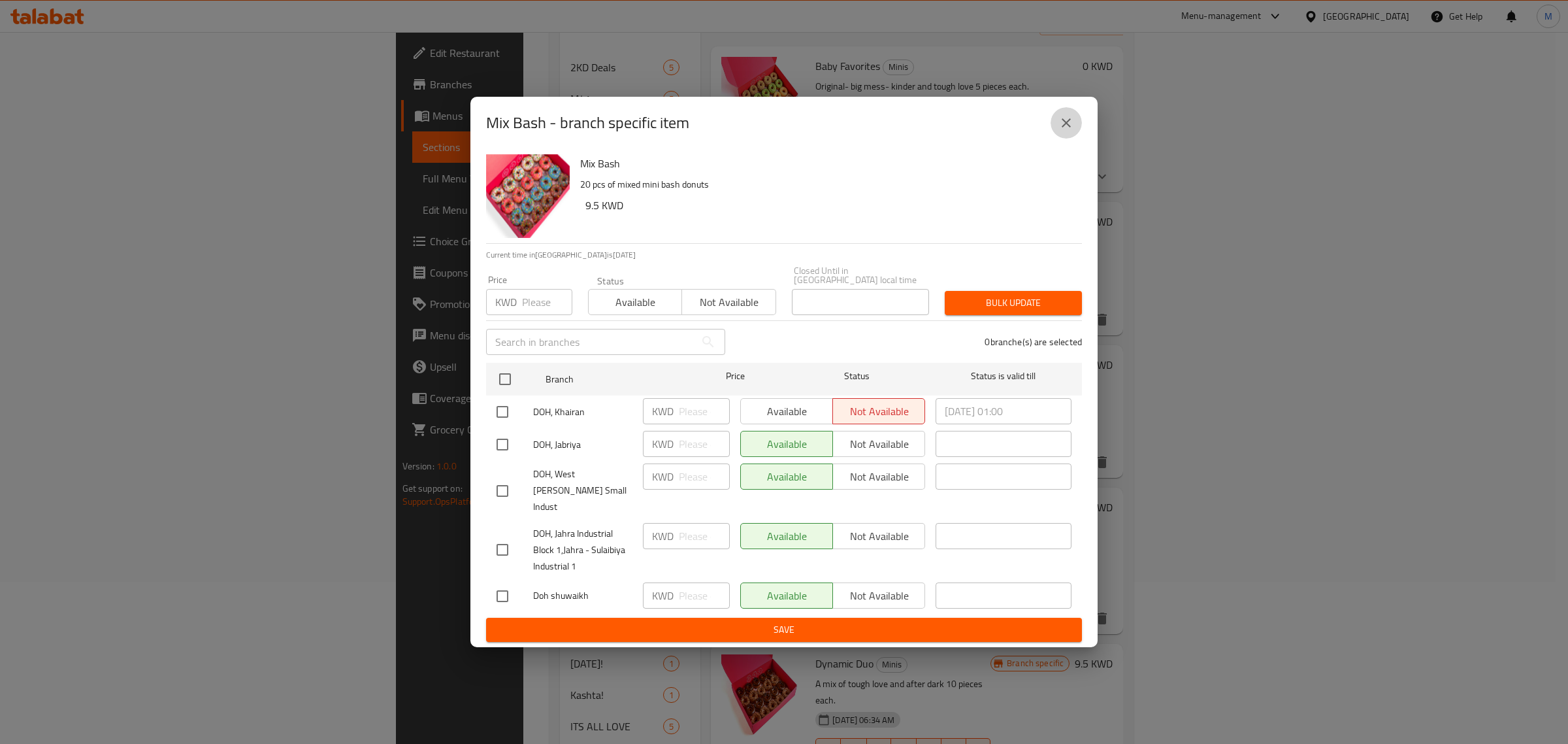
click at [1067, 131] on icon "close" at bounding box center [1066, 123] width 15 height 15
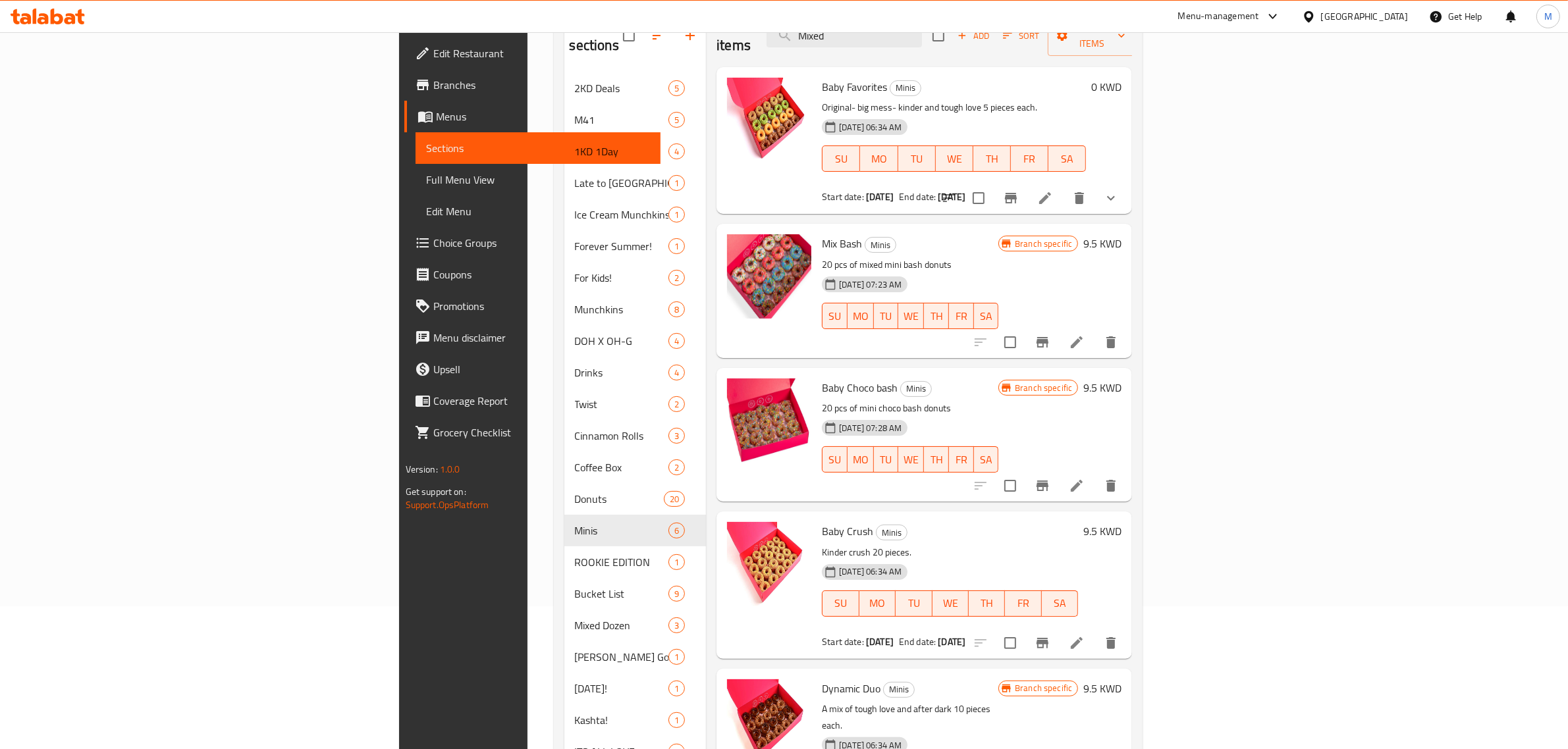
scroll to position [81, 0]
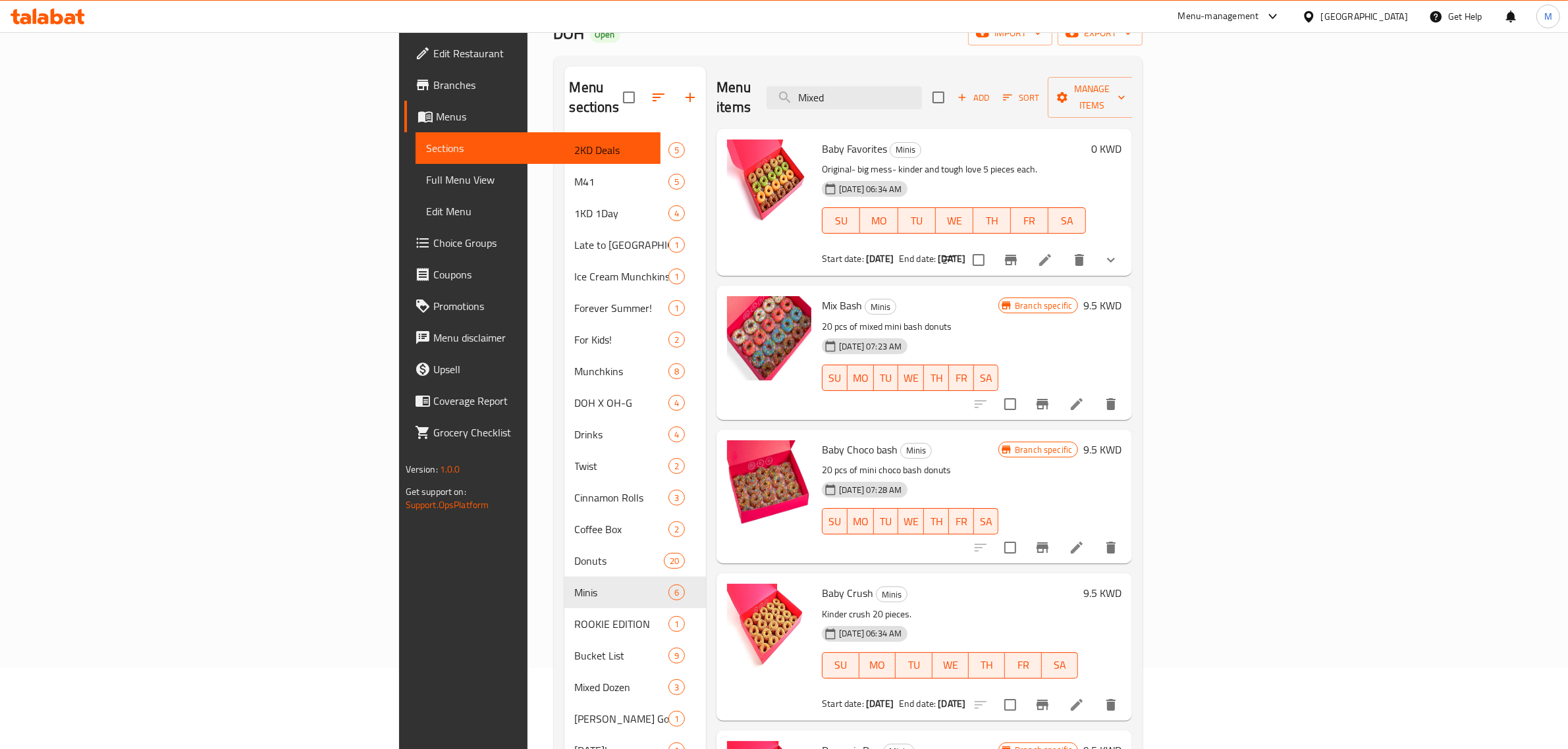
click at [1019, 252] on icon "Branch-specific-item" at bounding box center [1010, 260] width 16 height 16
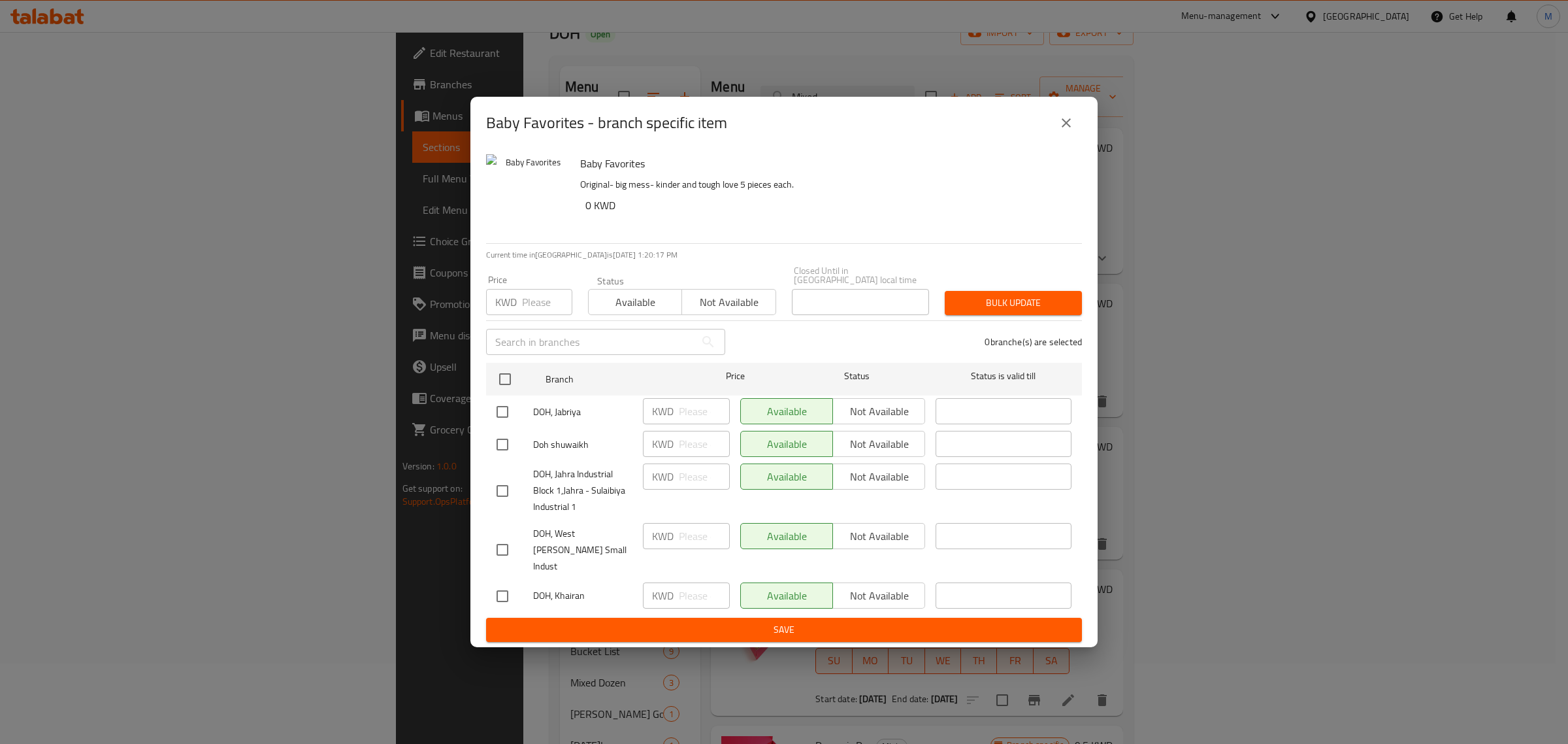
click at [1080, 128] on button "close" at bounding box center [1066, 123] width 32 height 32
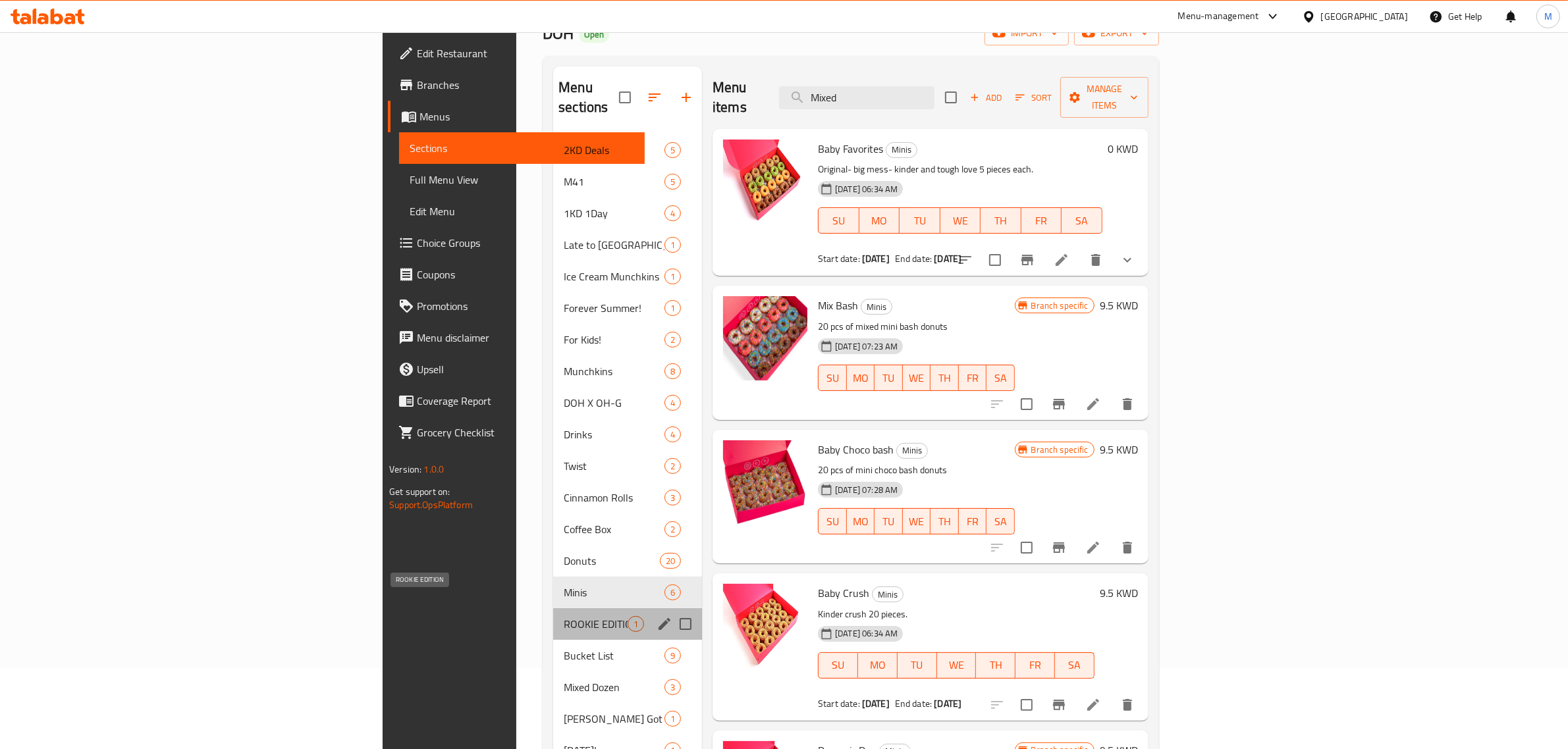
click at [564, 616] on span "ROOKIE EDITION" at bounding box center [596, 624] width 64 height 16
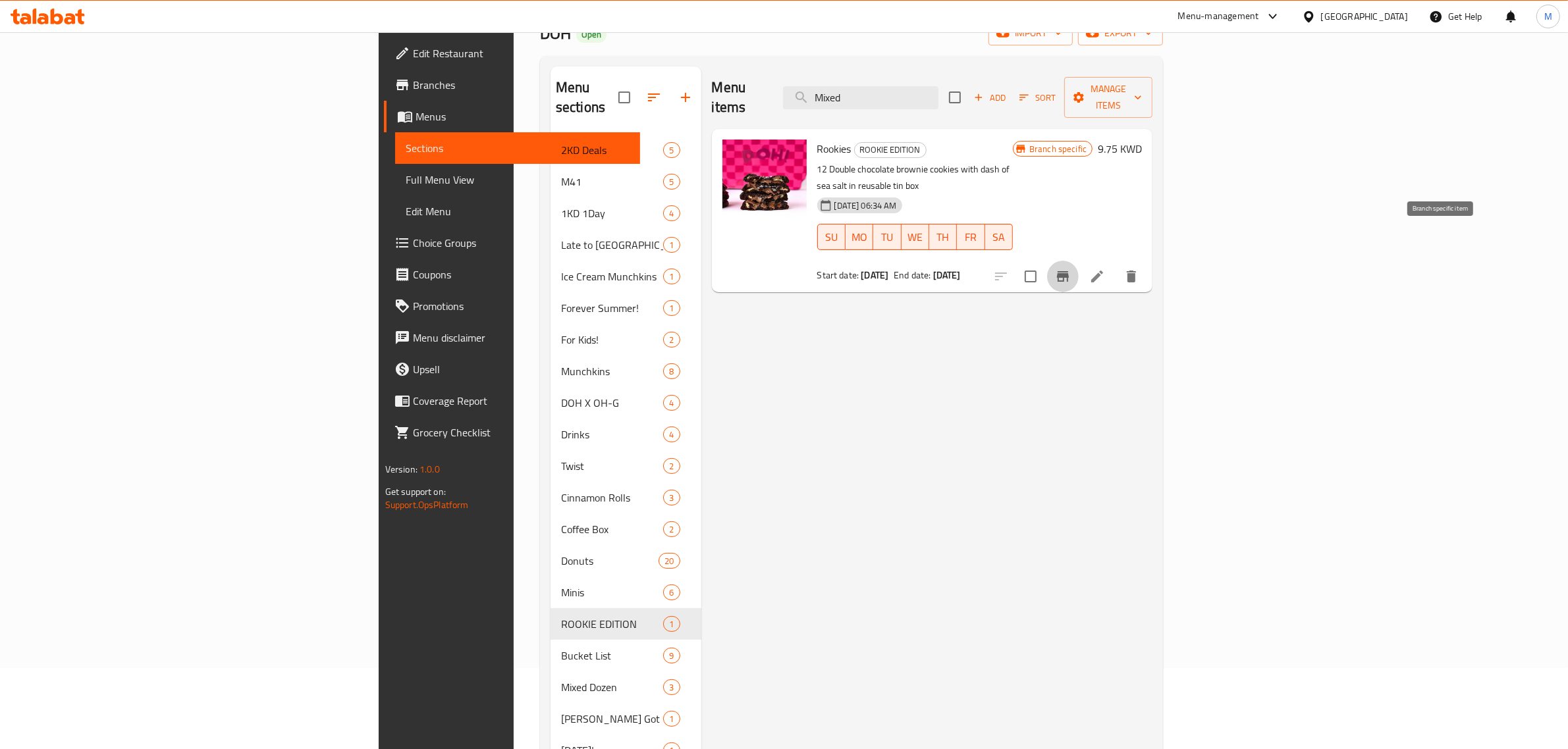
click at [1071, 268] on icon "Branch-specific-item" at bounding box center [1063, 276] width 16 height 16
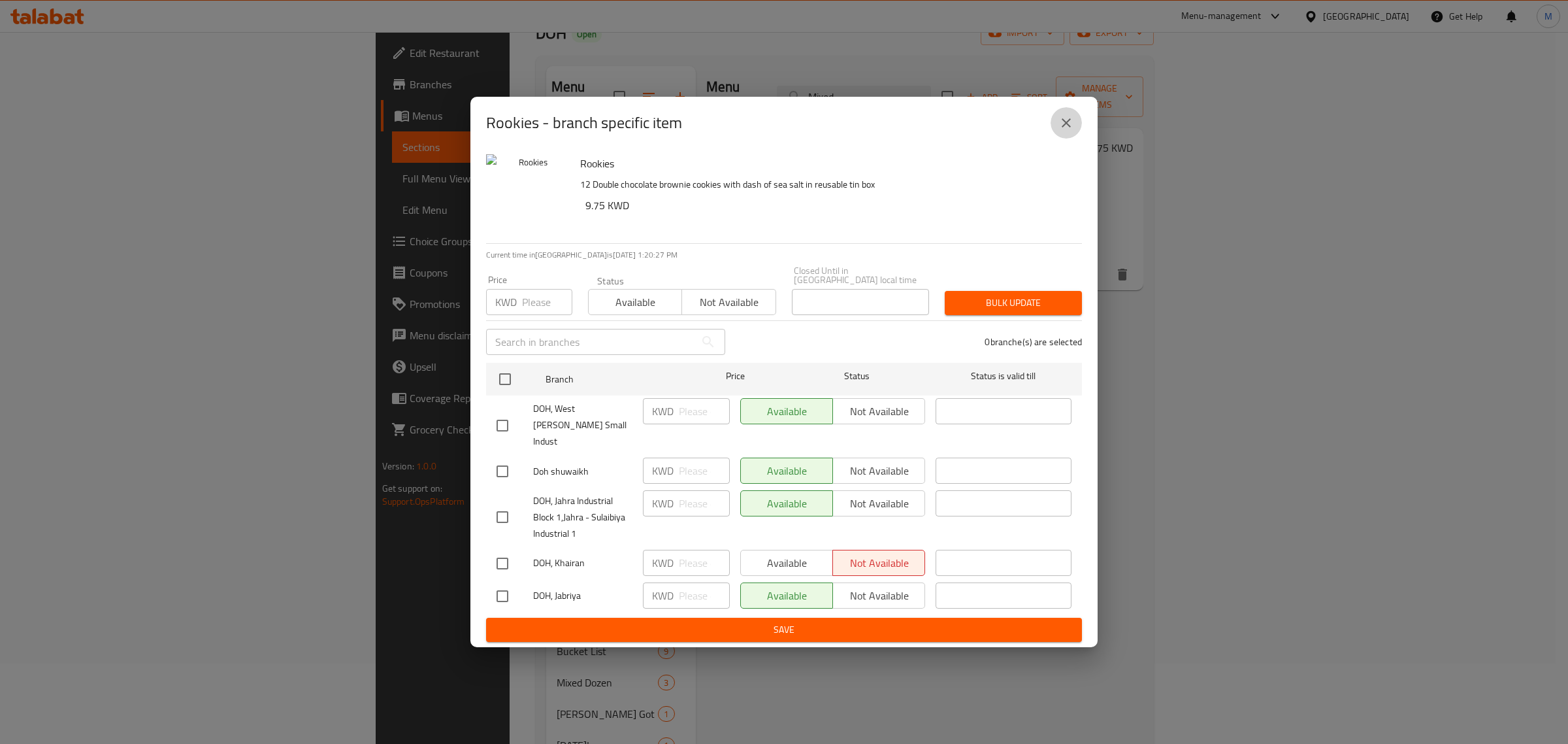
click at [1066, 128] on icon "close" at bounding box center [1066, 123] width 9 height 9
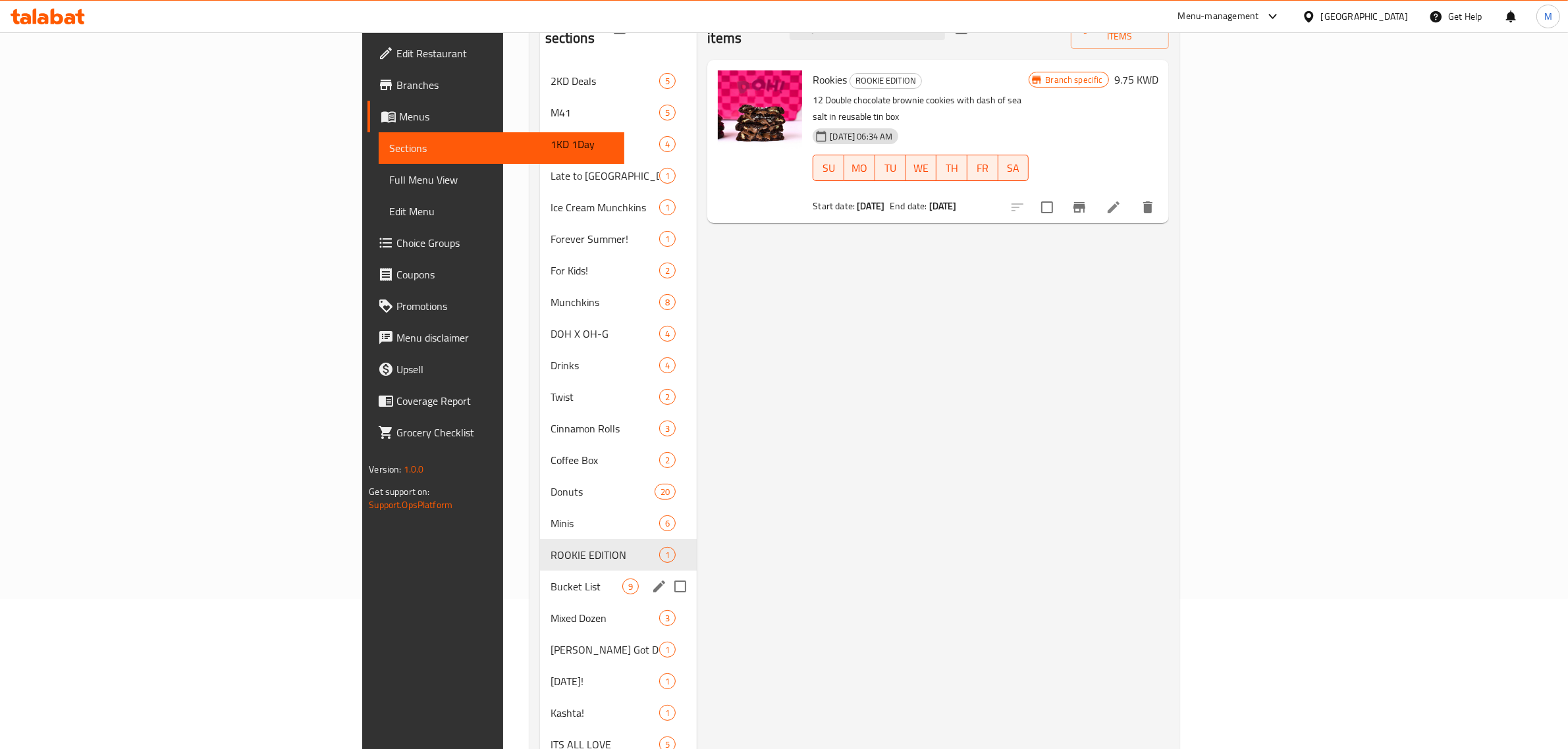
scroll to position [245, 0]
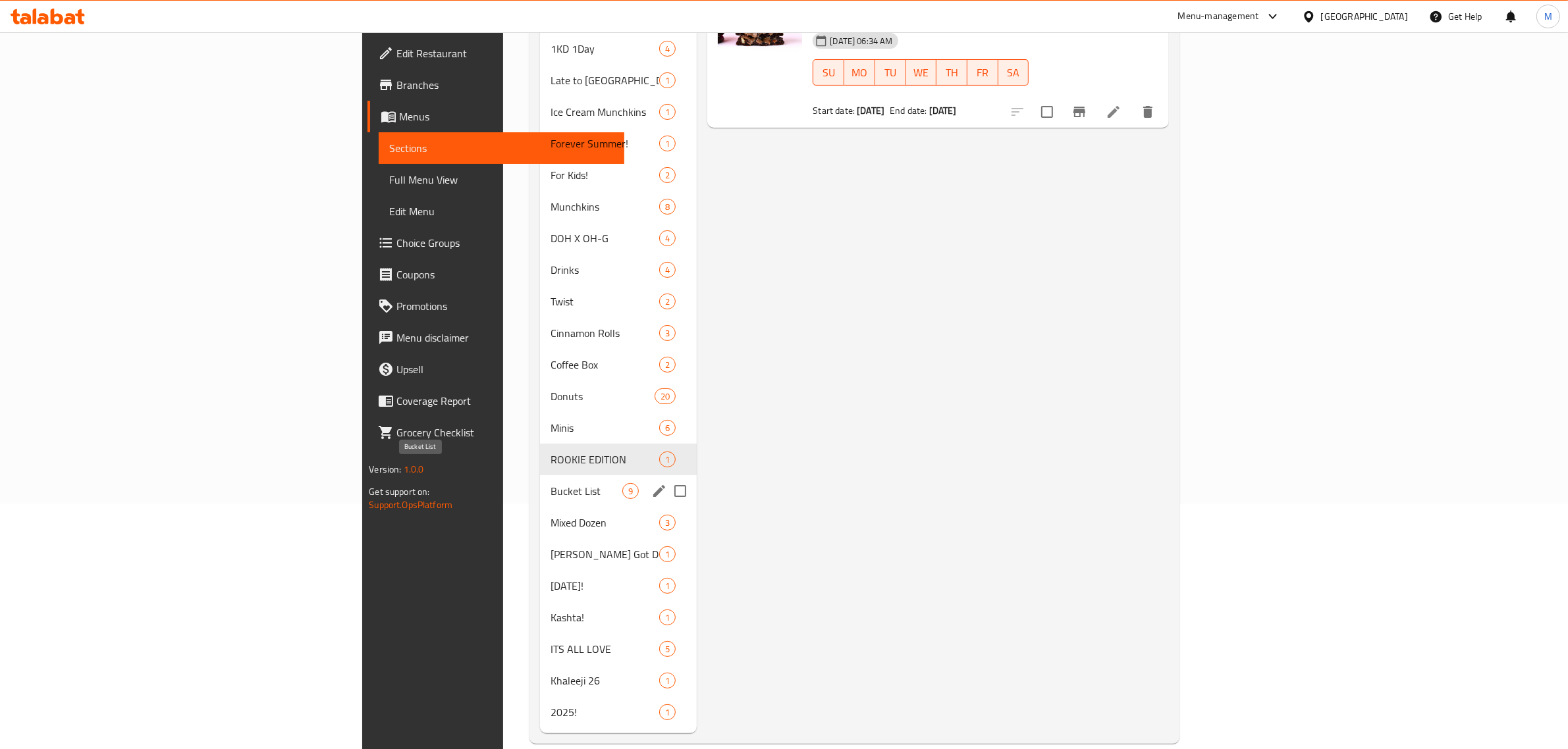
click at [551, 483] on span "Bucket List" at bounding box center [587, 491] width 73 height 16
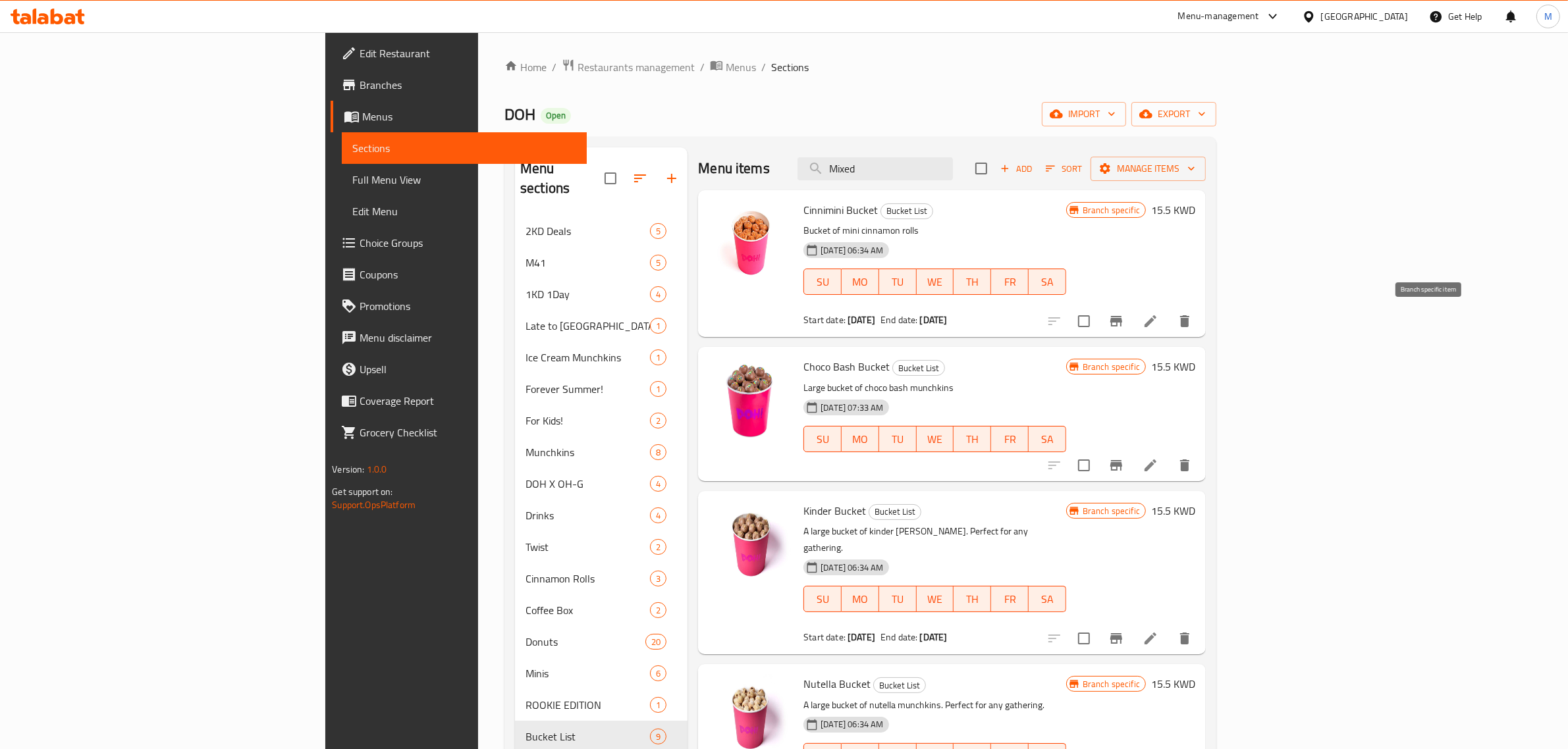
click at [1124, 324] on icon "Branch-specific-item" at bounding box center [1116, 321] width 16 height 16
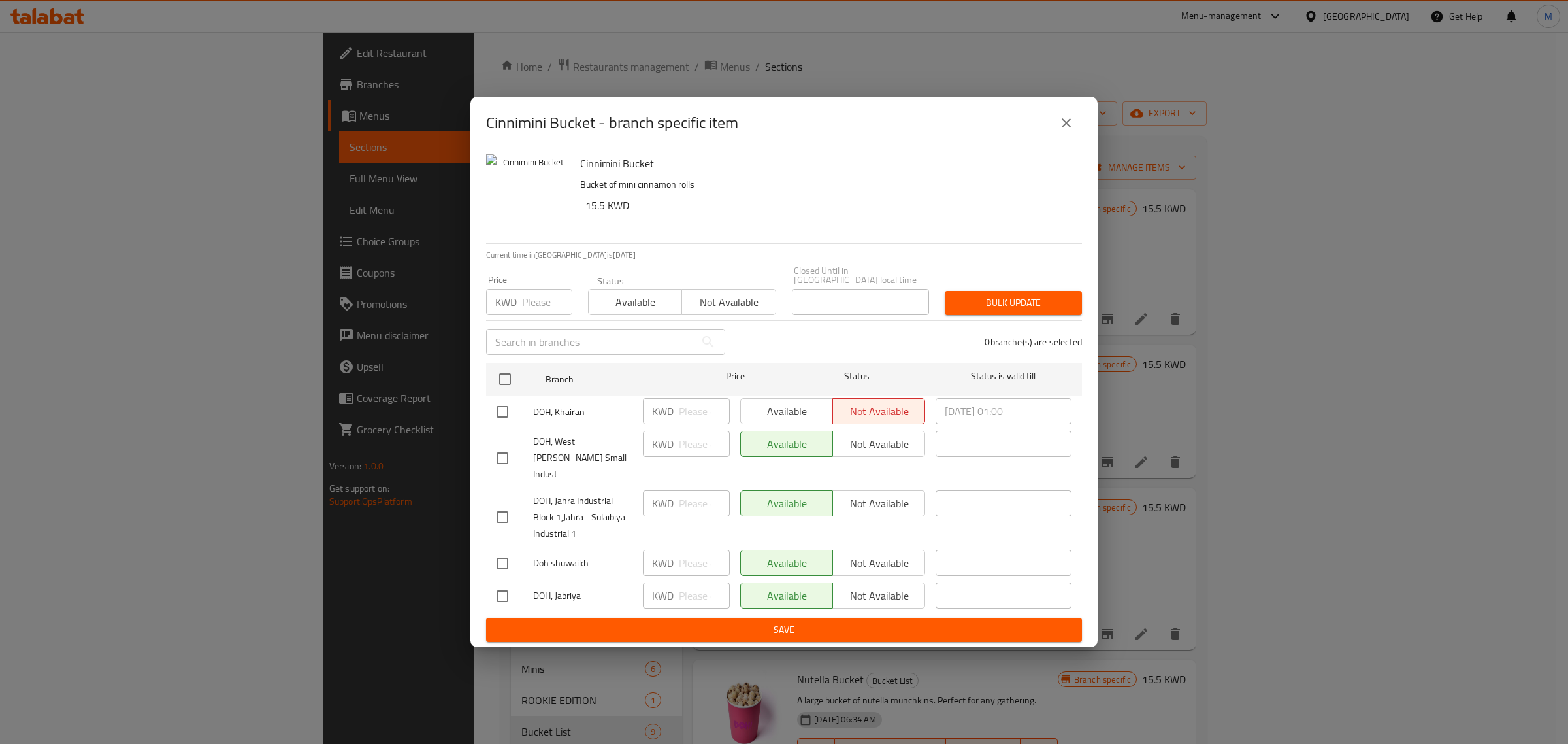
click at [1086, 129] on div "Cinnimini Bucket - branch specific item" at bounding box center [784, 123] width 627 height 52
click at [1074, 131] on icon "close" at bounding box center [1066, 123] width 15 height 15
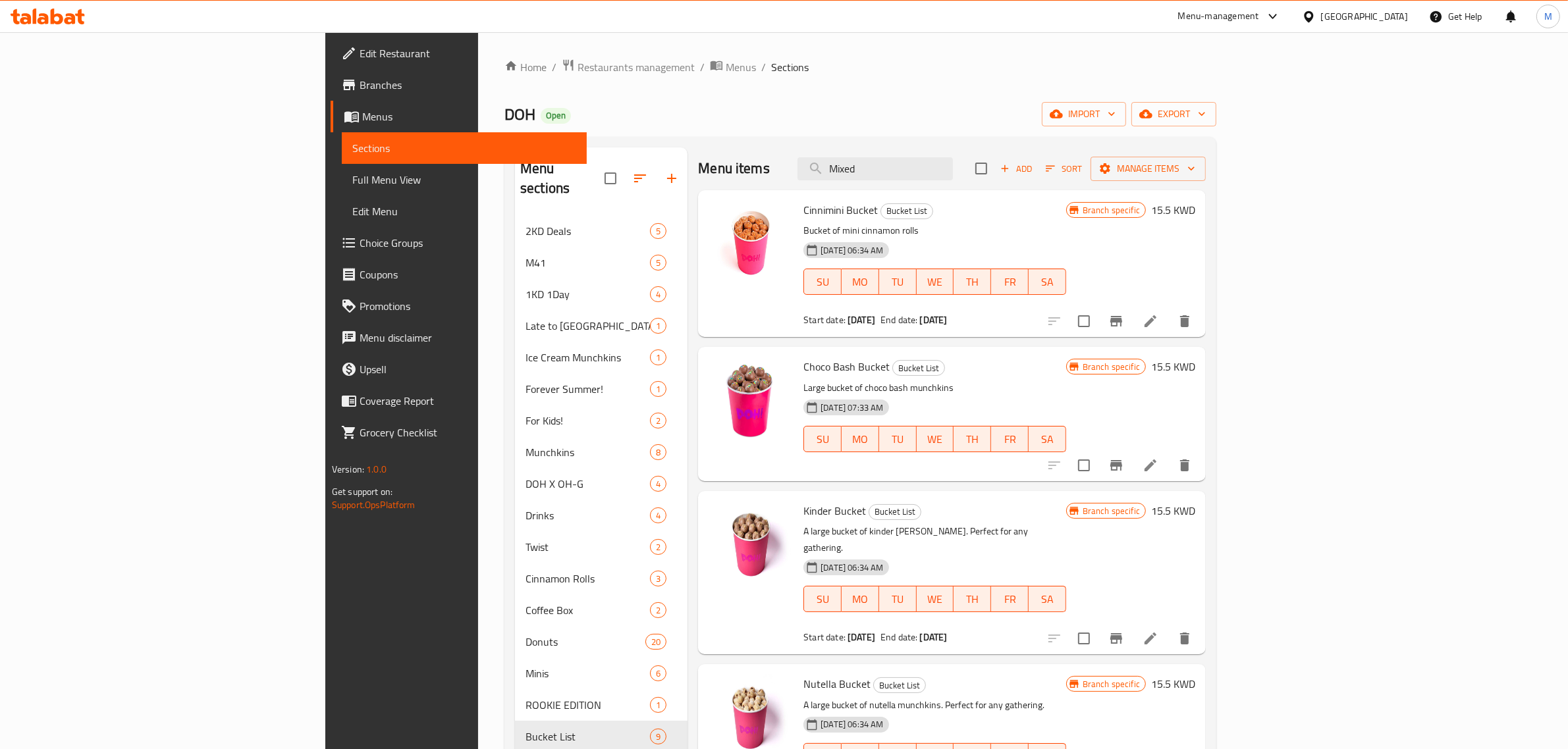
click at [1122, 467] on icon "Branch-specific-item" at bounding box center [1116, 465] width 12 height 10
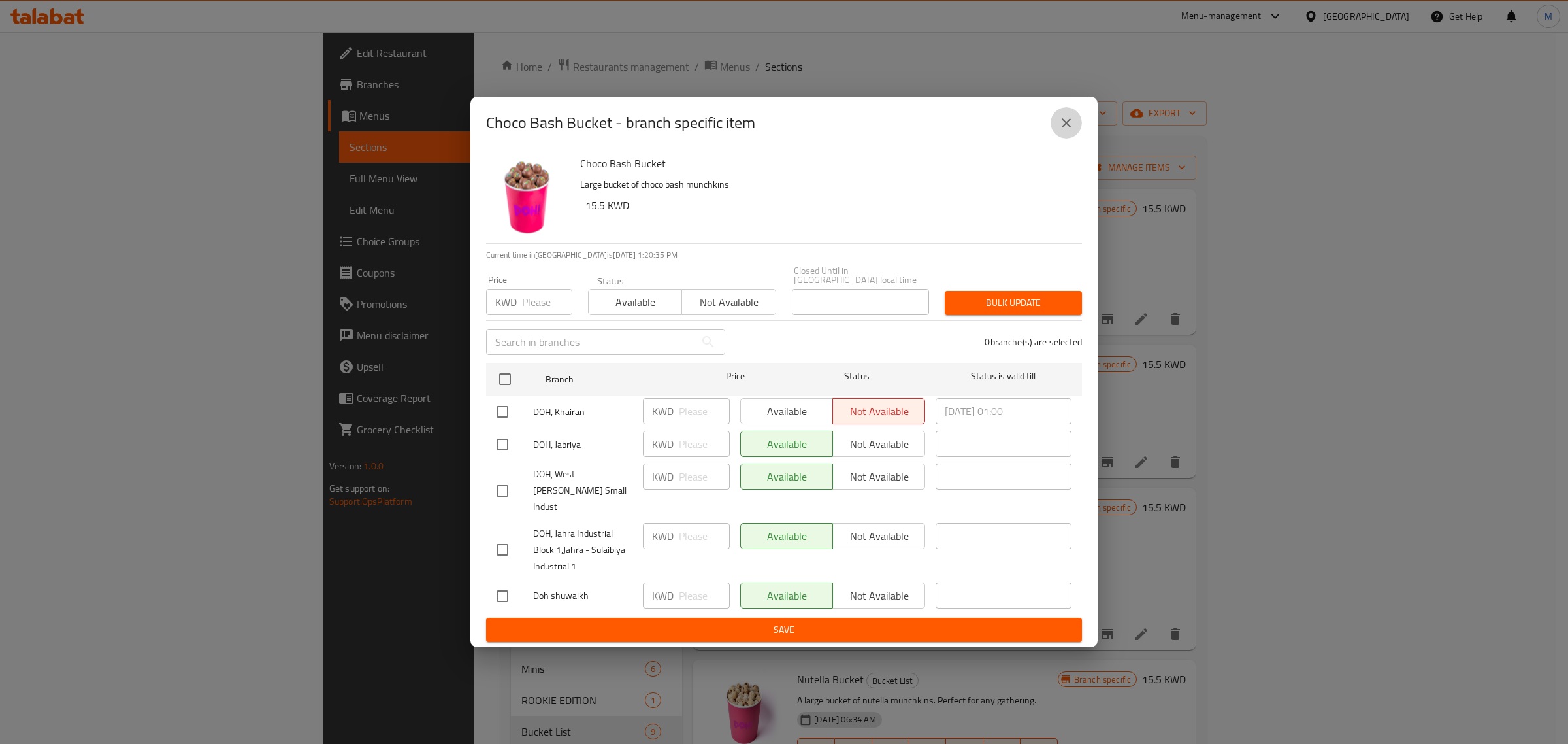
click at [1059, 139] on button "close" at bounding box center [1066, 123] width 32 height 32
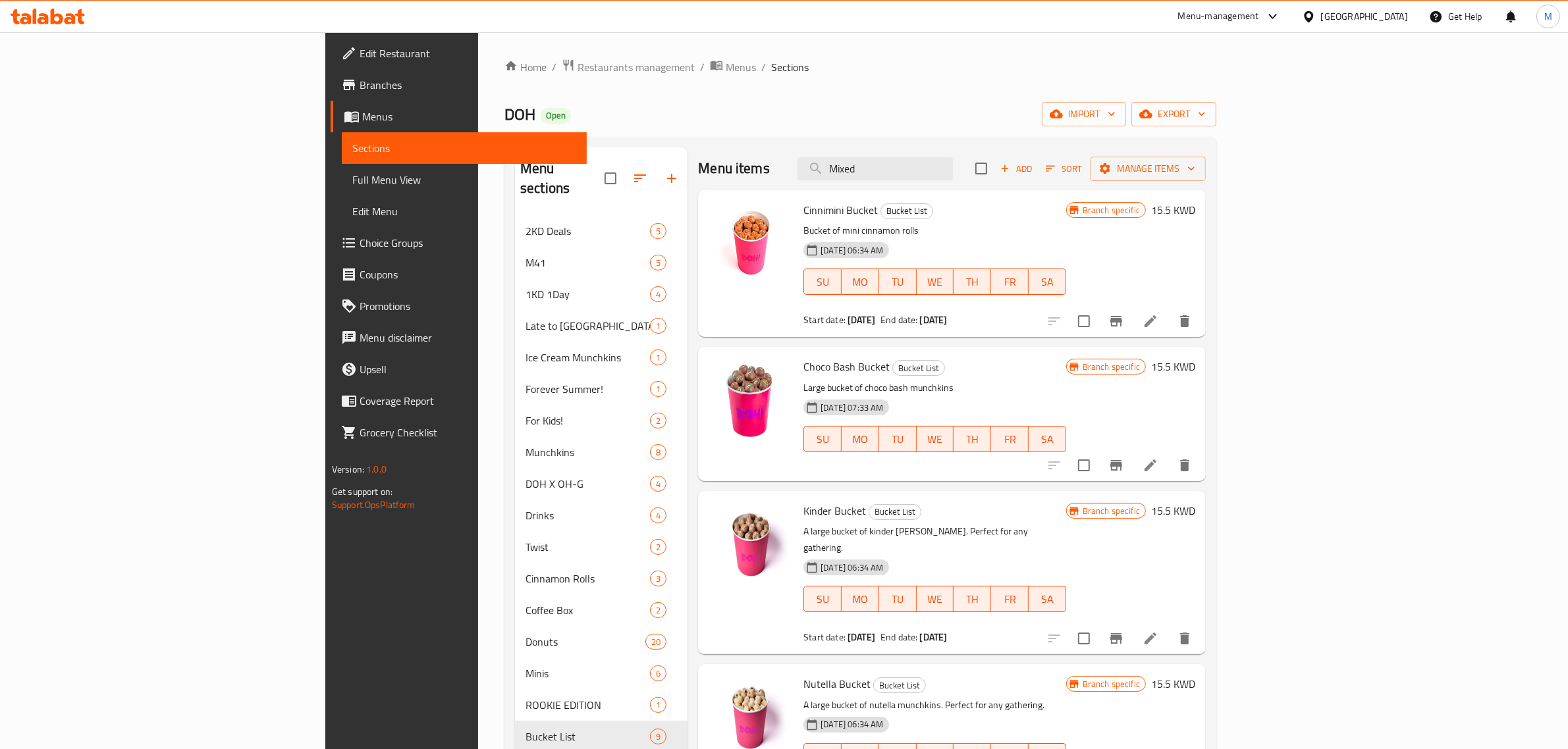
click at [1124, 631] on icon "Branch-specific-item" at bounding box center [1116, 639] width 16 height 16
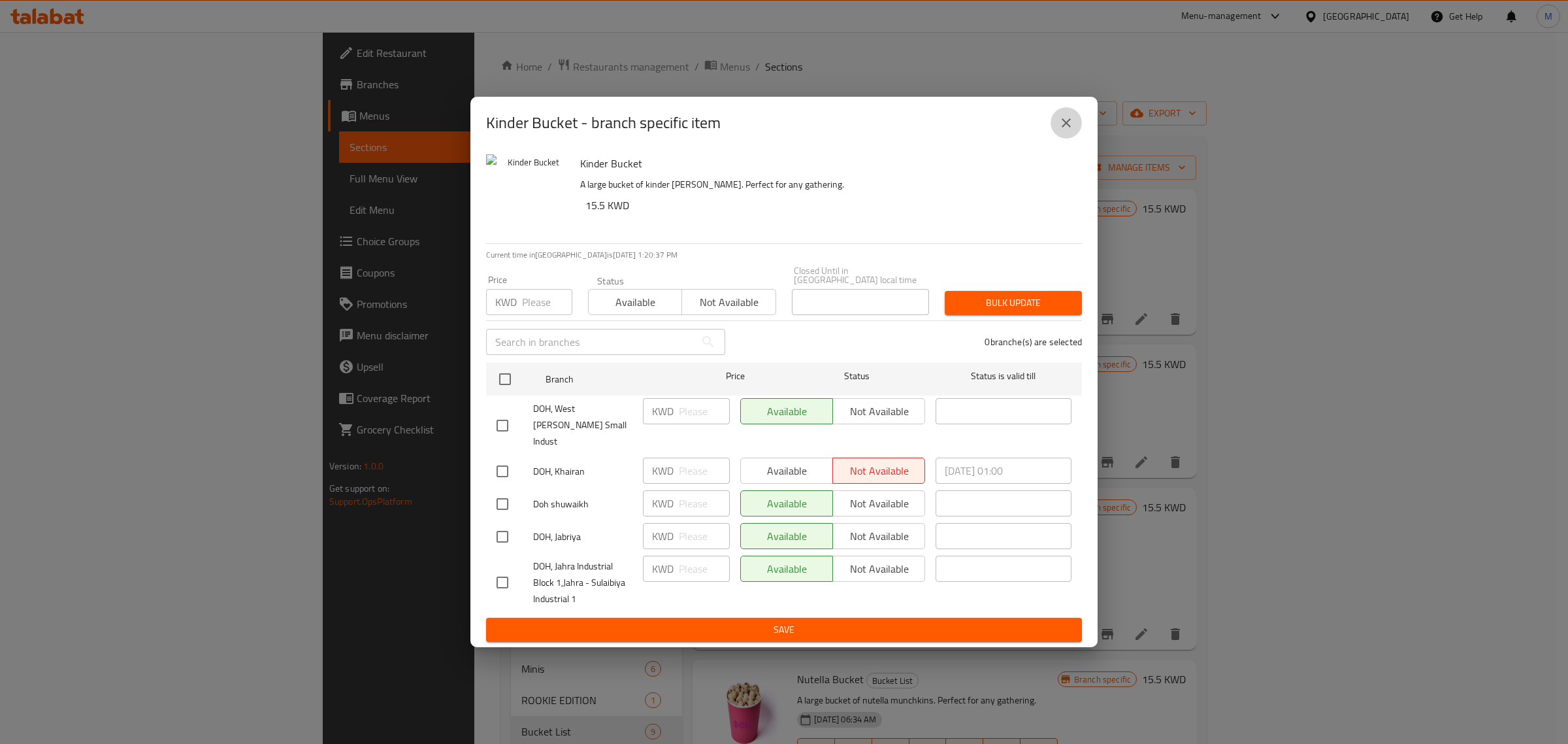
click at [1066, 131] on icon "close" at bounding box center [1066, 123] width 15 height 15
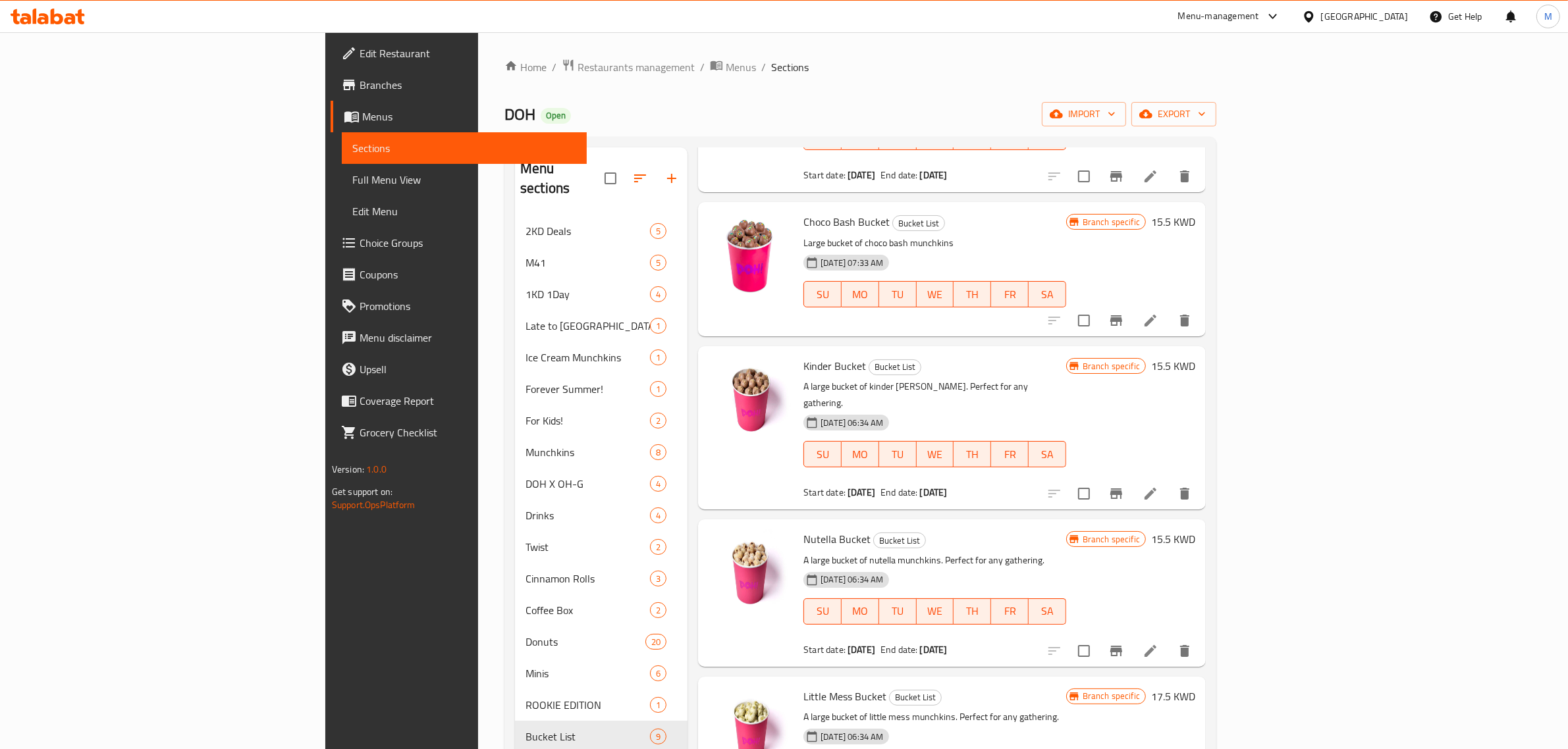
scroll to position [165, 0]
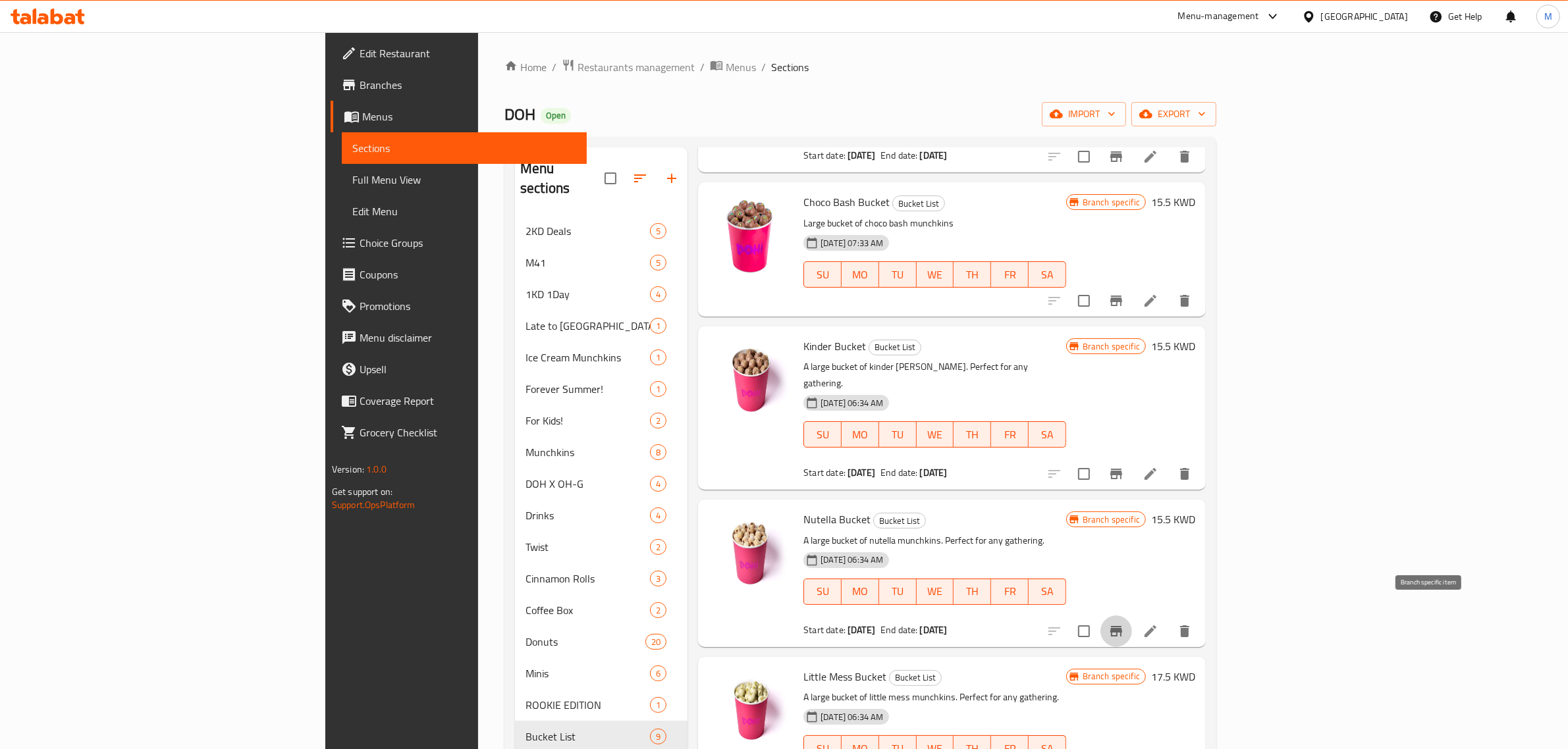
click at [1132, 626] on button "Branch-specific-item" at bounding box center [1116, 631] width 32 height 32
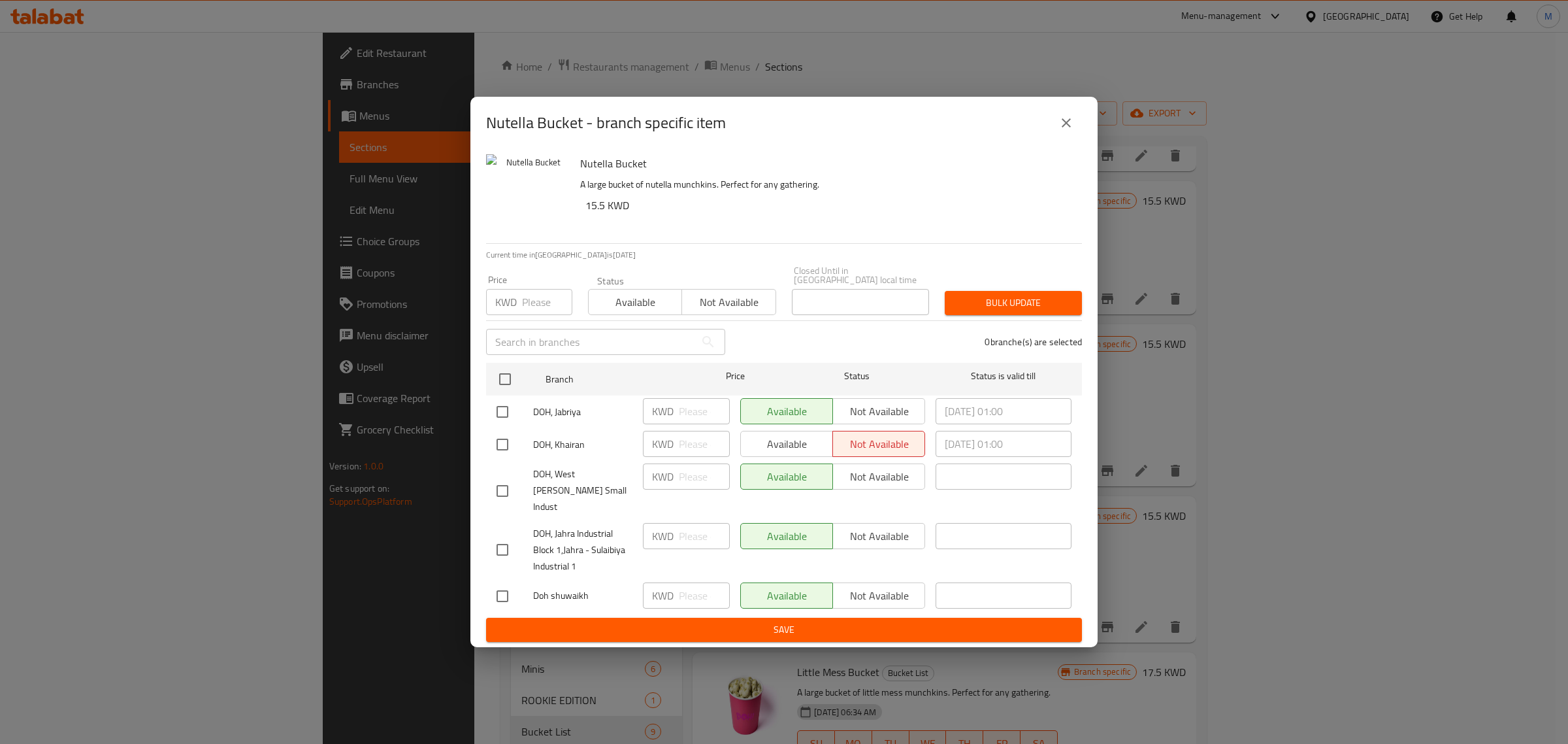
click at [1069, 131] on icon "close" at bounding box center [1066, 123] width 15 height 15
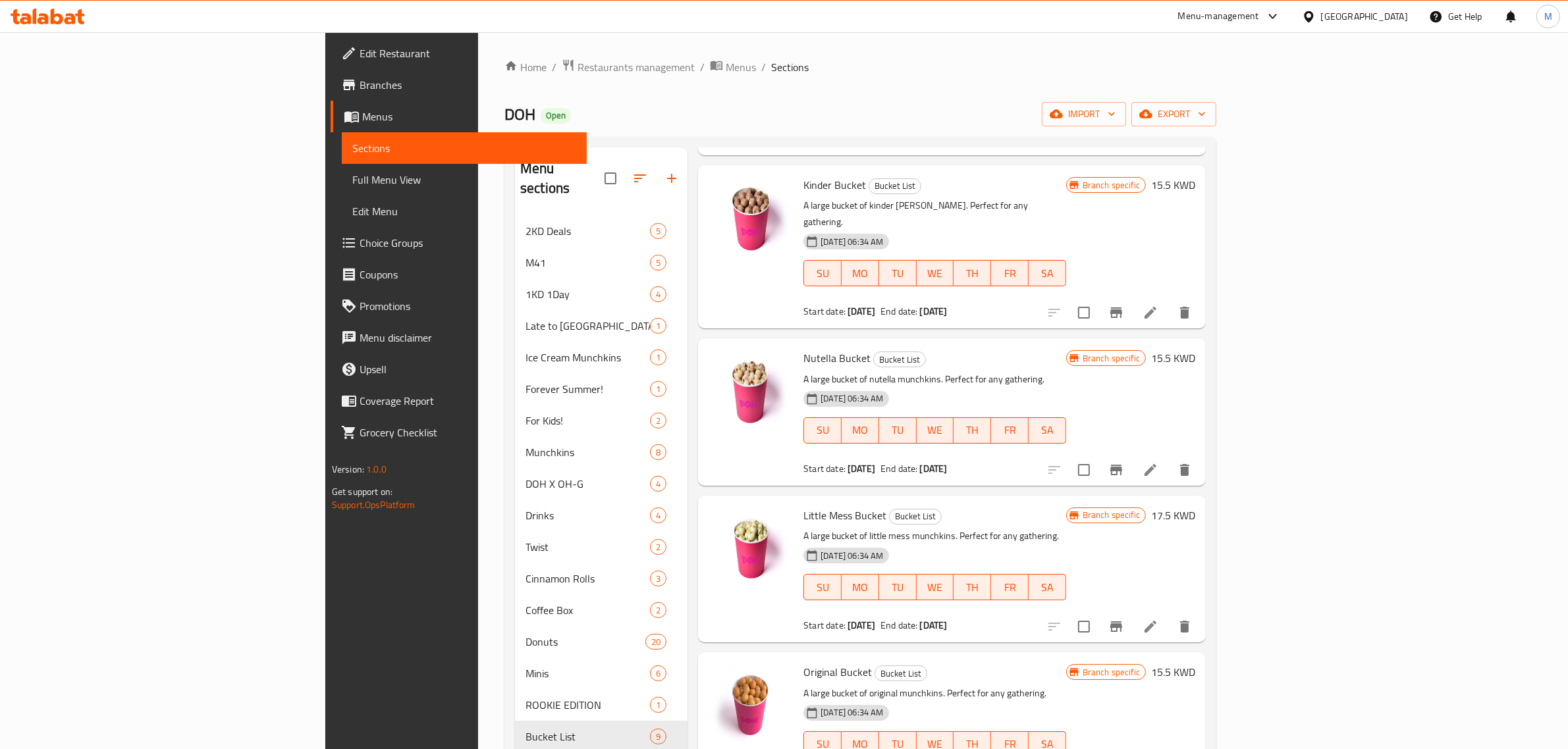
scroll to position [329, 0]
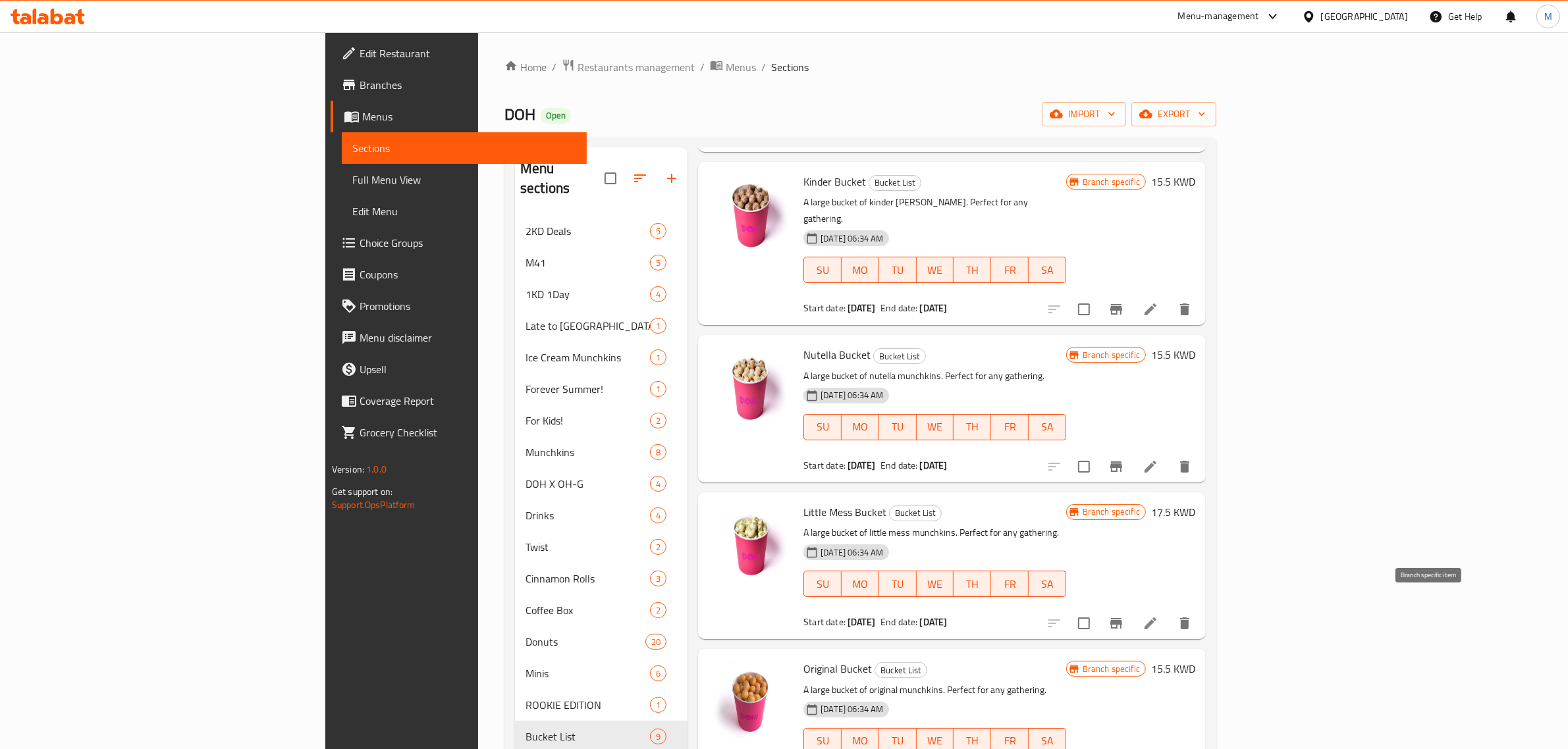
click at [1122, 618] on icon "Branch-specific-item" at bounding box center [1116, 623] width 12 height 10
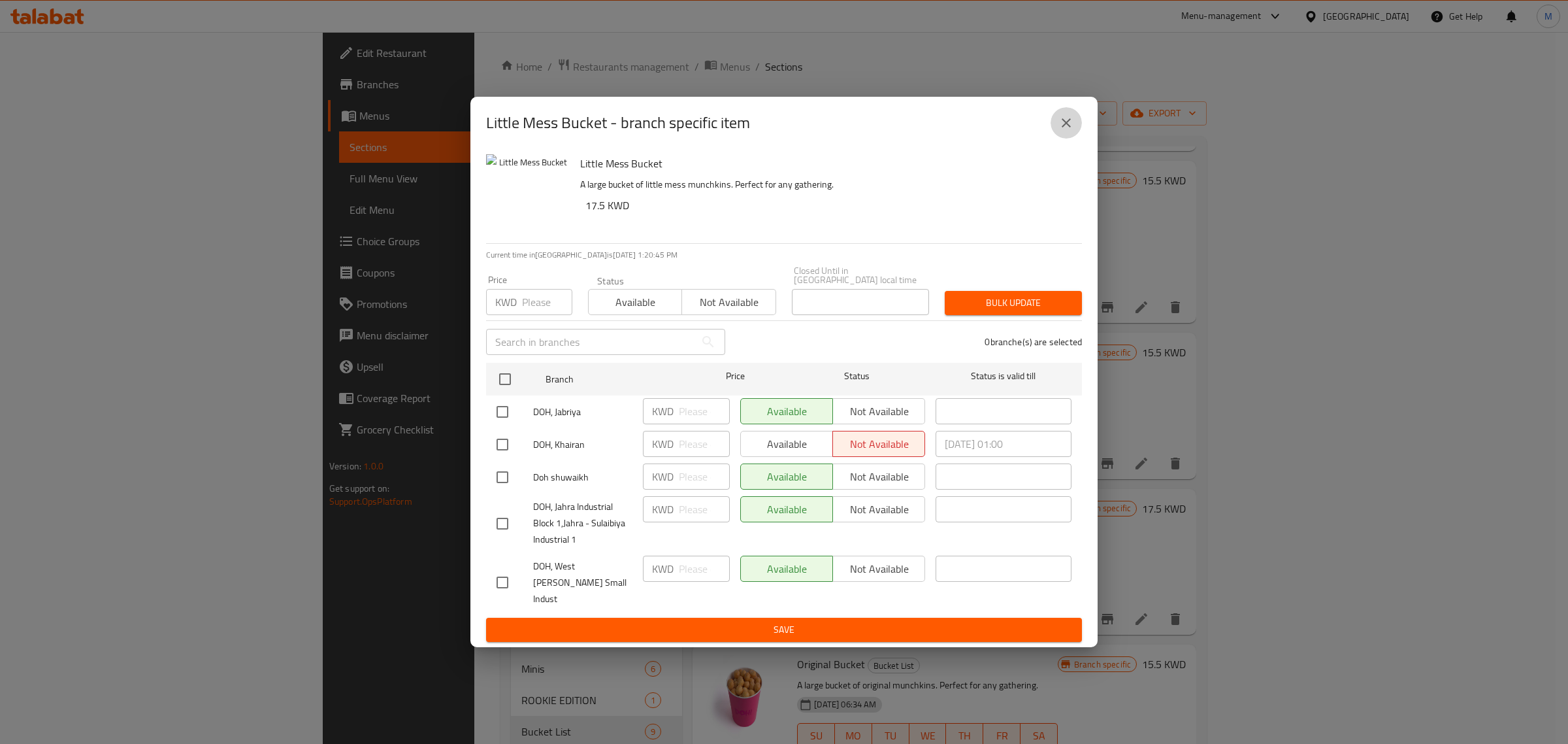
click at [1070, 129] on icon "close" at bounding box center [1066, 123] width 15 height 15
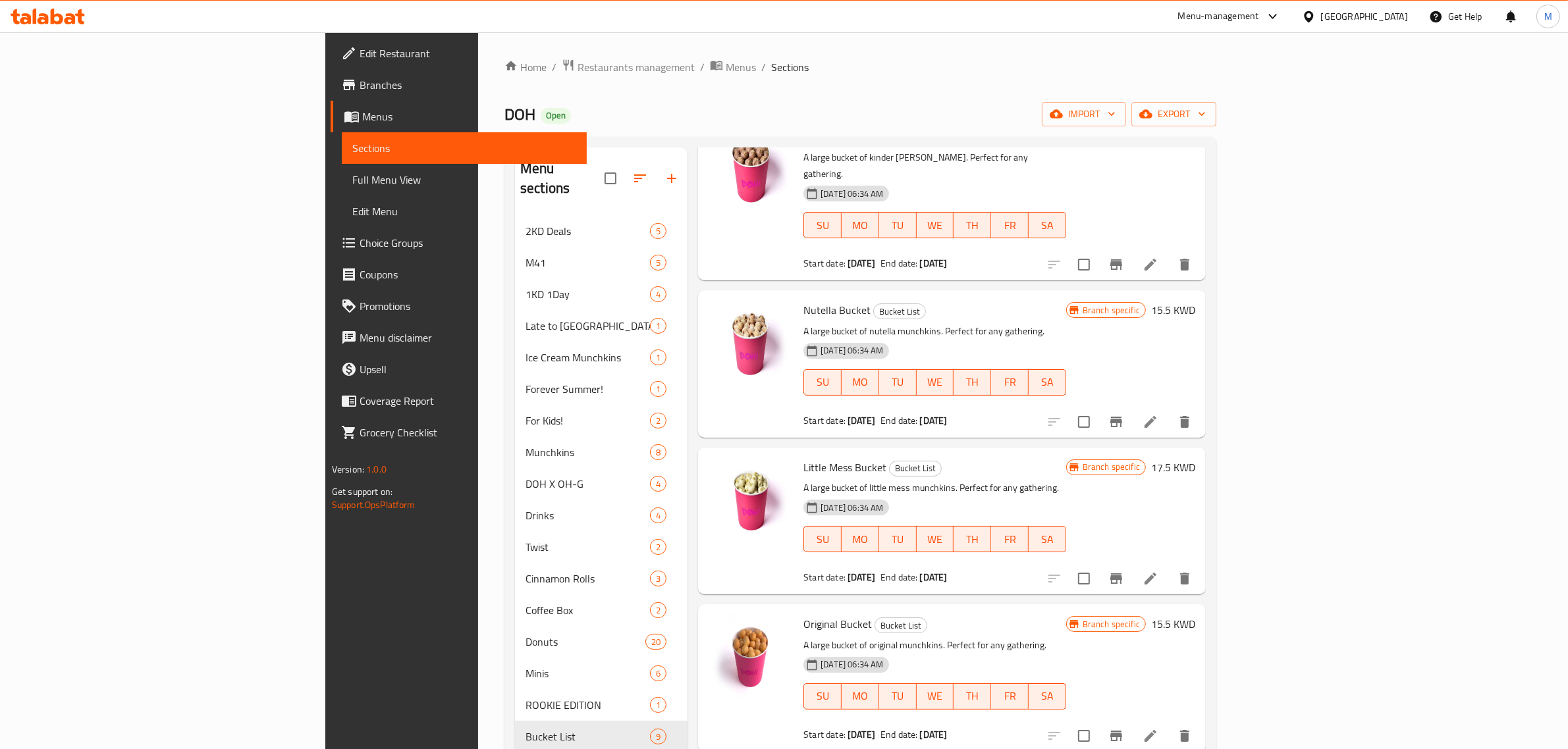
scroll to position [412, 0]
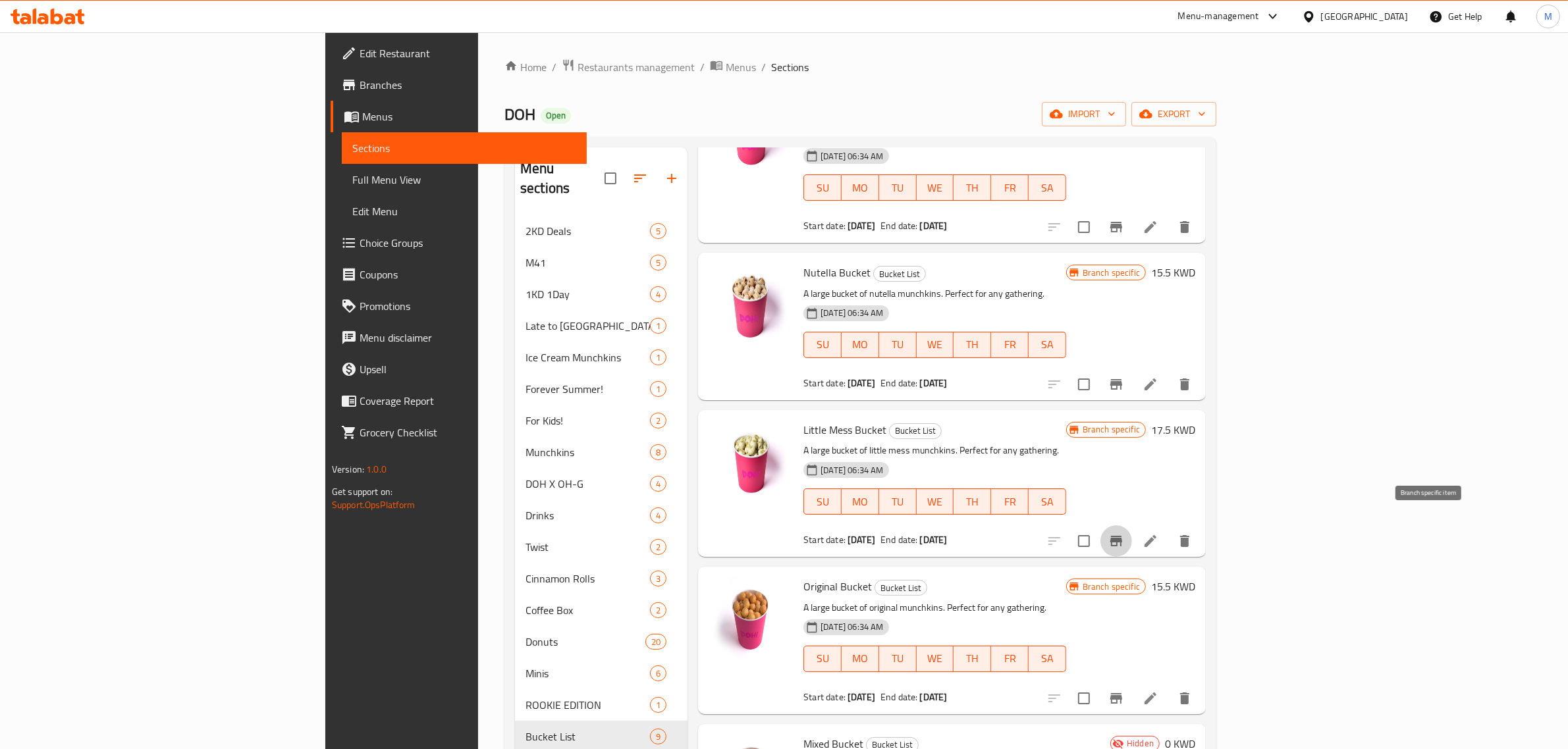
click at [1124, 533] on icon "Branch-specific-item" at bounding box center [1116, 541] width 16 height 16
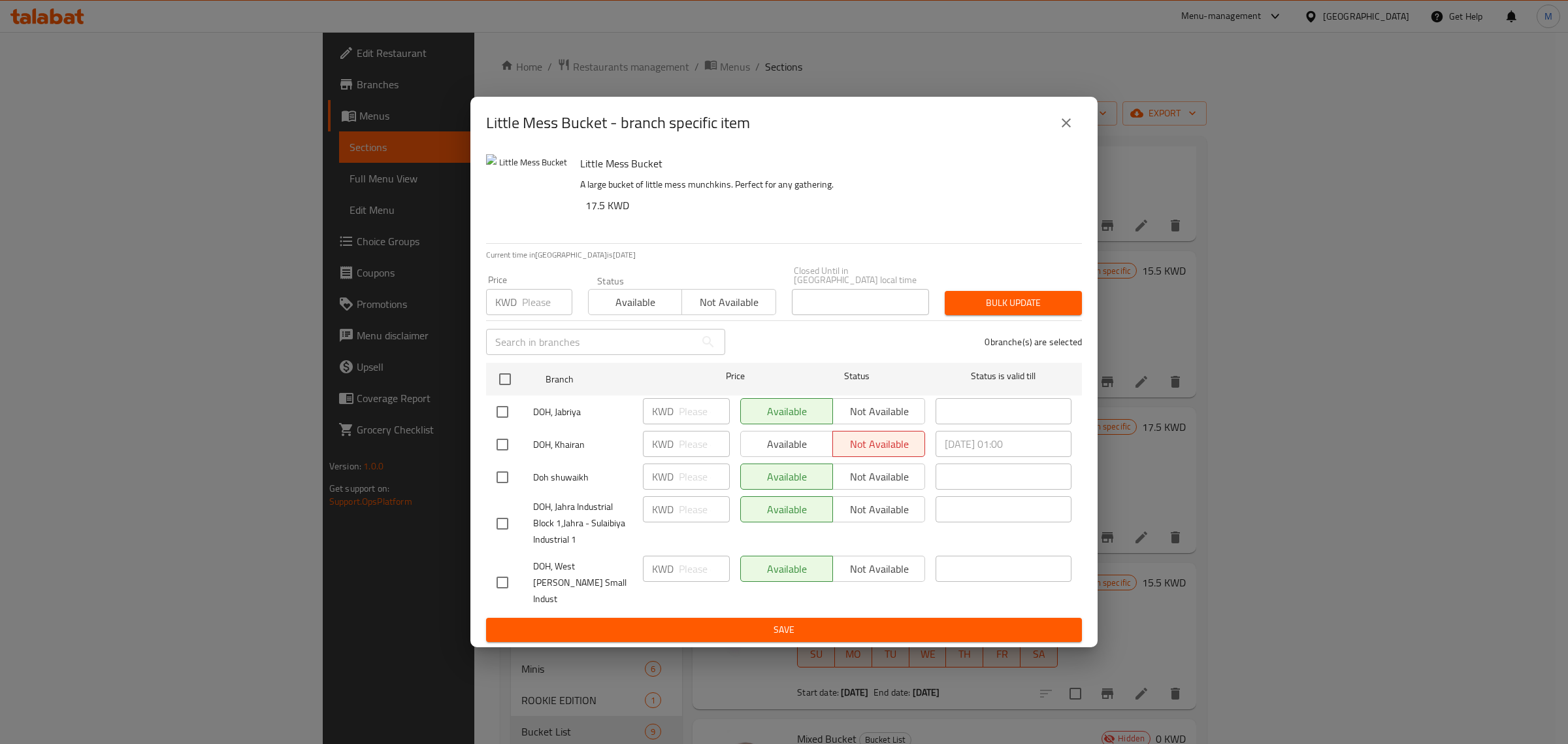
click at [1066, 131] on icon "close" at bounding box center [1066, 123] width 15 height 15
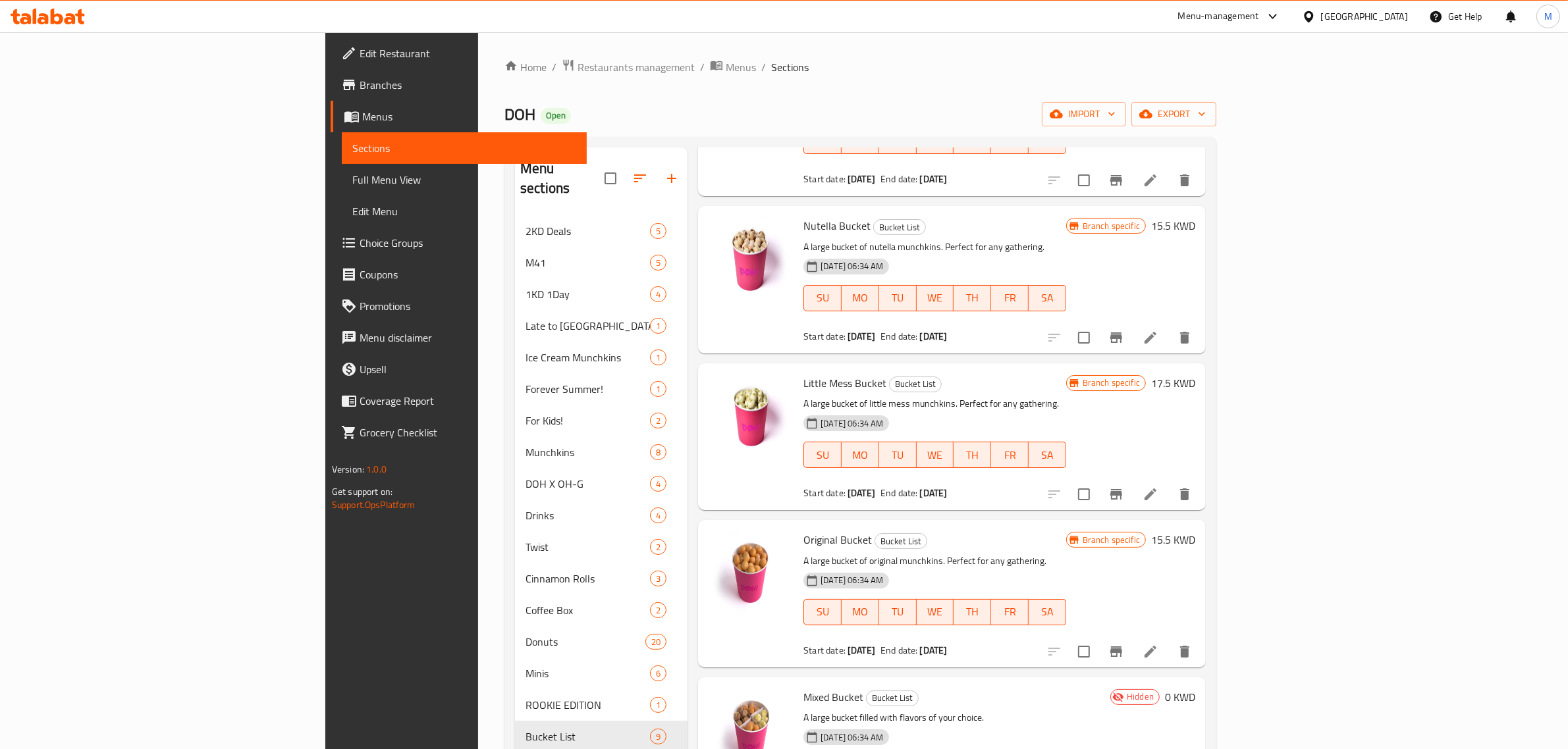
scroll to position [494, 0]
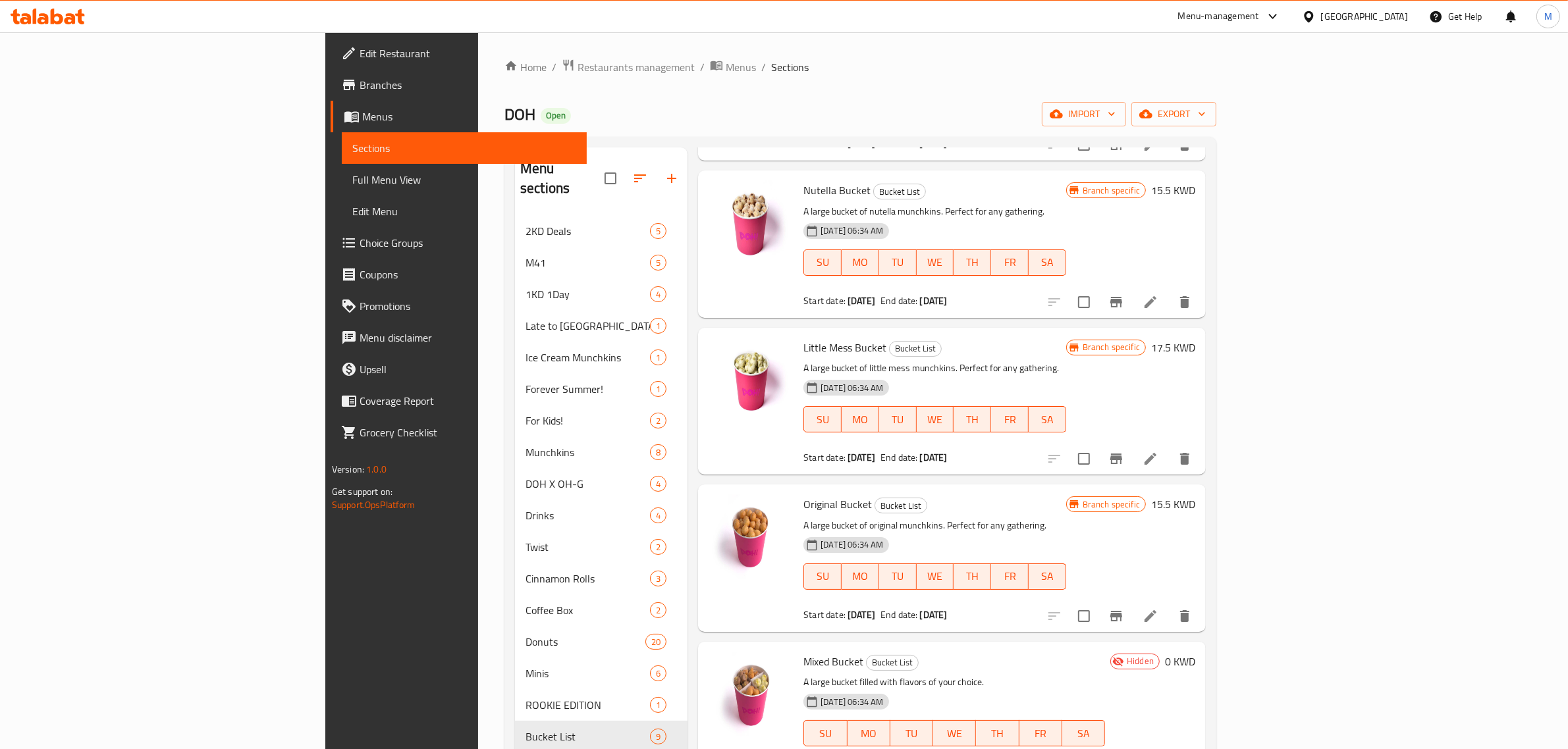
click at [1132, 601] on button "Branch-specific-item" at bounding box center [1116, 616] width 32 height 32
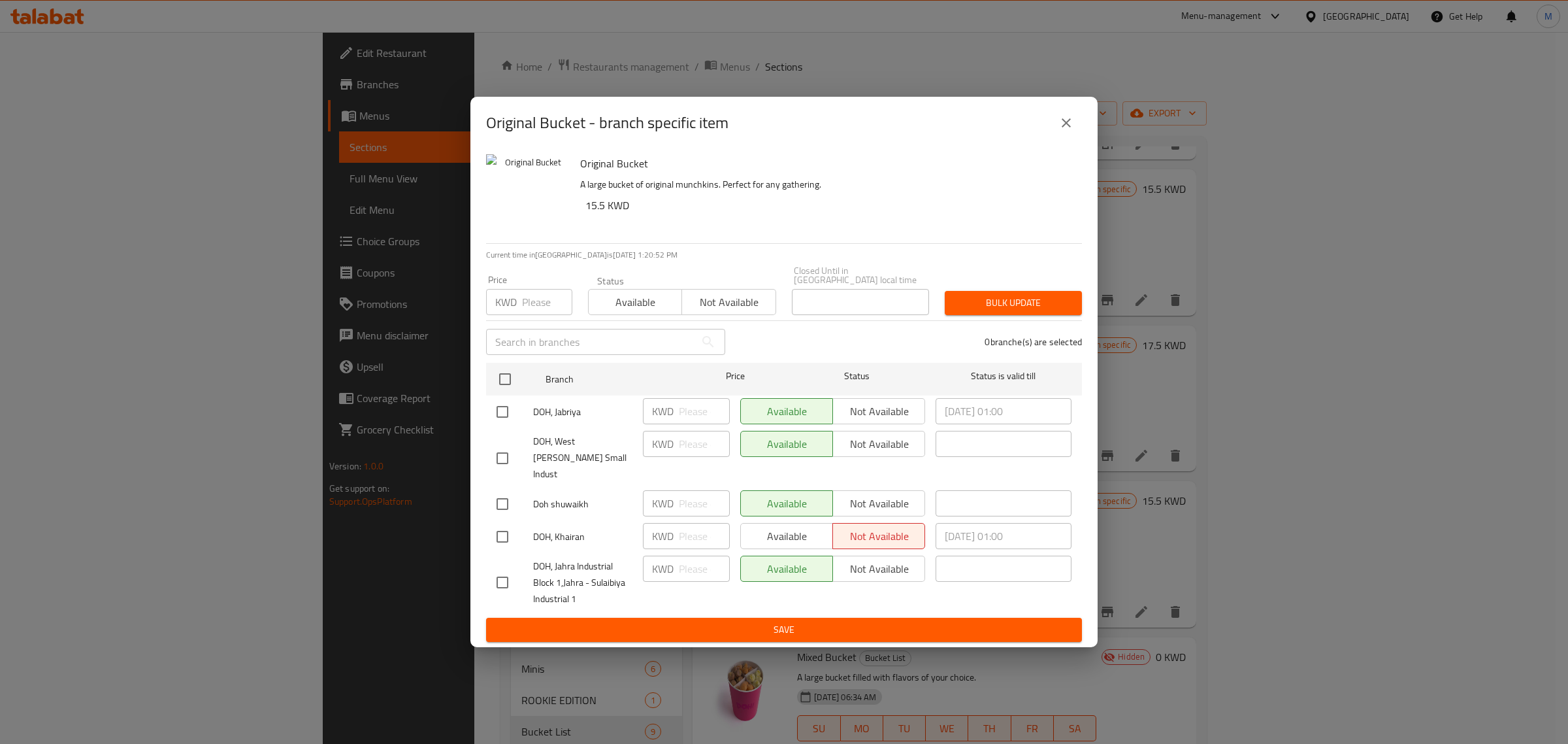
click at [1068, 131] on icon "close" at bounding box center [1066, 123] width 15 height 15
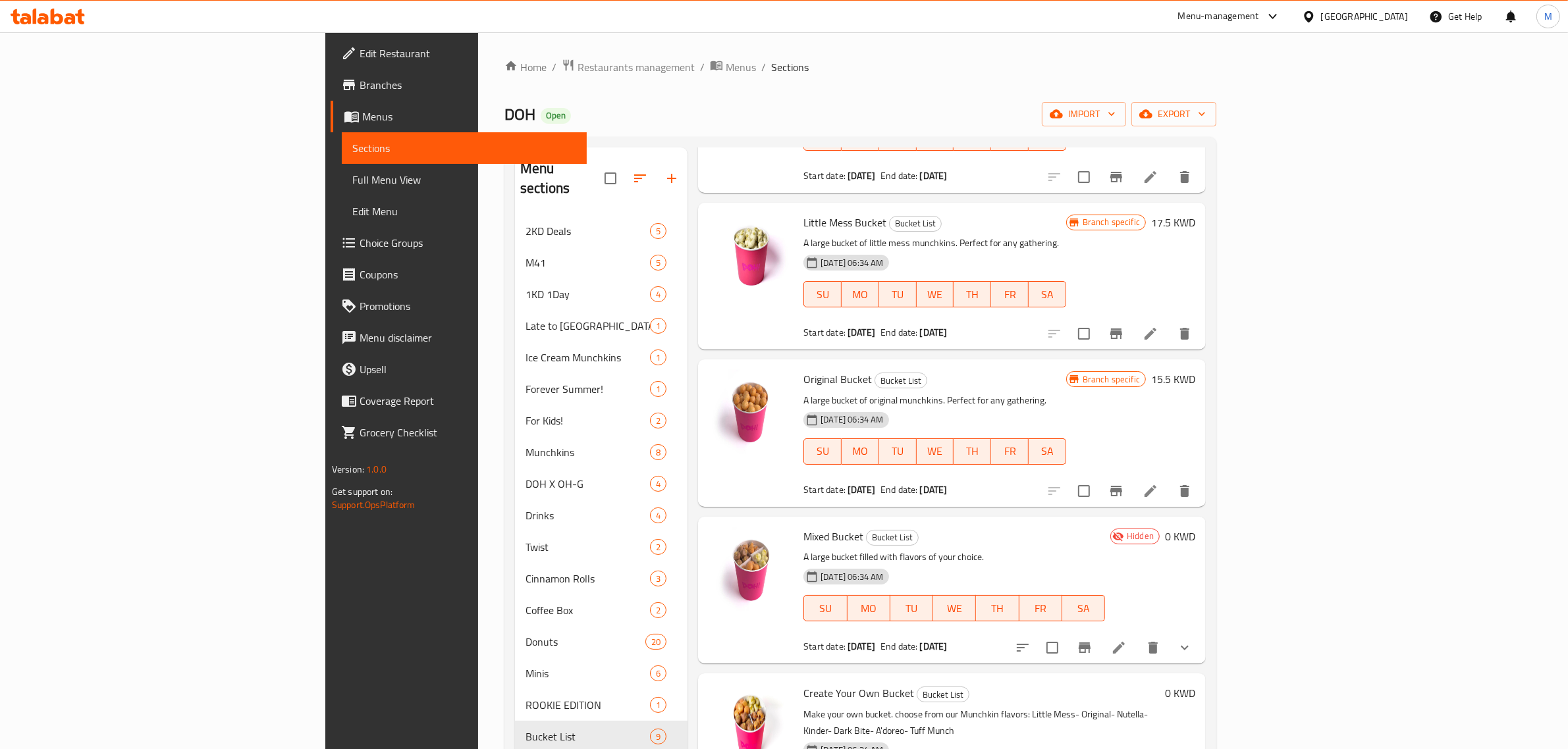
scroll to position [620, 0]
click at [1092, 638] on icon "Branch-specific-item" at bounding box center [1084, 645] width 16 height 16
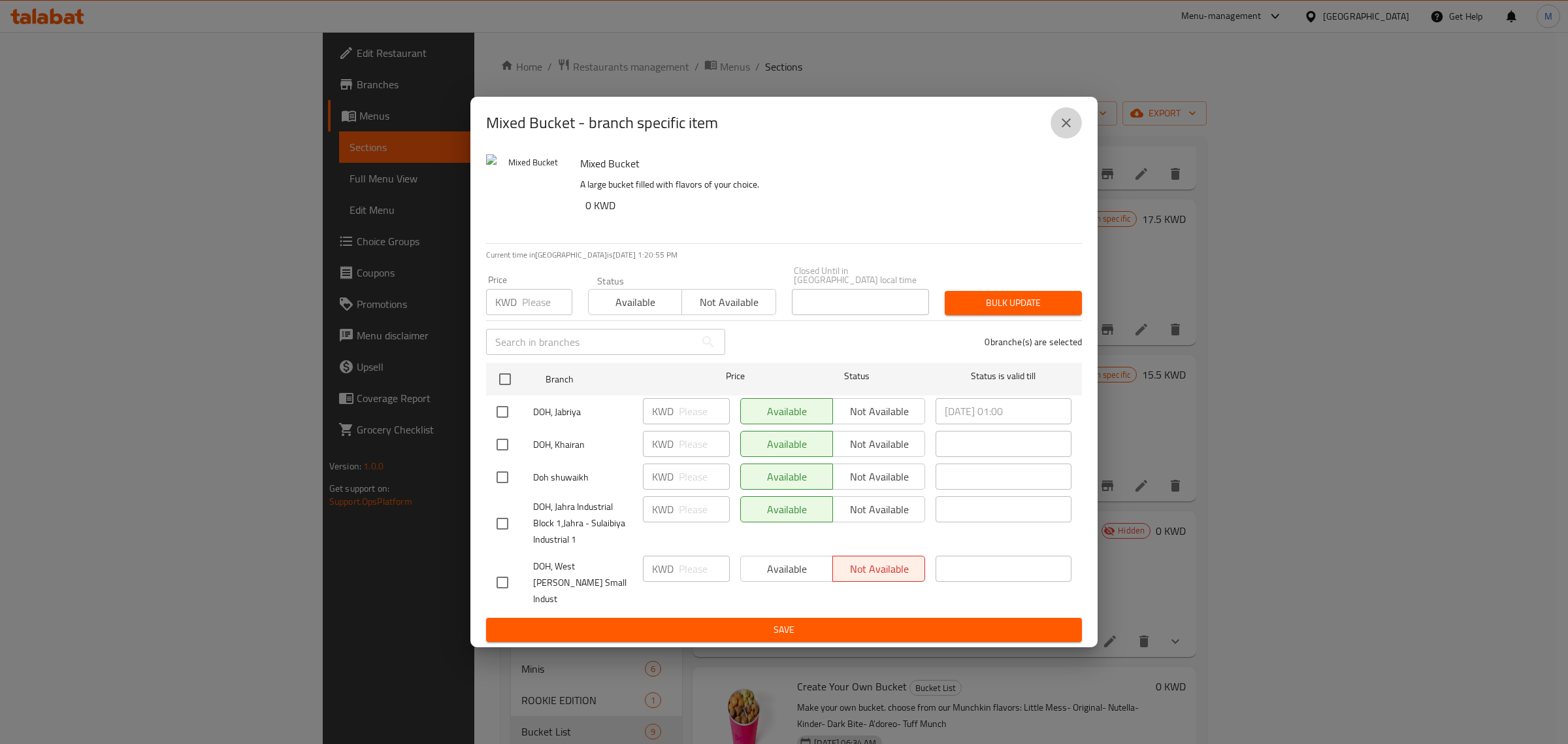
click at [1062, 131] on icon "close" at bounding box center [1066, 123] width 15 height 15
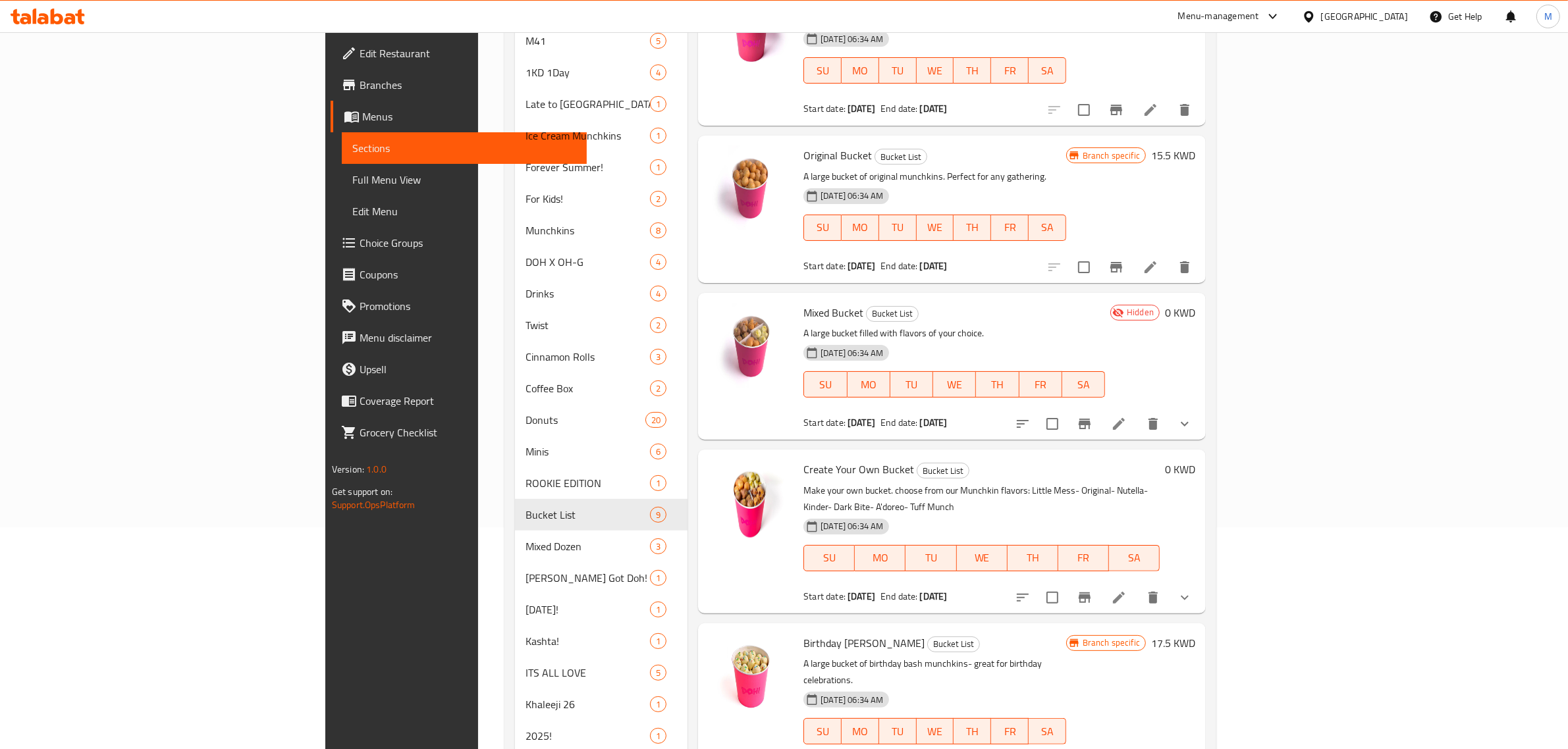
scroll to position [245, 0]
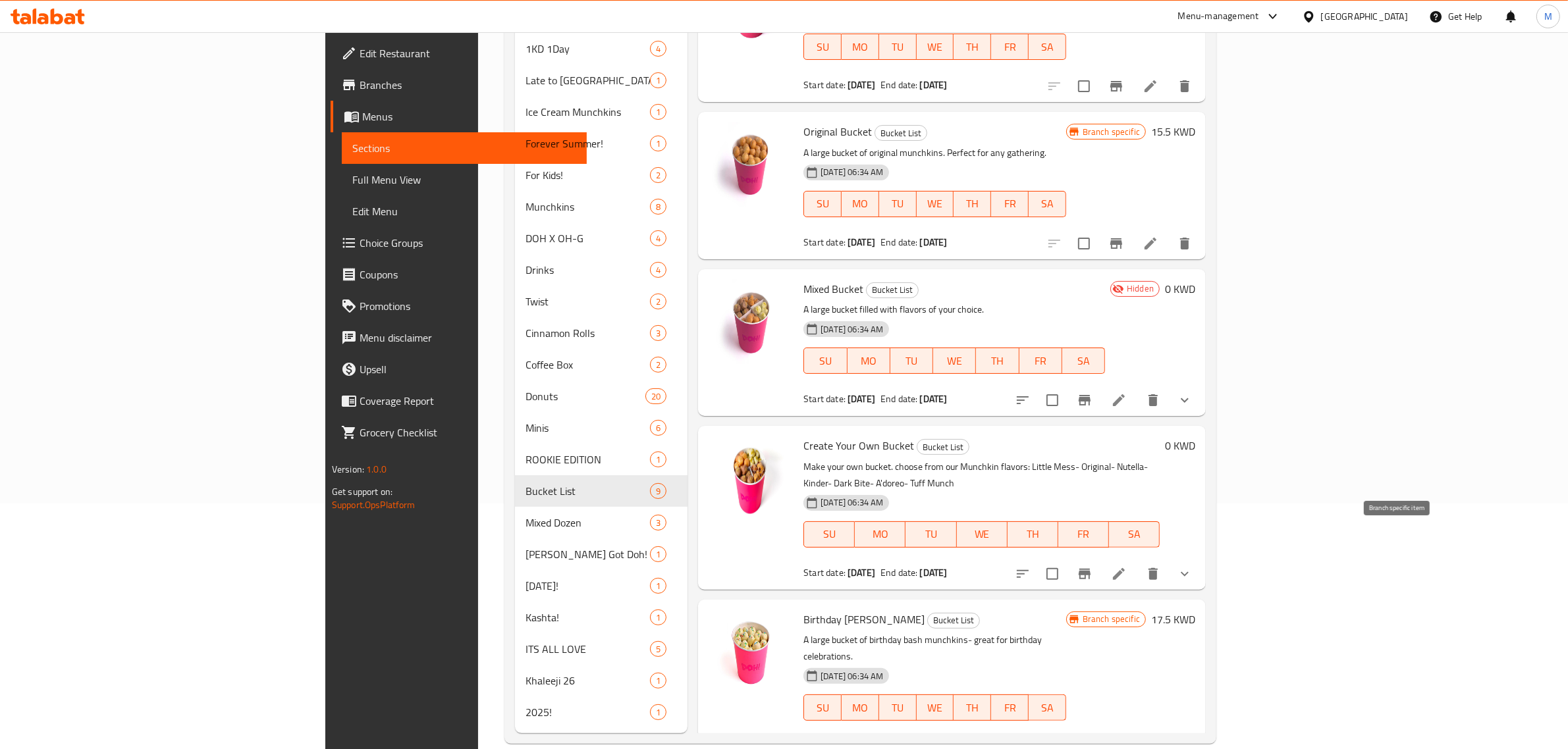
click at [1091, 569] on icon "Branch-specific-item" at bounding box center [1084, 574] width 12 height 10
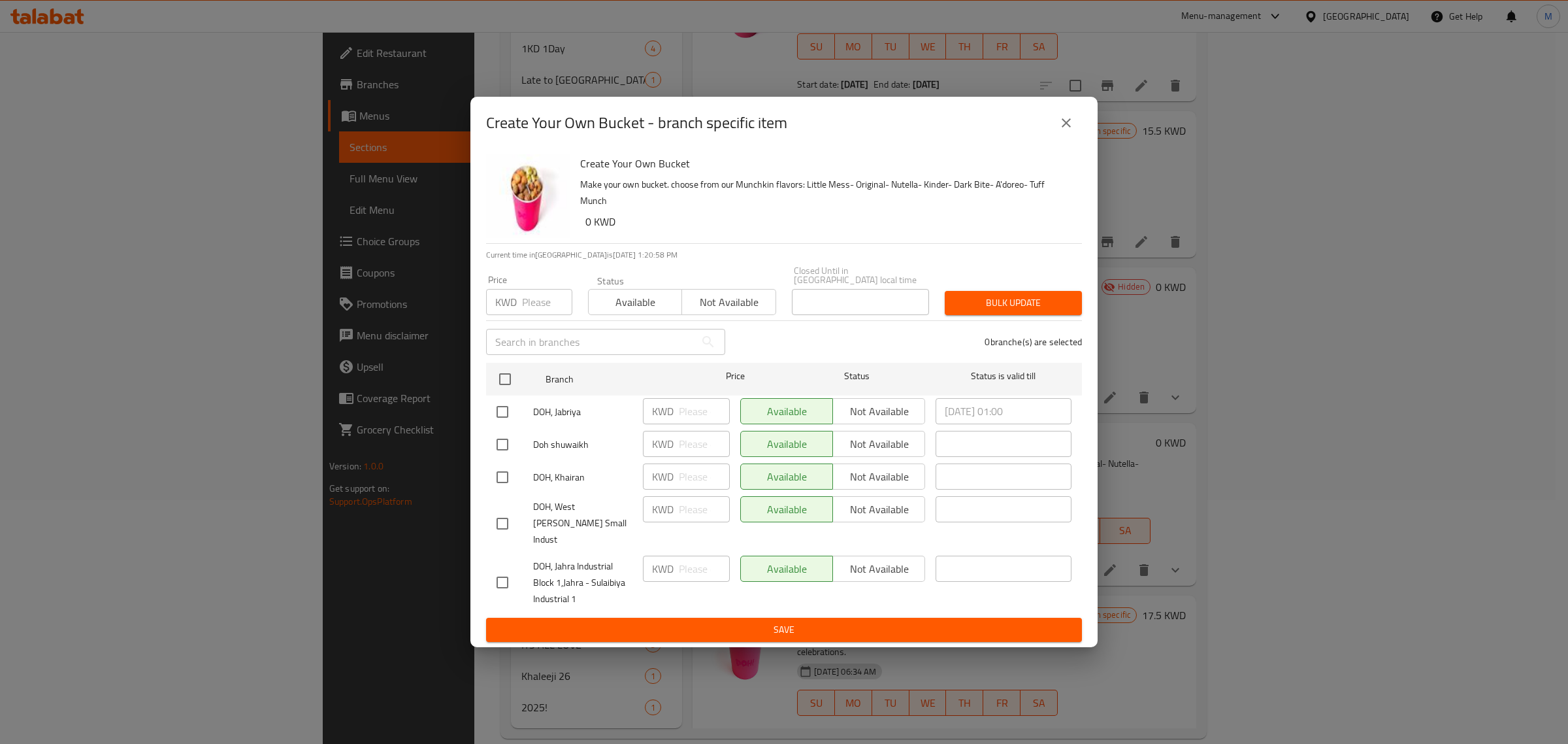
click at [1054, 139] on div "Create Your Own Bucket - branch specific item" at bounding box center [784, 123] width 596 height 32
click at [1062, 131] on icon "close" at bounding box center [1066, 123] width 15 height 15
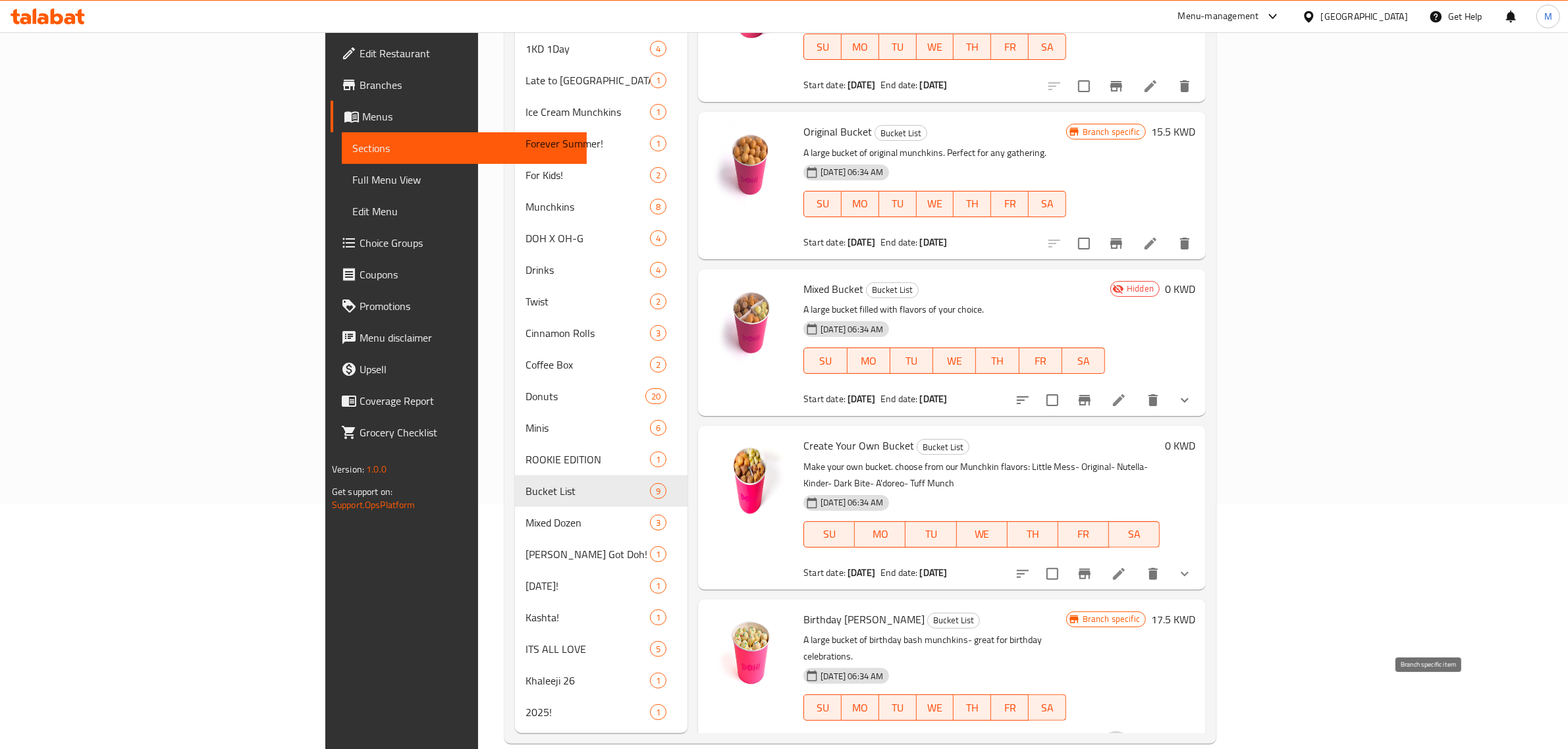
click at [1124, 739] on icon "Branch-specific-item" at bounding box center [1116, 746] width 16 height 16
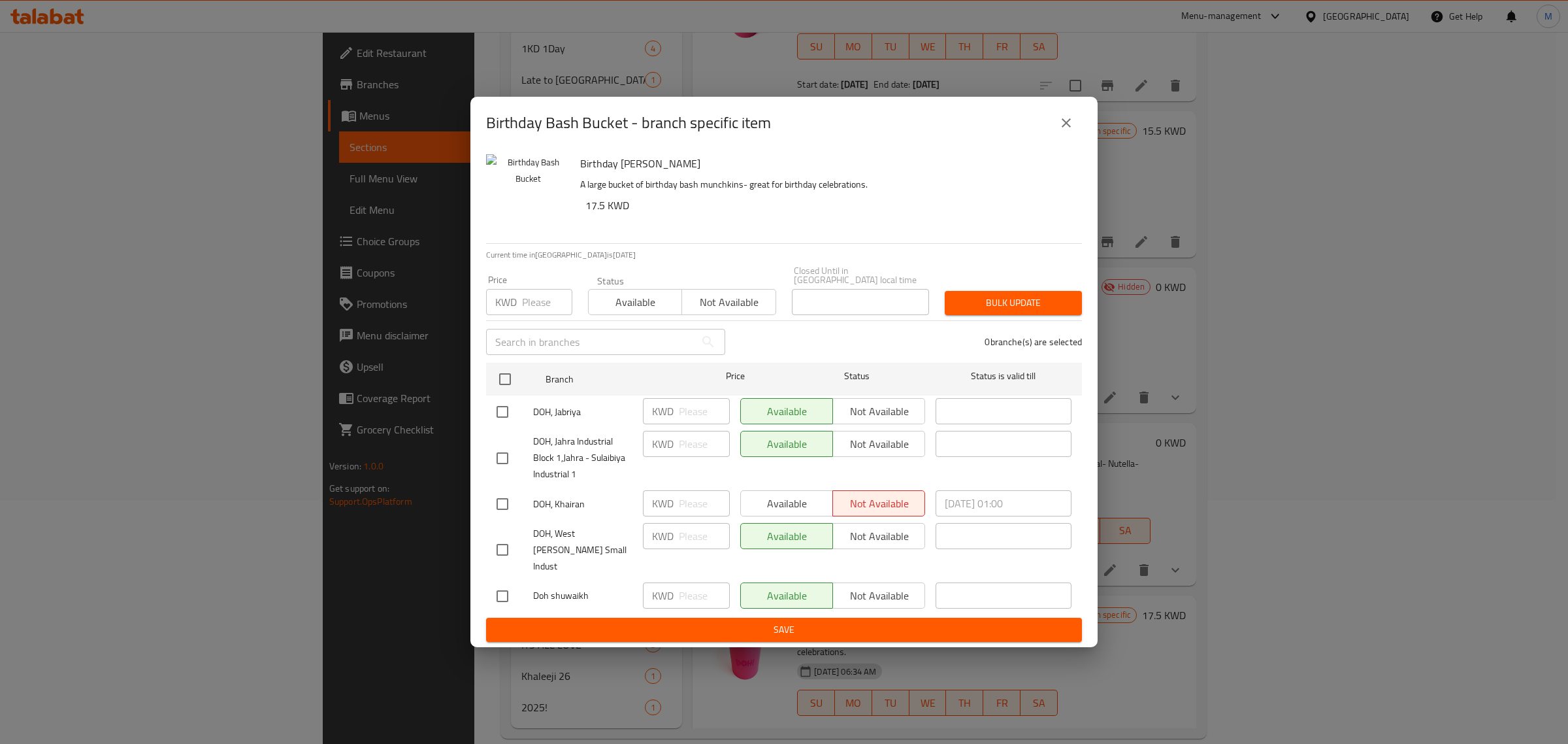
click at [1057, 139] on button "close" at bounding box center [1066, 123] width 32 height 32
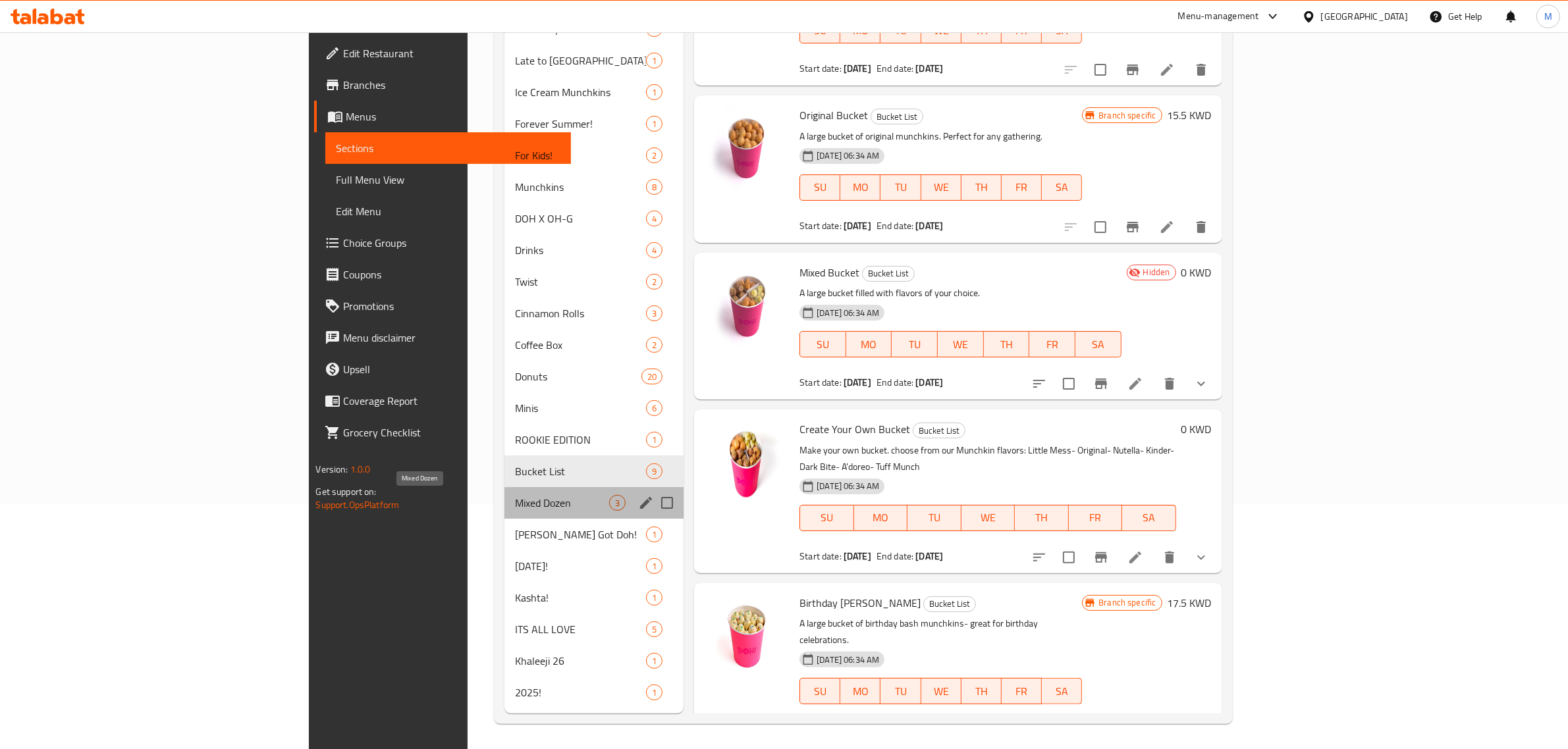
click at [515, 498] on span "Mixed Dozen" at bounding box center [561, 502] width 94 height 16
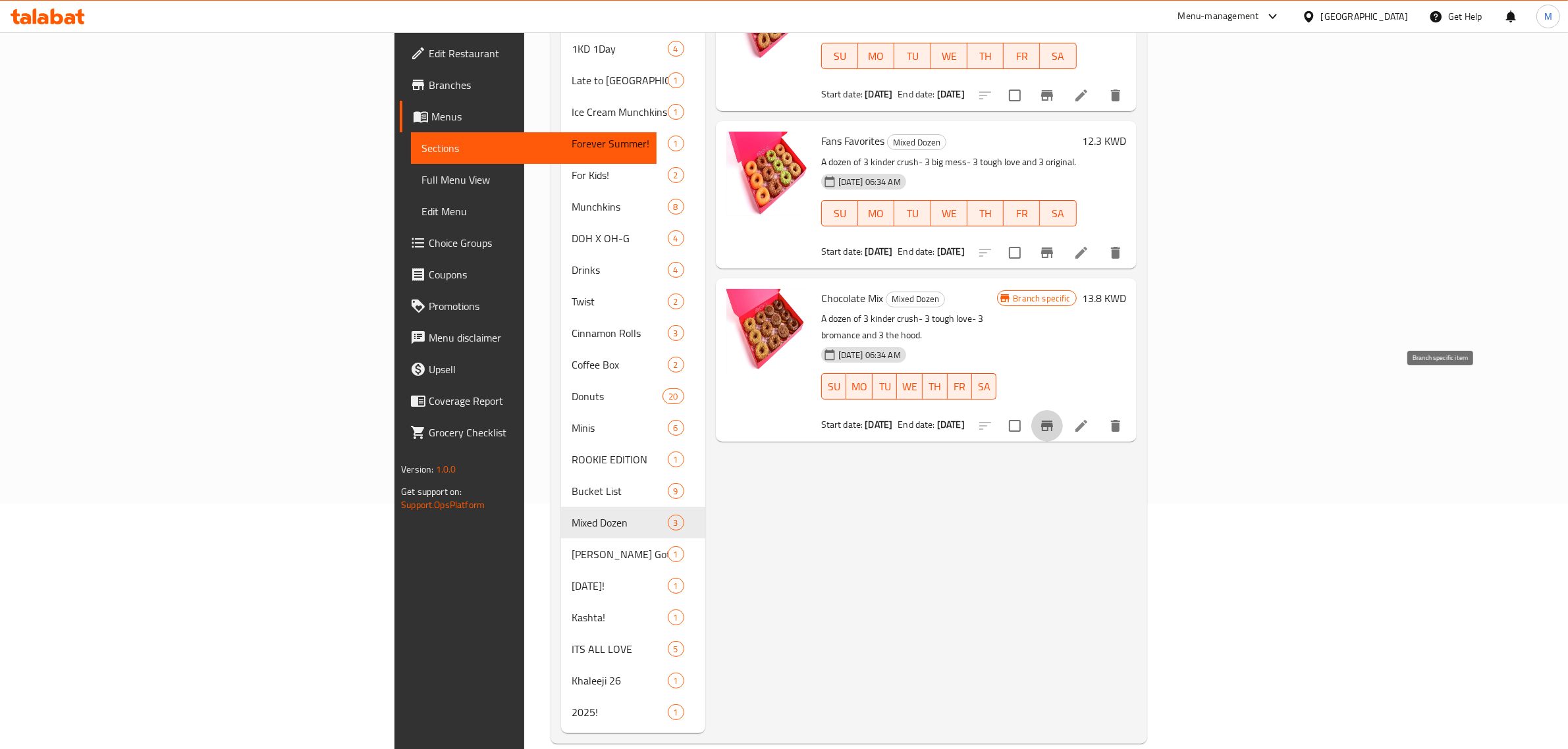
click at [1053, 420] on icon "Branch-specific-item" at bounding box center [1047, 425] width 12 height 10
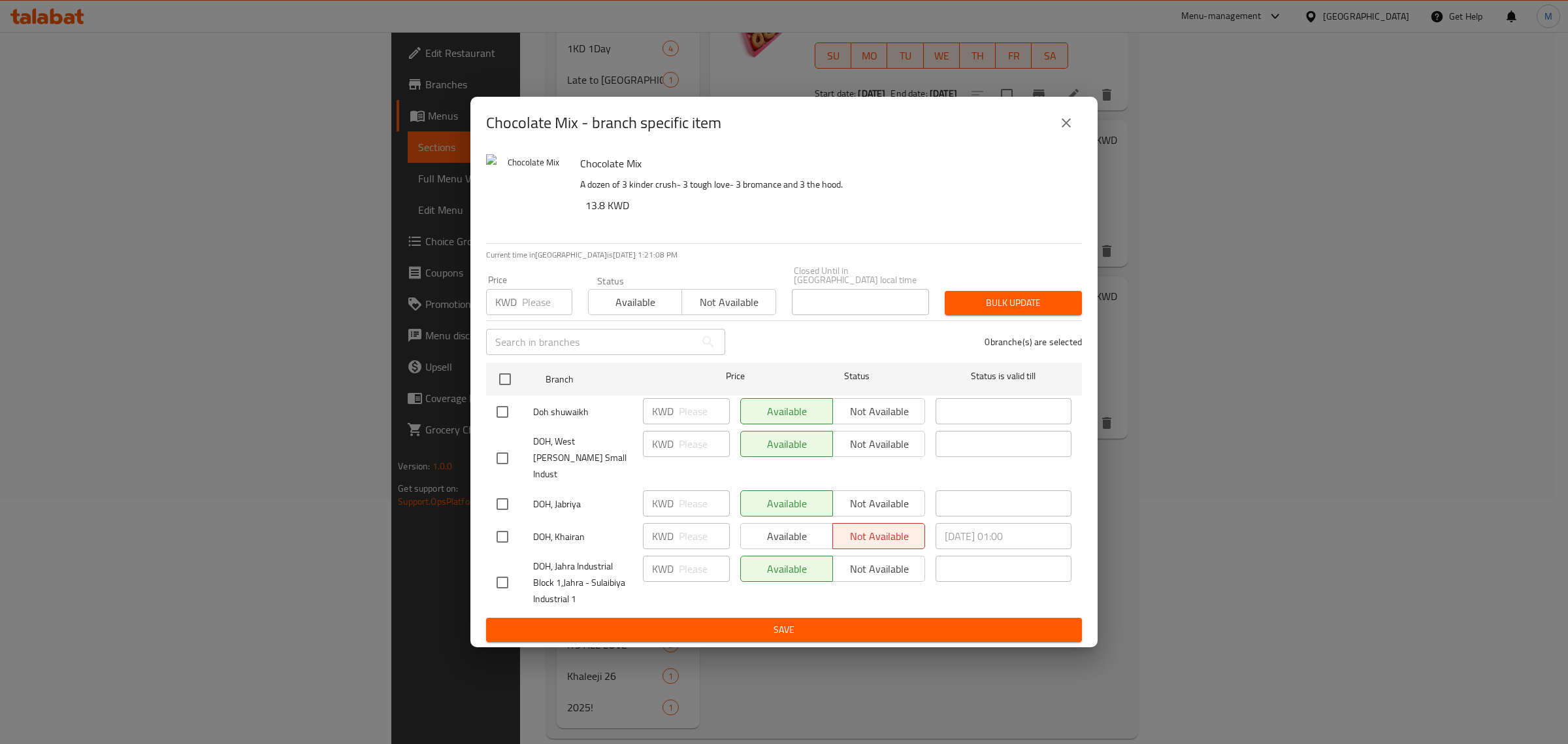
click at [1059, 131] on icon "close" at bounding box center [1066, 123] width 15 height 15
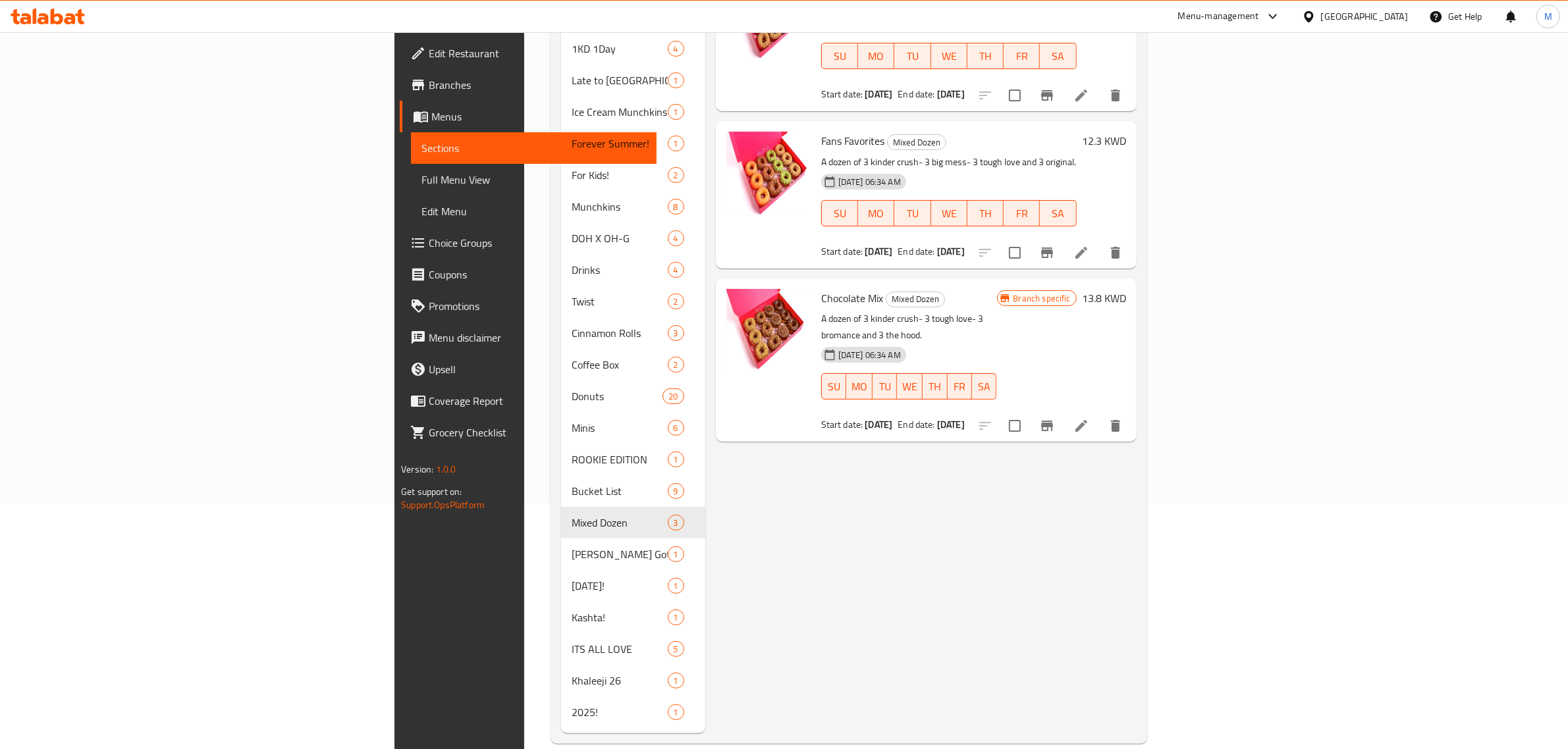
scroll to position [163, 0]
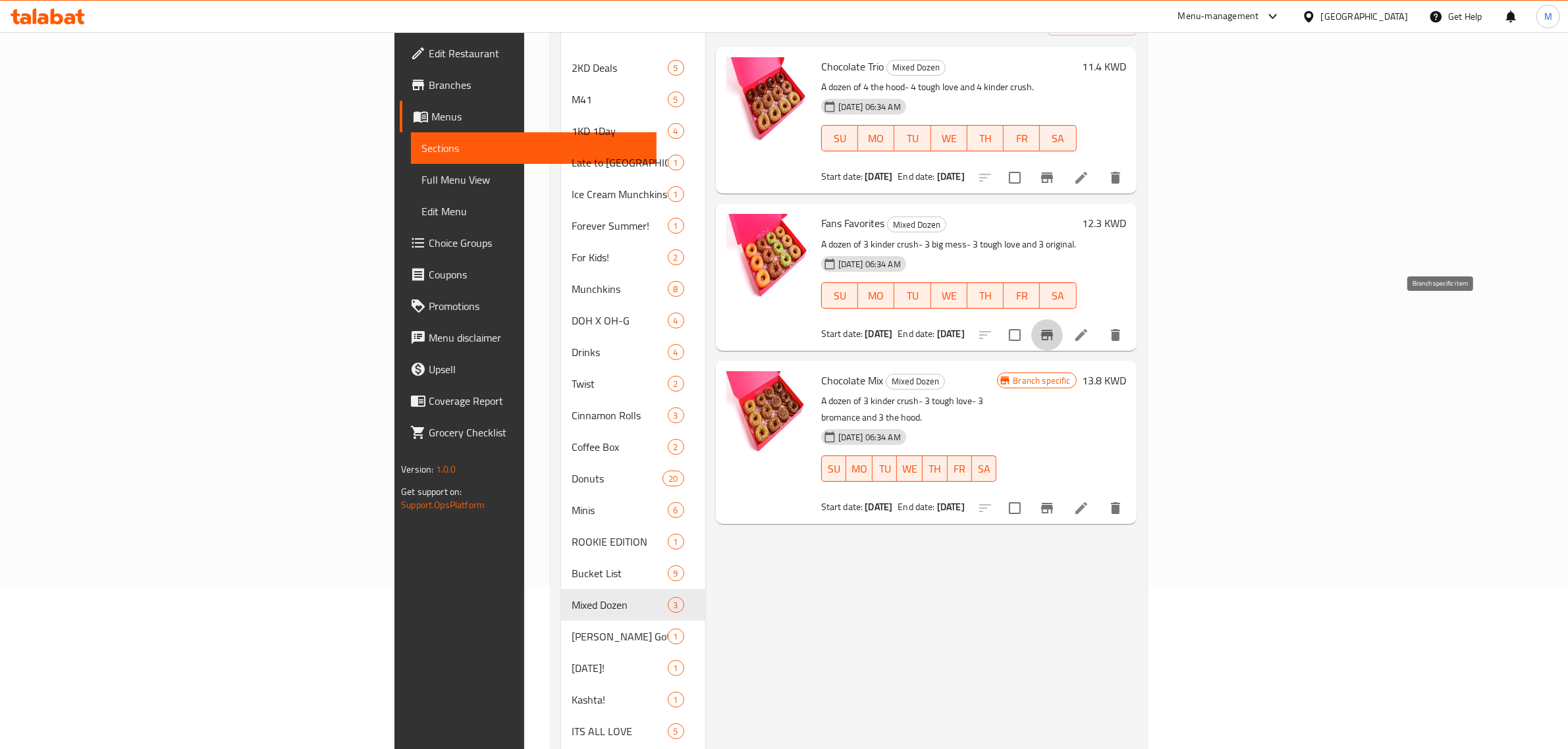
click at [1063, 319] on button "Branch-specific-item" at bounding box center [1046, 335] width 32 height 32
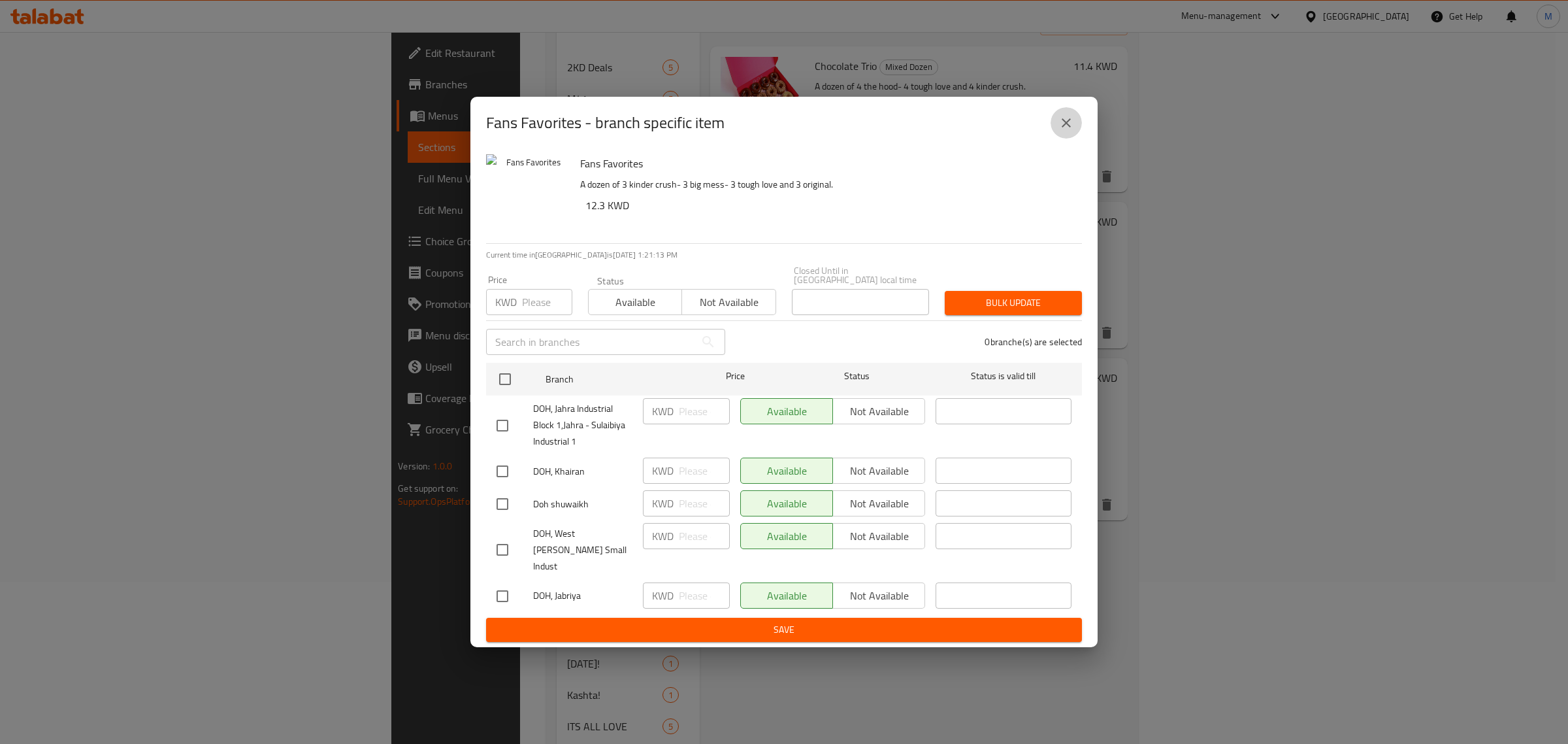
click at [1062, 131] on icon "close" at bounding box center [1066, 123] width 15 height 15
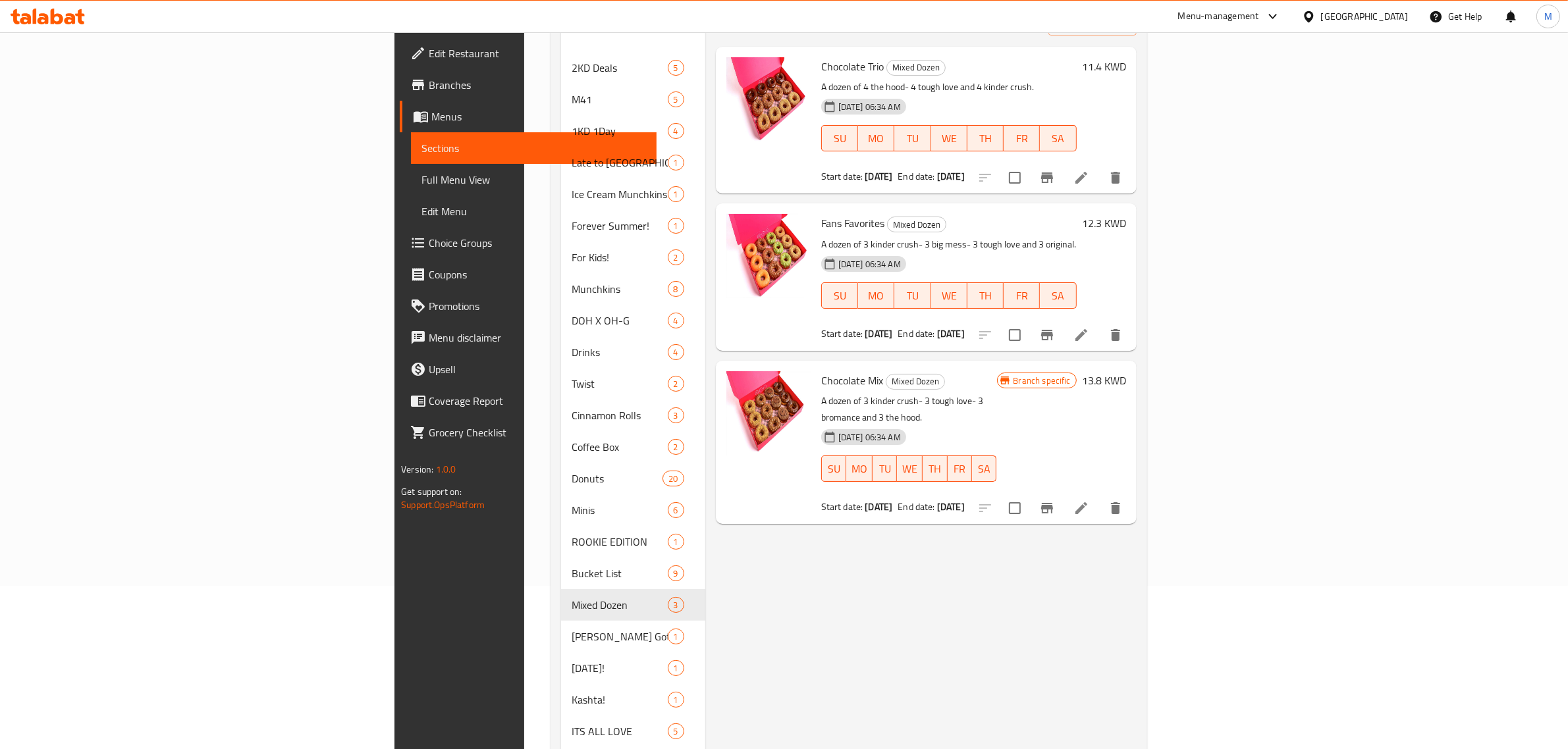
scroll to position [0, 0]
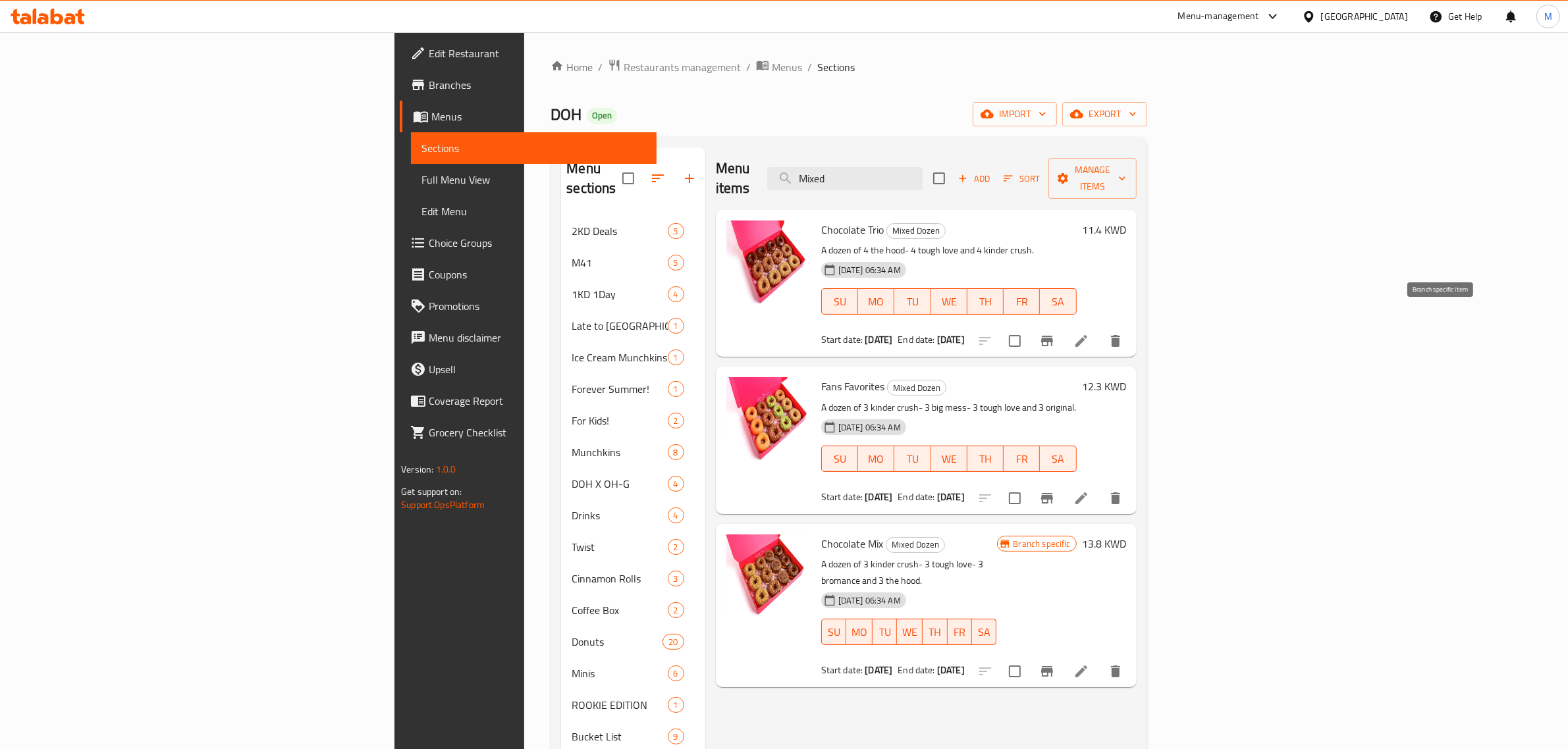
click at [1055, 333] on icon "Branch-specific-item" at bounding box center [1046, 341] width 16 height 16
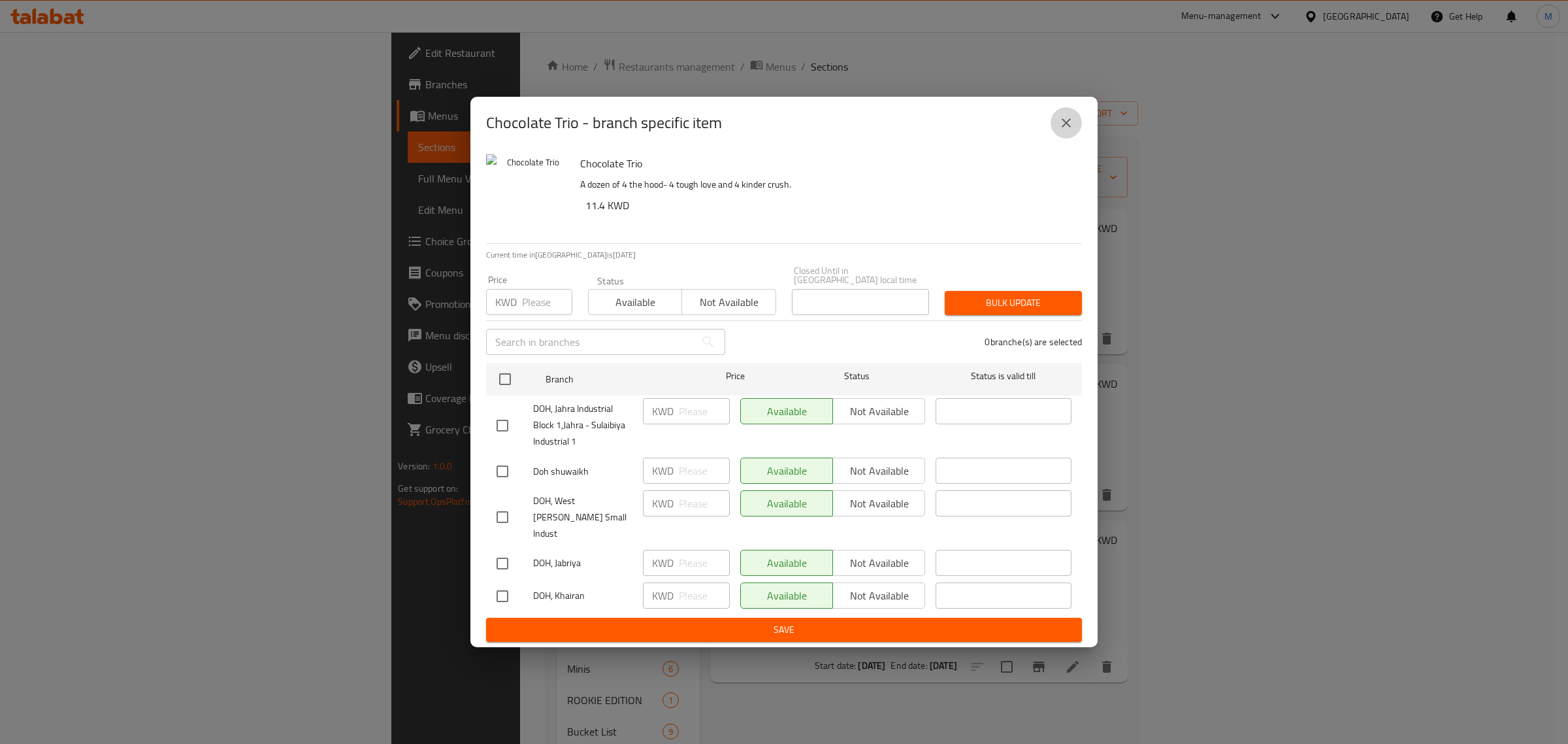
click at [1062, 131] on icon "close" at bounding box center [1066, 123] width 15 height 15
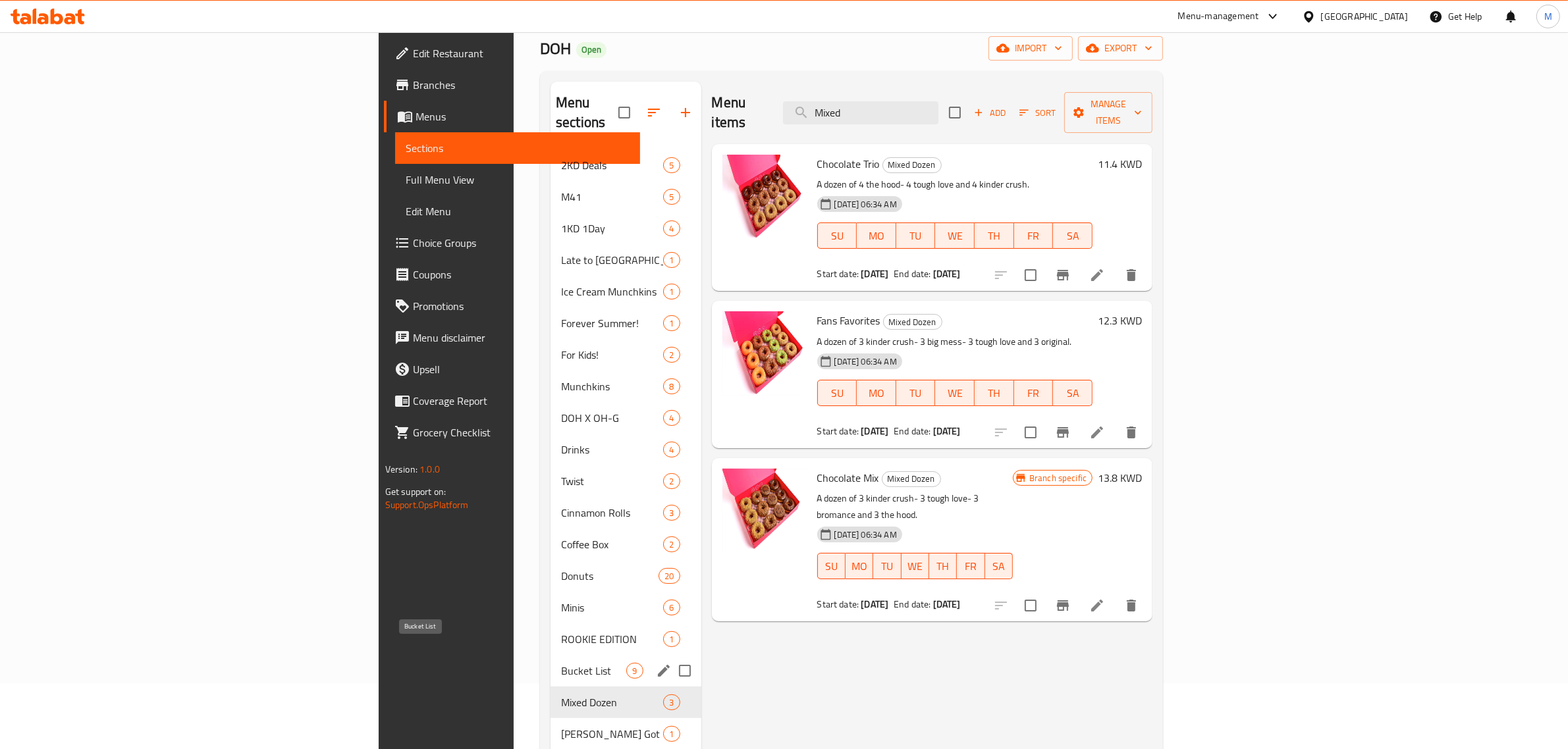
scroll to position [245, 0]
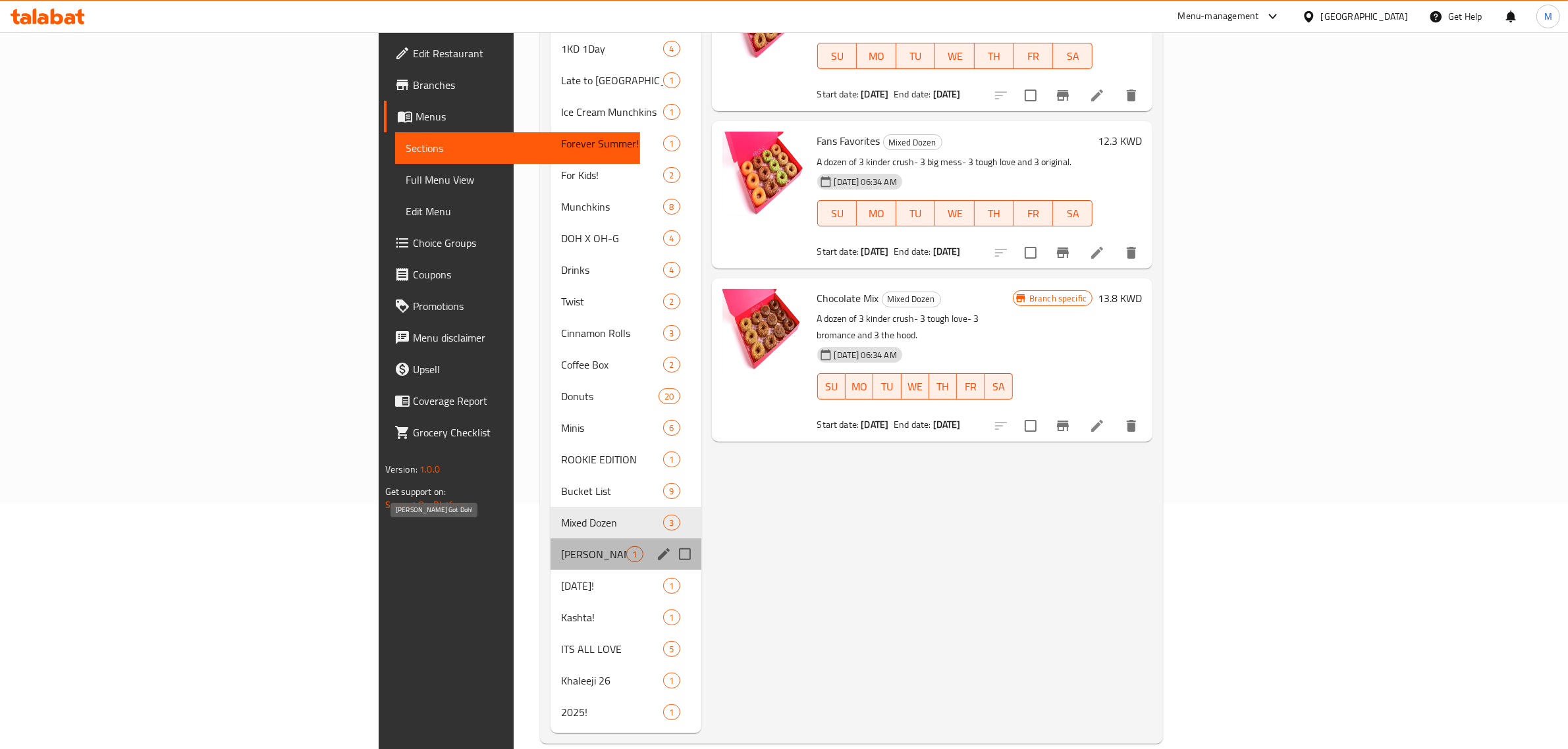
click at [561, 546] on span "[PERSON_NAME] Got Doh!" at bounding box center [593, 554] width 65 height 16
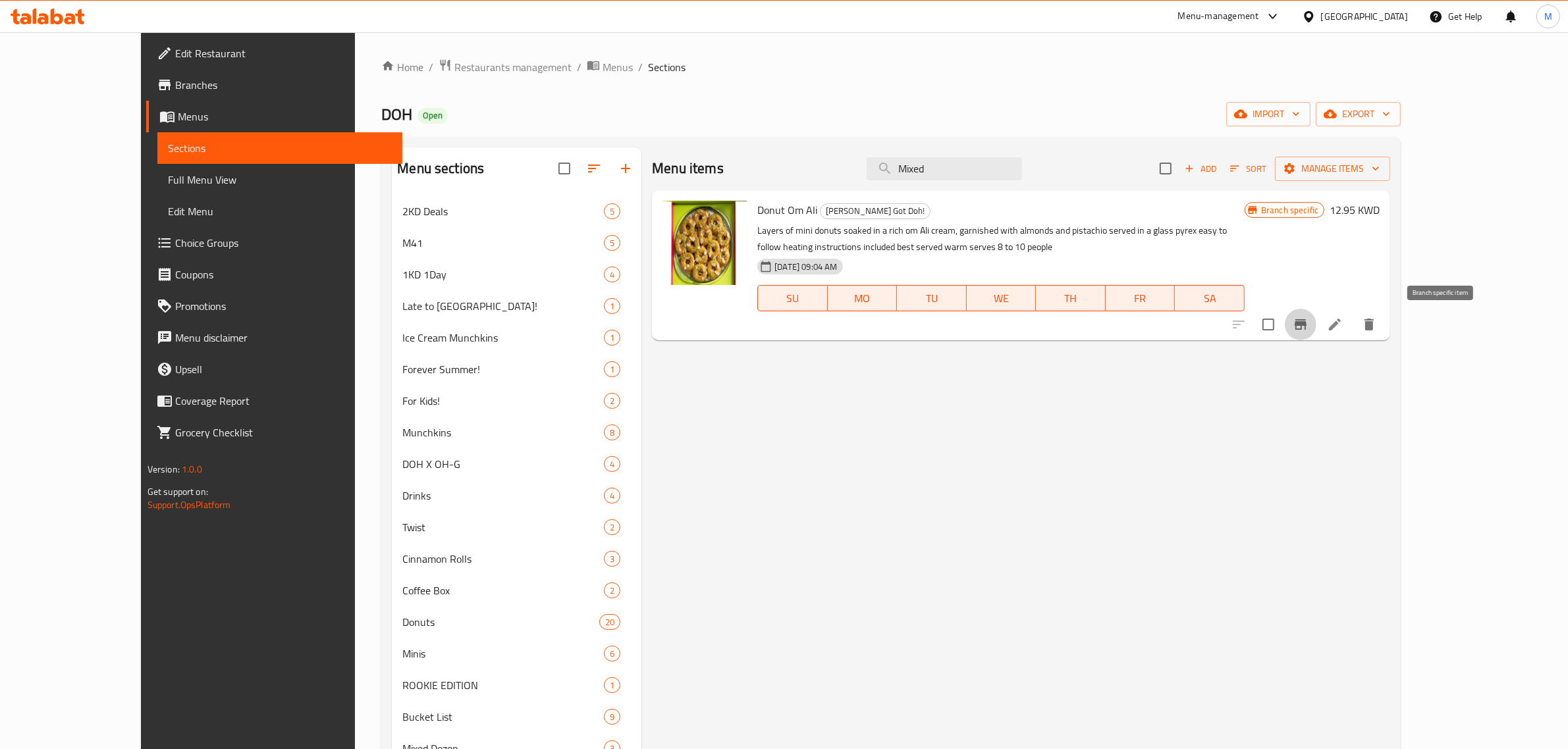
click at [1306, 323] on icon "Branch-specific-item" at bounding box center [1300, 324] width 12 height 10
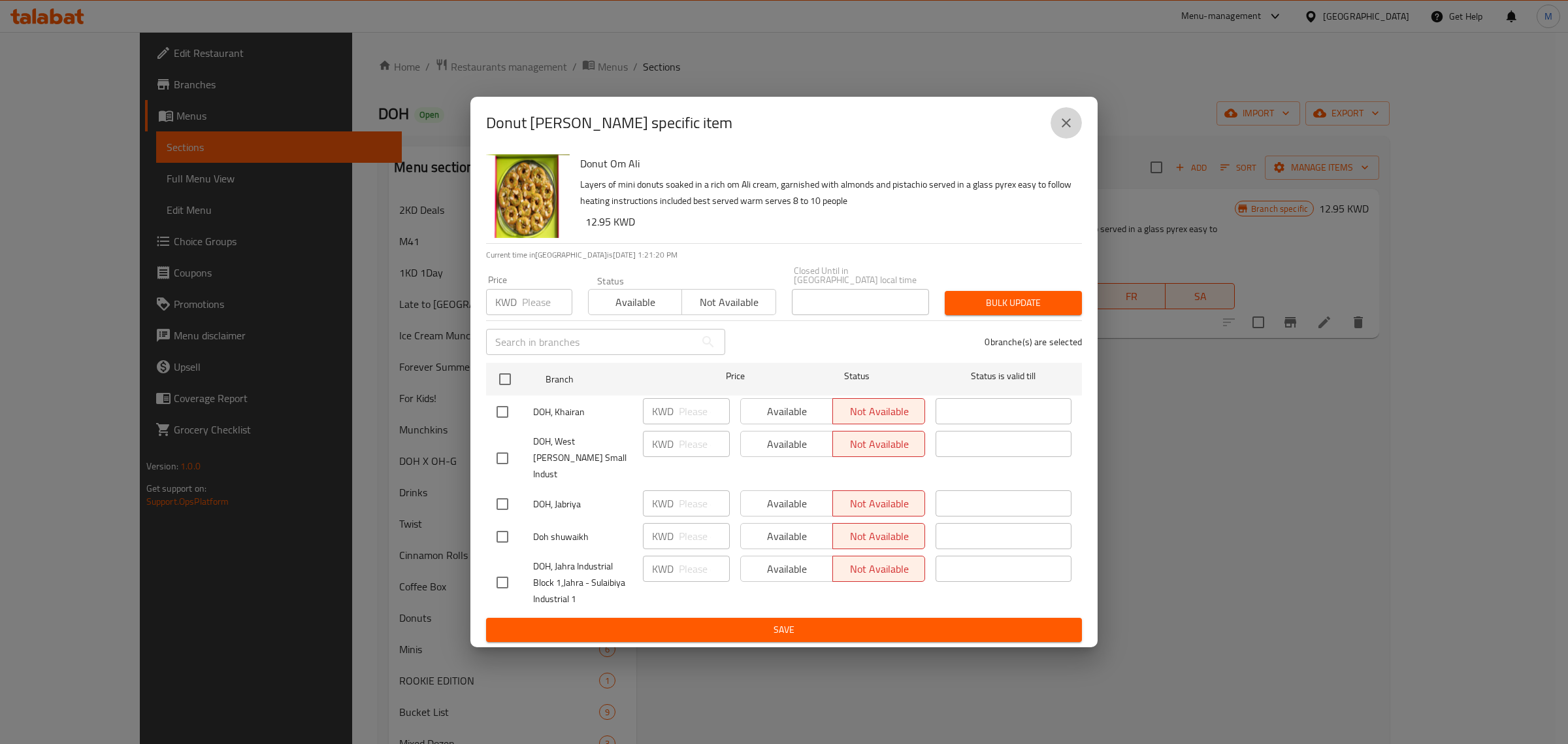
click at [1066, 131] on icon "close" at bounding box center [1066, 123] width 15 height 15
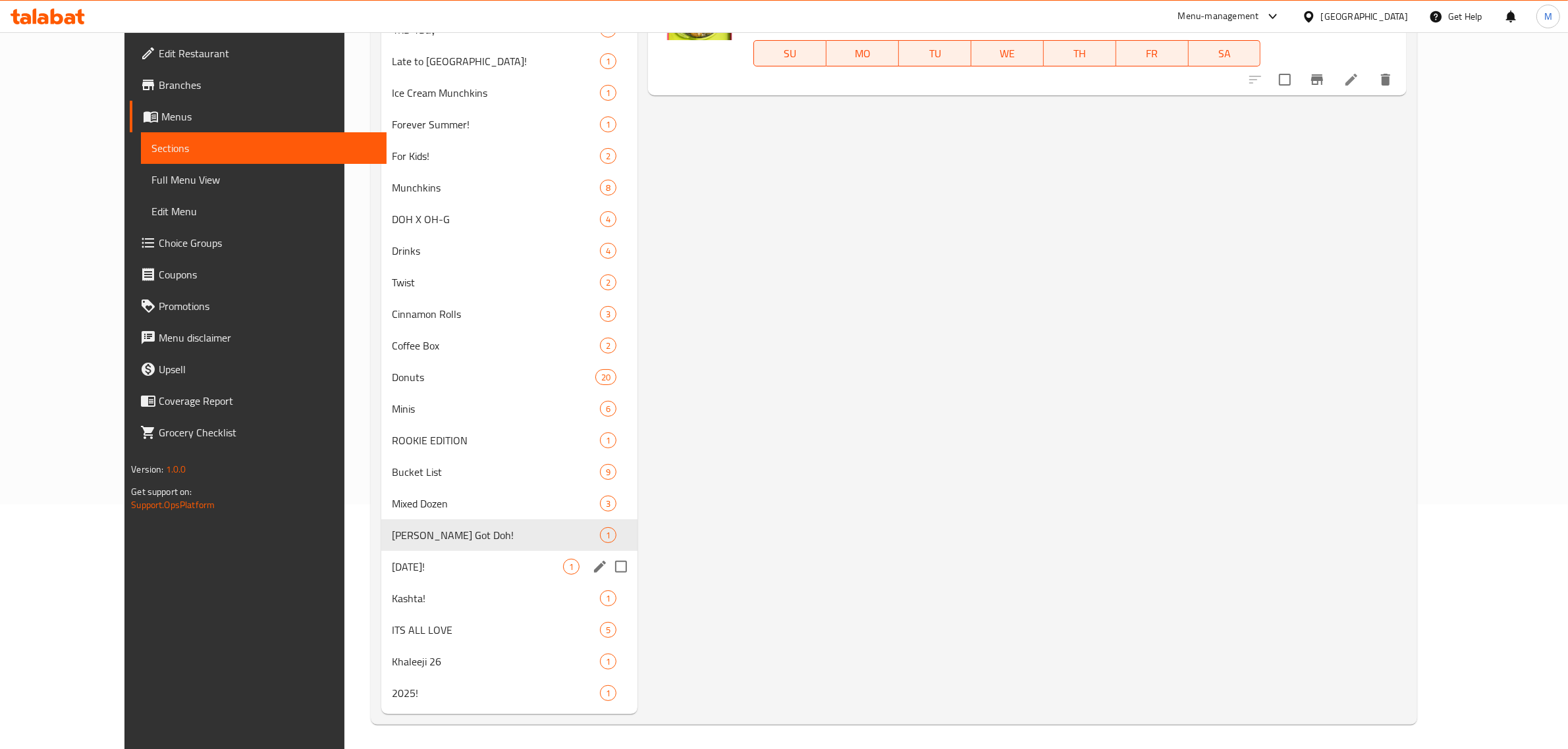
scroll to position [245, 0]
click at [426, 568] on span "[DATE]!" at bounding box center [477, 566] width 171 height 16
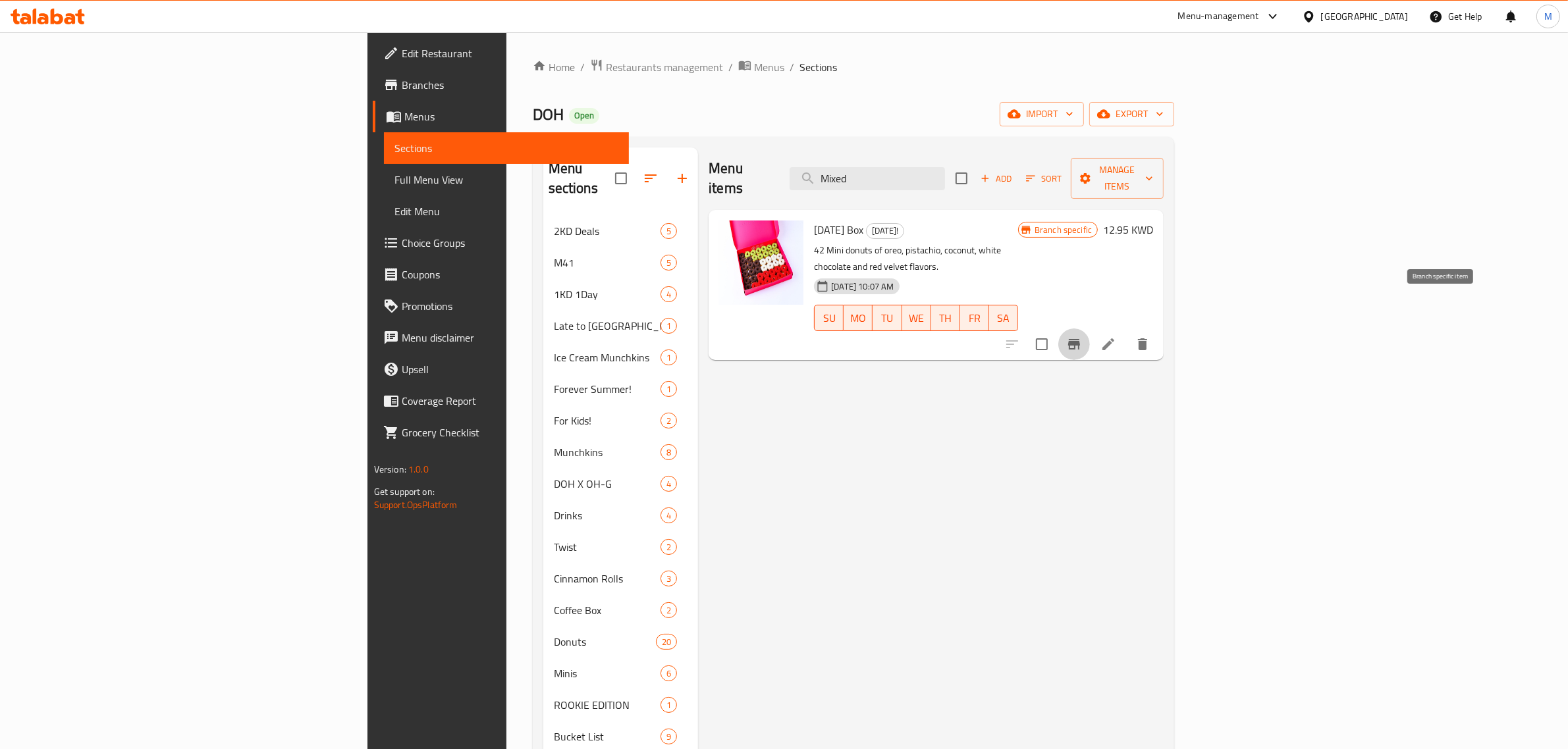
click at [1080, 339] on icon "Branch-specific-item" at bounding box center [1074, 344] width 12 height 10
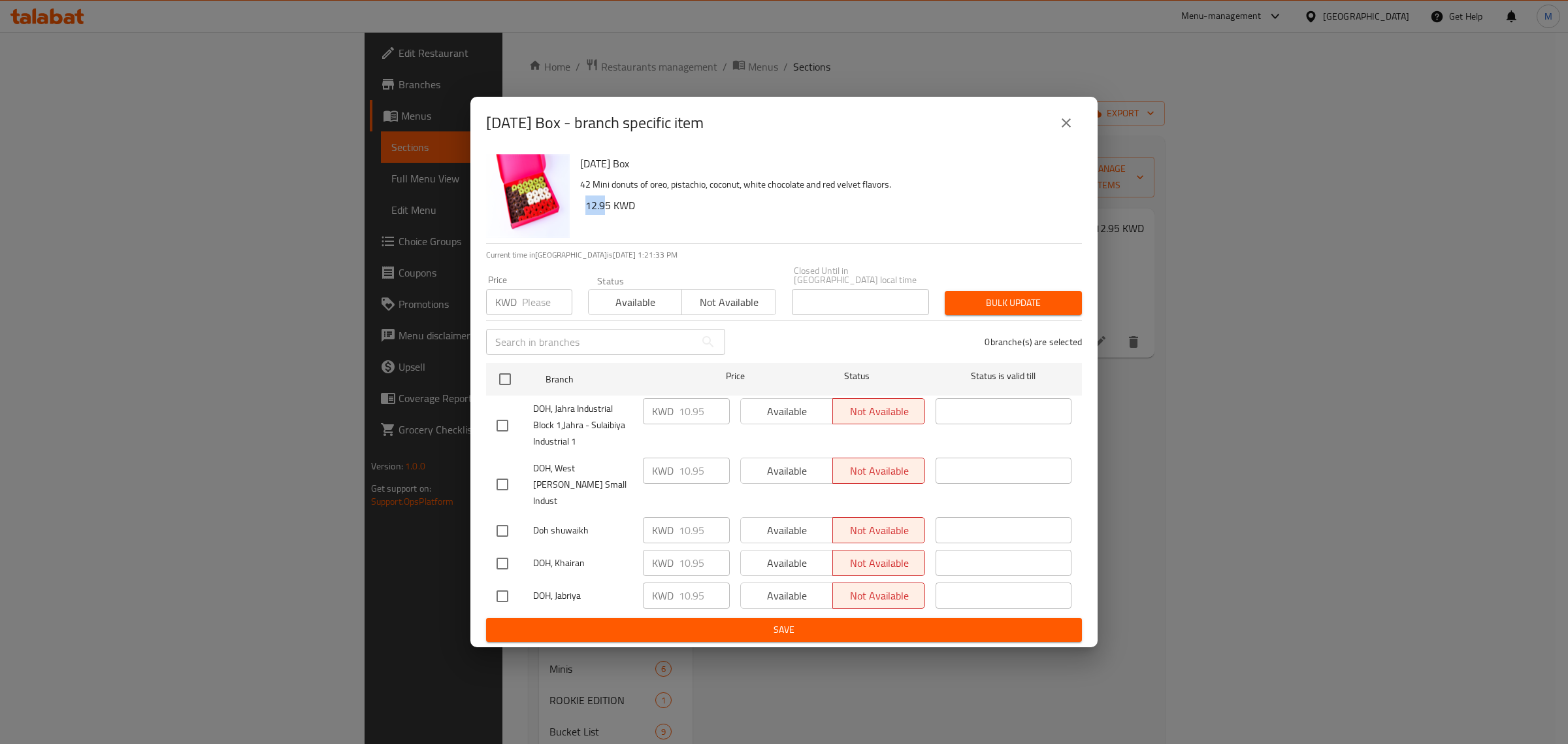
drag, startPoint x: 585, startPoint y: 216, endPoint x: 605, endPoint y: 217, distance: 20.0
click at [605, 214] on h6 "12.95 KWD" at bounding box center [828, 205] width 486 height 18
click at [507, 380] on input "checkbox" at bounding box center [505, 379] width 27 height 27
checkbox input "true"
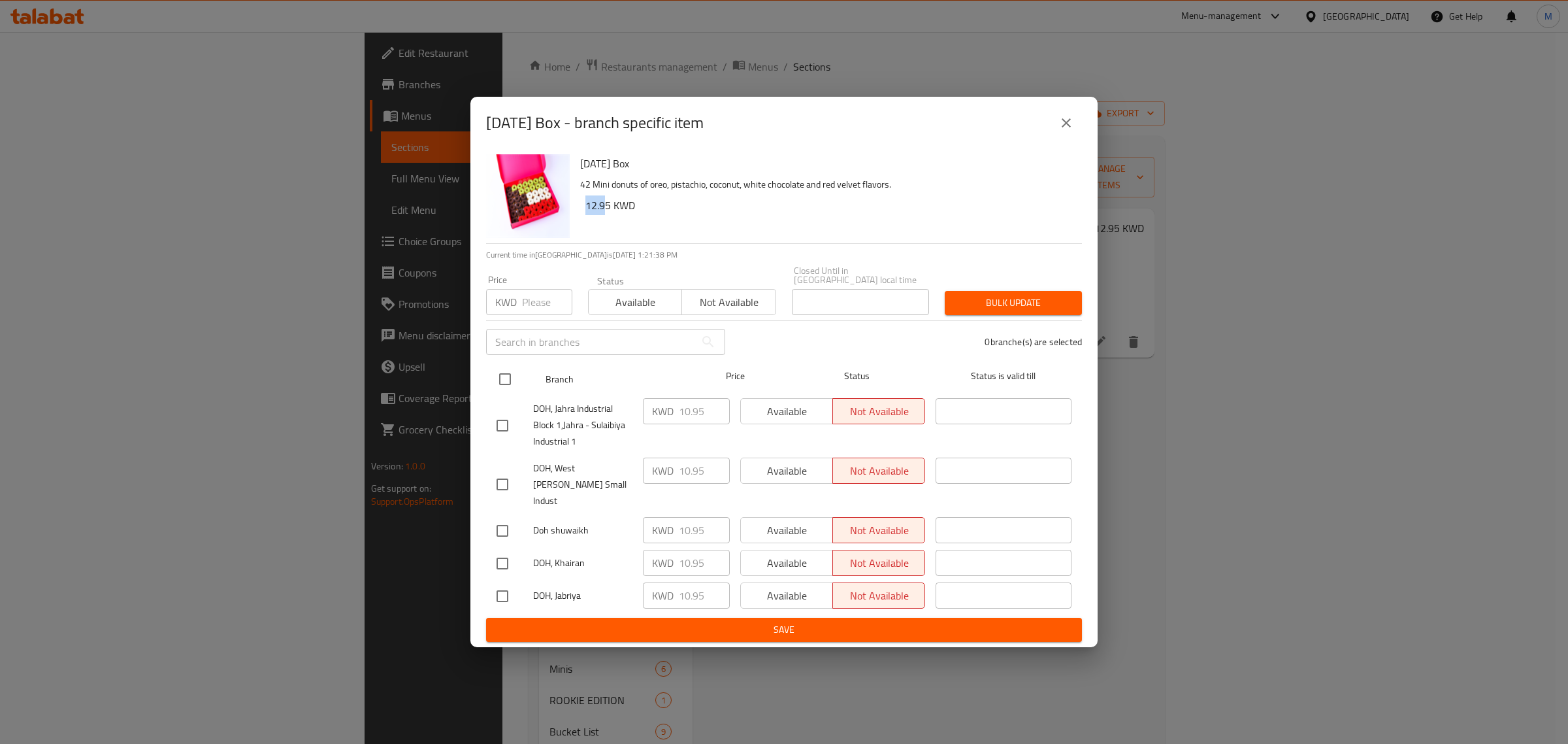
checkbox input "true"
click at [1059, 131] on icon "close" at bounding box center [1066, 123] width 15 height 15
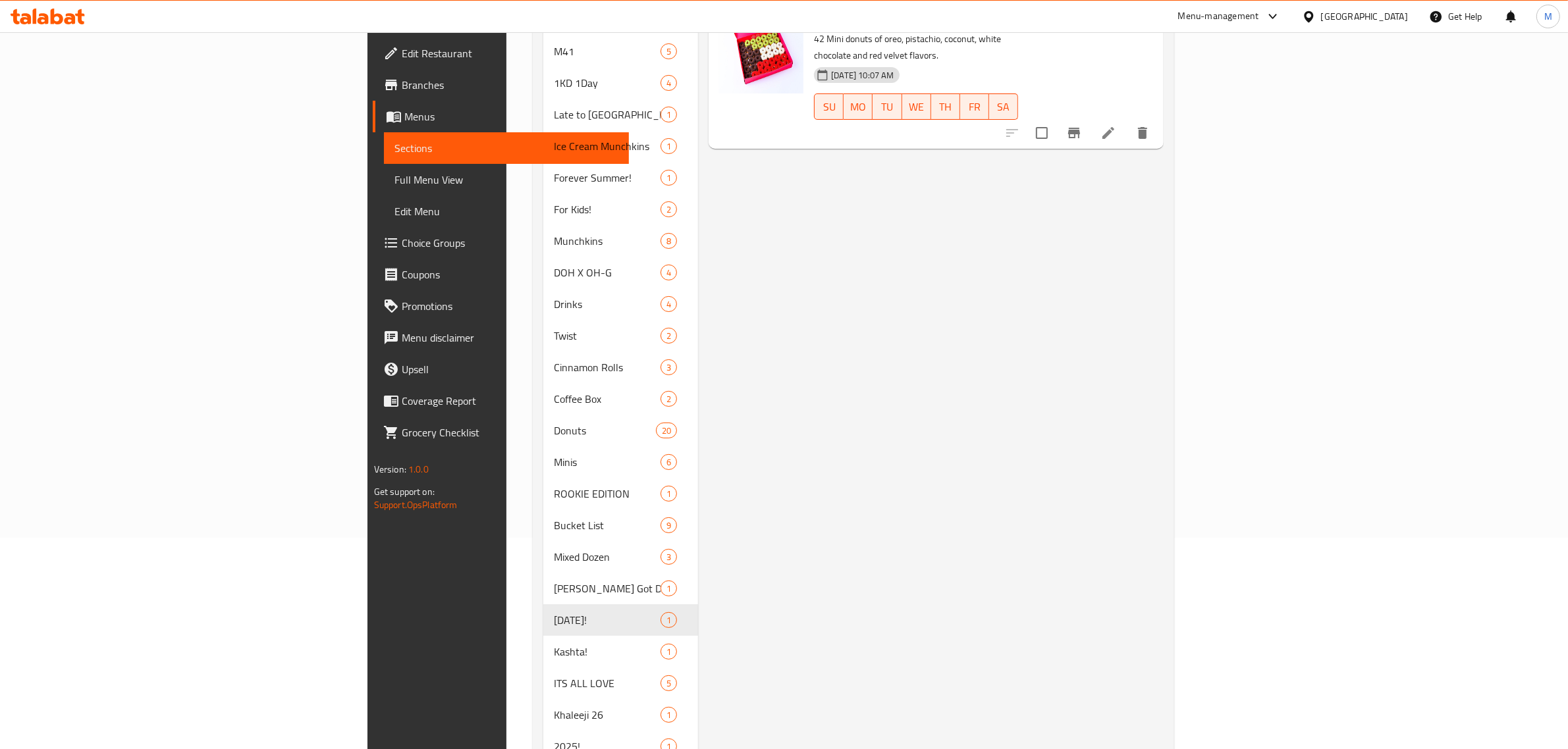
scroll to position [245, 0]
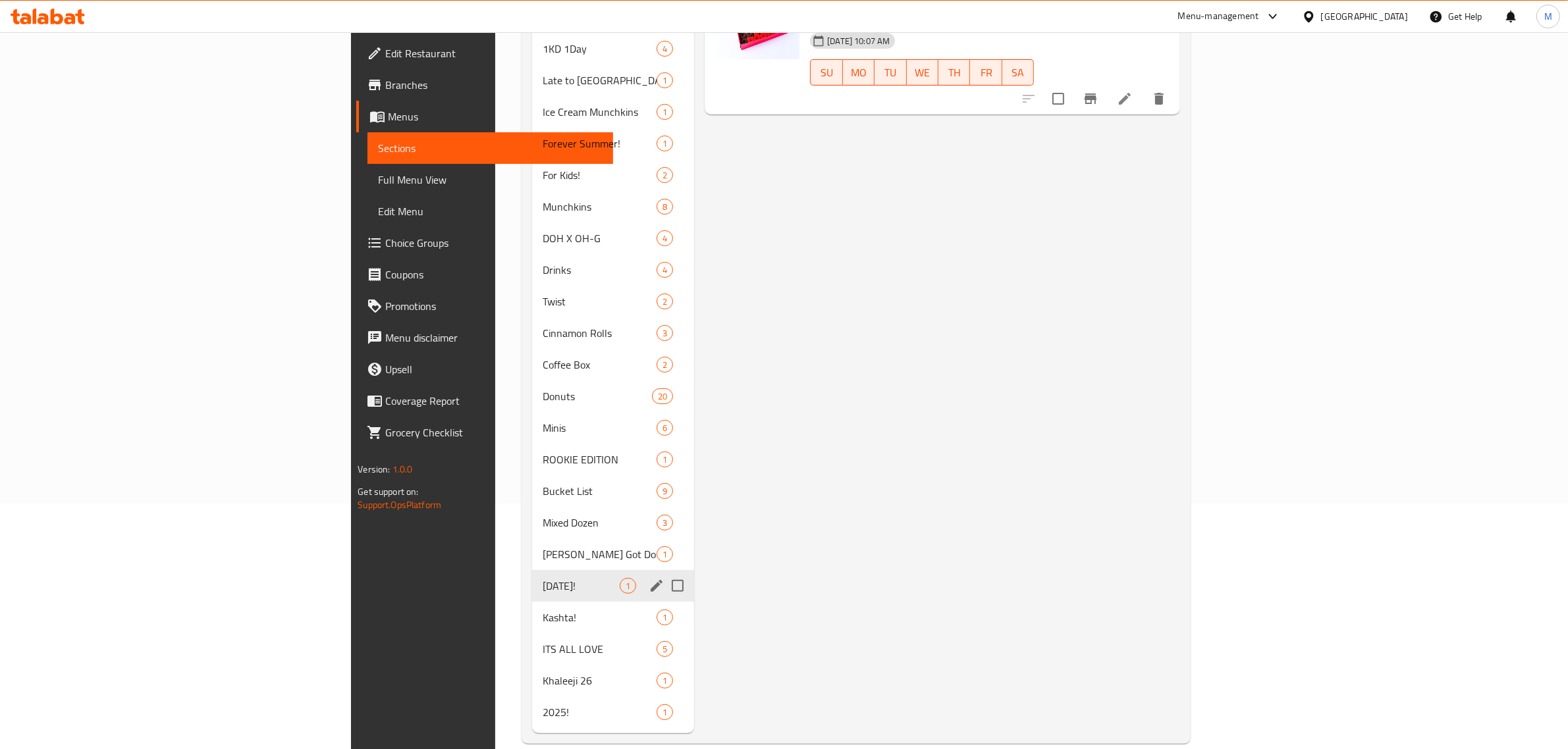
click at [664, 572] on input "Menu sections" at bounding box center [678, 586] width 28 height 28
checkbox input "true"
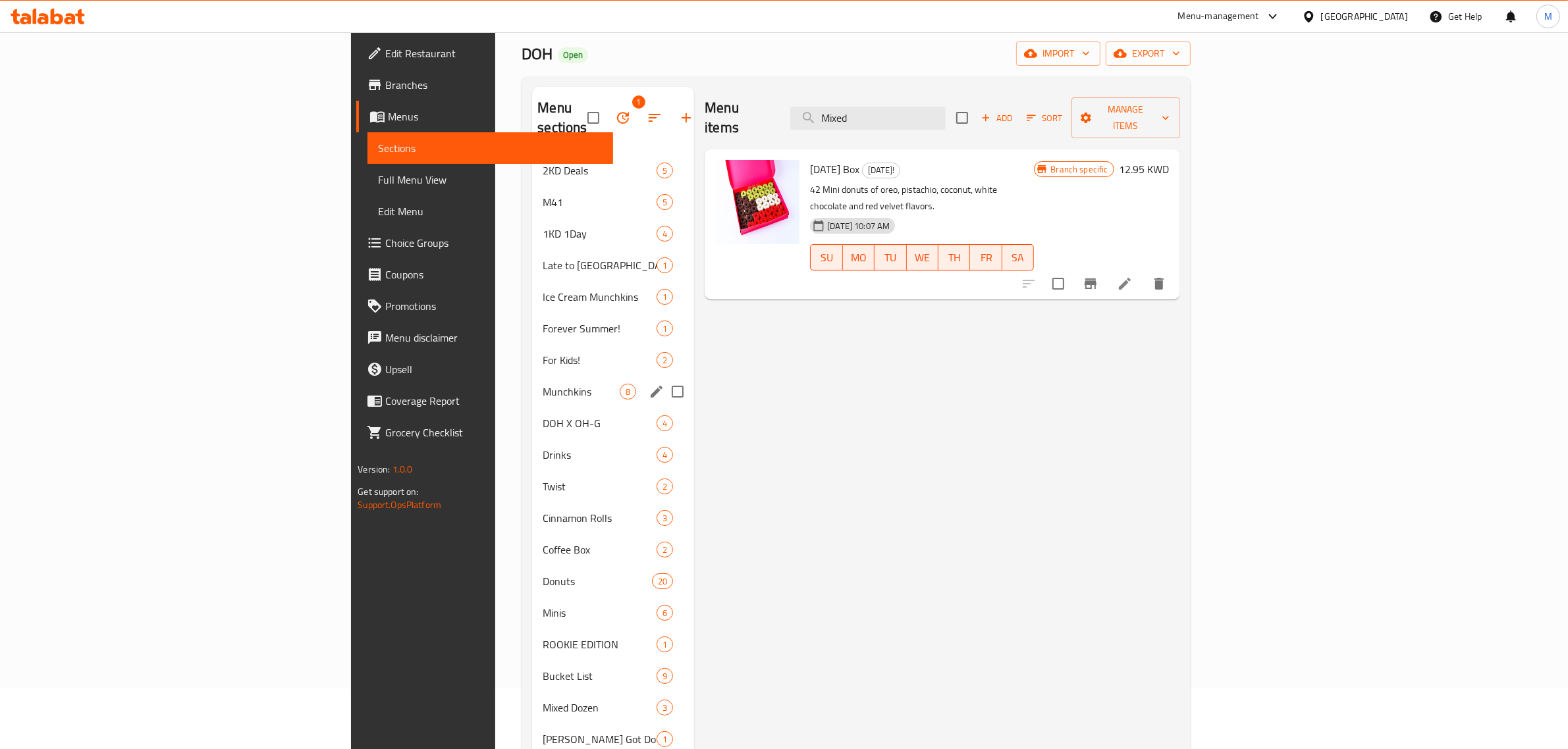
scroll to position [0, 0]
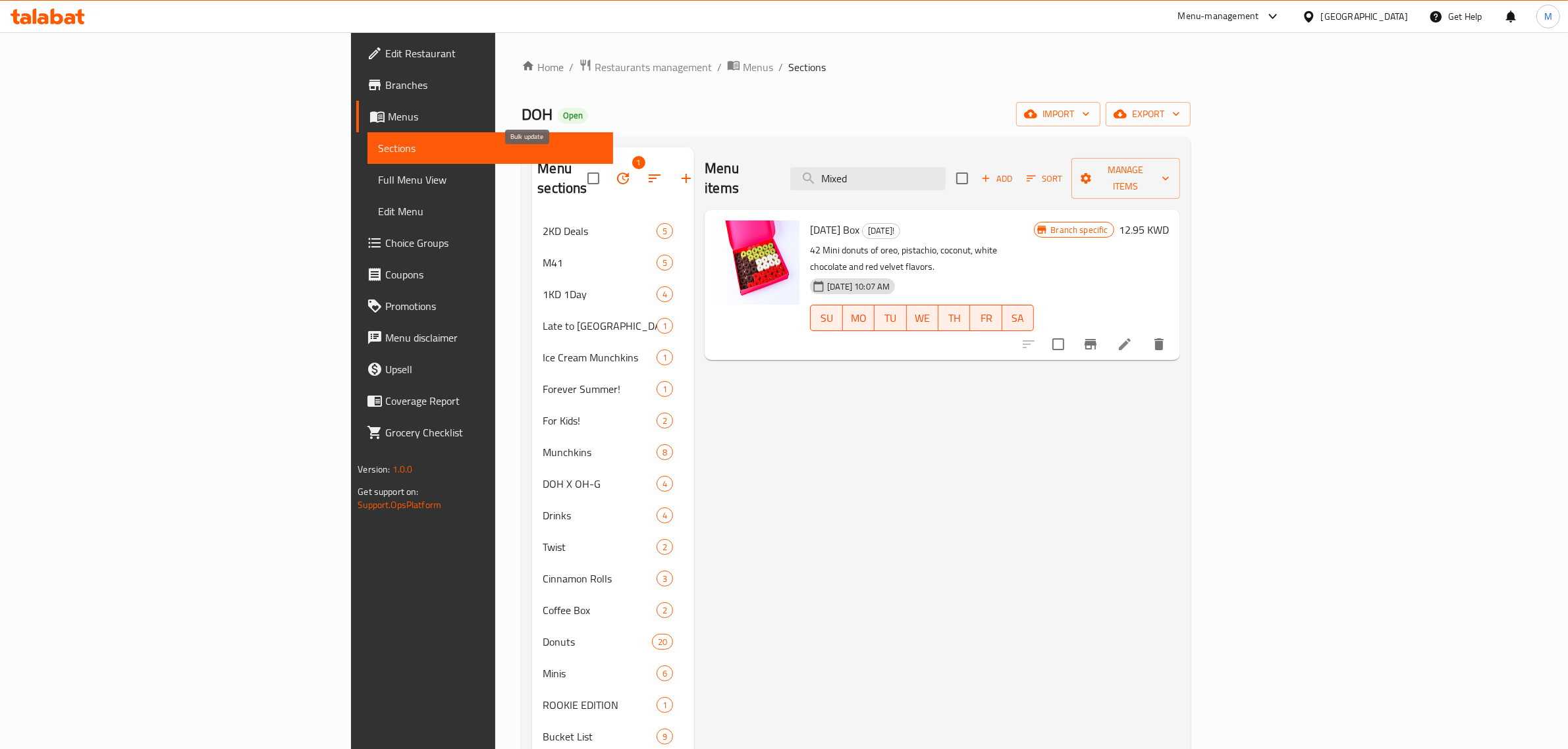
click at [615, 171] on icon "button" at bounding box center [623, 179] width 16 height 16
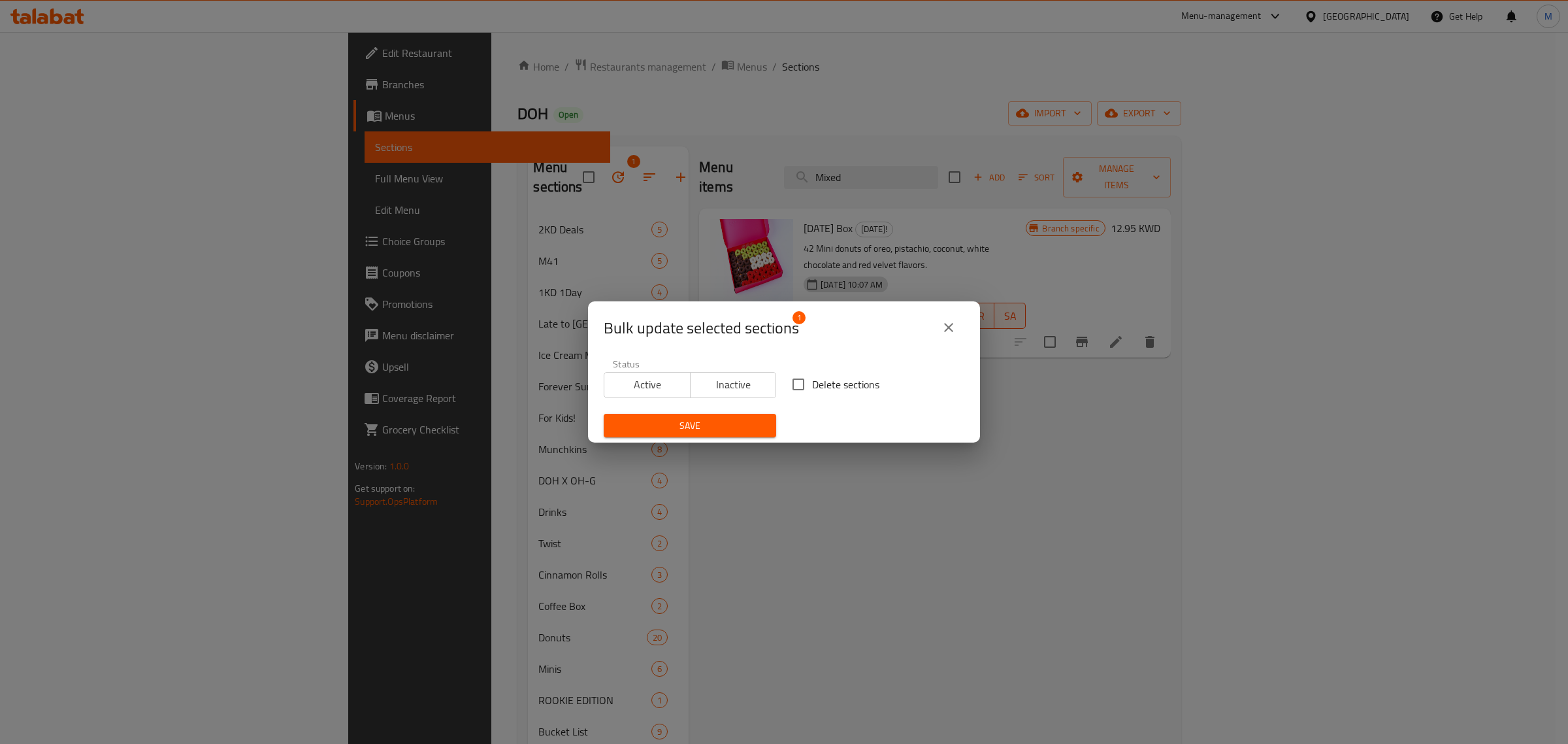
click at [797, 380] on input "Delete sections" at bounding box center [799, 384] width 27 height 27
checkbox input "true"
click at [709, 426] on span "Save" at bounding box center [690, 425] width 152 height 16
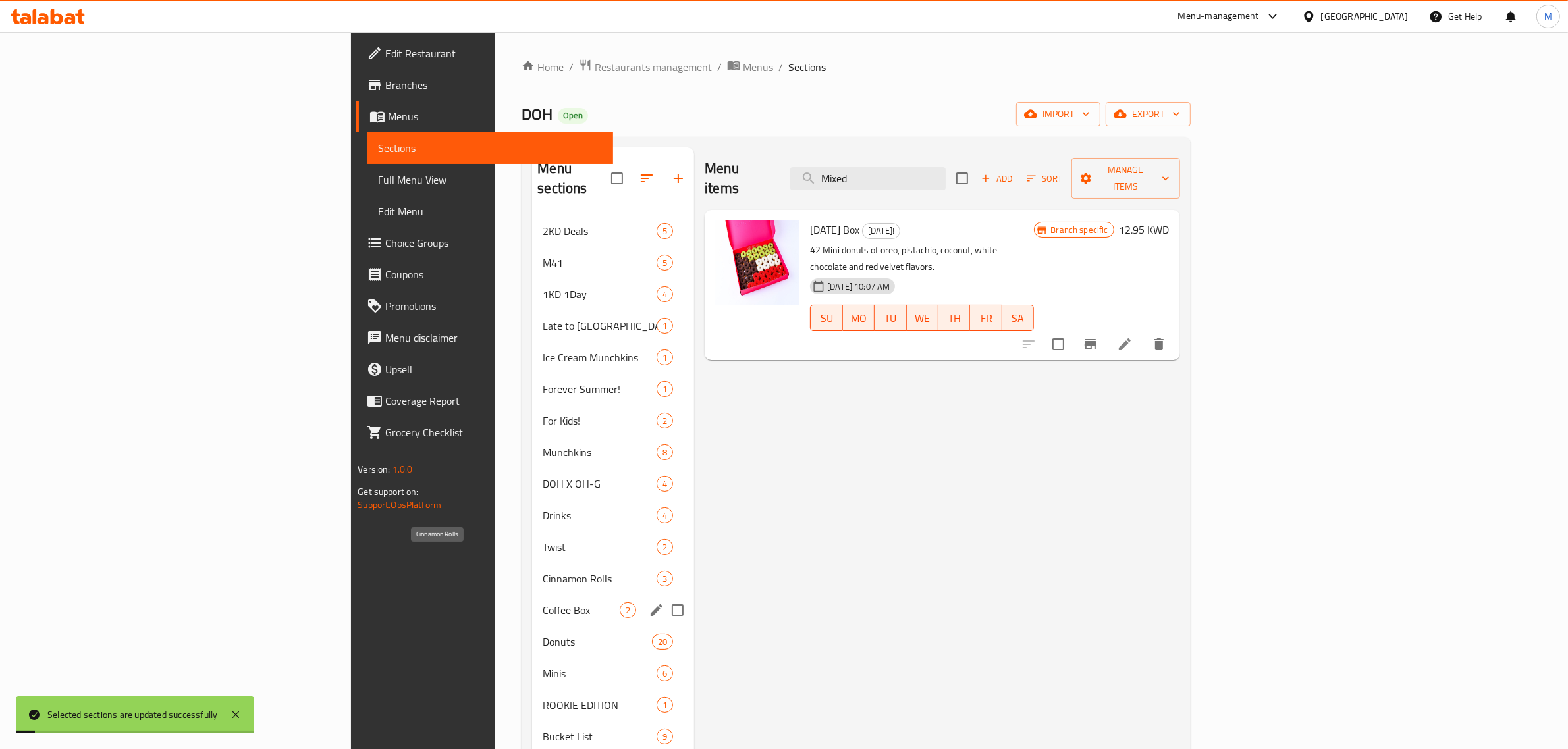
scroll to position [245, 0]
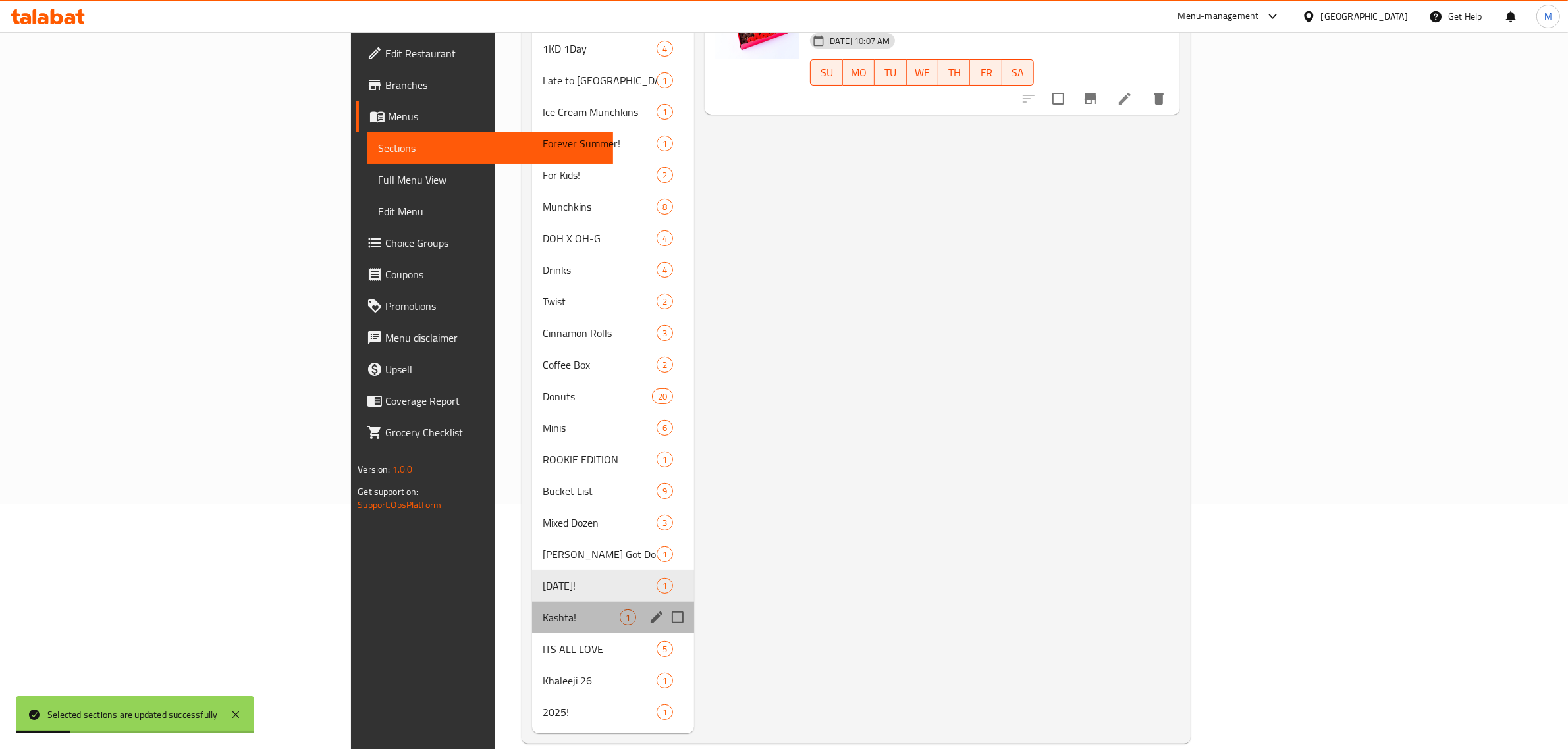
click at [532, 601] on div "Kashta! 1" at bounding box center [613, 617] width 162 height 32
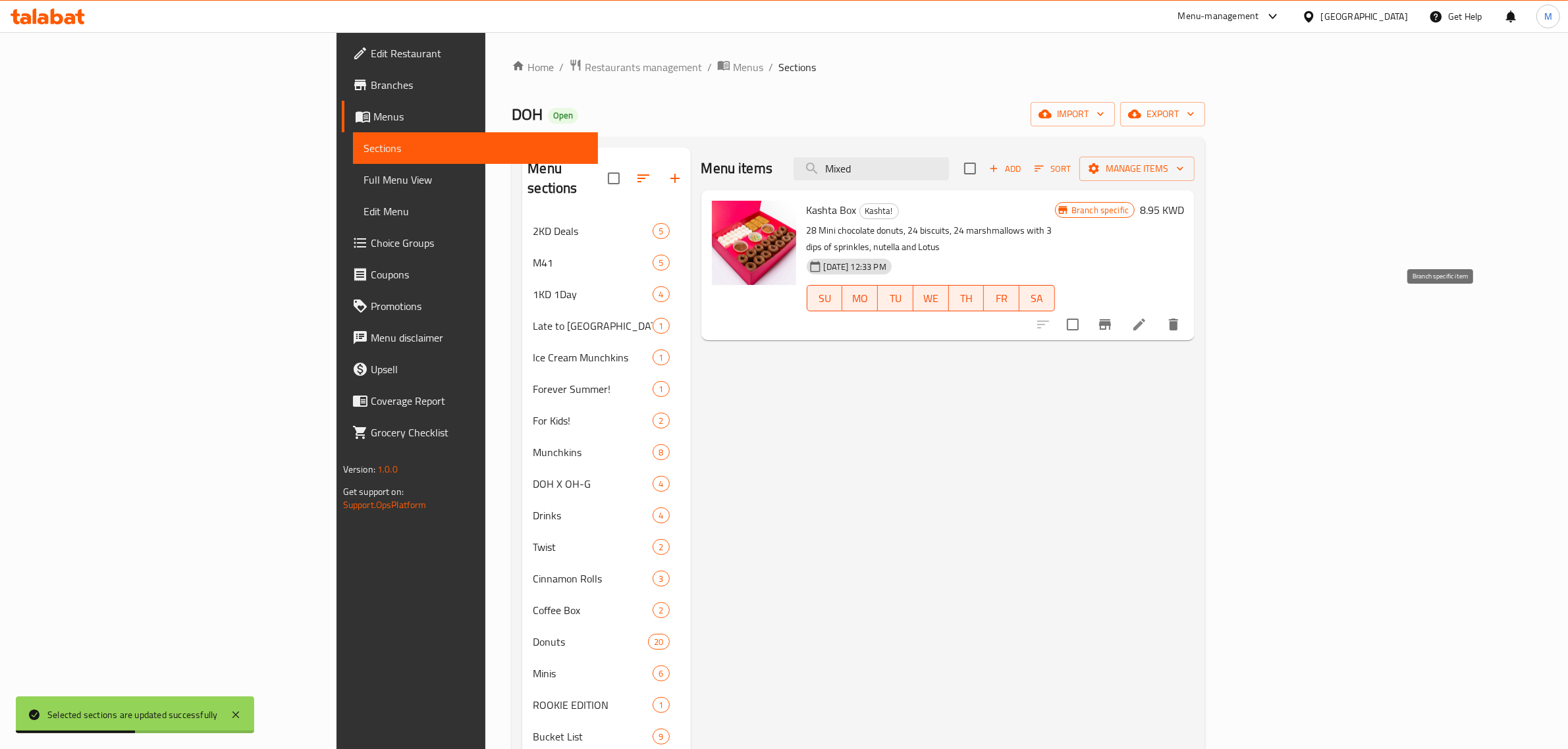
click at [1113, 317] on icon "Branch-specific-item" at bounding box center [1105, 324] width 16 height 16
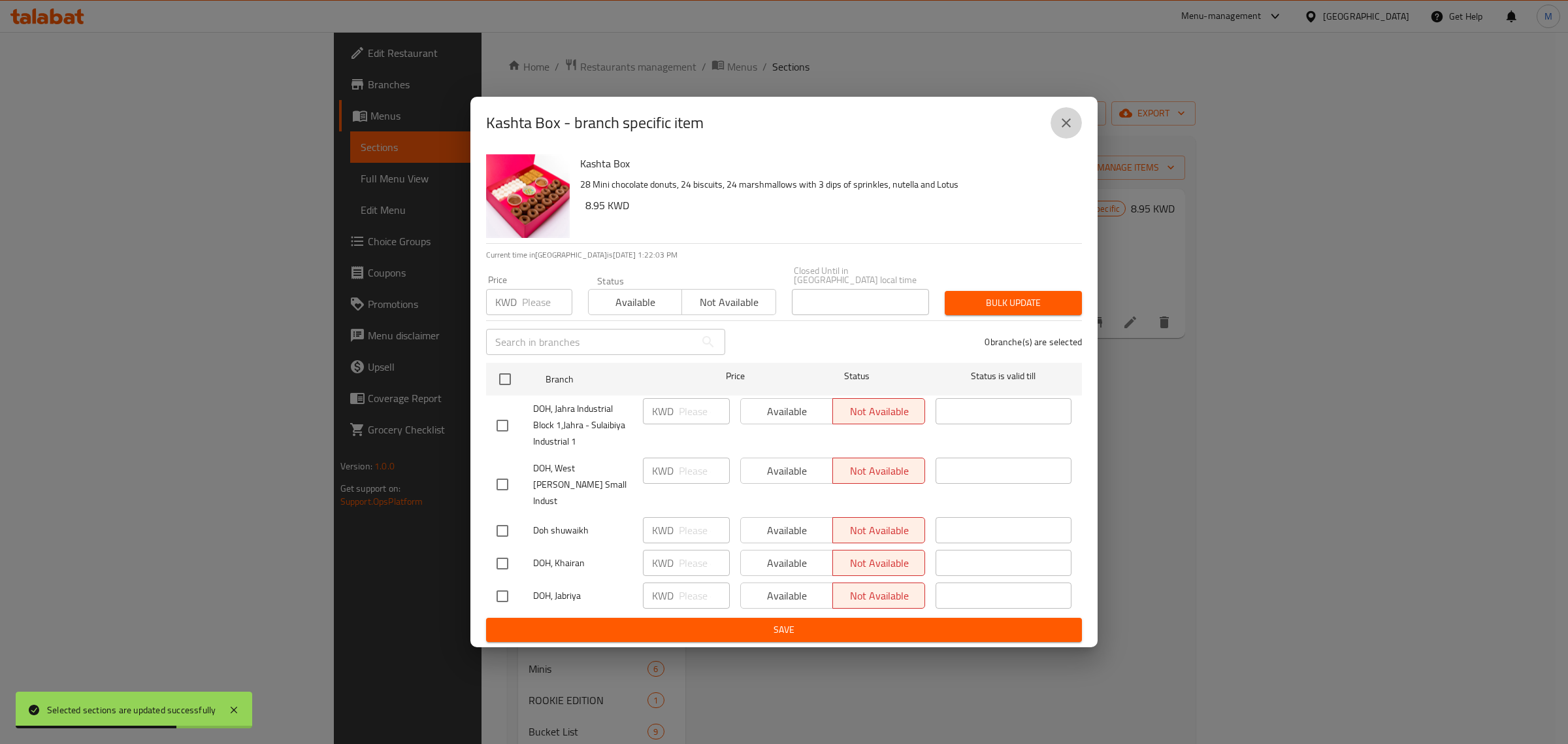
click at [1065, 128] on icon "close" at bounding box center [1066, 123] width 9 height 9
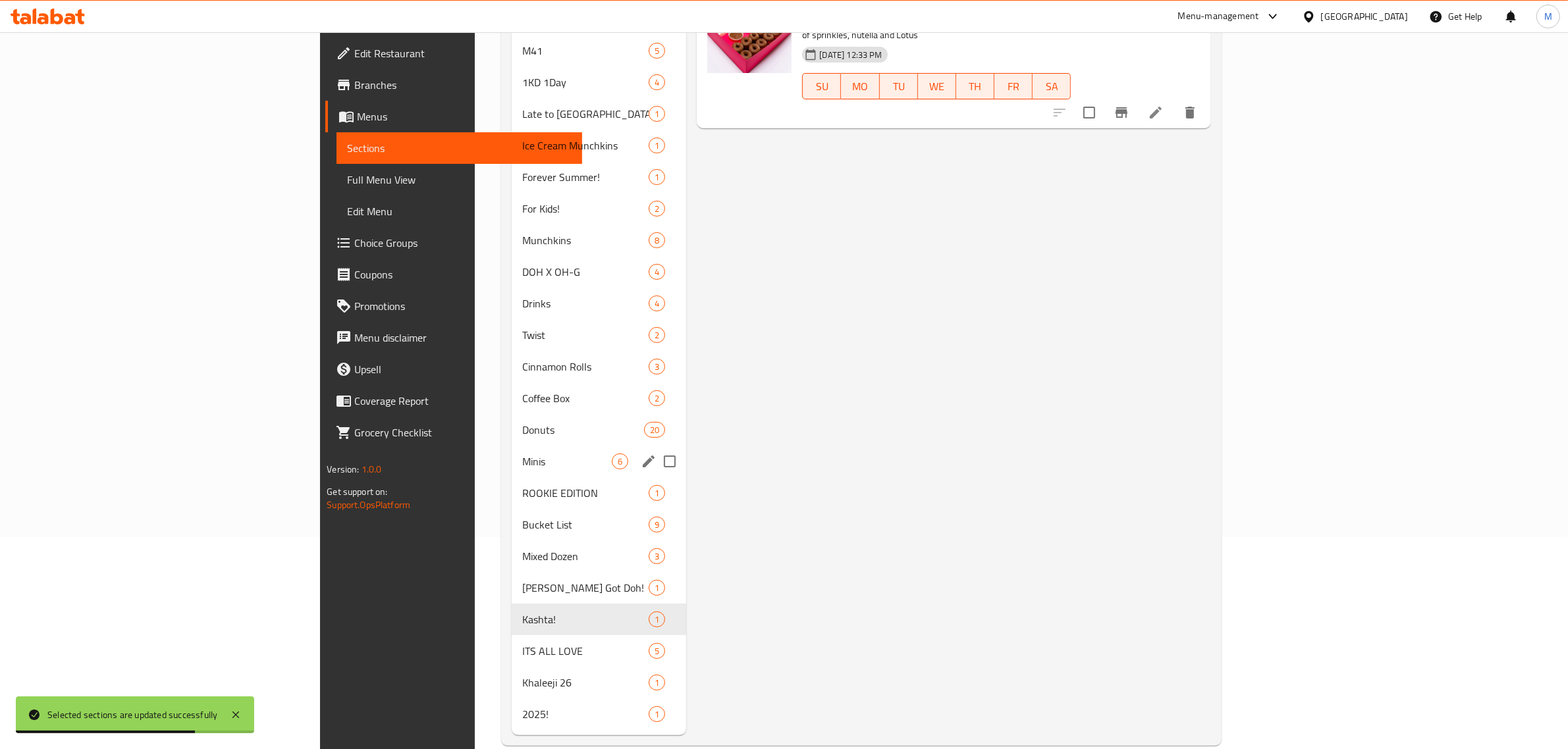
scroll to position [214, 0]
click at [522, 641] on span "ITS ALL LOVE" at bounding box center [567, 649] width 90 height 16
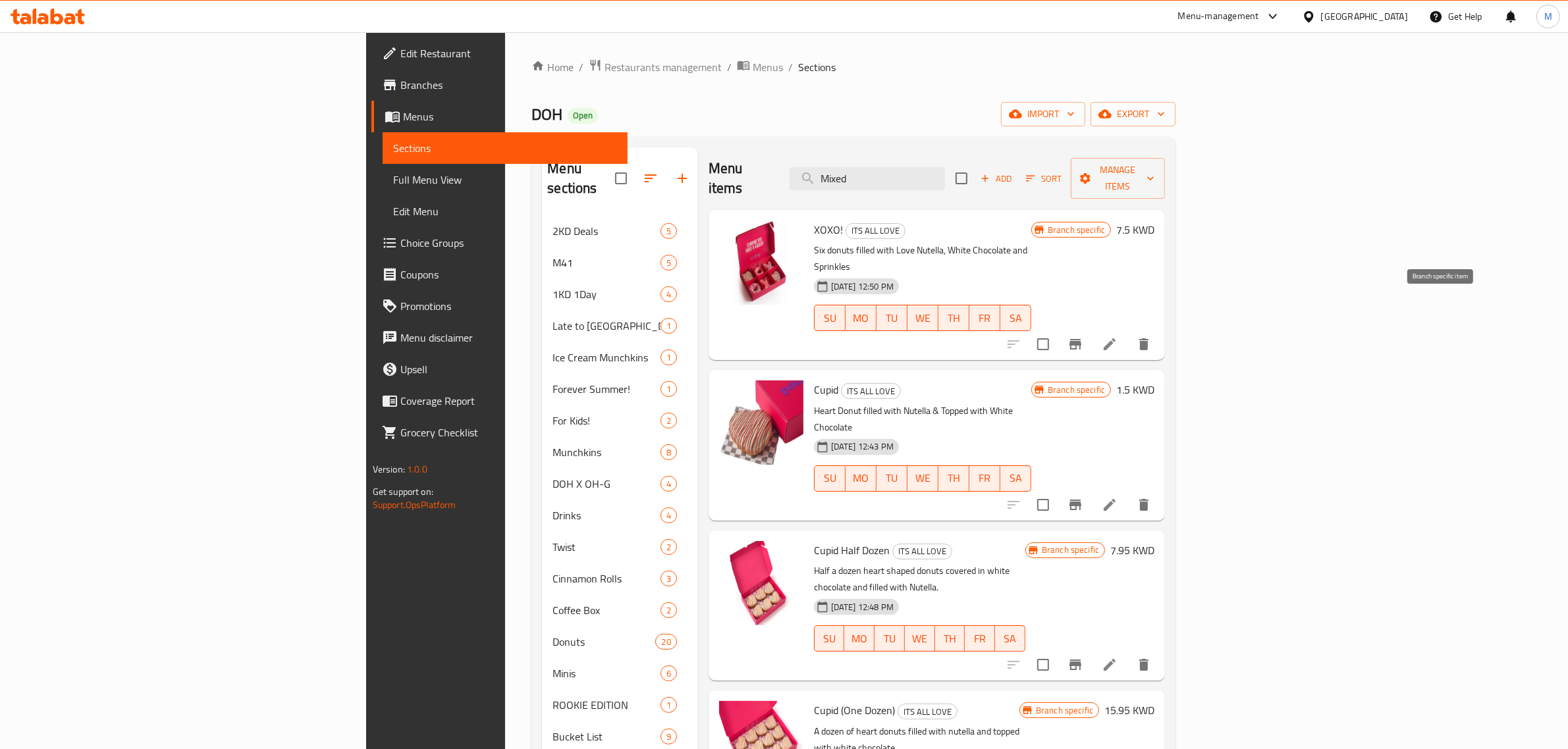
click at [1081, 339] on icon "Branch-specific-item" at bounding box center [1075, 344] width 12 height 10
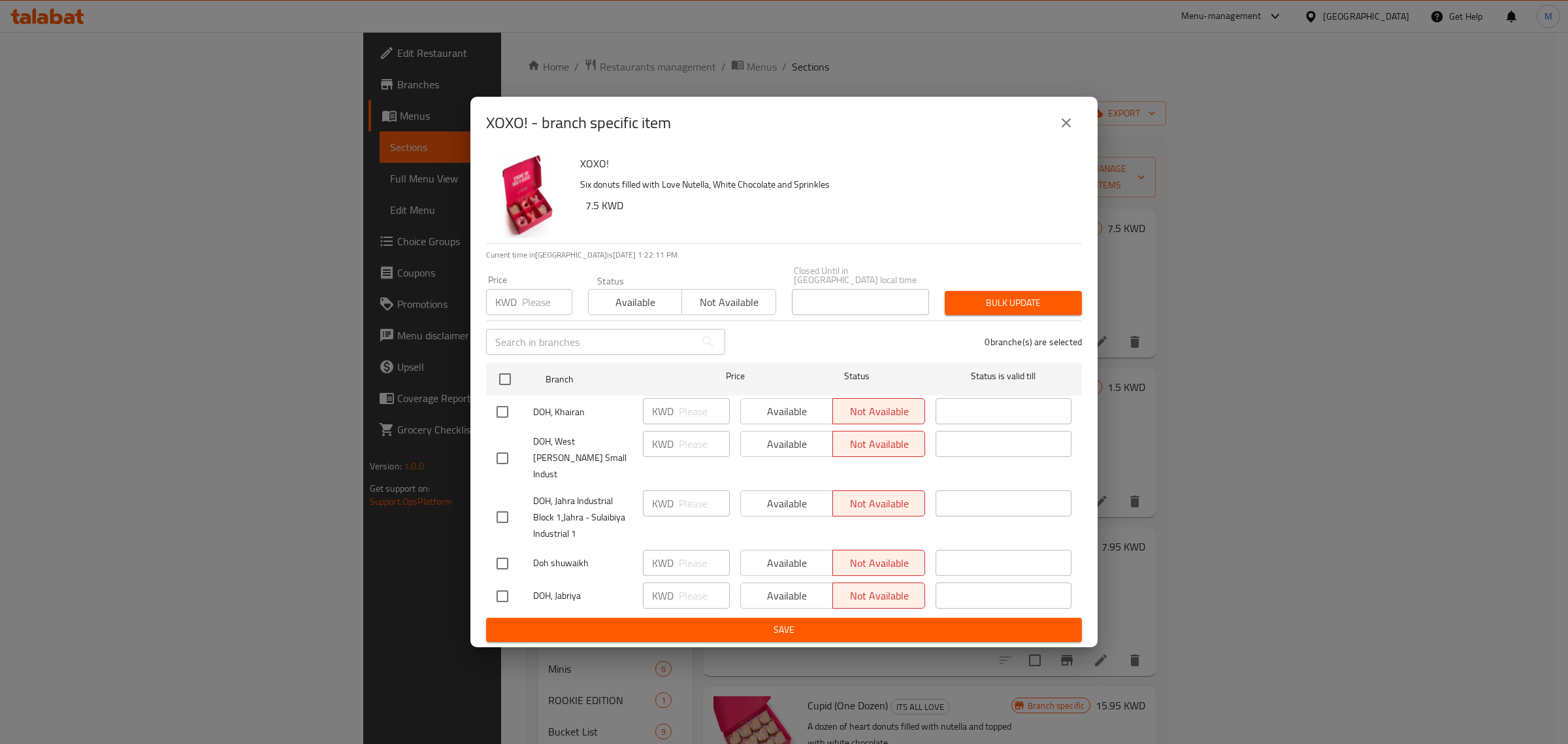
click at [1065, 131] on icon "close" at bounding box center [1066, 123] width 15 height 15
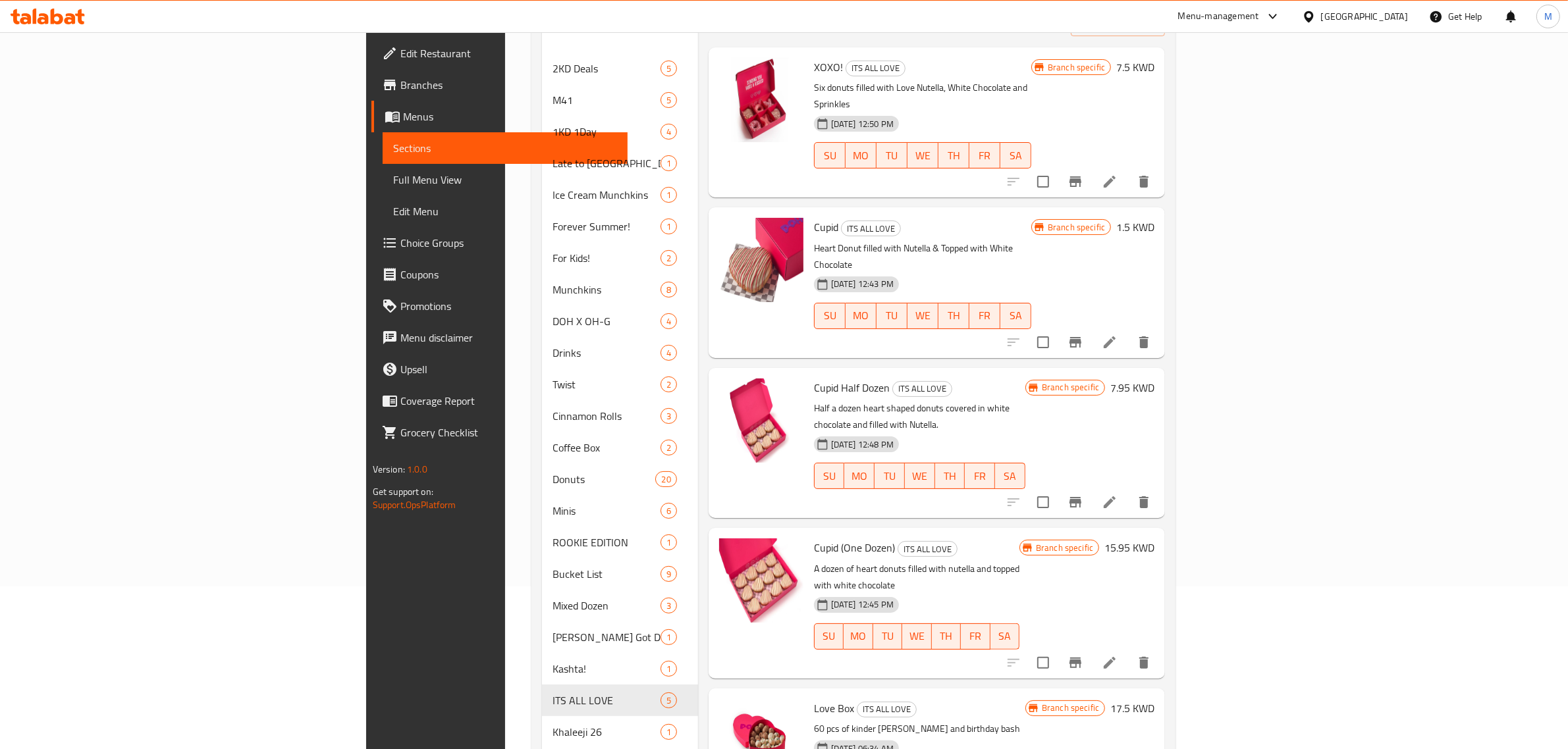
scroll to position [165, 0]
click at [1081, 335] on icon "Branch-specific-item" at bounding box center [1075, 340] width 12 height 10
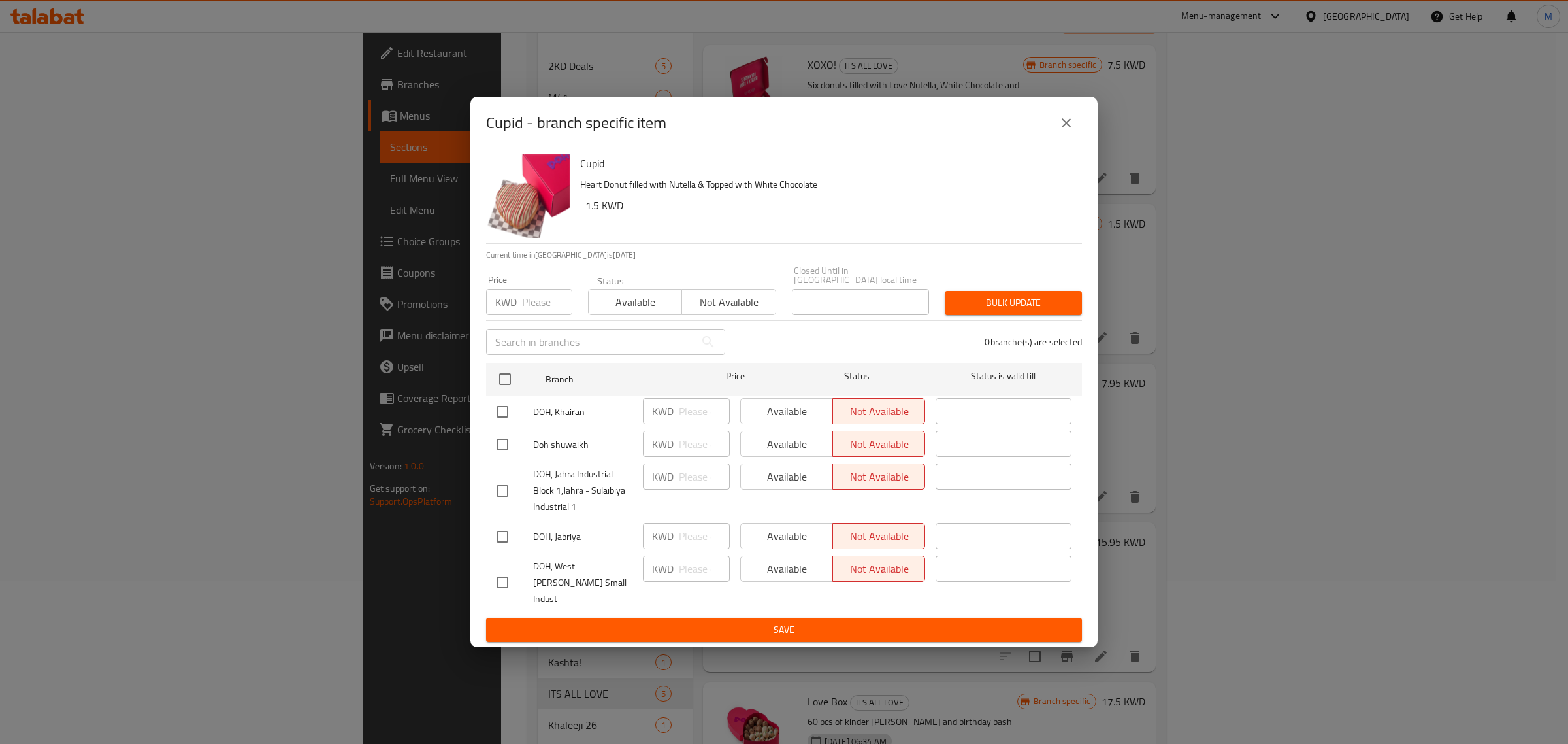
click at [1073, 131] on icon "close" at bounding box center [1066, 123] width 15 height 15
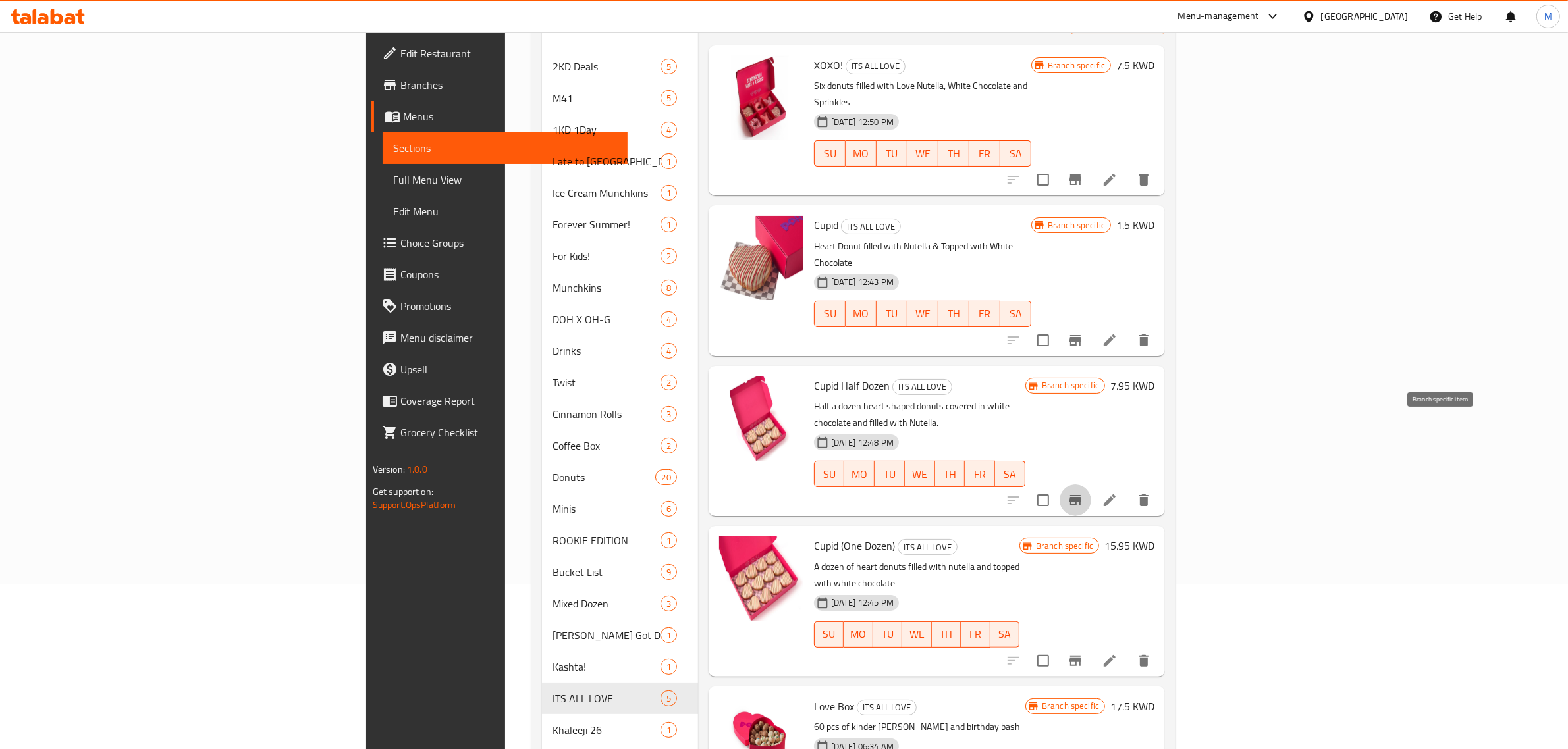
click at [1081, 494] on icon "Branch-specific-item" at bounding box center [1075, 500] width 12 height 10
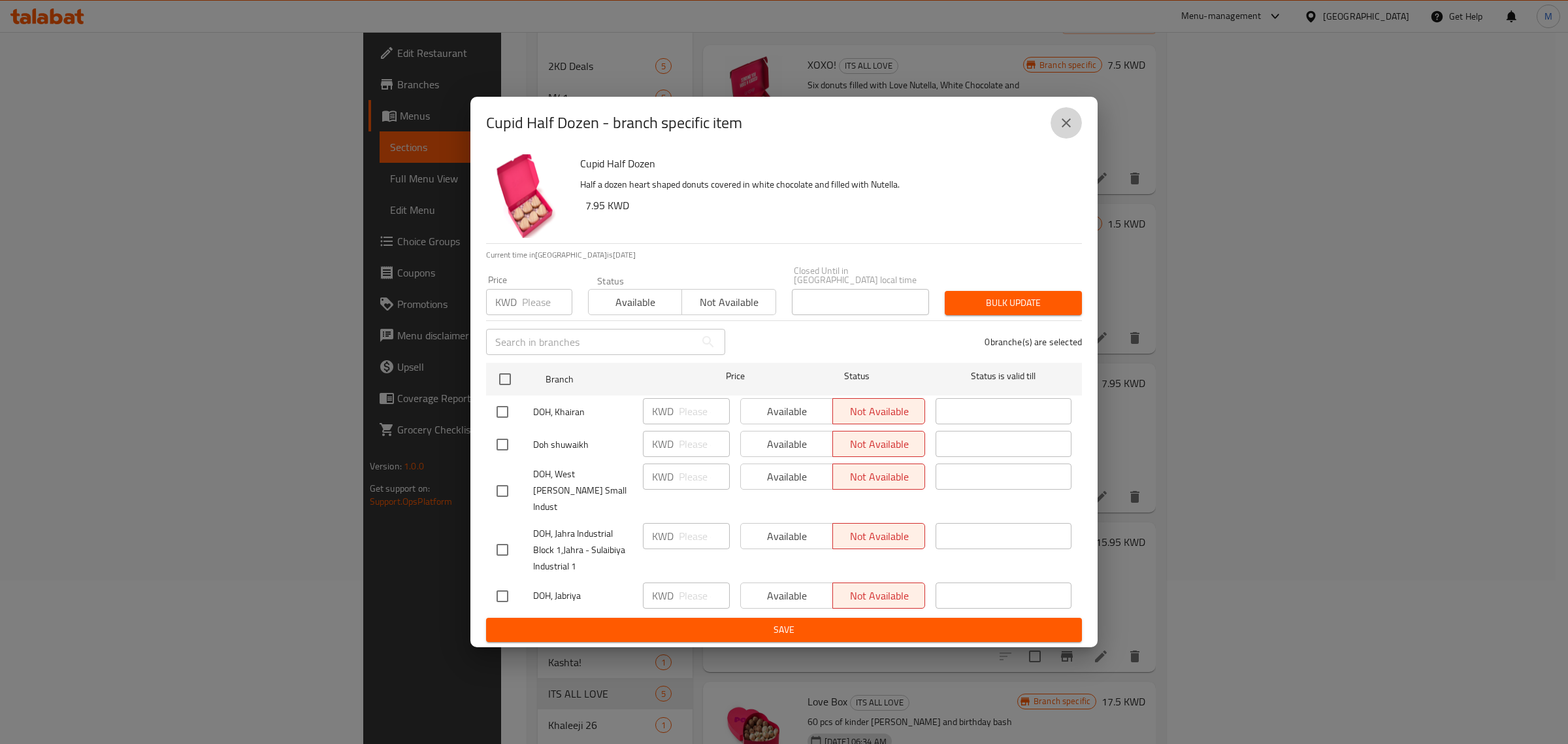
click at [1060, 139] on button "close" at bounding box center [1066, 123] width 32 height 32
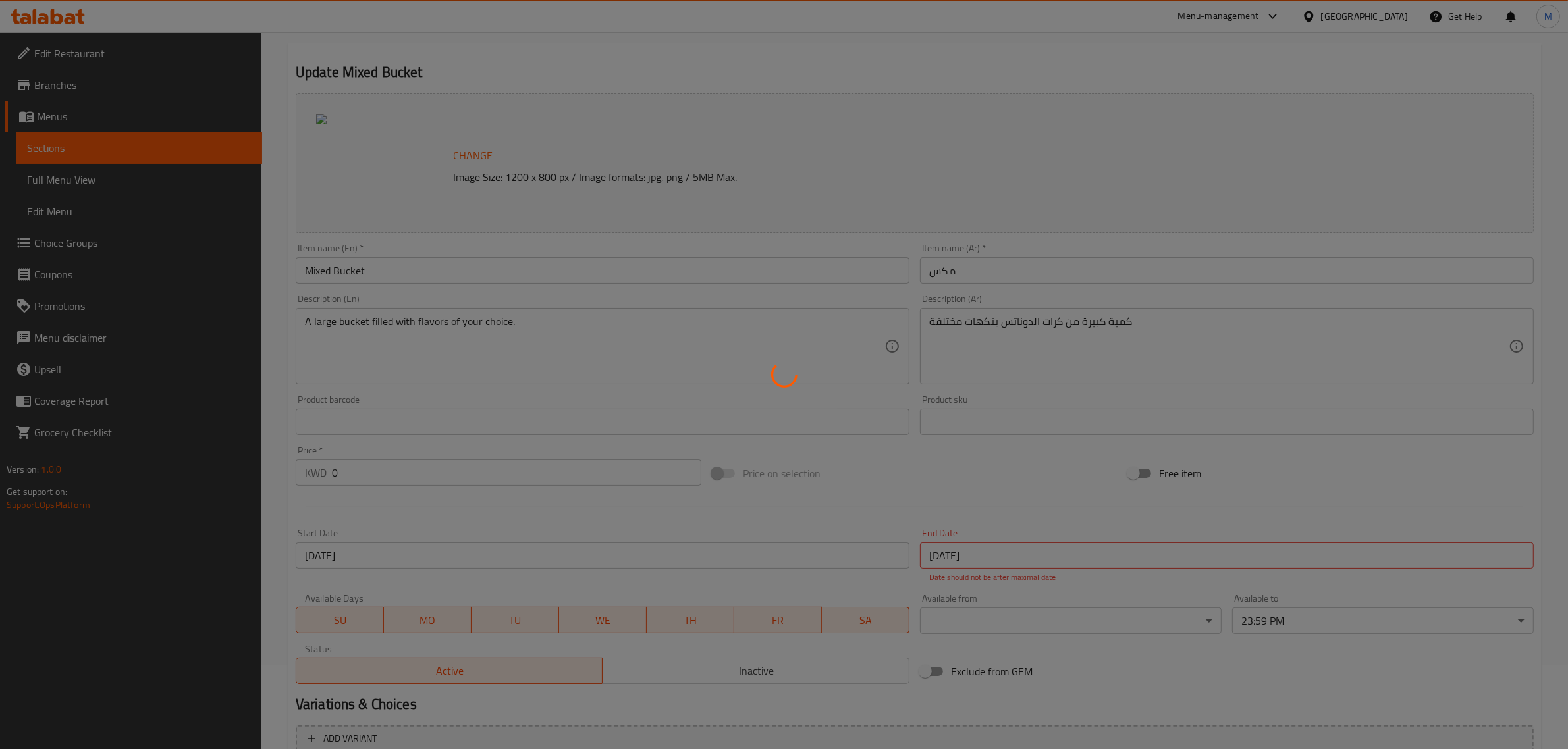
scroll to position [212, 0]
